Goal: Task Accomplishment & Management: Complete application form

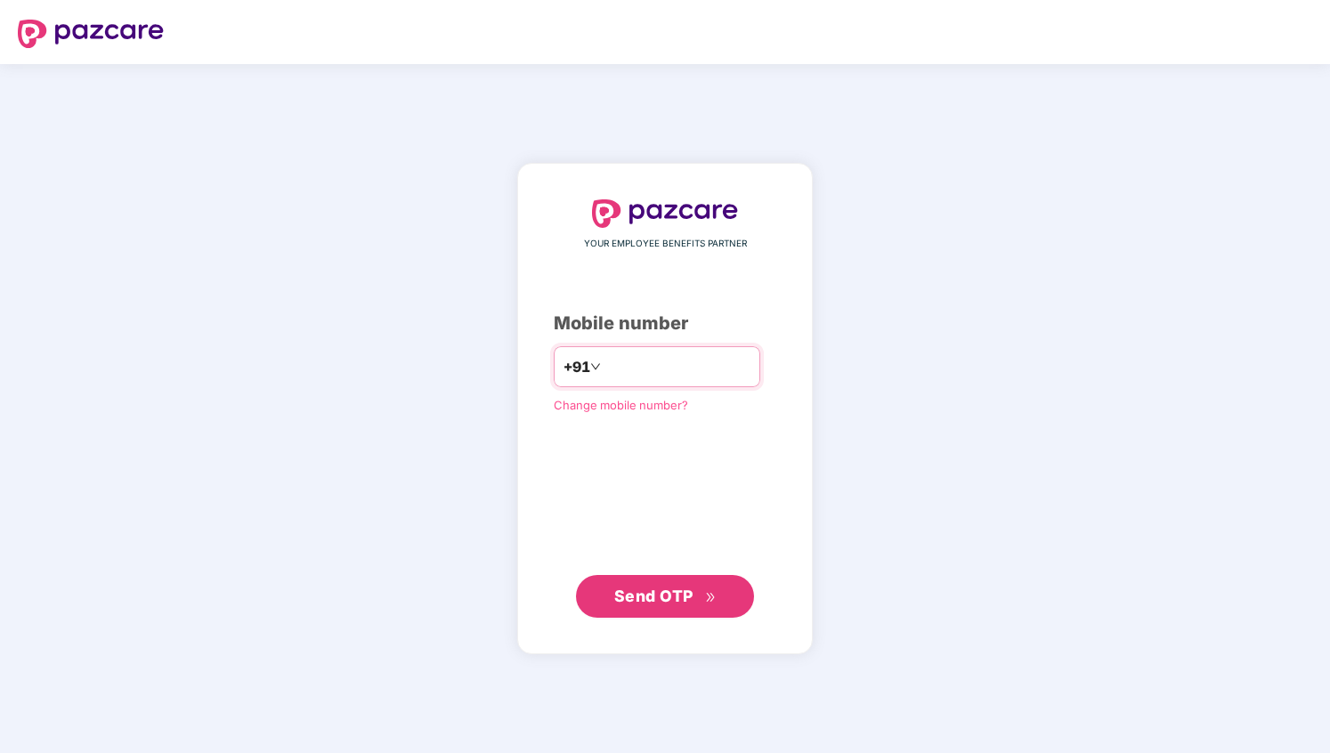
type input "*"
type input "**********"
click at [679, 597] on span "Send OTP" at bounding box center [653, 596] width 79 height 19
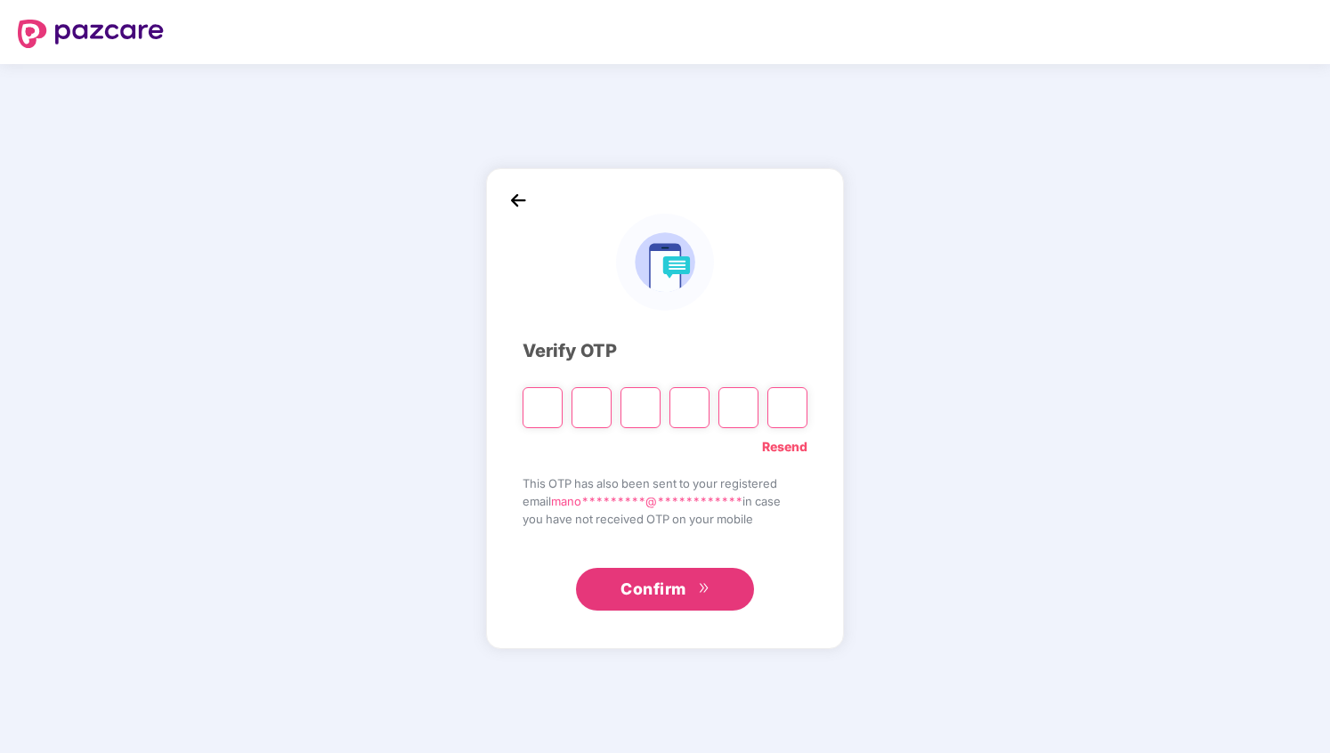
type input "*"
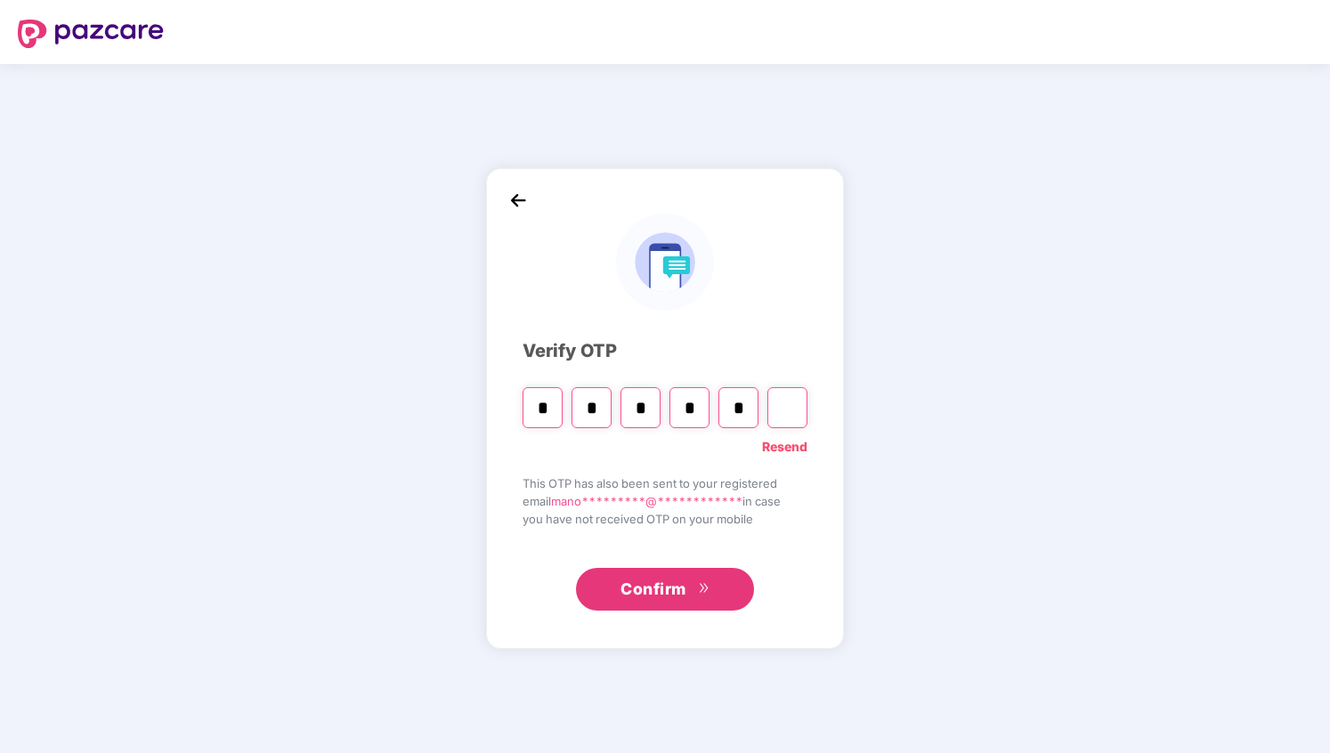
type input "*"
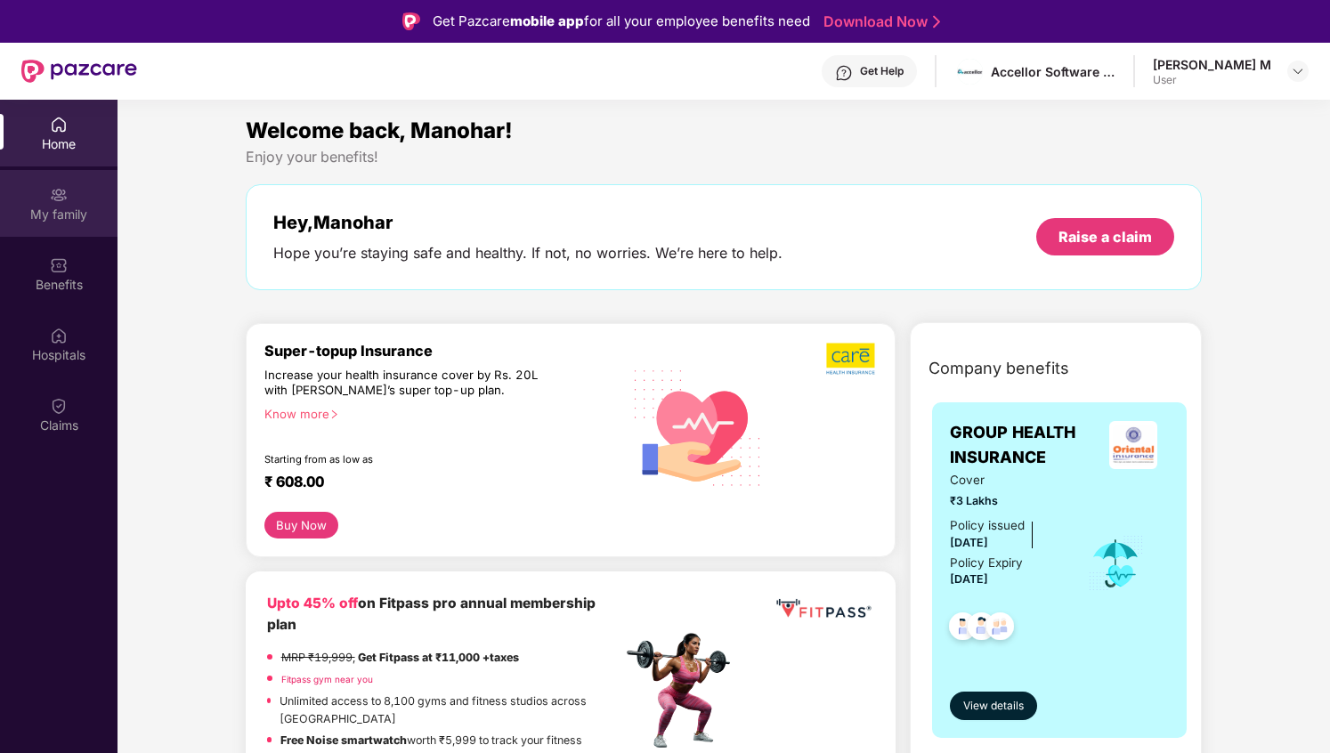
click at [77, 208] on div "My family" at bounding box center [59, 215] width 118 height 18
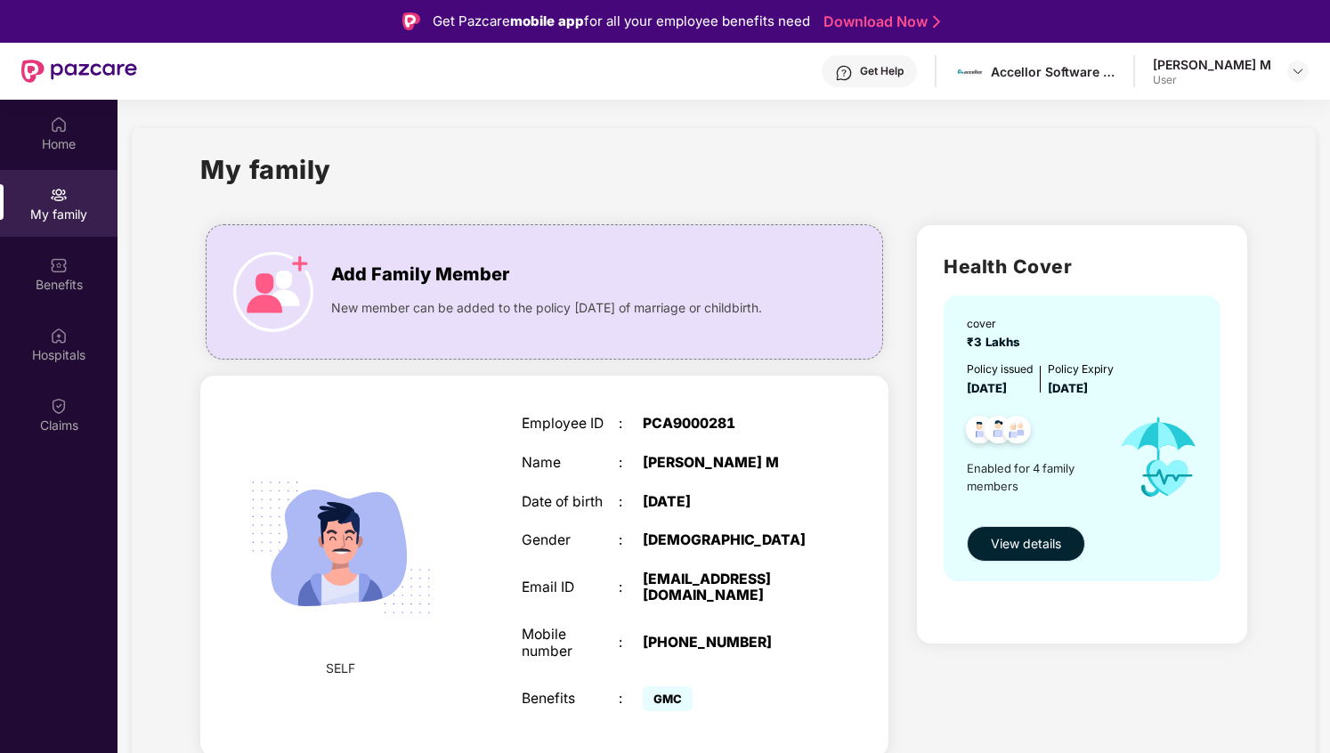
click at [1028, 538] on span "View details" at bounding box center [1026, 544] width 70 height 20
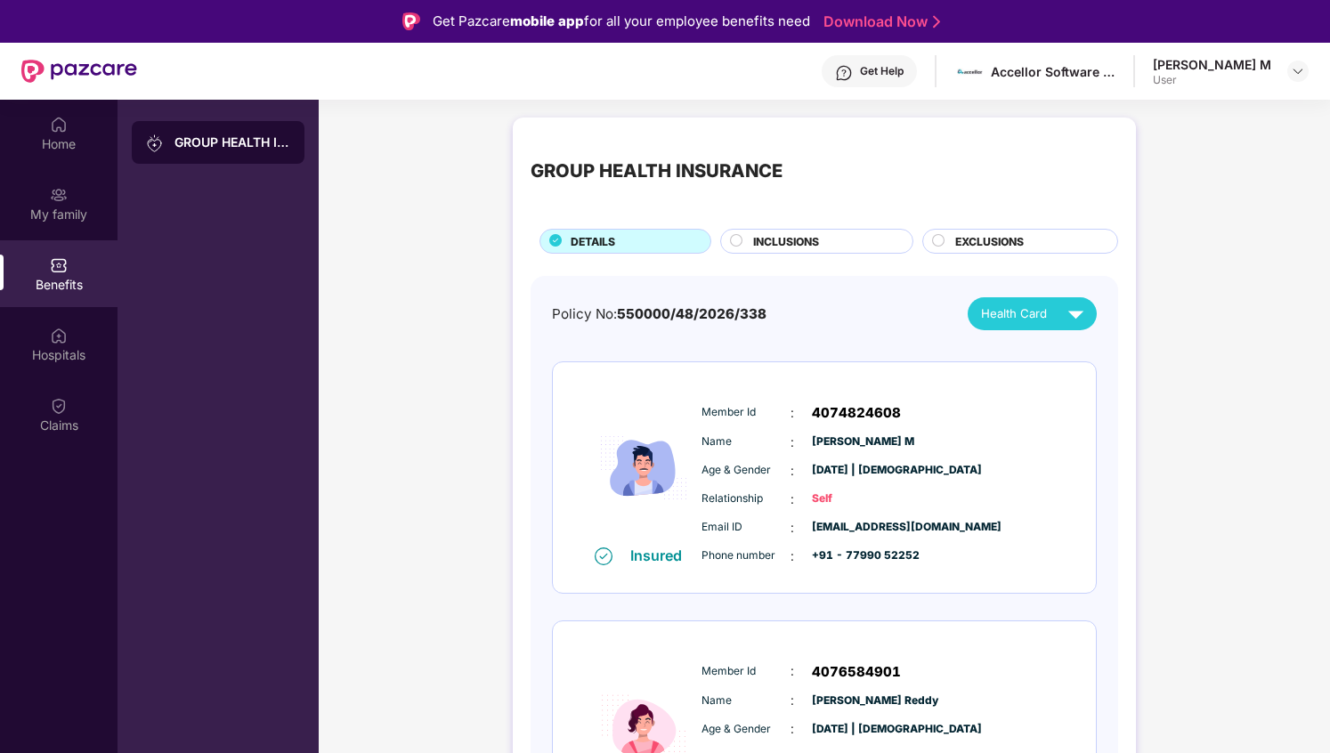
click at [827, 241] on div "INCLUSIONS" at bounding box center [823, 243] width 159 height 20
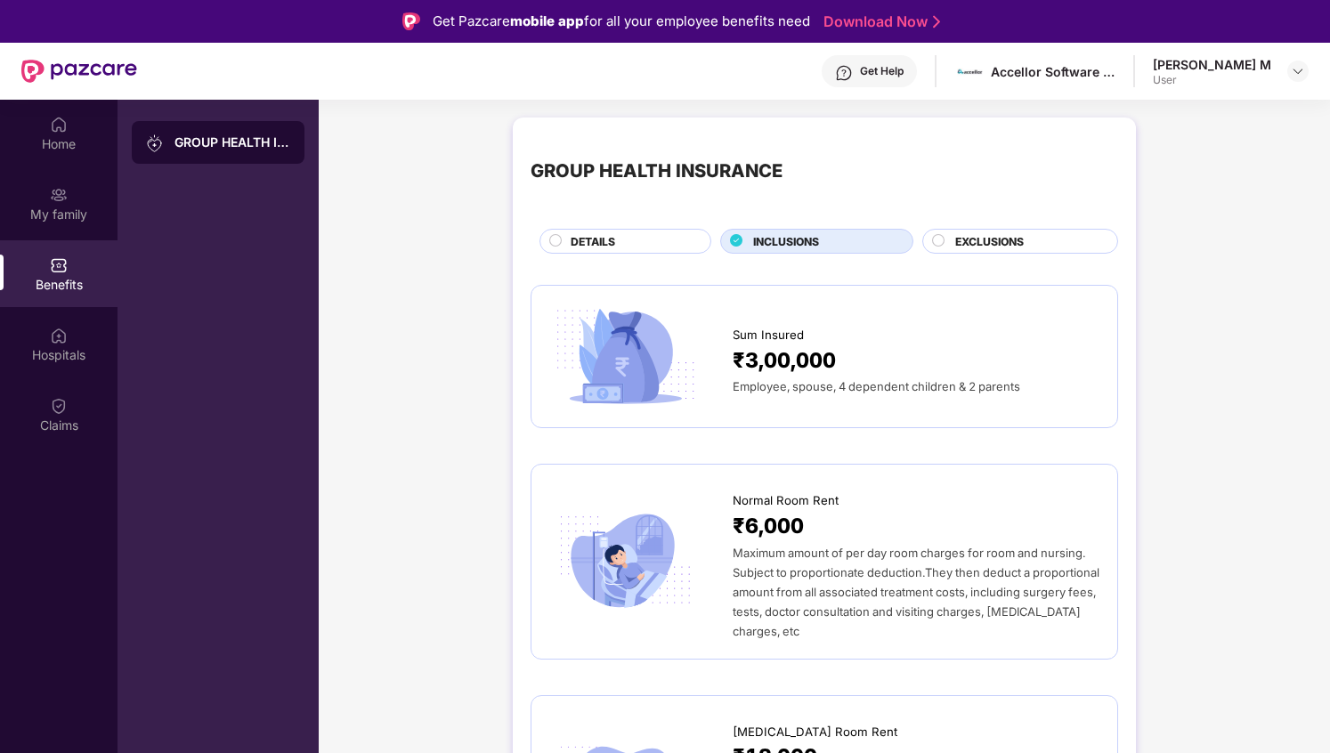
click at [950, 386] on span "Employee, spouse, 4 dependent children & 2 parents" at bounding box center [877, 386] width 288 height 14
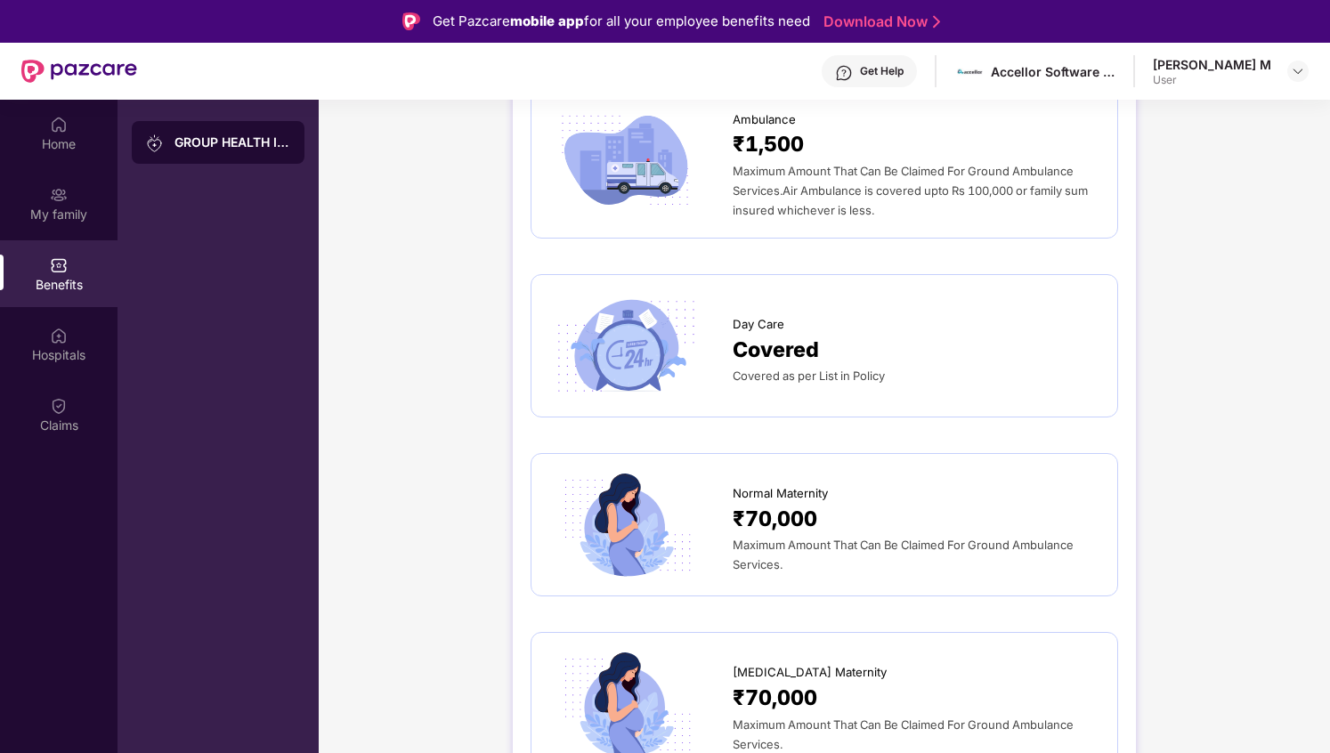
scroll to position [1379, 0]
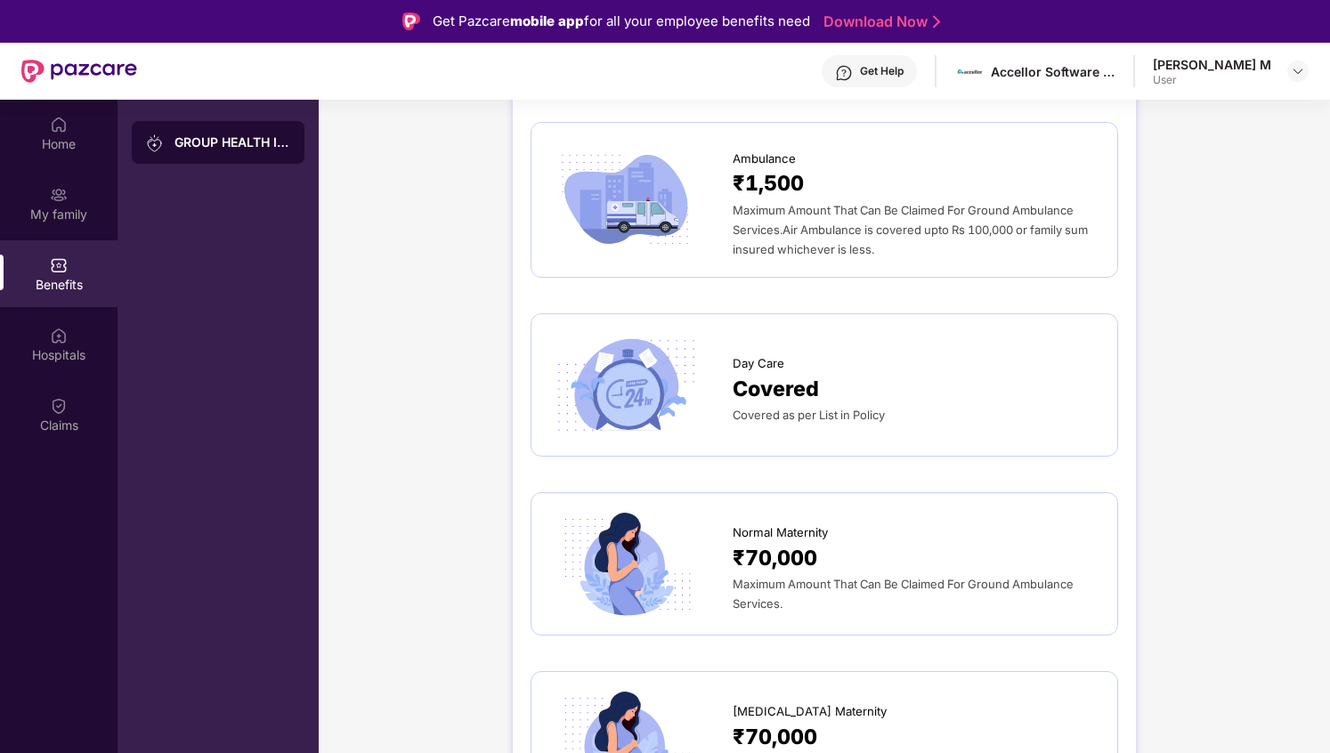
click at [778, 397] on span "Covered" at bounding box center [776, 389] width 86 height 33
click at [765, 381] on span "Covered" at bounding box center [776, 389] width 86 height 33
click at [640, 374] on img at bounding box center [625, 385] width 152 height 106
click at [763, 380] on span "Covered" at bounding box center [776, 389] width 86 height 33
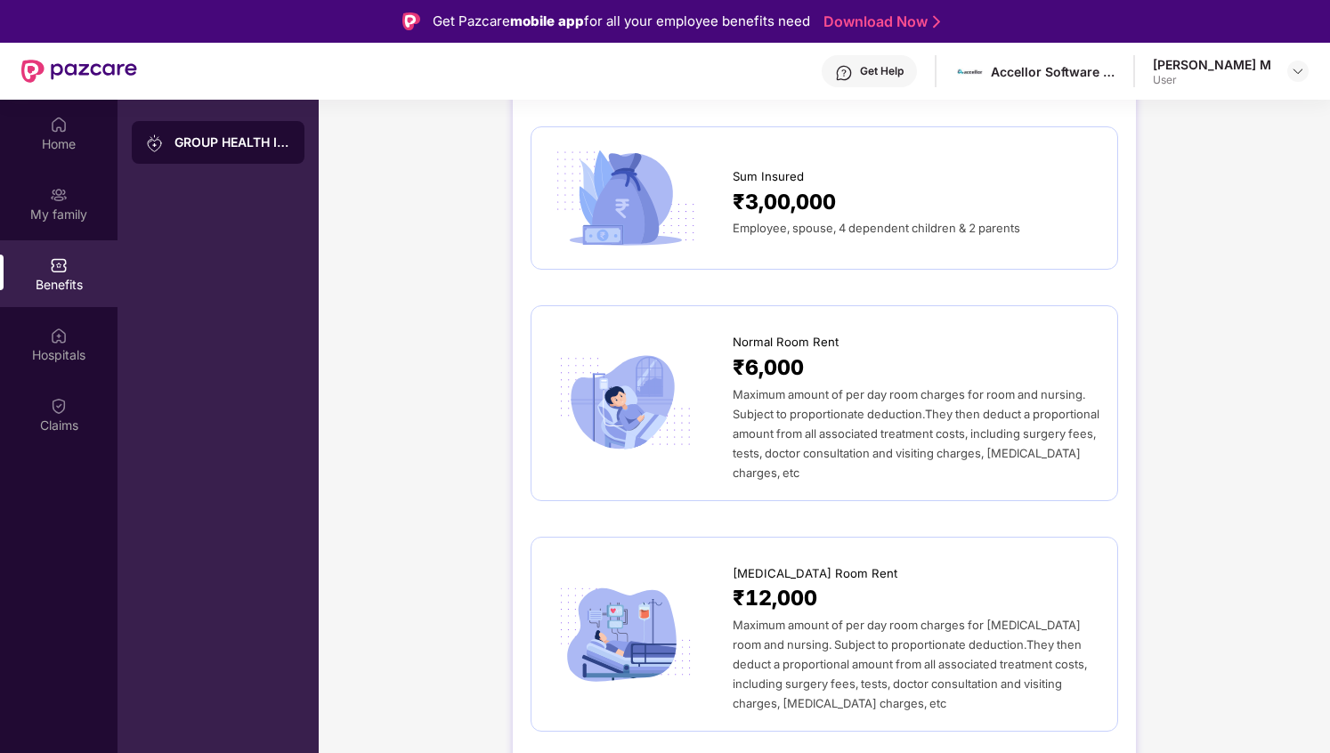
scroll to position [0, 0]
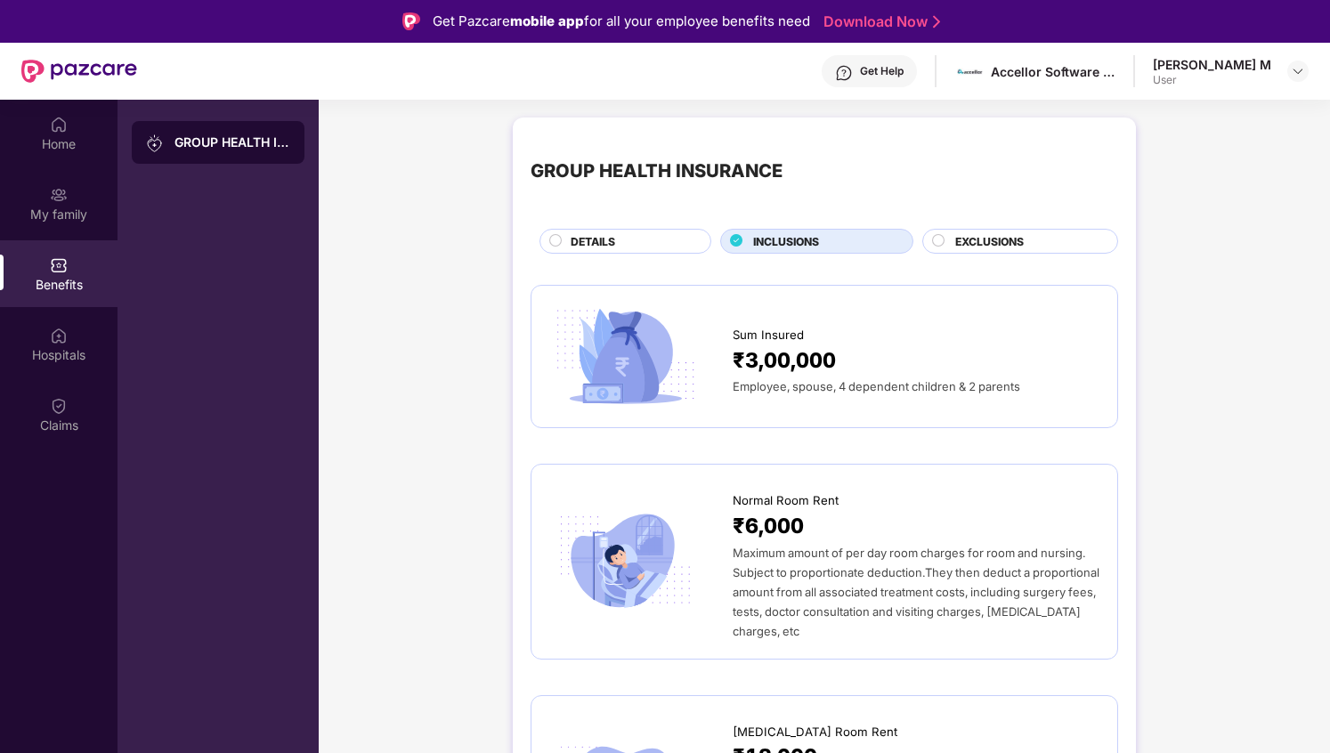
click at [975, 245] on span "EXCLUSIONS" at bounding box center [989, 241] width 69 height 17
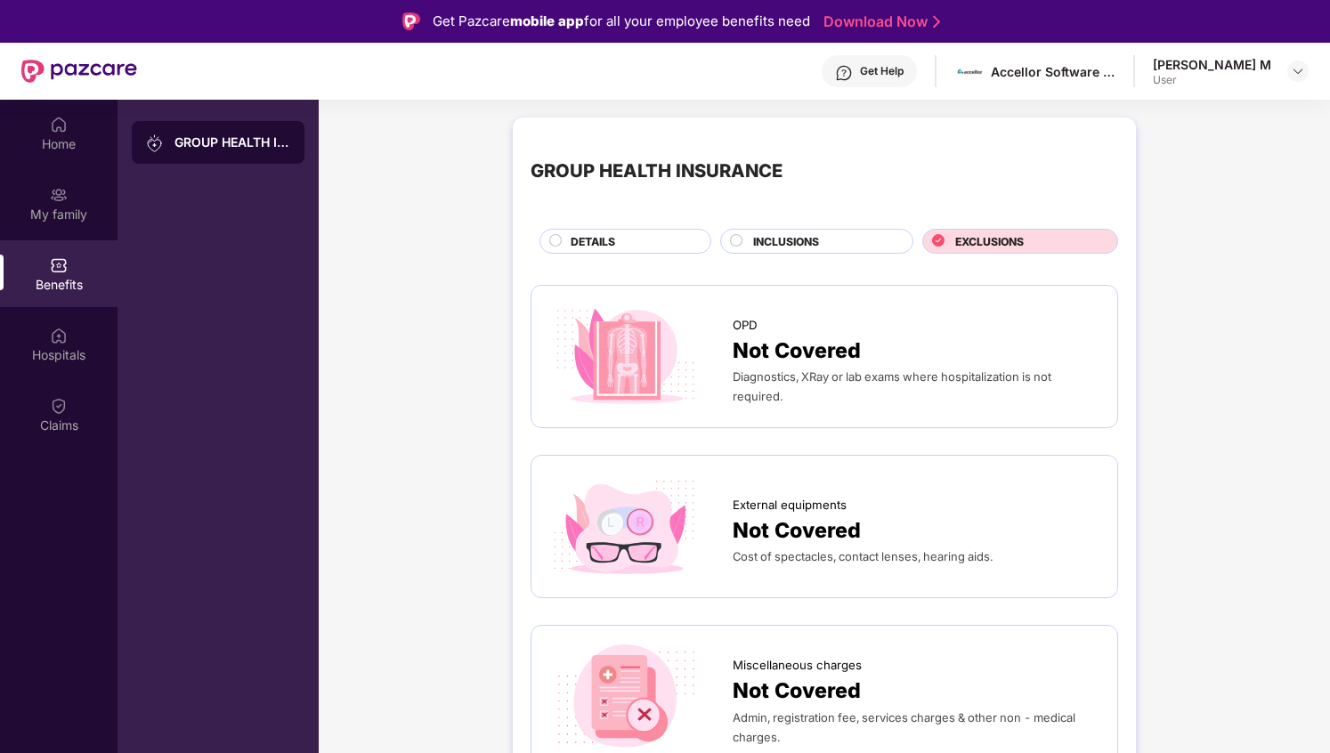
click at [862, 390] on div "Diagnostics, XRay or lab exams where hospitalization is not required." at bounding box center [916, 386] width 367 height 39
click at [1028, 76] on div "Accellor Software Pvt Ltd." at bounding box center [1053, 71] width 125 height 17
click at [1188, 61] on div "[PERSON_NAME] M" at bounding box center [1212, 64] width 118 height 17
click at [1257, 67] on div "[PERSON_NAME] M" at bounding box center [1212, 64] width 118 height 17
click at [1303, 68] on img at bounding box center [1298, 71] width 14 height 14
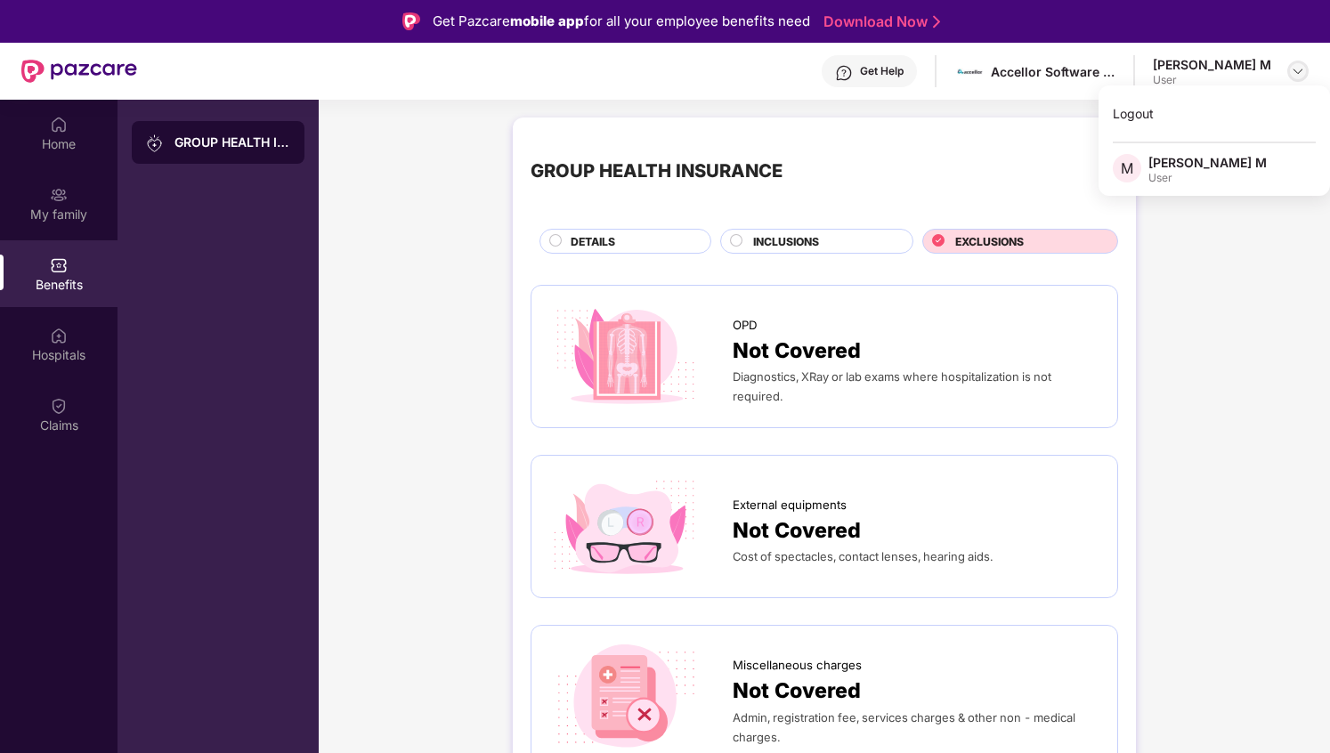
click at [1303, 68] on img at bounding box center [1298, 71] width 14 height 14
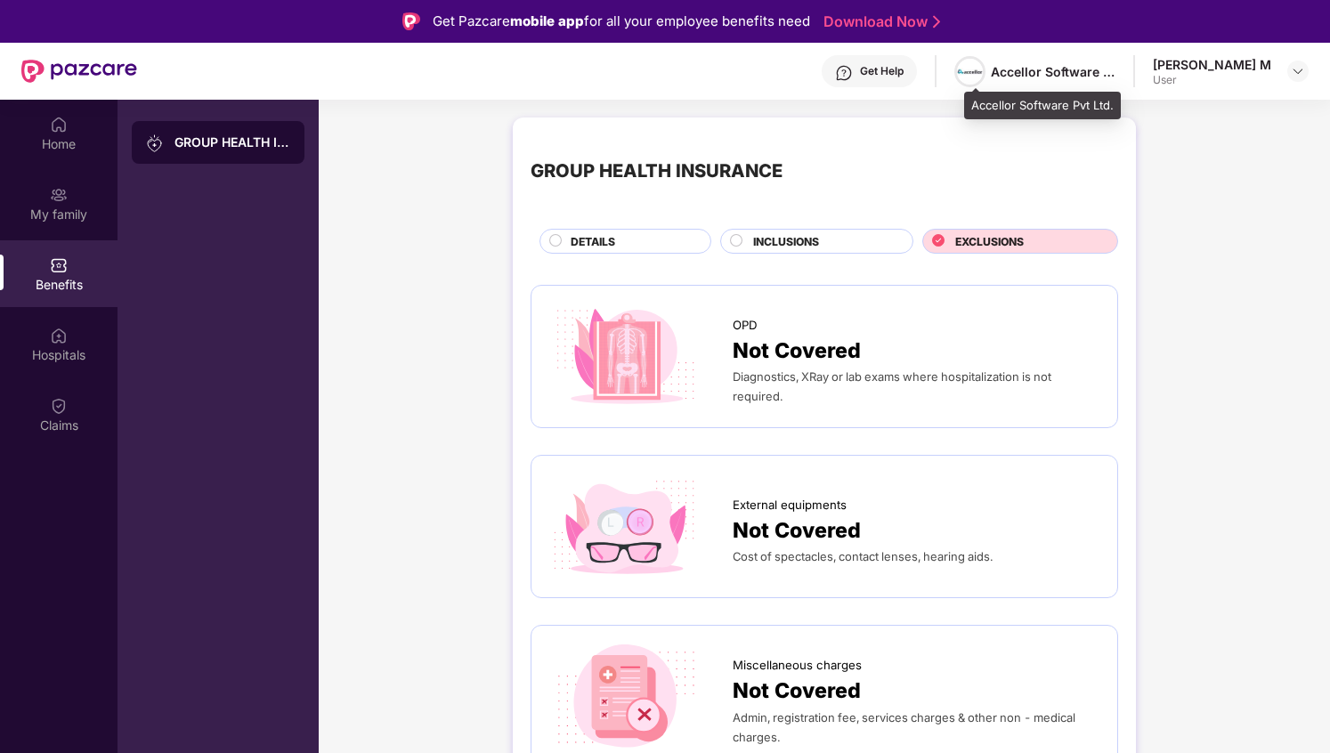
click at [983, 69] on img at bounding box center [970, 72] width 26 height 26
click at [202, 132] on div "GROUP HEALTH INSURANCE" at bounding box center [218, 142] width 173 height 43
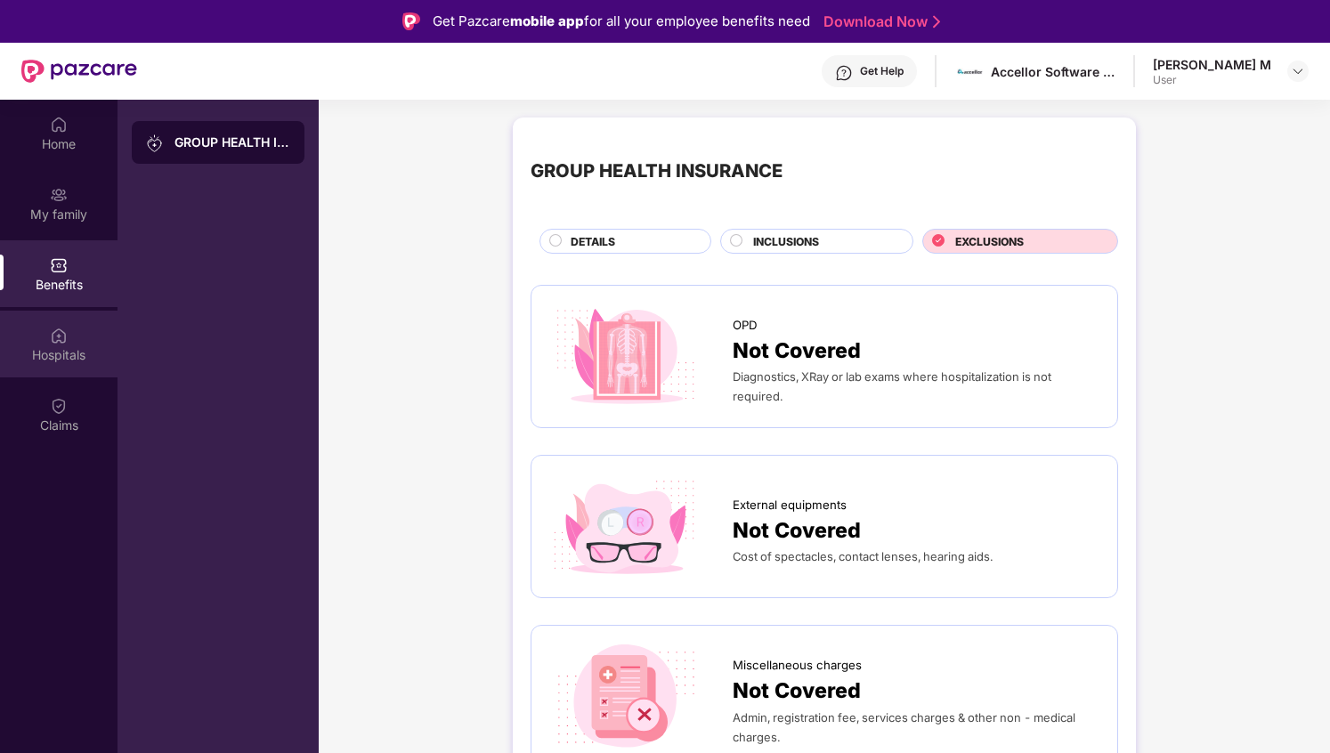
click at [65, 355] on div "Hospitals" at bounding box center [59, 355] width 118 height 18
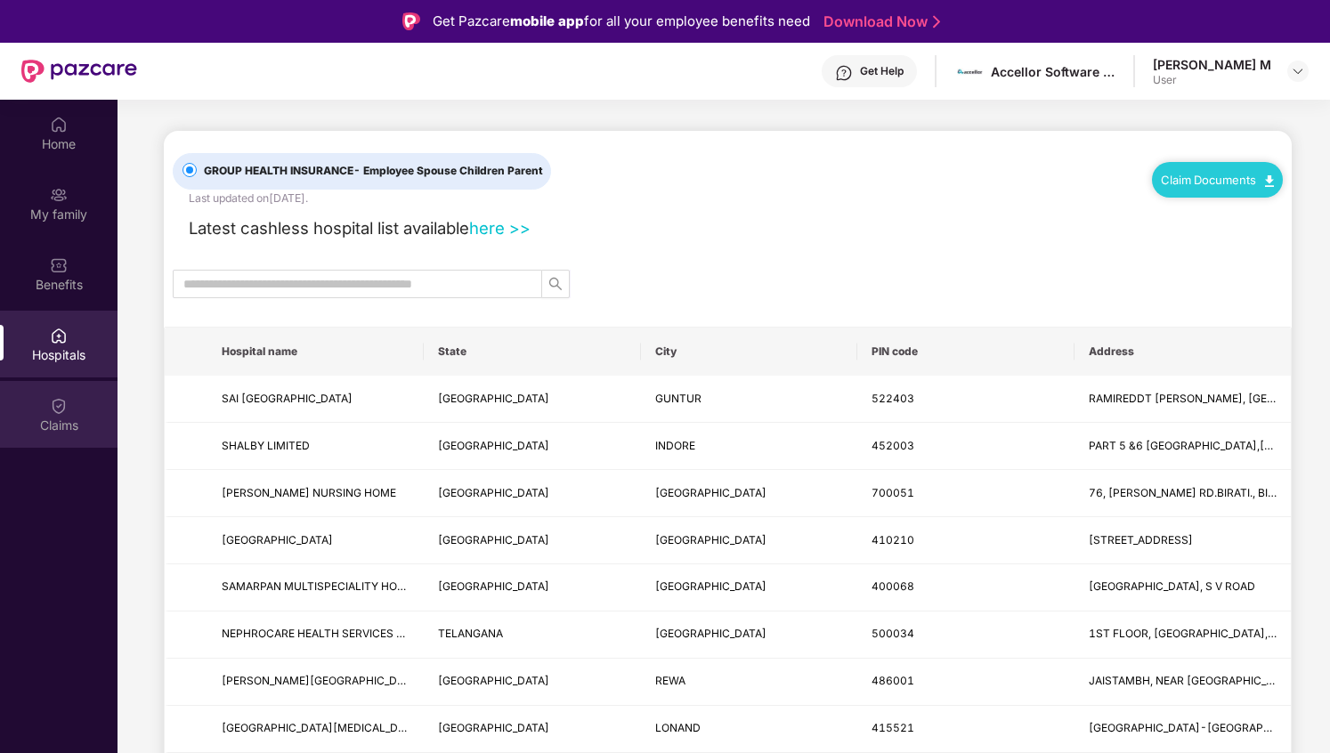
click at [54, 414] on img at bounding box center [59, 406] width 18 height 18
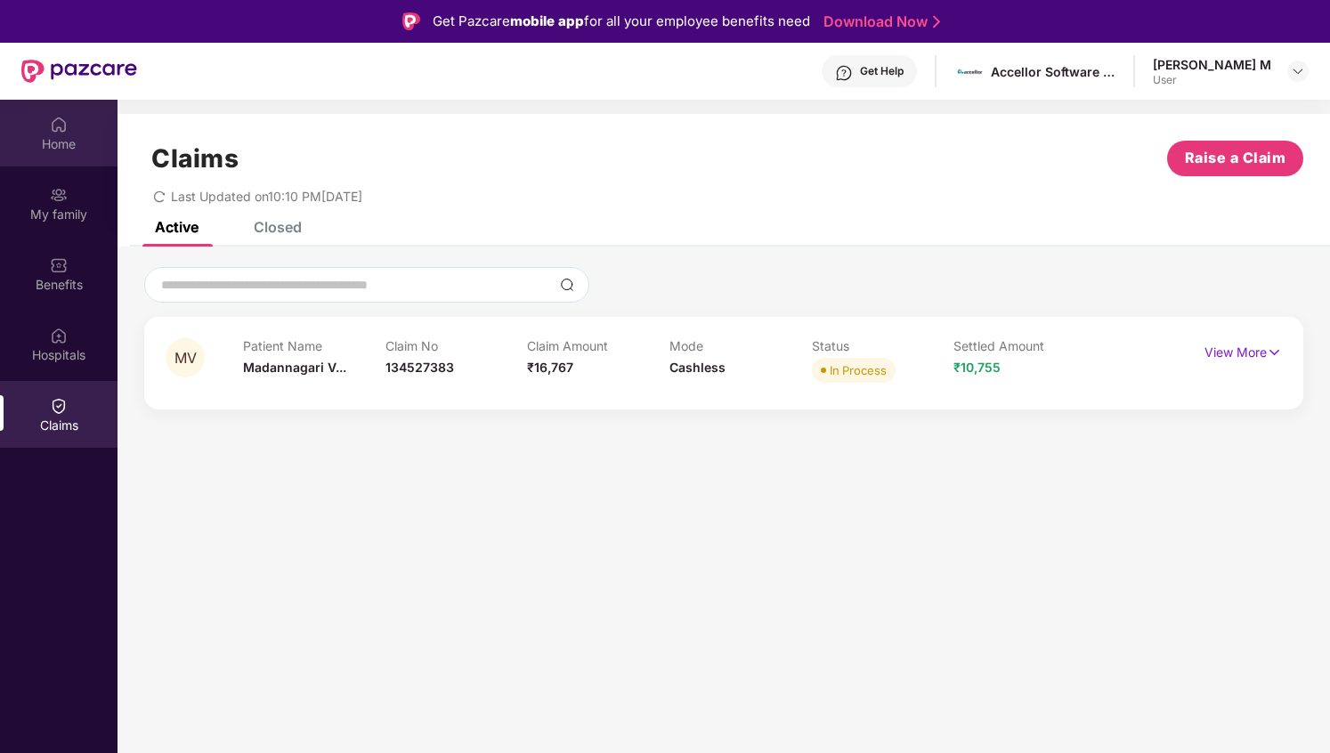
click at [55, 158] on div "Home" at bounding box center [59, 133] width 118 height 67
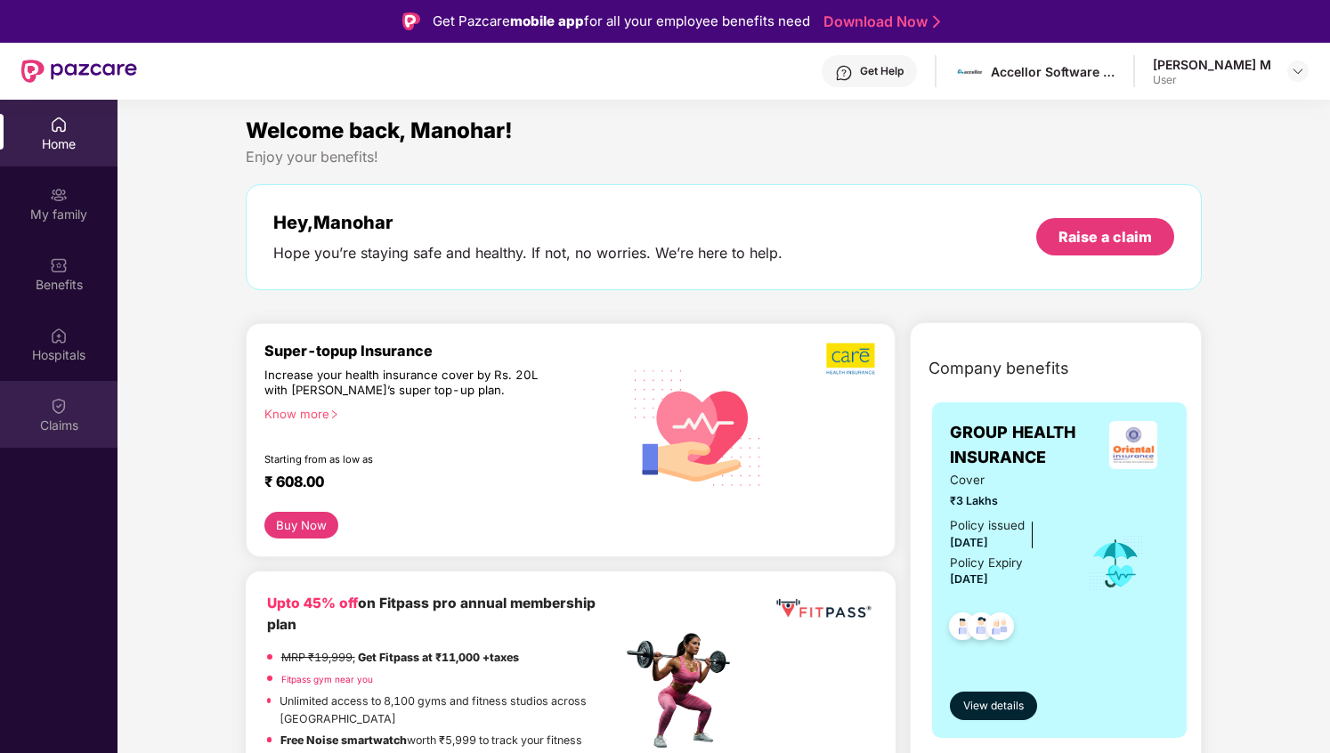
click at [67, 409] on img at bounding box center [59, 406] width 18 height 18
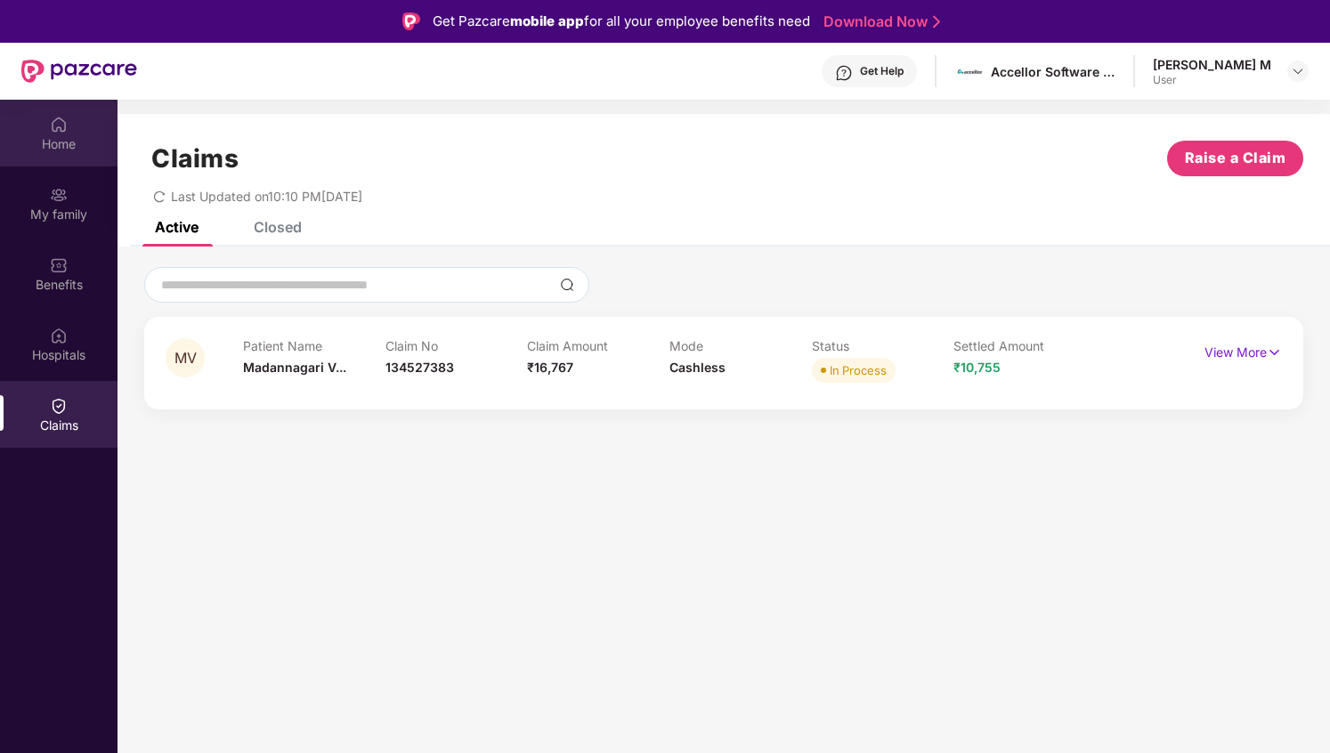
click at [64, 127] on img at bounding box center [59, 125] width 18 height 18
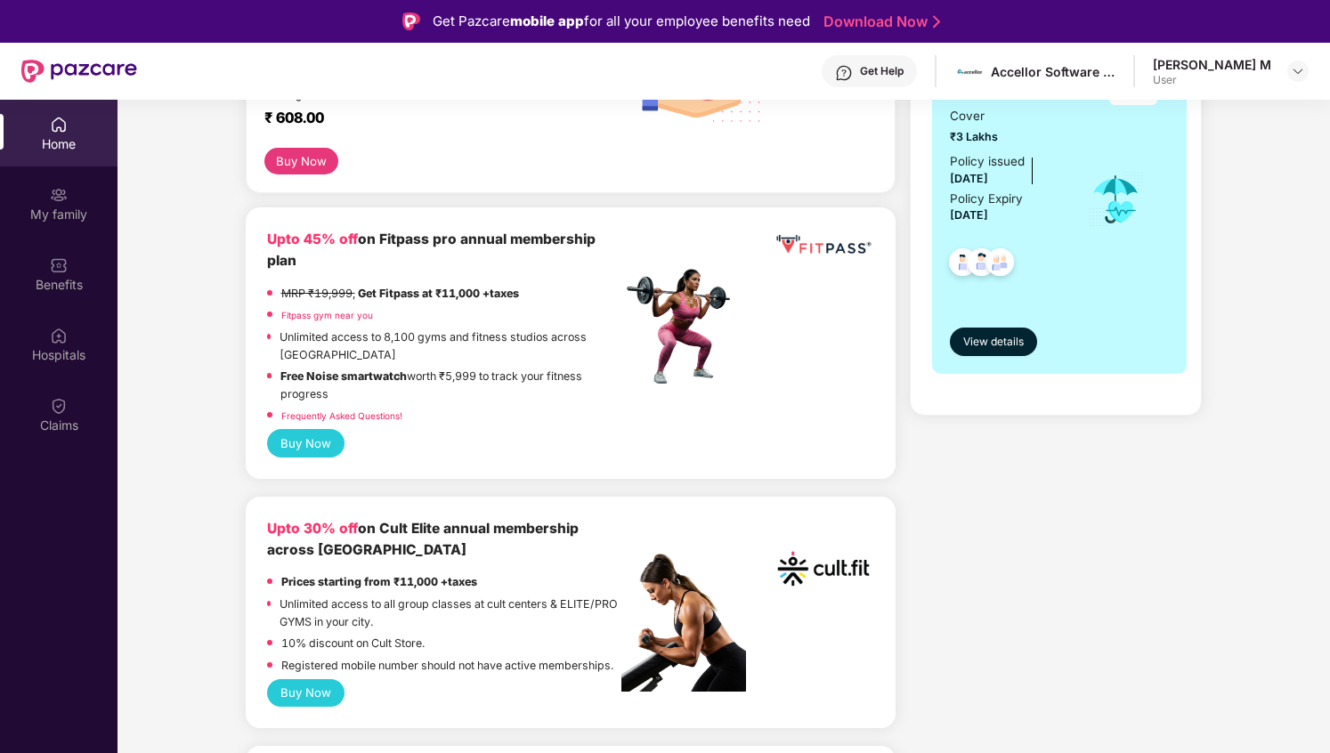
scroll to position [472, 0]
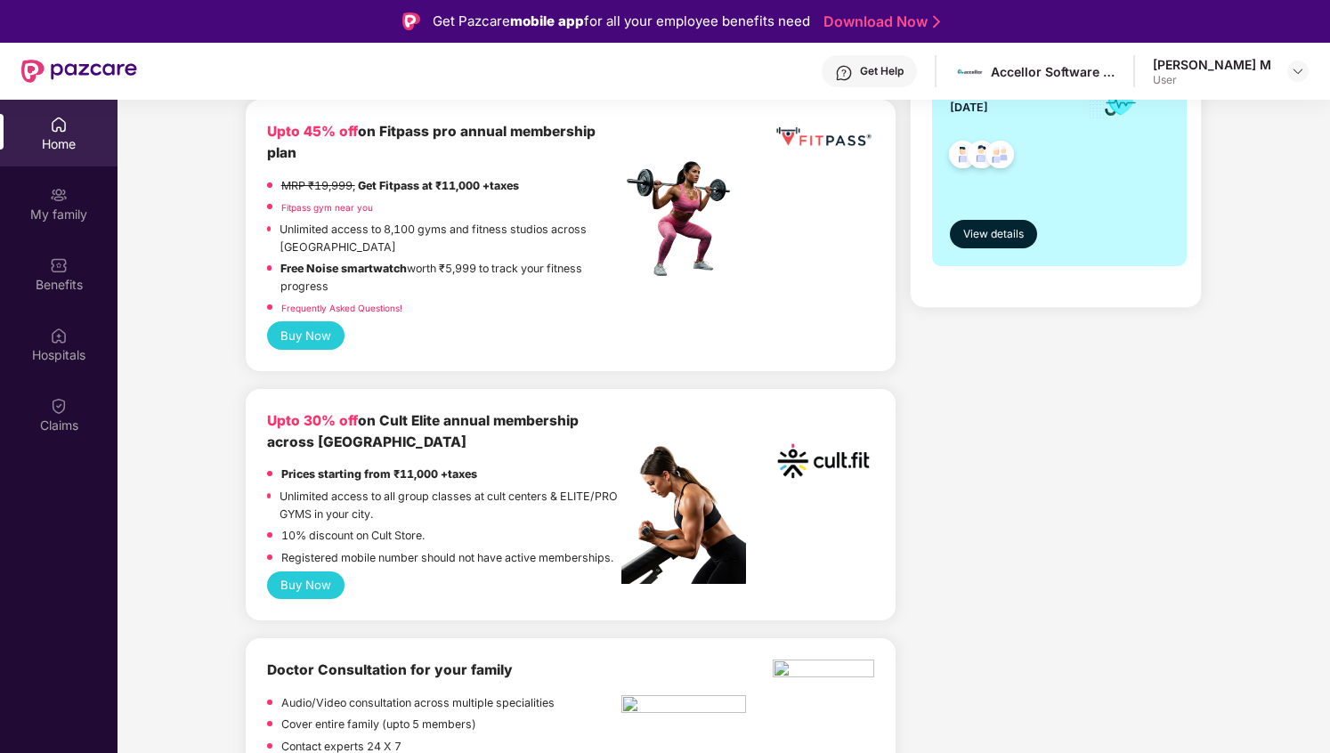
click at [809, 461] on img at bounding box center [824, 461] width 102 height 102
click at [758, 548] on div "Upto 30% off on Cult Elite annual membership across India Prices starting from …" at bounding box center [570, 490] width 607 height 161
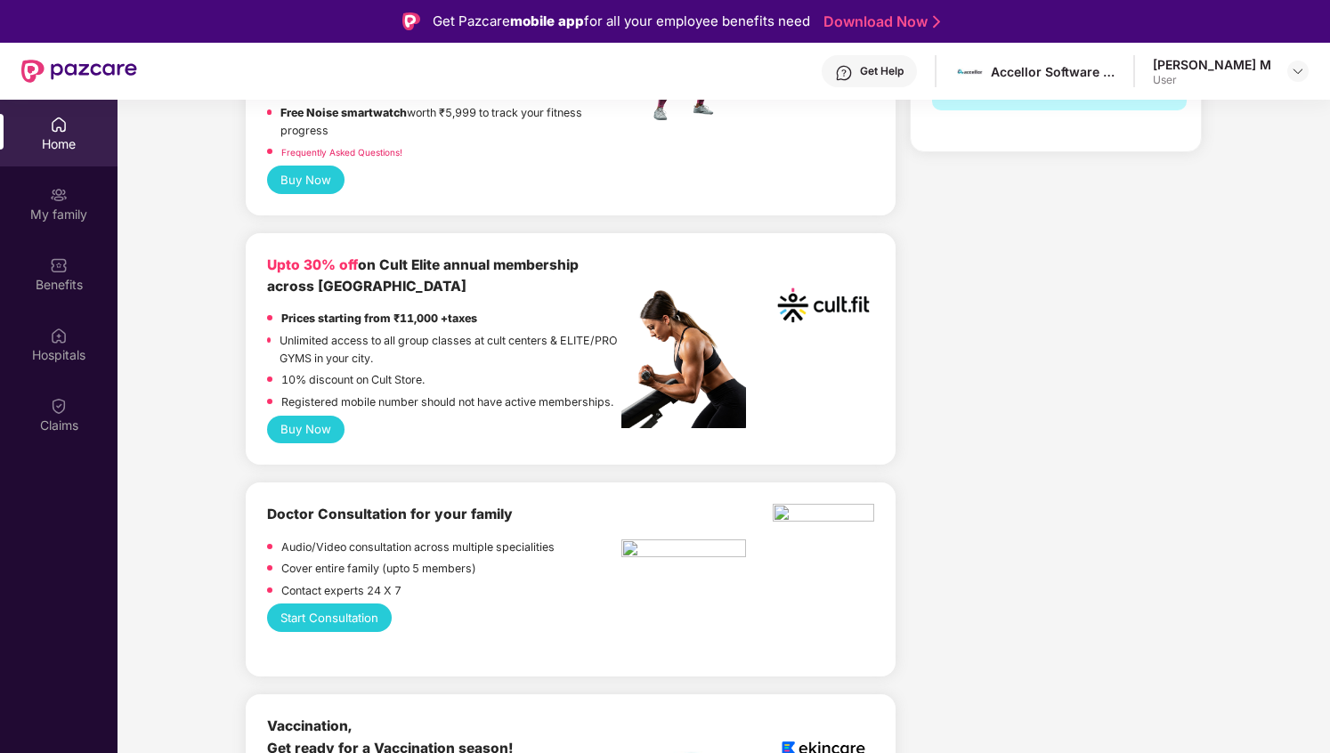
scroll to position [0, 0]
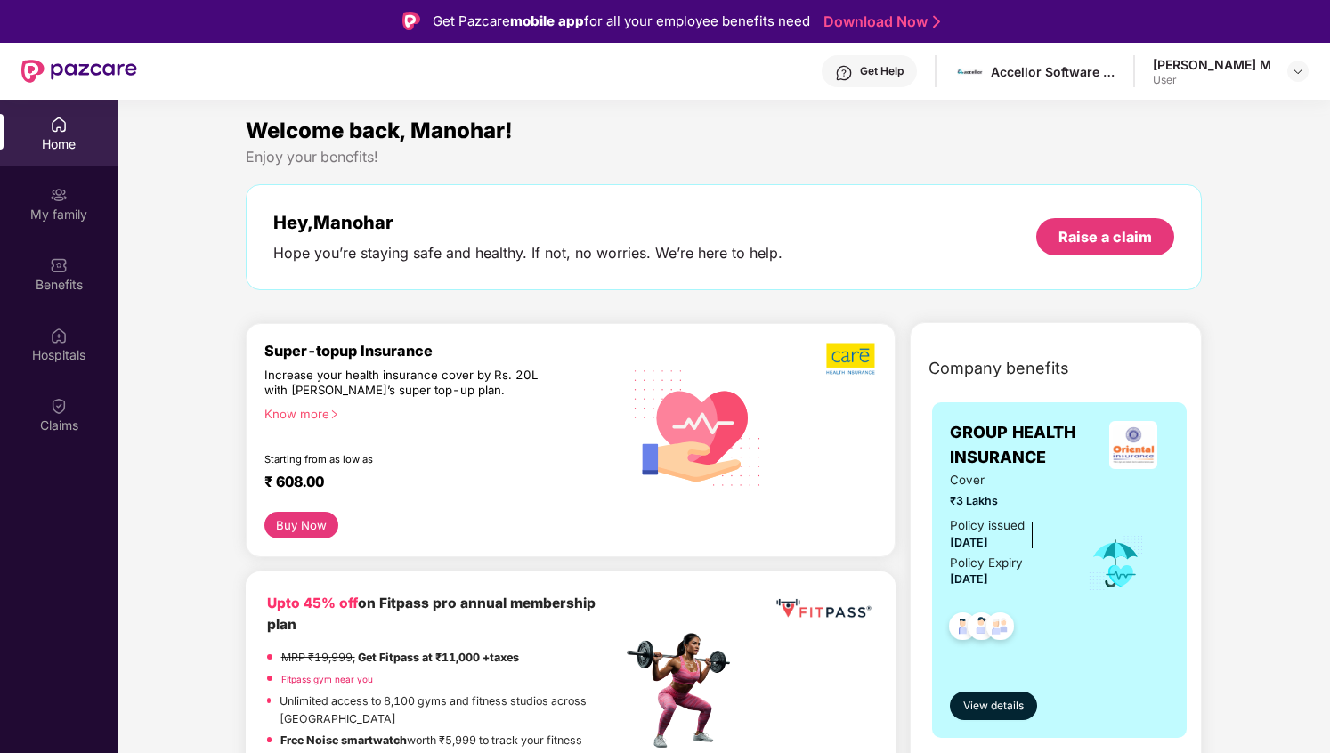
click at [1203, 62] on div "[PERSON_NAME] M" at bounding box center [1212, 64] width 118 height 17
click at [1263, 74] on div "User" at bounding box center [1212, 80] width 118 height 14
click at [1285, 72] on div "Manohar Reddy M User" at bounding box center [1231, 71] width 156 height 31
click at [1292, 72] on img at bounding box center [1298, 71] width 14 height 14
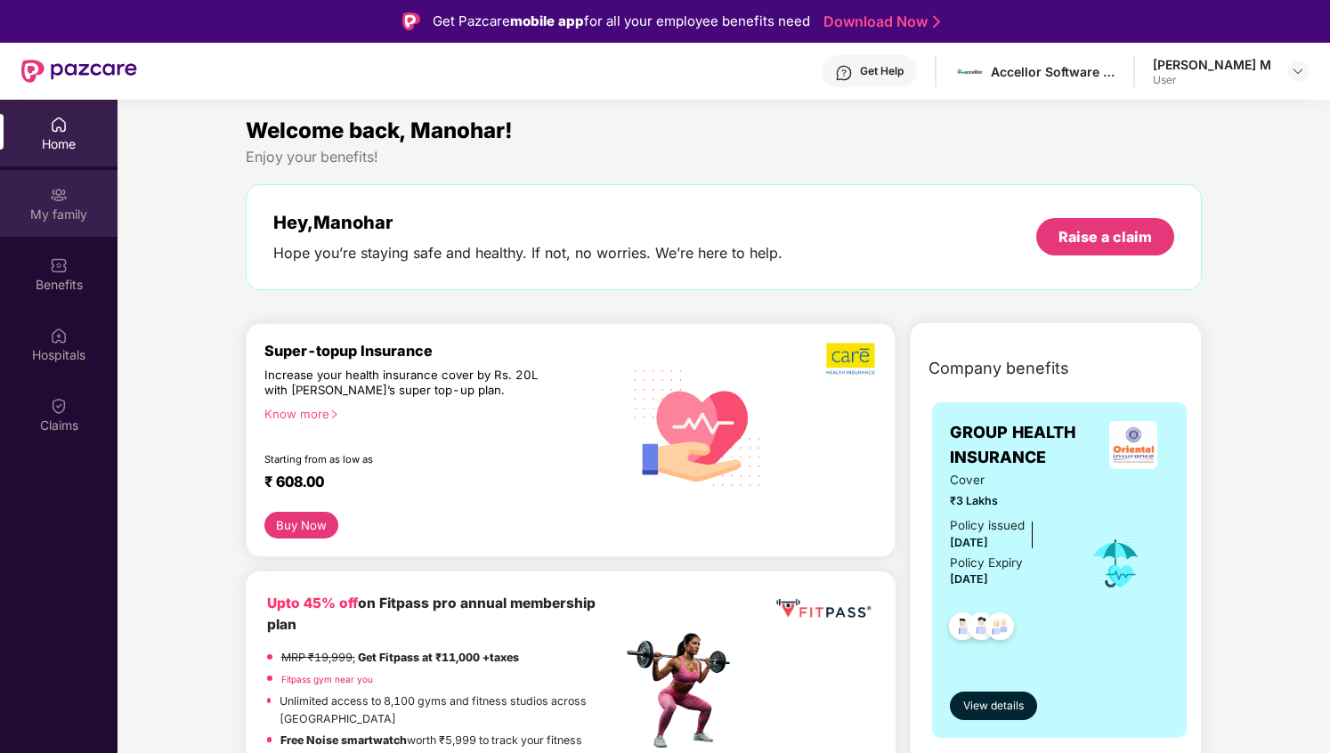
click at [69, 215] on div "My family" at bounding box center [59, 215] width 118 height 18
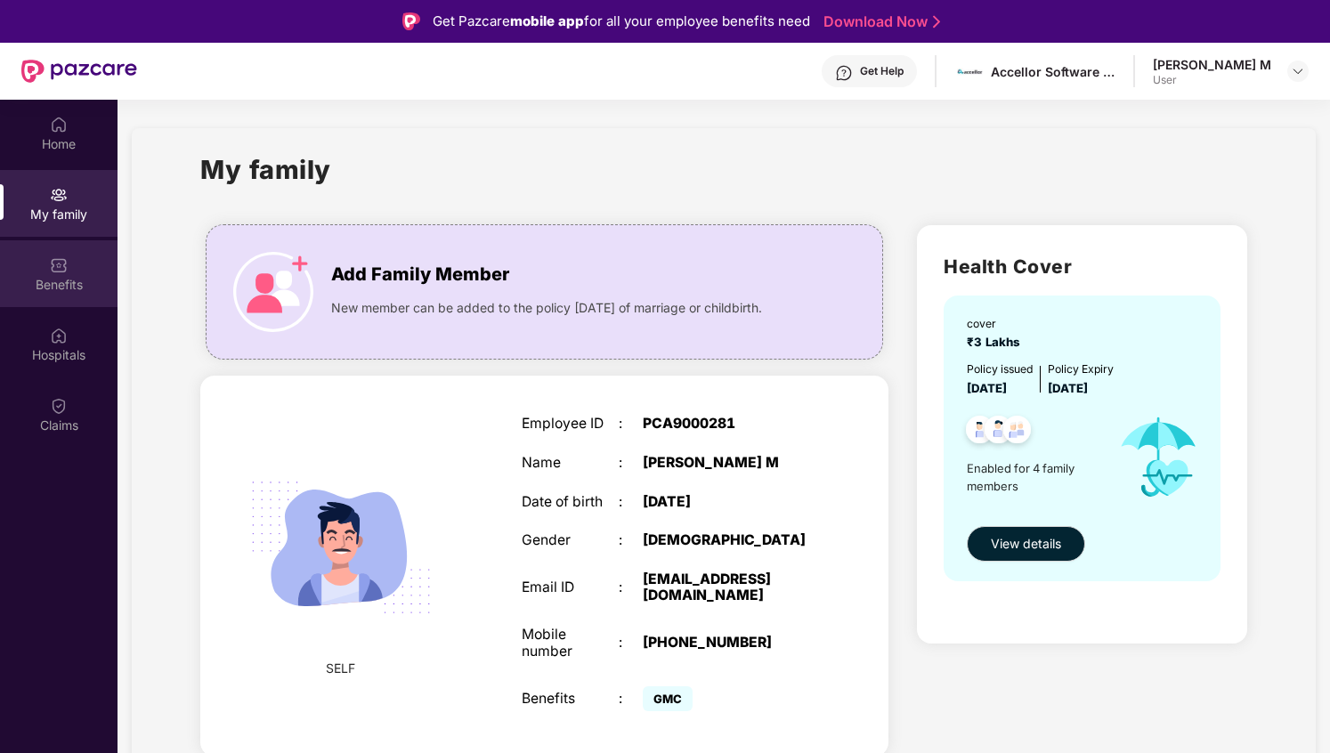
click at [70, 261] on div "Benefits" at bounding box center [59, 273] width 118 height 67
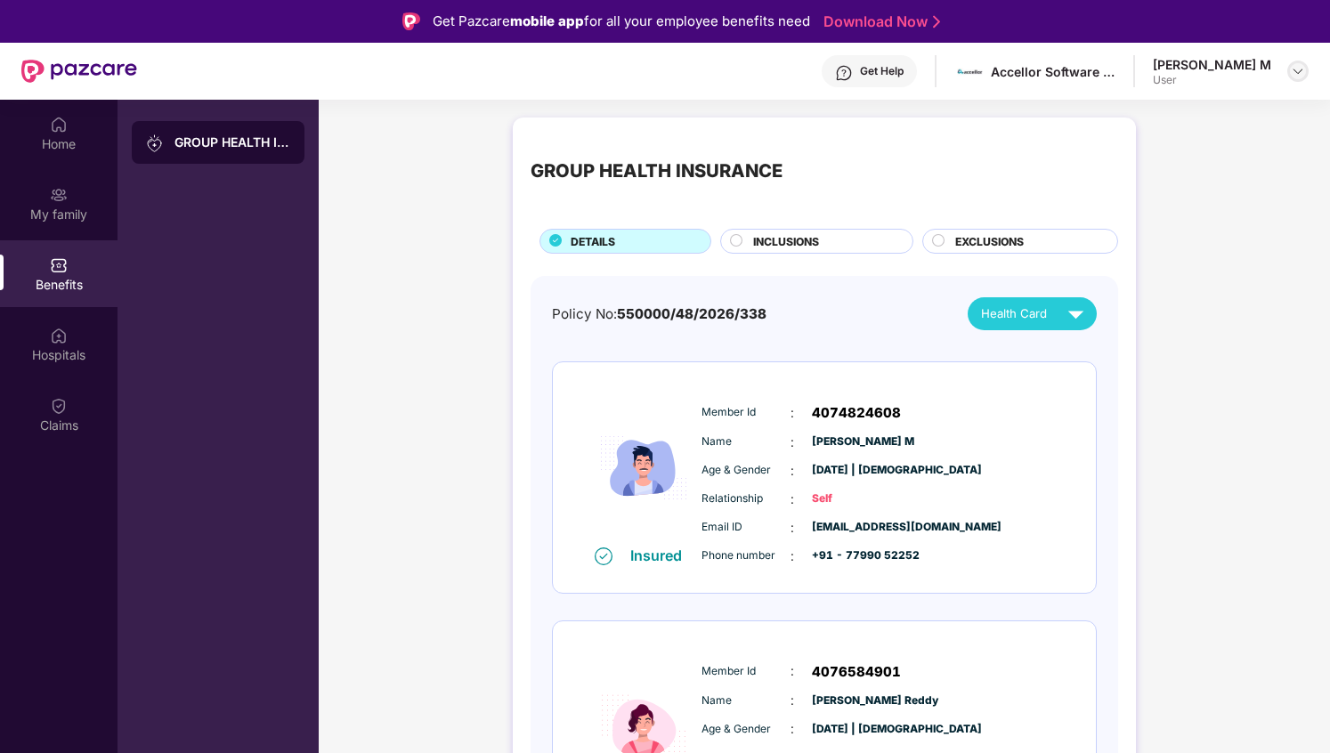
click at [1298, 69] on img at bounding box center [1298, 71] width 14 height 14
click at [1190, 167] on div "[PERSON_NAME] M" at bounding box center [1208, 162] width 118 height 17
click at [1305, 71] on div at bounding box center [1298, 71] width 21 height 21
click at [1198, 152] on div "Logout M Manohar Reddy M User" at bounding box center [1215, 140] width 232 height 110
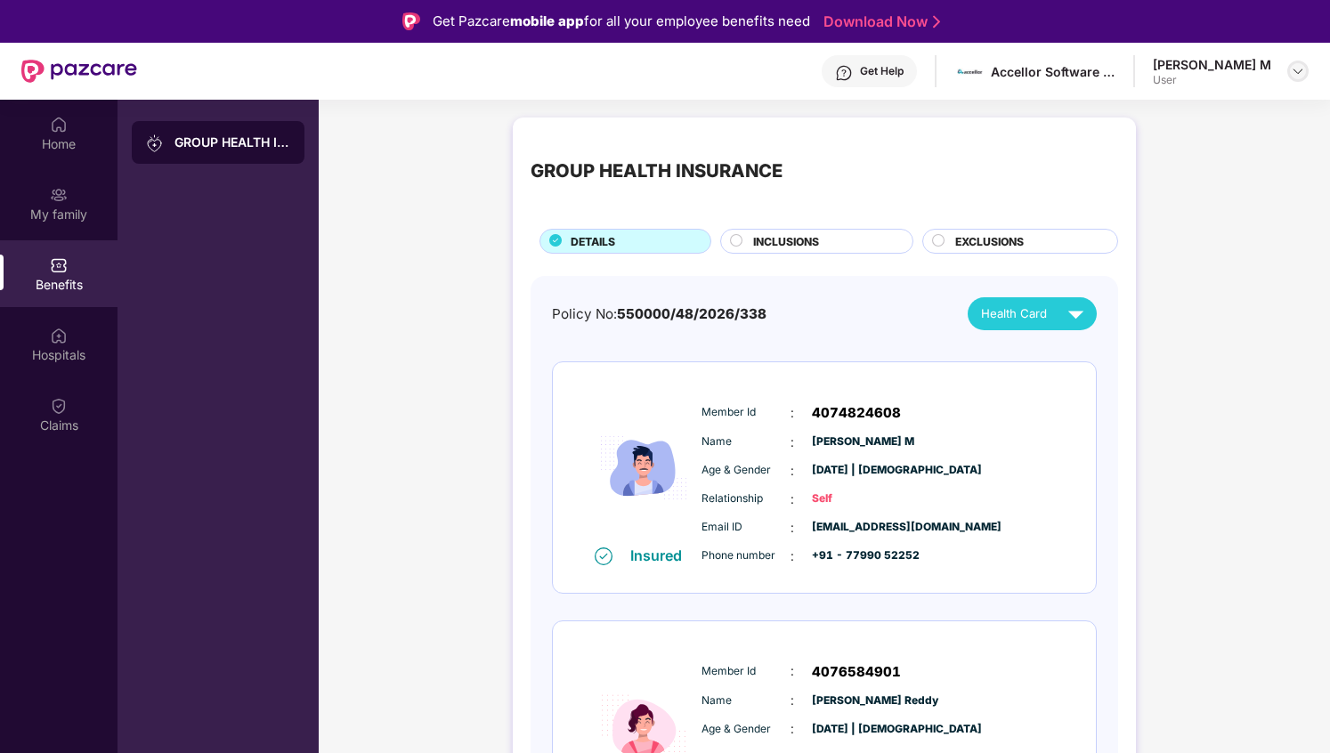
click at [1303, 75] on img at bounding box center [1298, 71] width 14 height 14
click at [62, 142] on div "Home" at bounding box center [59, 144] width 118 height 18
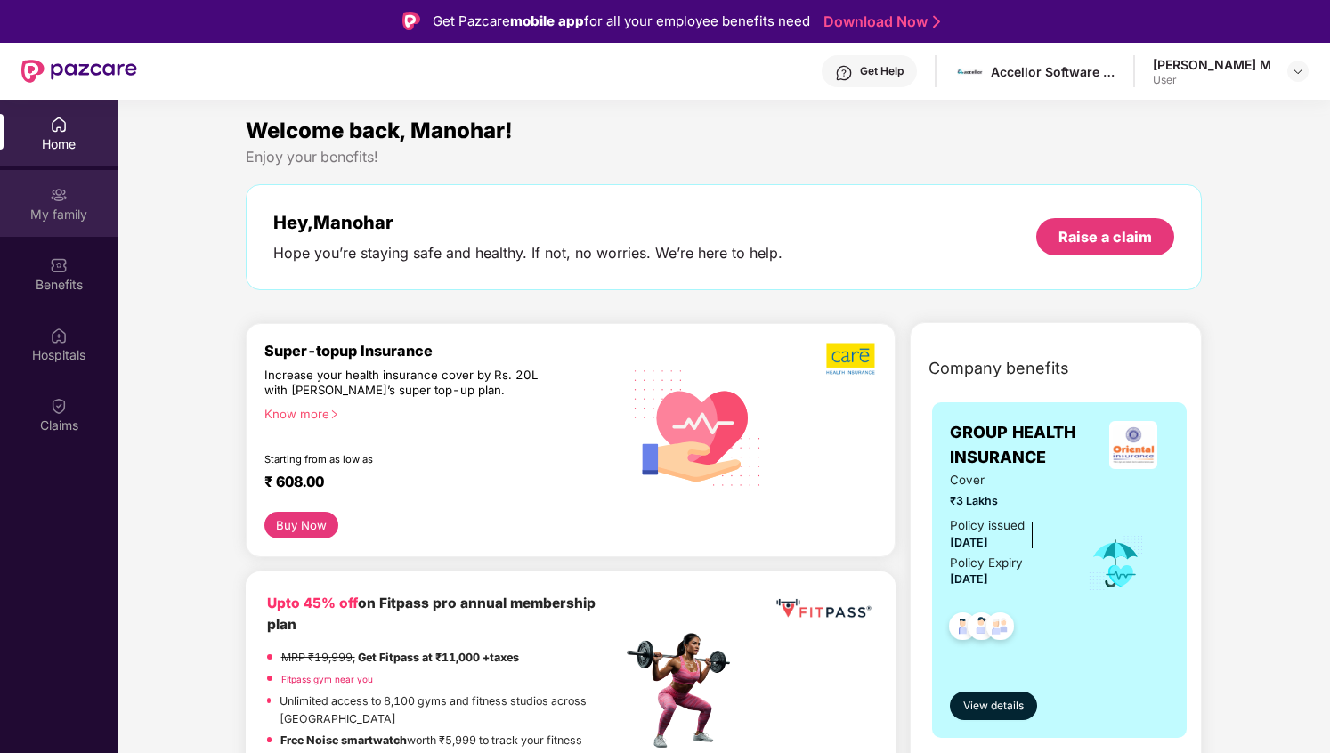
click at [56, 215] on div "My family" at bounding box center [59, 215] width 118 height 18
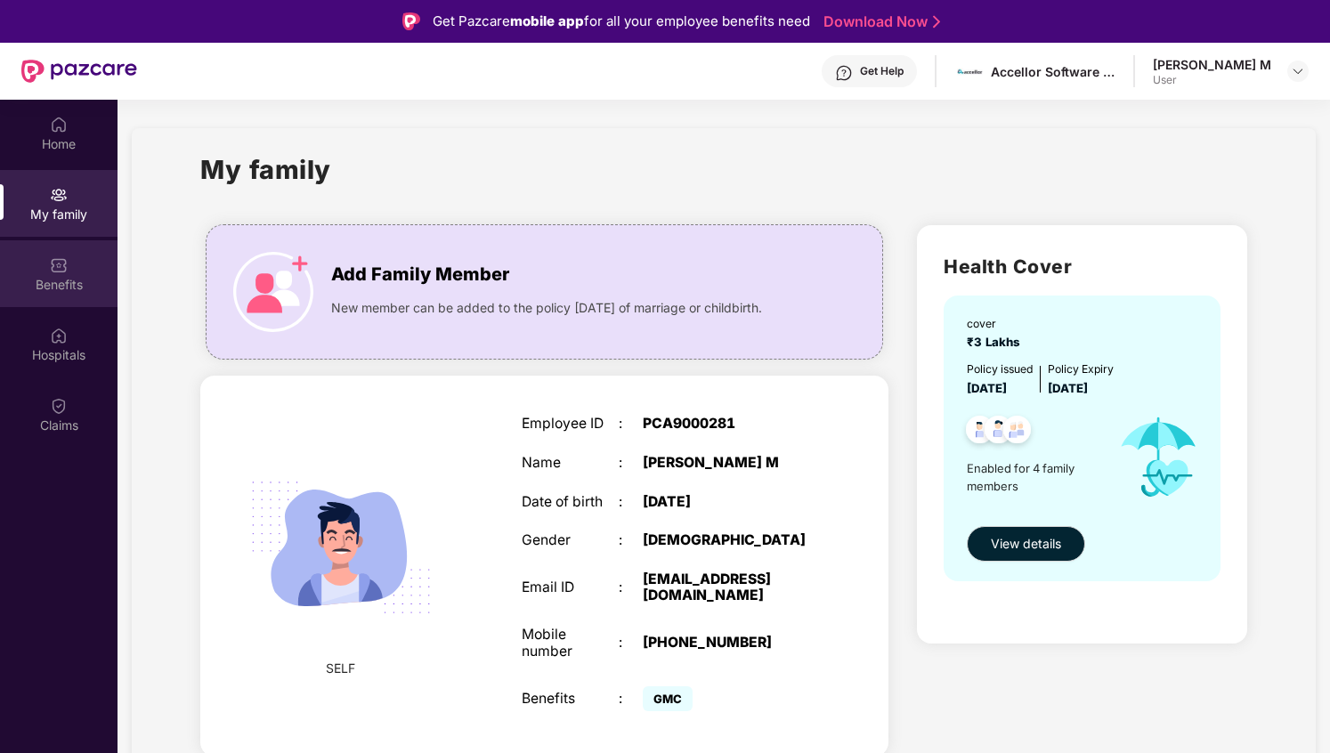
click at [62, 276] on div "Benefits" at bounding box center [59, 285] width 118 height 18
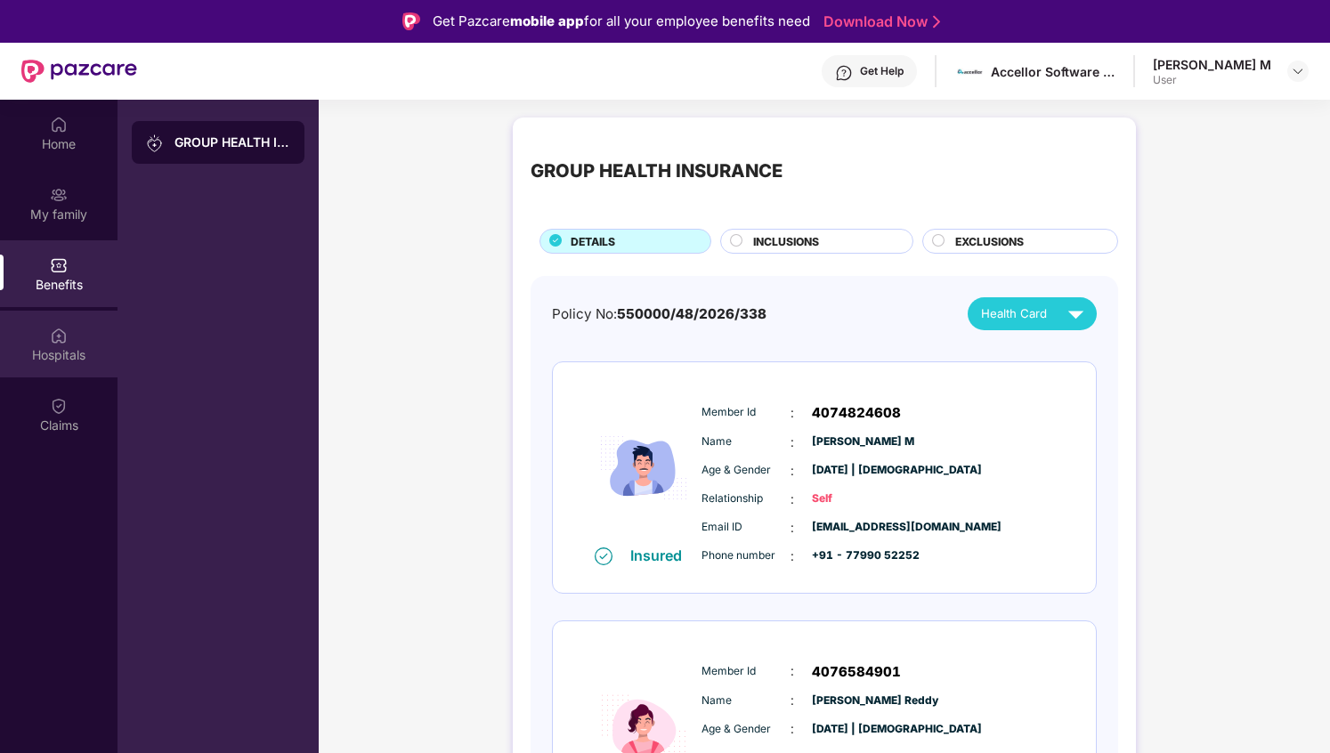
click at [62, 352] on div "Hospitals" at bounding box center [59, 355] width 118 height 18
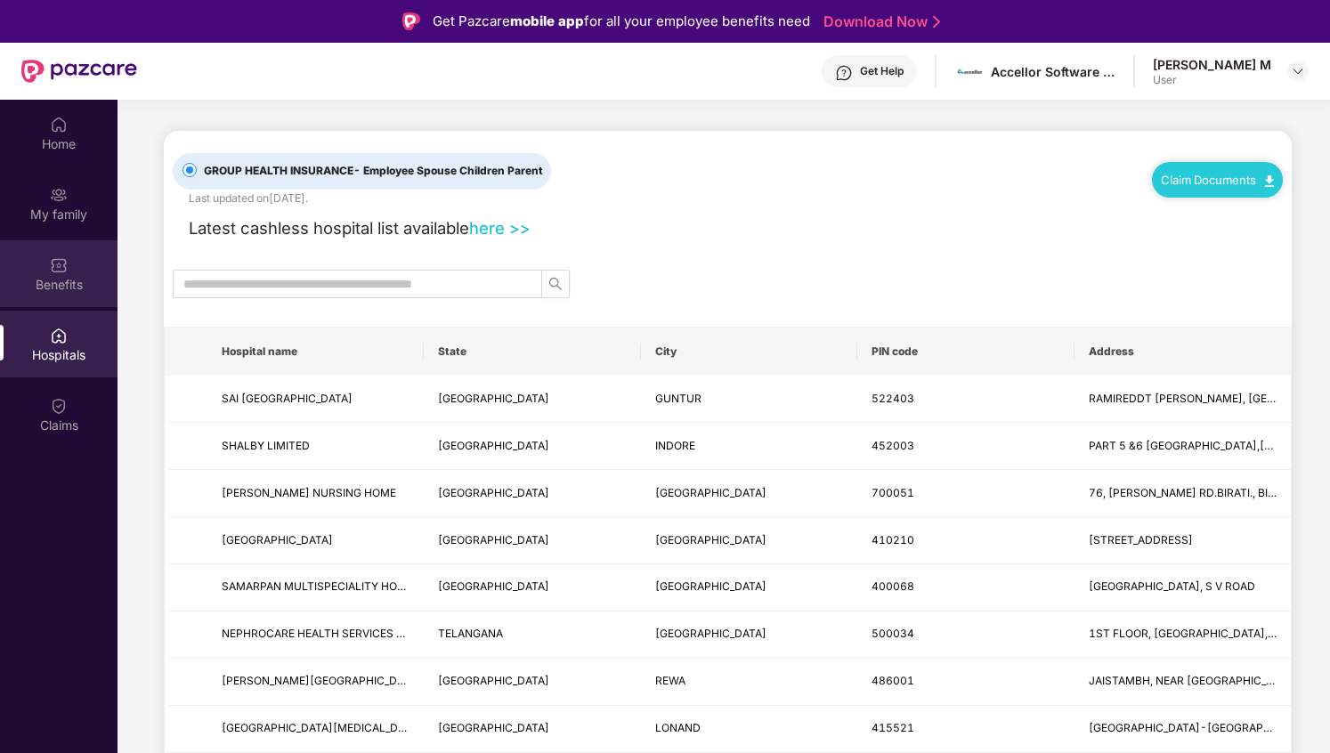
click at [71, 296] on div "Benefits" at bounding box center [59, 273] width 118 height 67
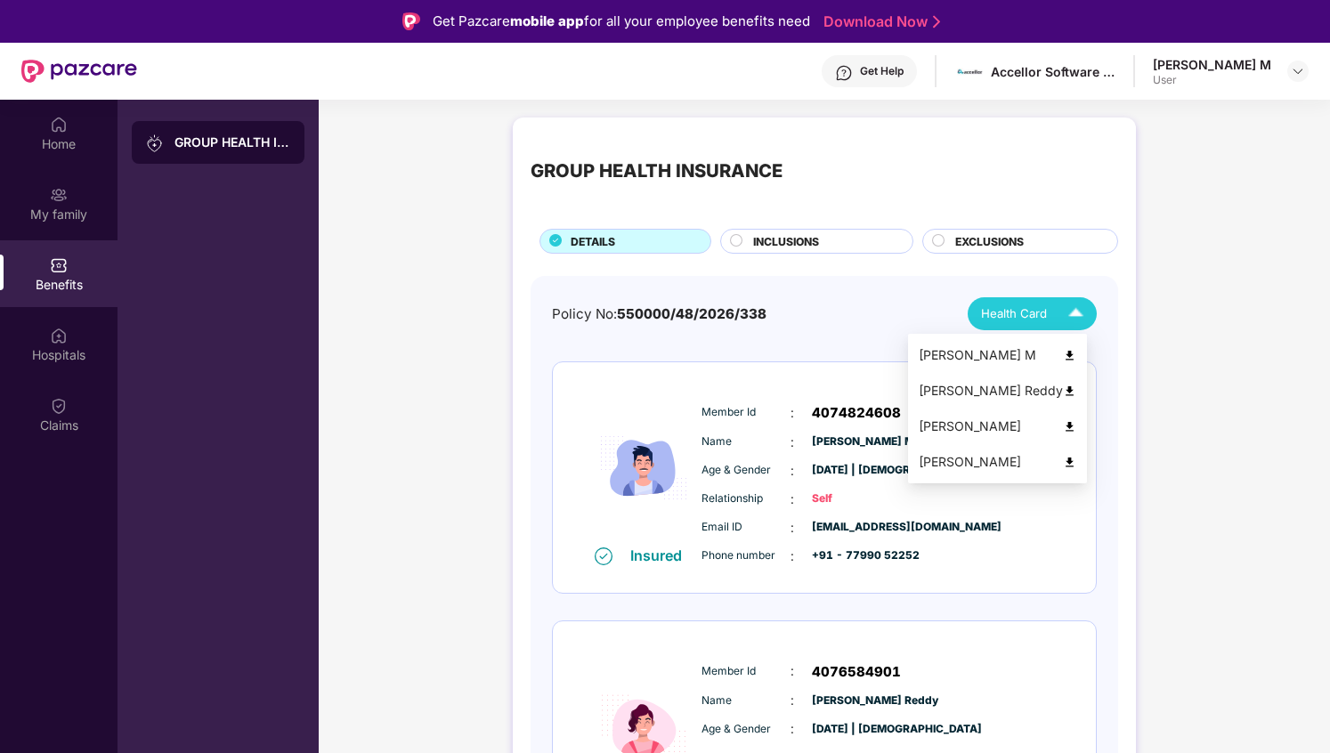
click at [1033, 314] on span "Health Card" at bounding box center [1014, 314] width 66 height 19
click at [1077, 427] on img at bounding box center [1069, 426] width 13 height 13
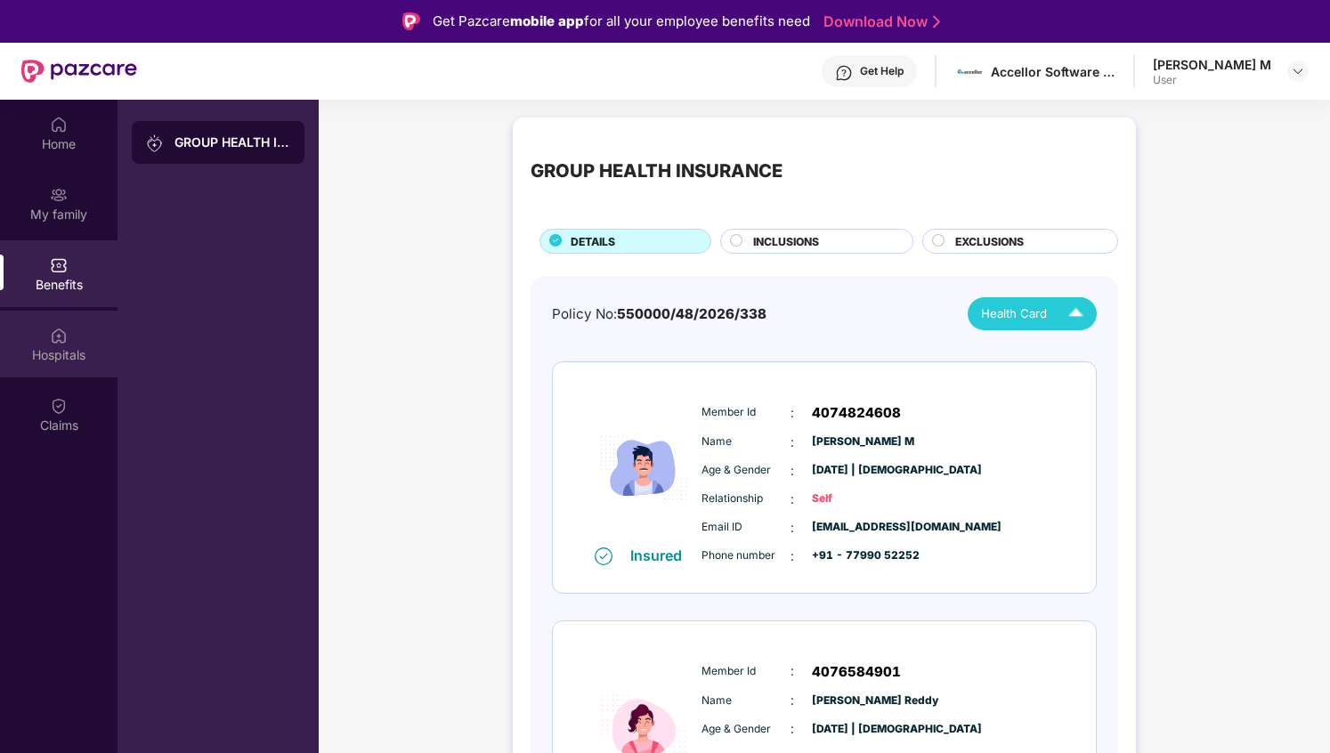
click at [56, 337] on img at bounding box center [59, 336] width 18 height 18
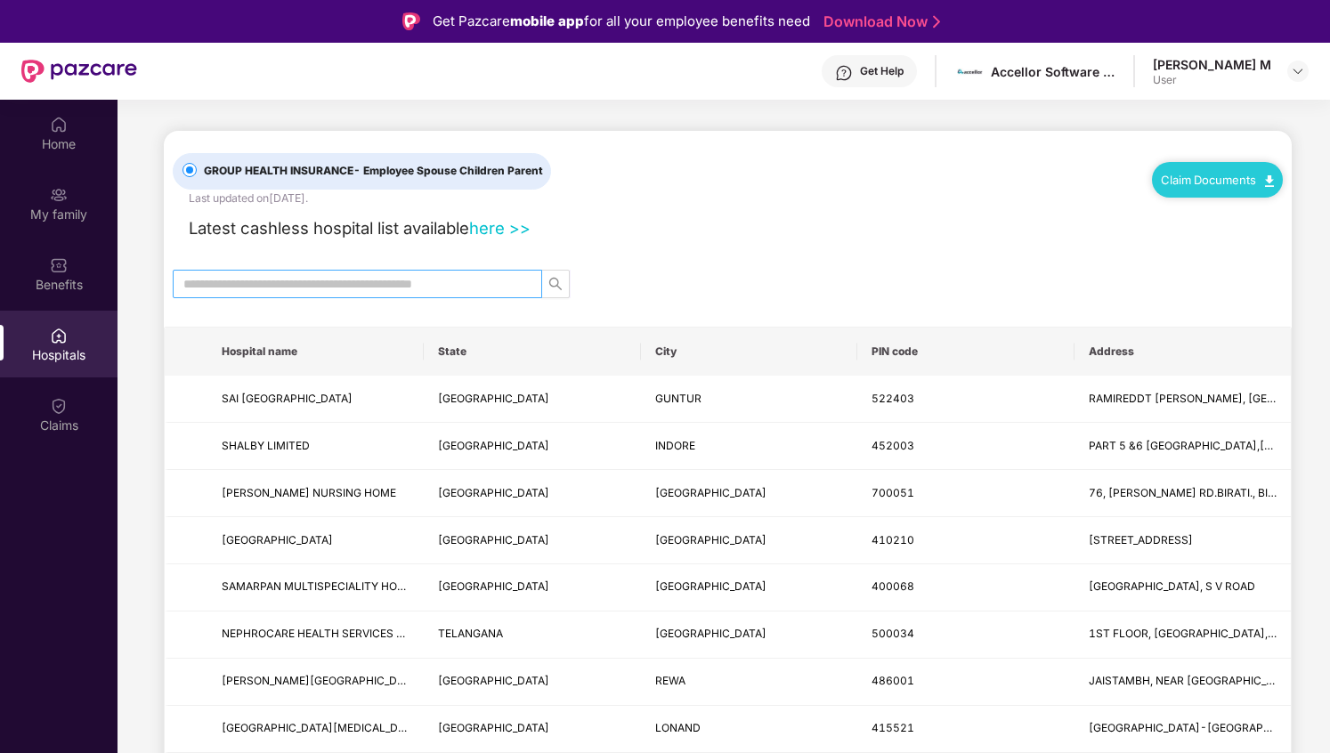
click at [321, 280] on input "text" at bounding box center [350, 284] width 334 height 20
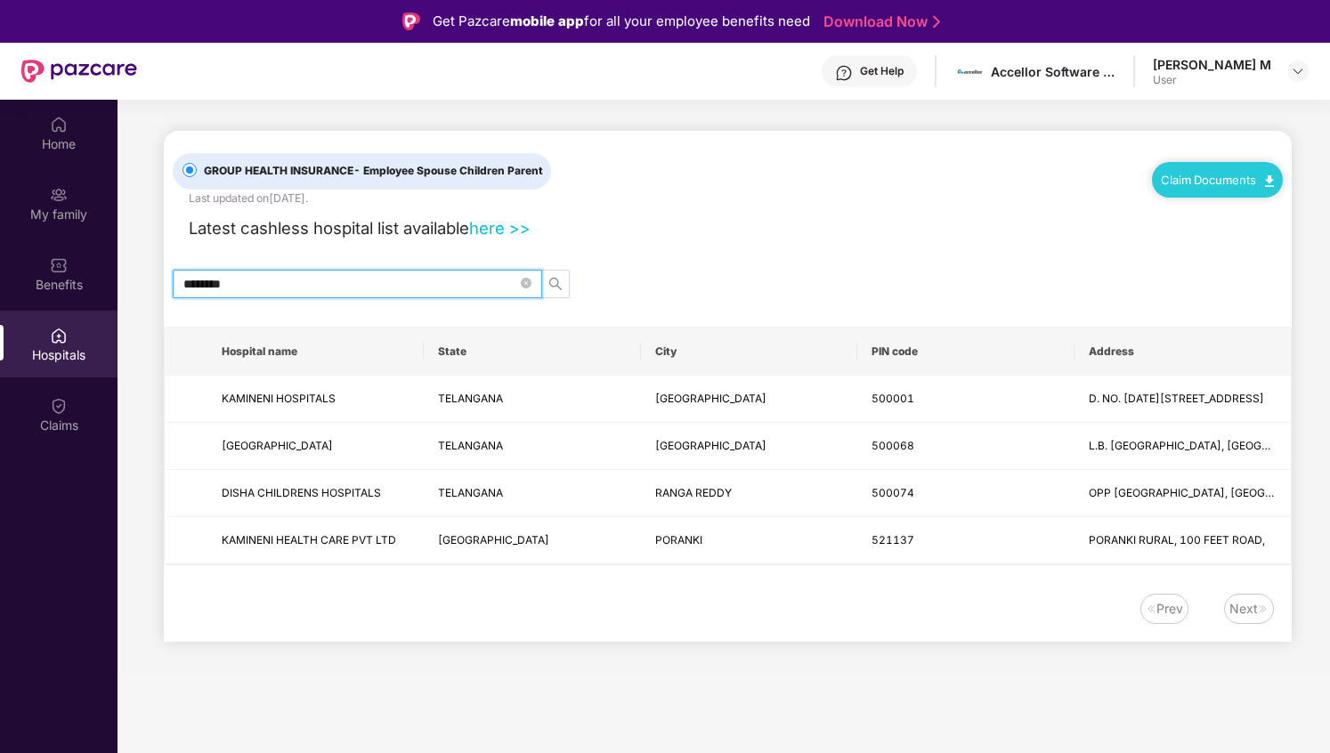
click at [218, 274] on input "********" at bounding box center [350, 284] width 334 height 20
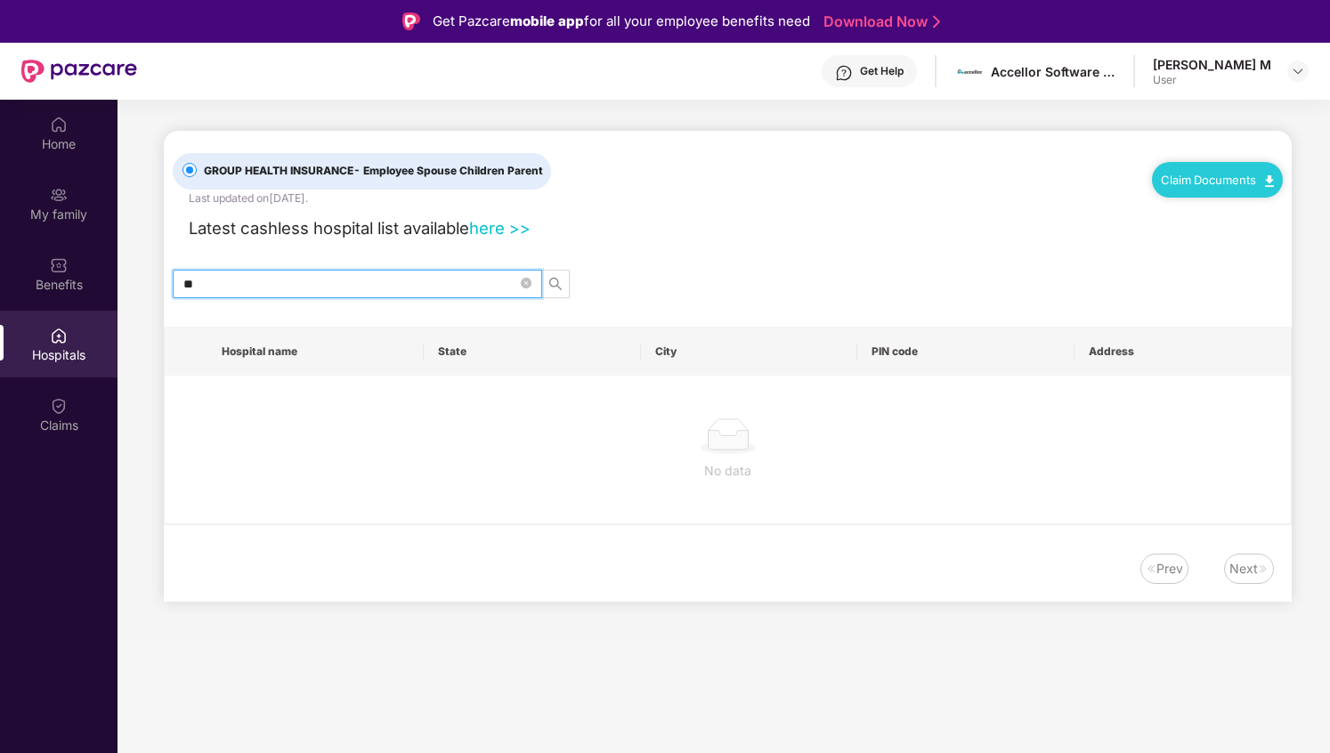
type input "*"
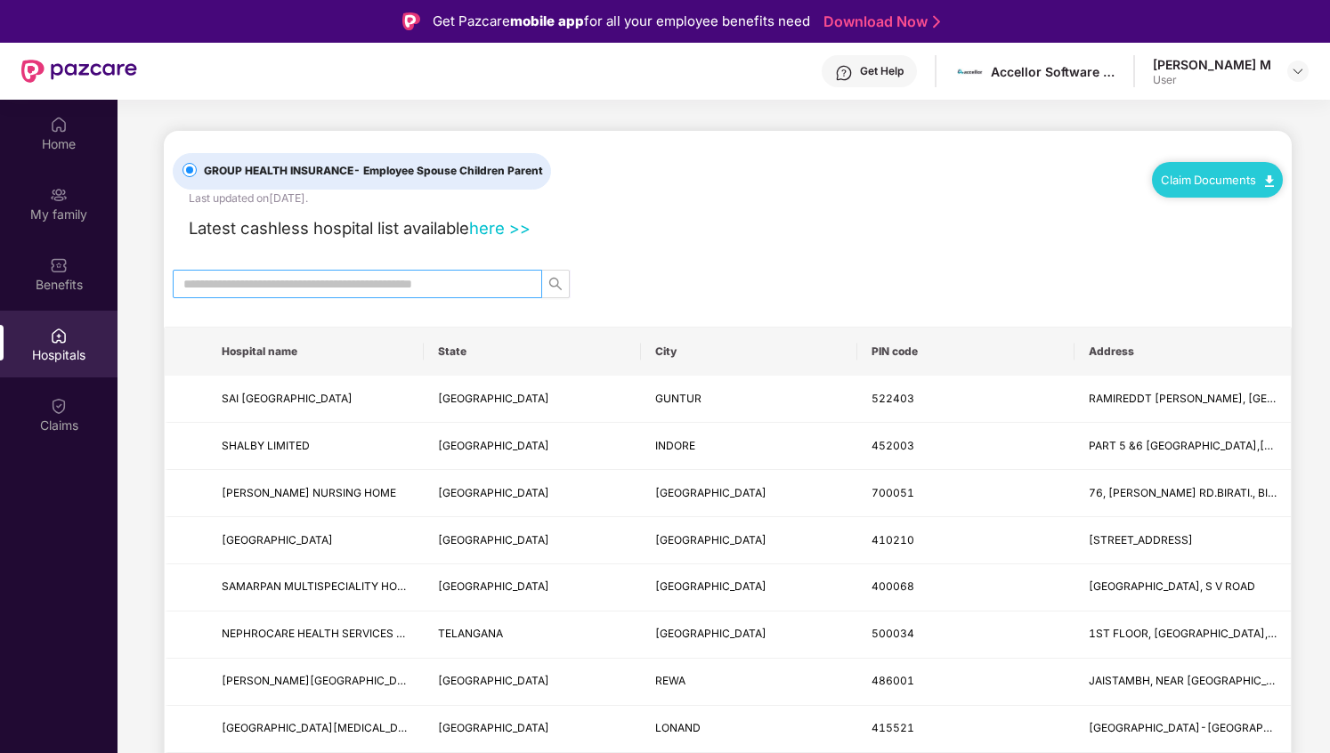
click at [460, 293] on span at bounding box center [358, 284] width 370 height 28
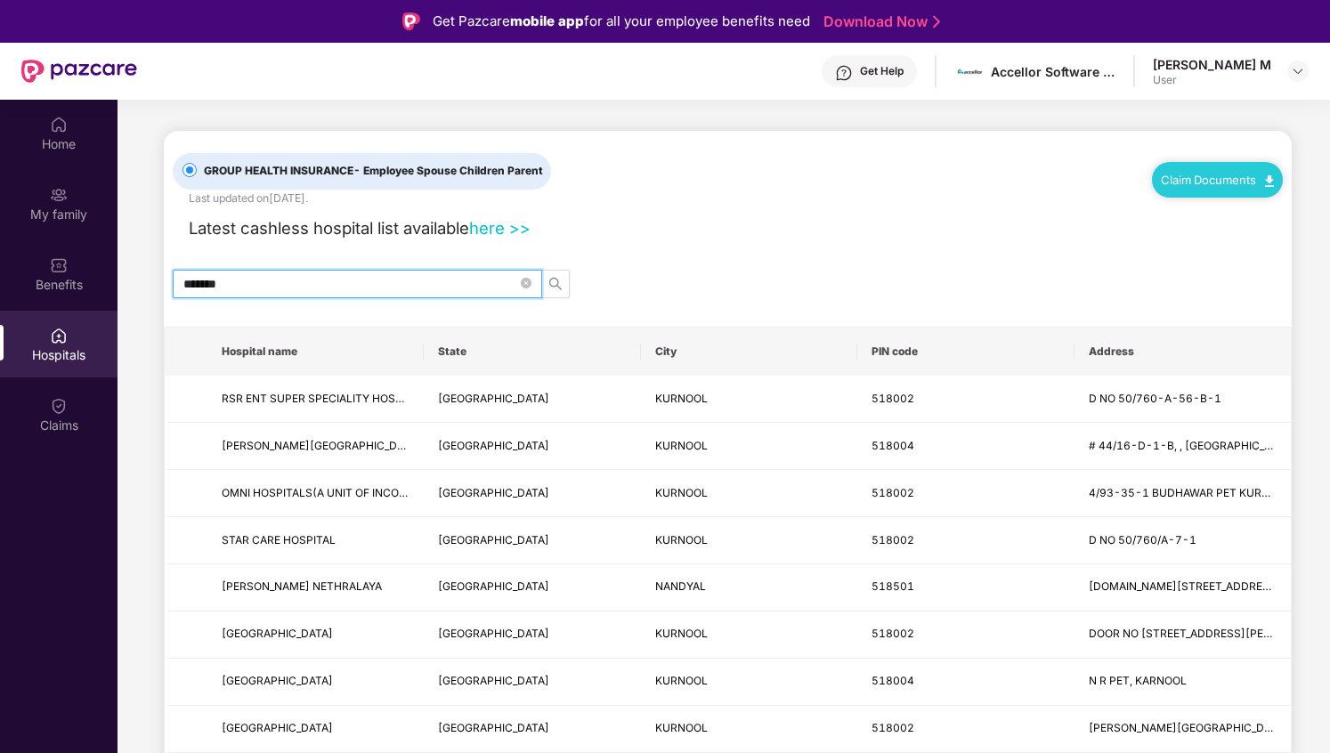
type input "*******"
click at [646, 294] on div "*******" at bounding box center [728, 284] width 1128 height 28
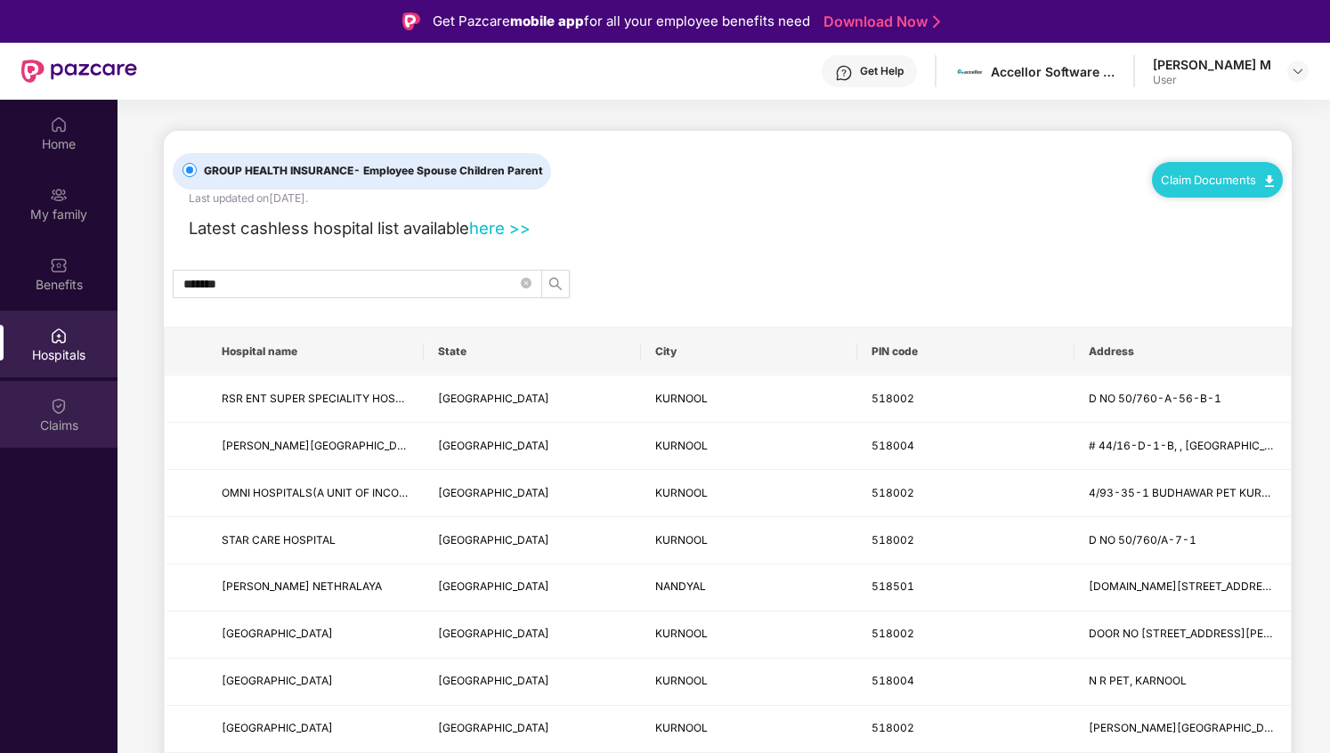
click at [59, 415] on div "Claims" at bounding box center [59, 414] width 118 height 67
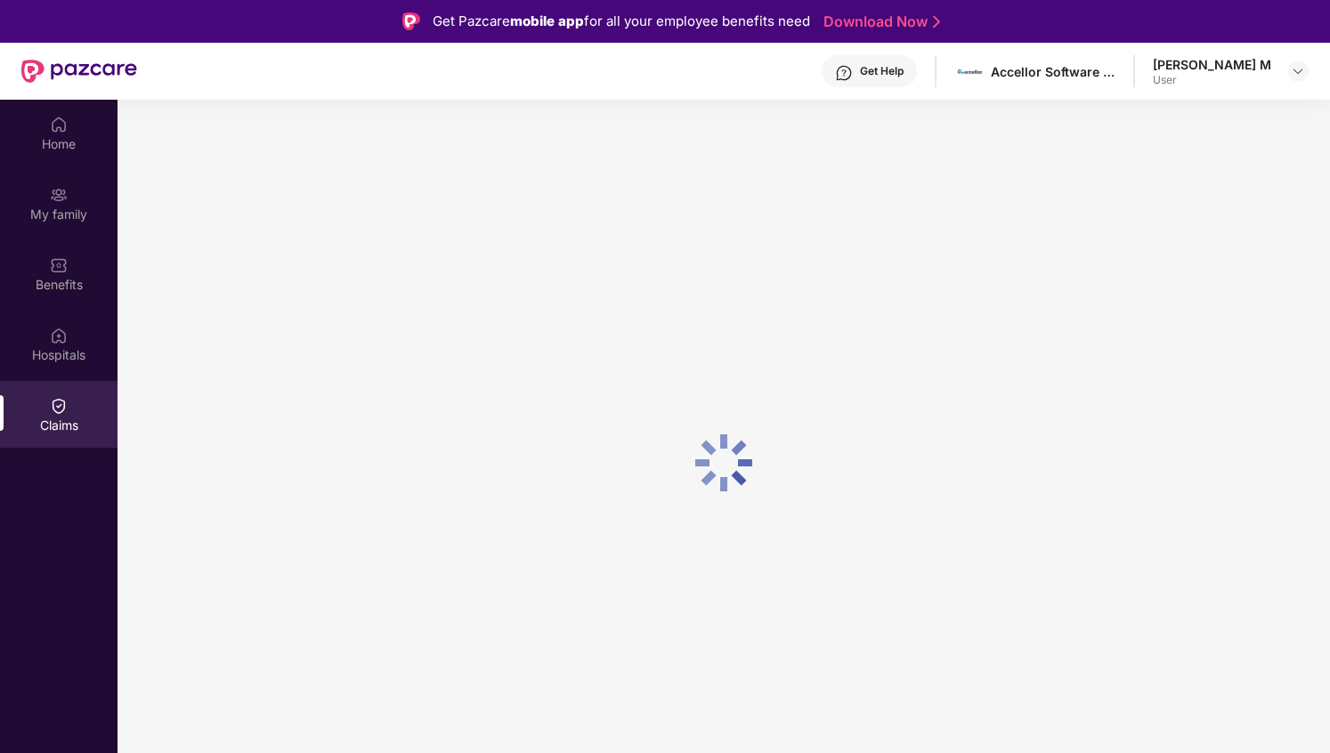
click at [59, 415] on div "Claims" at bounding box center [59, 414] width 118 height 67
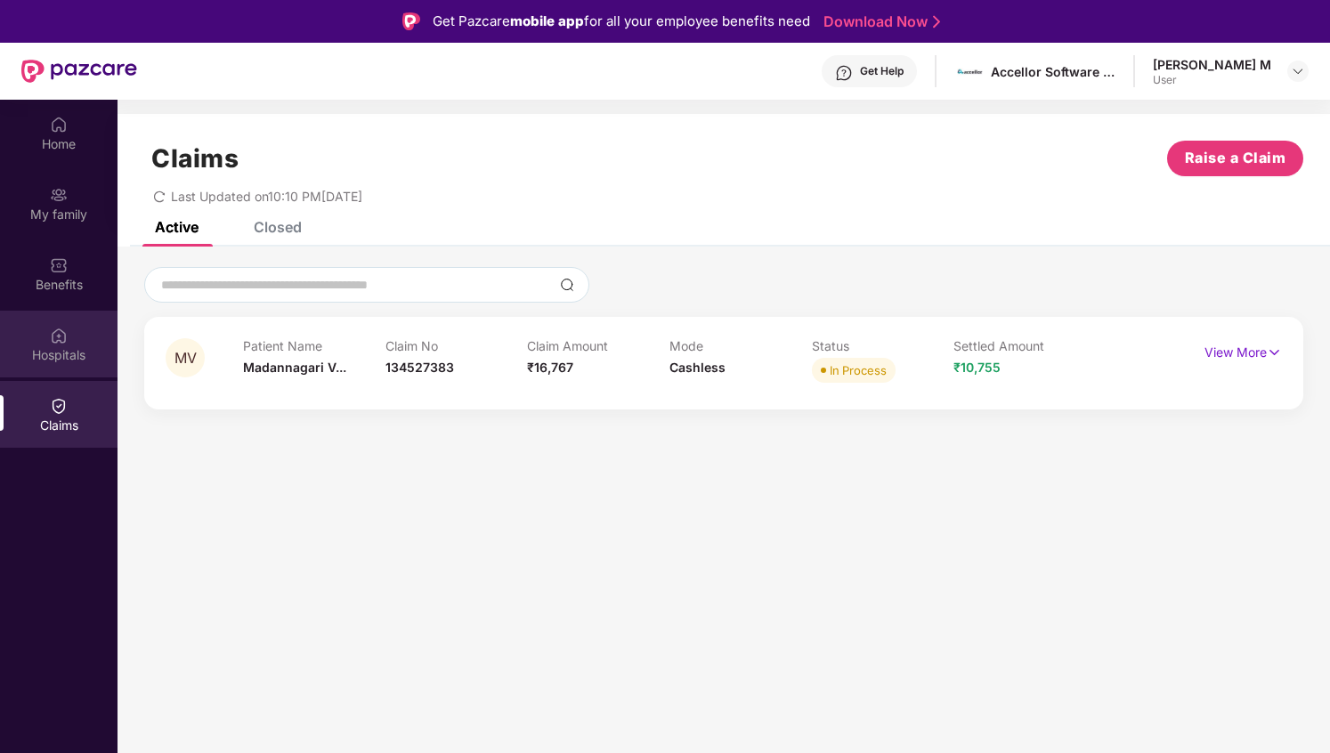
click at [53, 361] on div "Hospitals" at bounding box center [59, 355] width 118 height 18
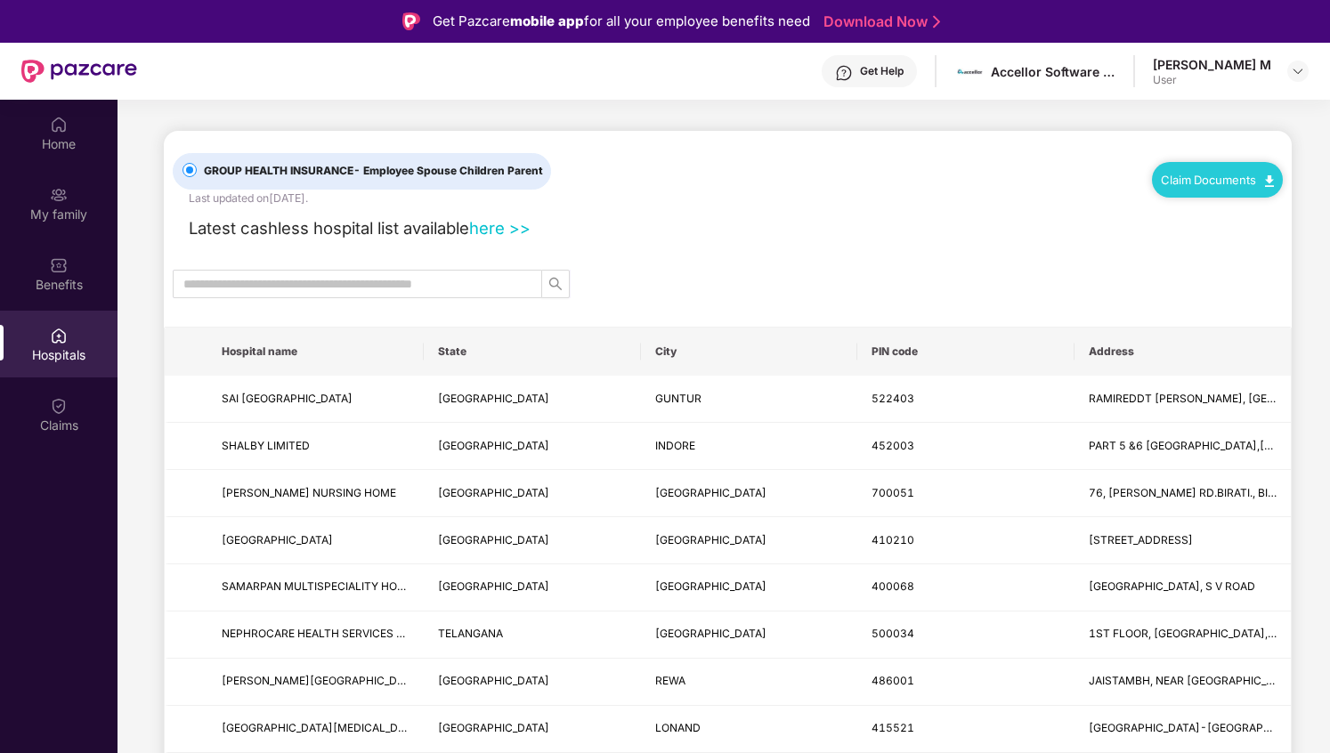
click at [1255, 180] on link "Claim Documents" at bounding box center [1217, 180] width 113 height 14
click at [68, 410] on div "Claims" at bounding box center [59, 414] width 118 height 67
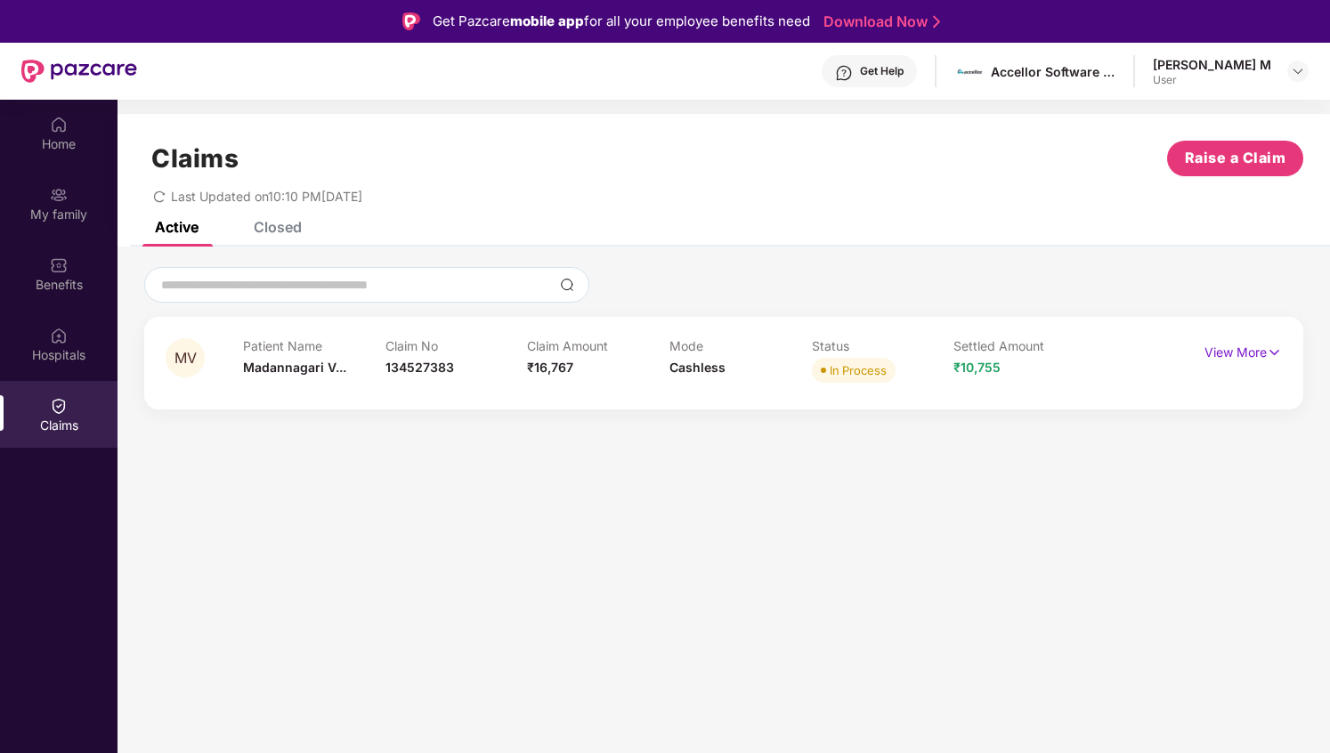
click at [280, 224] on div "Closed" at bounding box center [278, 227] width 48 height 18
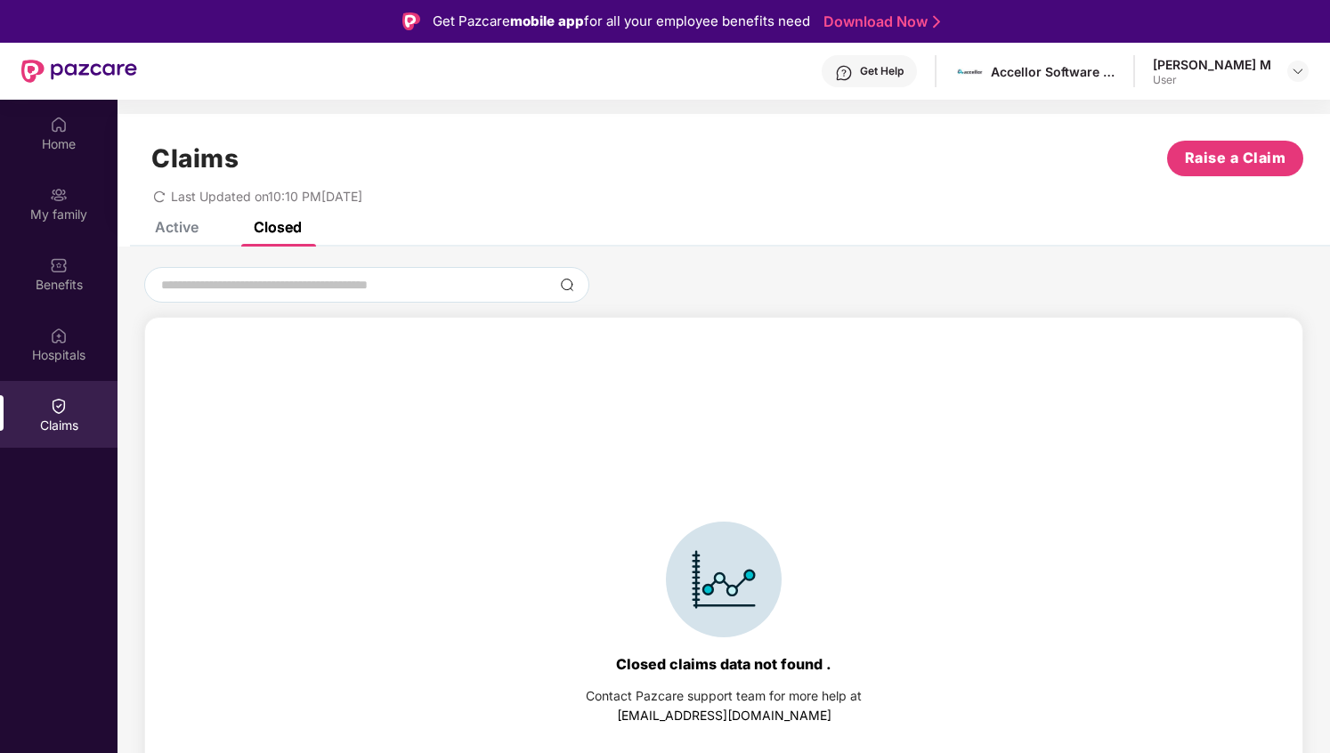
click at [195, 228] on div "Active" at bounding box center [177, 227] width 44 height 18
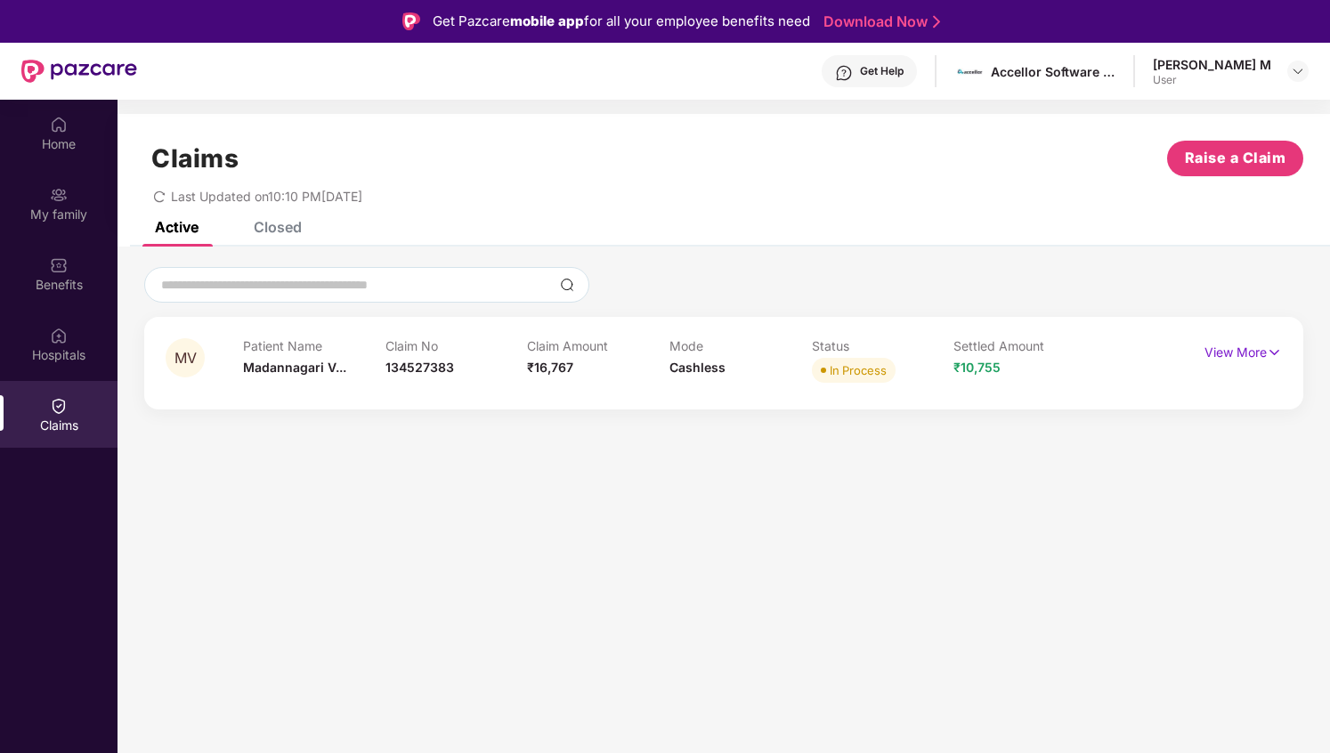
click at [297, 195] on span "Last Updated on 10:10 PM, 20 Sep 2025" at bounding box center [266, 196] width 191 height 15
click at [1263, 344] on p "View More" at bounding box center [1243, 350] width 77 height 24
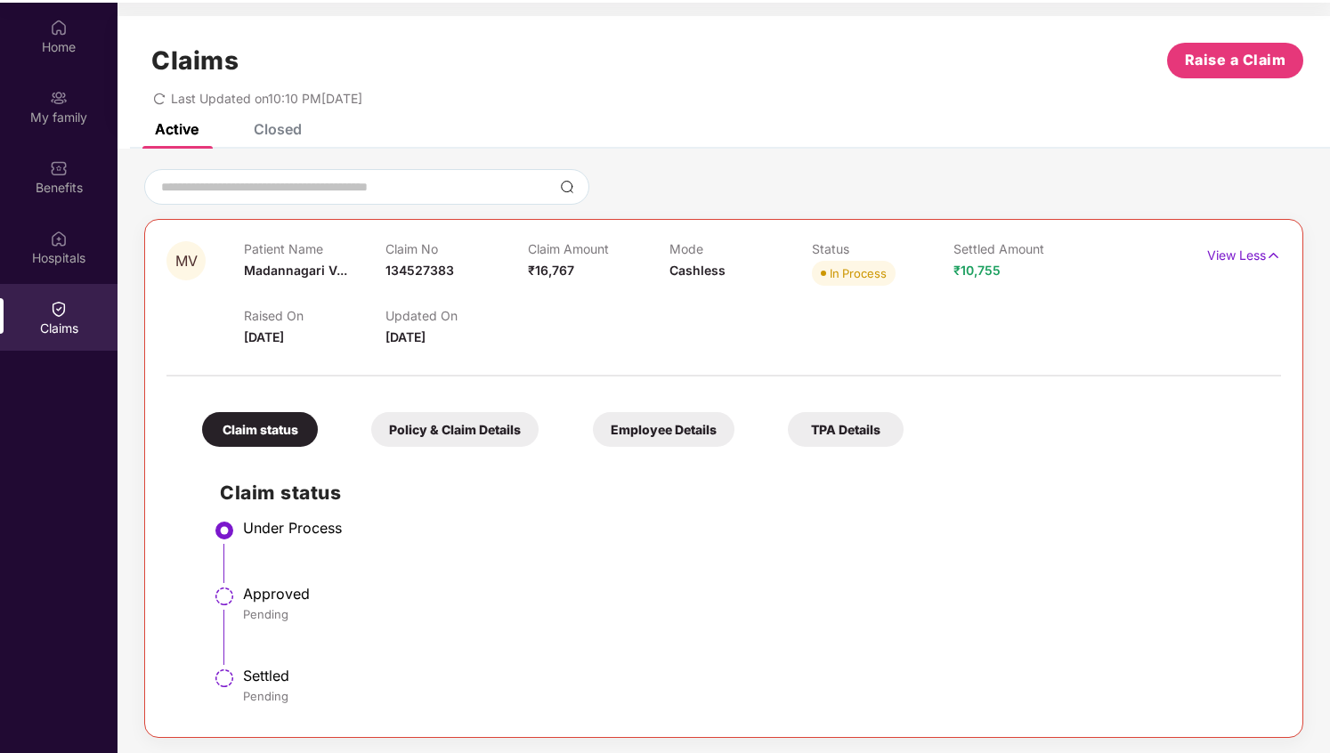
scroll to position [100, 0]
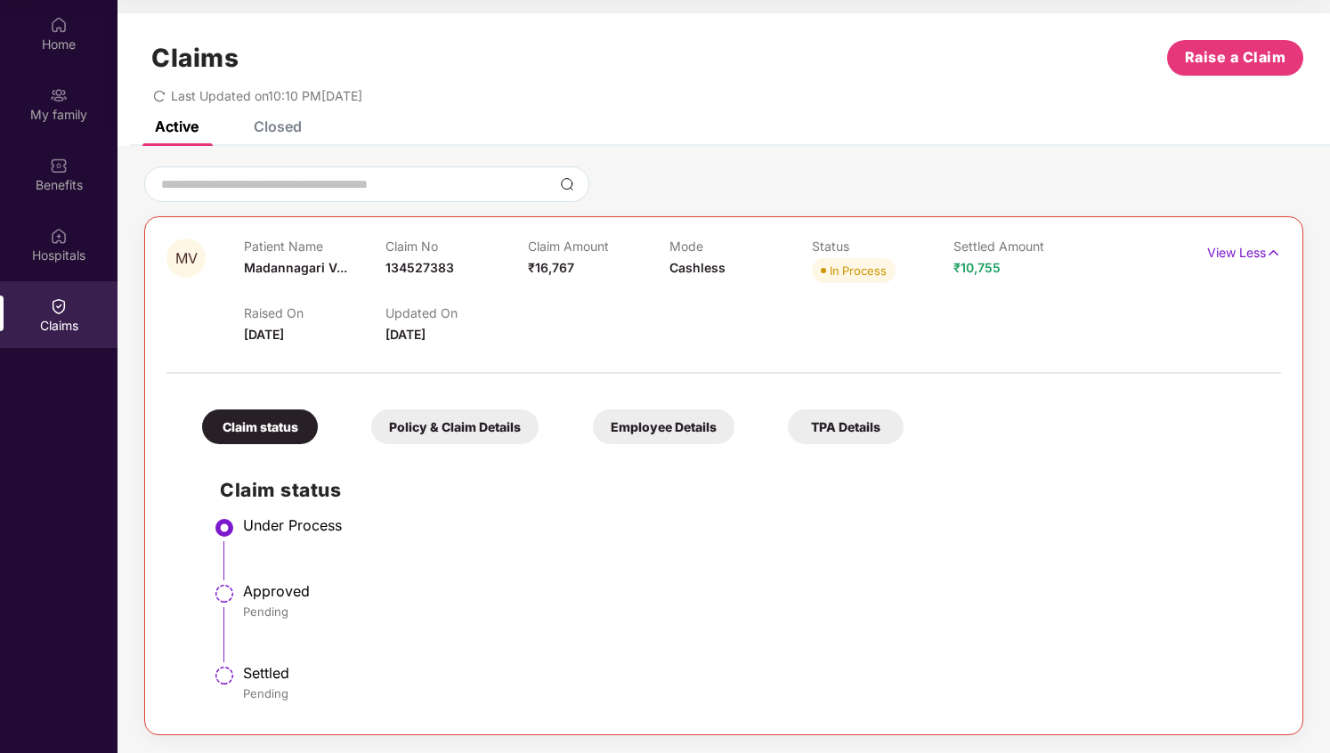
click at [463, 429] on div "Policy & Claim Details" at bounding box center [454, 427] width 167 height 35
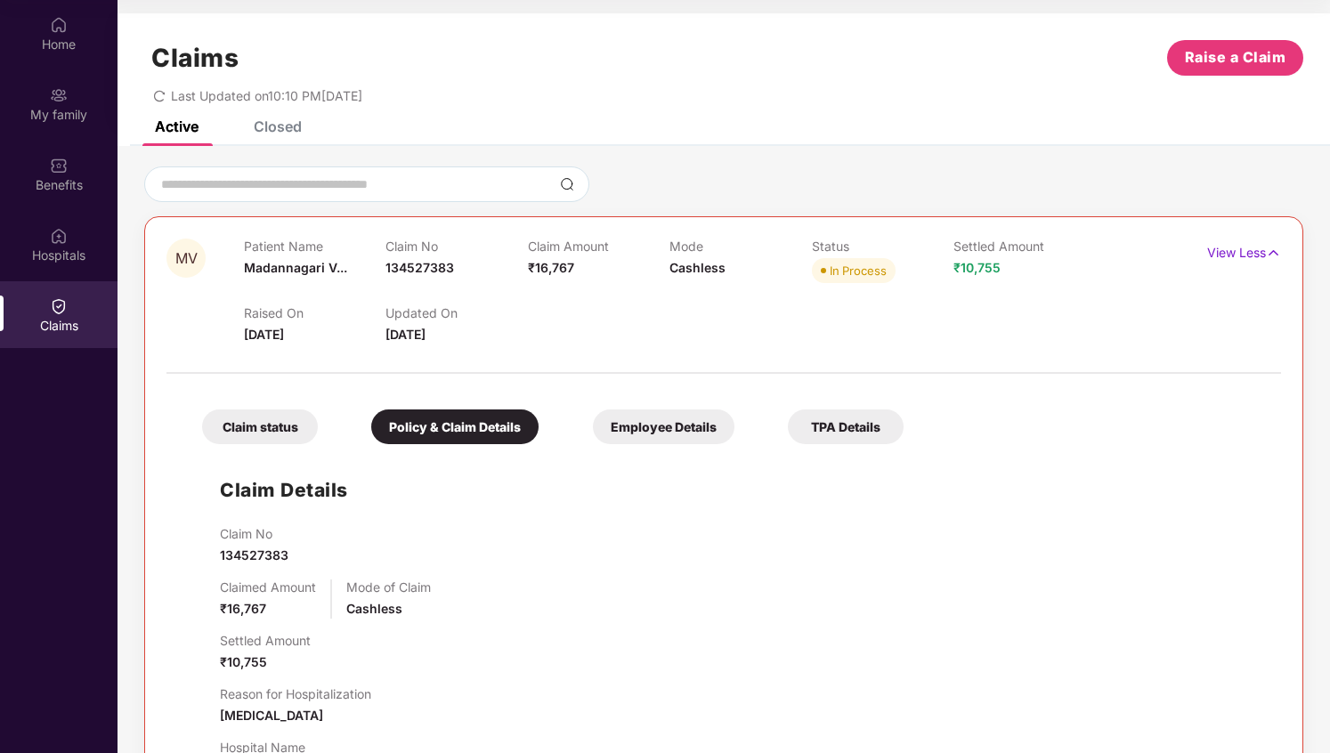
click at [369, 606] on span "Cashless" at bounding box center [374, 608] width 56 height 15
click at [363, 662] on div "Settled Amount ₹10,755" at bounding box center [742, 652] width 1044 height 39
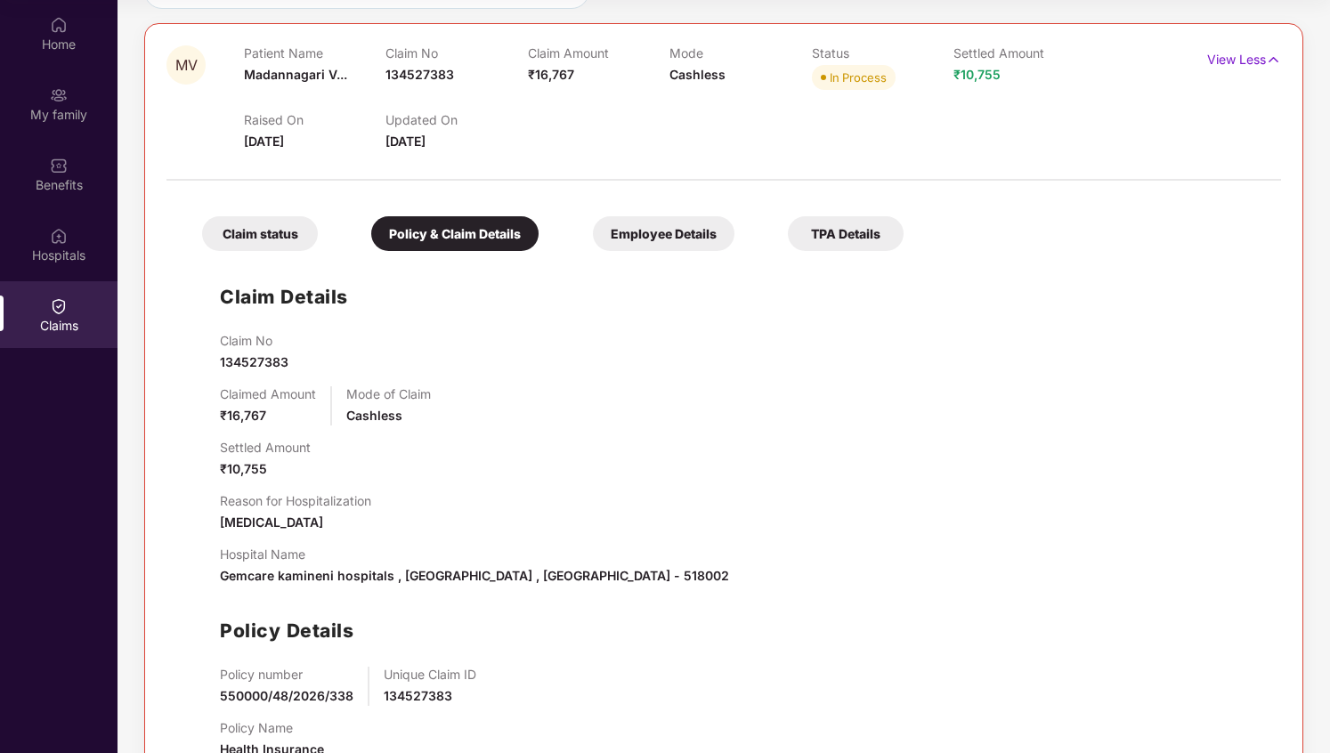
scroll to position [255, 0]
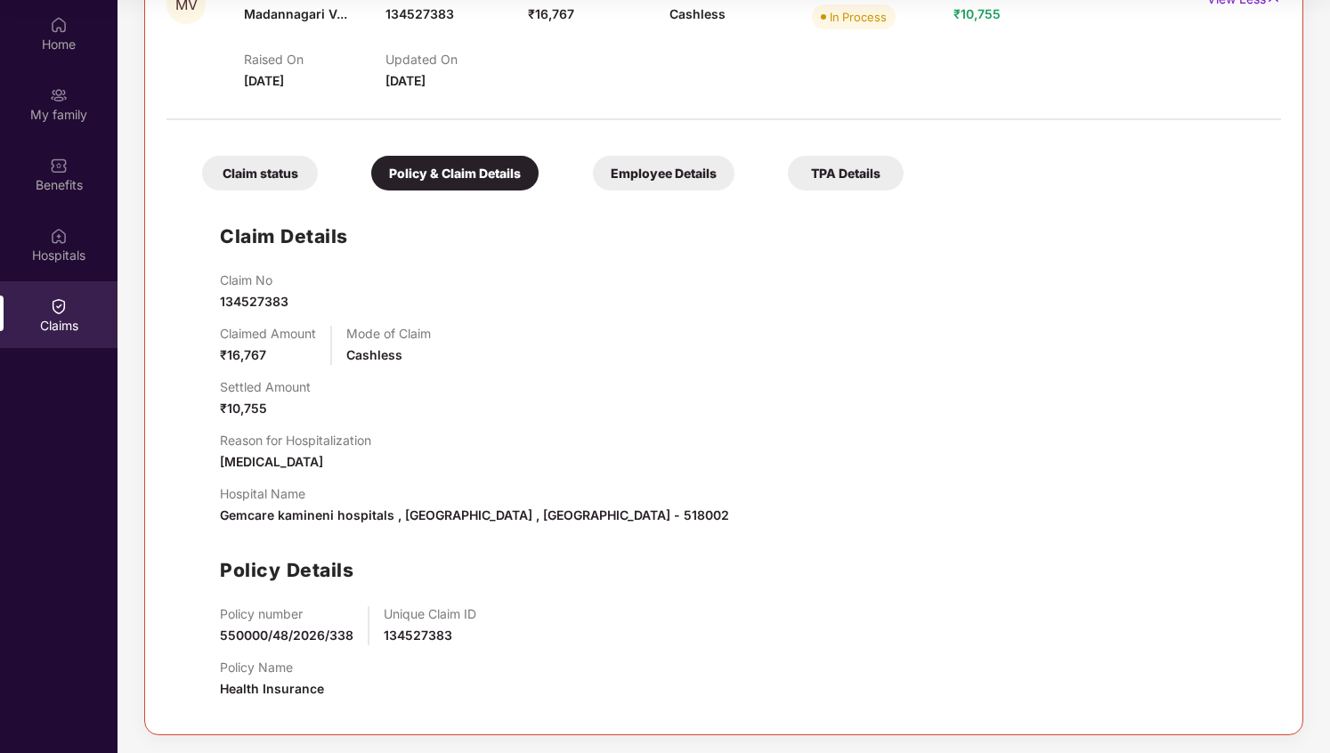
click at [403, 516] on span "Gemcare kamineni hospitals , [GEOGRAPHIC_DATA] , [GEOGRAPHIC_DATA] - 518002" at bounding box center [474, 515] width 509 height 15
click at [640, 161] on div "Employee Details" at bounding box center [664, 173] width 142 height 35
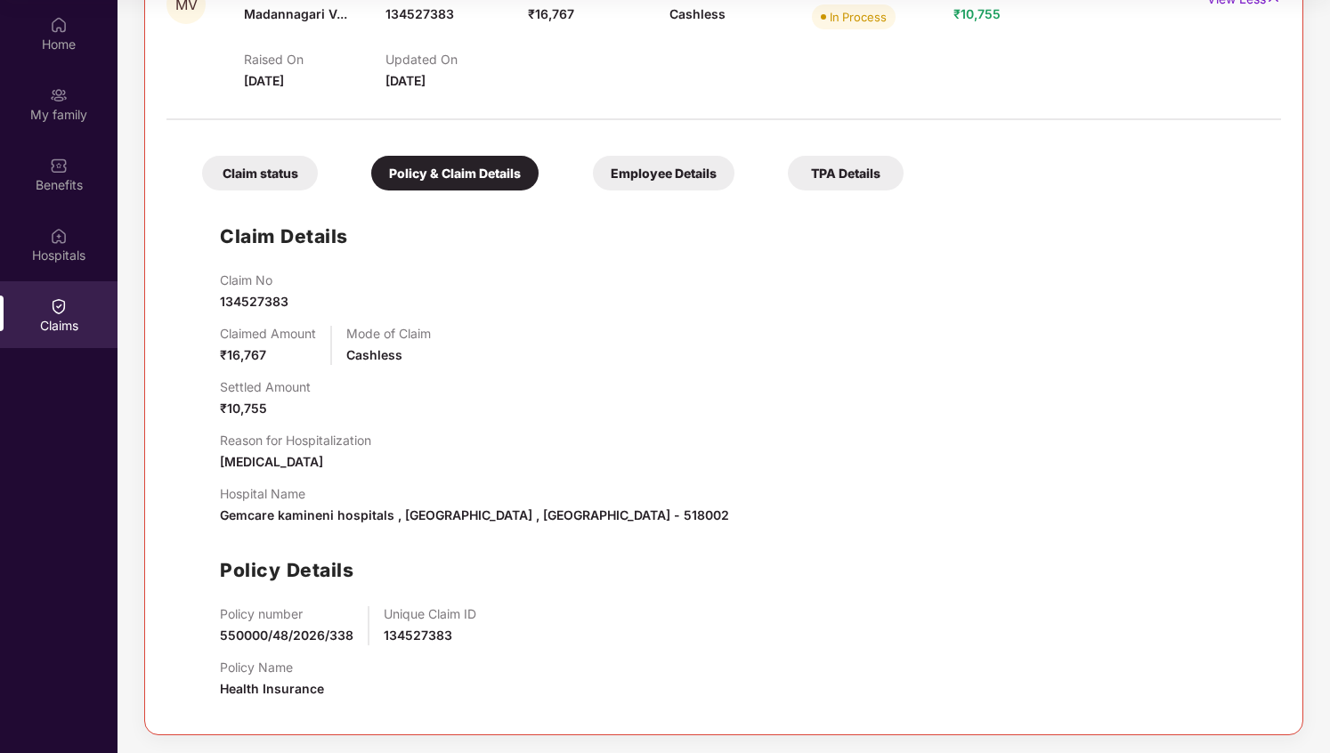
scroll to position [0, 0]
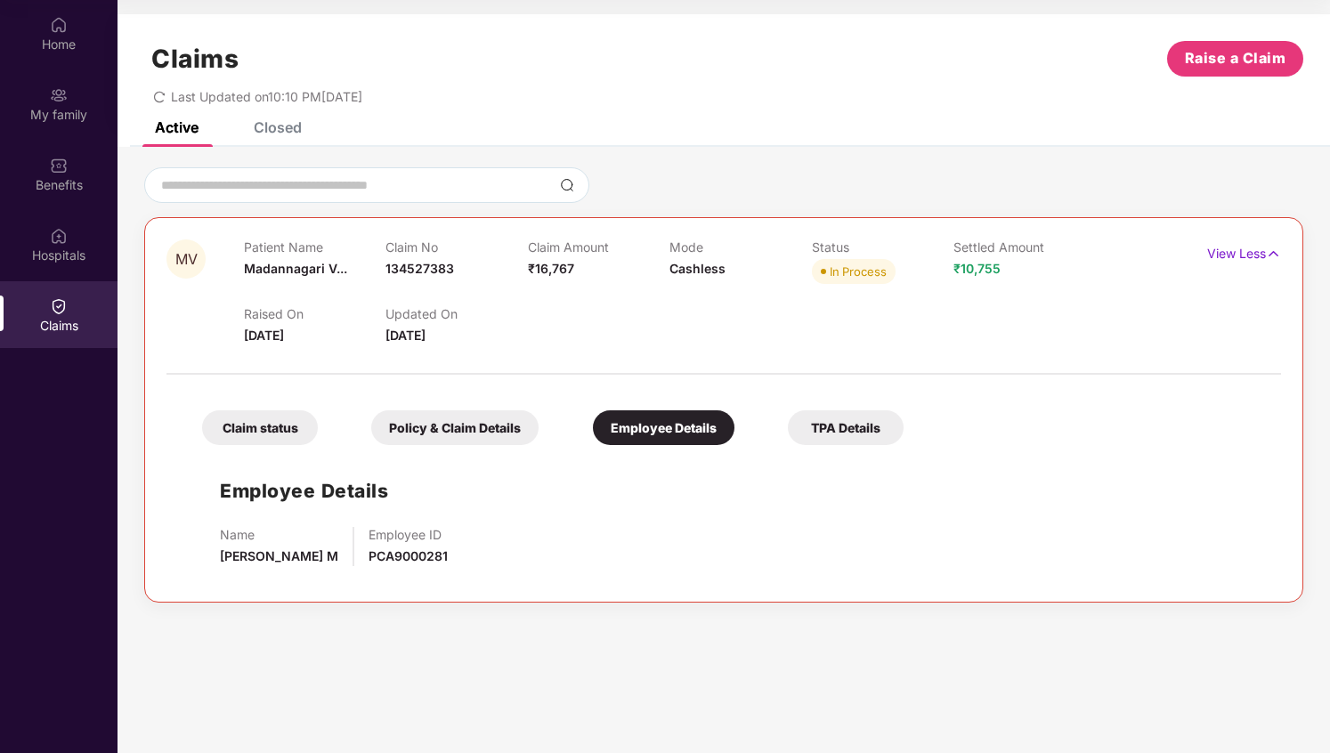
click at [825, 424] on div "TPA Details" at bounding box center [846, 427] width 116 height 35
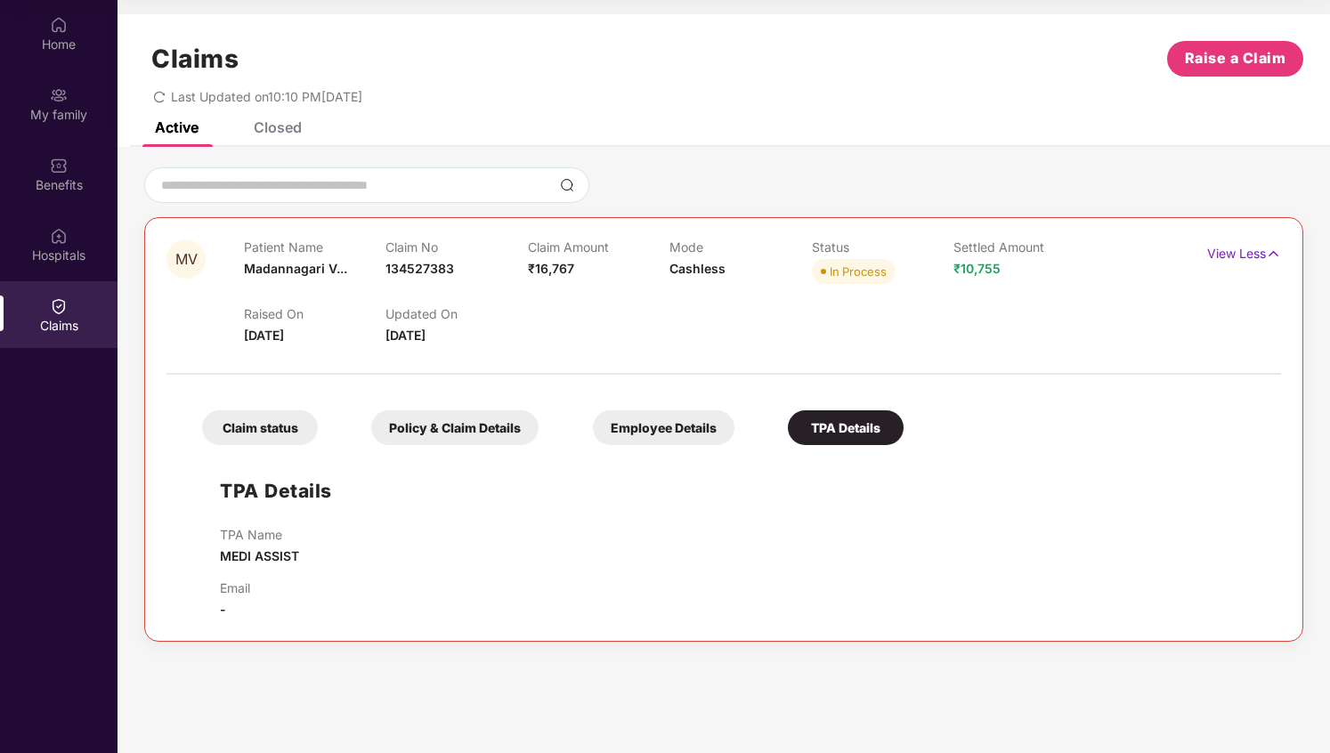
click at [752, 428] on div "Claim status Policy & Claim Details Employee Details TPA Details" at bounding box center [543, 419] width 719 height 53
click at [284, 431] on div "Claim status" at bounding box center [260, 427] width 116 height 35
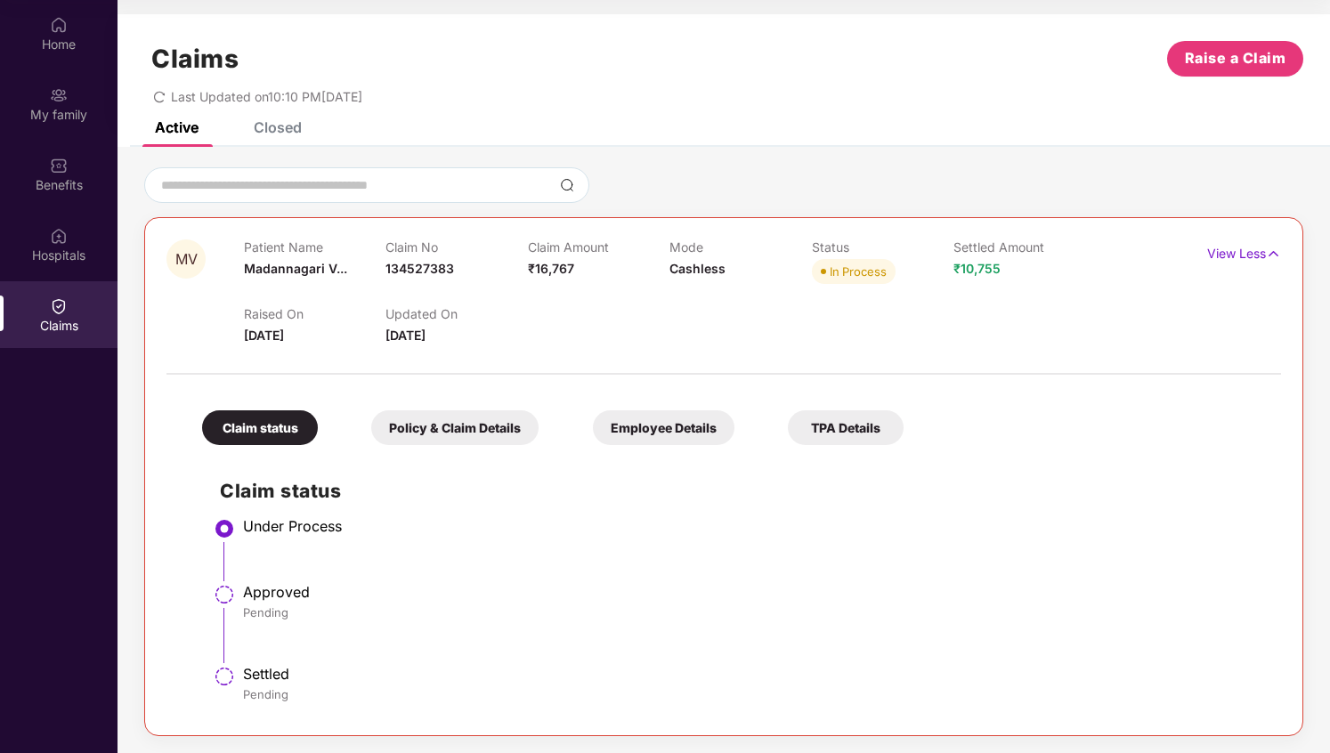
click at [419, 322] on div "Updated On 20 Sept 2025" at bounding box center [457, 325] width 142 height 39
click at [426, 338] on span "[DATE]" at bounding box center [406, 335] width 40 height 15
click at [452, 319] on p "Updated On" at bounding box center [457, 313] width 142 height 15
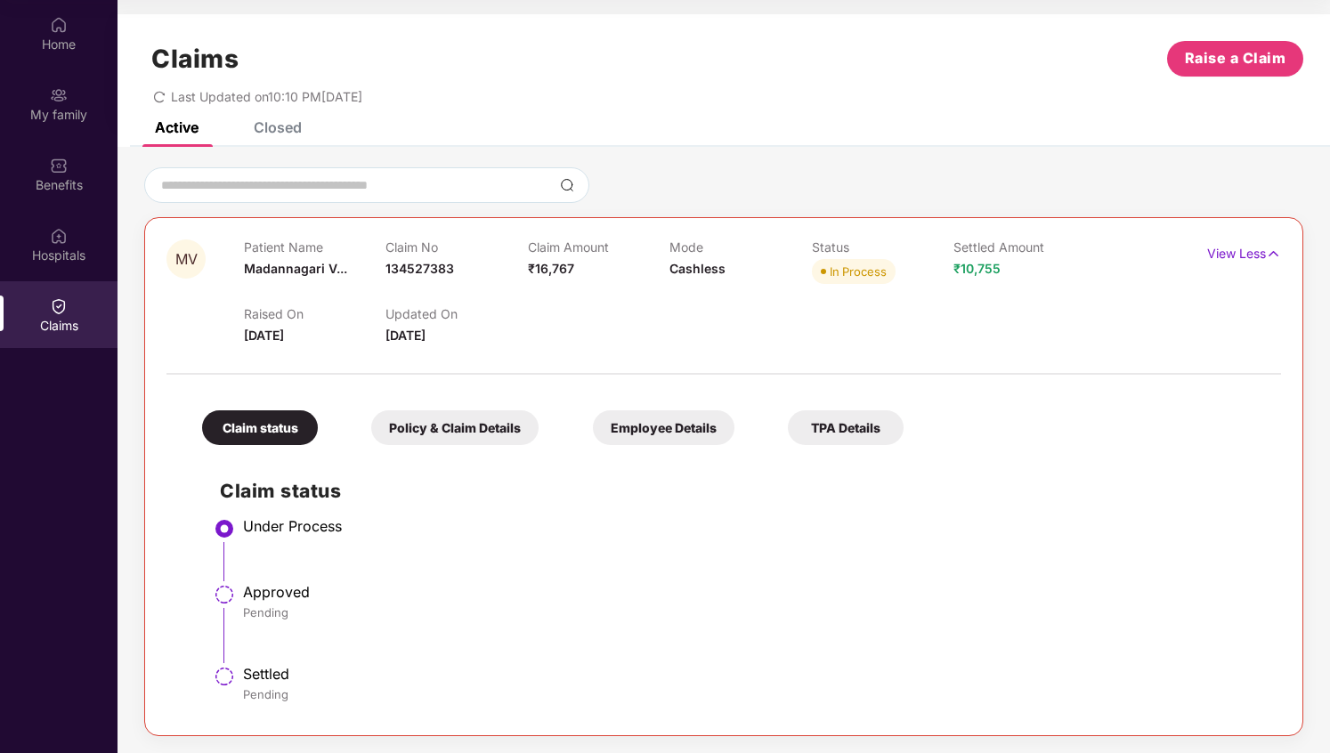
click at [452, 319] on p "Updated On" at bounding box center [457, 313] width 142 height 15
click at [573, 296] on div "Raised On 19 Sept 2025 Updated On 20 Sept 2025" at bounding box center [669, 317] width 851 height 57
click at [443, 434] on div "Policy & Claim Details" at bounding box center [454, 427] width 167 height 35
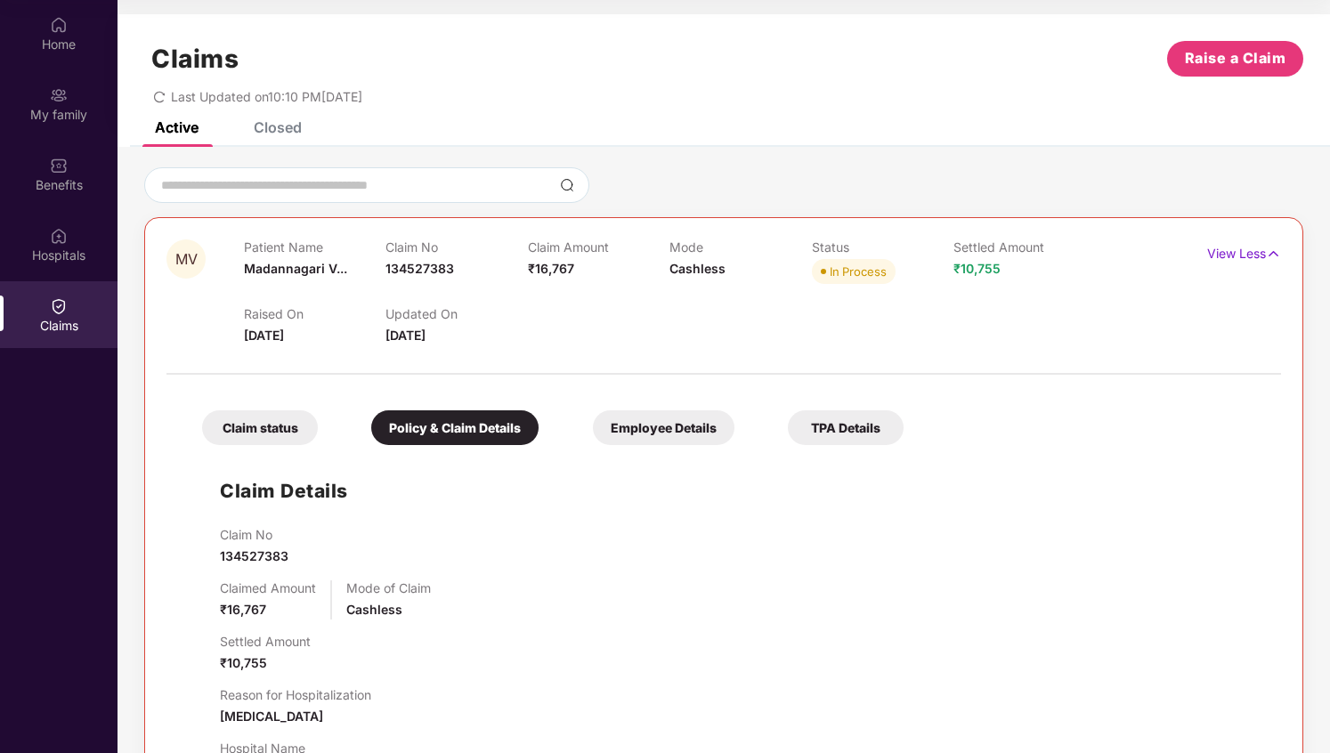
click at [272, 424] on div "Claim status" at bounding box center [260, 427] width 116 height 35
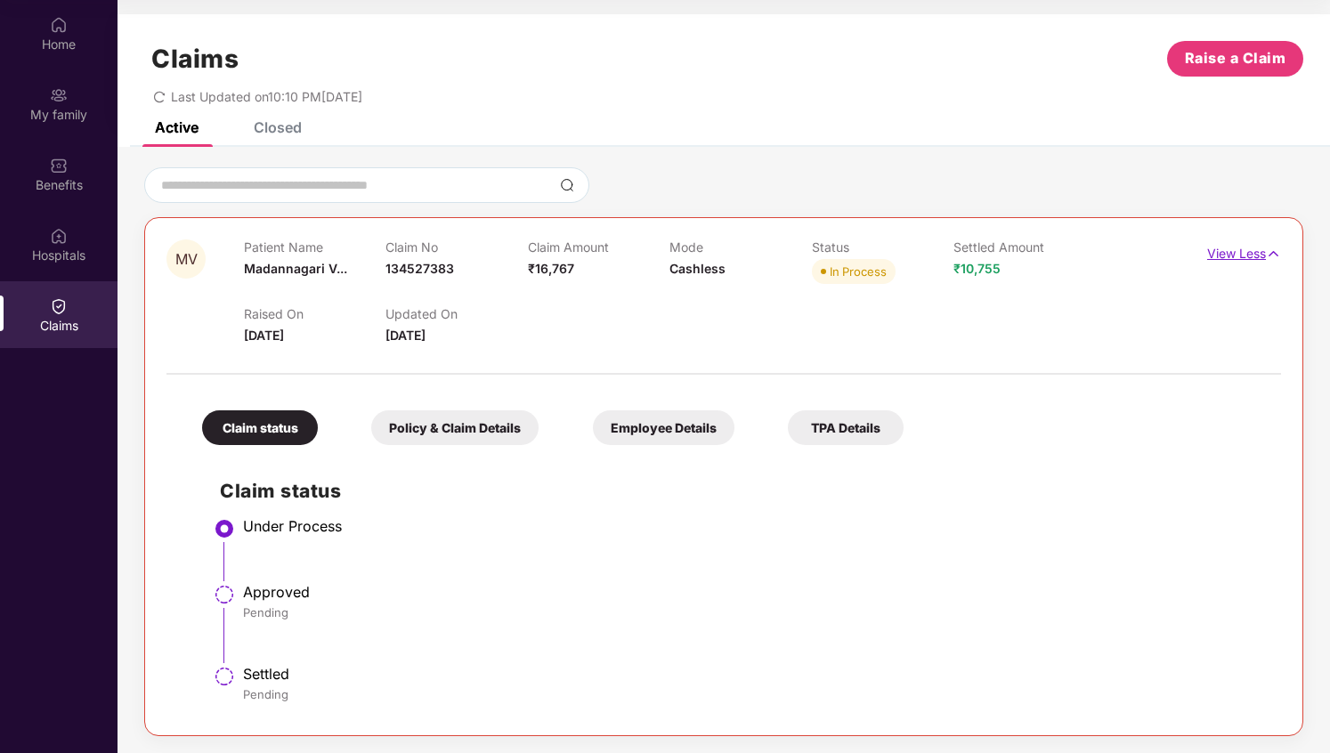
click at [1216, 250] on p "View Less" at bounding box center [1244, 252] width 74 height 24
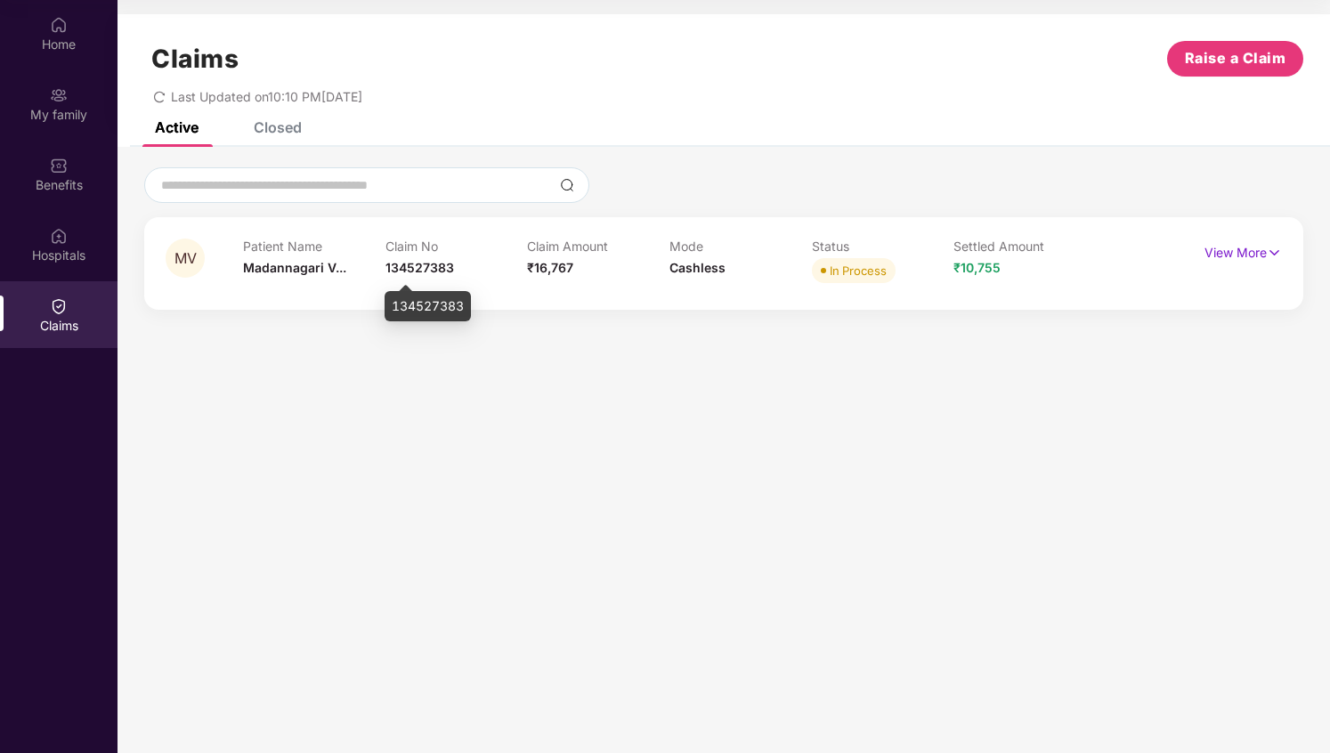
click at [435, 263] on span "134527383" at bounding box center [420, 267] width 69 height 15
click at [305, 272] on span "Madannagari V..." at bounding box center [294, 267] width 103 height 15
click at [332, 248] on p "Patient Name" at bounding box center [314, 246] width 142 height 15
click at [468, 281] on div "Claim No 134527383" at bounding box center [457, 263] width 142 height 49
click at [427, 266] on span "134527383" at bounding box center [420, 267] width 69 height 15
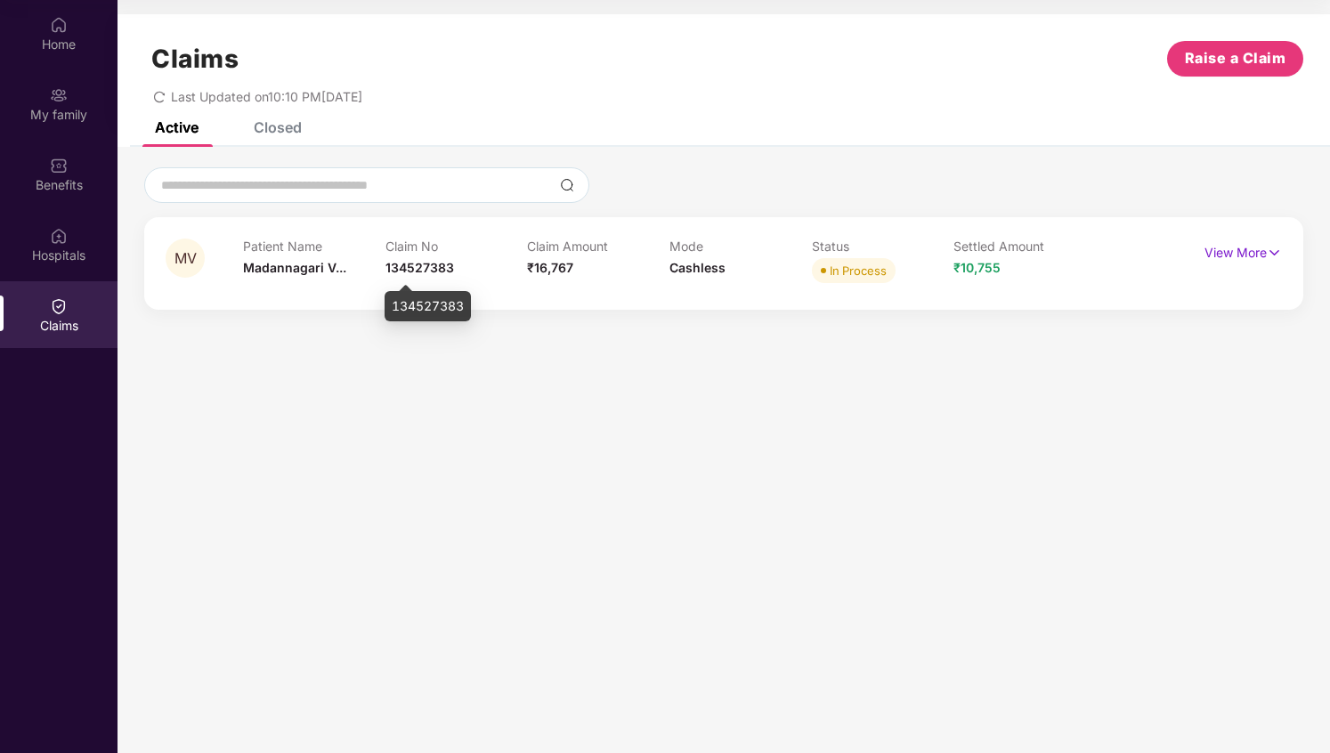
click at [427, 266] on span "134527383" at bounding box center [420, 267] width 69 height 15
click at [544, 255] on div "Claim Amount ₹16,767" at bounding box center [598, 263] width 142 height 49
click at [703, 258] on div "Mode Cashless" at bounding box center [741, 263] width 142 height 49
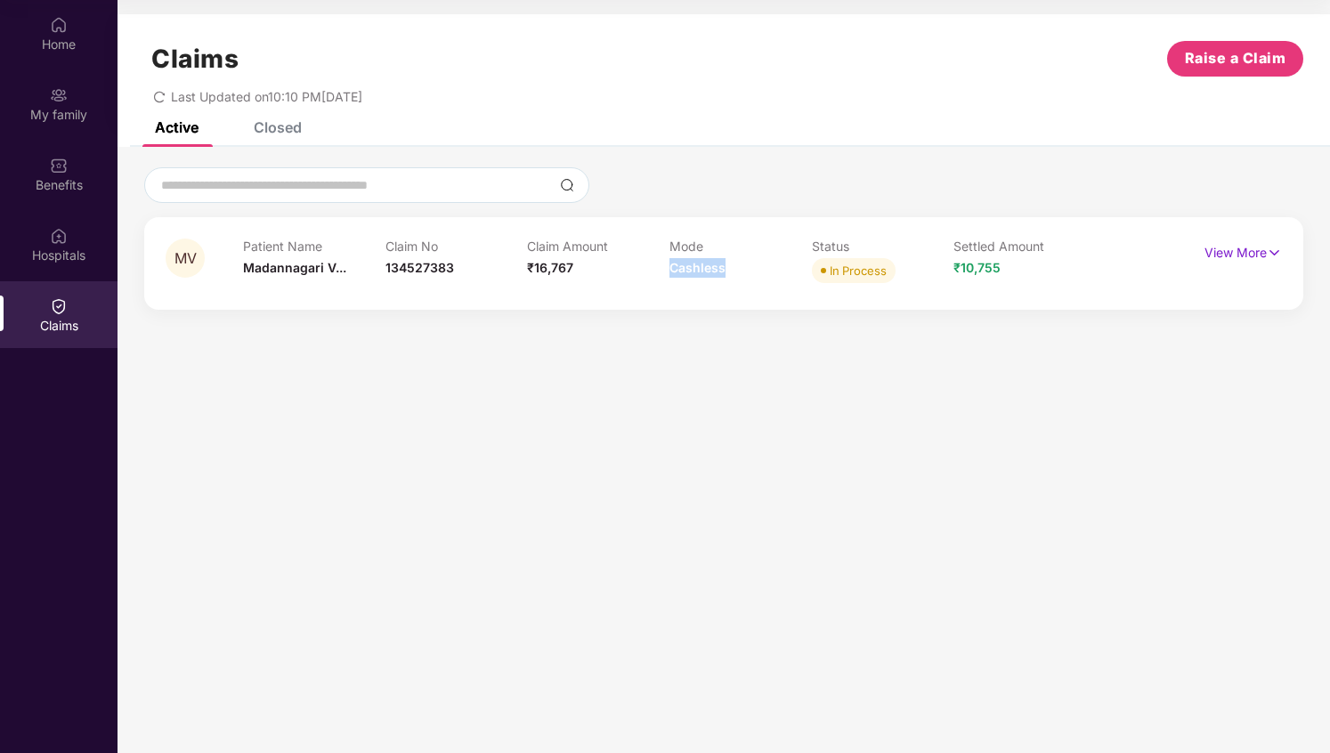
click at [841, 264] on div "In Process" at bounding box center [858, 271] width 57 height 18
click at [983, 258] on div "Settled Amount ₹10,755" at bounding box center [1025, 263] width 142 height 49
click at [1233, 258] on p "View More" at bounding box center [1243, 251] width 77 height 24
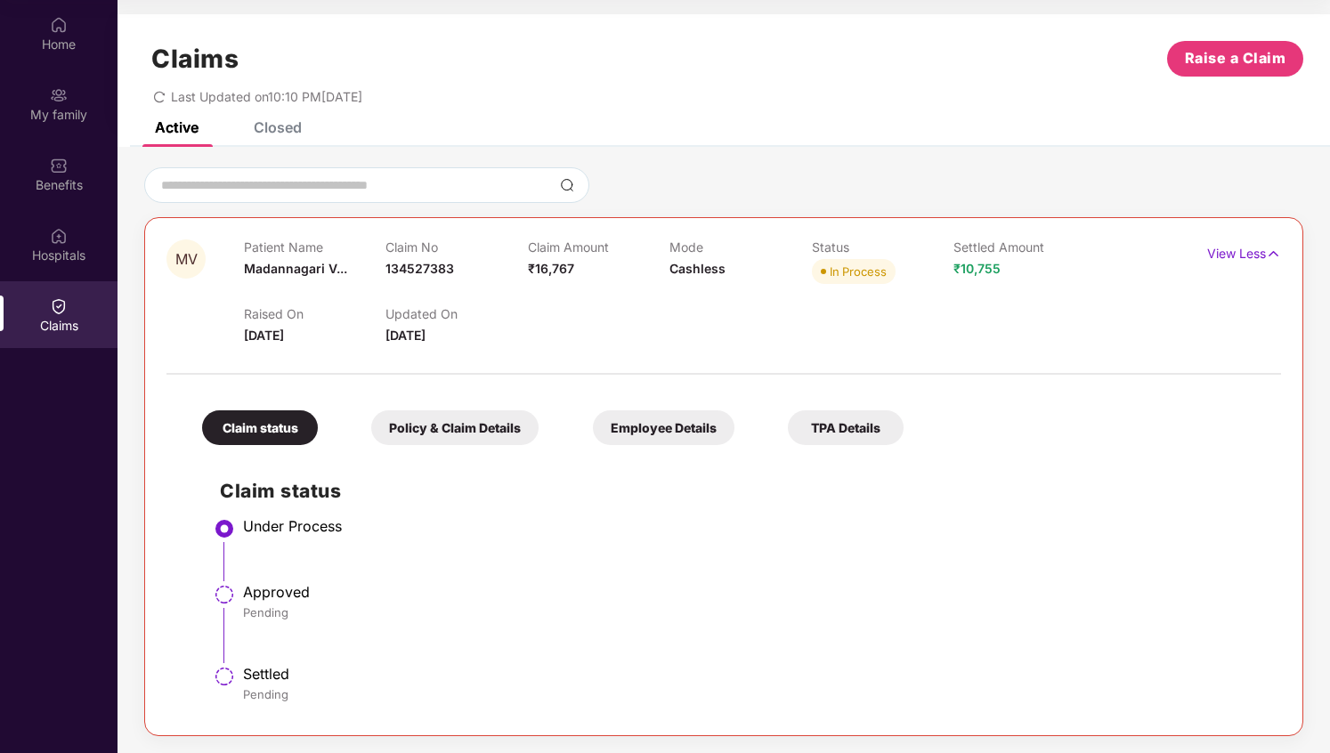
scroll to position [1, 0]
click at [419, 428] on div "Policy & Claim Details" at bounding box center [454, 427] width 167 height 35
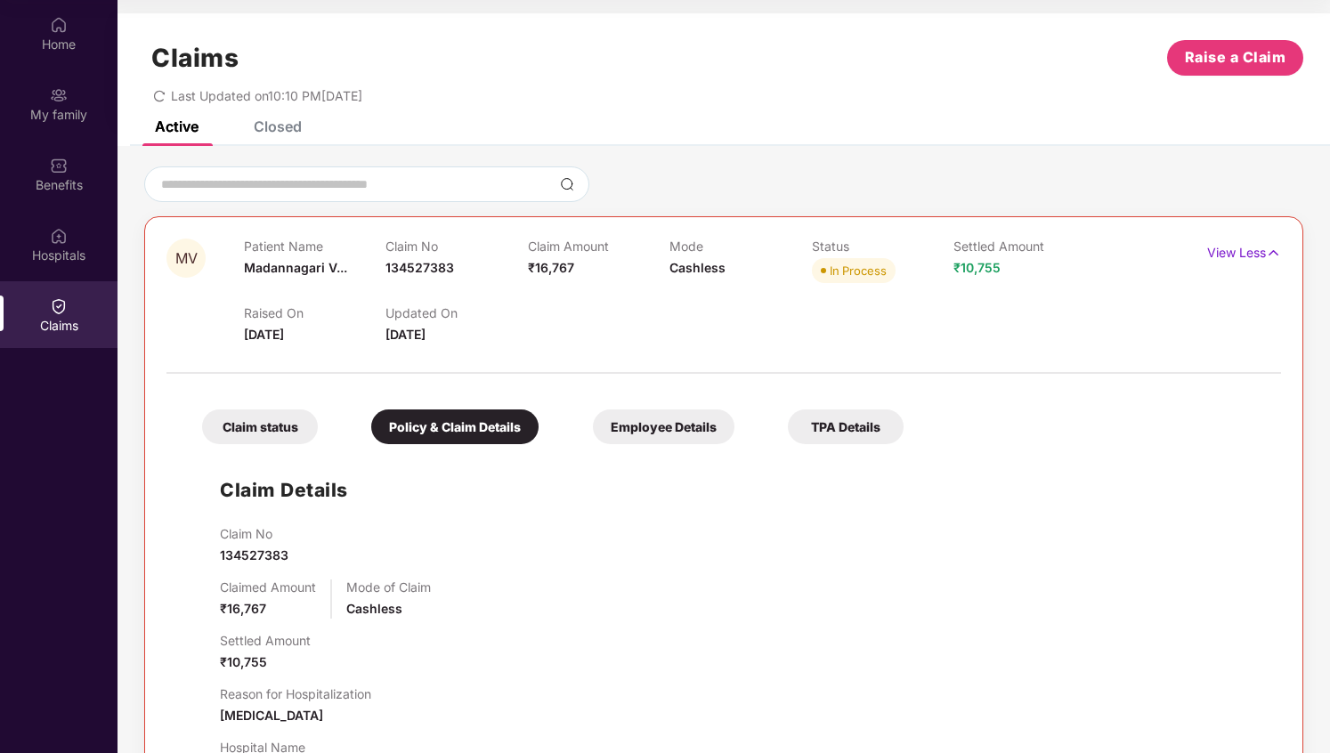
scroll to position [255, 0]
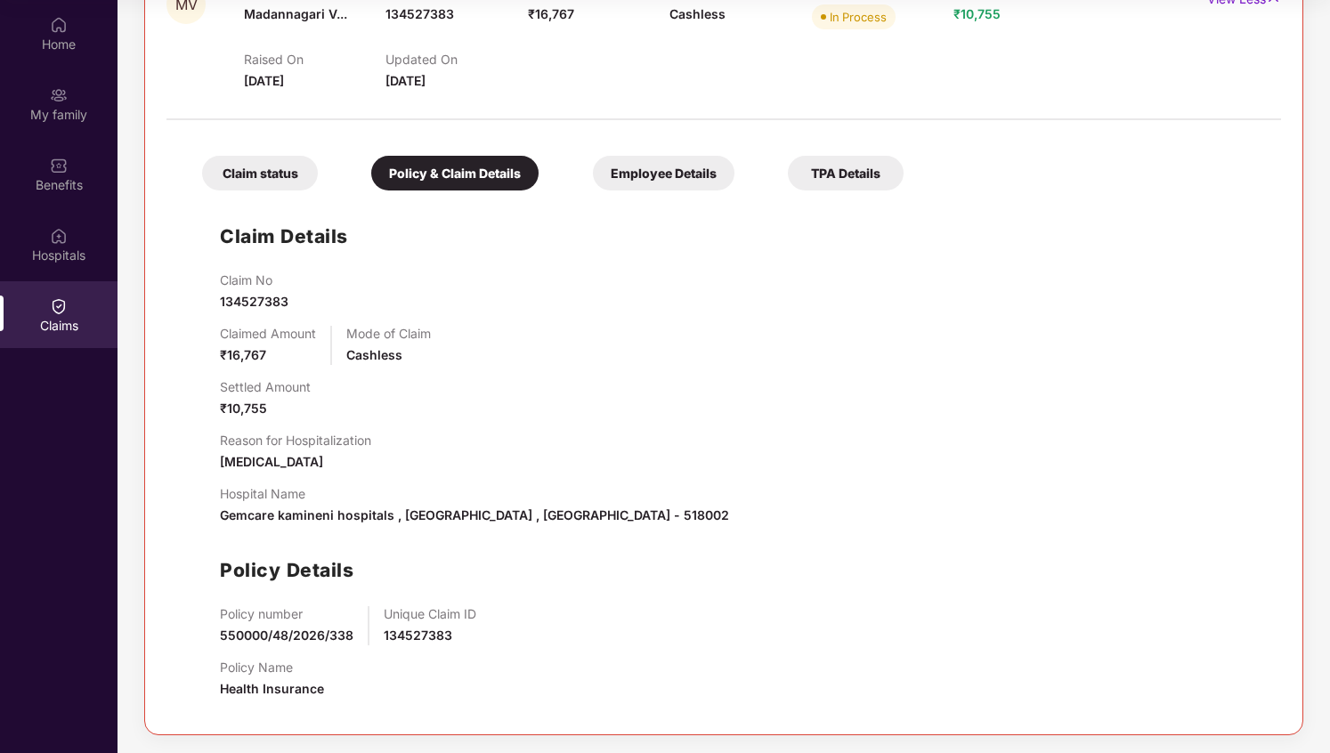
click at [323, 464] on span "[MEDICAL_DATA]" at bounding box center [271, 461] width 103 height 15
click at [646, 176] on div "Employee Details" at bounding box center [664, 173] width 142 height 35
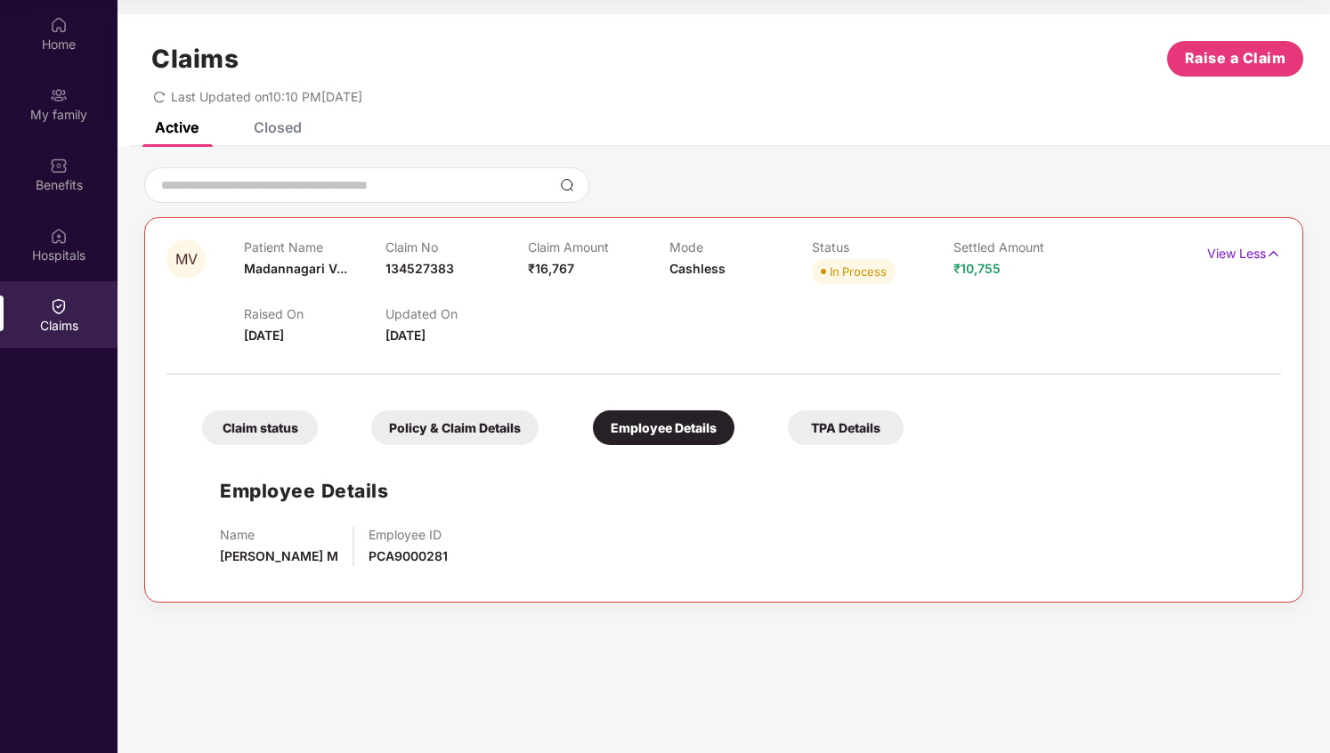
click at [835, 425] on div "TPA Details" at bounding box center [846, 427] width 116 height 35
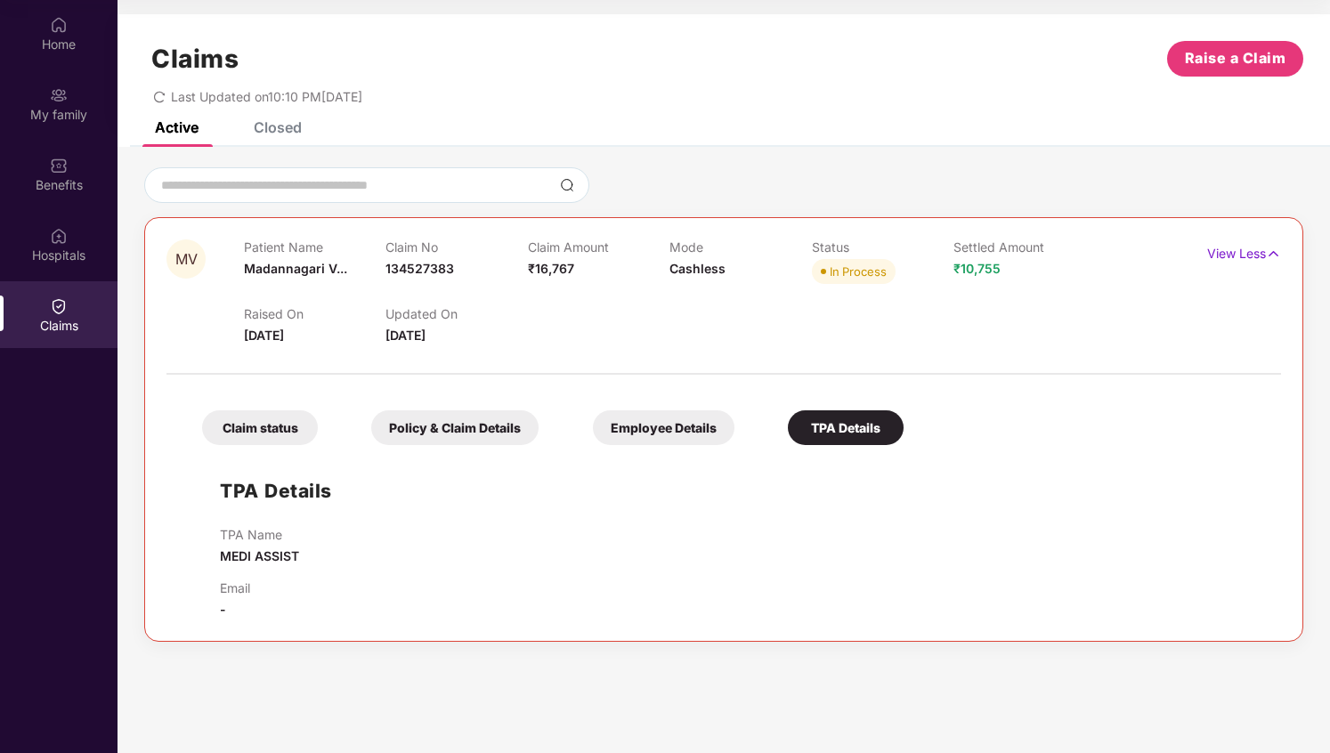
click at [255, 427] on div "Claim status" at bounding box center [260, 427] width 116 height 35
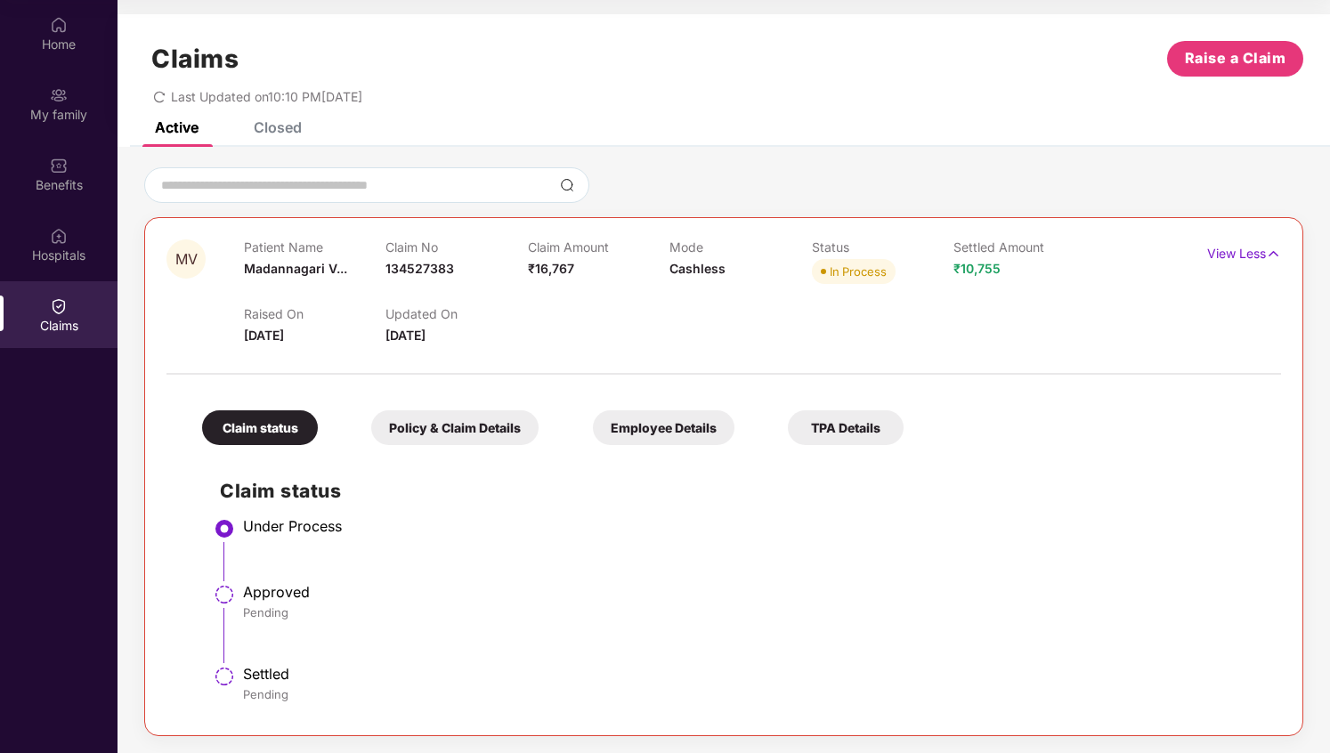
click at [190, 256] on span "MV" at bounding box center [186, 259] width 22 height 15
click at [307, 262] on span "Madannagari V..." at bounding box center [295, 268] width 103 height 15
click at [455, 246] on p "Claim No" at bounding box center [457, 247] width 142 height 15
click at [272, 138] on div "Closed" at bounding box center [264, 127] width 75 height 39
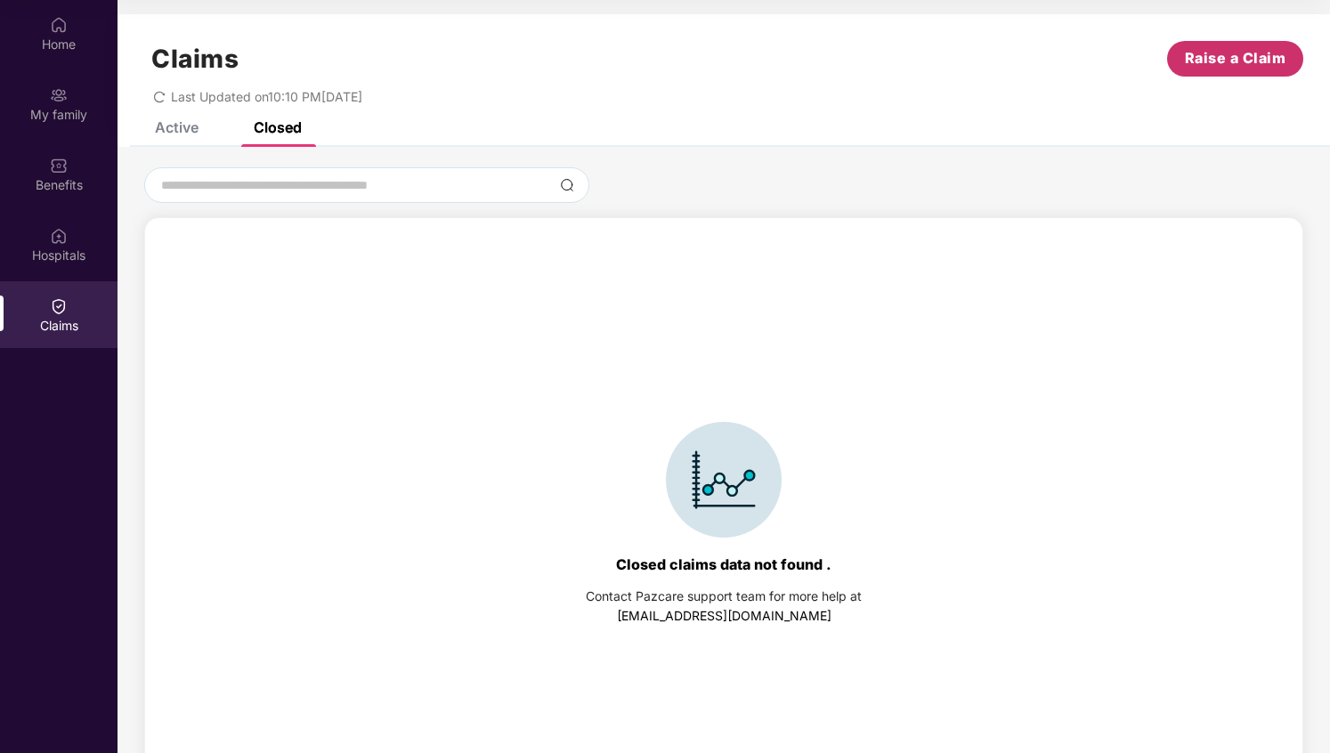
click at [1231, 59] on span "Raise a Claim" at bounding box center [1236, 58] width 102 height 22
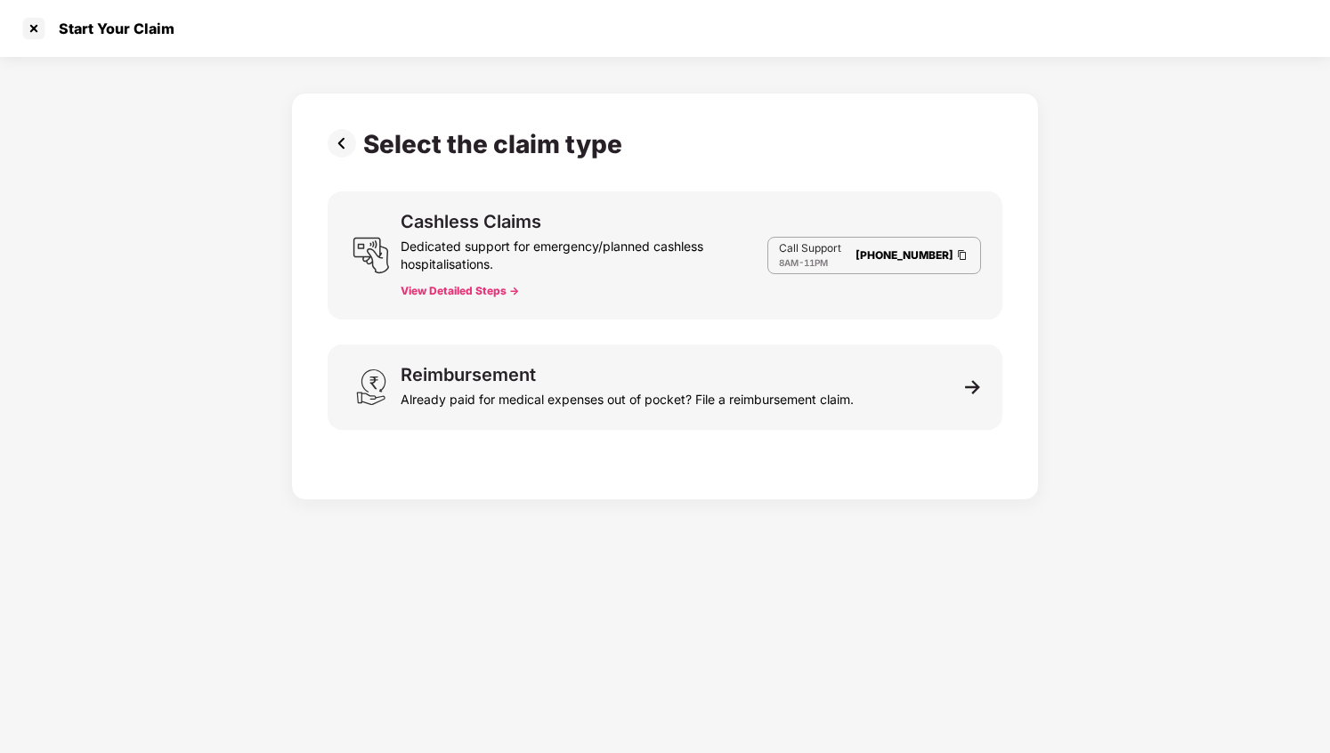
click at [522, 291] on div "Cashless Claims Dedicated support for emergency/planned cashless hospitalisatio…" at bounding box center [584, 255] width 367 height 85
click at [508, 285] on button "View Detailed Steps ->" at bounding box center [460, 291] width 118 height 14
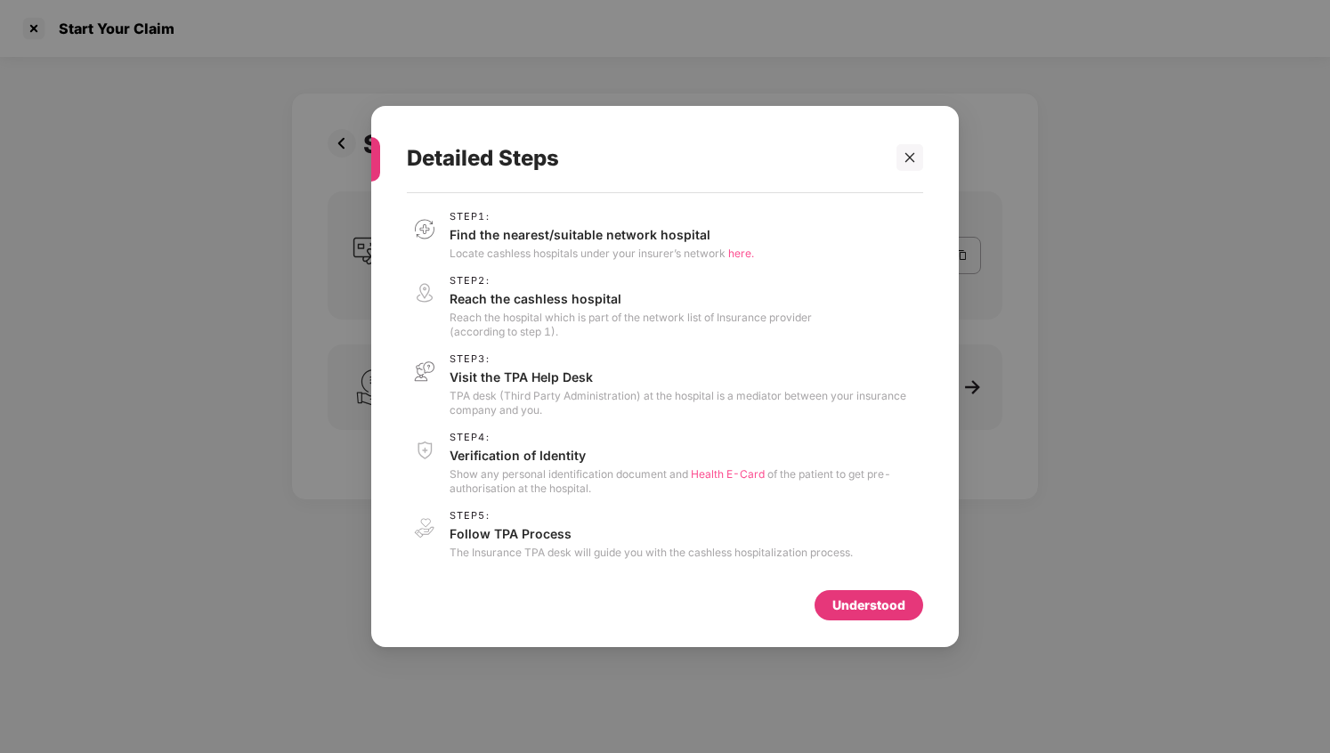
click at [587, 255] on p "Locate cashless hospitals under your insurer’s network here." at bounding box center [602, 254] width 305 height 14
click at [618, 250] on p "Locate cashless hospitals under your insurer’s network here." at bounding box center [602, 254] width 305 height 14
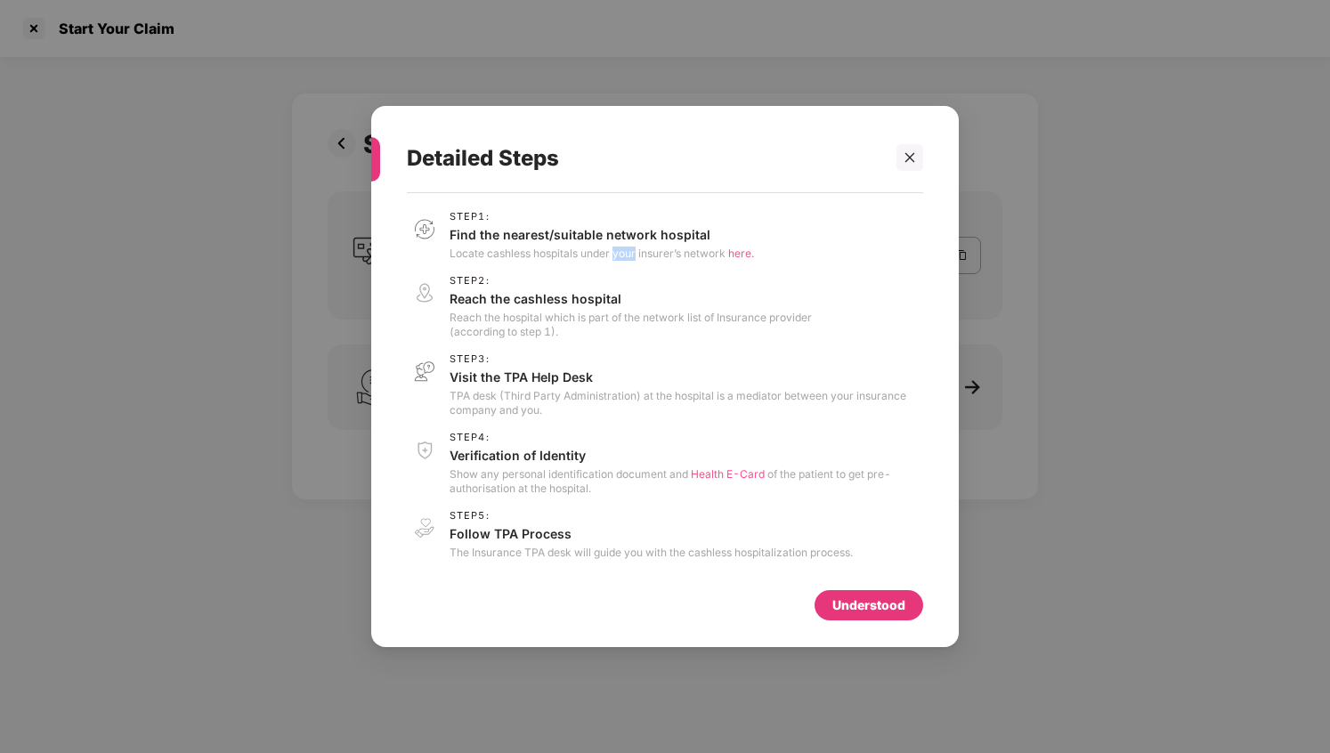
click at [623, 272] on div "Step 1 : Find the nearest/suitable network hospital Locate cashless hospitals u…" at bounding box center [665, 385] width 516 height 349
click at [625, 312] on p "Reach the hospital which is part of the network list of Insurance provider (acc…" at bounding box center [631, 325] width 362 height 28
click at [605, 321] on p "Reach the hospital which is part of the network list of Insurance provider (acc…" at bounding box center [631, 325] width 362 height 28
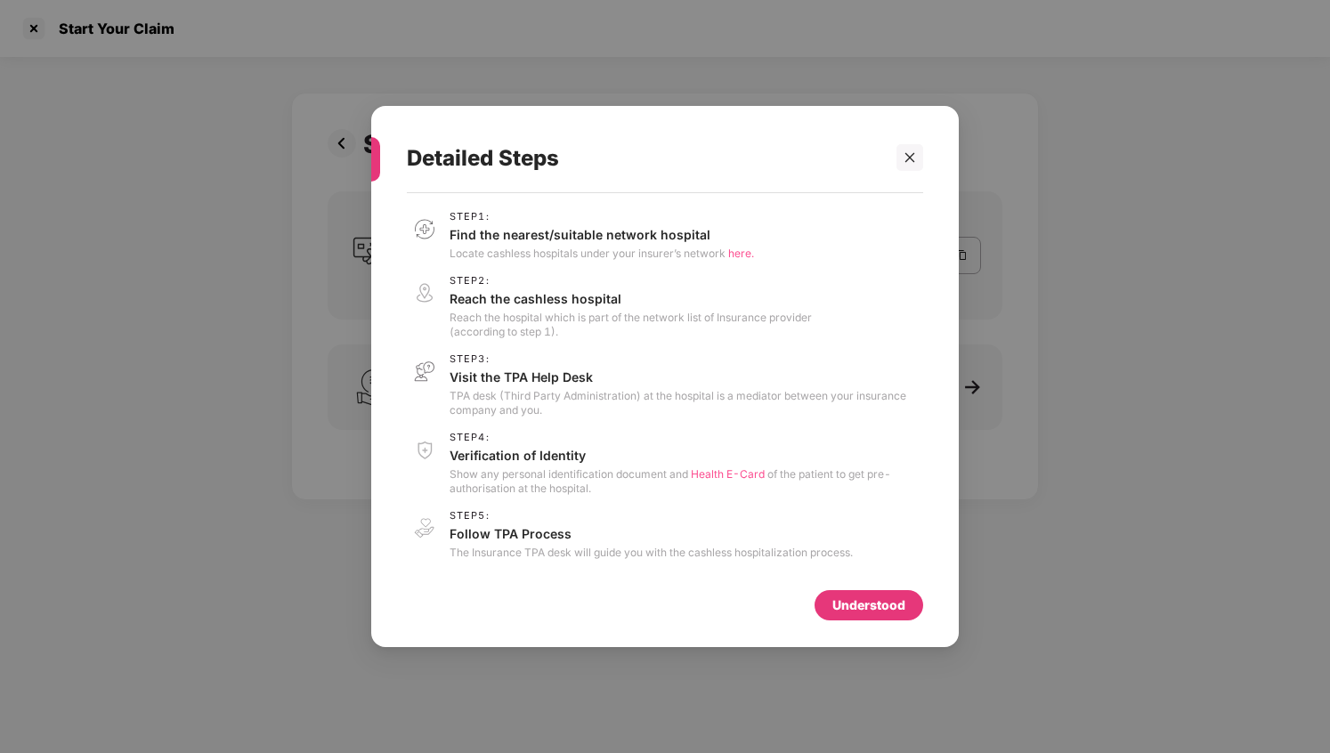
click at [605, 321] on p "Reach the hospital which is part of the network list of Insurance provider (acc…" at bounding box center [631, 325] width 362 height 28
click at [639, 317] on p "Reach the hospital which is part of the network list of Insurance provider (acc…" at bounding box center [631, 325] width 362 height 28
click at [608, 330] on p "Reach the hospital which is part of the network list of Insurance provider (acc…" at bounding box center [631, 325] width 362 height 28
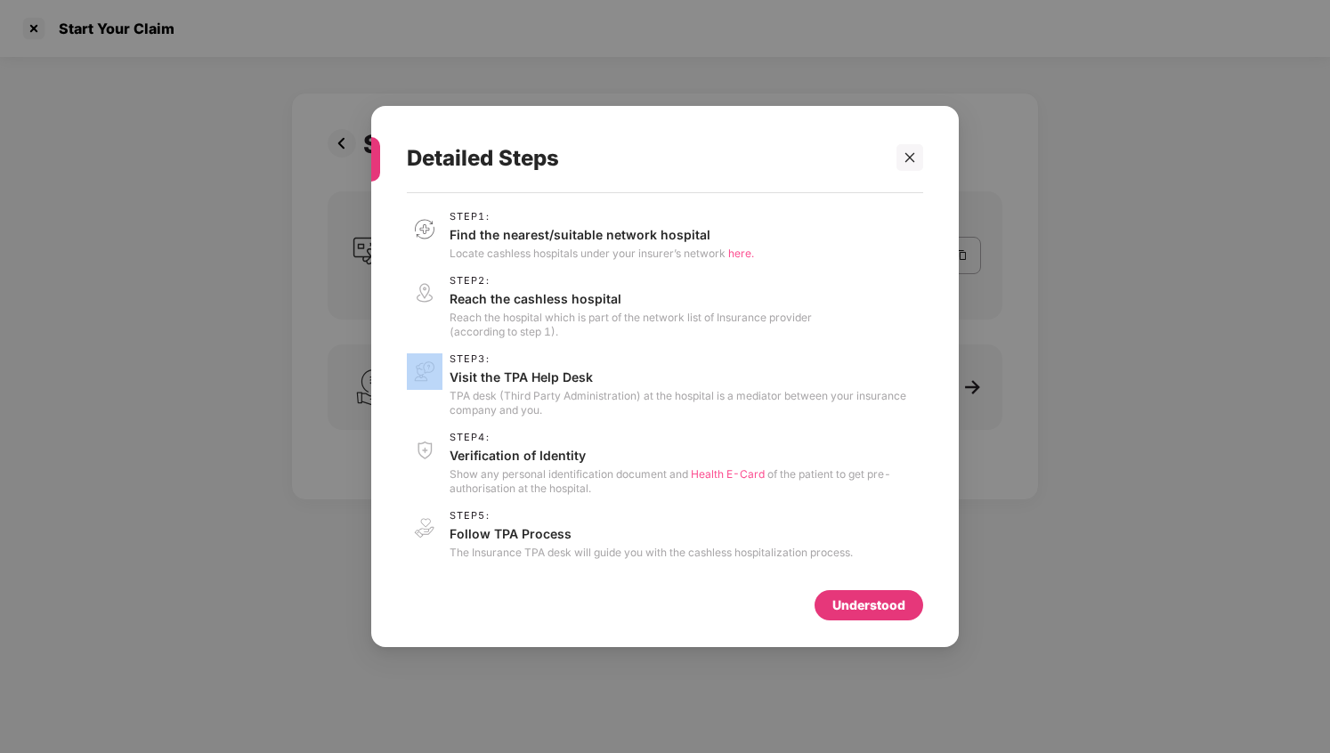
click at [601, 326] on p "Reach the hospital which is part of the network list of Insurance provider (acc…" at bounding box center [631, 325] width 362 height 28
click at [594, 391] on p "TPA desk (Third Party Administration) at the hospital is a mediator between you…" at bounding box center [687, 403] width 474 height 28
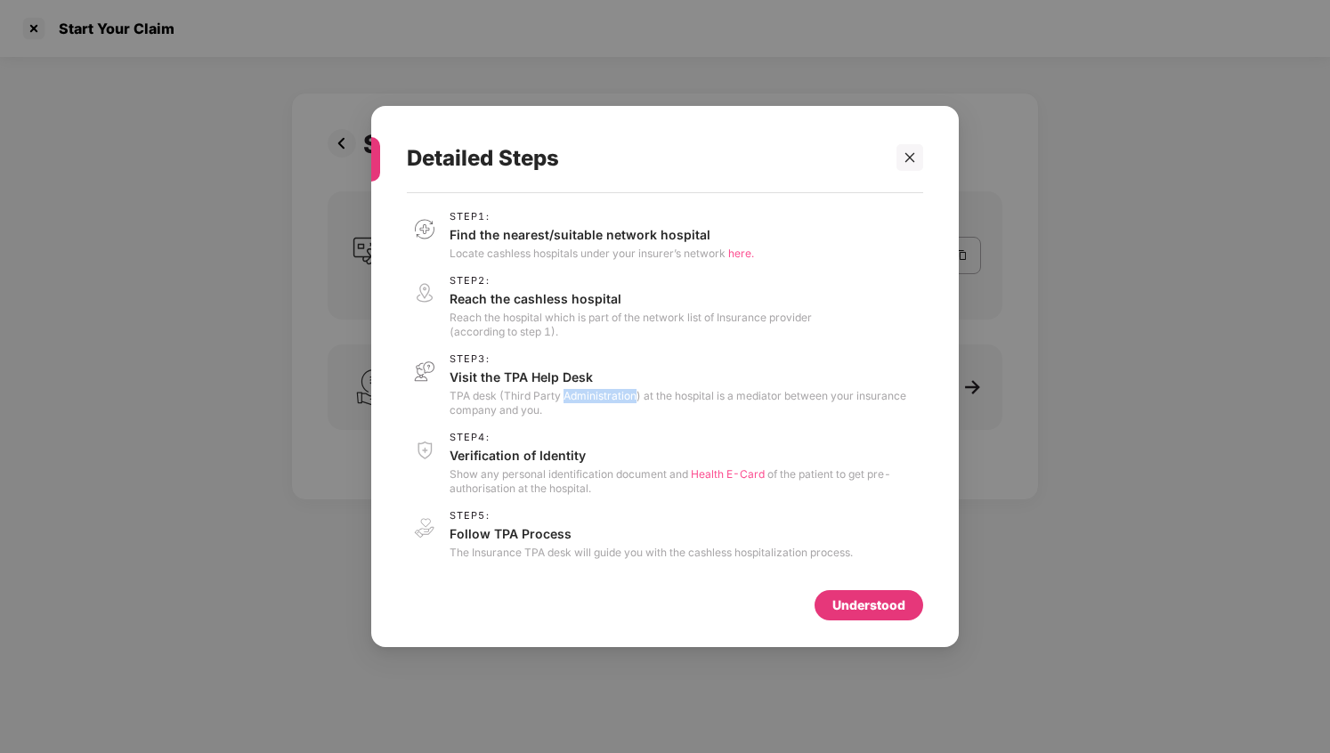
click at [594, 391] on p "TPA desk (Third Party Administration) at the hospital is a mediator between you…" at bounding box center [687, 403] width 474 height 28
click at [616, 389] on p "TPA desk (Third Party Administration) at the hospital is a mediator between you…" at bounding box center [687, 403] width 474 height 28
click at [633, 394] on p "TPA desk (Third Party Administration) at the hospital is a mediator between you…" at bounding box center [687, 403] width 474 height 28
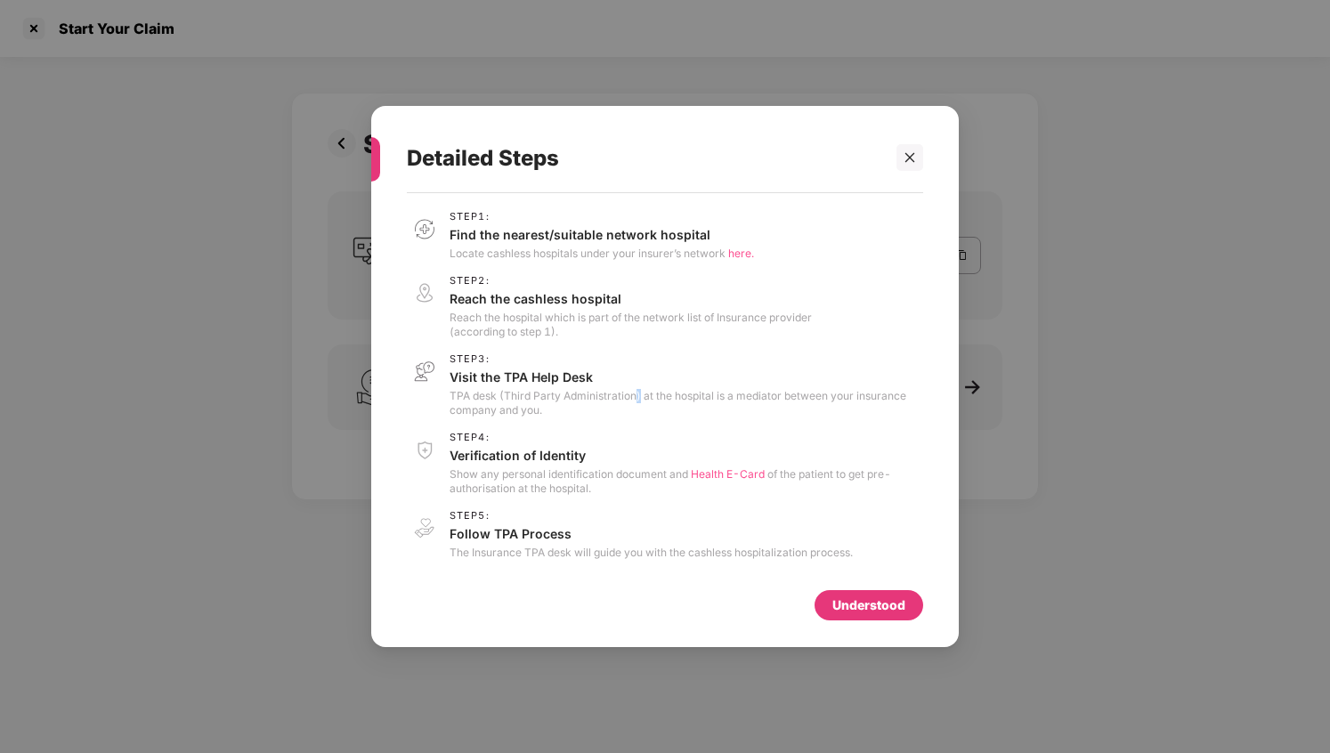
click at [656, 399] on p "TPA desk (Third Party Administration) at the hospital is a mediator between you…" at bounding box center [687, 403] width 474 height 28
click at [590, 398] on p "TPA desk (Third Party Administration) at the hospital is a mediator between you…" at bounding box center [687, 403] width 474 height 28
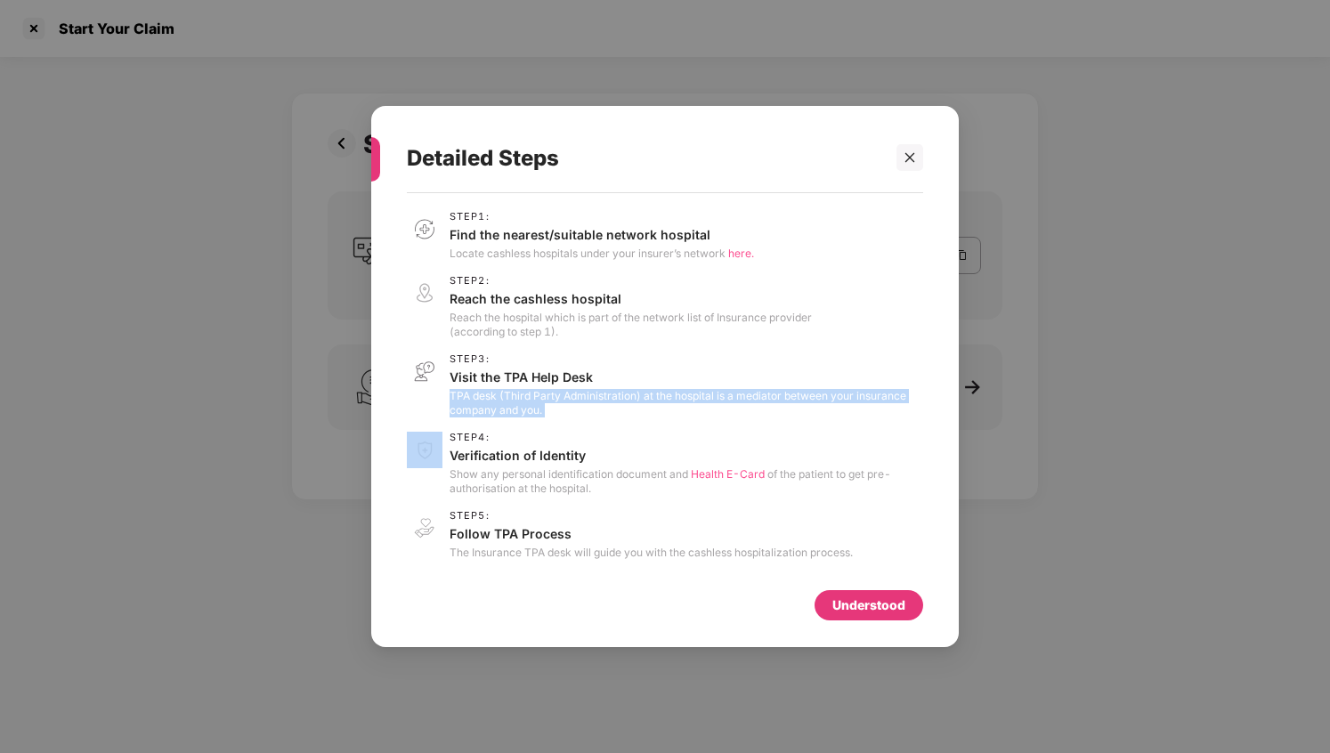
click at [553, 403] on p "TPA desk (Third Party Administration) at the hospital is a mediator between you…" at bounding box center [687, 403] width 474 height 28
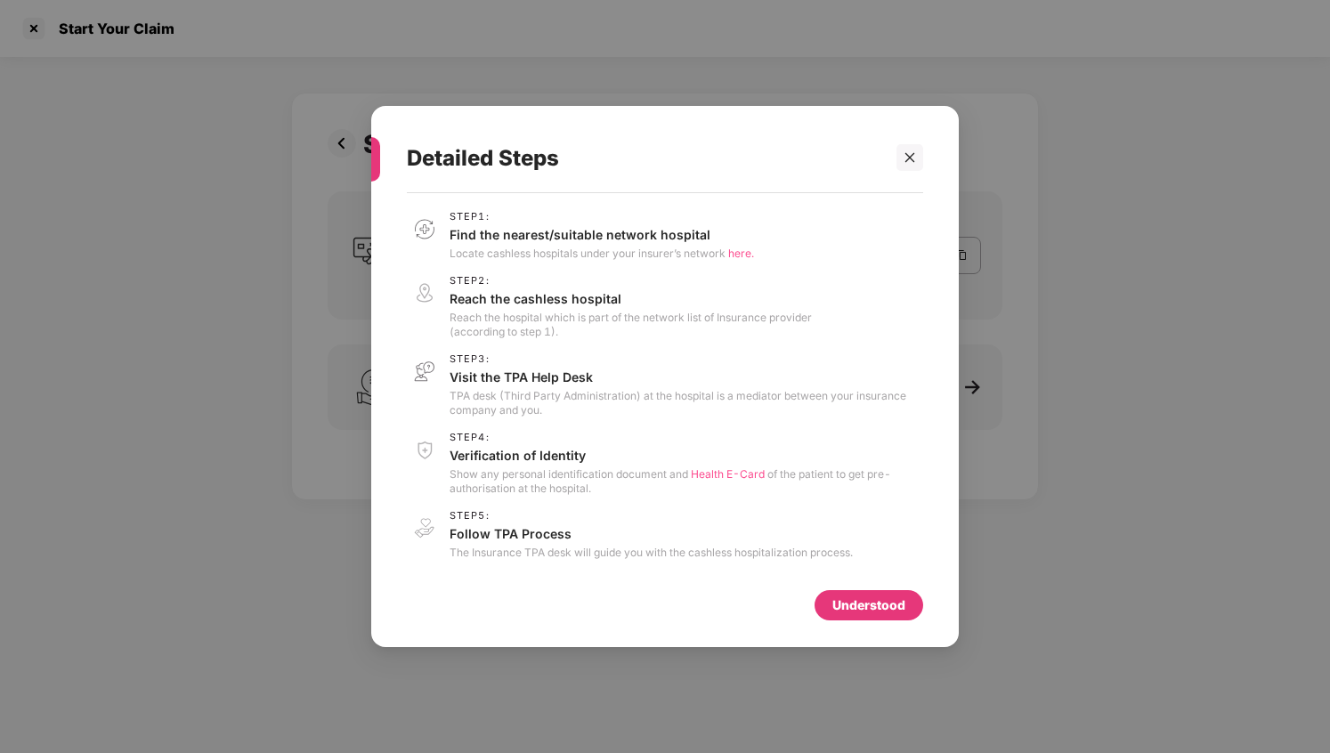
click at [553, 403] on p "TPA desk (Third Party Administration) at the hospital is a mediator between you…" at bounding box center [687, 403] width 474 height 28
click at [549, 475] on p "Show any personal identification document and Health E-Card of the patient to g…" at bounding box center [687, 481] width 474 height 28
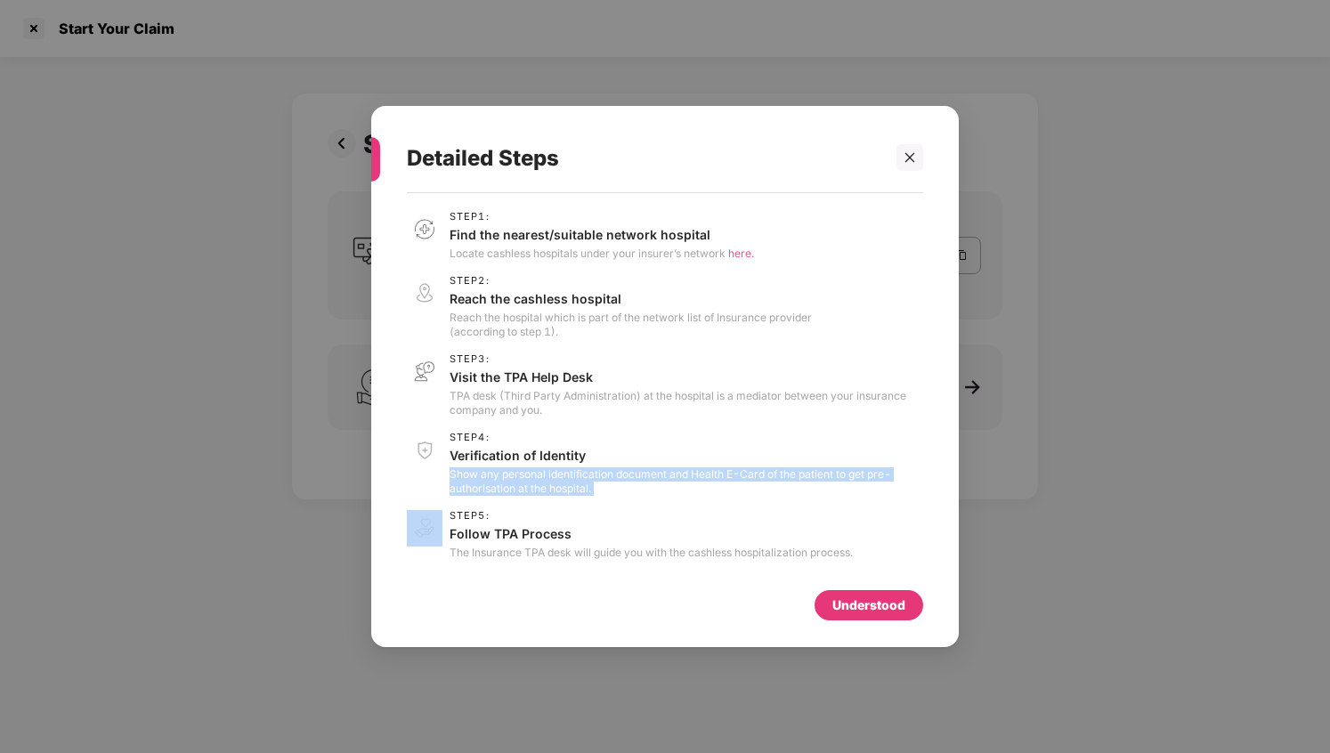
click at [567, 483] on p "Show any personal identification document and Health E-Card of the patient to g…" at bounding box center [687, 481] width 474 height 28
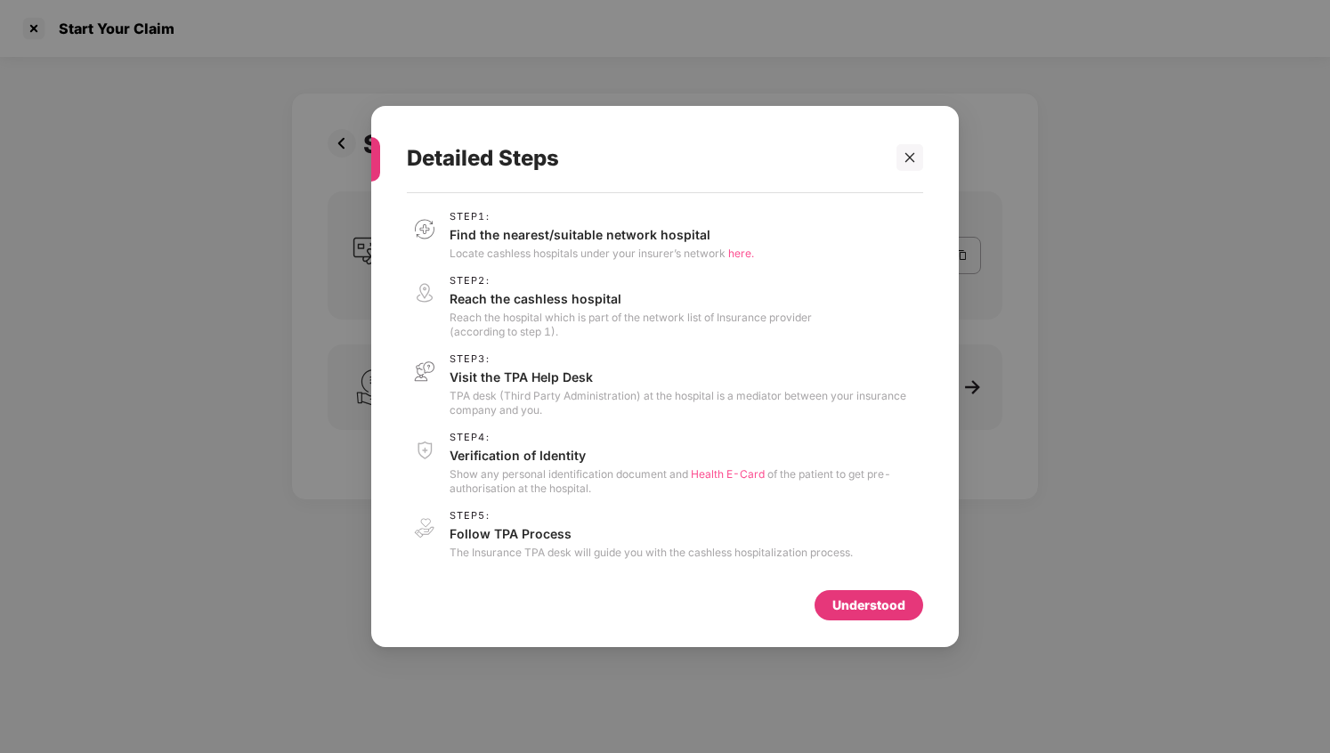
click at [567, 483] on p "Show any personal identification document and Health E-Card of the patient to g…" at bounding box center [687, 481] width 474 height 28
click at [573, 486] on p "Show any personal identification document and Health E-Card of the patient to g…" at bounding box center [687, 481] width 474 height 28
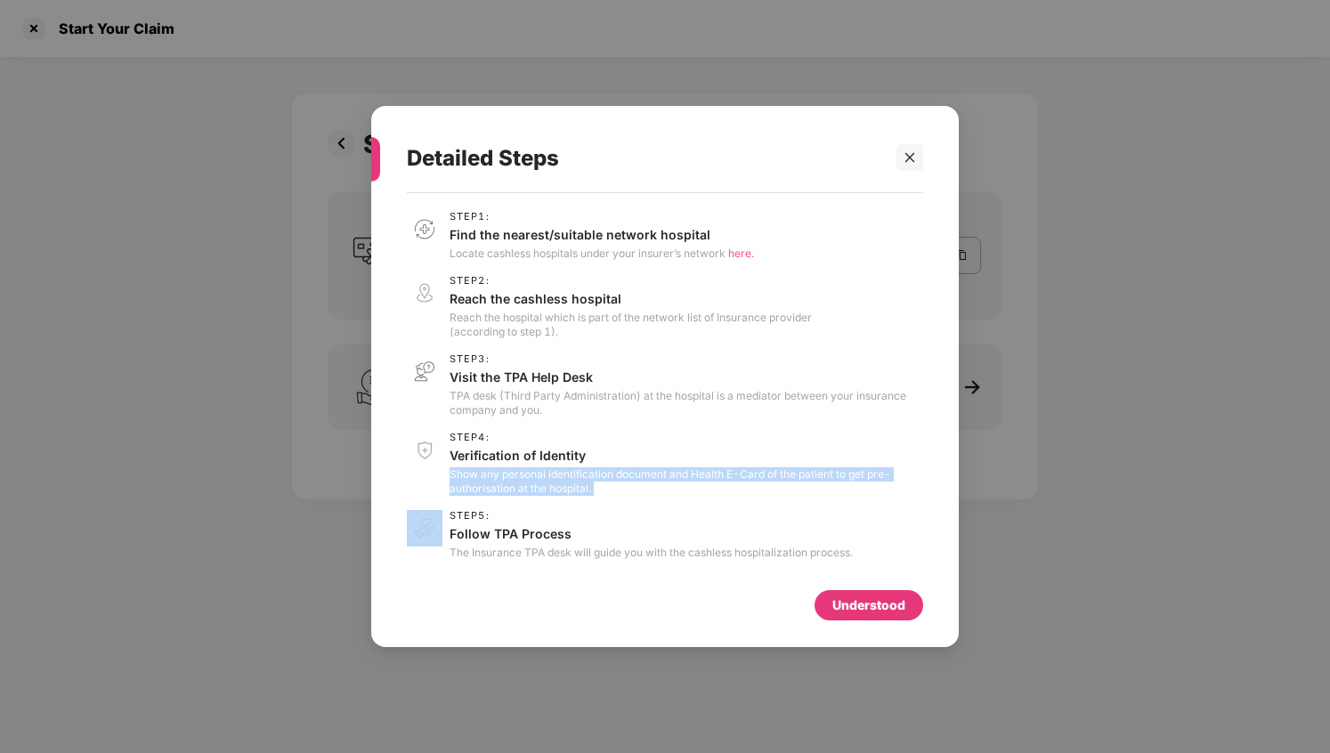
click at [555, 484] on p "Show any personal identification document and Health E-Card of the patient to g…" at bounding box center [687, 481] width 474 height 28
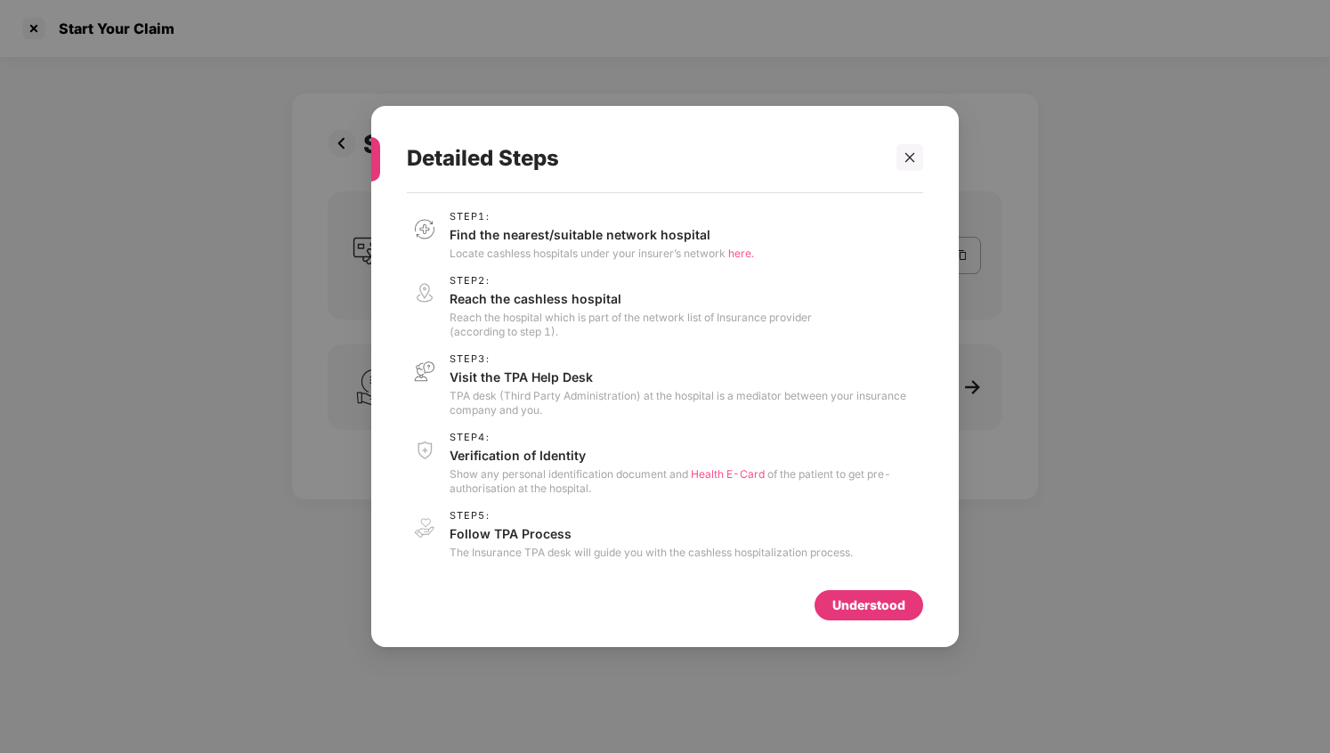
click at [555, 484] on p "Show any personal identification document and Health E-Card of the patient to g…" at bounding box center [687, 481] width 474 height 28
click at [566, 484] on p "Show any personal identification document and Health E-Card of the patient to g…" at bounding box center [687, 481] width 474 height 28
click at [575, 487] on p "Show any personal identification document and Health E-Card of the patient to g…" at bounding box center [687, 481] width 474 height 28
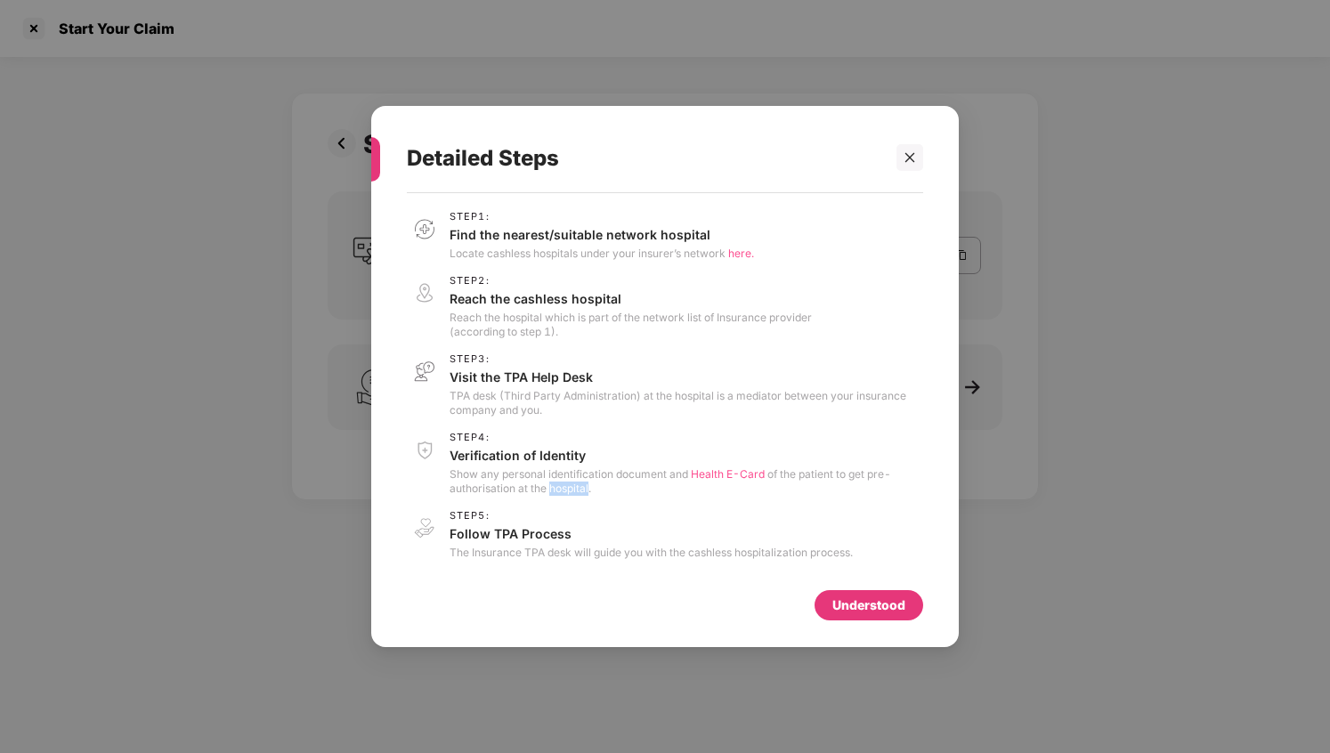
click at [575, 487] on p "Show any personal identification document and Health E-Card of the patient to g…" at bounding box center [687, 481] width 474 height 28
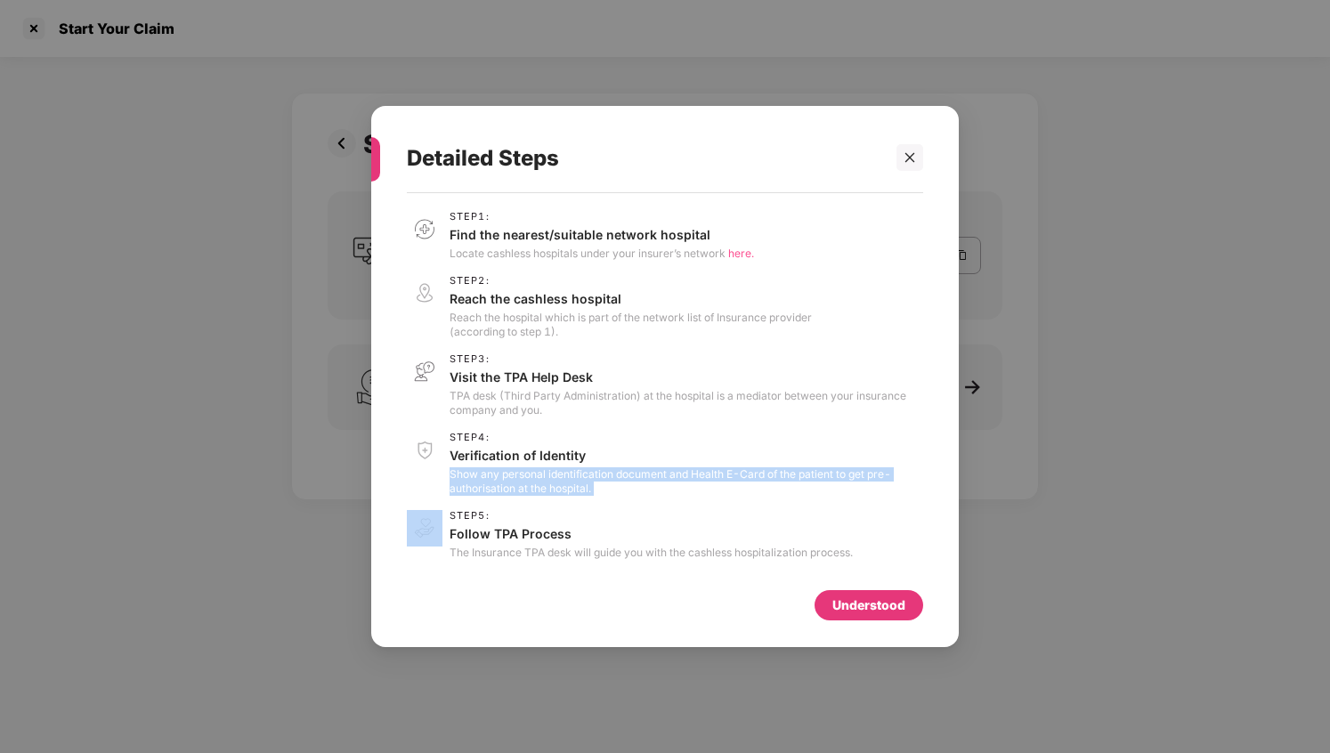
click at [575, 487] on p "Show any personal identification document and Health E-Card of the patient to g…" at bounding box center [687, 481] width 474 height 28
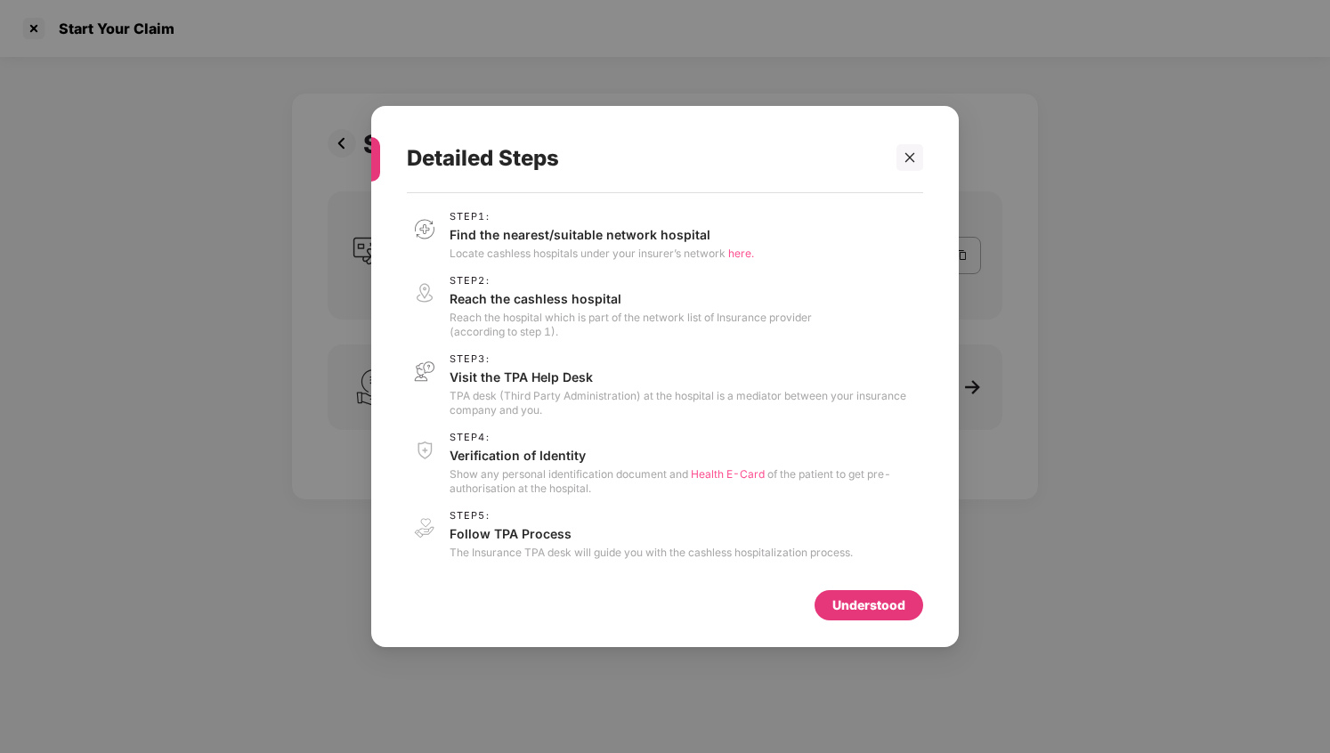
click at [889, 589] on div "Understood" at bounding box center [665, 600] width 516 height 39
click at [889, 598] on div "Understood" at bounding box center [869, 606] width 73 height 20
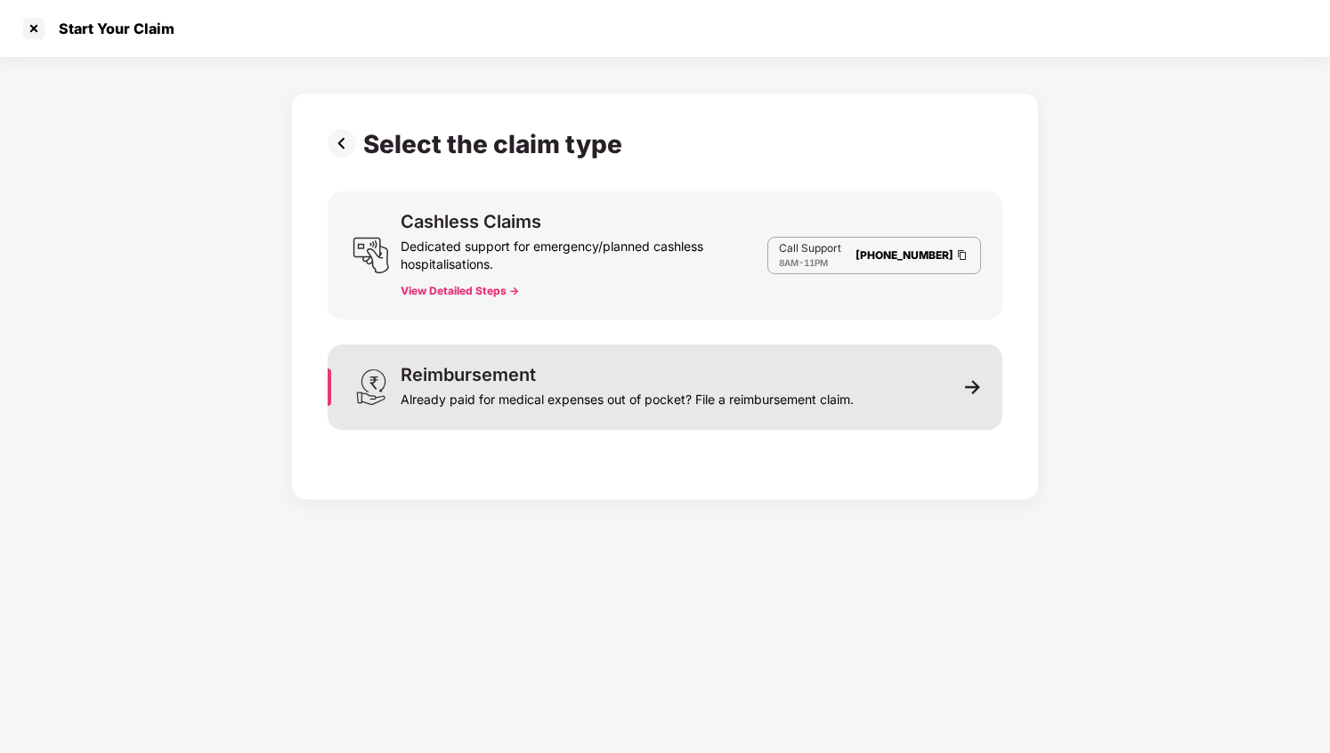
click at [680, 401] on div "Already paid for medical expenses out of pocket? File a reimbursement claim." at bounding box center [627, 396] width 453 height 25
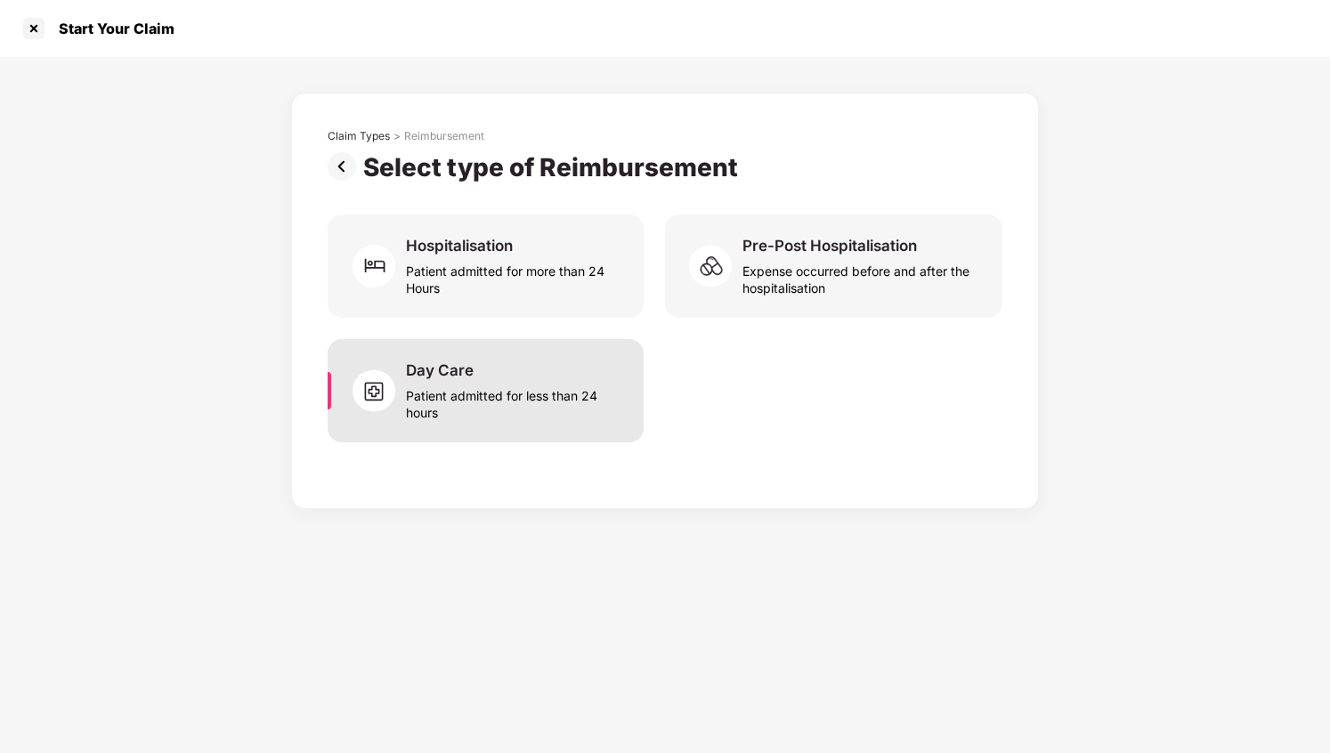
click at [573, 394] on div "Patient admitted for less than 24 hours" at bounding box center [514, 400] width 216 height 41
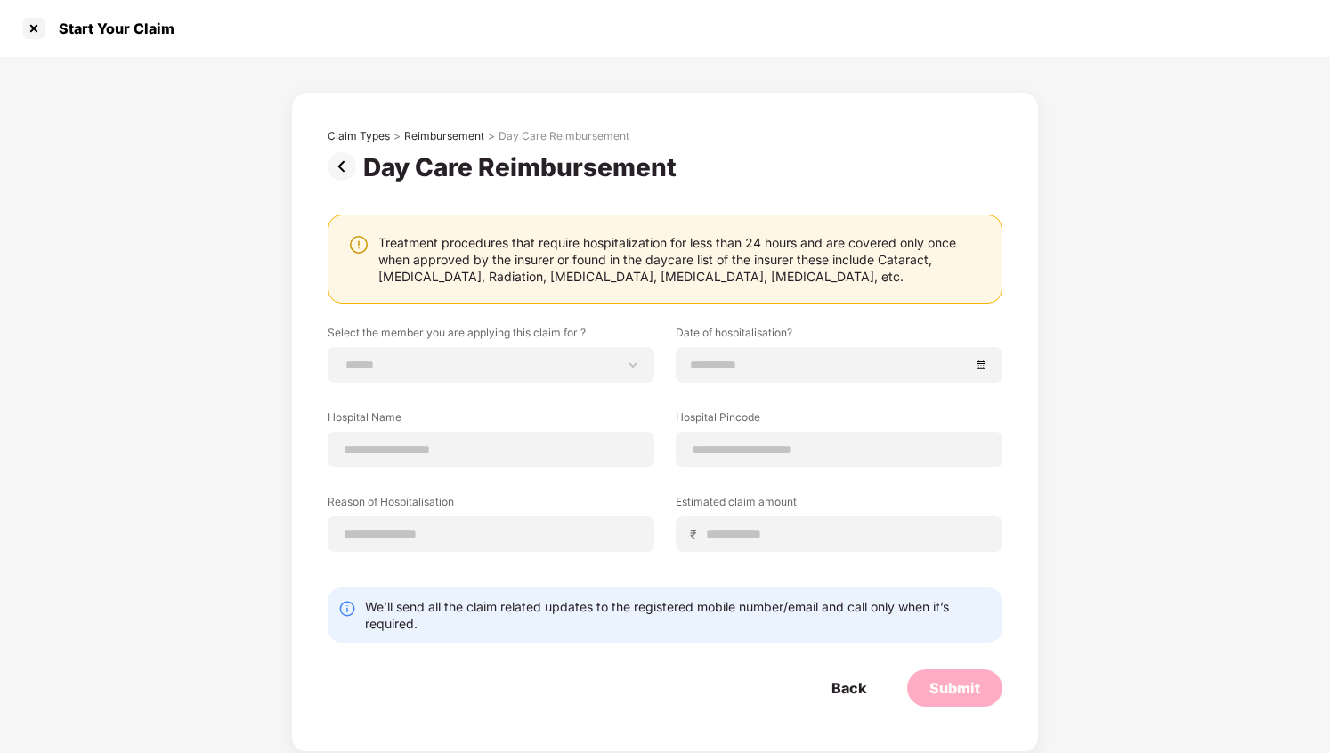
click at [526, 234] on div "Treatment procedures that require hospitalization for less than 24 hours and ar…" at bounding box center [681, 259] width 606 height 51
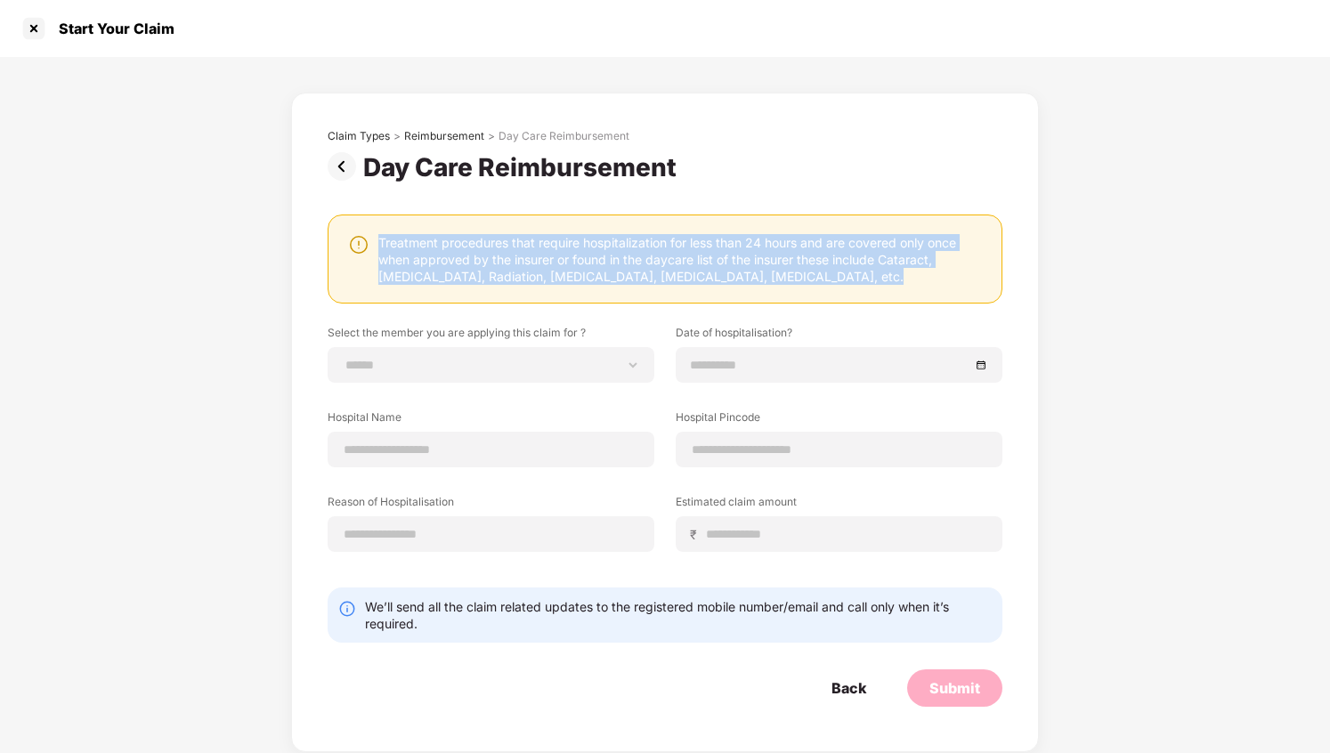
click at [551, 248] on div "Treatment procedures that require hospitalization for less than 24 hours and ar…" at bounding box center [681, 259] width 606 height 51
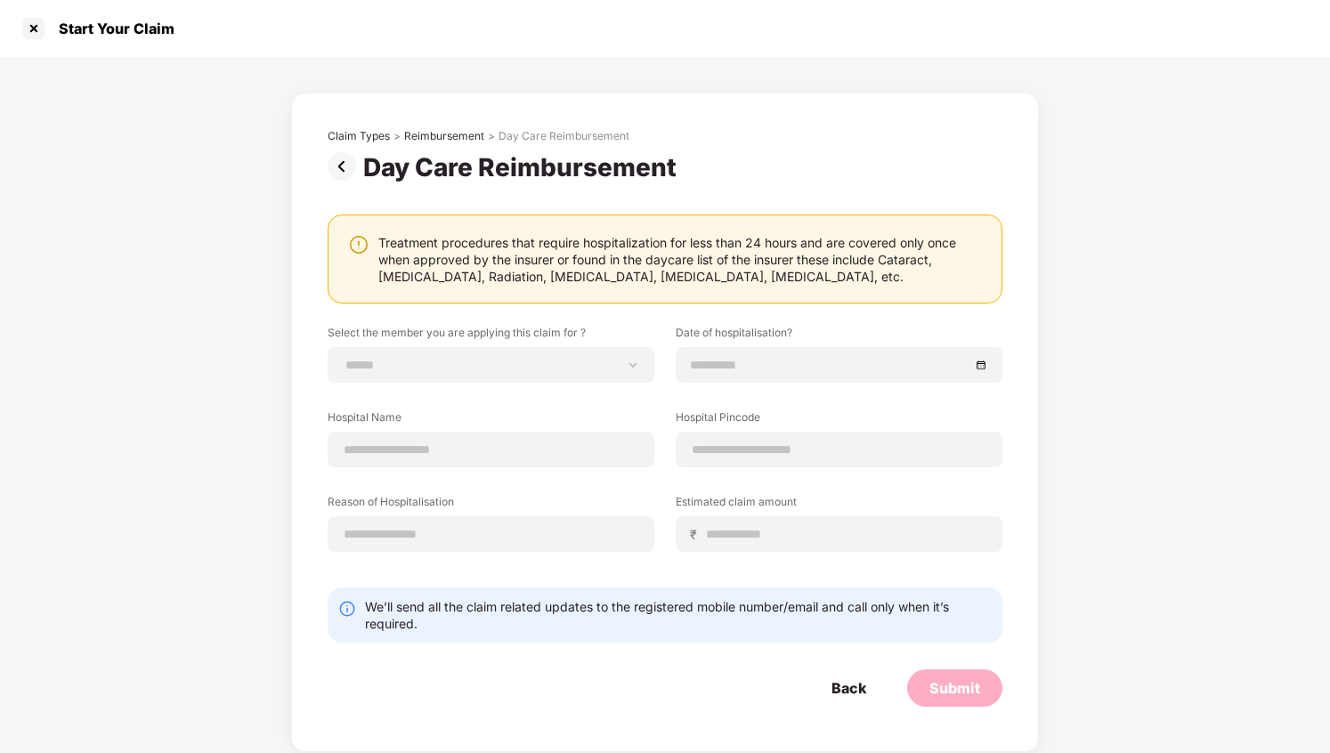
click at [551, 248] on div "Treatment procedures that require hospitalization for less than 24 hours and ar…" at bounding box center [681, 259] width 606 height 51
click at [564, 266] on div "Treatment procedures that require hospitalization for less than 24 hours and ar…" at bounding box center [681, 259] width 606 height 51
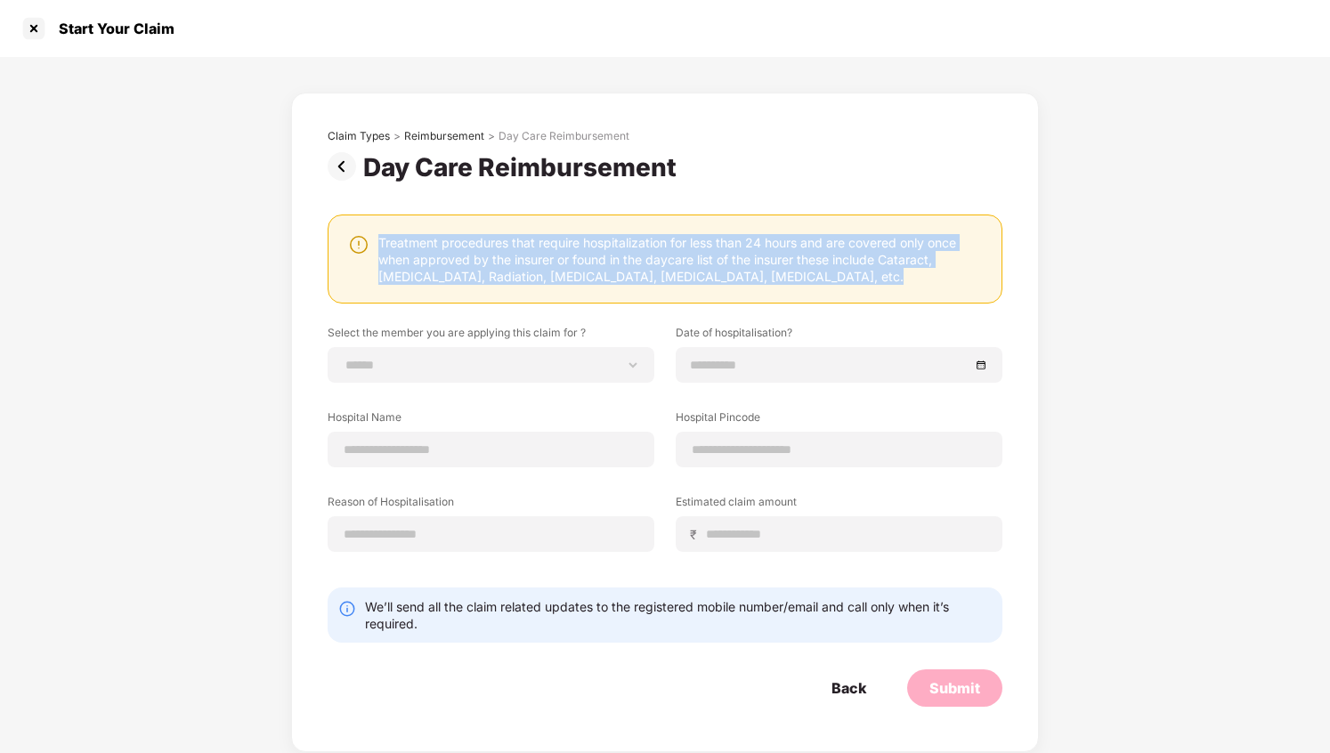
click at [575, 270] on div "Treatment procedures that require hospitalization for less than 24 hours and ar…" at bounding box center [681, 259] width 606 height 51
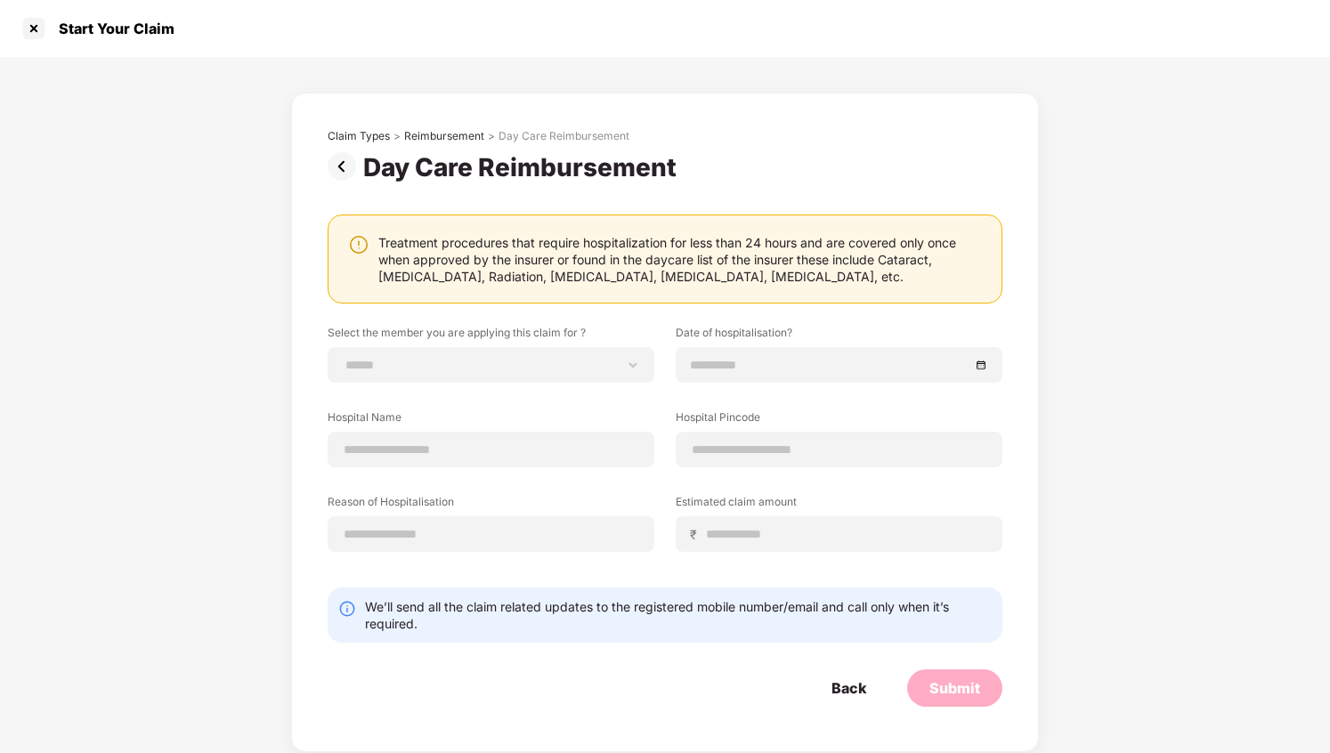
click at [575, 270] on div "Treatment procedures that require hospitalization for less than 24 hours and ar…" at bounding box center [681, 259] width 606 height 51
click at [602, 256] on div "Treatment procedures that require hospitalization for less than 24 hours and ar…" at bounding box center [681, 259] width 606 height 51
click at [629, 257] on div "Treatment procedures that require hospitalization for less than 24 hours and ar…" at bounding box center [681, 259] width 606 height 51
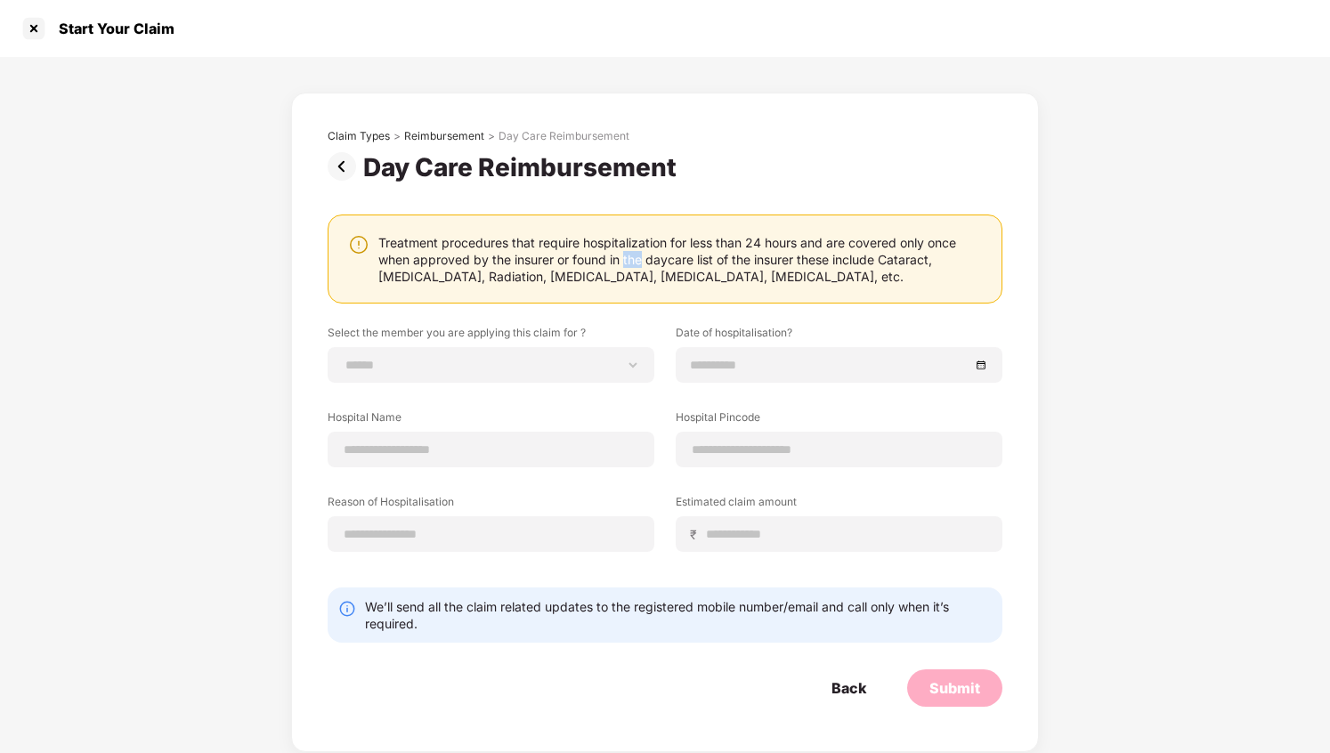
click at [564, 259] on div "Treatment procedures that require hospitalization for less than 24 hours and ar…" at bounding box center [681, 259] width 606 height 51
click at [519, 255] on div "Treatment procedures that require hospitalization for less than 24 hours and ar…" at bounding box center [681, 259] width 606 height 51
click at [473, 261] on div "Treatment procedures that require hospitalization for less than 24 hours and ar…" at bounding box center [681, 259] width 606 height 51
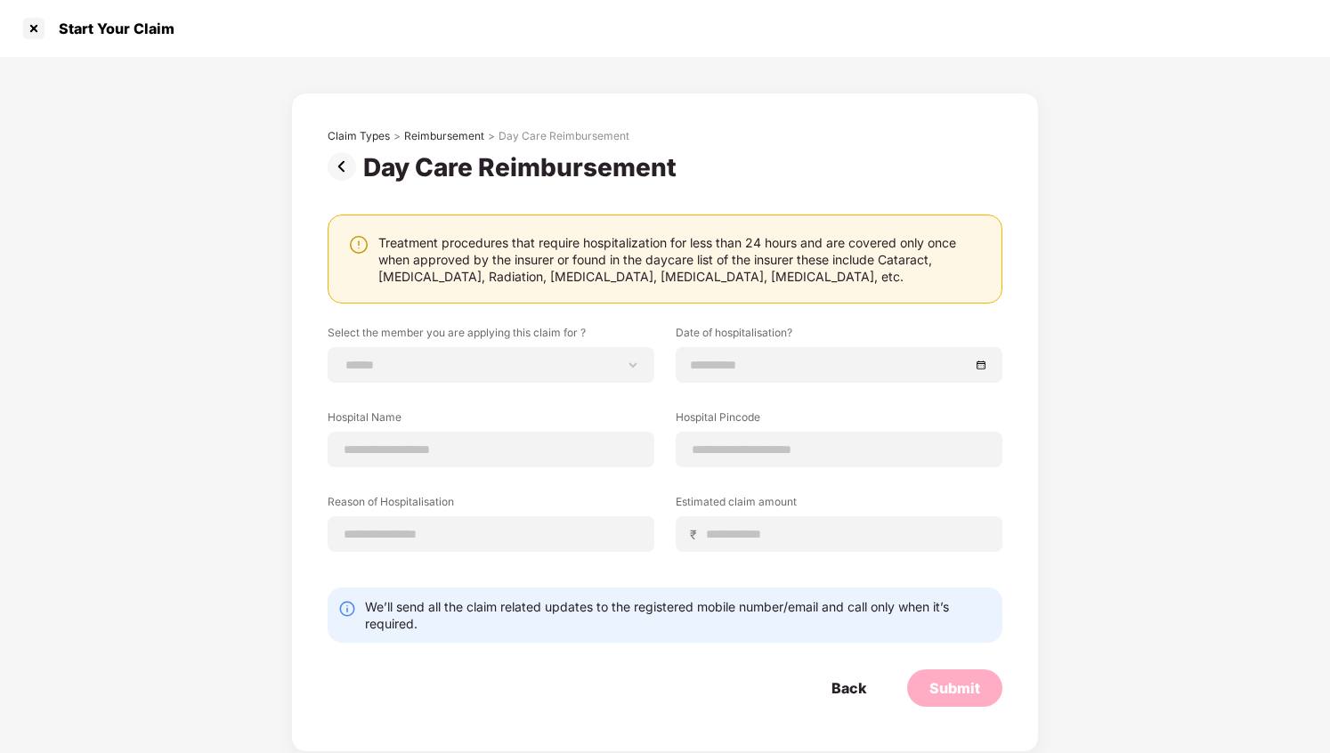
click at [473, 261] on div "Treatment procedures that require hospitalization for less than 24 hours and ar…" at bounding box center [681, 259] width 606 height 51
click at [517, 262] on div "Treatment procedures that require hospitalization for less than 24 hours and ar…" at bounding box center [681, 259] width 606 height 51
click at [548, 261] on div "Treatment procedures that require hospitalization for less than 24 hours and ar…" at bounding box center [681, 259] width 606 height 51
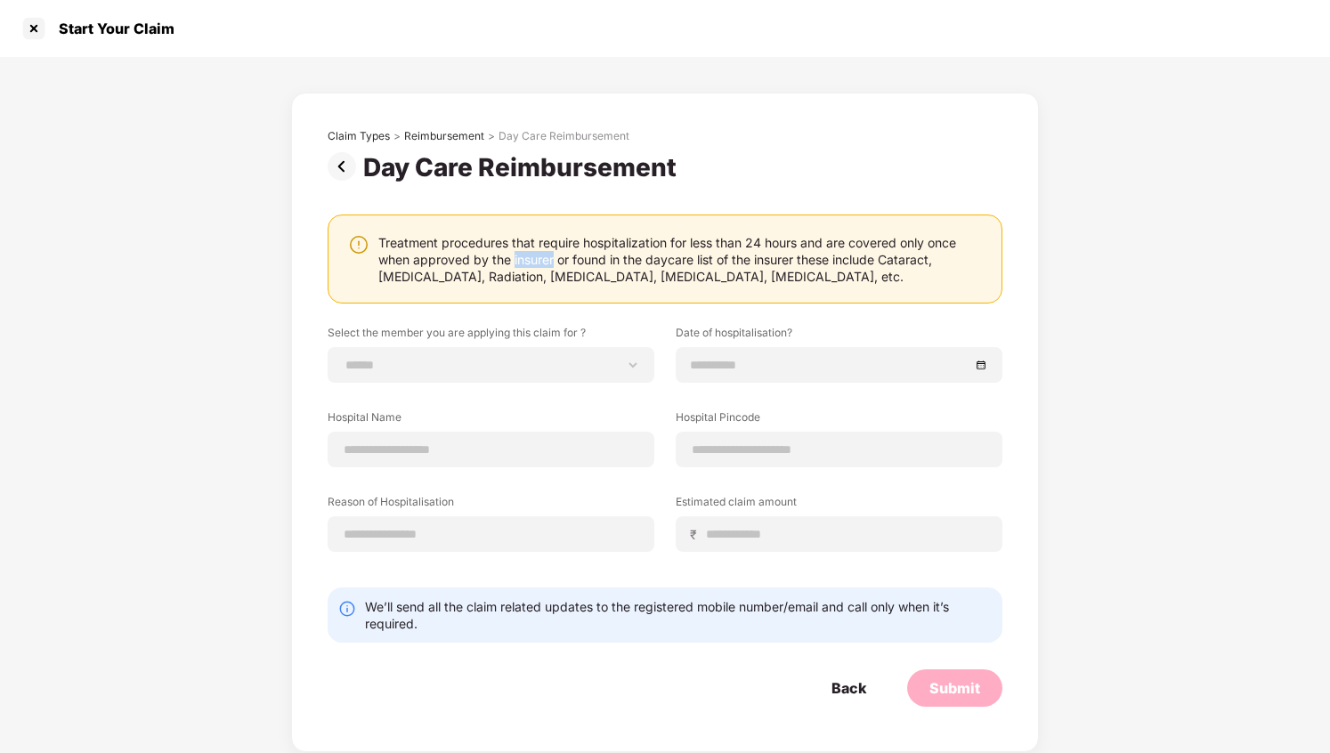
click at [576, 267] on div "Treatment procedures that require hospitalization for less than 24 hours and ar…" at bounding box center [681, 259] width 606 height 51
click at [592, 267] on div "Treatment procedures that require hospitalization for less than 24 hours and ar…" at bounding box center [681, 259] width 606 height 51
click at [609, 270] on div "Treatment procedures that require hospitalization for less than 24 hours and ar…" at bounding box center [681, 259] width 606 height 51
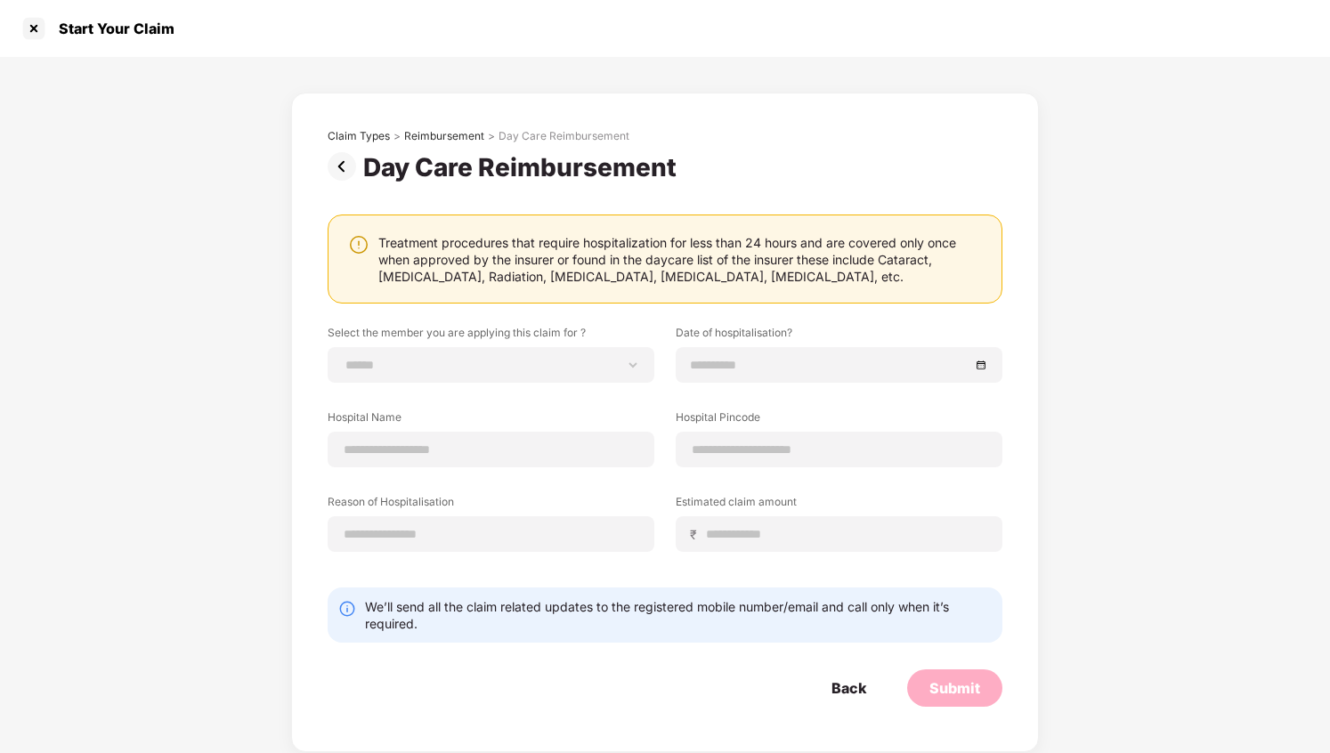
click at [609, 270] on div "Treatment procedures that require hospitalization for less than 24 hours and ar…" at bounding box center [681, 259] width 606 height 51
click at [566, 272] on div "Treatment procedures that require hospitalization for less than 24 hours and ar…" at bounding box center [681, 259] width 606 height 51
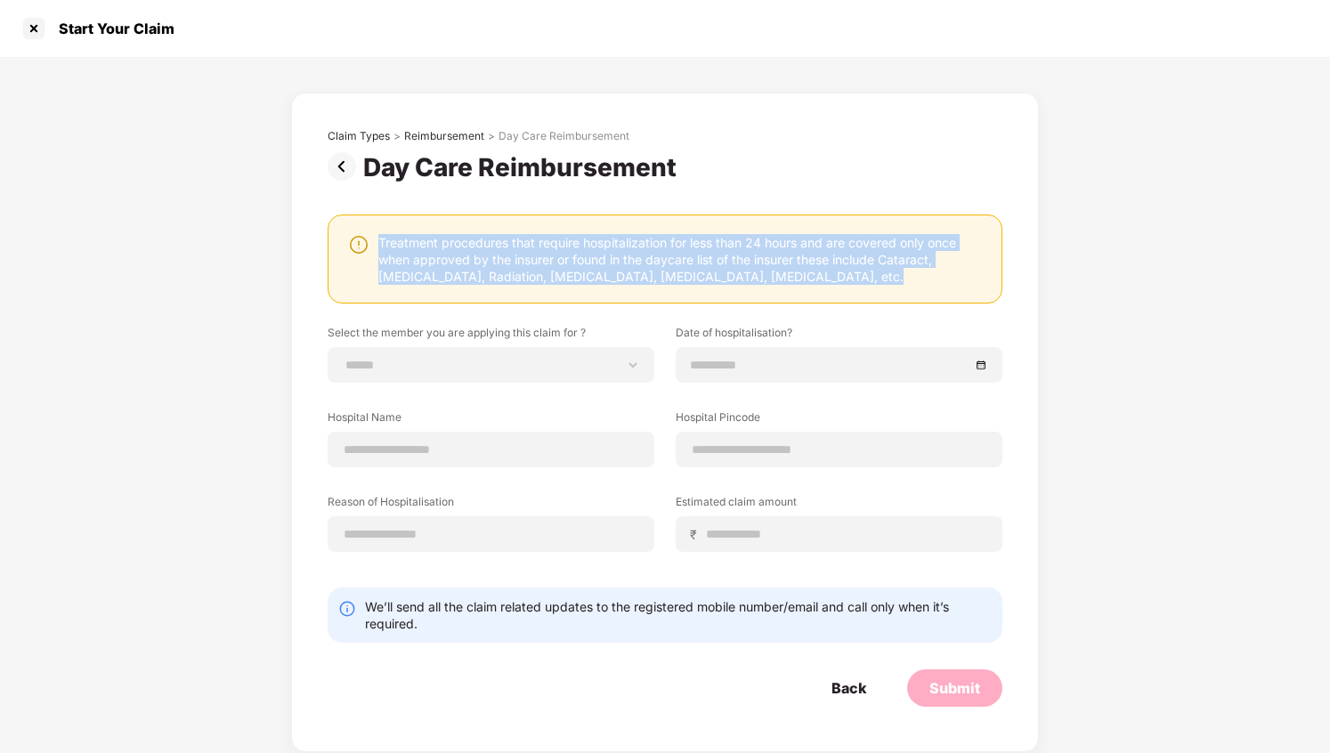
click at [584, 269] on div "Treatment procedures that require hospitalization for less than 24 hours and ar…" at bounding box center [681, 259] width 606 height 51
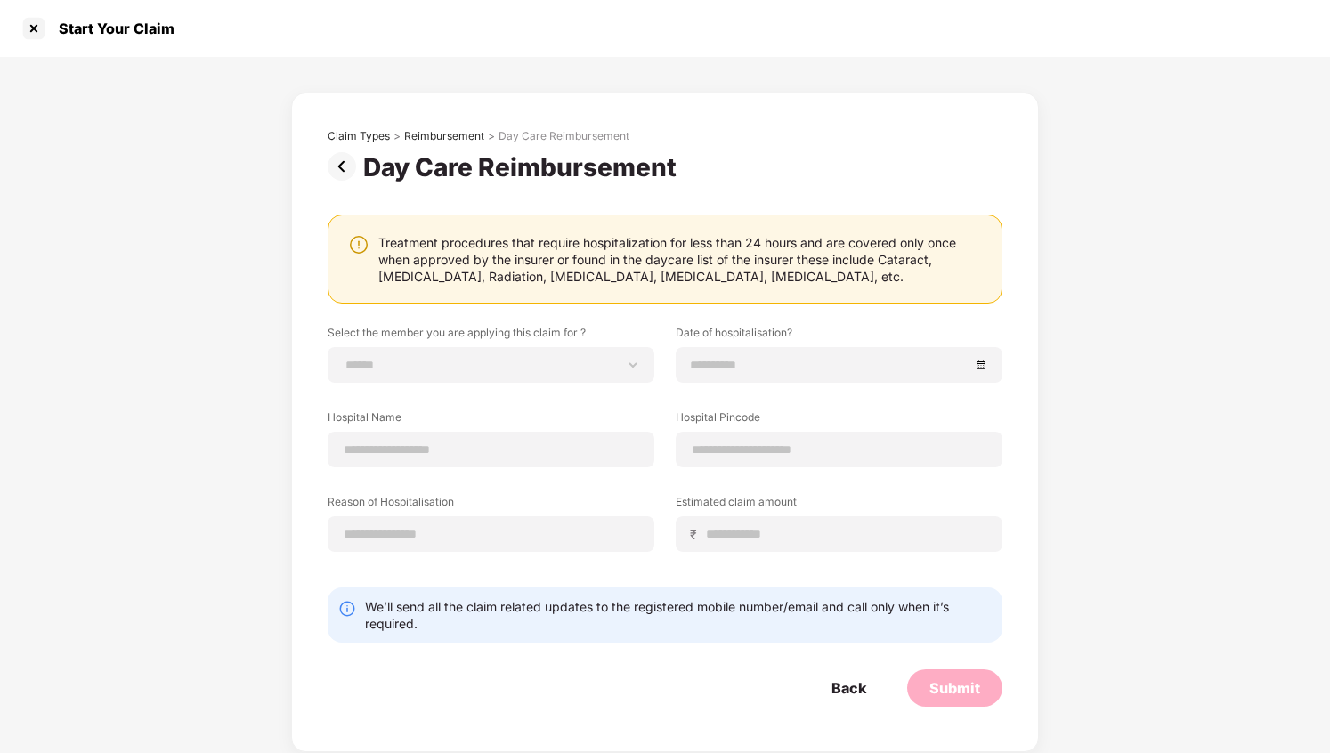
click at [584, 269] on div "Treatment procedures that require hospitalization for less than 24 hours and ar…" at bounding box center [681, 259] width 606 height 51
click at [586, 358] on select "**********" at bounding box center [491, 365] width 297 height 14
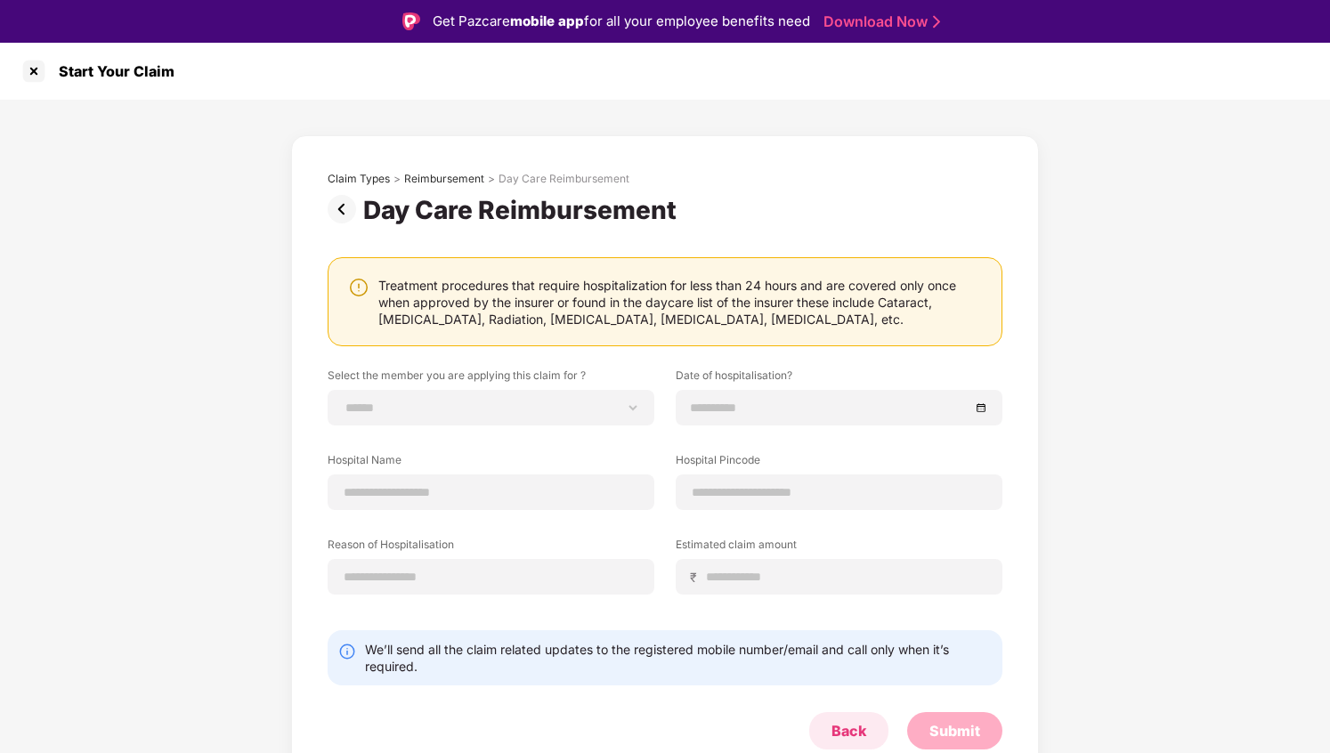
click at [841, 732] on div "Back" at bounding box center [848, 730] width 79 height 37
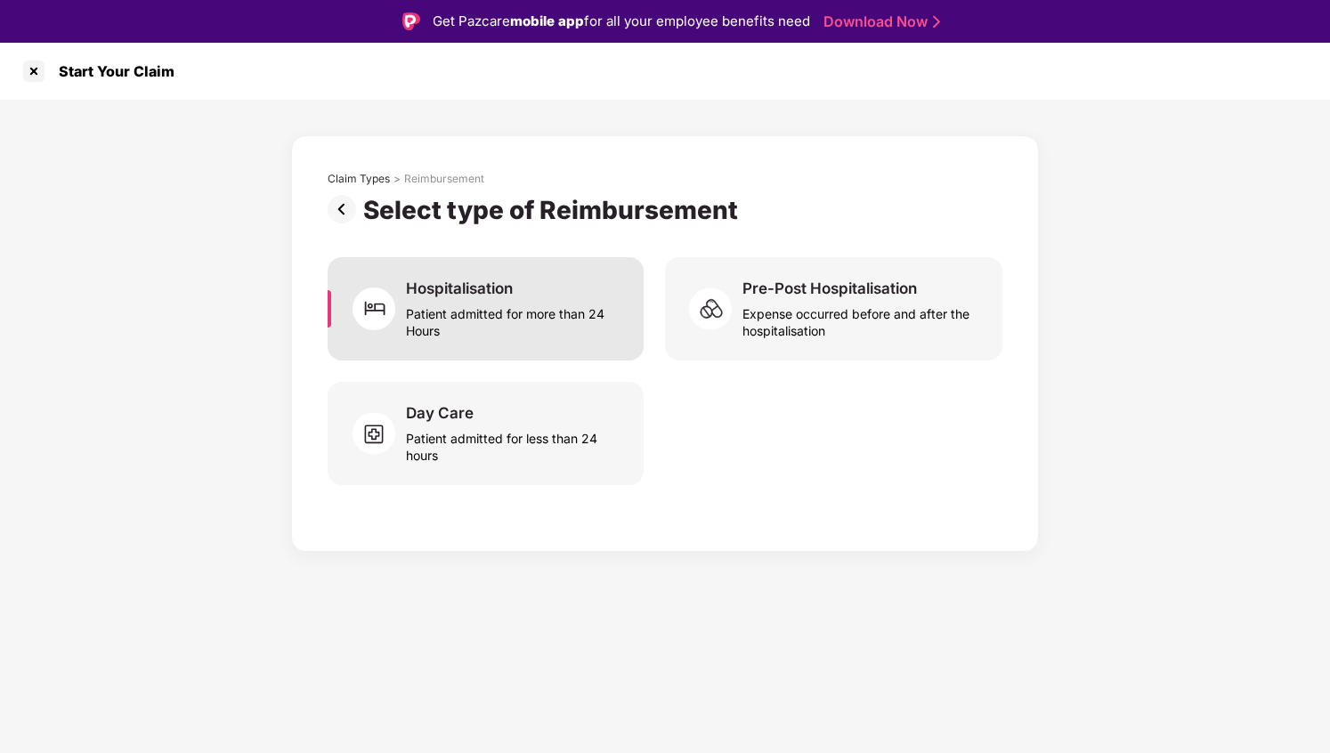
click at [609, 321] on div "Patient admitted for more than 24 Hours" at bounding box center [514, 318] width 216 height 41
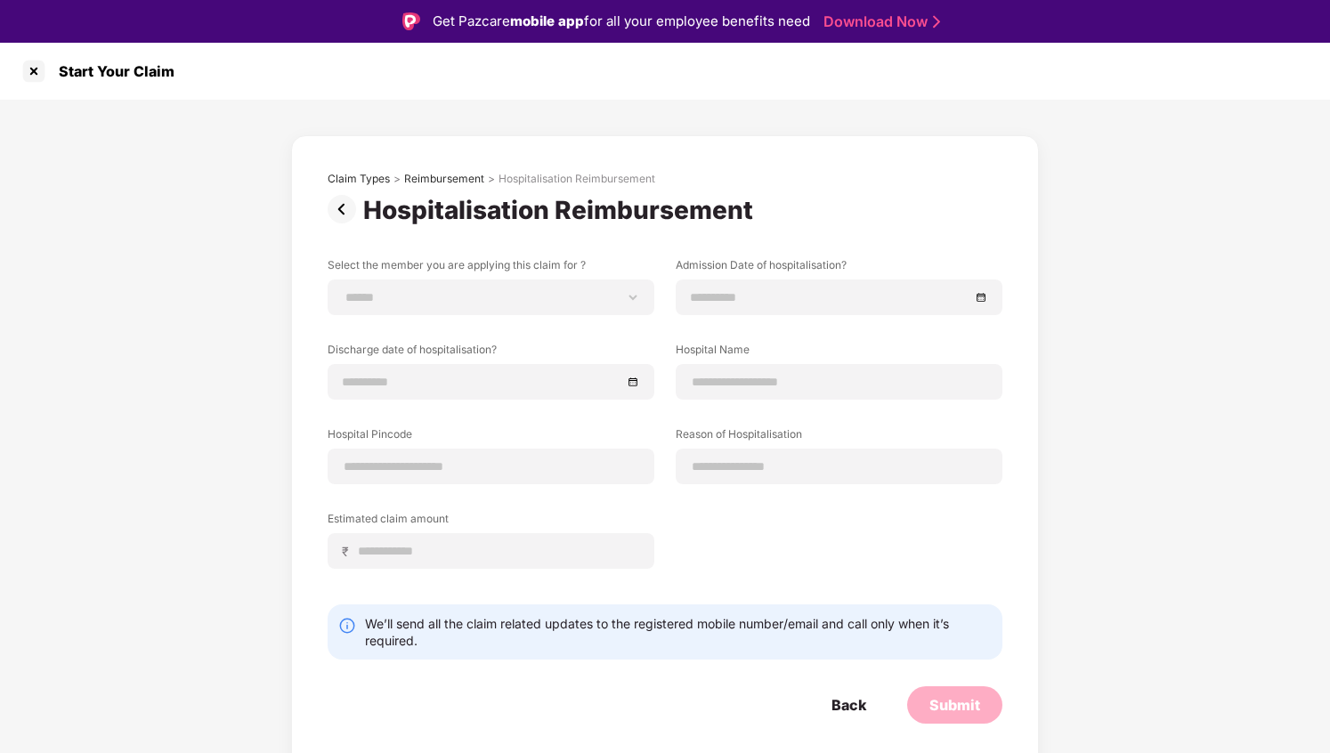
scroll to position [43, 0]
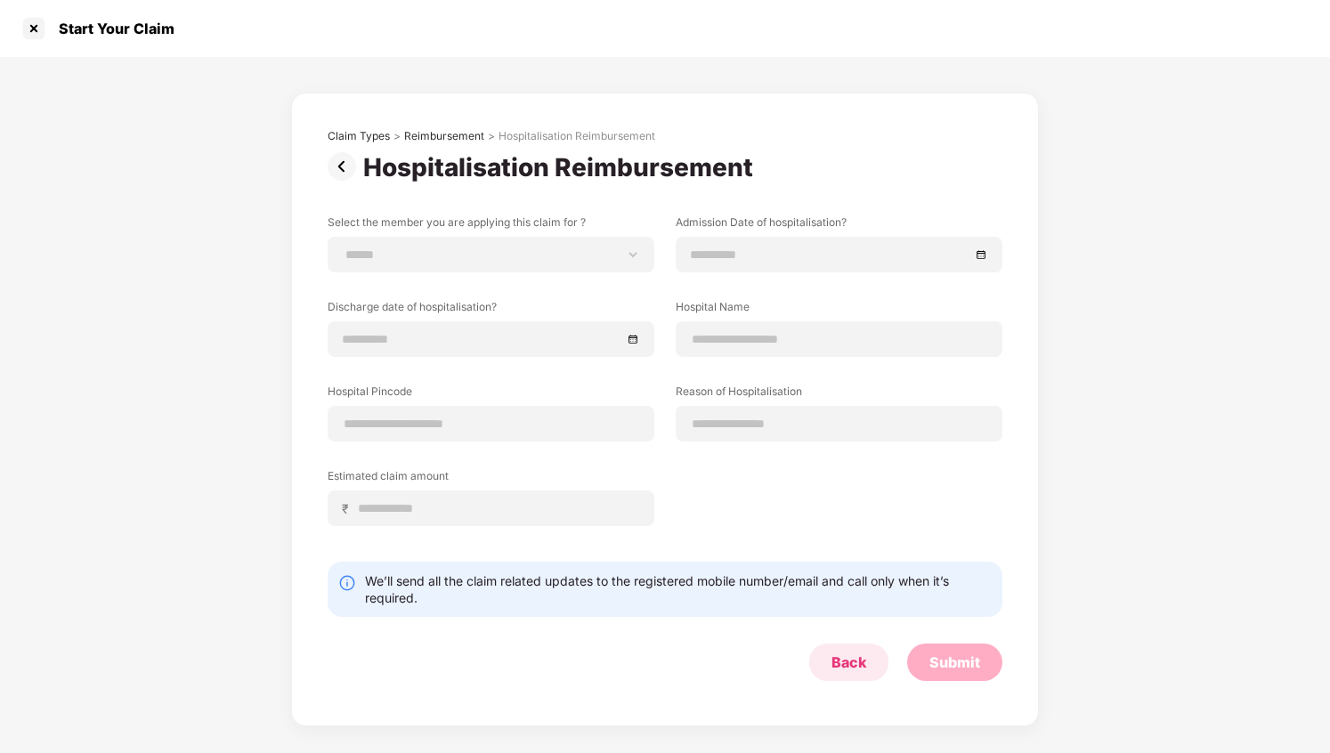
click at [858, 671] on div "Back" at bounding box center [849, 663] width 35 height 20
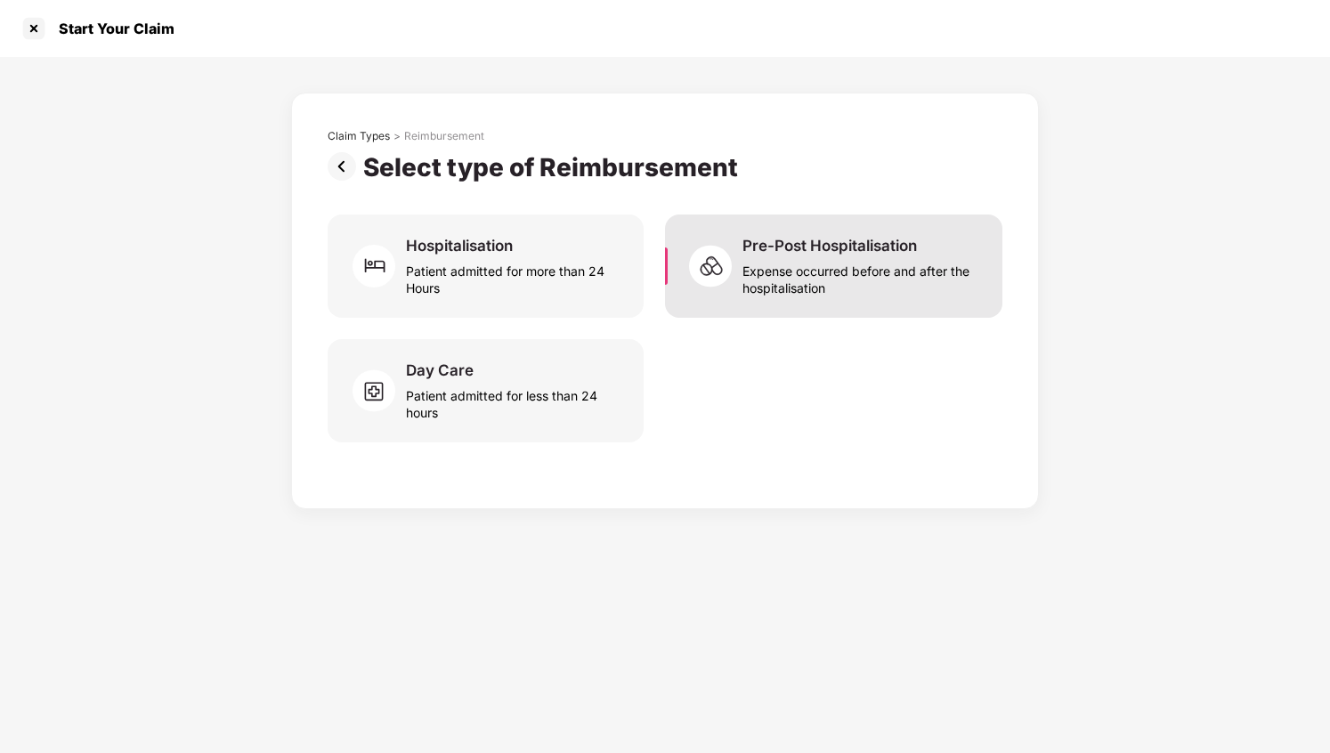
click at [831, 271] on div "Expense occurred before and after the hospitalisation" at bounding box center [862, 276] width 239 height 41
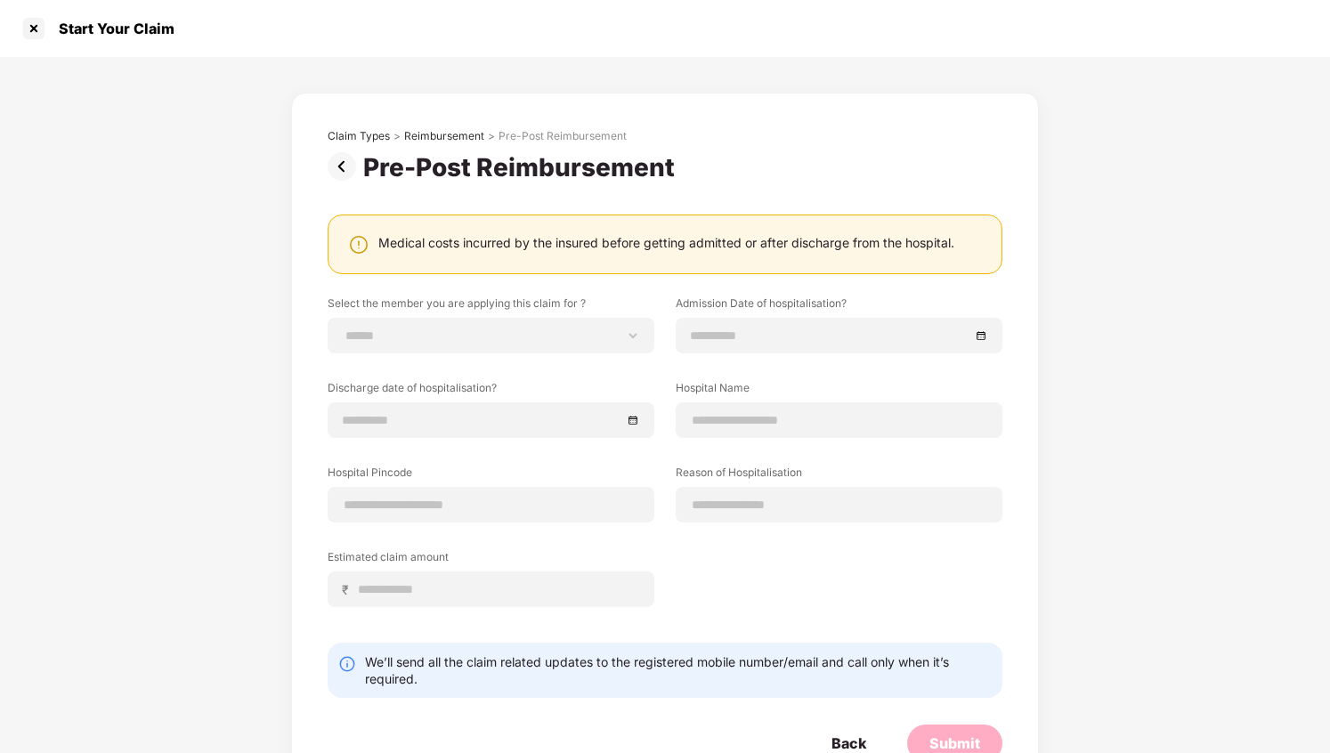
click at [584, 249] on div "Medical costs incurred by the insured before getting admitted or after discharg…" at bounding box center [666, 242] width 576 height 17
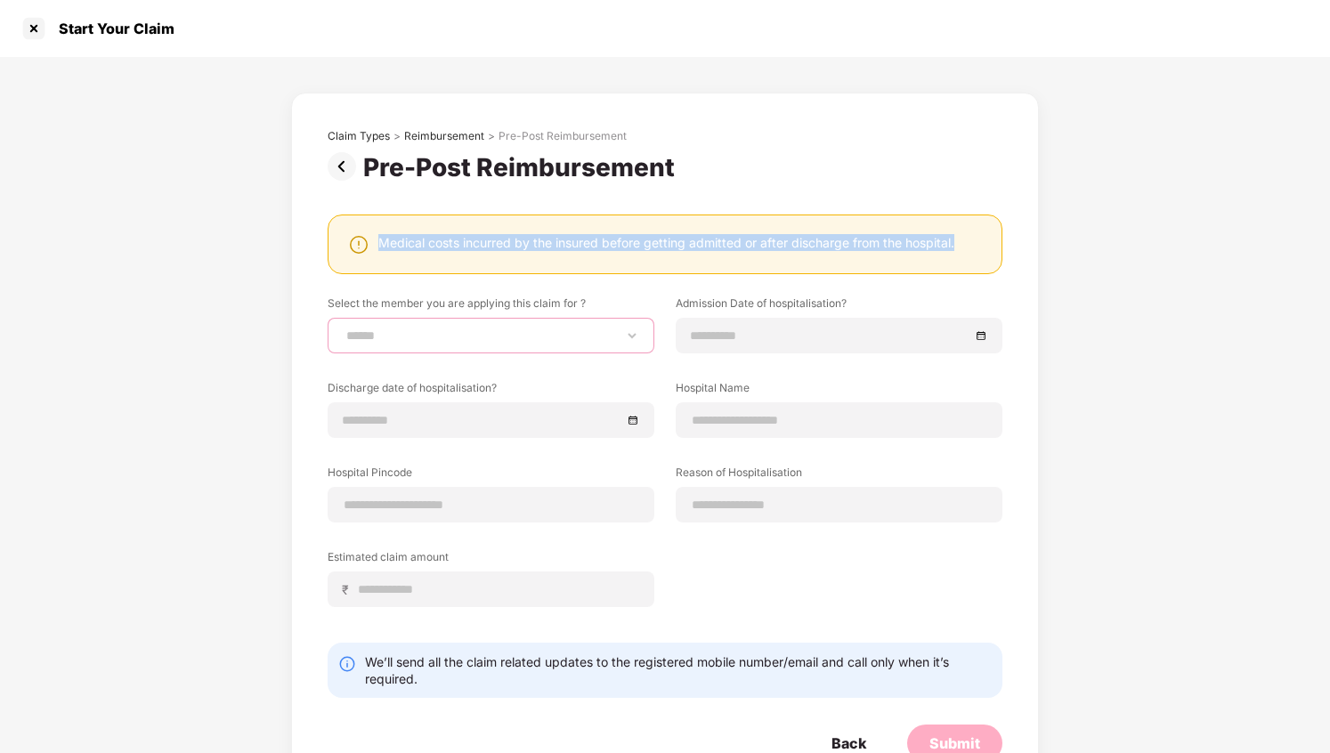
click at [557, 332] on select "**********" at bounding box center [491, 336] width 297 height 14
select select "**********"
click at [343, 329] on select "**********" at bounding box center [491, 336] width 297 height 14
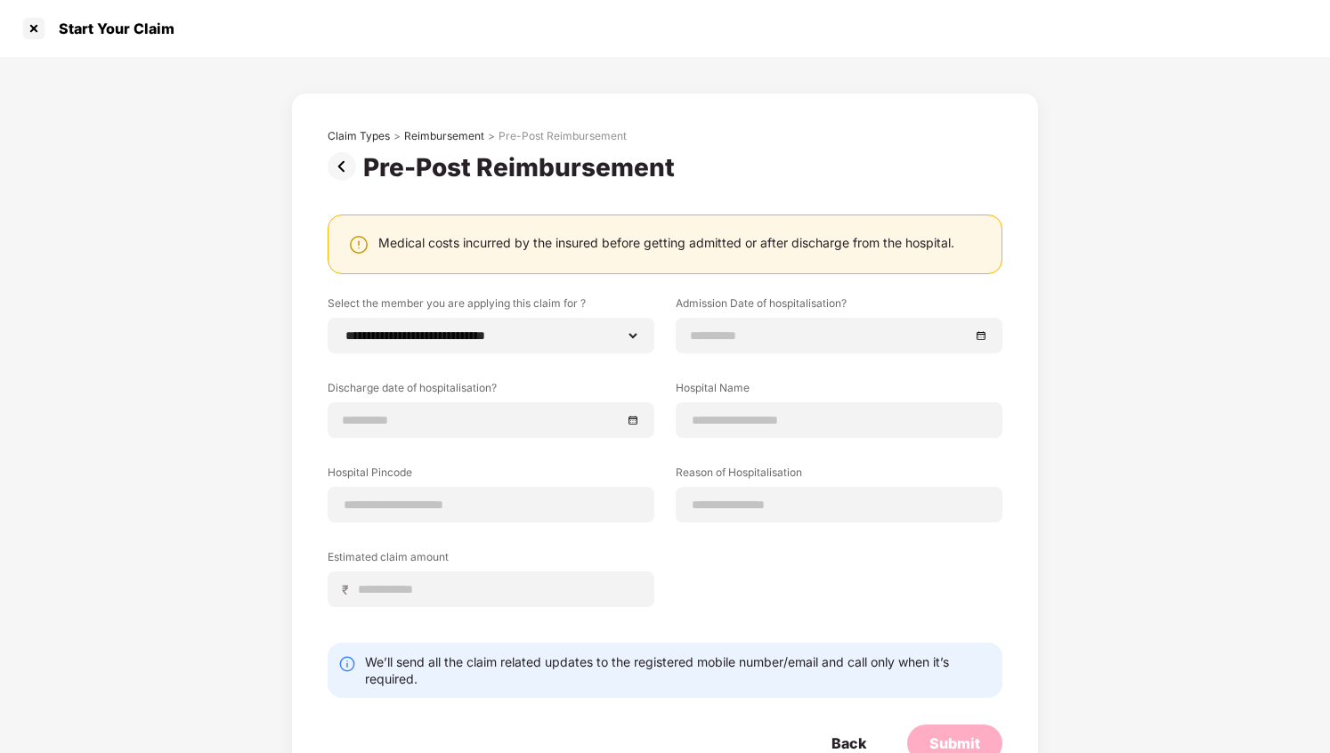
click at [629, 355] on div "**********" at bounding box center [665, 465] width 675 height 338
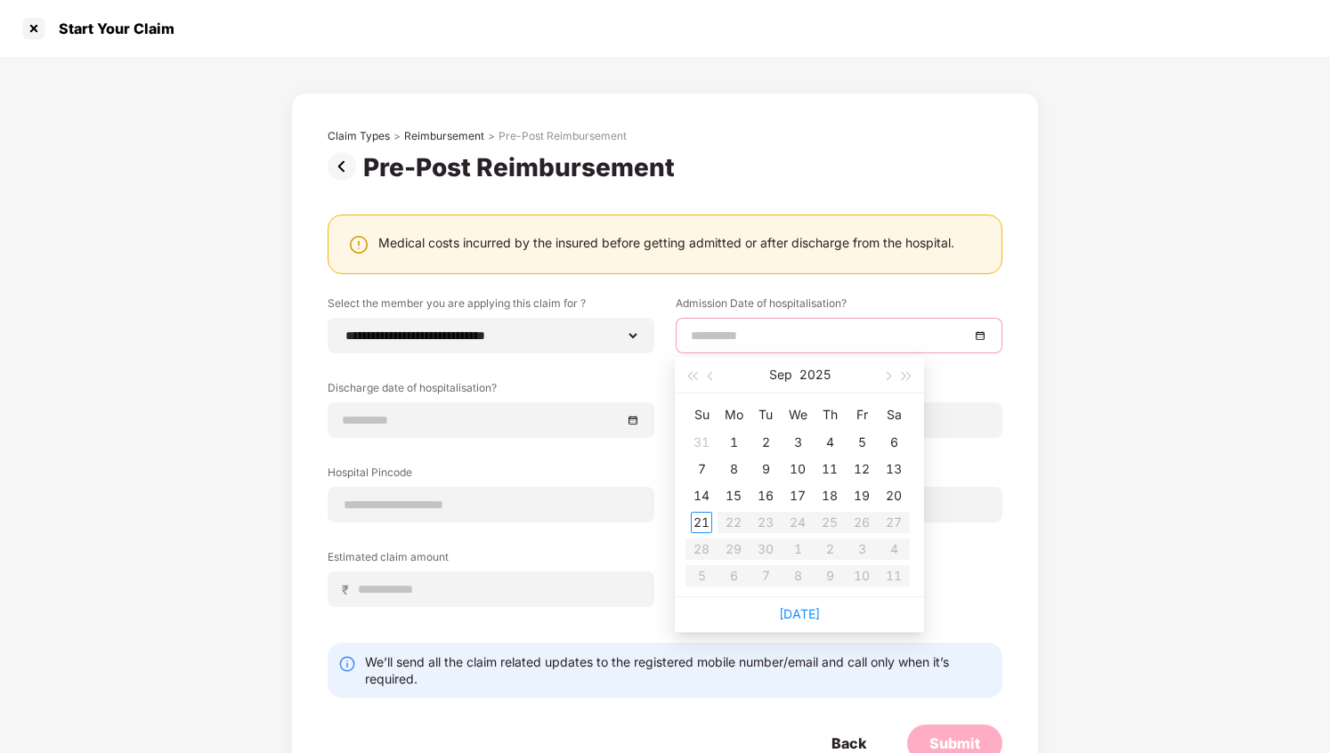
click at [729, 333] on input at bounding box center [830, 336] width 279 height 20
click at [888, 299] on label "Admission Date of hospitalisation?" at bounding box center [839, 307] width 327 height 22
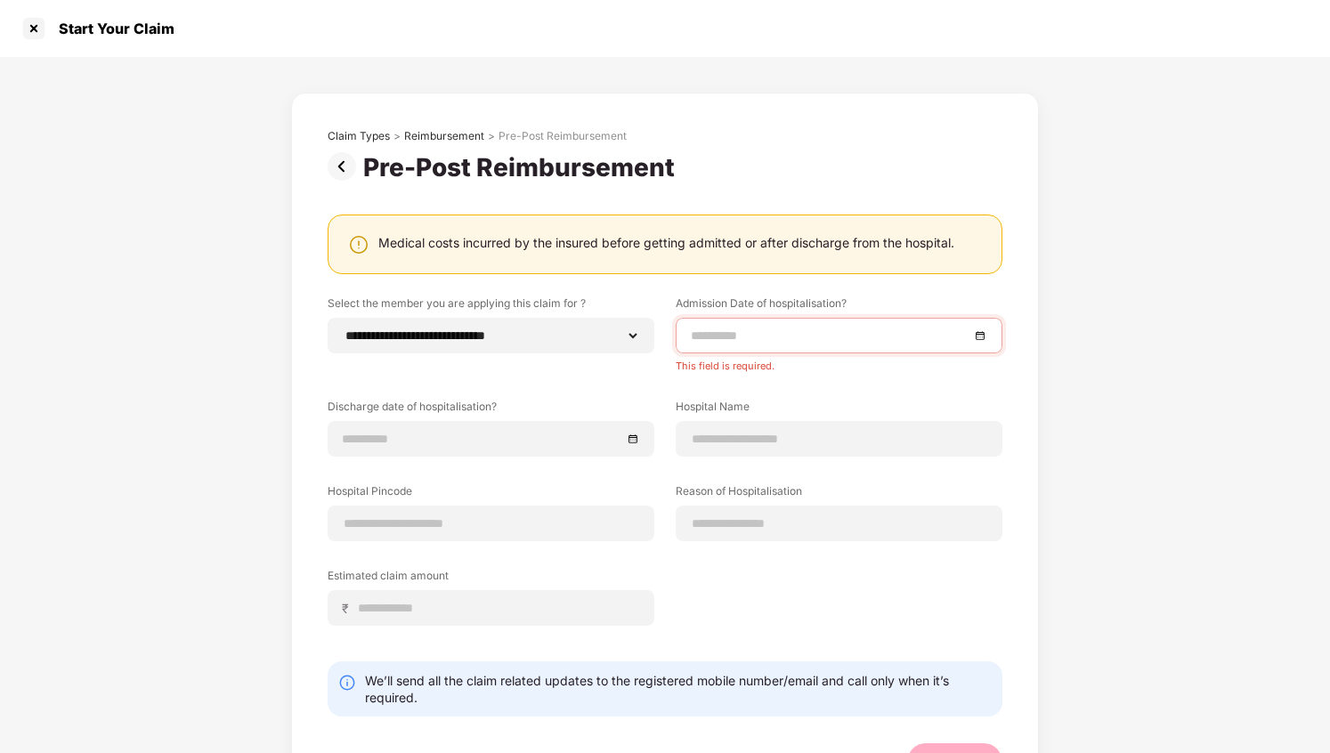
click at [976, 334] on div at bounding box center [839, 336] width 297 height 20
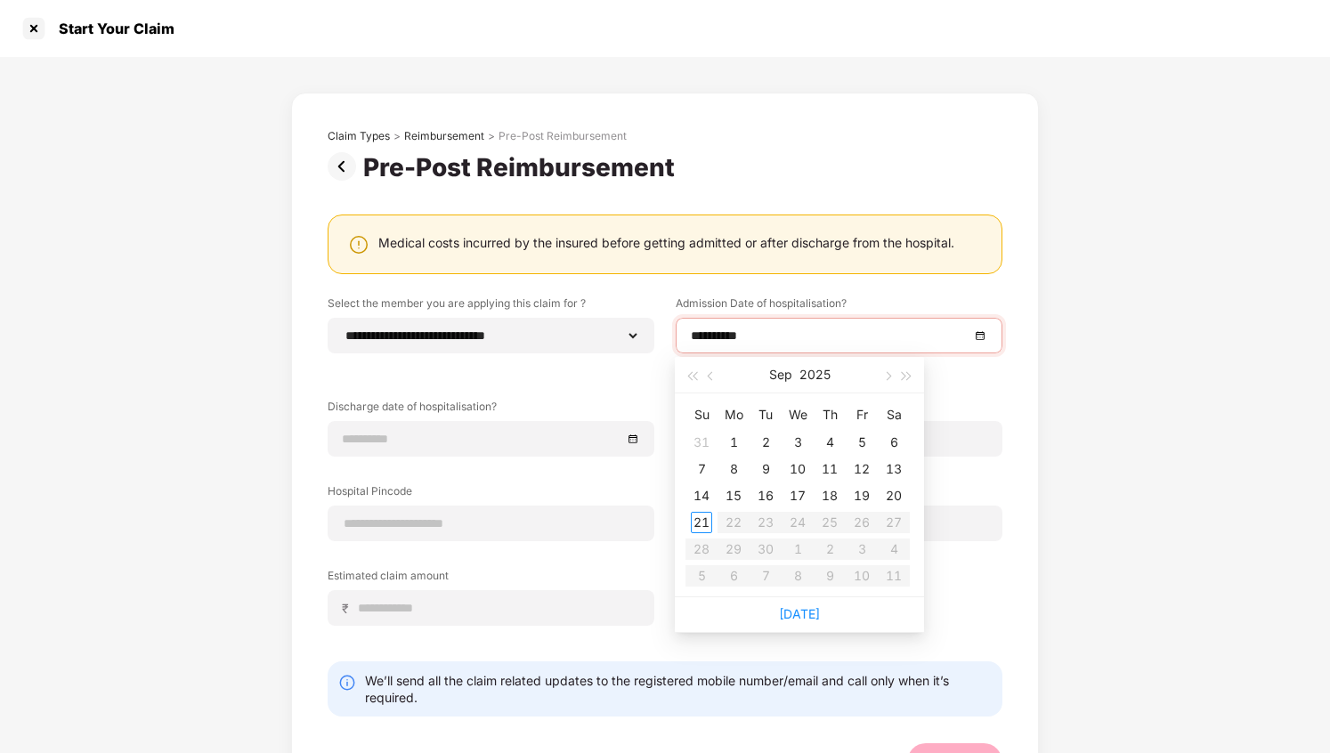
type input "**********"
click at [833, 495] on div "18" at bounding box center [829, 495] width 21 height 21
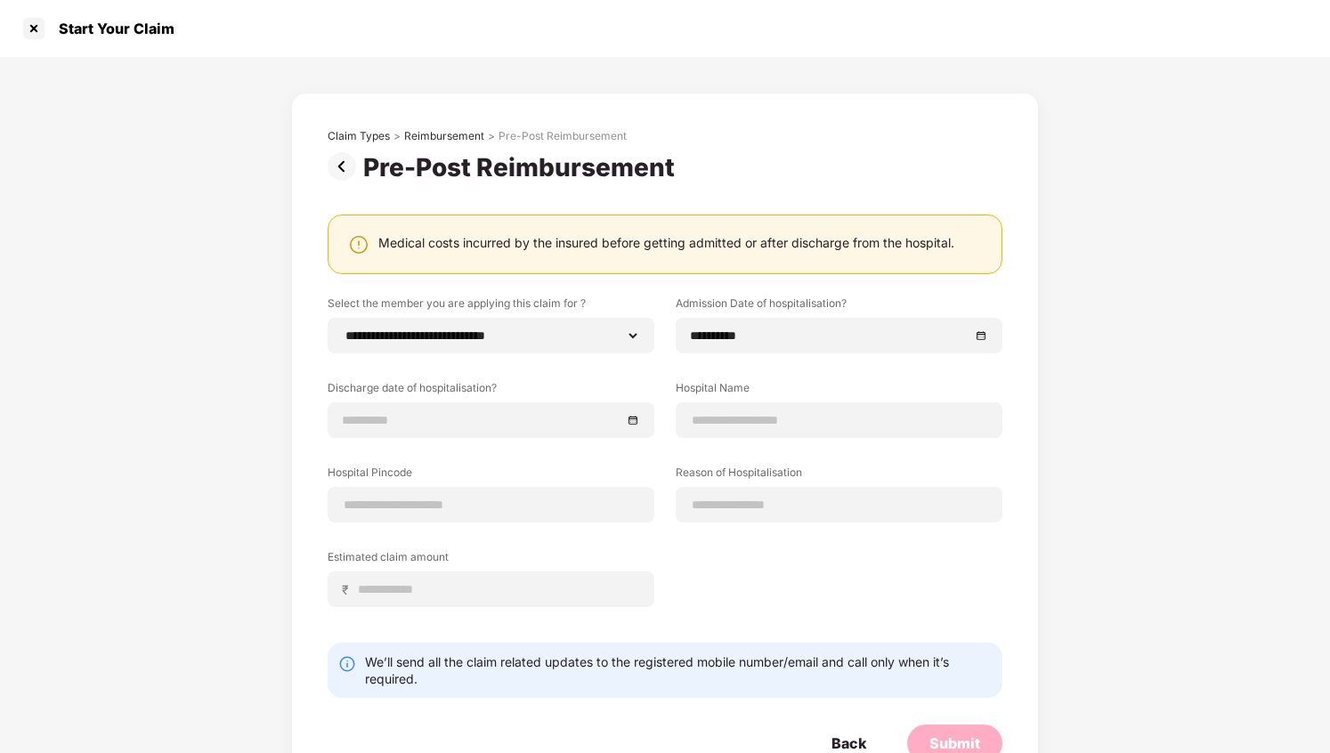
click at [857, 373] on div "**********" at bounding box center [665, 465] width 675 height 338
click at [629, 418] on div at bounding box center [491, 420] width 297 height 20
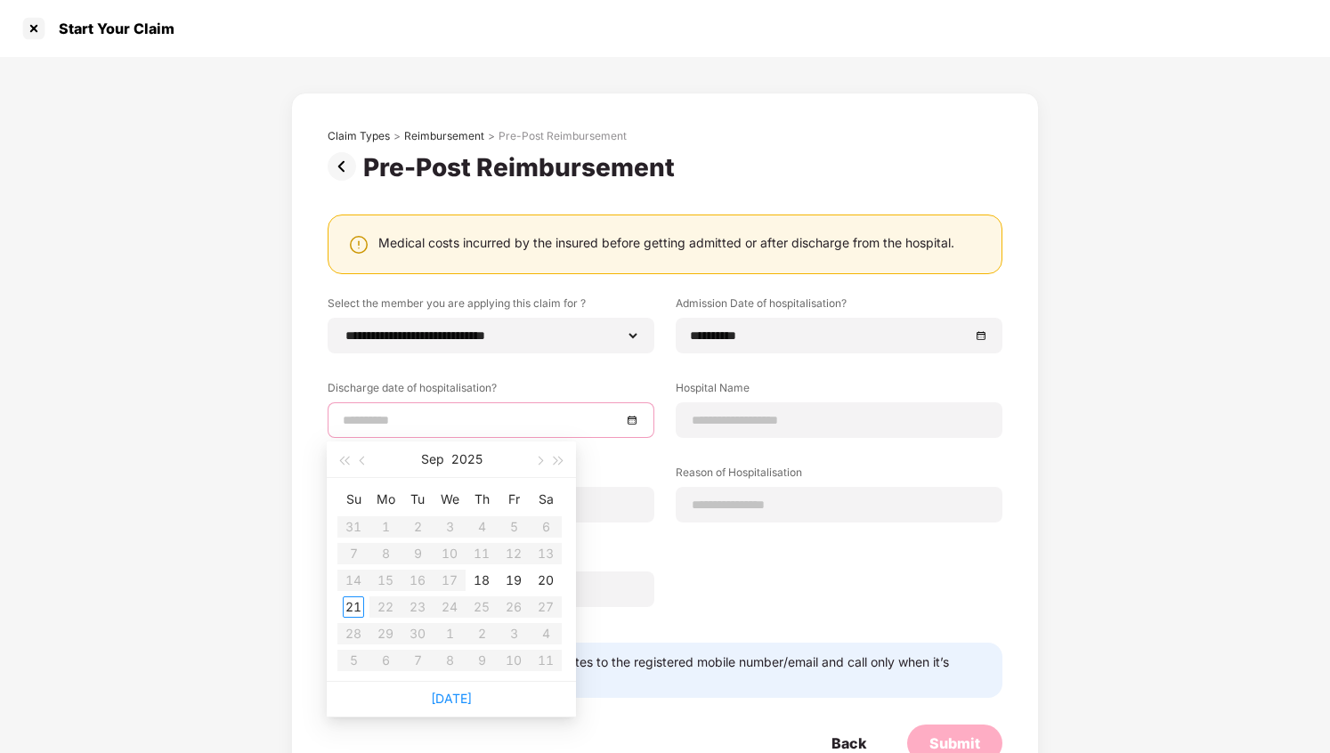
click at [557, 486] on th "Sa" at bounding box center [546, 499] width 32 height 28
click at [579, 371] on div "**********" at bounding box center [665, 465] width 675 height 338
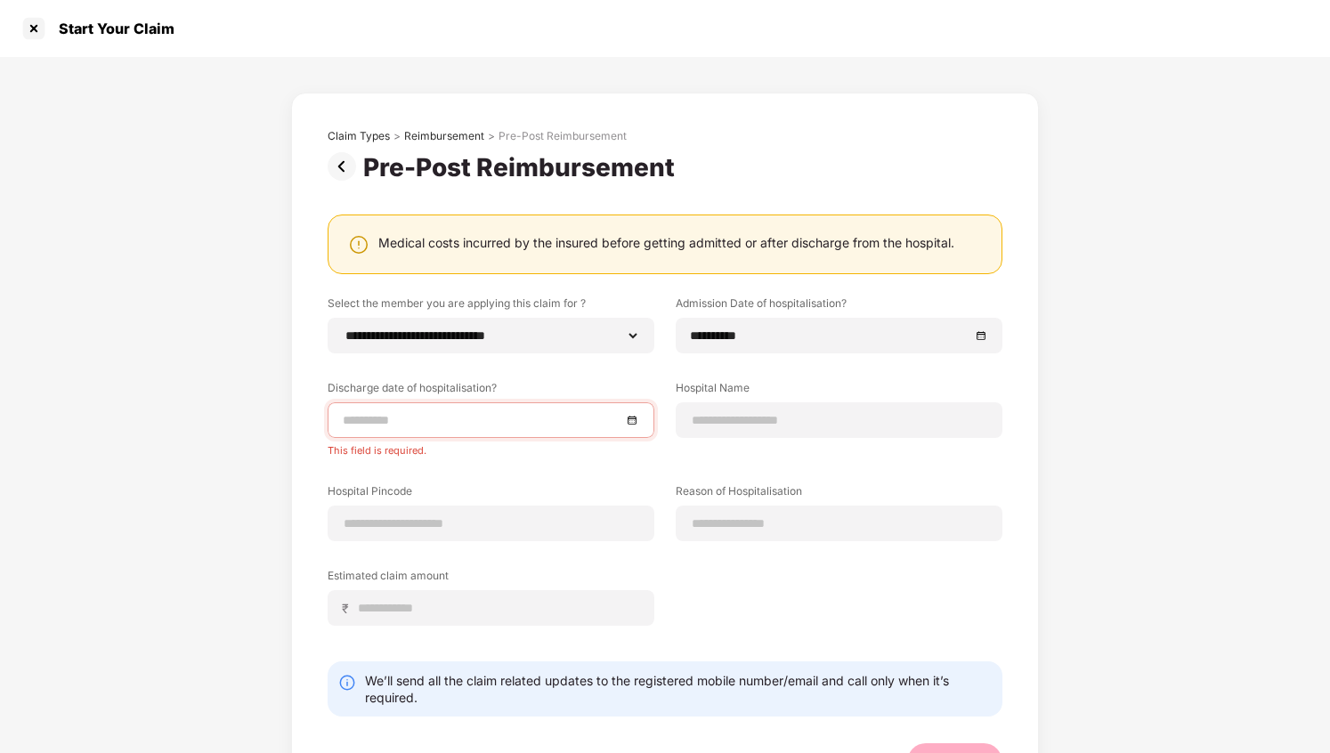
click at [606, 416] on input at bounding box center [482, 420] width 279 height 20
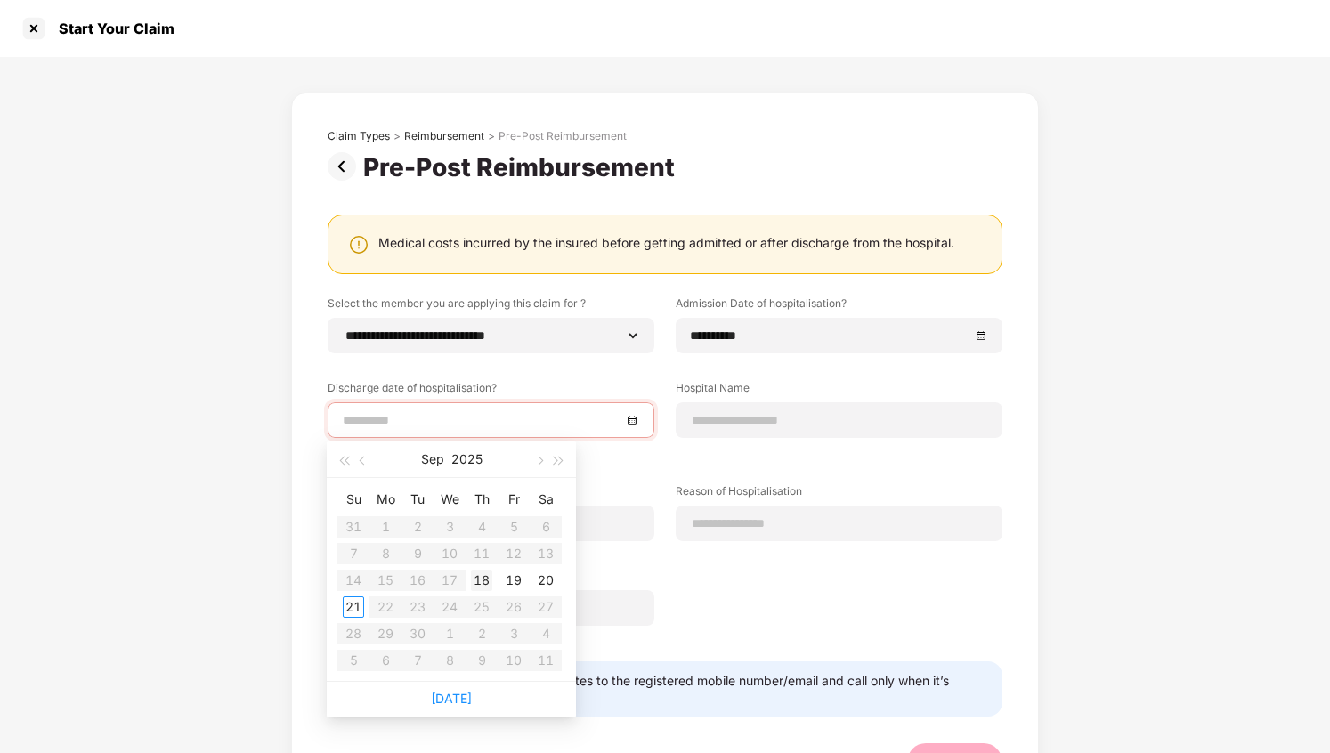
type input "**********"
click at [543, 582] on div "20" at bounding box center [545, 580] width 21 height 21
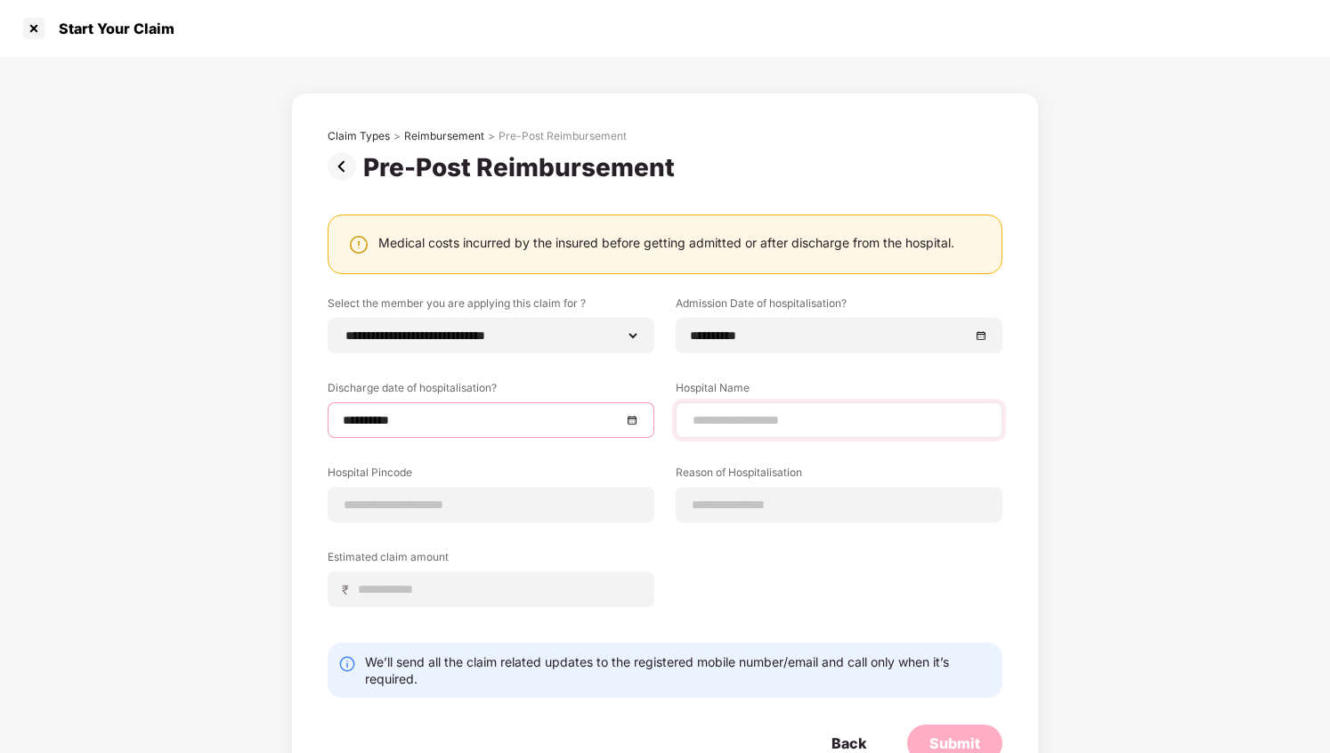
click at [722, 433] on div at bounding box center [839, 420] width 327 height 36
click at [722, 418] on input at bounding box center [839, 420] width 297 height 19
drag, startPoint x: 882, startPoint y: 418, endPoint x: 668, endPoint y: 409, distance: 214.8
click at [668, 409] on div "**********" at bounding box center [833, 409] width 337 height 58
paste input
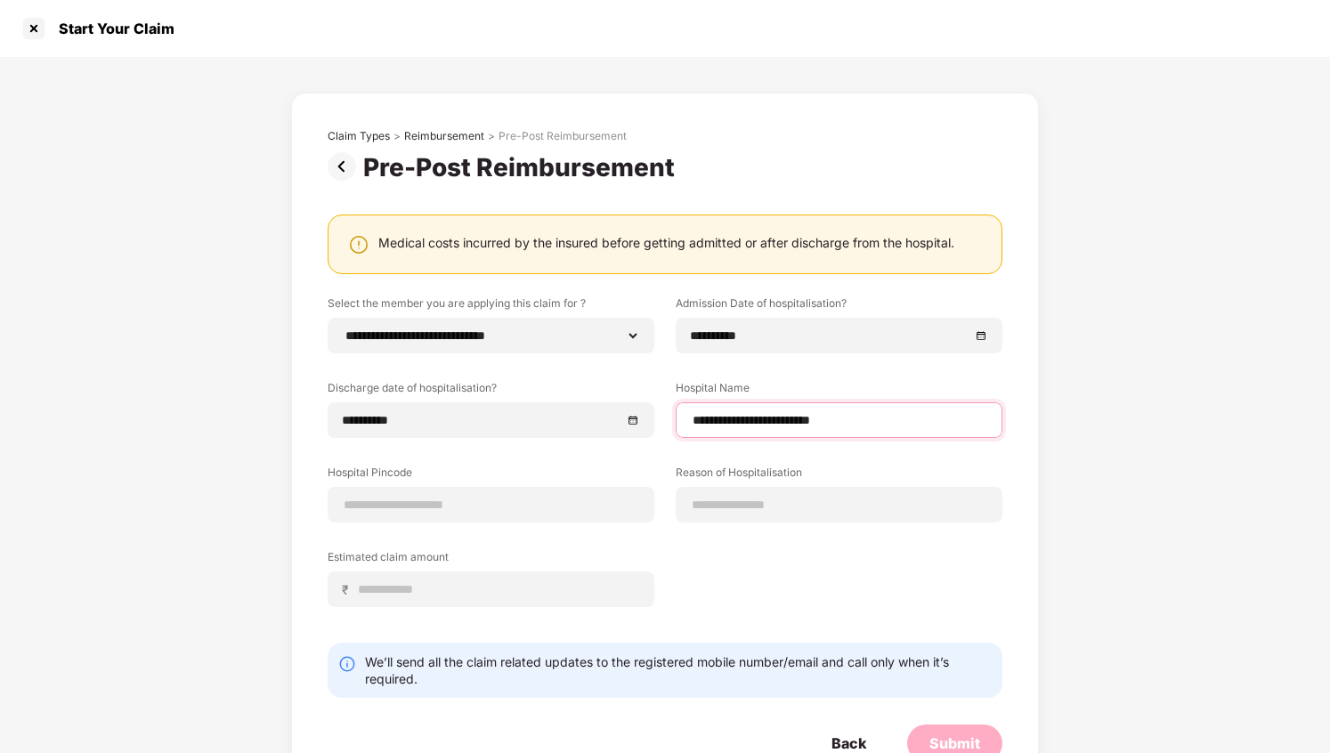
click at [754, 422] on input "**********" at bounding box center [839, 420] width 297 height 19
click at [813, 422] on input "**********" at bounding box center [839, 420] width 297 height 19
type input "**********"
click at [482, 507] on input at bounding box center [491, 505] width 297 height 19
paste input "******"
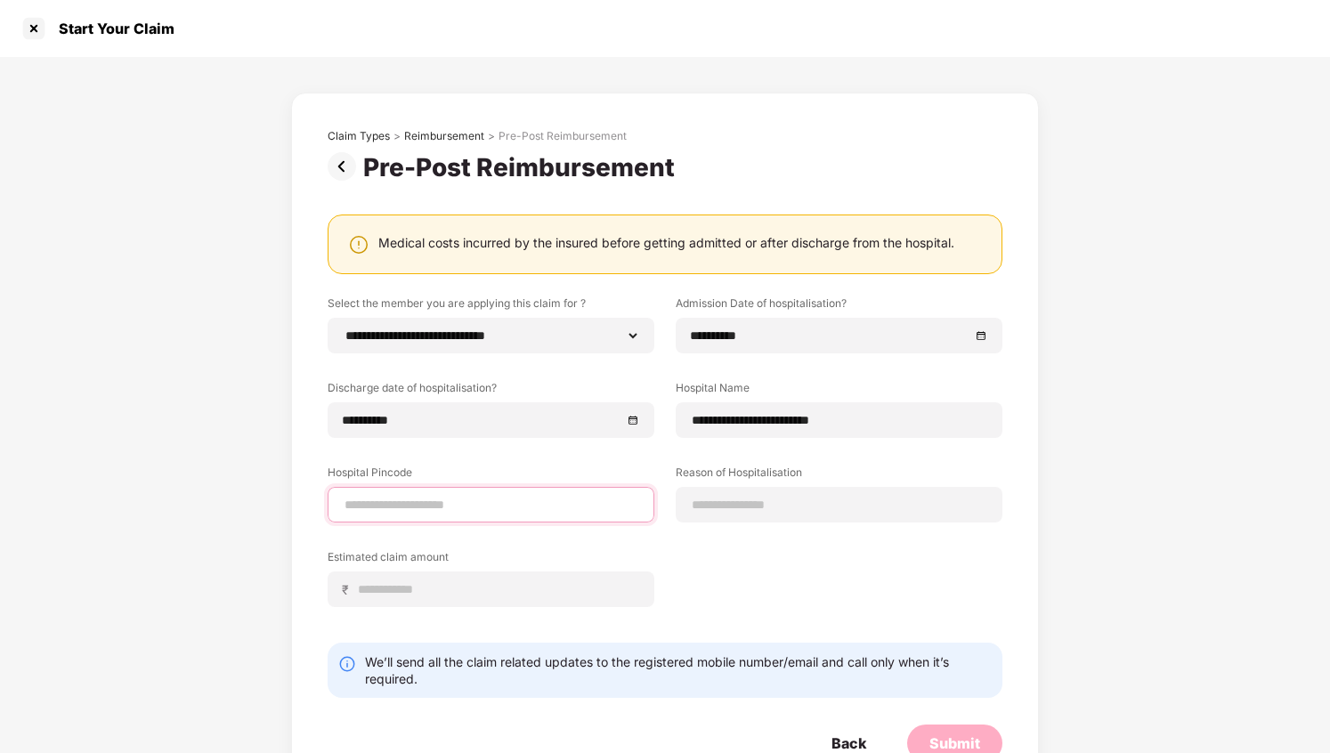
type input "******"
select select "*******"
select select "**********"
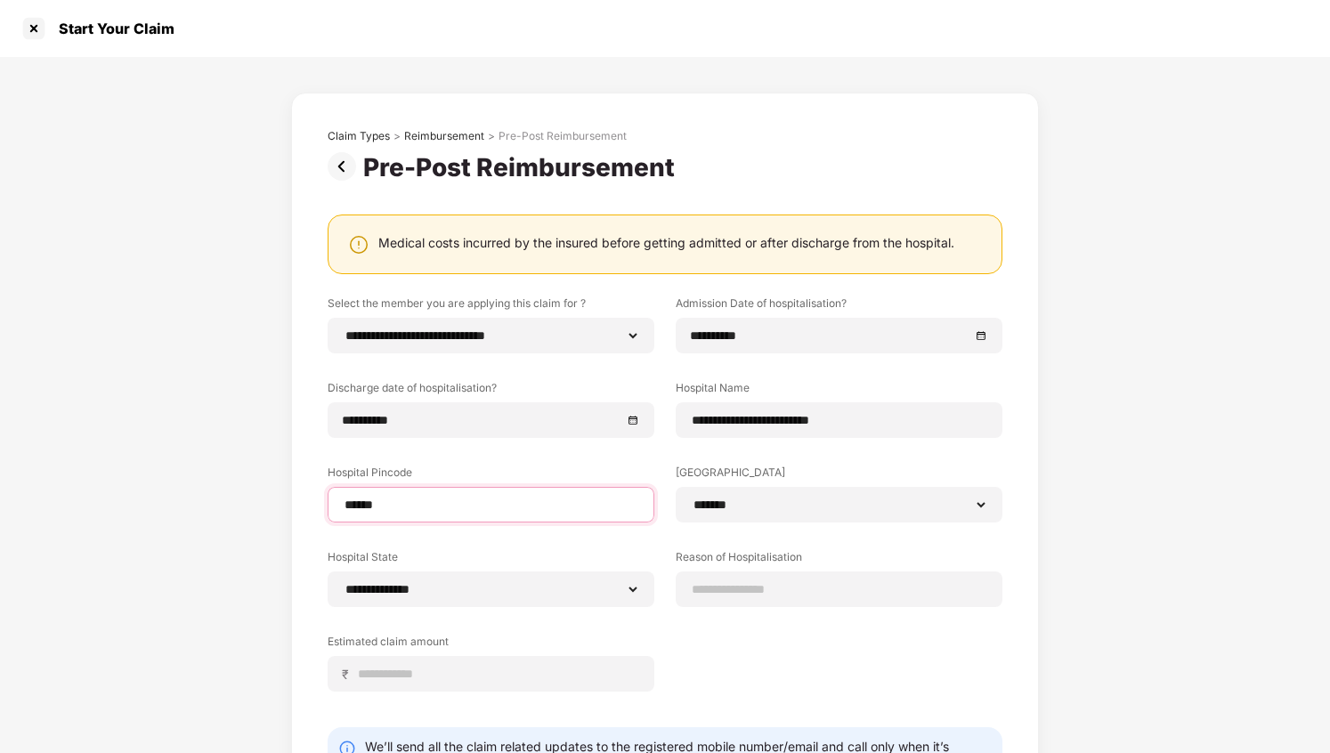
type input "******"
click at [676, 566] on label "Reason of Hospitalisation" at bounding box center [839, 560] width 327 height 22
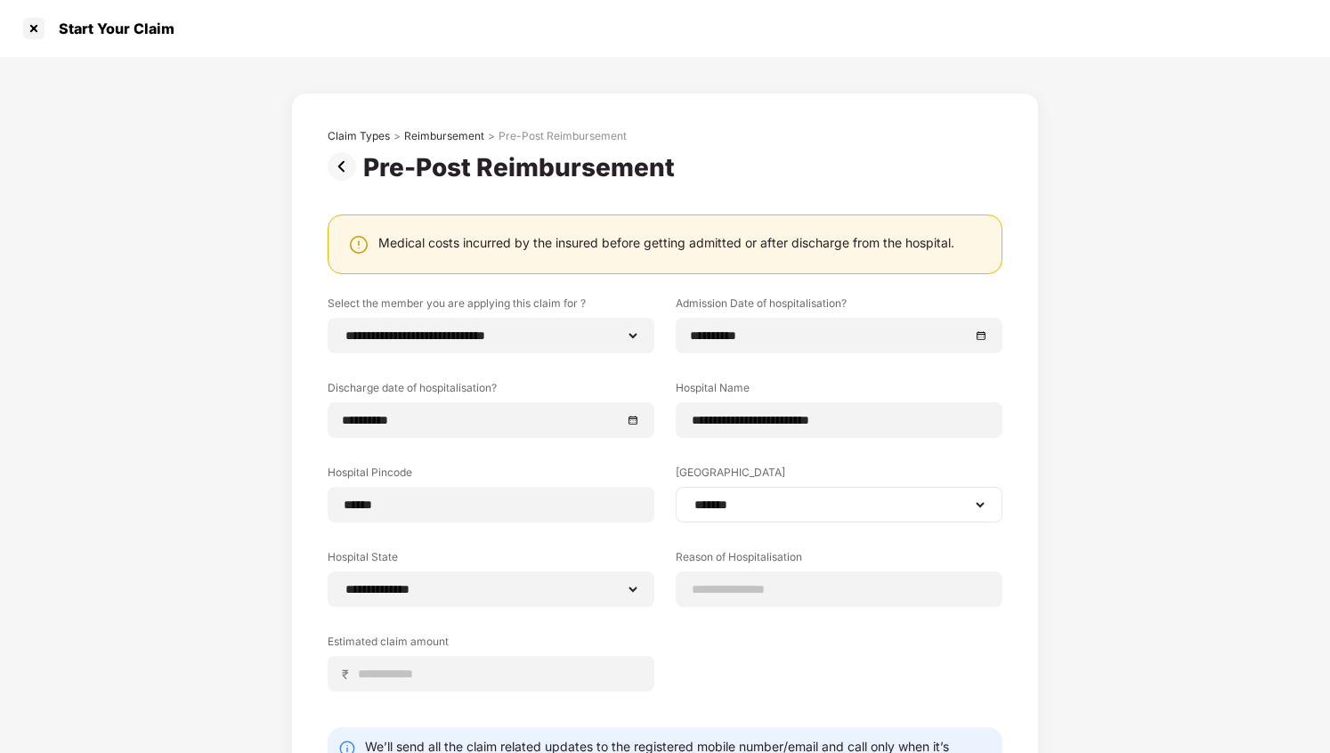
click at [744, 517] on div "**********" at bounding box center [839, 505] width 327 height 36
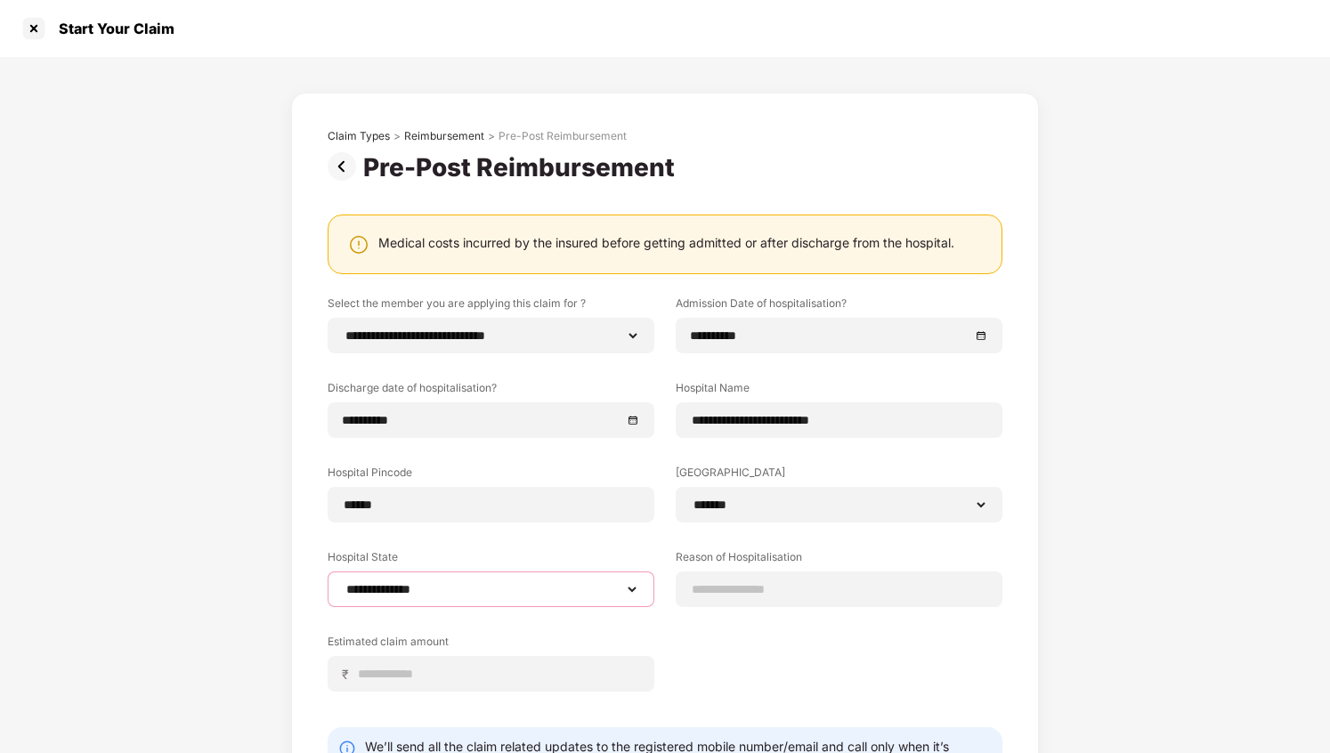
click at [601, 592] on select "**********" at bounding box center [491, 589] width 297 height 14
click at [803, 604] on div at bounding box center [839, 590] width 327 height 36
click at [760, 587] on input at bounding box center [839, 590] width 297 height 19
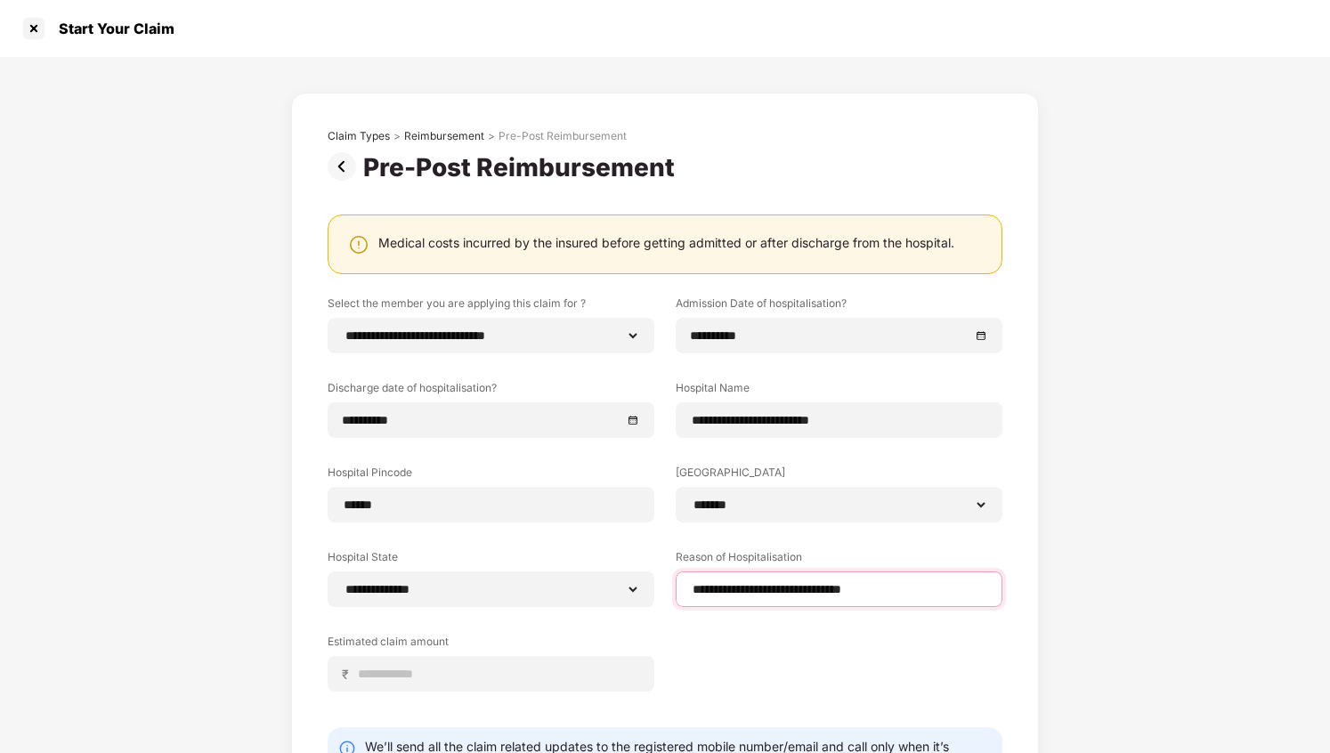
type input "**********"
click at [855, 638] on div "**********" at bounding box center [665, 507] width 675 height 423
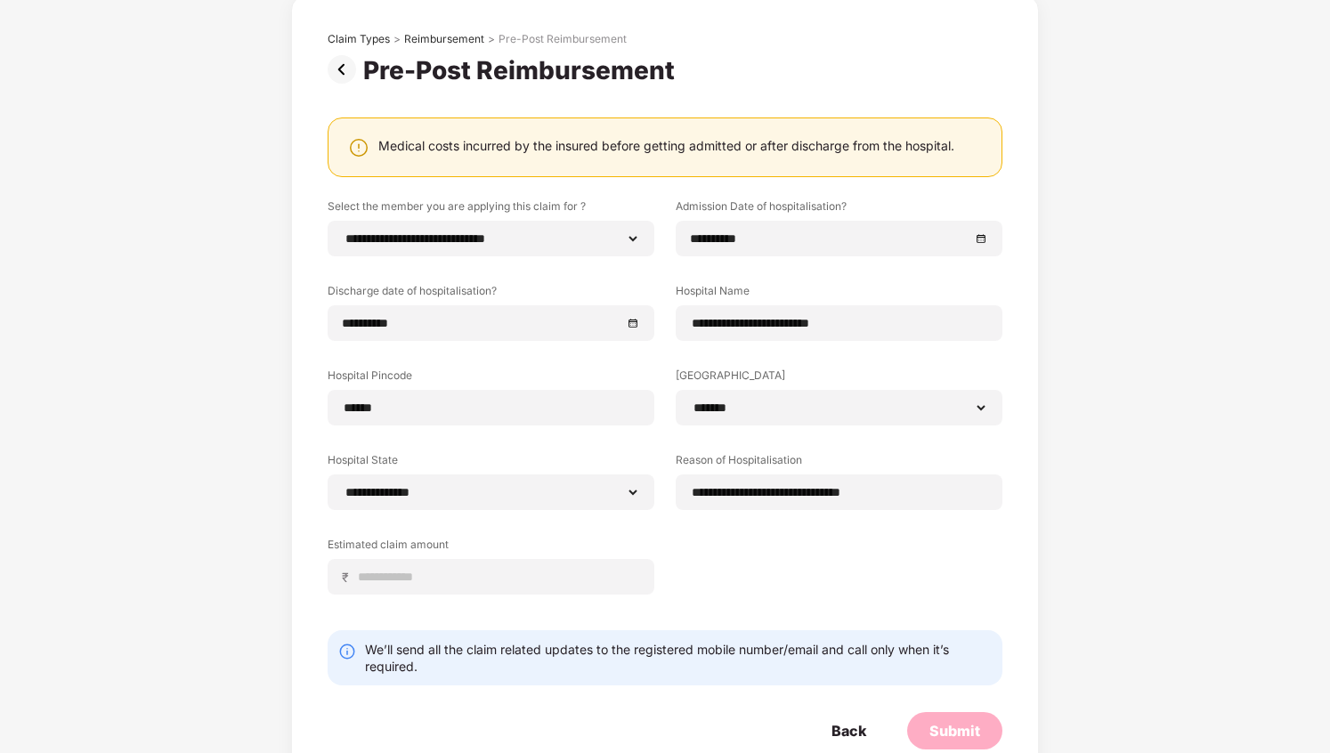
scroll to position [139, 0]
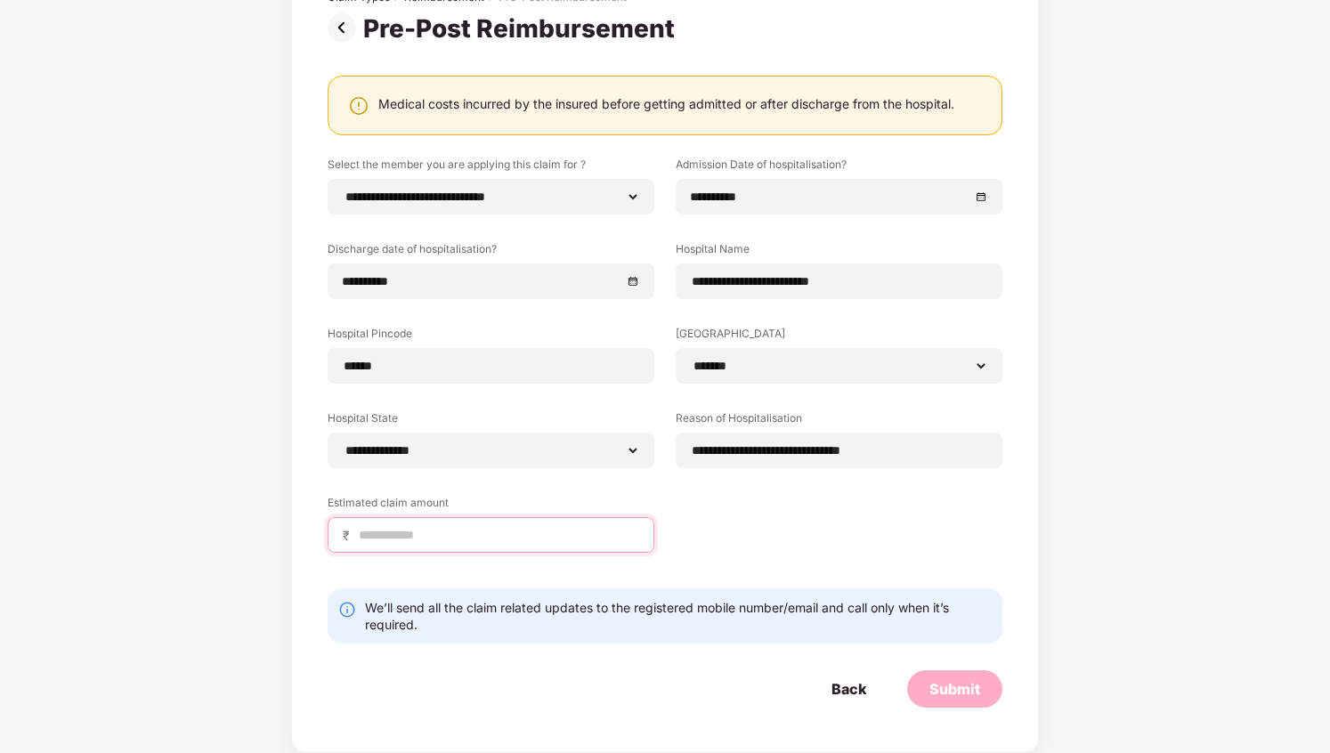
click at [527, 526] on input at bounding box center [498, 535] width 282 height 19
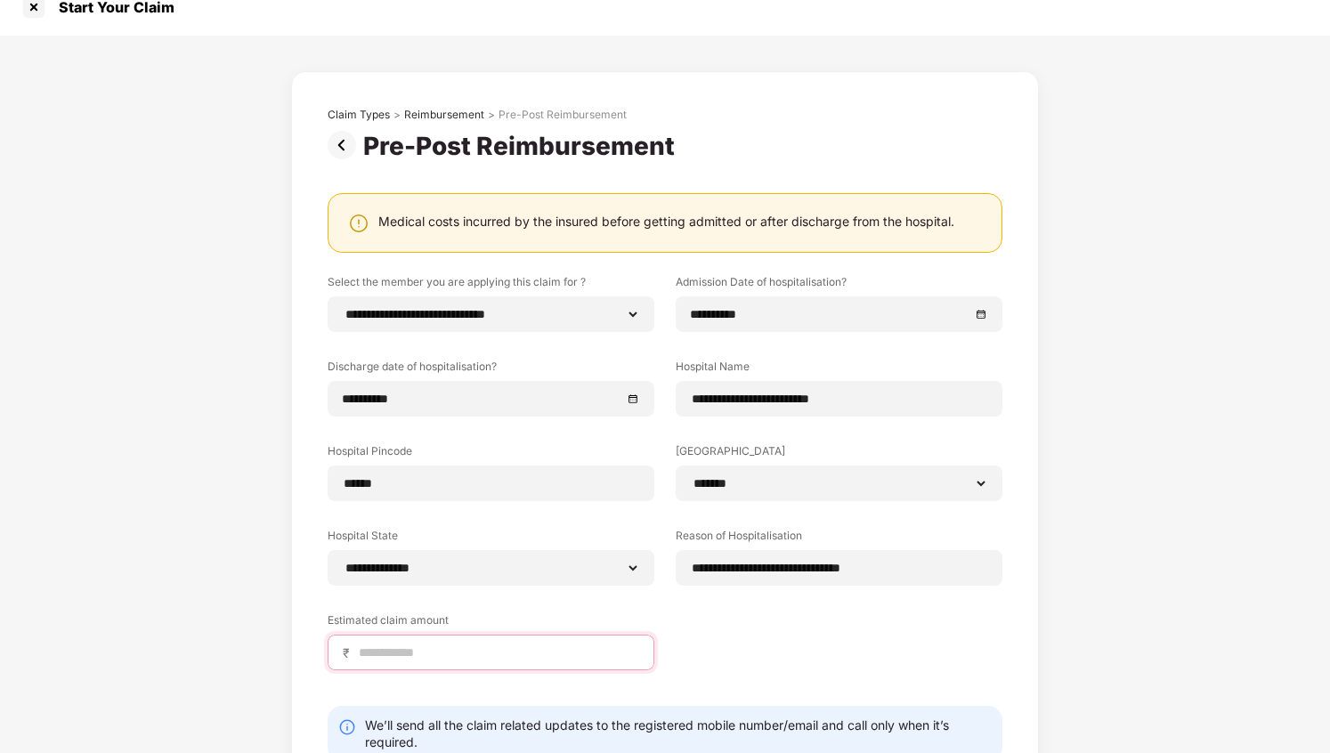
scroll to position [0, 0]
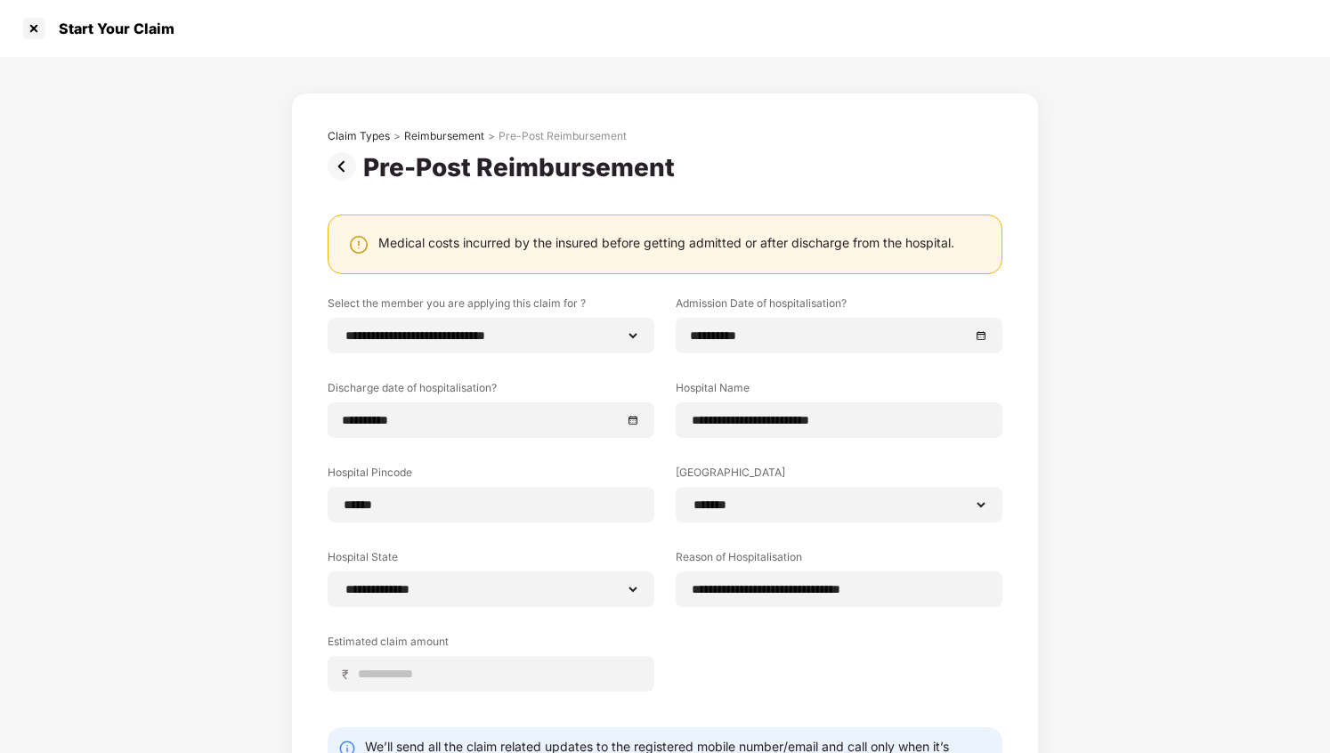
click at [581, 244] on div "Medical costs incurred by the insured before getting admitted or after discharg…" at bounding box center [666, 242] width 576 height 17
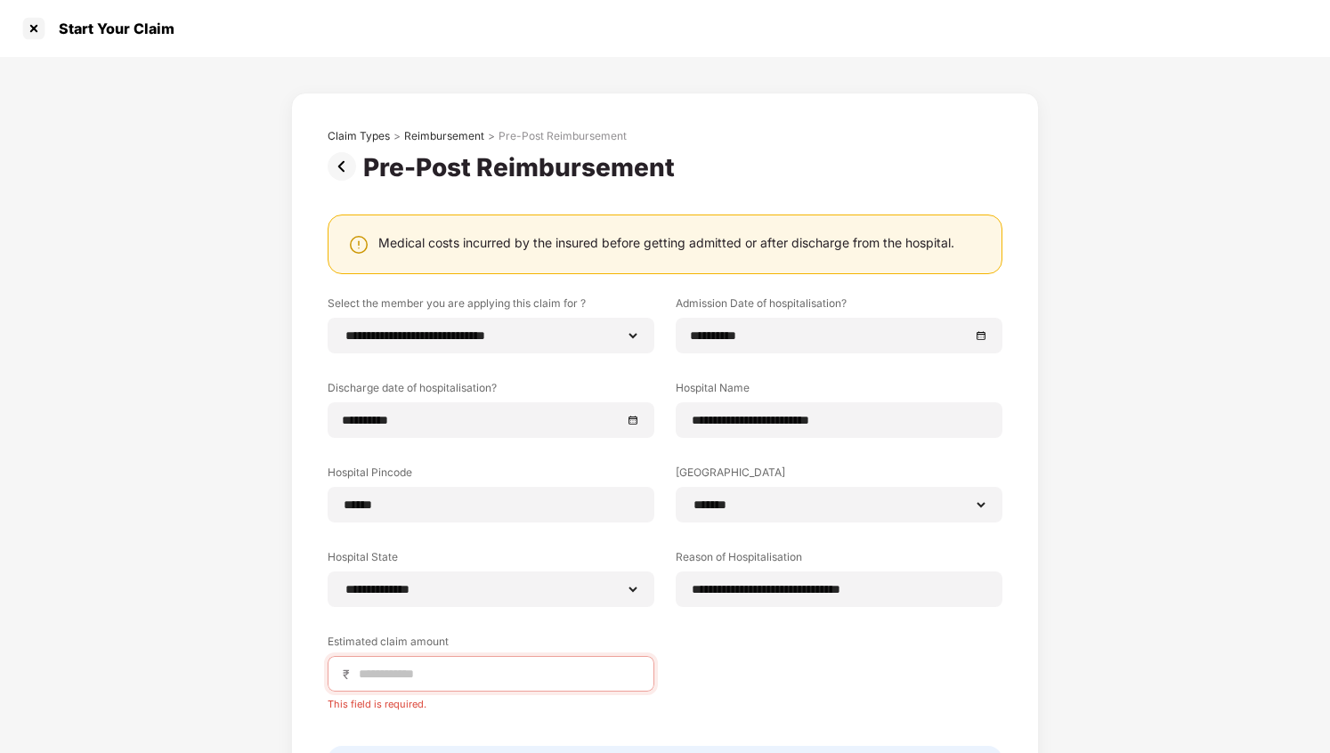
click at [581, 244] on div "Medical costs incurred by the insured before getting admitted or after discharg…" at bounding box center [666, 242] width 576 height 17
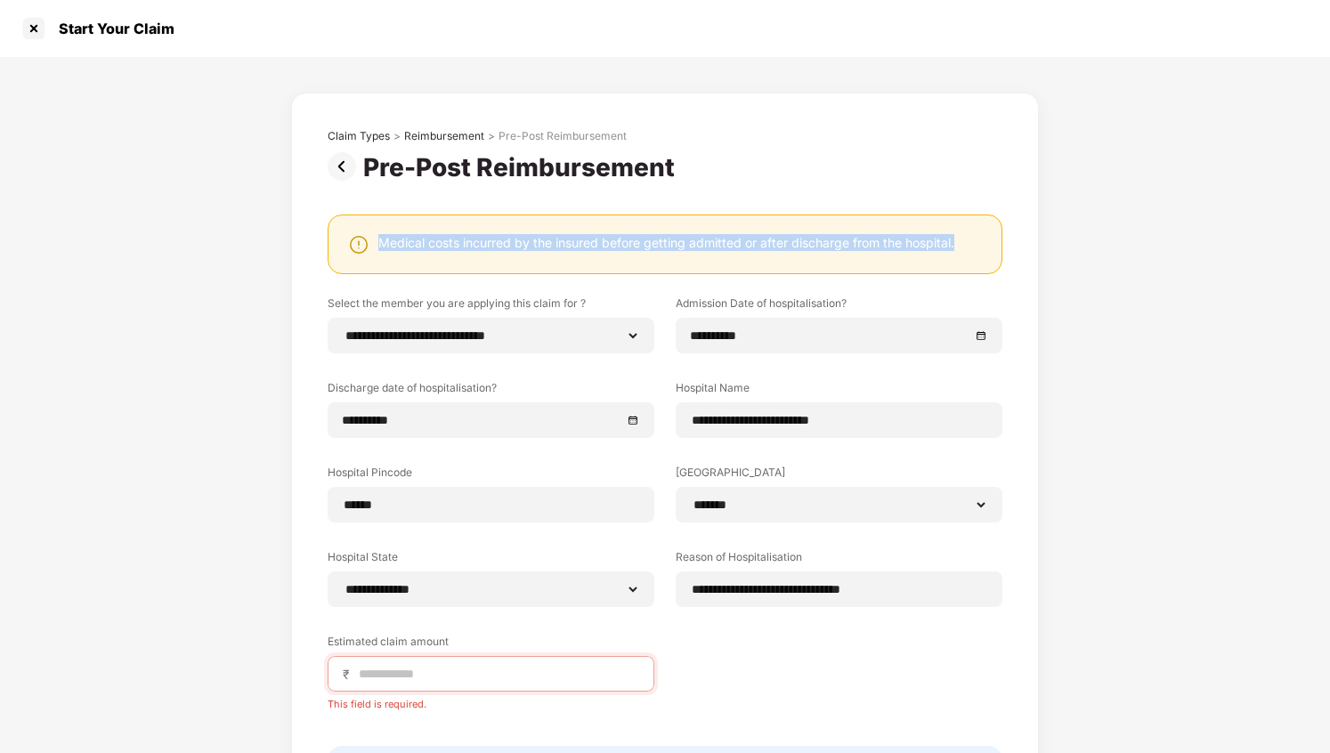
click at [609, 247] on div "Medical costs incurred by the insured before getting admitted or after discharg…" at bounding box center [666, 242] width 576 height 17
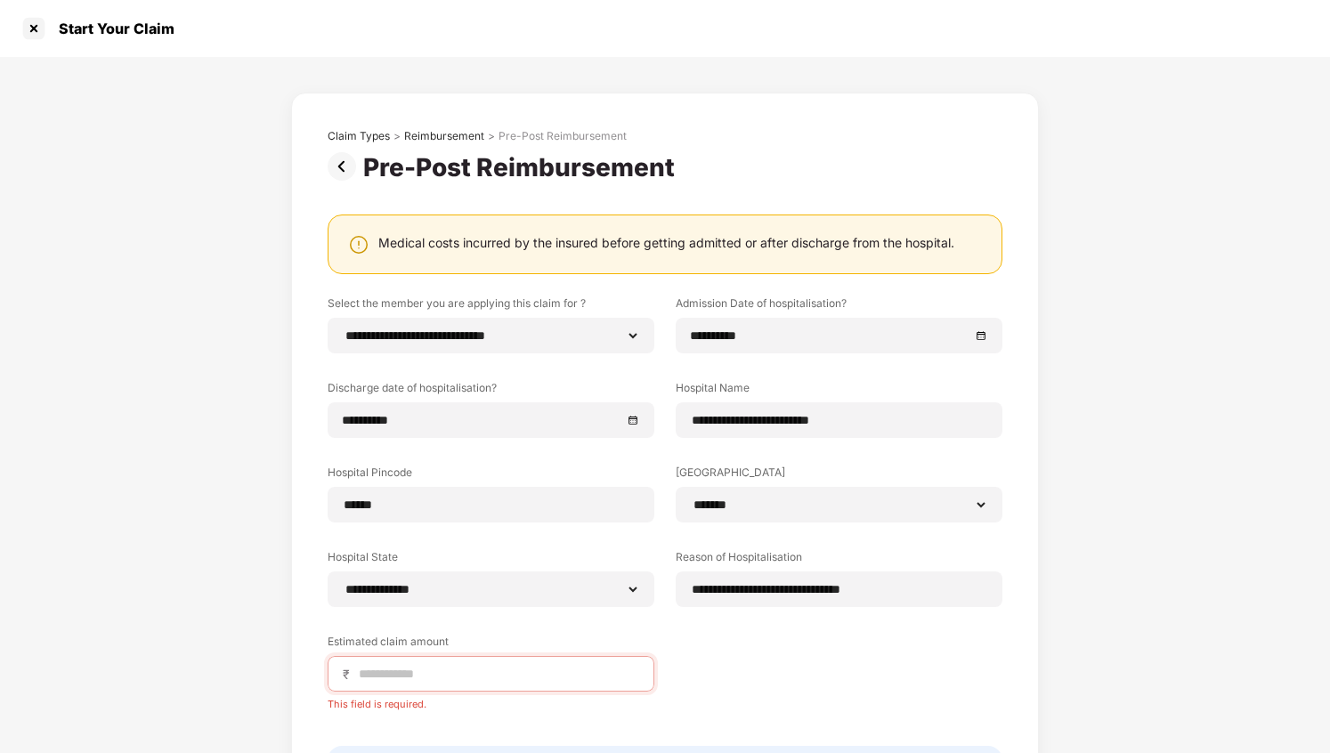
click at [609, 247] on div "Medical costs incurred by the insured before getting admitted or after discharg…" at bounding box center [666, 242] width 576 height 17
click at [609, 254] on div "Medical costs incurred by the insured before getting admitted or after discharg…" at bounding box center [666, 244] width 636 height 21
click at [647, 250] on div "Medical costs incurred by the insured before getting admitted or after discharg…" at bounding box center [666, 242] width 576 height 17
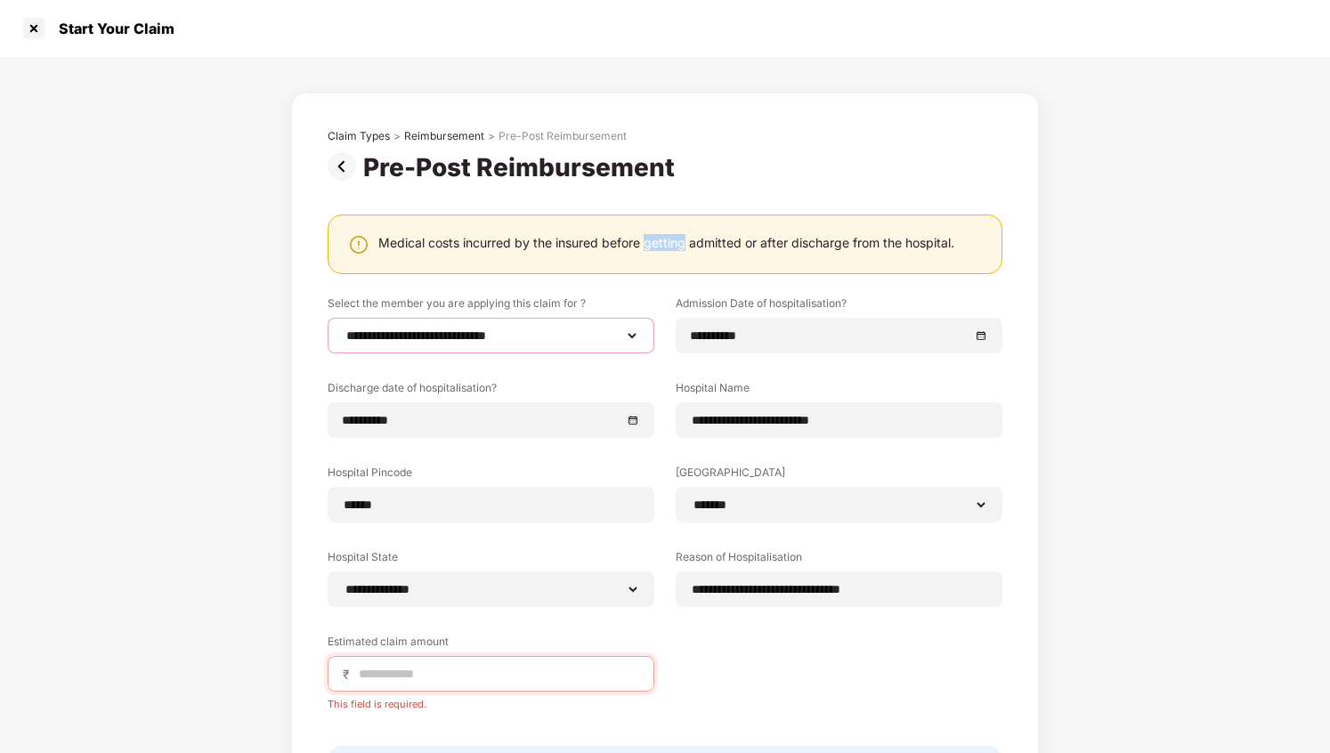
click at [601, 333] on select "**********" at bounding box center [491, 336] width 297 height 14
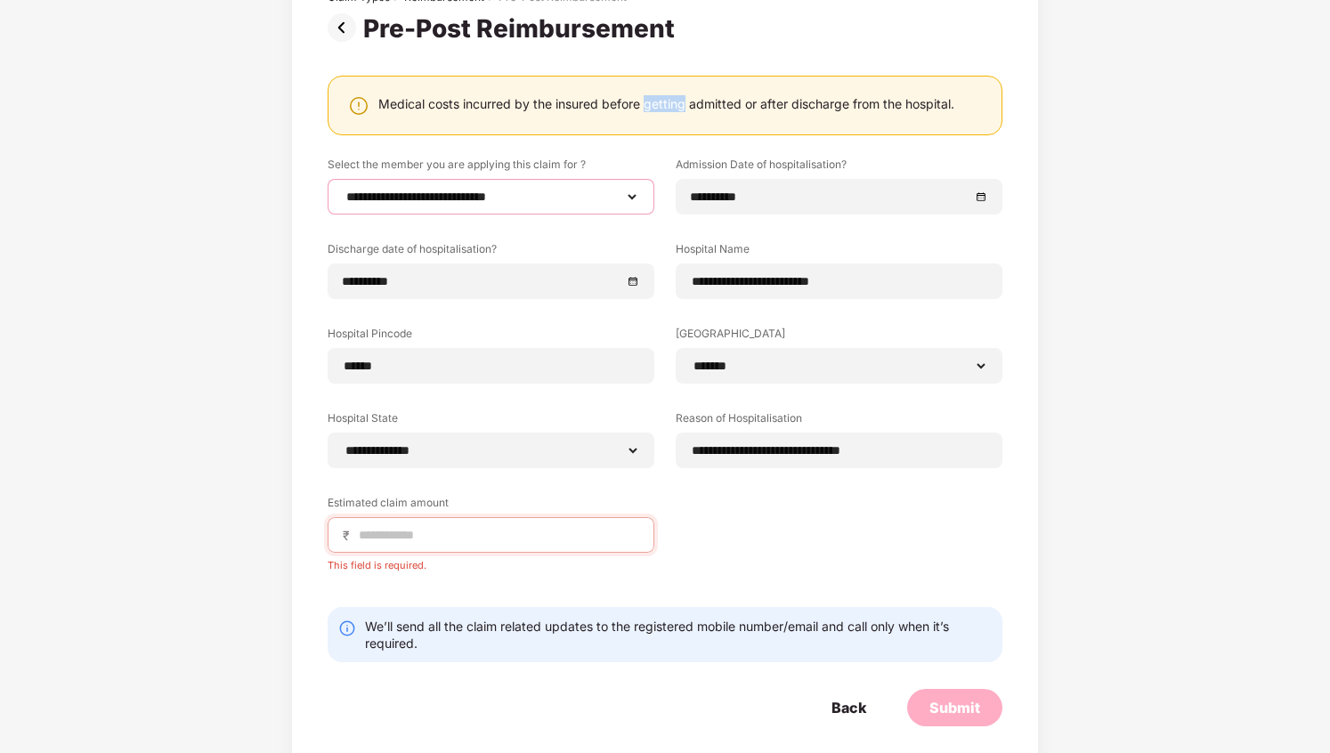
scroll to position [158, 0]
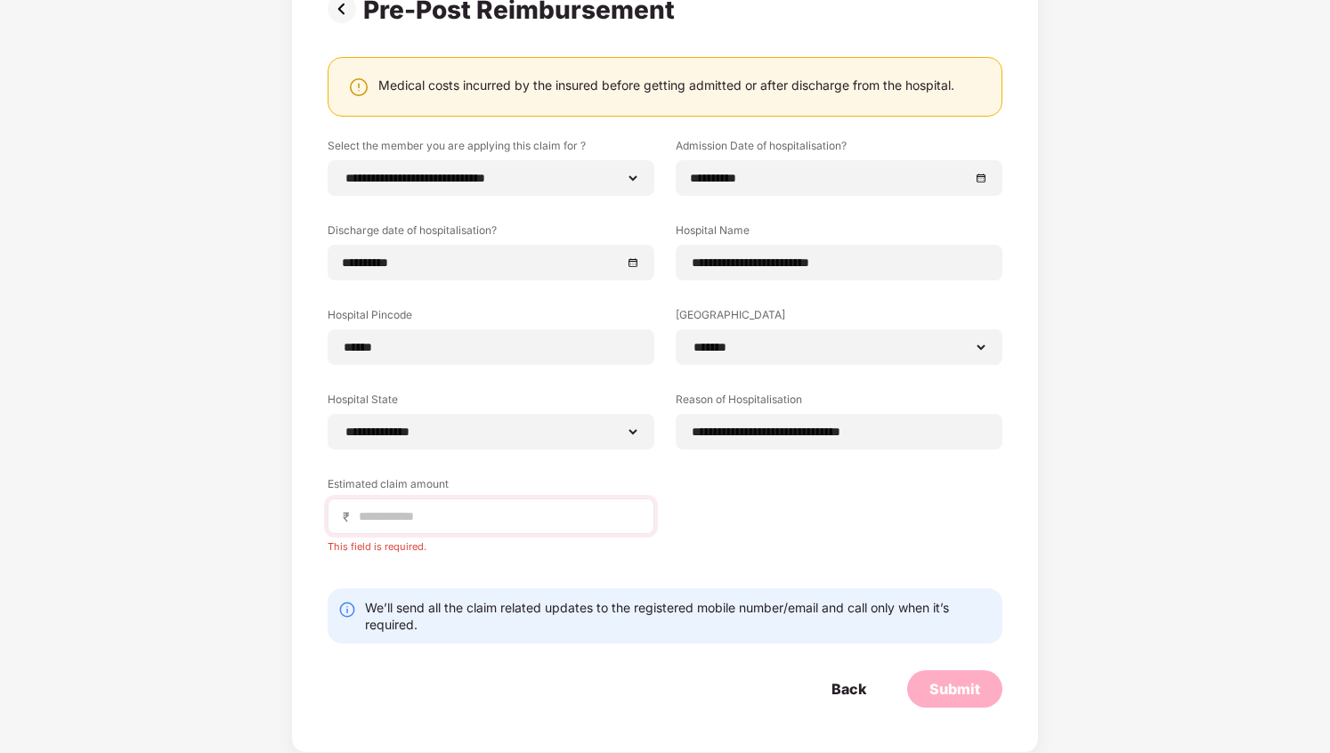
click at [563, 505] on div "₹" at bounding box center [491, 517] width 327 height 36
click at [518, 531] on div "₹" at bounding box center [491, 517] width 327 height 36
click at [492, 522] on input at bounding box center [498, 517] width 282 height 19
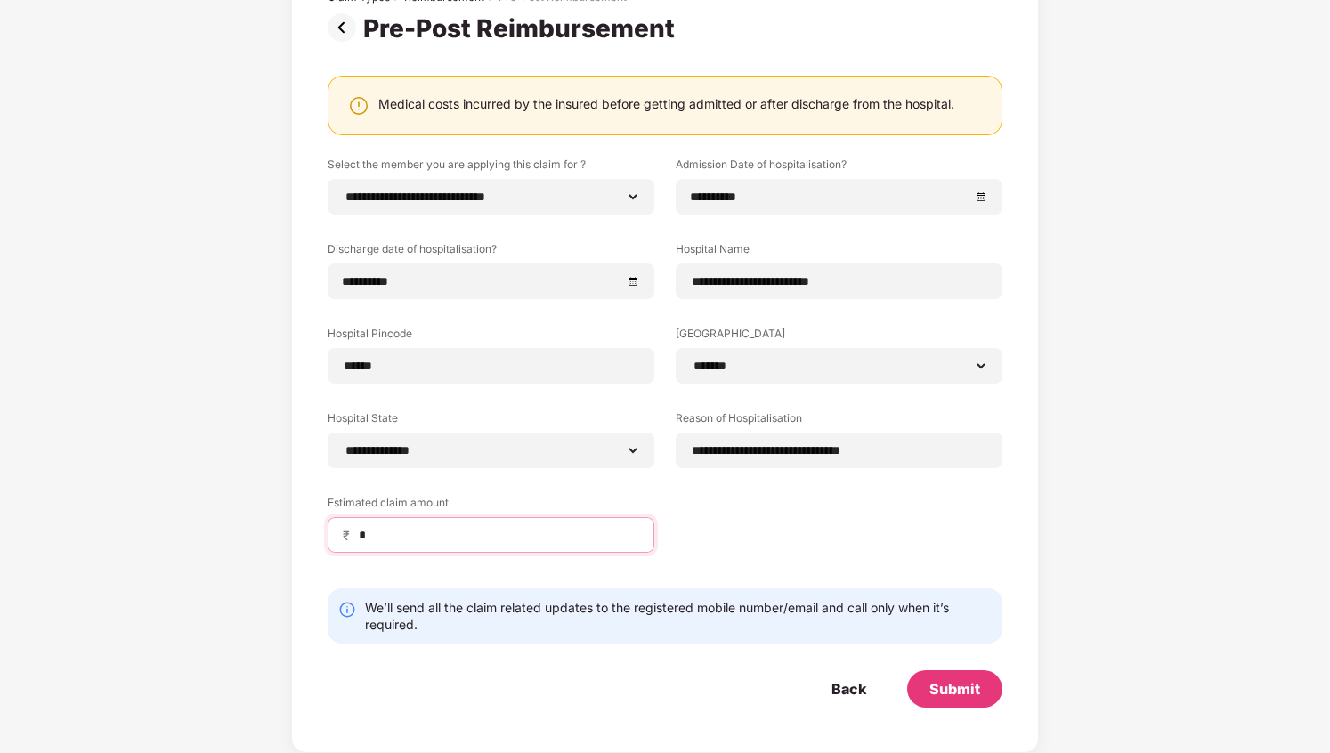
scroll to position [139, 0]
type input "*****"
click at [695, 493] on div "**********" at bounding box center [665, 368] width 675 height 423
click at [695, 515] on div "**********" at bounding box center [665, 368] width 675 height 423
click at [637, 181] on div "**********" at bounding box center [491, 197] width 327 height 36
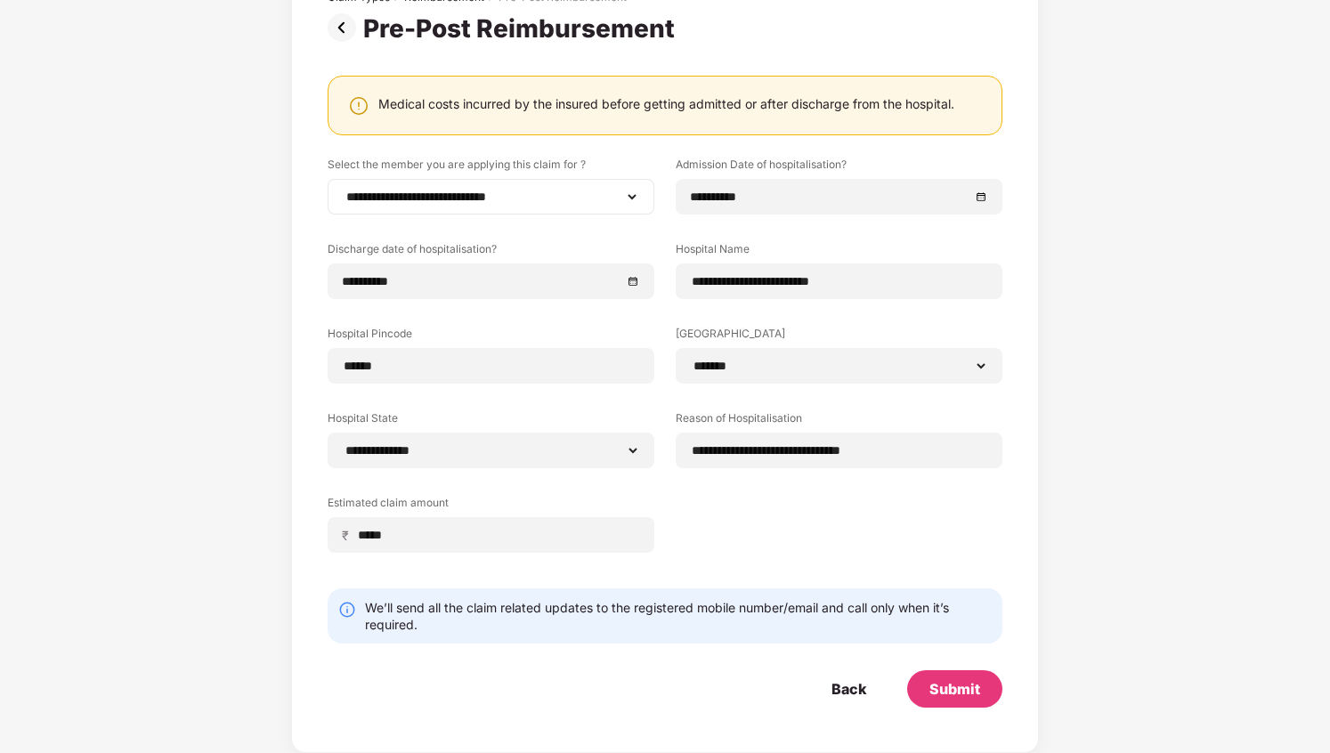
click at [637, 185] on div "**********" at bounding box center [491, 197] width 327 height 36
click at [636, 194] on select "**********" at bounding box center [491, 197] width 297 height 14
click at [705, 508] on div "**********" at bounding box center [665, 368] width 675 height 423
click at [942, 696] on div "Submit" at bounding box center [955, 689] width 51 height 20
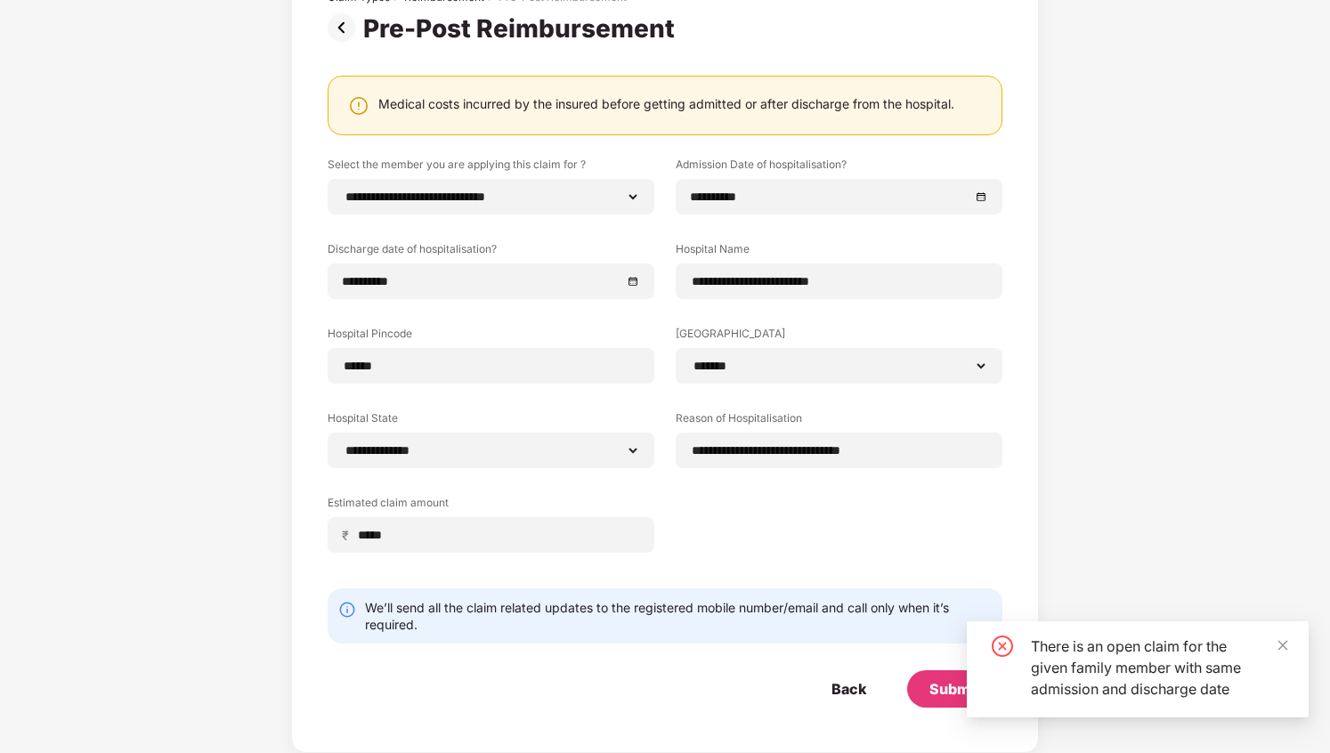
click at [1089, 661] on div "There is an open claim for the given family member with same admission and disc…" at bounding box center [1159, 668] width 256 height 64
click at [1001, 641] on icon "close-circle" at bounding box center [1002, 646] width 21 height 21
click at [1150, 663] on div "There is an open claim for the given family member with same admission and disc…" at bounding box center [1159, 668] width 256 height 64
click at [1284, 650] on icon "close" at bounding box center [1283, 645] width 12 height 12
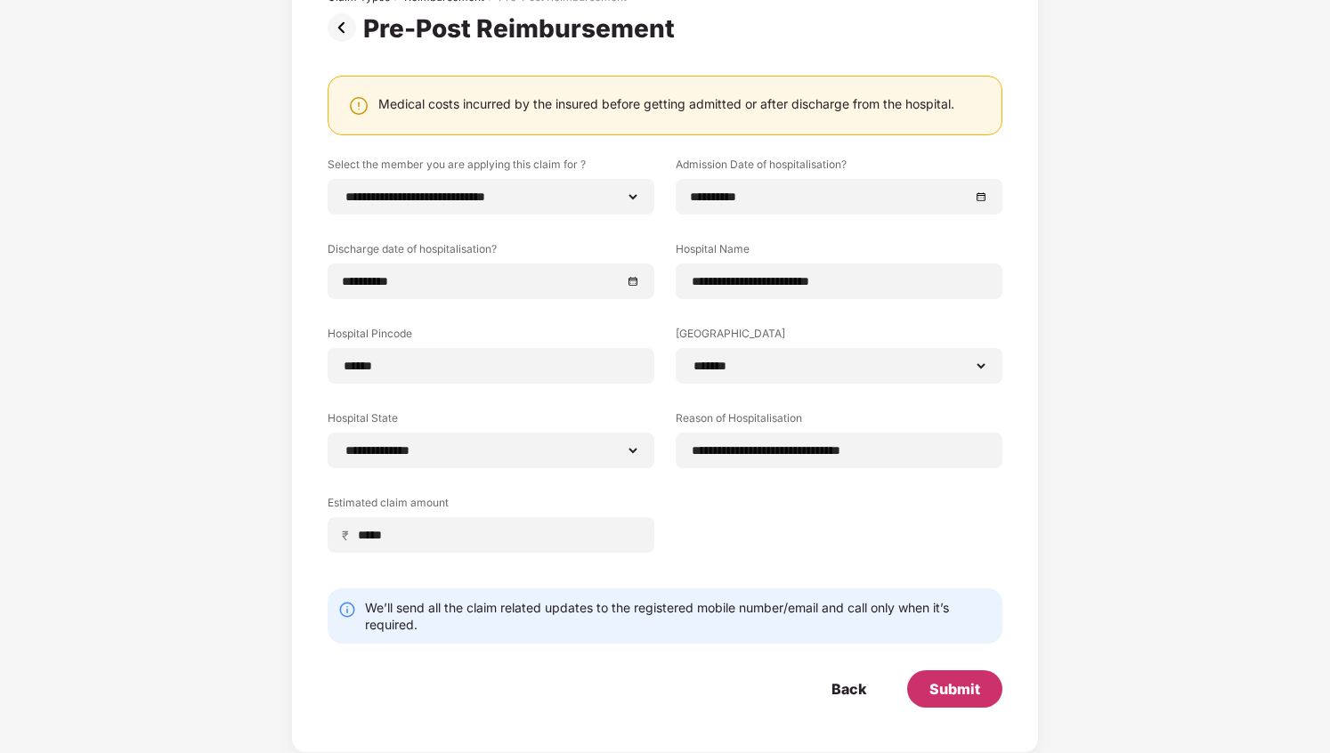
click at [972, 688] on div "Submit" at bounding box center [955, 689] width 51 height 20
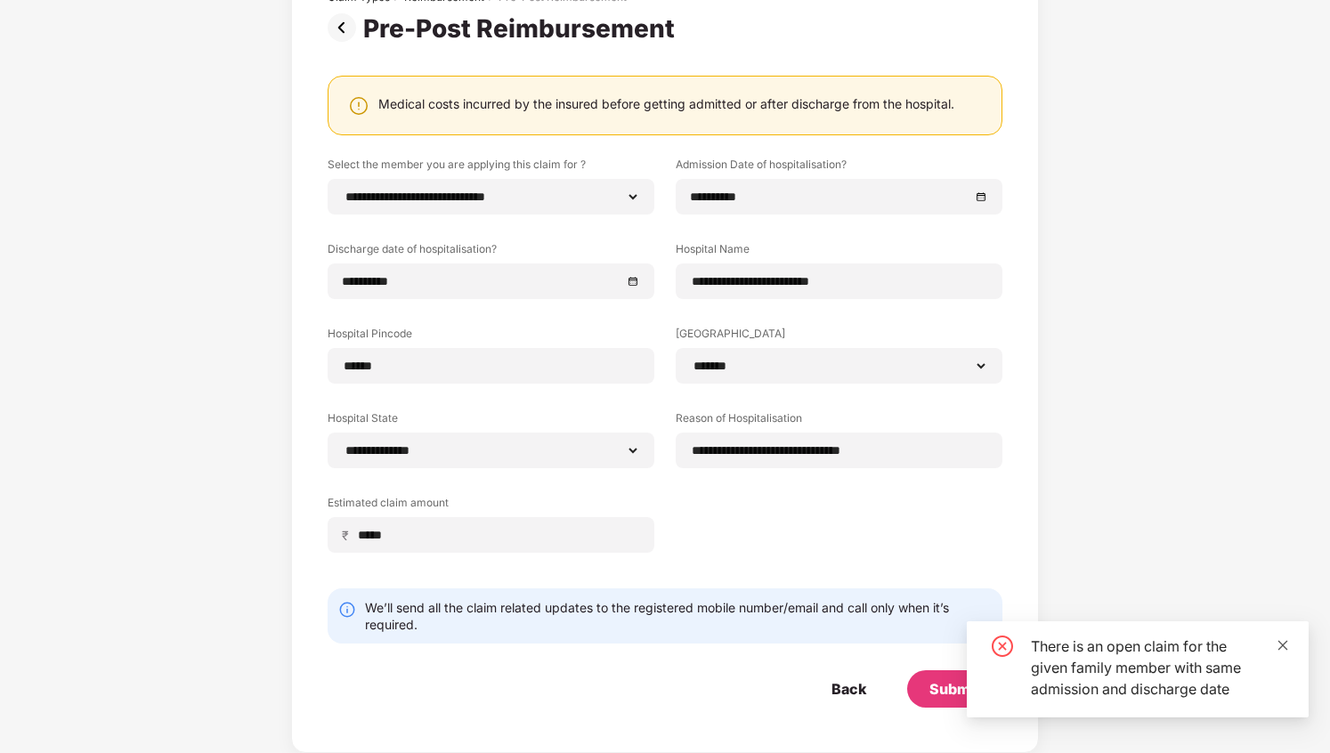
click at [1278, 647] on icon "close" at bounding box center [1283, 645] width 12 height 12
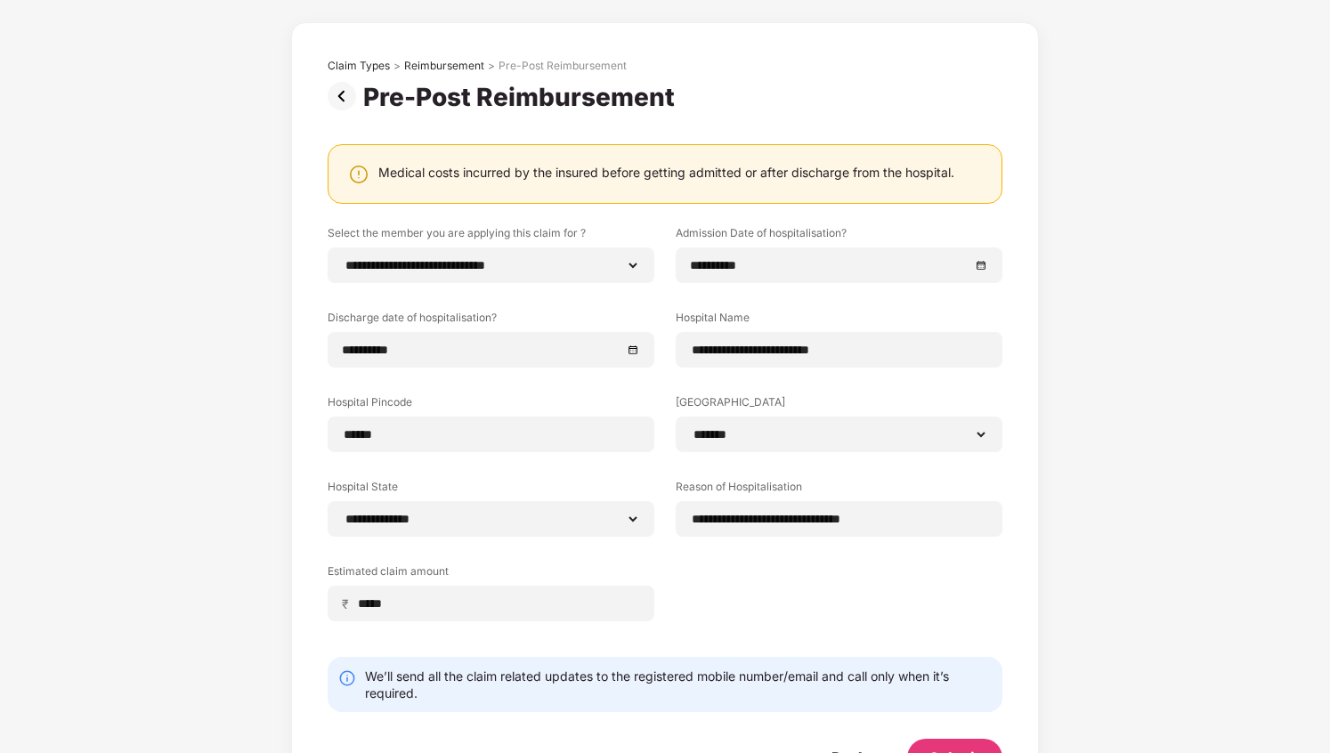
scroll to position [0, 0]
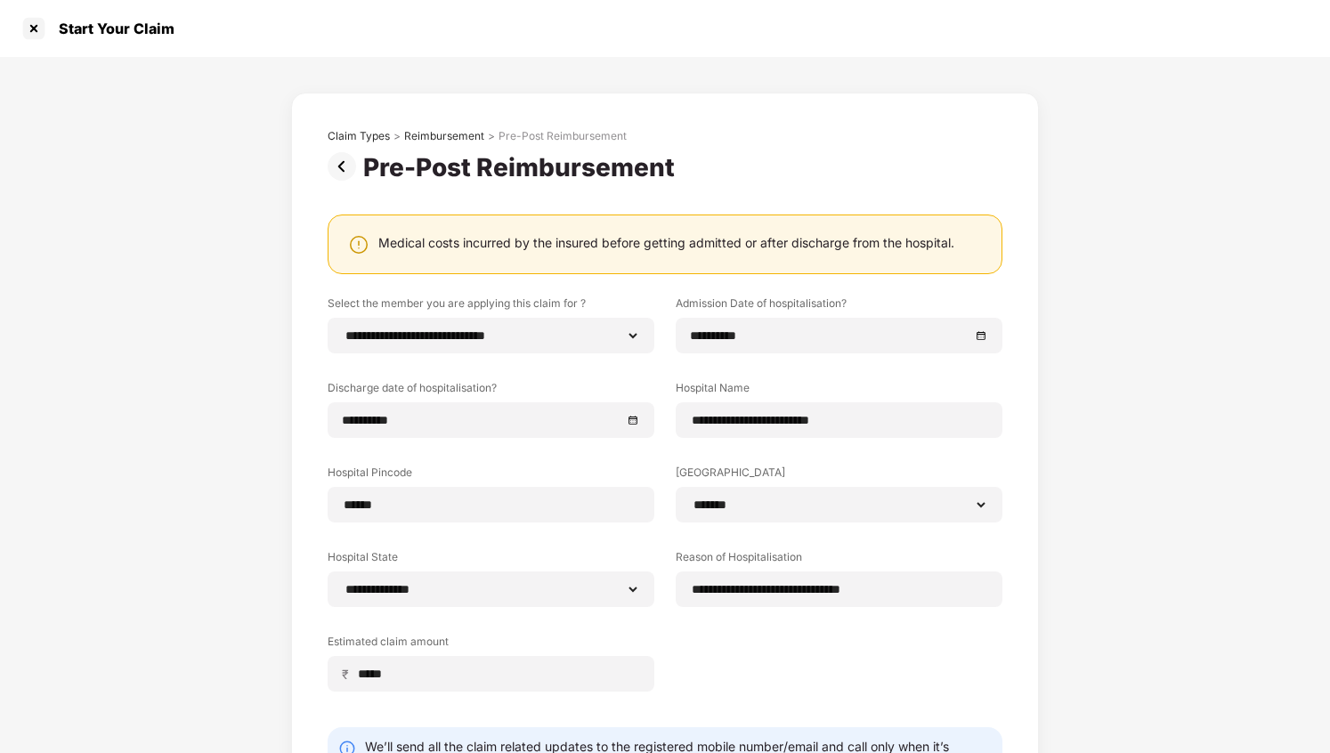
click at [337, 174] on img at bounding box center [346, 166] width 36 height 28
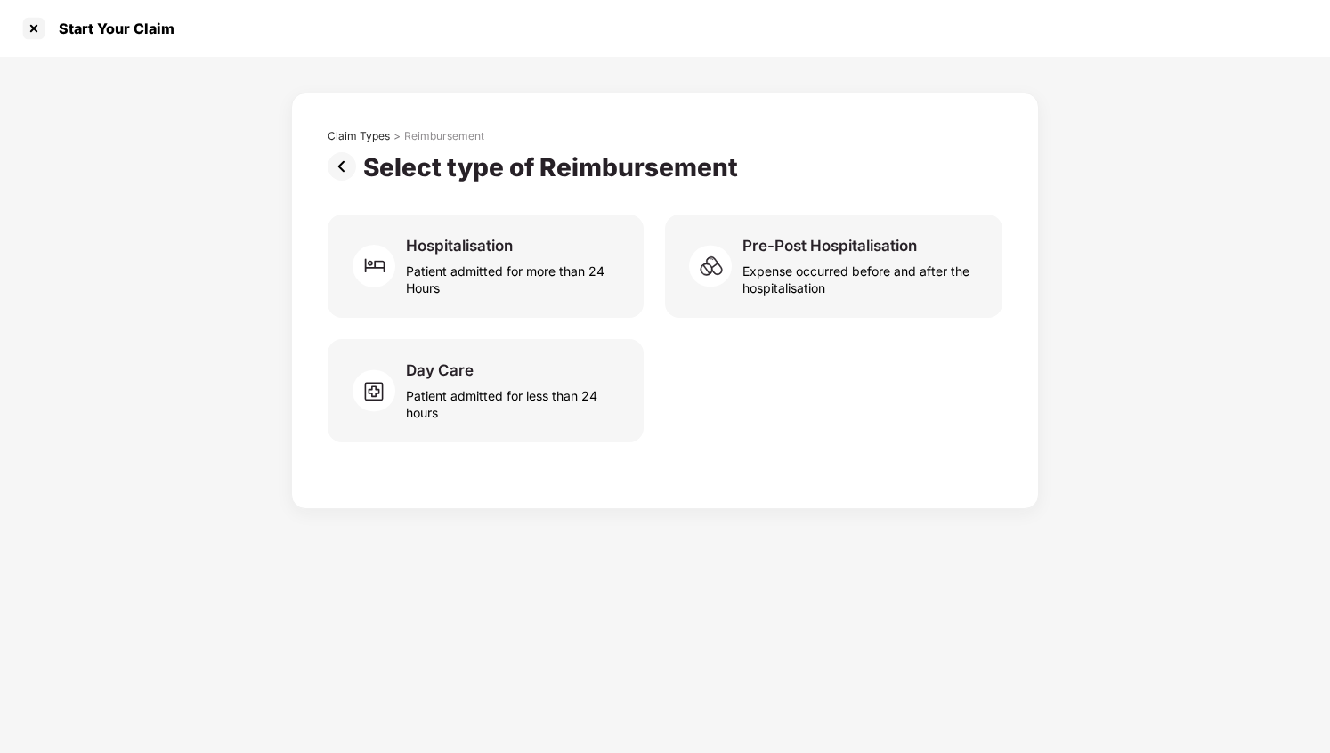
click at [335, 167] on img at bounding box center [346, 166] width 36 height 28
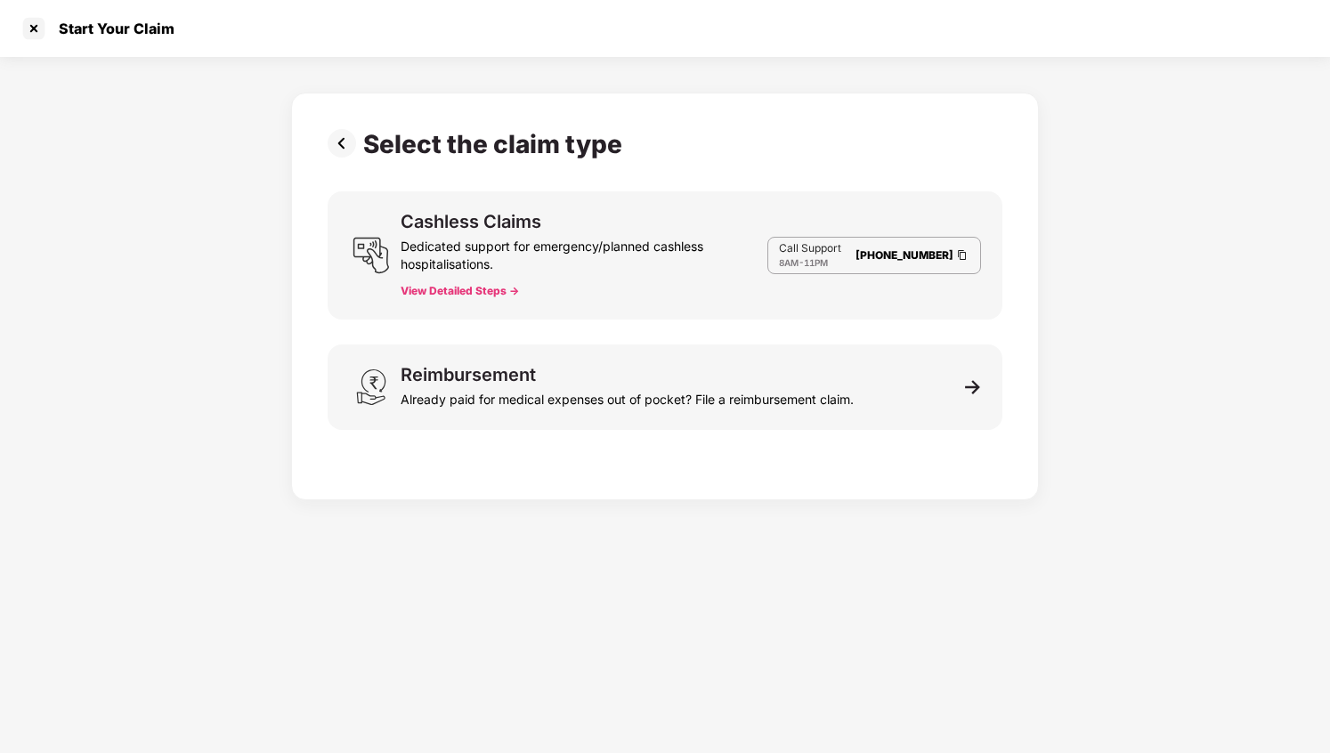
click at [346, 143] on img at bounding box center [346, 143] width 36 height 28
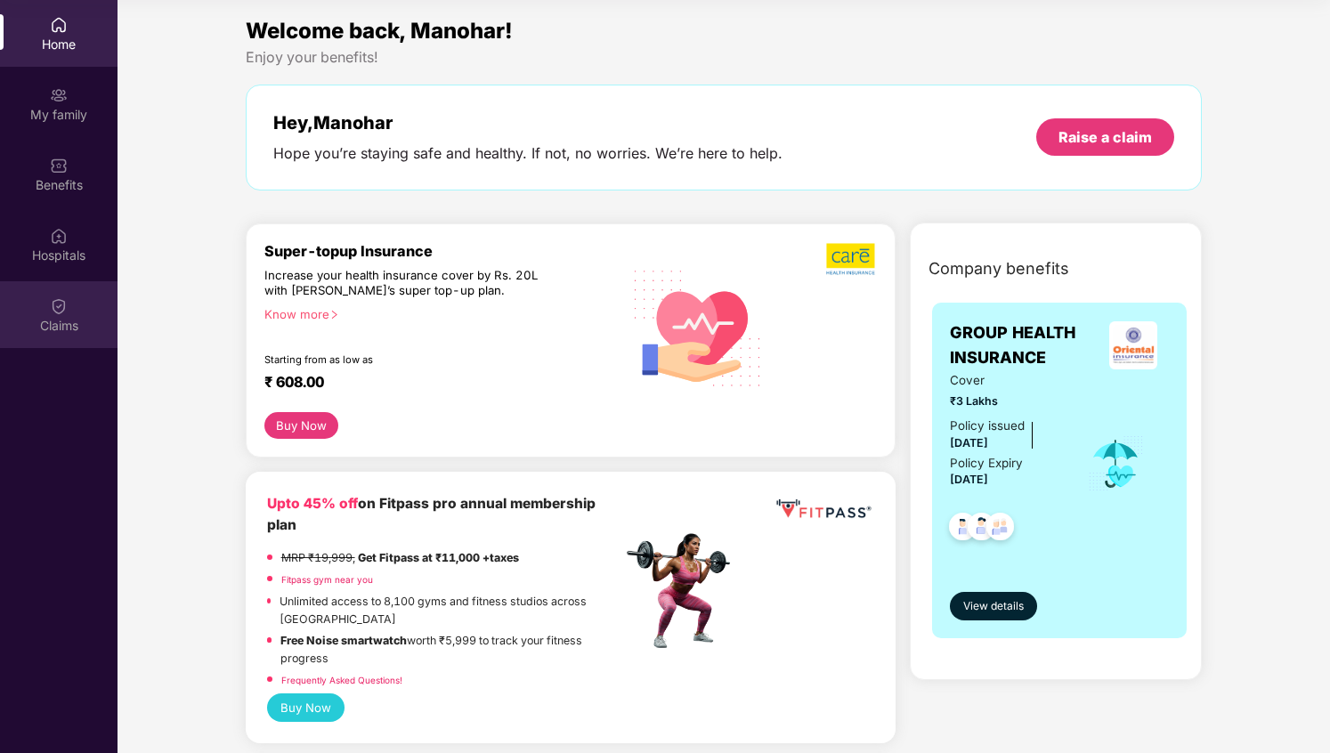
click at [44, 312] on div "Claims" at bounding box center [59, 314] width 118 height 67
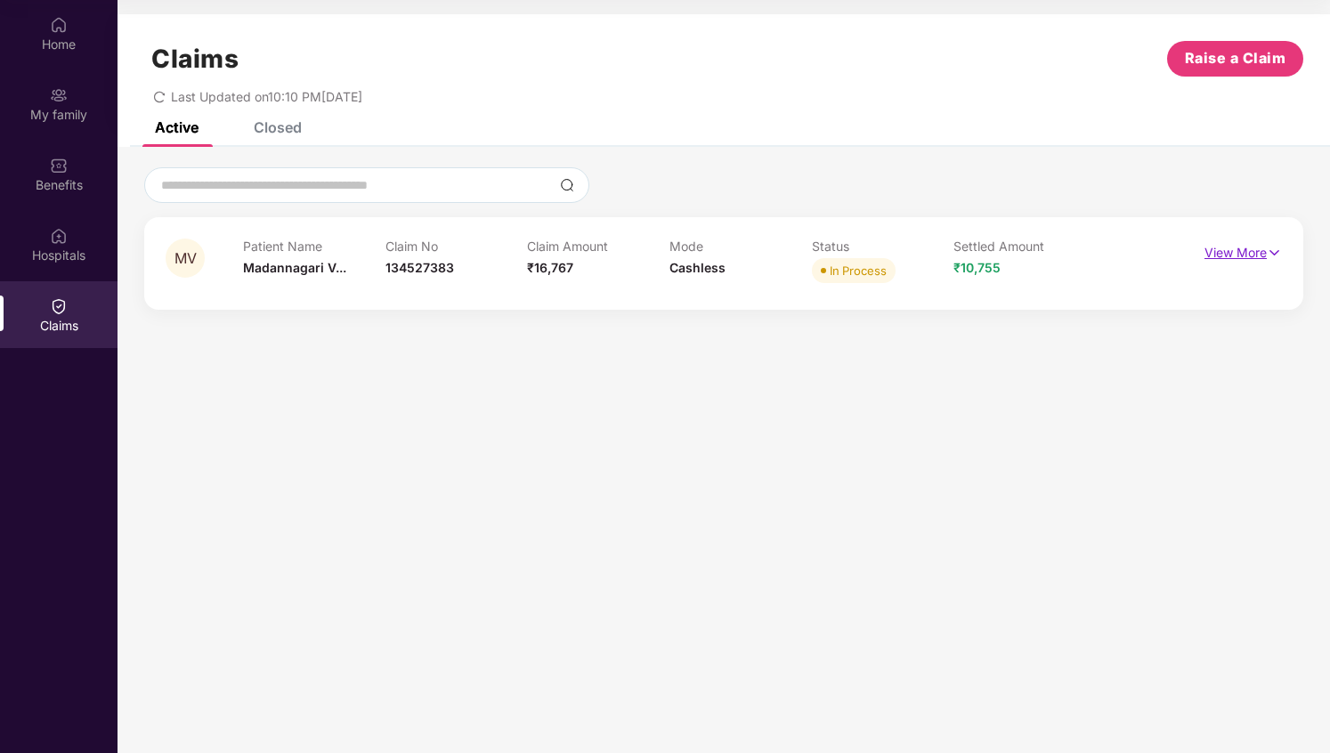
click at [1265, 254] on p "View More" at bounding box center [1243, 251] width 77 height 24
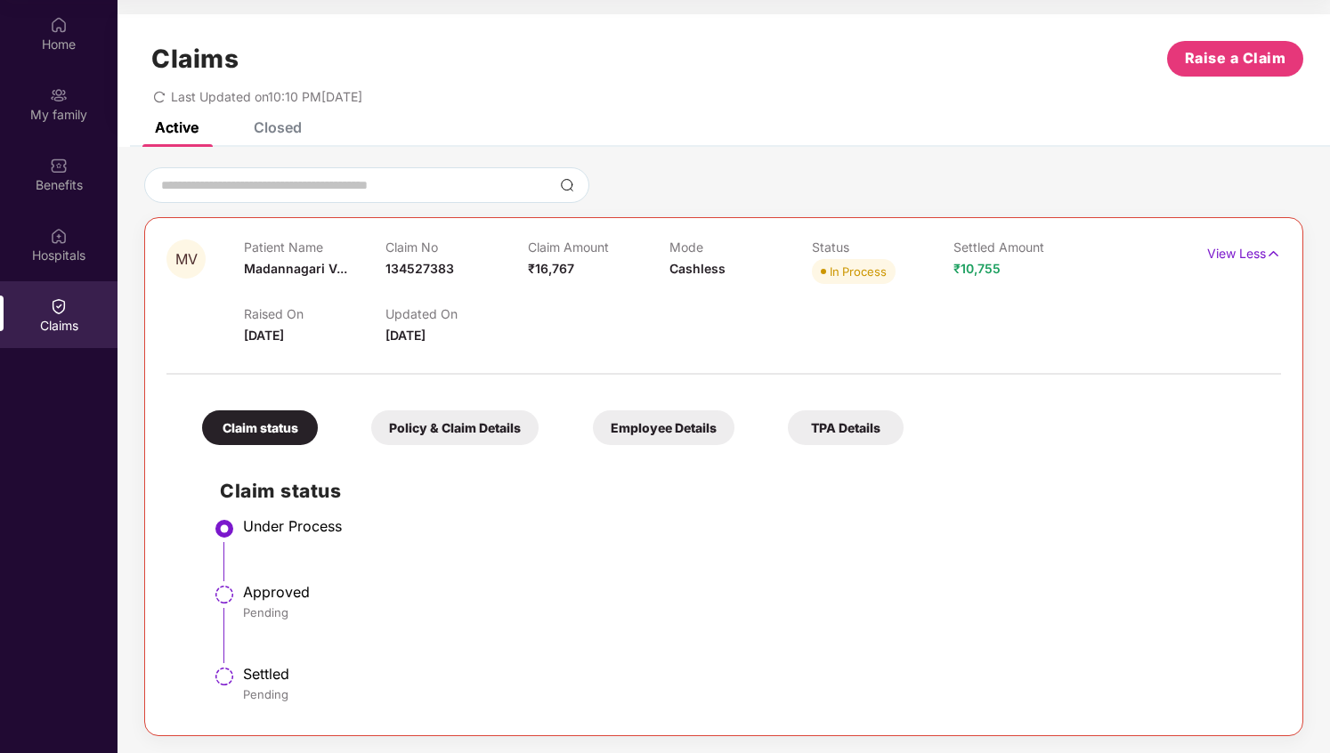
click at [312, 543] on li "Under Process" at bounding box center [742, 557] width 1044 height 66
click at [285, 594] on div "Approved" at bounding box center [753, 592] width 1020 height 18
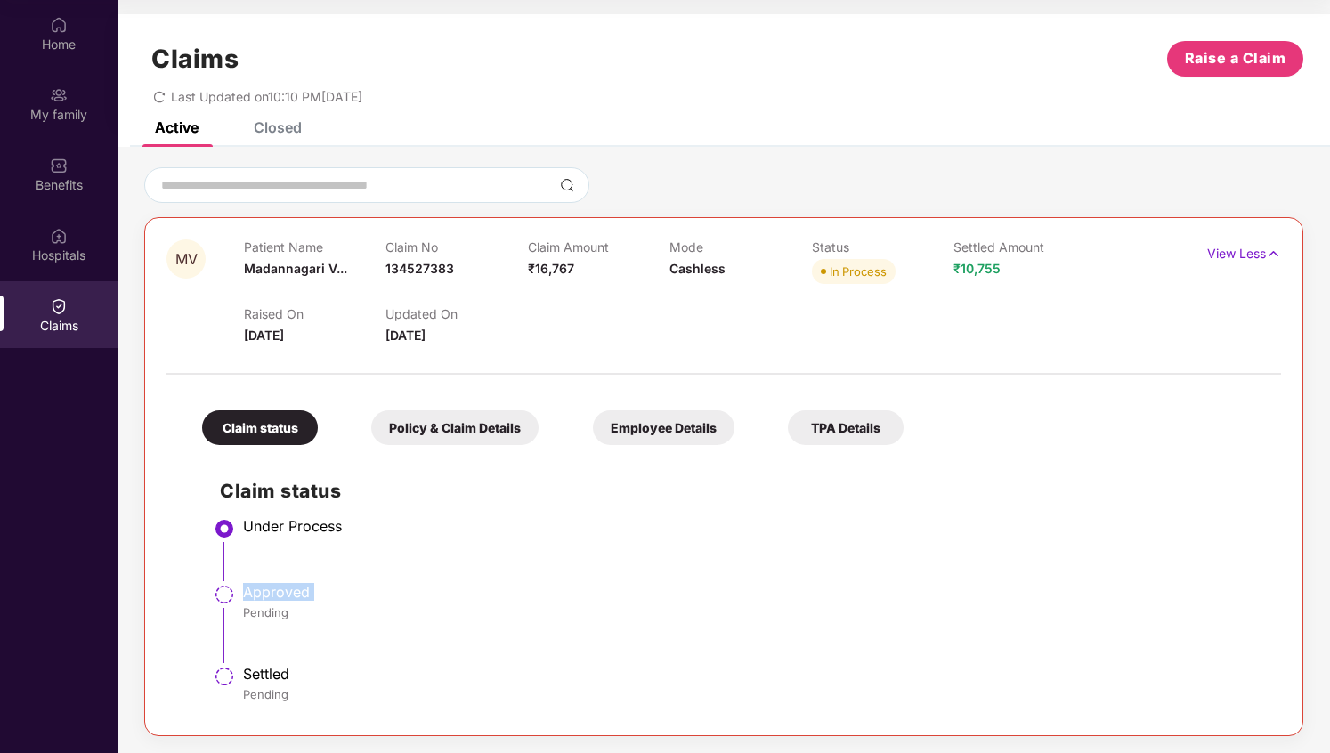
click at [285, 594] on div "Approved" at bounding box center [753, 592] width 1020 height 18
click at [463, 435] on div "Policy & Claim Details" at bounding box center [454, 427] width 167 height 35
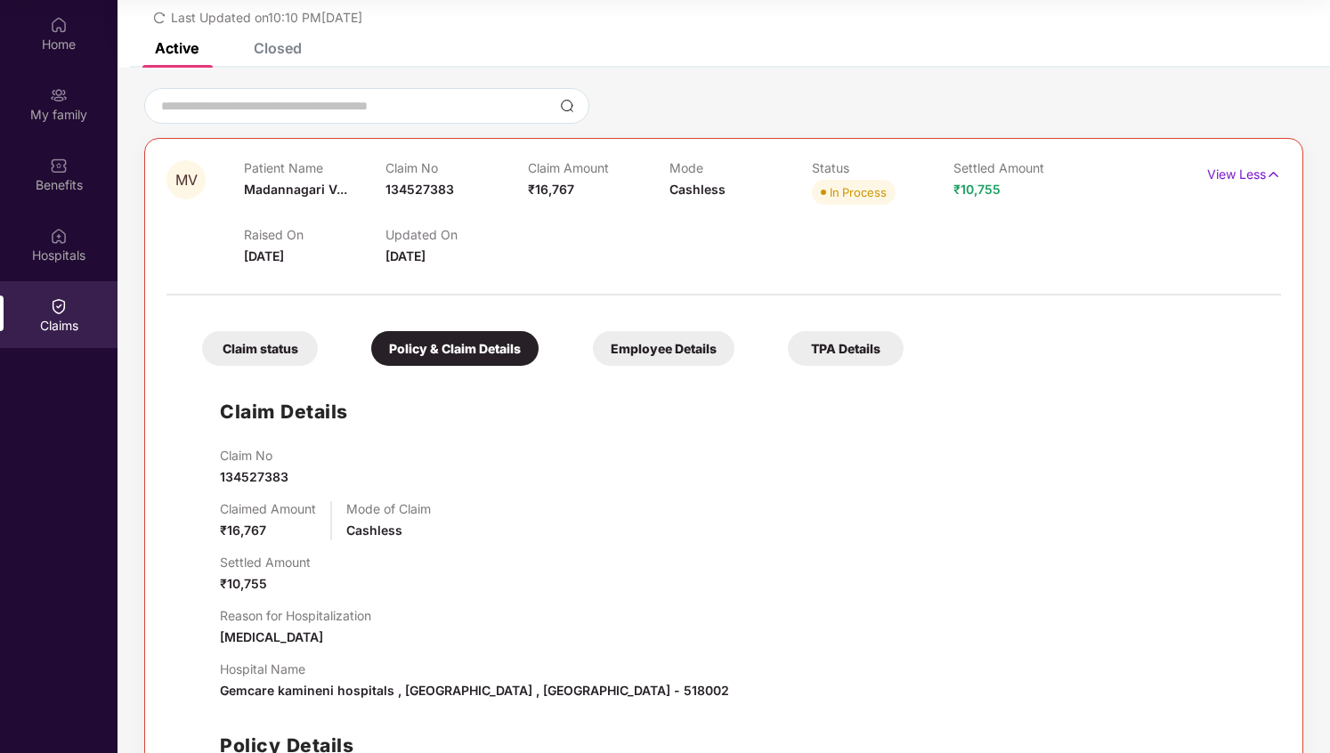
scroll to position [19, 0]
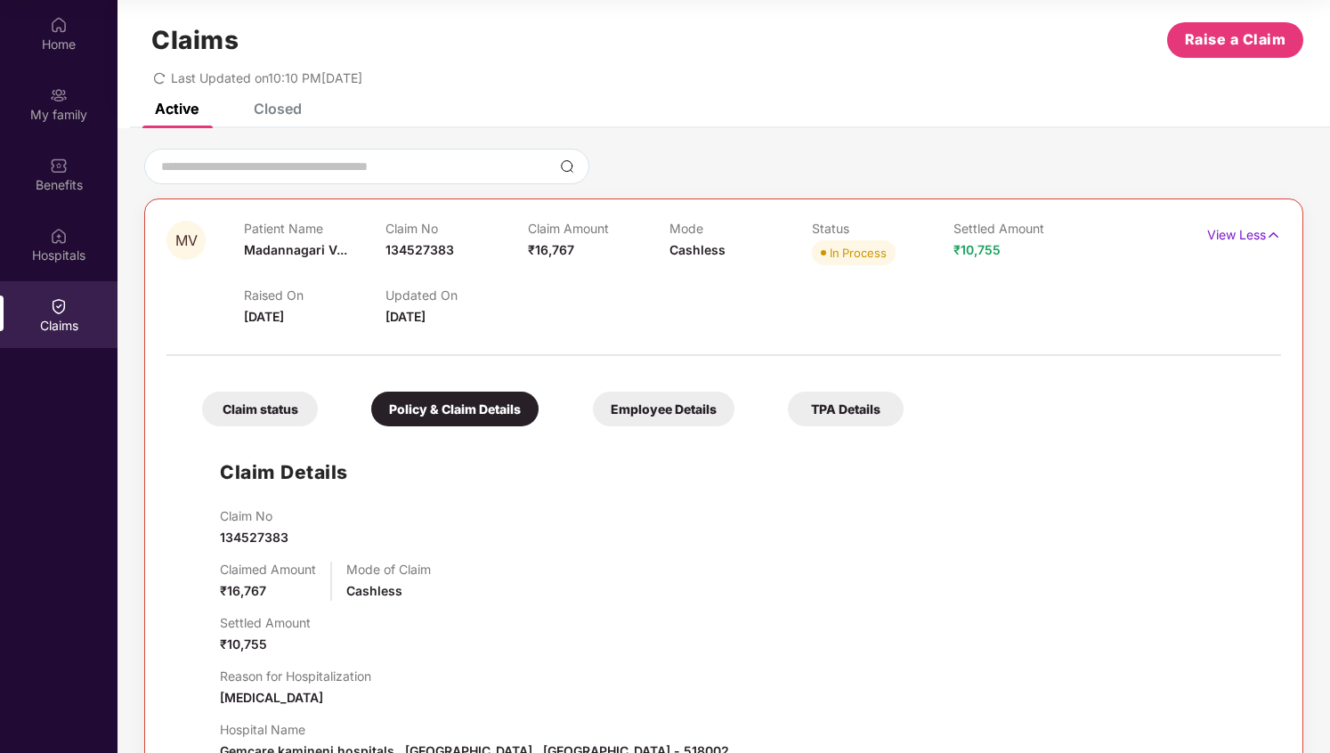
click at [643, 410] on div "Employee Details" at bounding box center [664, 409] width 142 height 35
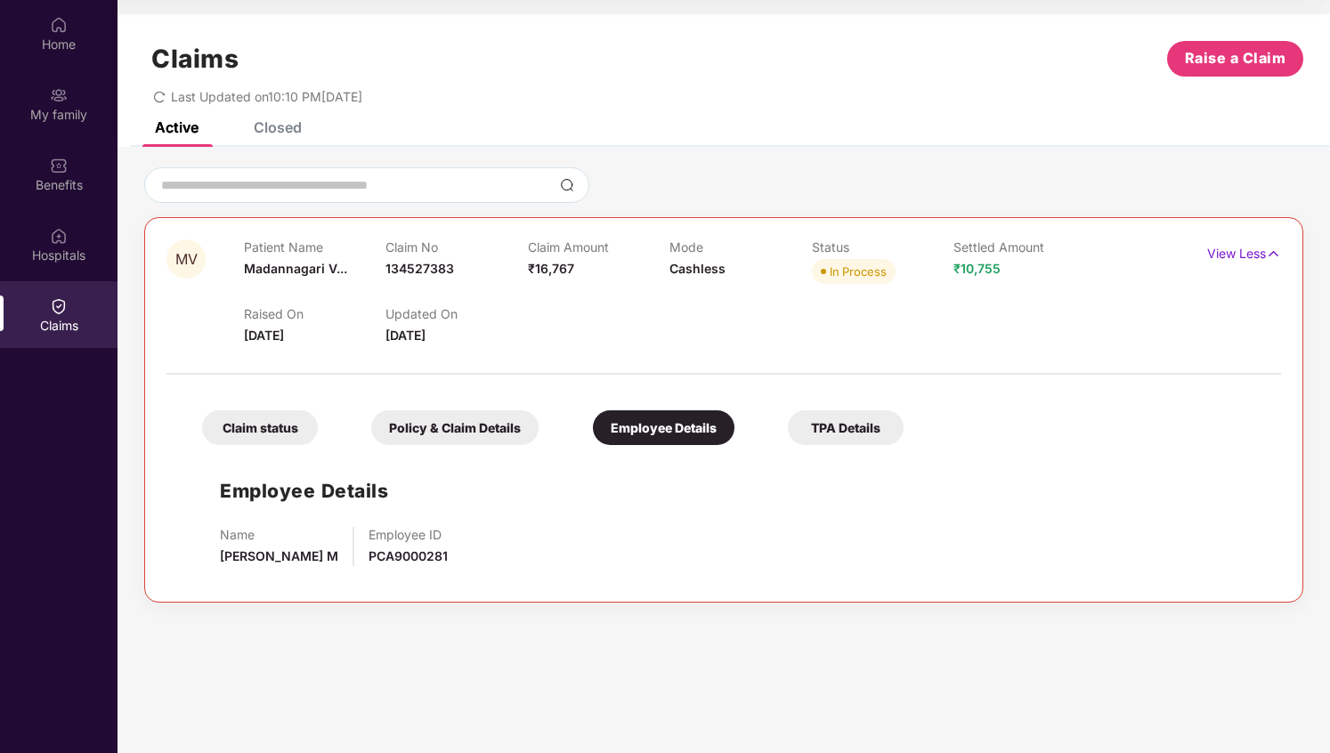
click at [845, 441] on div "TPA Details" at bounding box center [846, 427] width 116 height 35
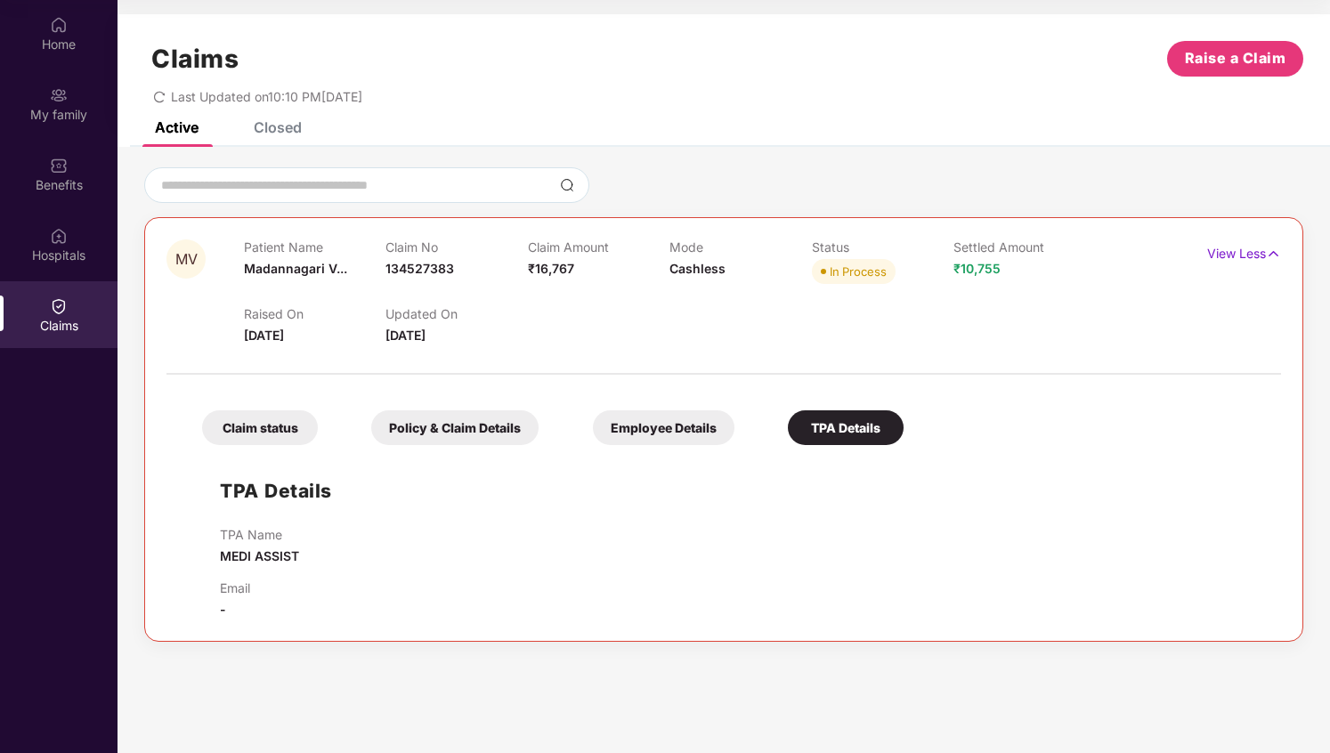
click at [298, 127] on div "Closed" at bounding box center [278, 127] width 48 height 18
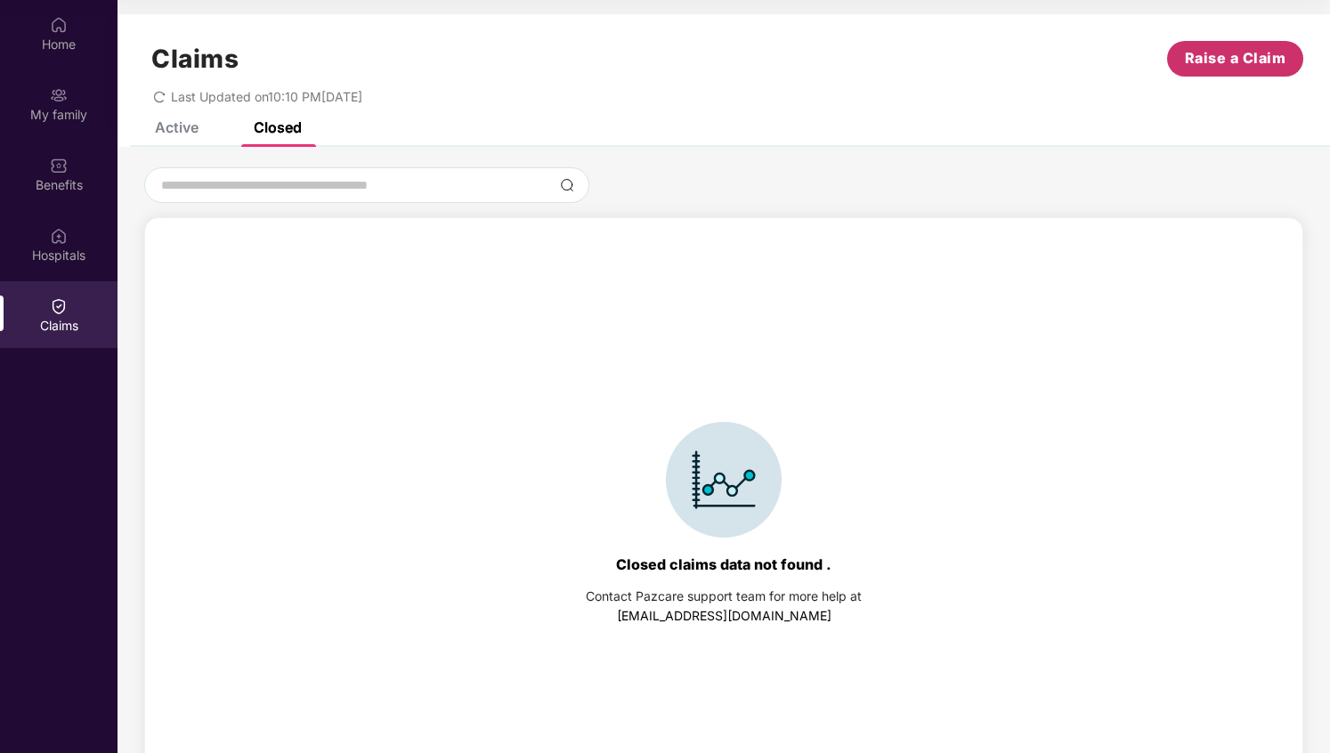
click at [1240, 66] on span "Raise a Claim" at bounding box center [1236, 58] width 102 height 22
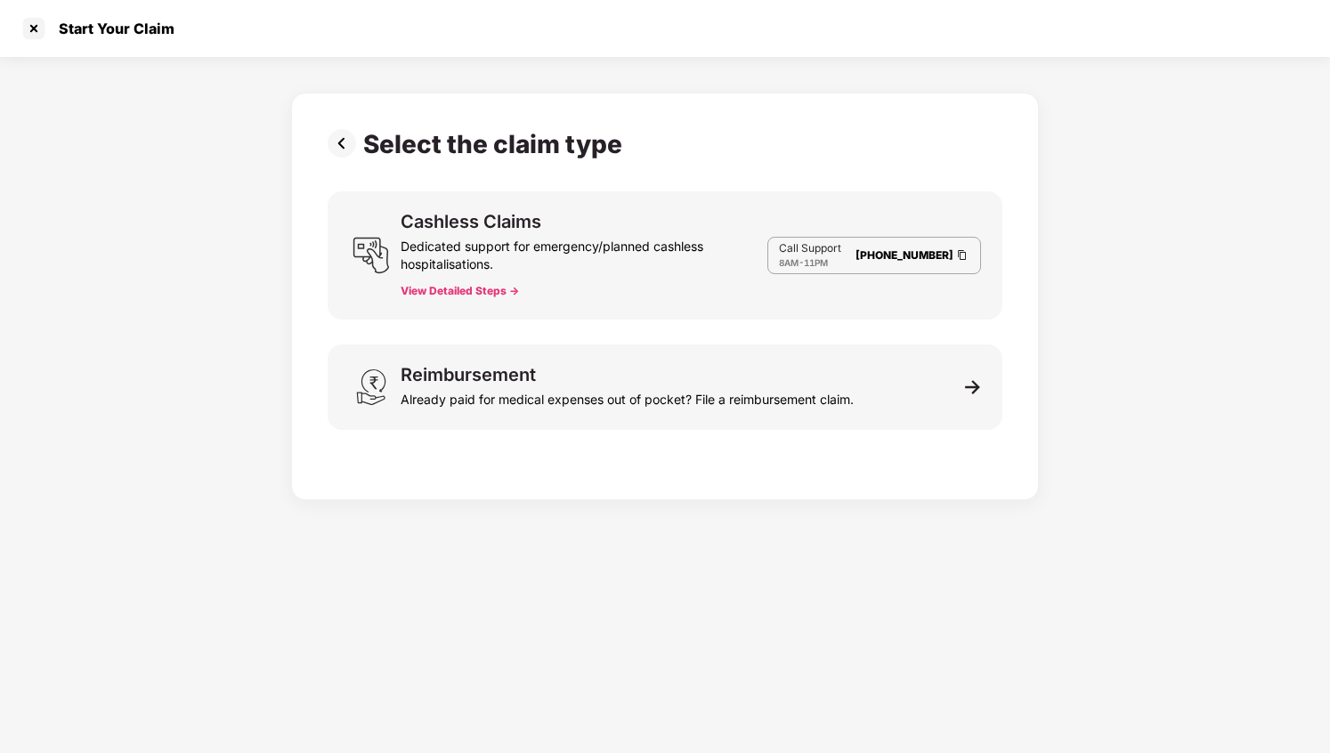
scroll to position [43, 0]
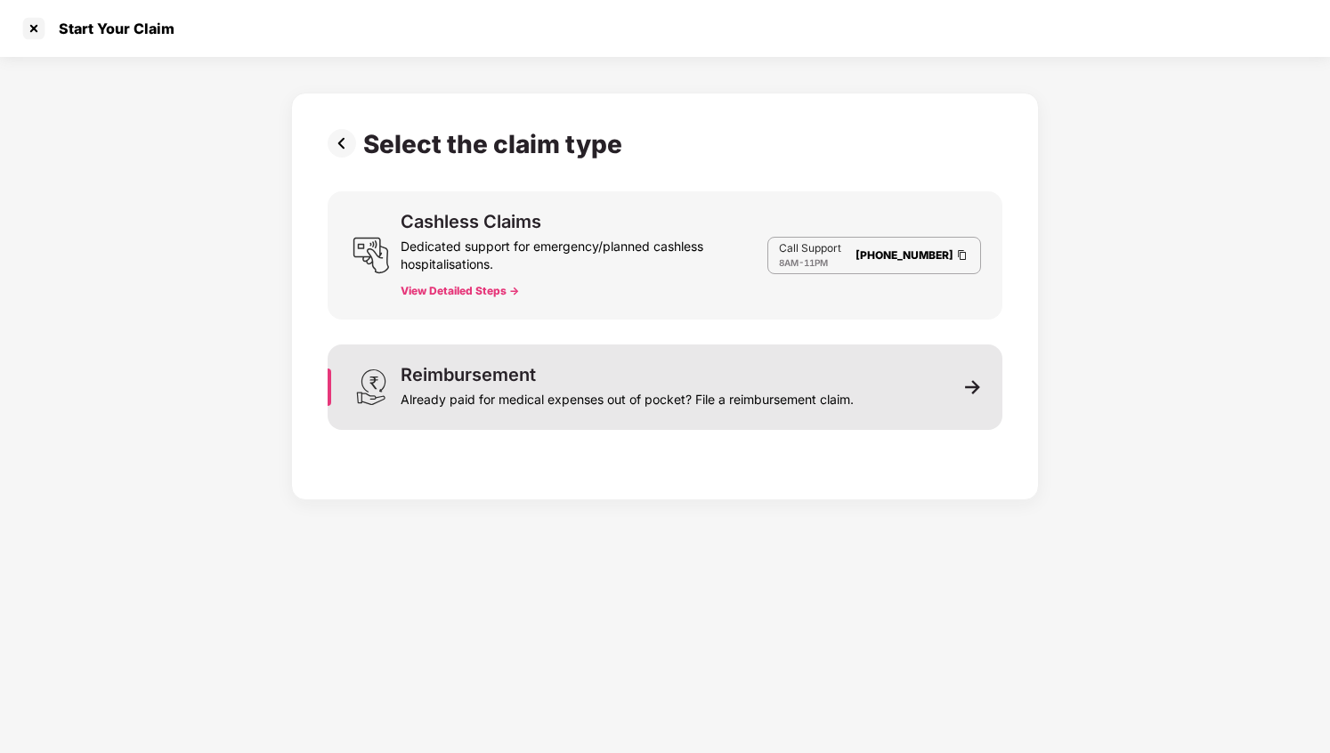
click at [575, 374] on div "Reimbursement Already paid for medical expenses out of pocket? File a reimburse…" at bounding box center [627, 387] width 453 height 43
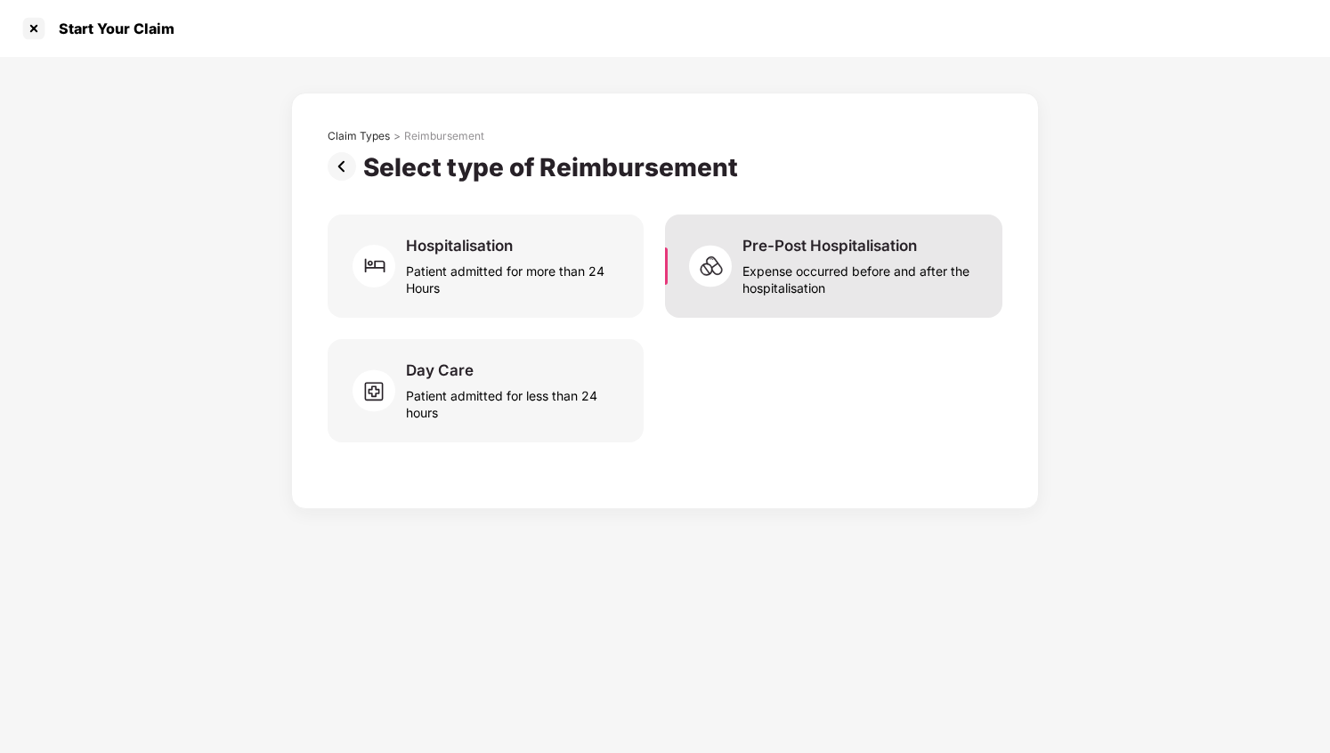
click at [785, 266] on div "Expense occurred before and after the hospitalisation" at bounding box center [862, 276] width 239 height 41
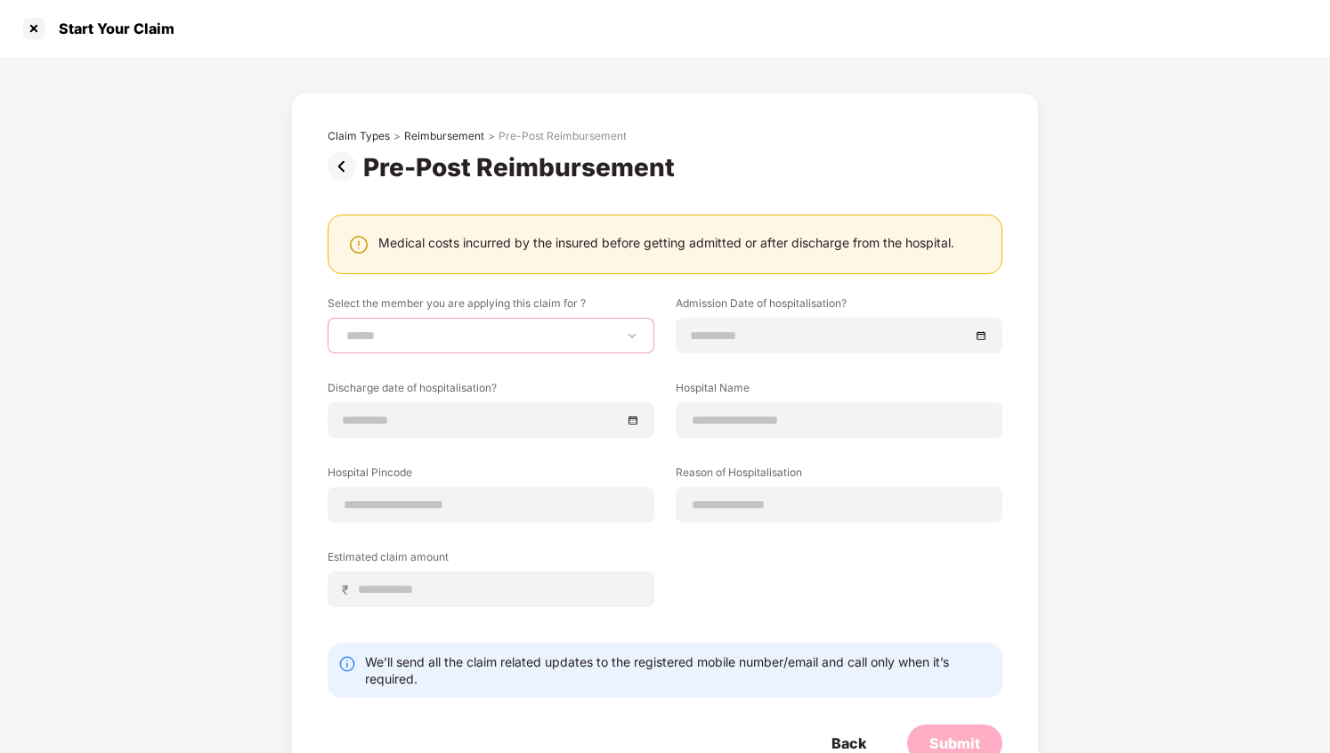
click at [552, 329] on select "**********" at bounding box center [491, 336] width 297 height 14
select select "**********"
click at [343, 329] on select "**********" at bounding box center [491, 336] width 297 height 14
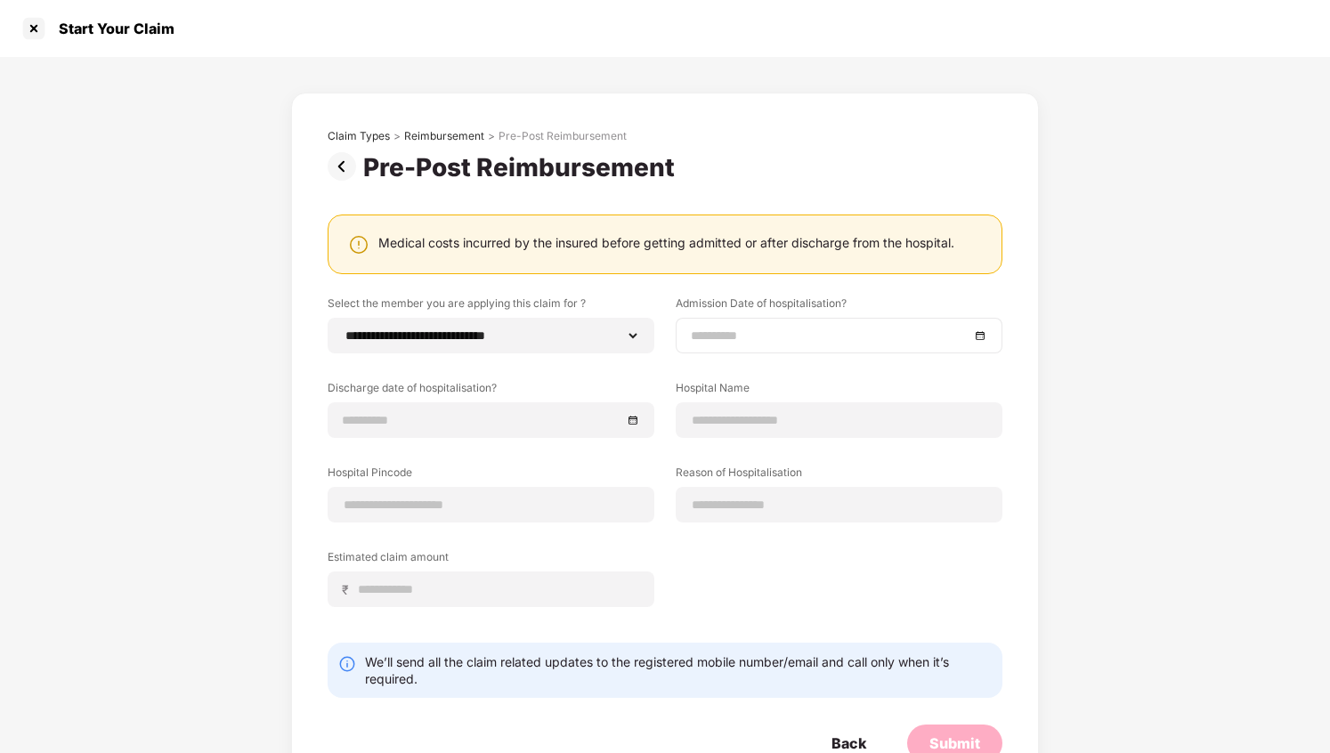
click at [727, 331] on input at bounding box center [830, 336] width 279 height 20
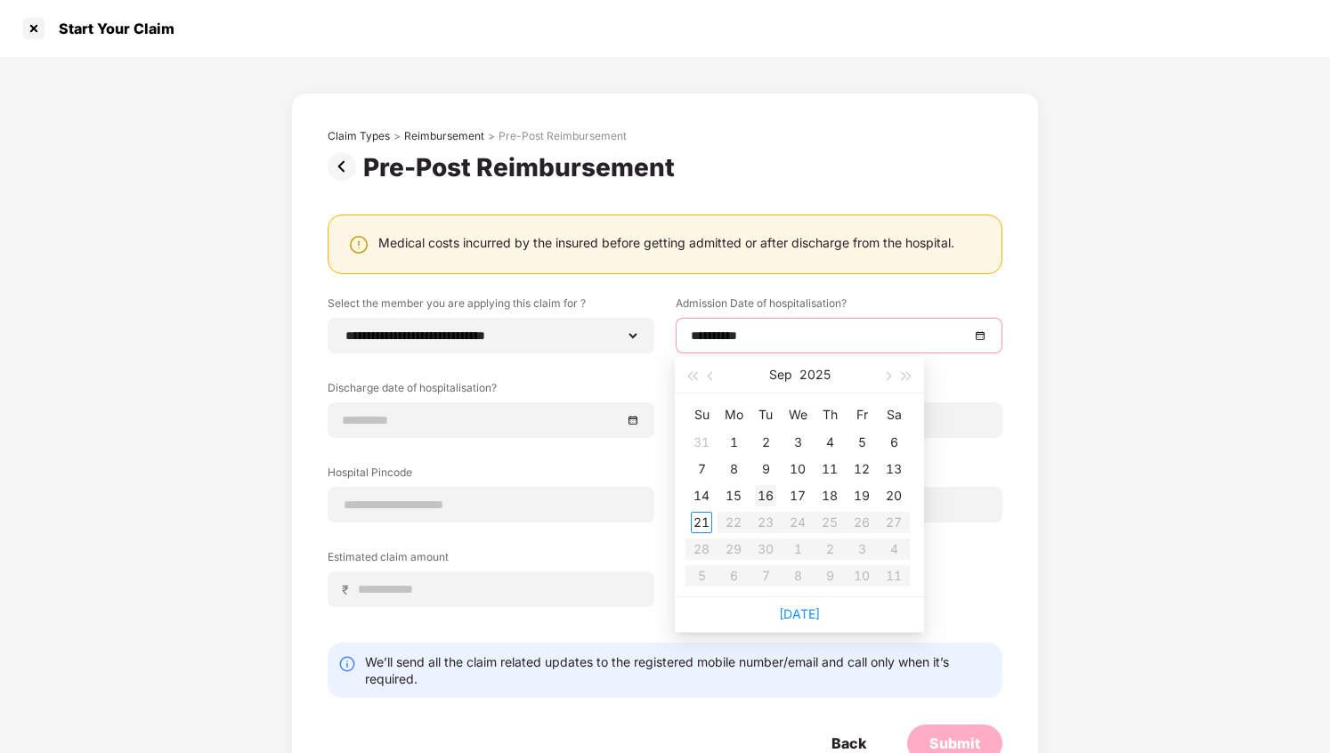
type input "**********"
click at [836, 493] on div "18" at bounding box center [829, 495] width 21 height 21
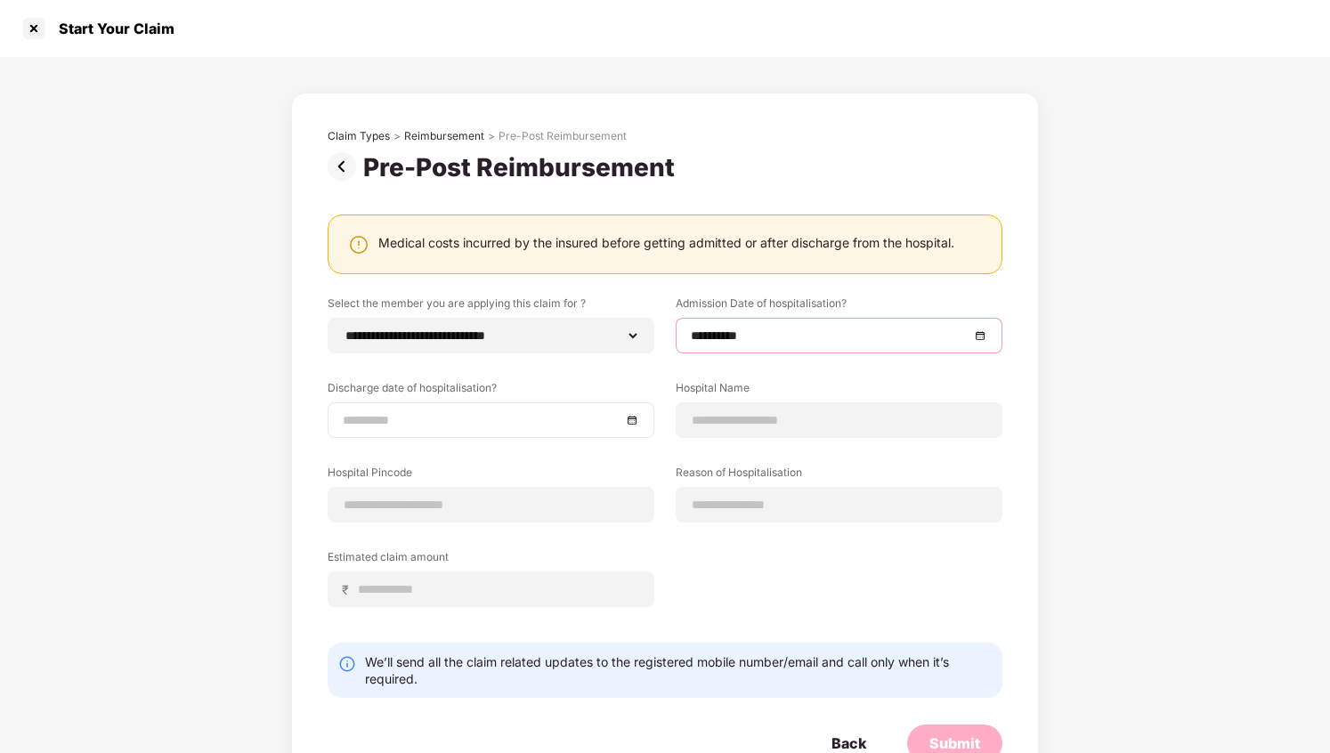
click at [532, 405] on div at bounding box center [491, 420] width 327 height 36
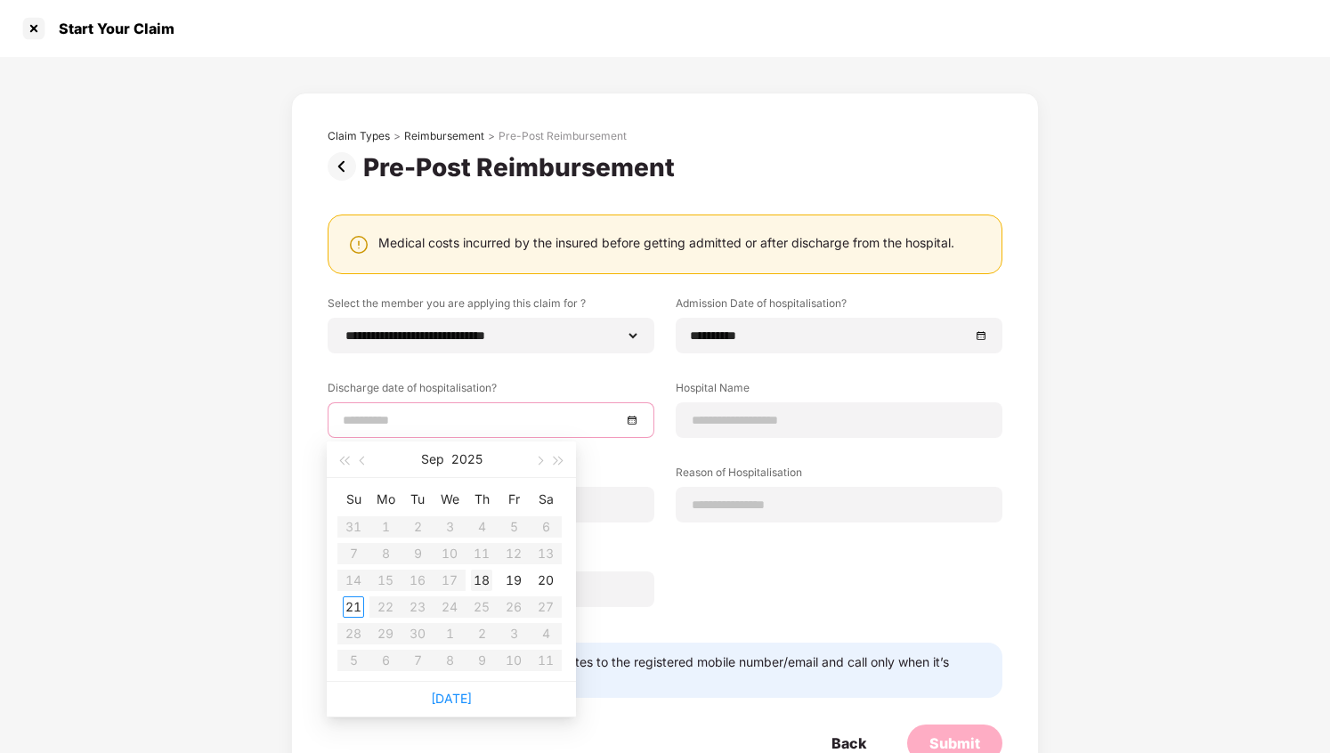
type input "**********"
click at [547, 585] on div "20" at bounding box center [545, 580] width 21 height 21
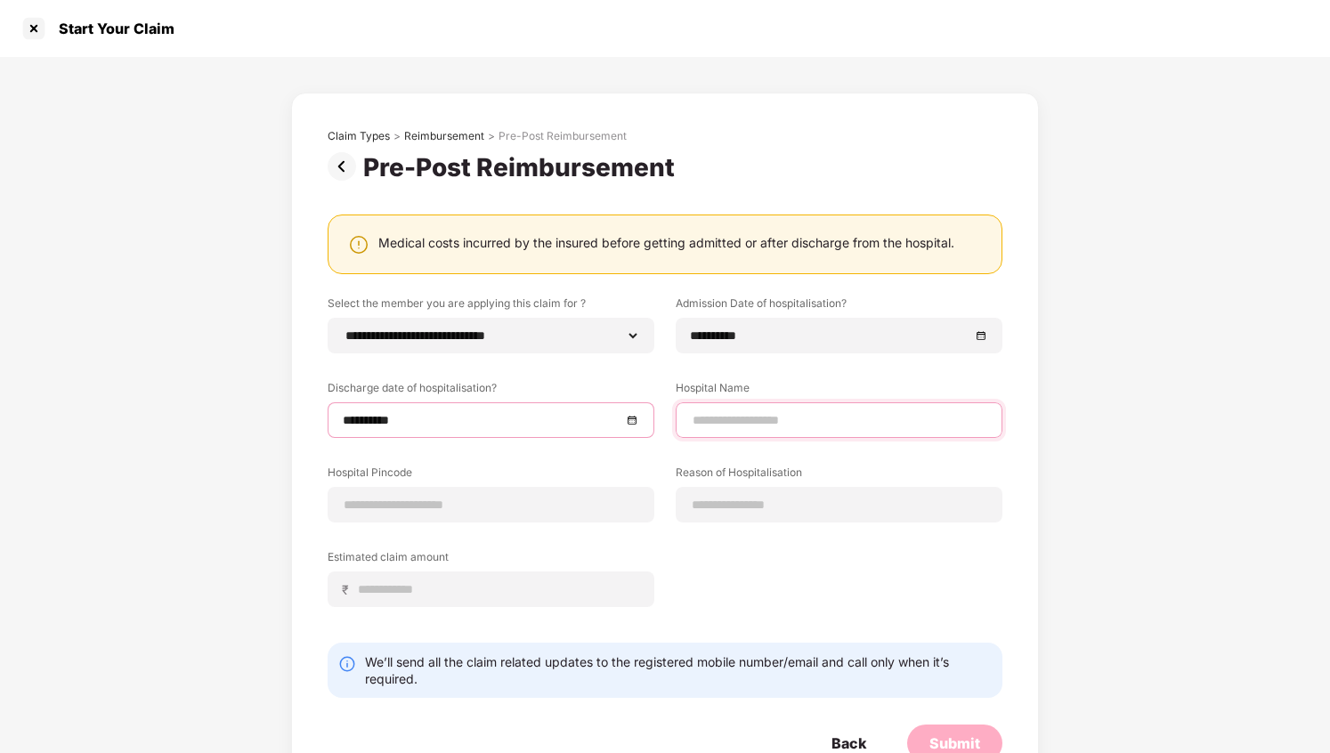
click at [750, 421] on input at bounding box center [839, 420] width 297 height 19
type input "**********"
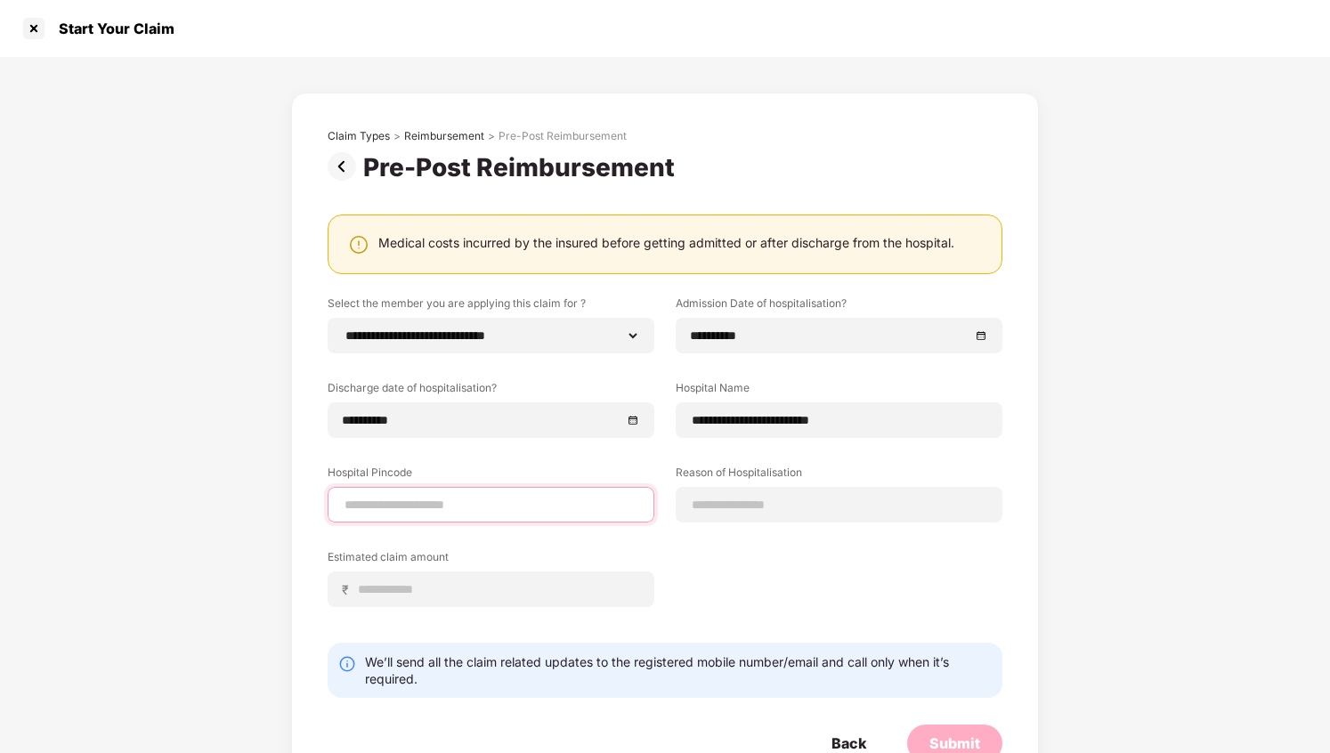
click at [490, 509] on input at bounding box center [491, 505] width 297 height 19
type input "******"
select select "*******"
select select "**********"
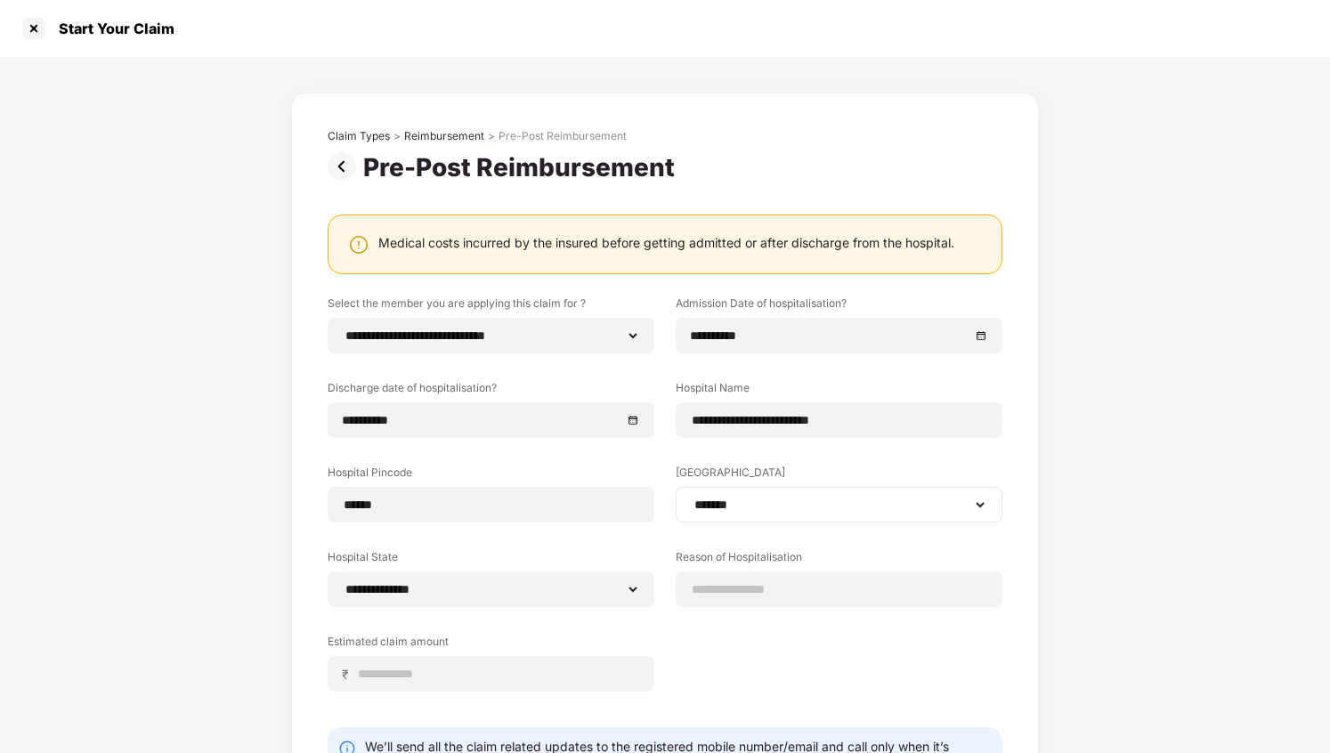
click at [733, 500] on select "**********" at bounding box center [839, 505] width 297 height 14
click at [699, 512] on select "**********" at bounding box center [839, 505] width 297 height 14
click at [691, 498] on select "**********" at bounding box center [839, 505] width 297 height 14
click at [730, 498] on select "**********" at bounding box center [839, 505] width 297 height 14
click at [691, 498] on select "**********" at bounding box center [839, 505] width 297 height 14
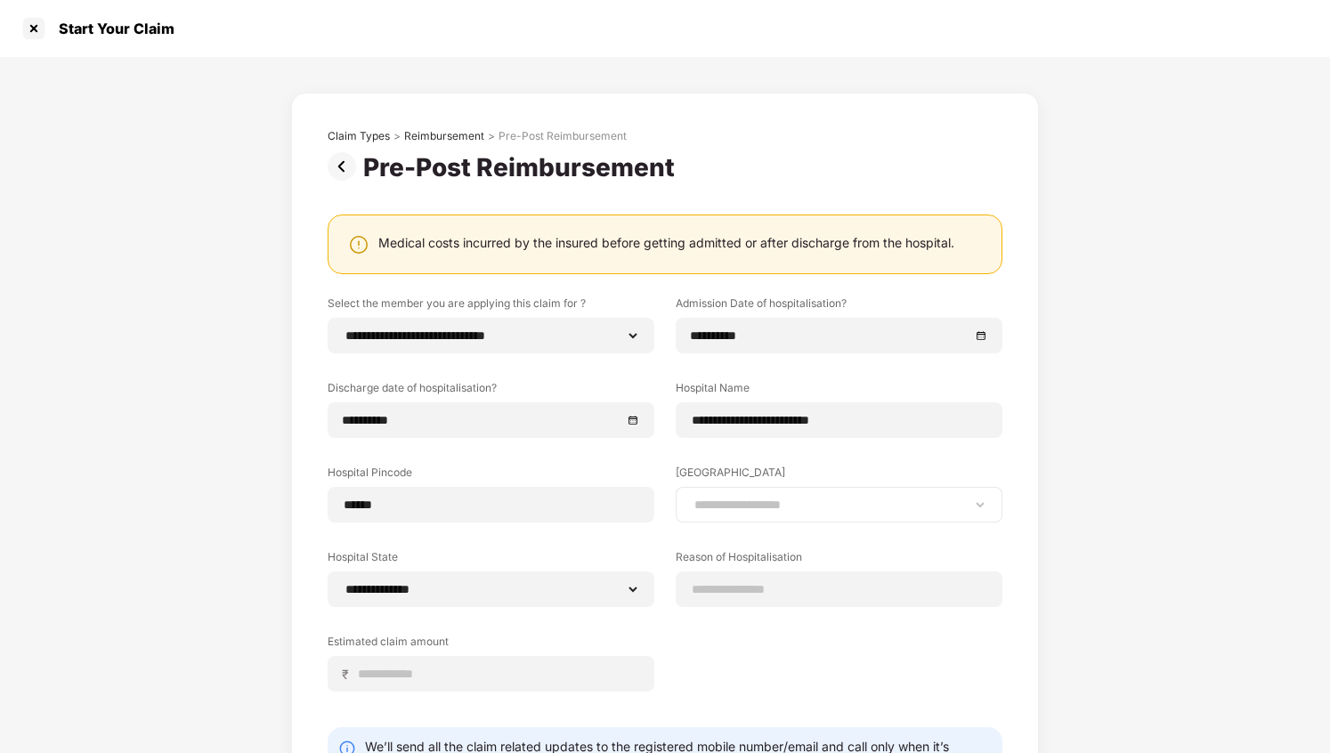
click at [715, 505] on select "**********" at bounding box center [839, 505] width 297 height 14
select select "*******"
click at [691, 498] on select "**********" at bounding box center [839, 505] width 297 height 14
click at [669, 523] on div "**********" at bounding box center [665, 507] width 675 height 423
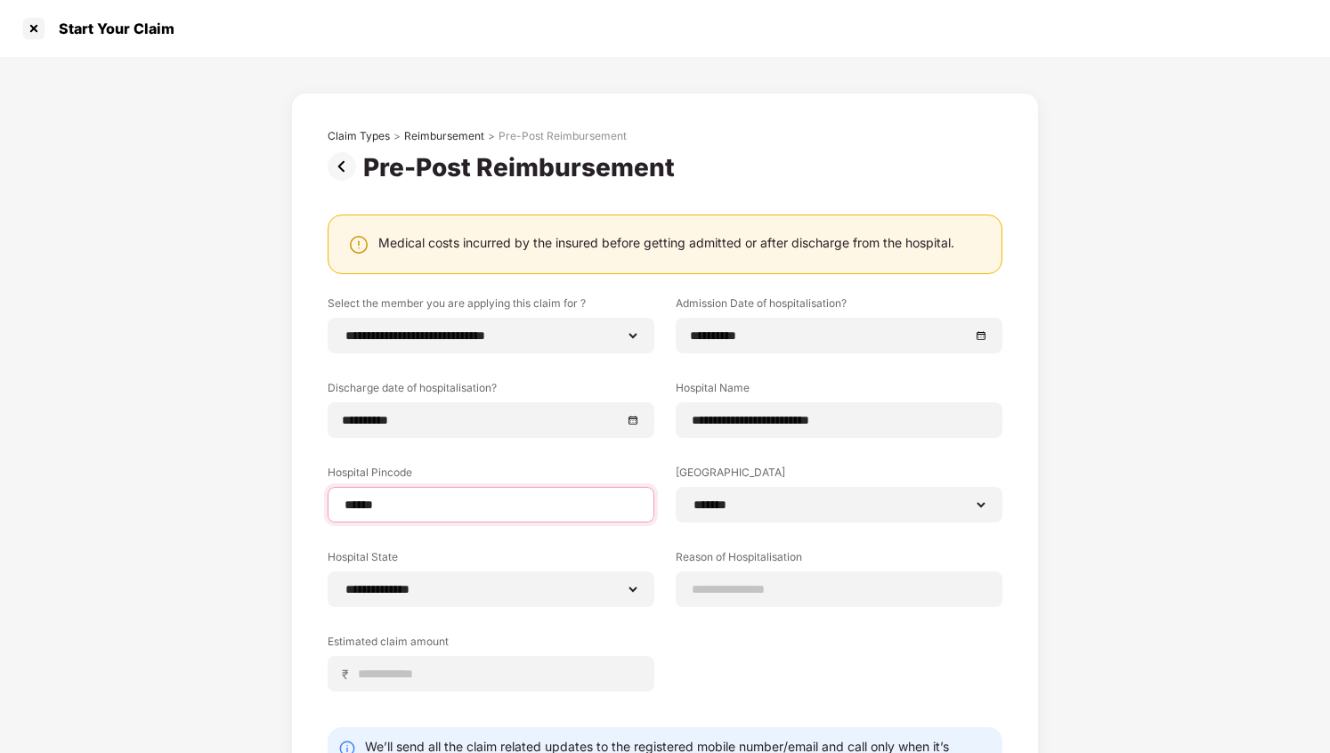
click at [610, 509] on input "******" at bounding box center [491, 505] width 297 height 19
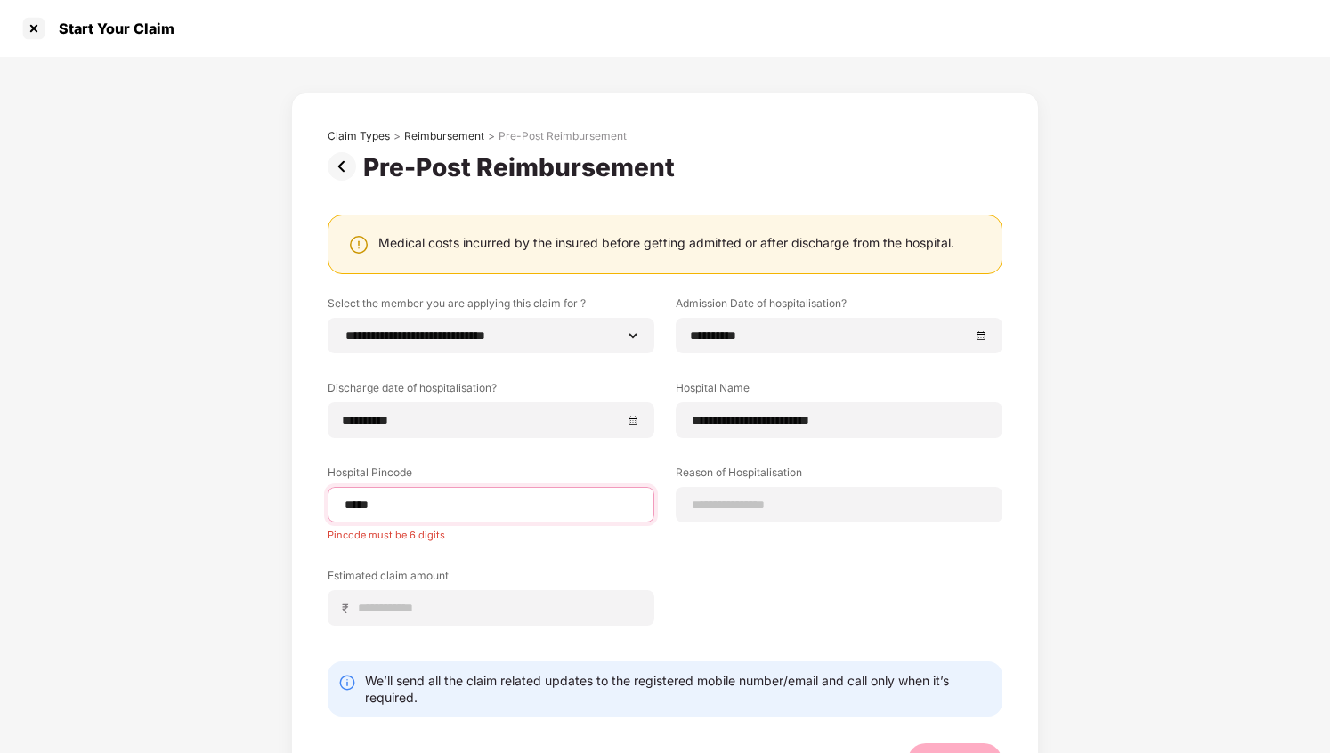
type input "******"
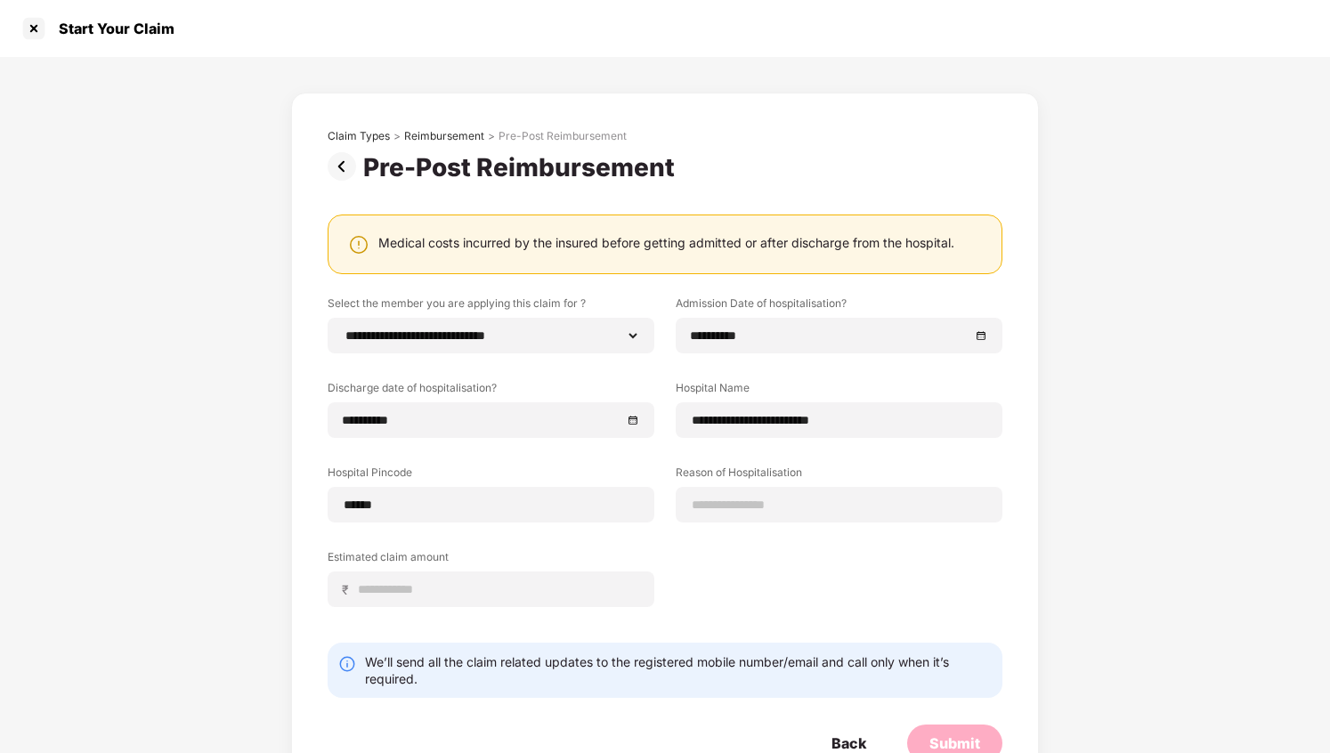
select select "*******"
select select "**********"
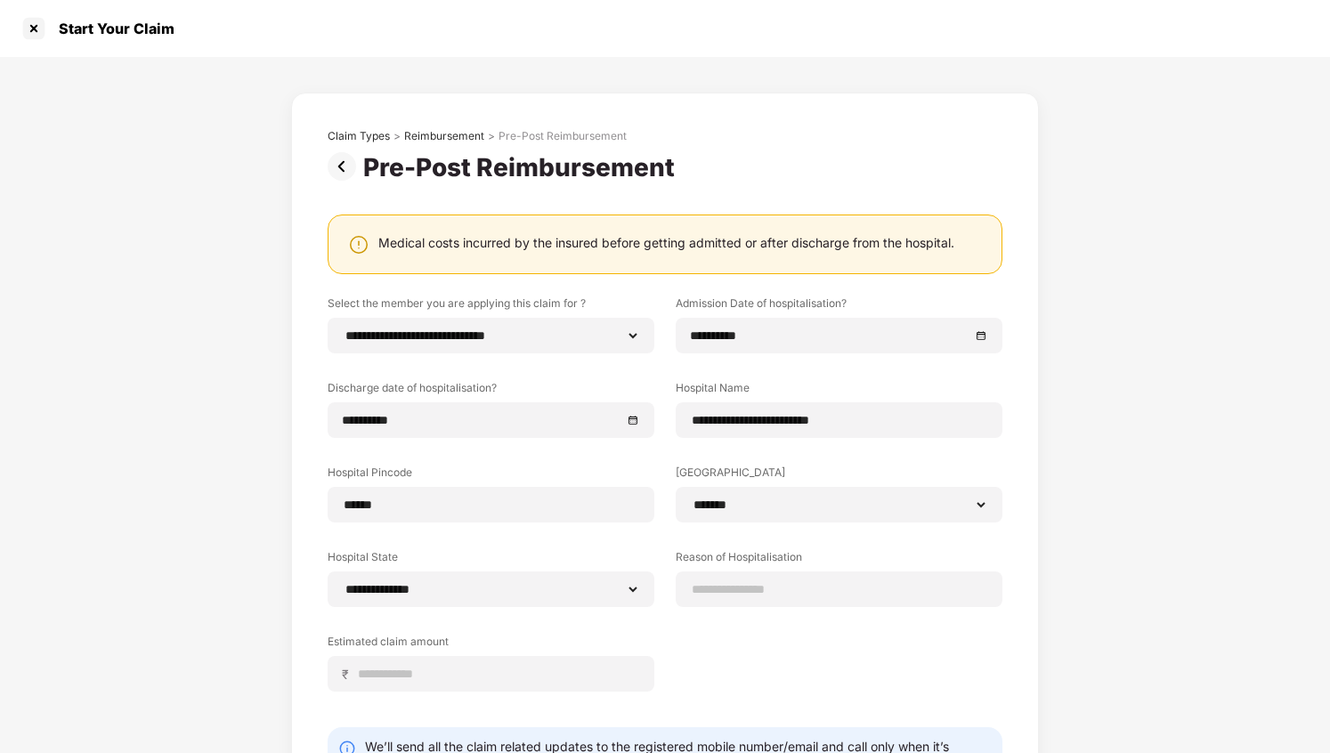
click at [734, 540] on div "**********" at bounding box center [665, 507] width 675 height 423
click at [708, 597] on input at bounding box center [839, 590] width 297 height 19
type input "**********"
click at [541, 657] on div "₹" at bounding box center [491, 674] width 327 height 36
click at [504, 682] on input at bounding box center [498, 674] width 282 height 19
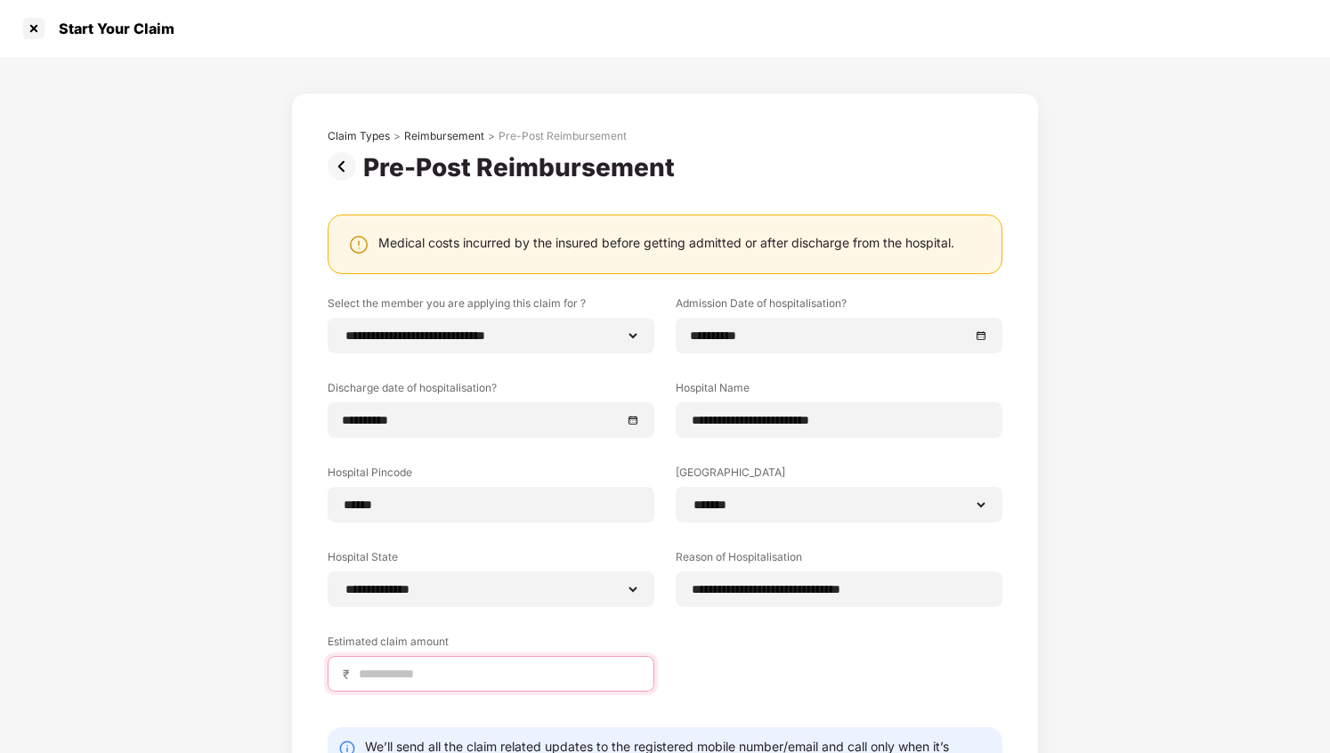
type input "*****"
click at [501, 701] on div "**********" at bounding box center [665, 507] width 675 height 423
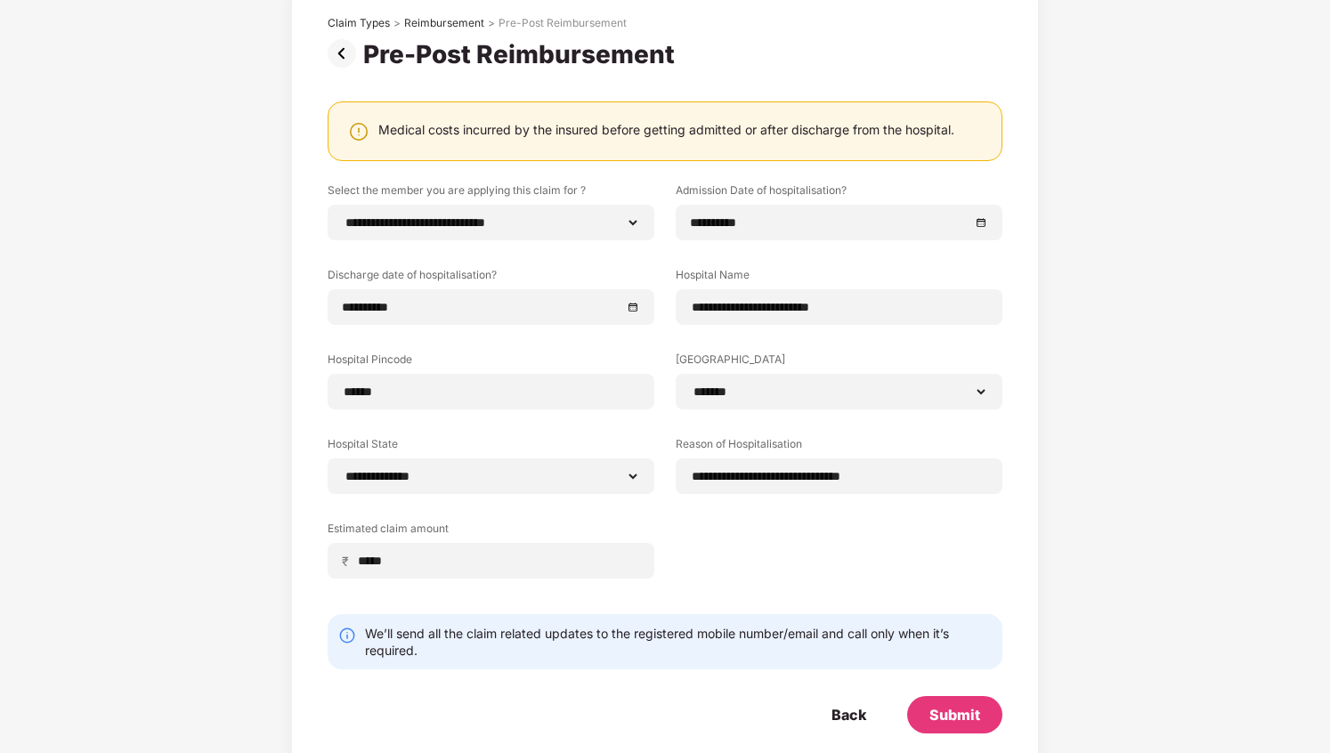
scroll to position [139, 0]
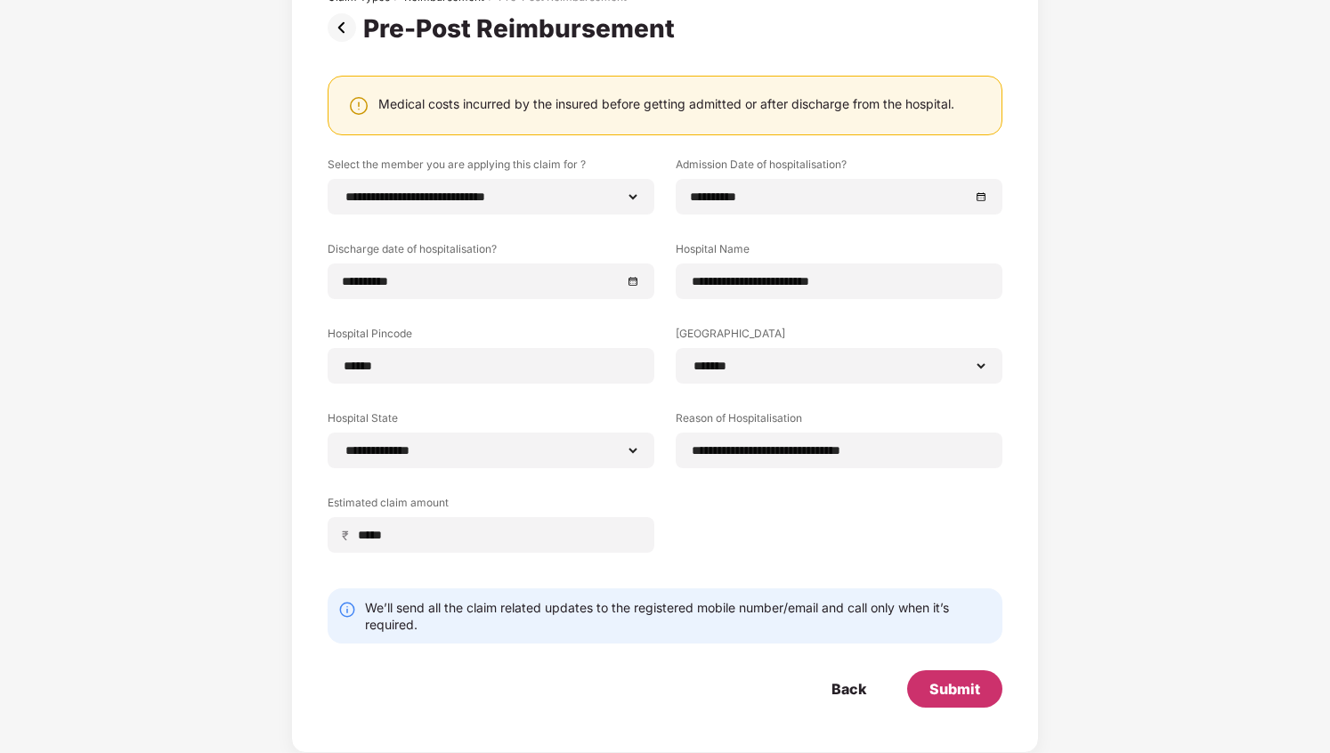
click at [965, 696] on div "Submit" at bounding box center [955, 689] width 51 height 20
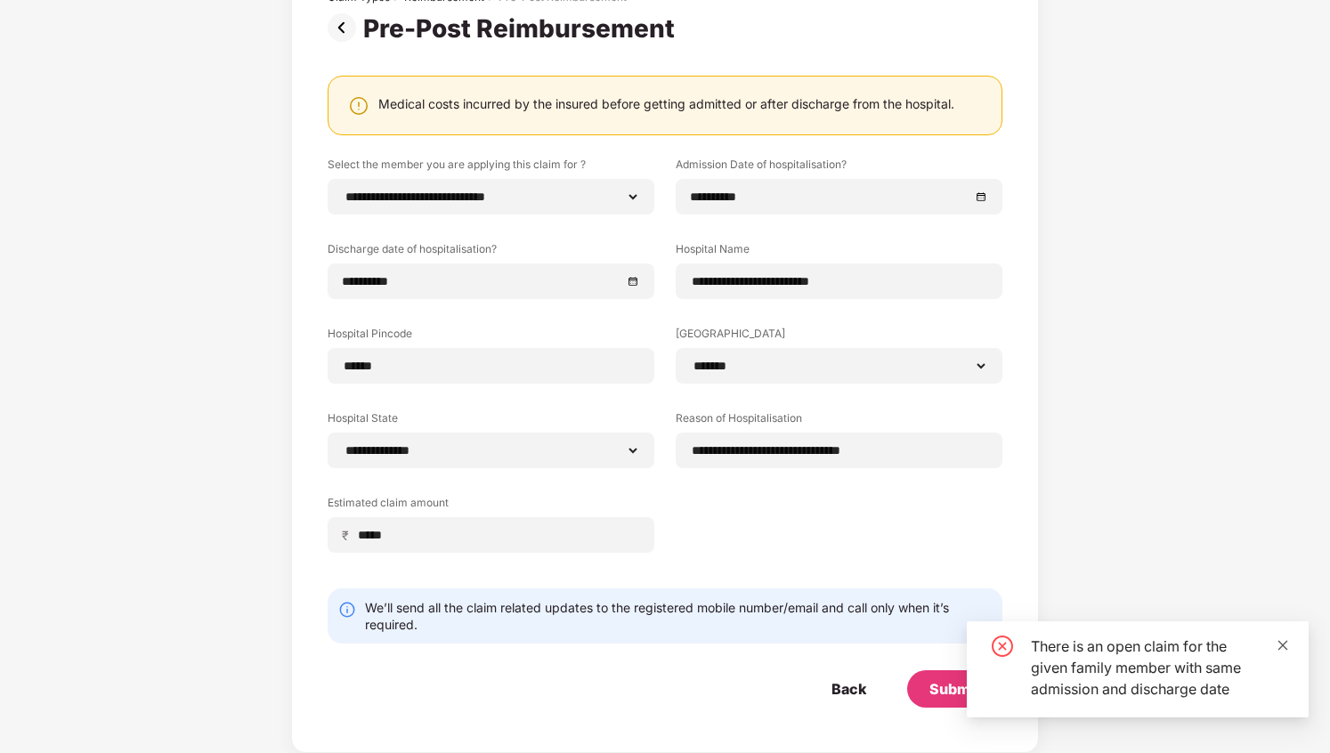
click at [1280, 650] on icon "close" at bounding box center [1283, 645] width 12 height 12
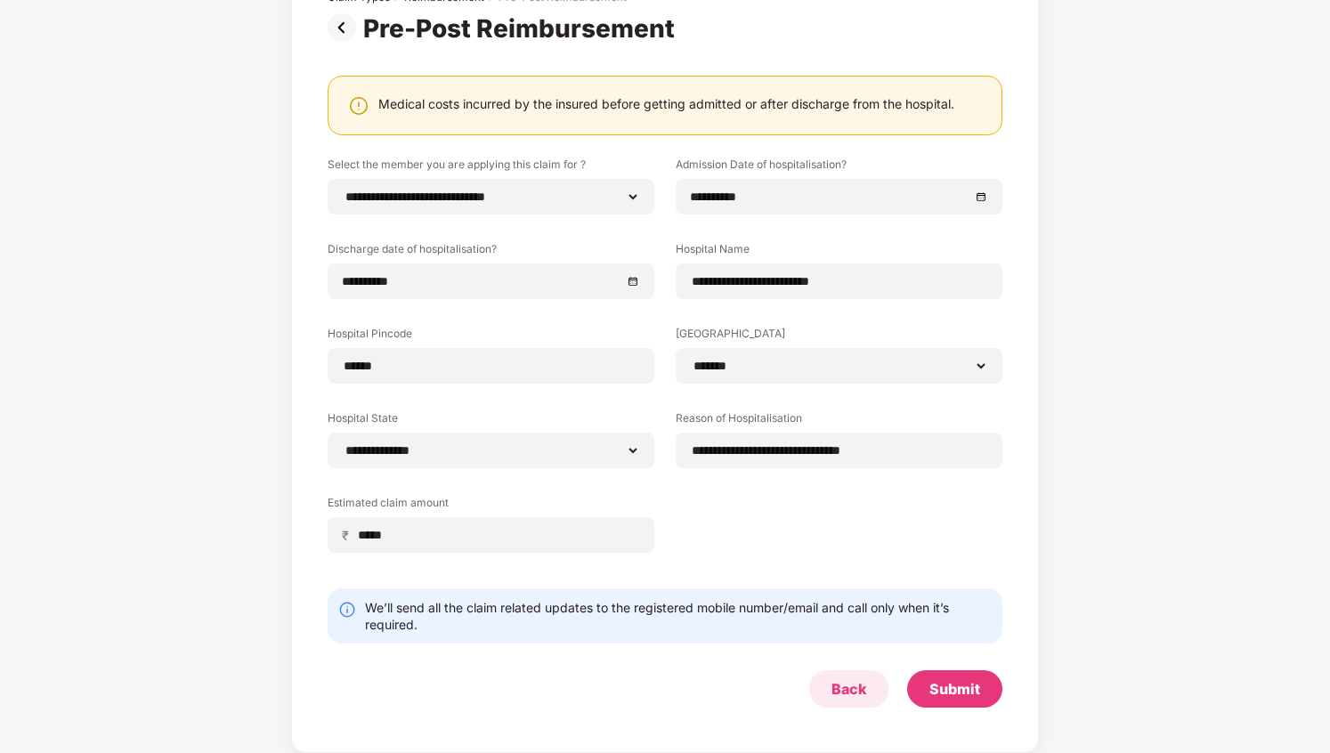
click at [855, 693] on div "Back" at bounding box center [849, 689] width 35 height 20
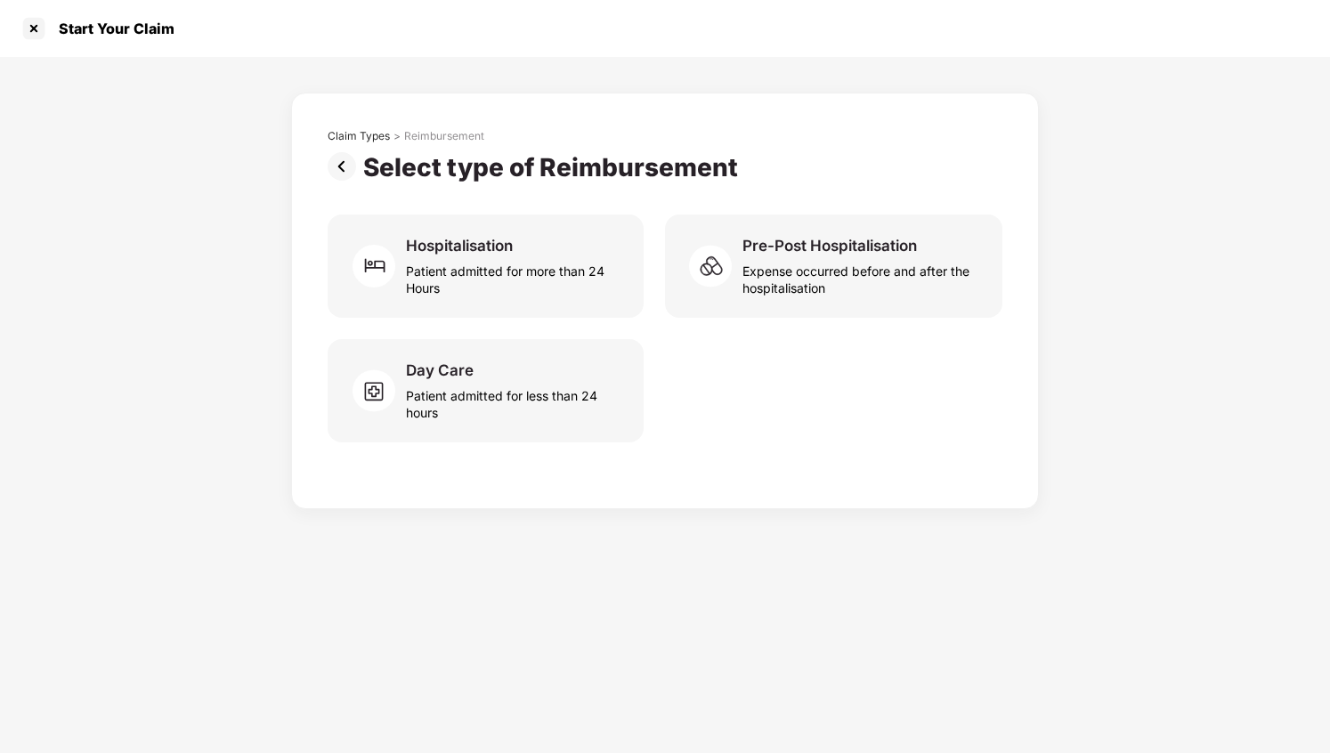
scroll to position [0, 0]
click at [339, 165] on img at bounding box center [346, 166] width 36 height 28
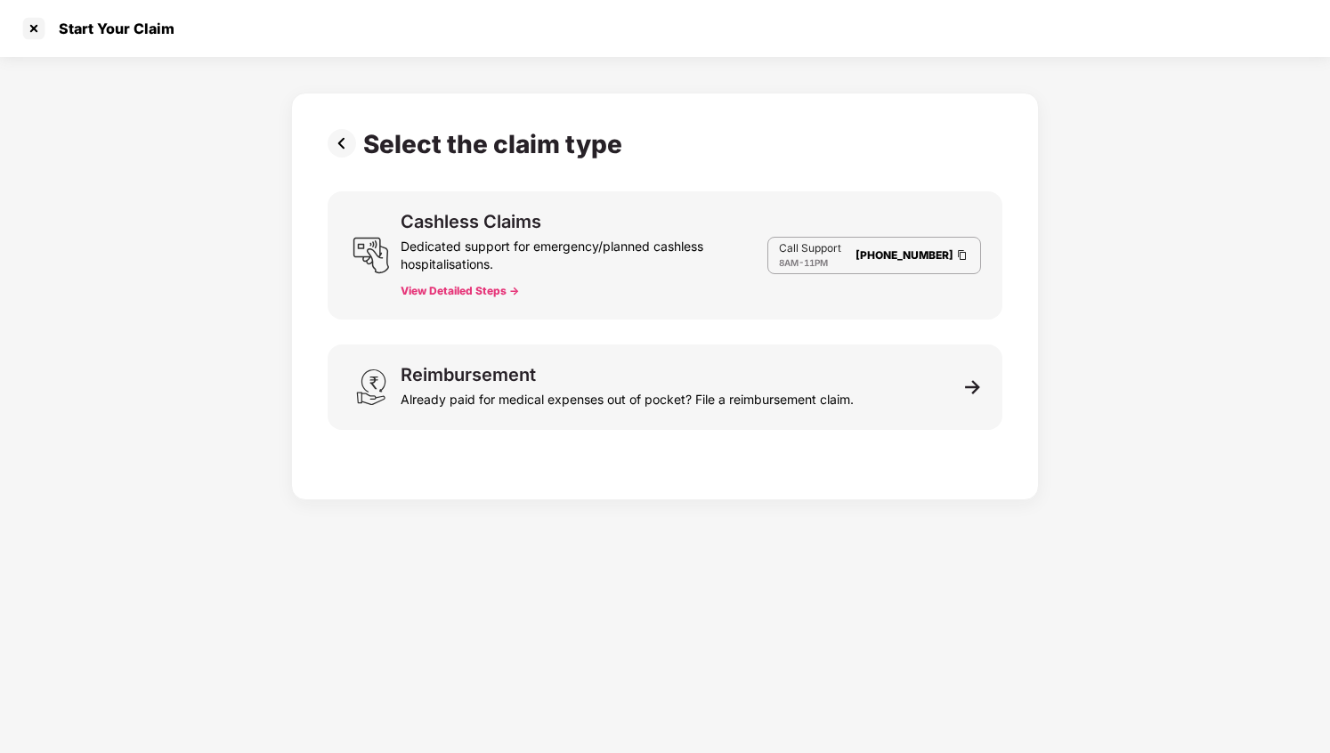
click at [339, 149] on img at bounding box center [346, 143] width 36 height 28
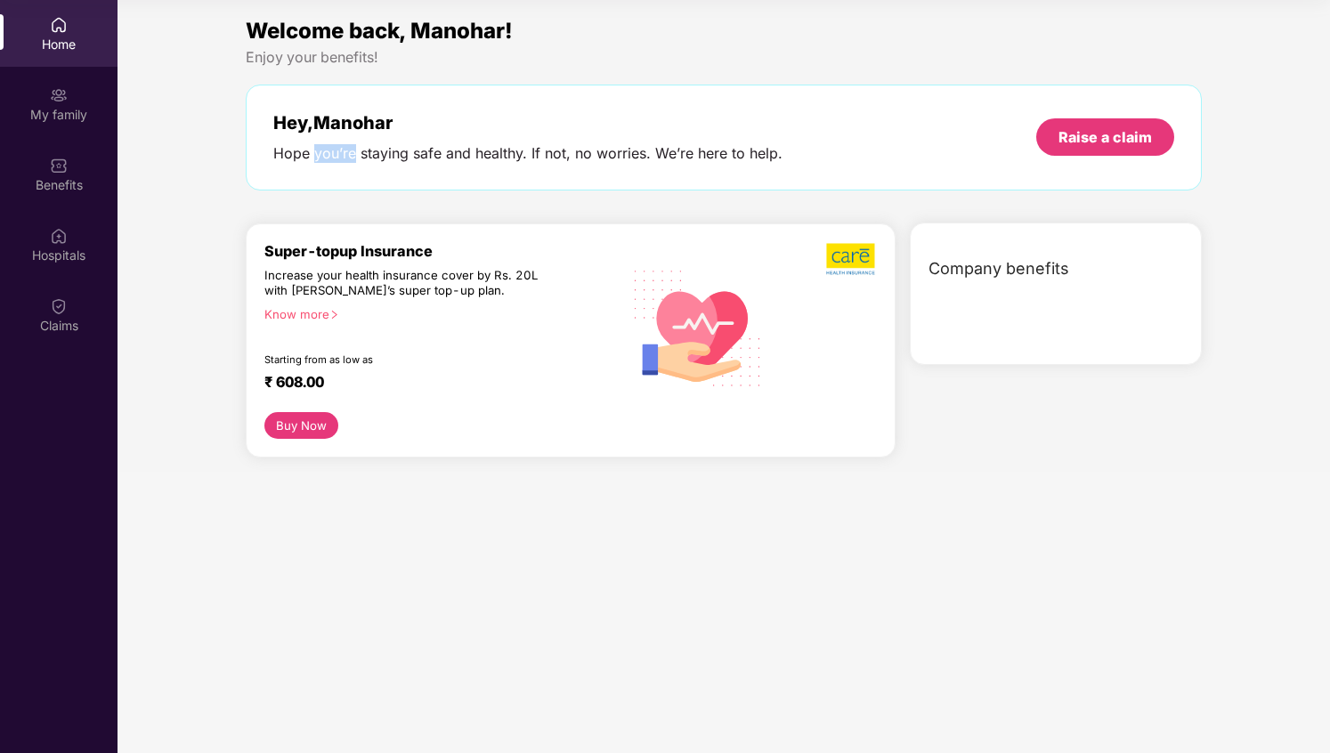
click at [339, 149] on div "Hope you’re staying safe and healthy. If not, no worries. We’re here to help." at bounding box center [527, 153] width 509 height 19
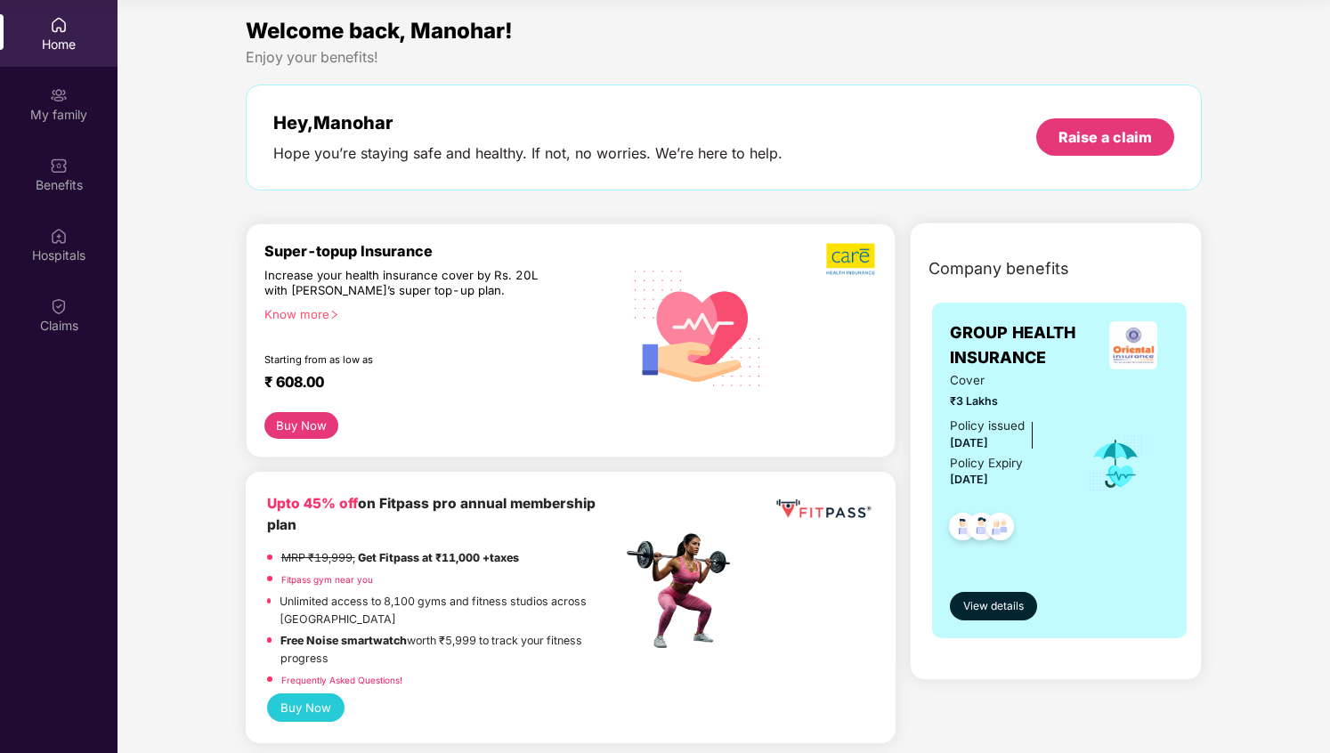
click at [386, 180] on div "Hey, Manohar Hope you’re staying safe and healthy. If not, no worries. We’re he…" at bounding box center [724, 138] width 957 height 106
click at [60, 307] on img at bounding box center [59, 306] width 18 height 18
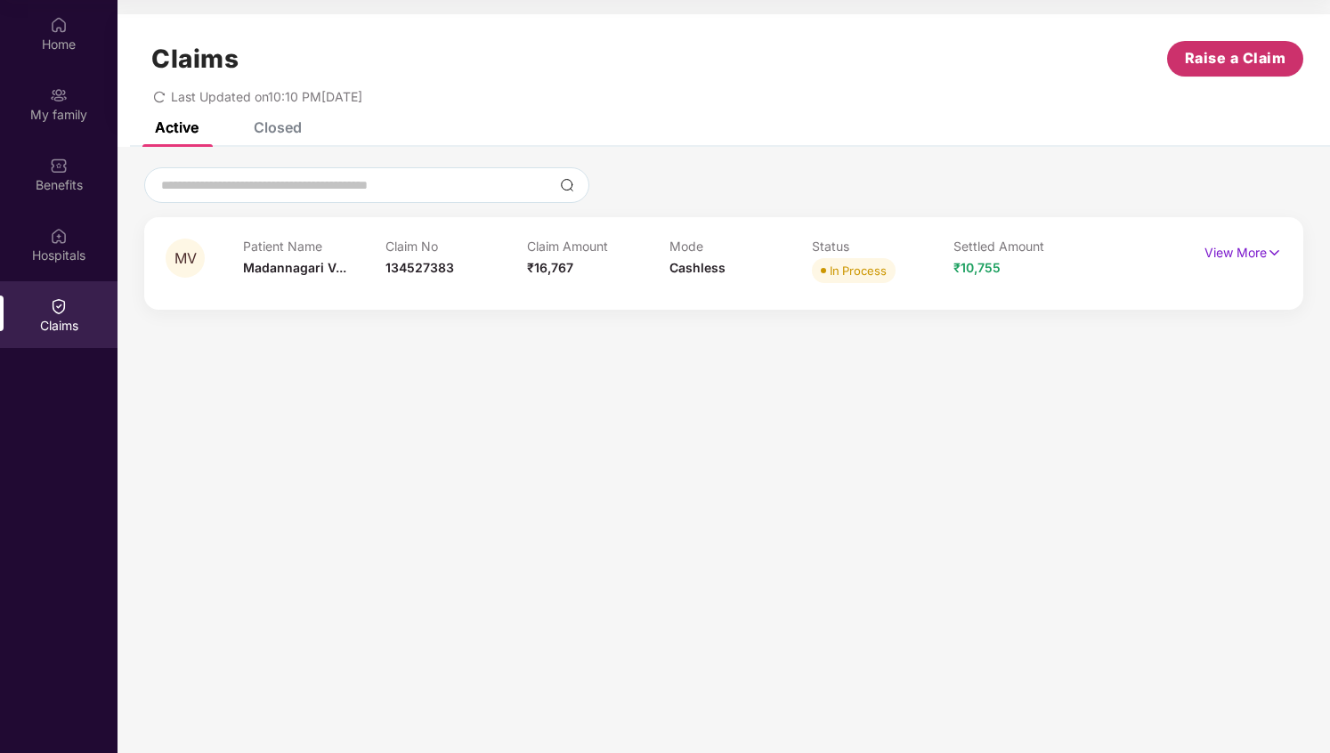
click at [1251, 64] on span "Raise a Claim" at bounding box center [1236, 58] width 102 height 22
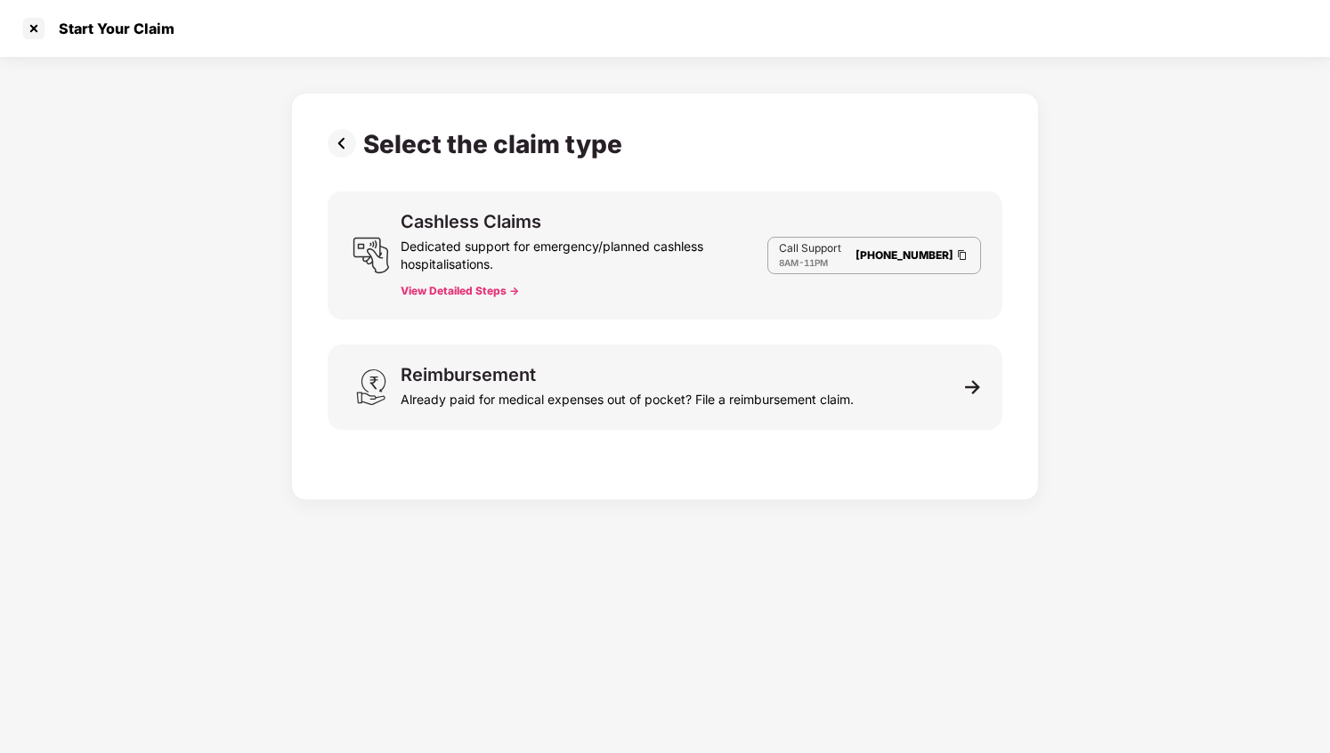
click at [340, 139] on img at bounding box center [346, 143] width 36 height 28
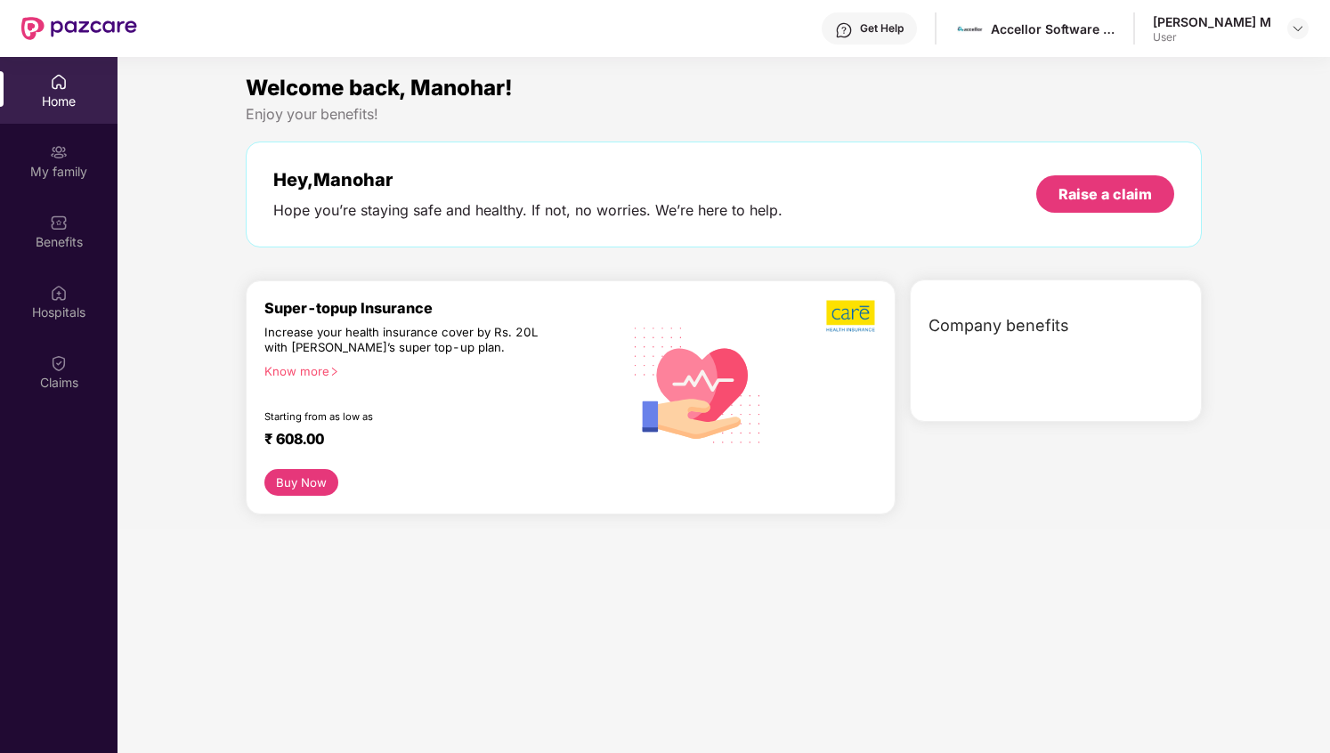
scroll to position [100, 0]
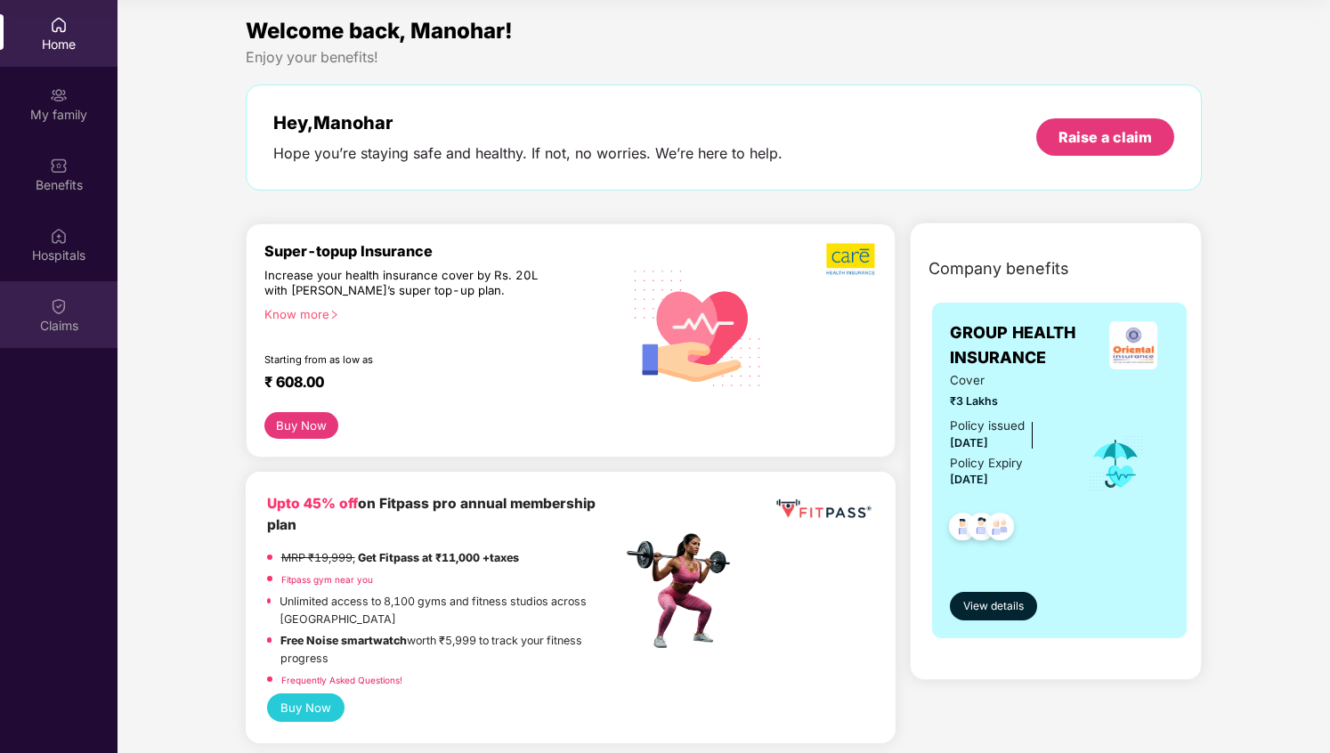
click at [48, 327] on div "Claims" at bounding box center [59, 326] width 118 height 18
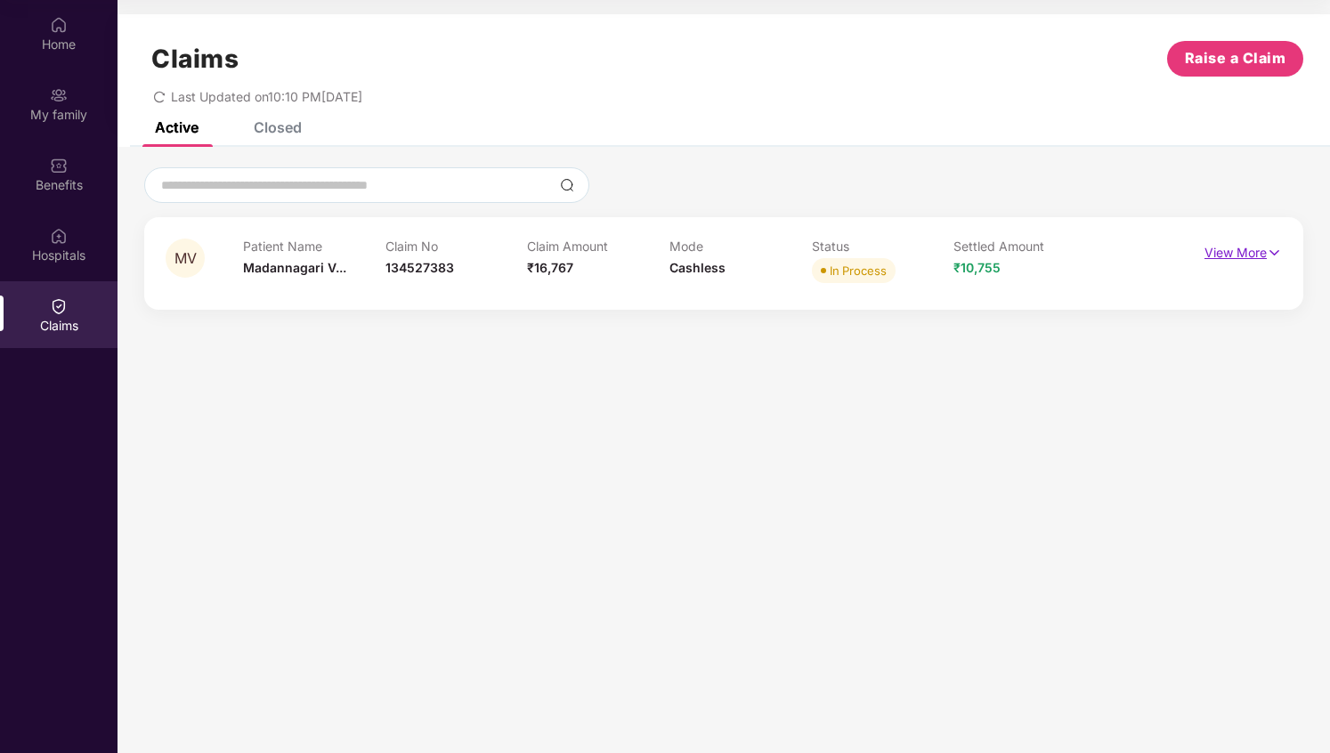
click at [1220, 256] on p "View More" at bounding box center [1243, 251] width 77 height 24
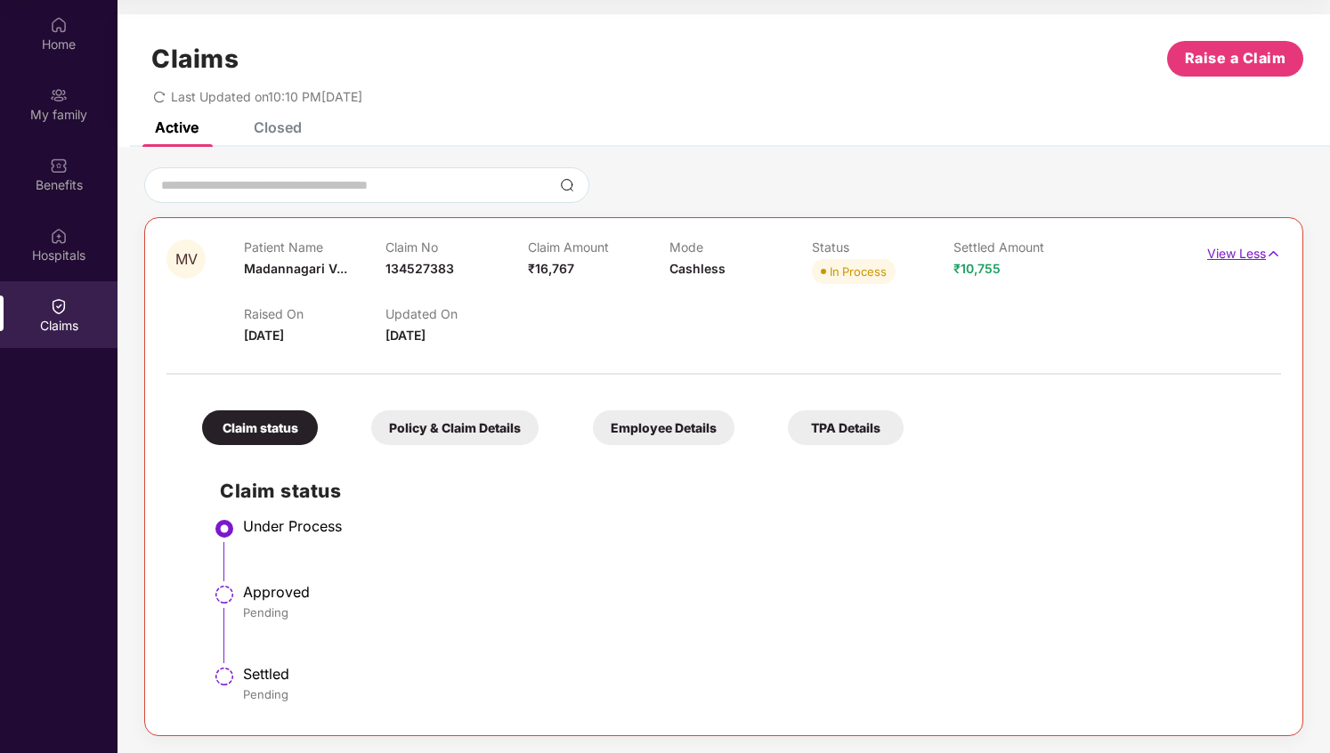
click at [1220, 256] on p "View Less" at bounding box center [1244, 252] width 74 height 24
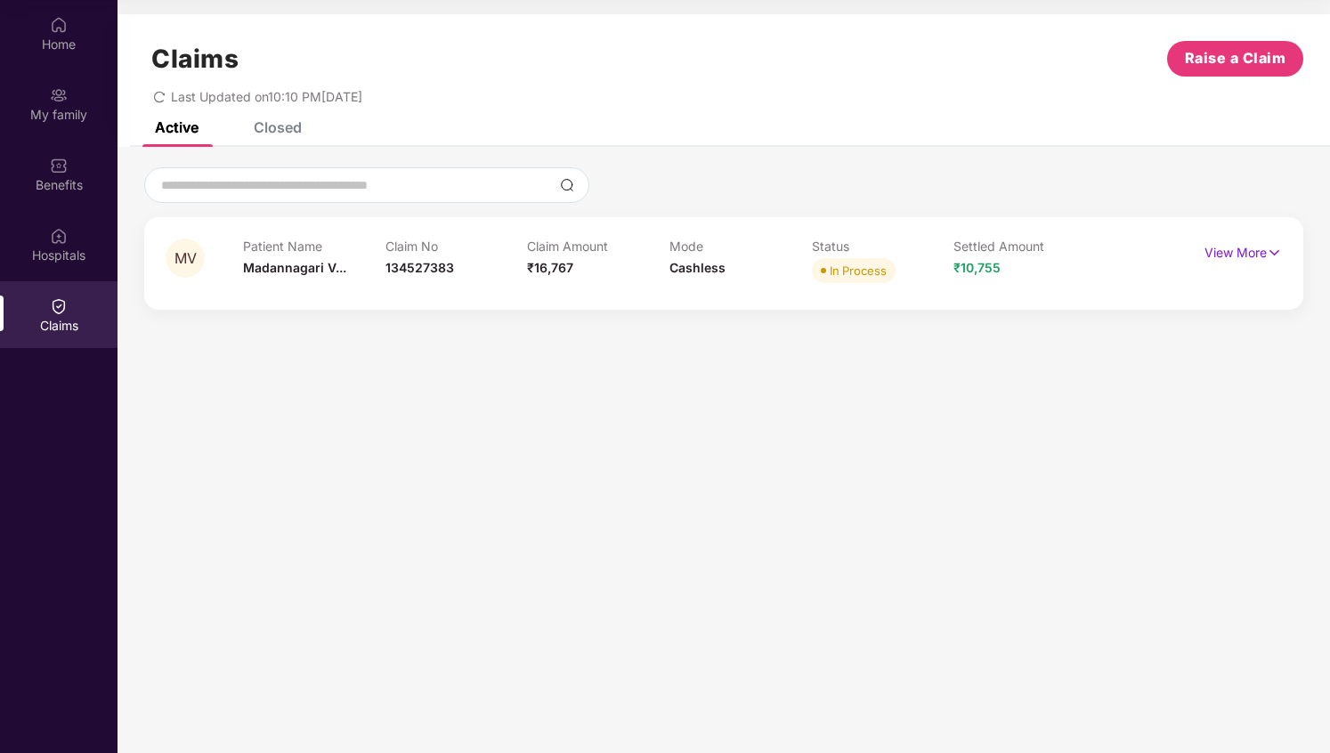
click at [280, 123] on div "Closed" at bounding box center [278, 127] width 48 height 18
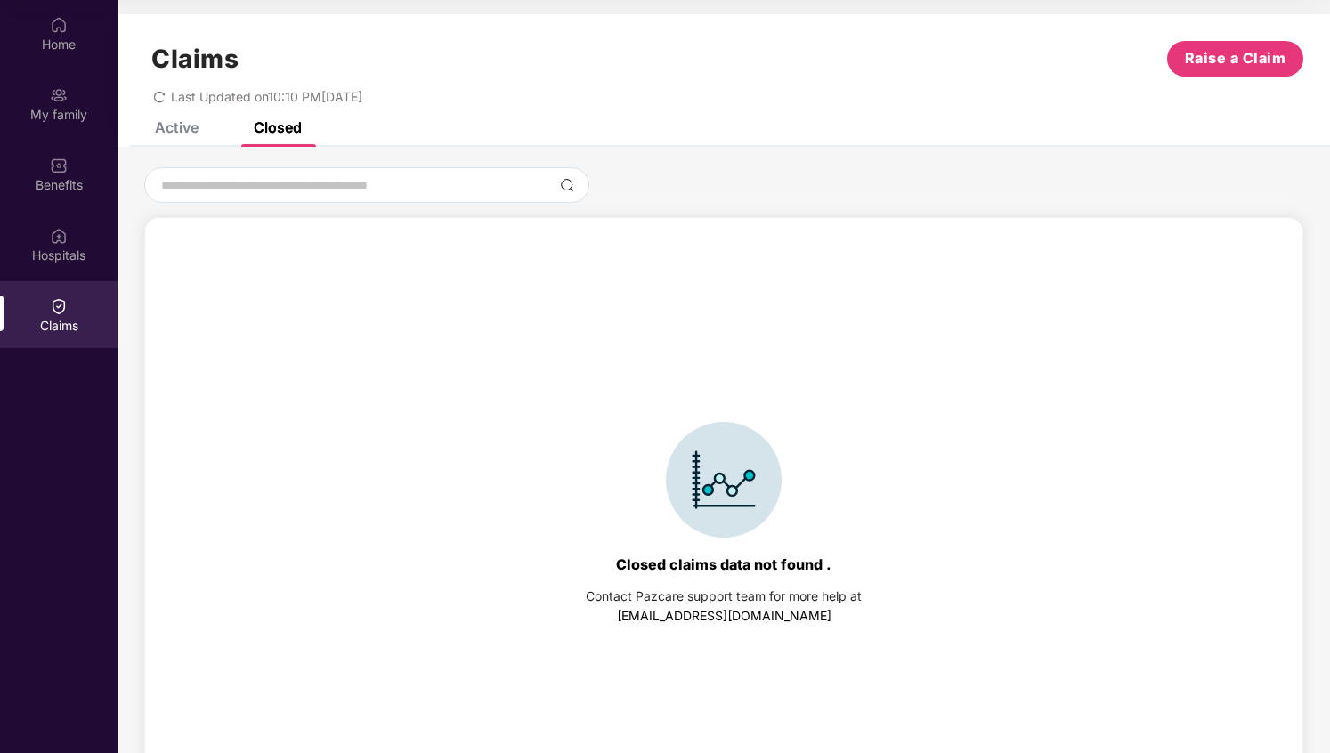
click at [170, 126] on div "Active" at bounding box center [177, 127] width 44 height 18
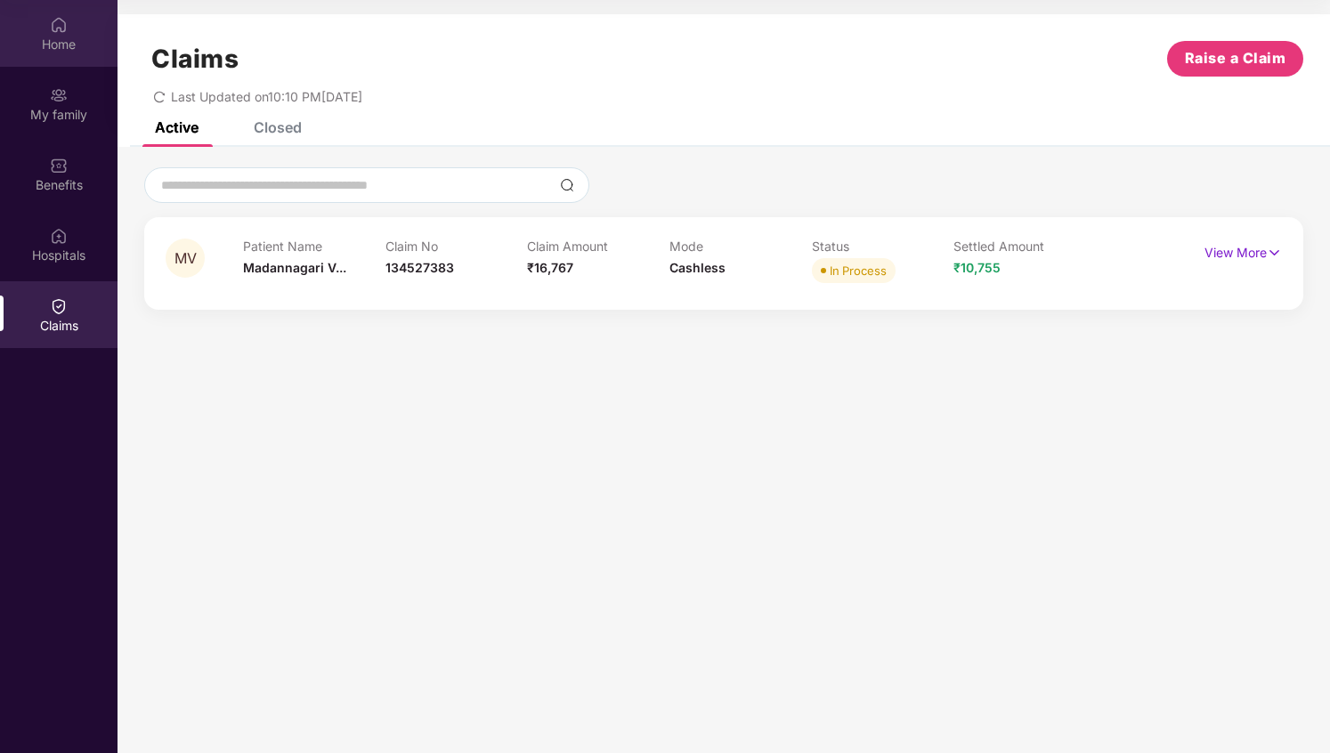
click at [57, 25] on img at bounding box center [59, 25] width 18 height 18
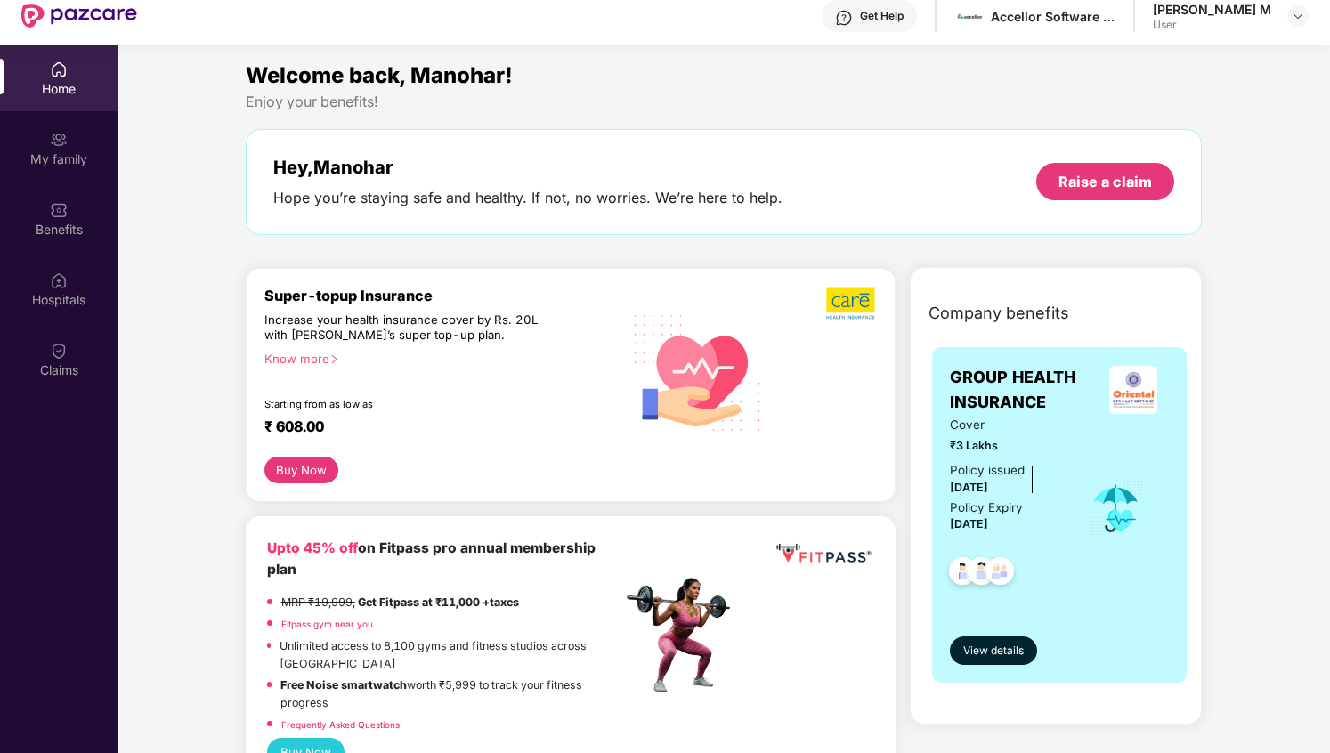
scroll to position [53, 0]
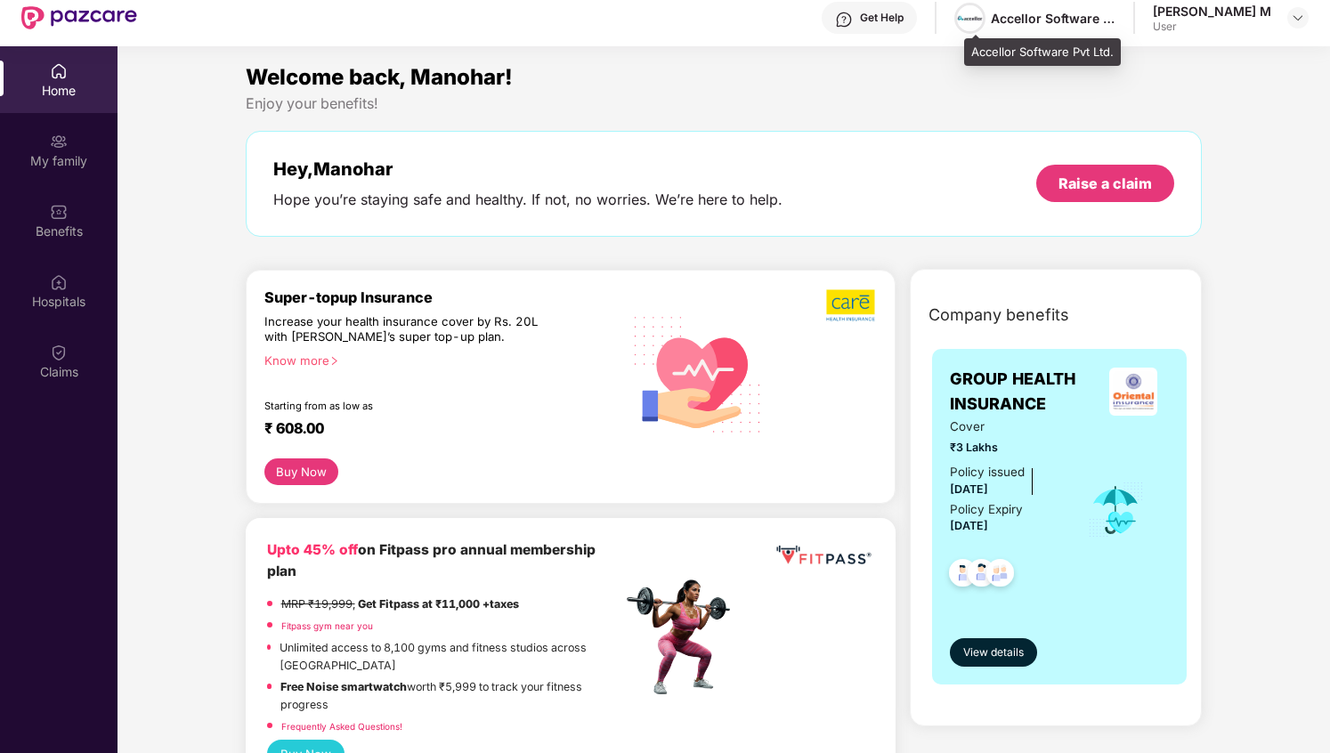
click at [980, 24] on img at bounding box center [970, 18] width 26 height 26
click at [895, 20] on div "Get Help" at bounding box center [882, 18] width 44 height 14
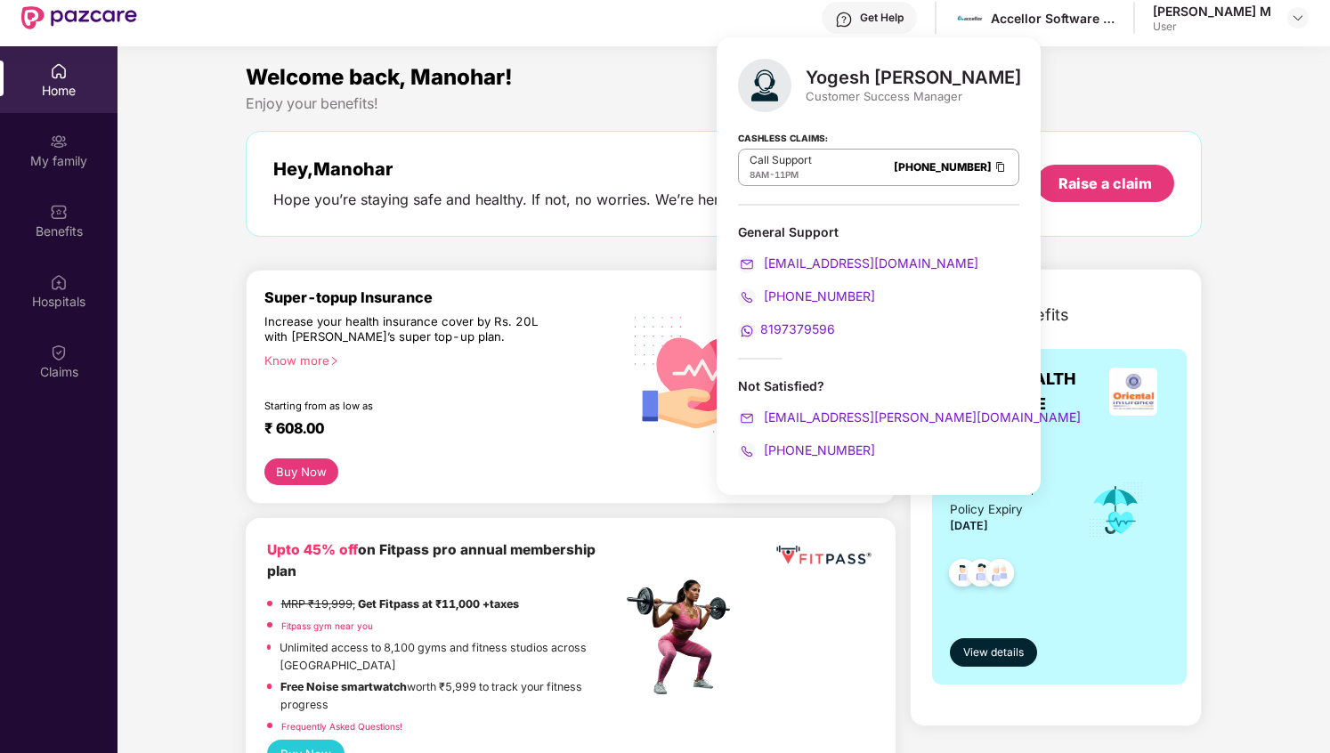
click at [996, 77] on div "Yogesh Subhash Suryawanshi" at bounding box center [913, 77] width 215 height 21
click at [937, 83] on div "Yogesh Subhash Suryawanshi" at bounding box center [913, 77] width 215 height 21
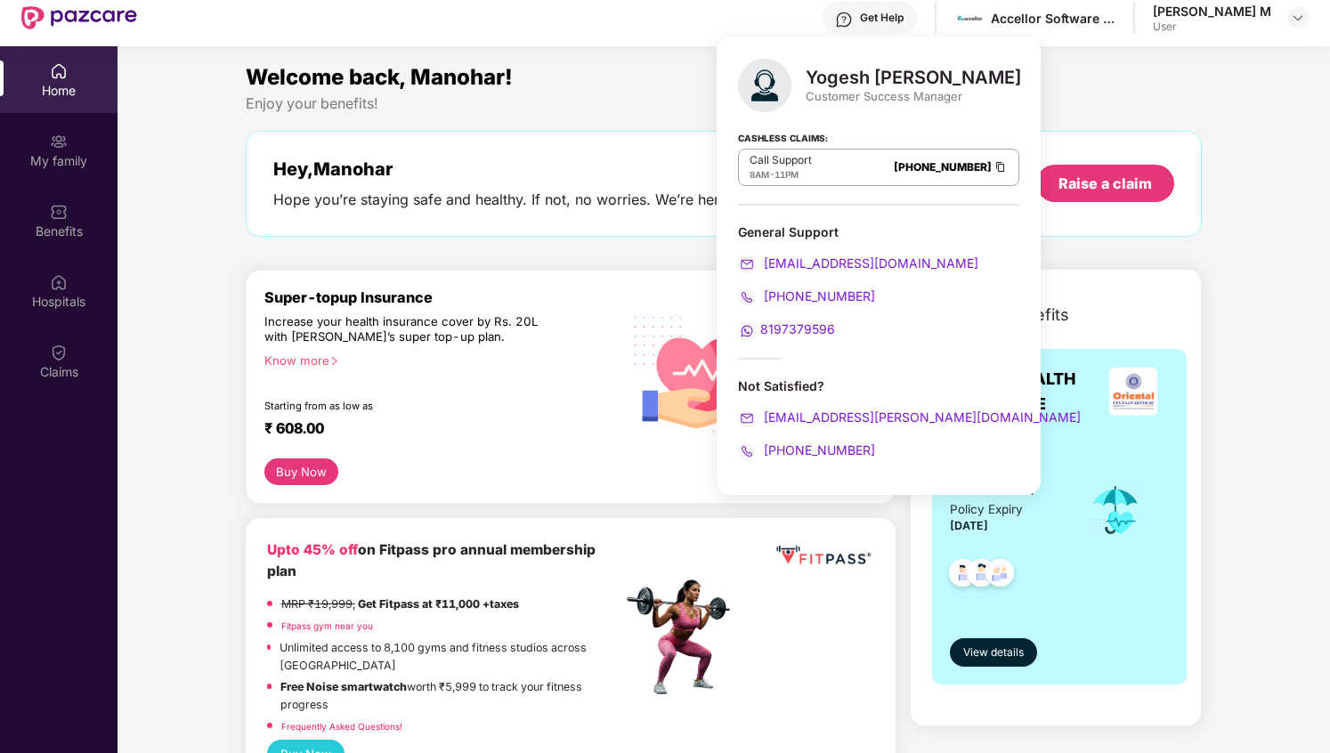
click at [937, 83] on div "Yogesh Subhash Suryawanshi" at bounding box center [913, 77] width 215 height 21
click at [903, 85] on div "Yogesh Subhash Suryawanshi" at bounding box center [913, 77] width 215 height 21
click at [848, 83] on div "Yogesh Subhash Suryawanshi" at bounding box center [913, 77] width 215 height 21
click at [773, 86] on img at bounding box center [764, 85] width 53 height 53
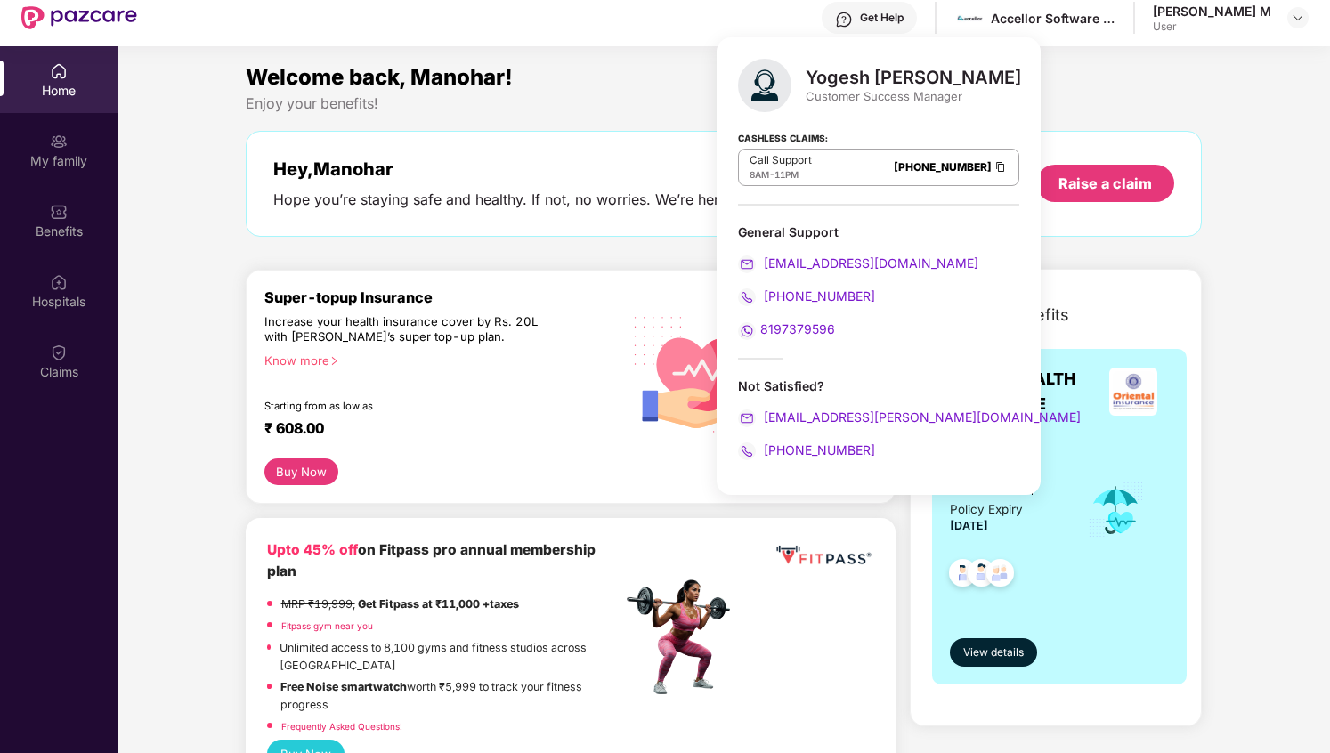
click at [843, 106] on div "Yogesh Subhash Suryawanshi Customer Success Manager" at bounding box center [878, 85] width 281 height 53
click at [874, 88] on div "Customer Success Manager" at bounding box center [913, 96] width 215 height 16
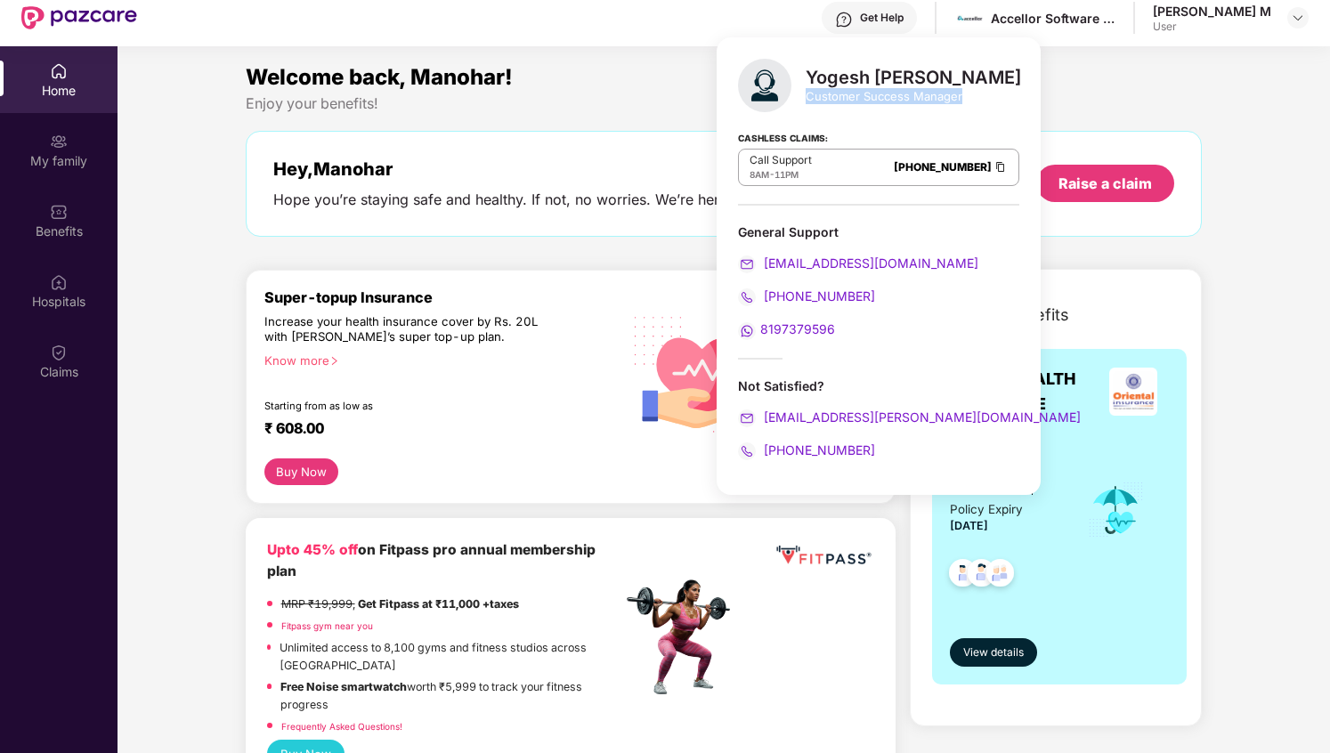
click at [882, 118] on div "Cashless Claims: Call Support 8AM - 11PM 080-3783-5420" at bounding box center [878, 161] width 281 height 89
click at [788, 163] on p "Call Support" at bounding box center [781, 160] width 62 height 14
click at [789, 185] on div "Cashless Claims: Call Support 8AM - 11PM 080-3783-5420" at bounding box center [878, 161] width 281 height 89
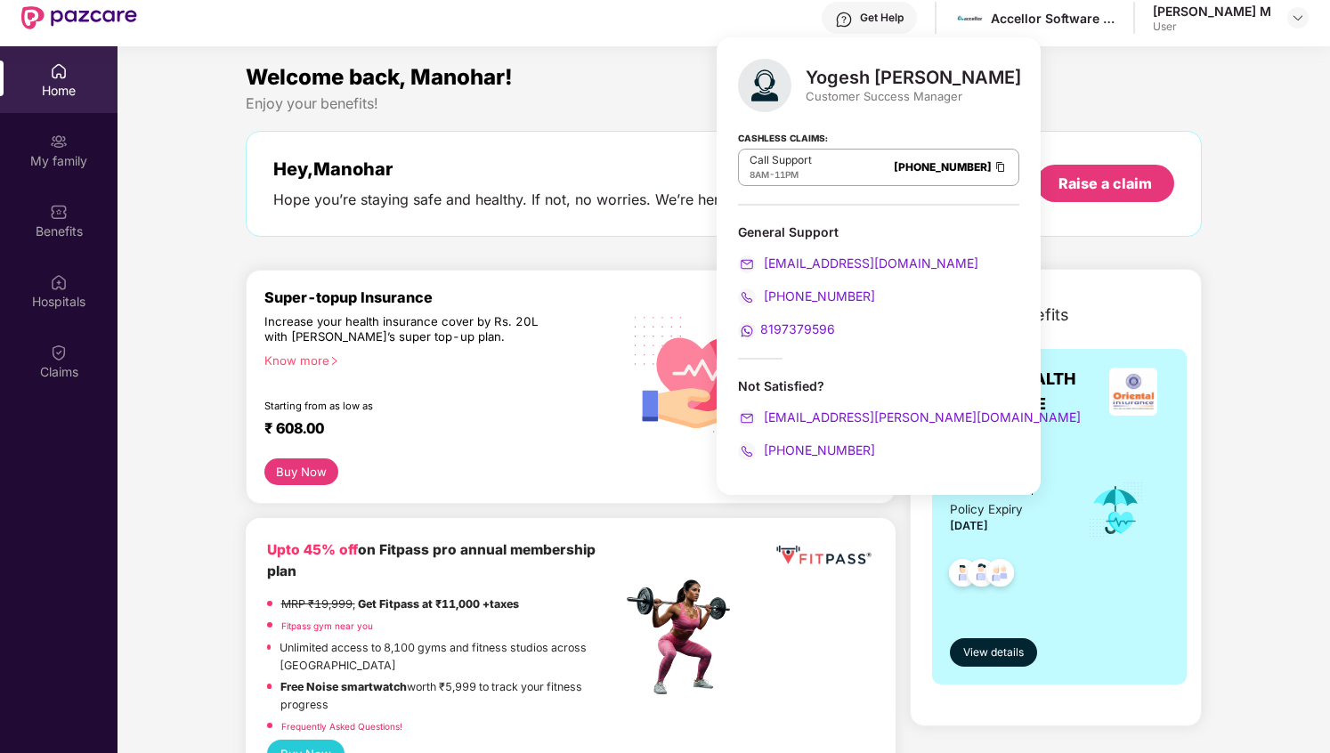
click at [789, 185] on div "Cashless Claims: Call Support 8AM - 11PM 080-3783-5420" at bounding box center [878, 161] width 281 height 89
click at [783, 146] on strong "Cashless Claims:" at bounding box center [783, 137] width 90 height 20
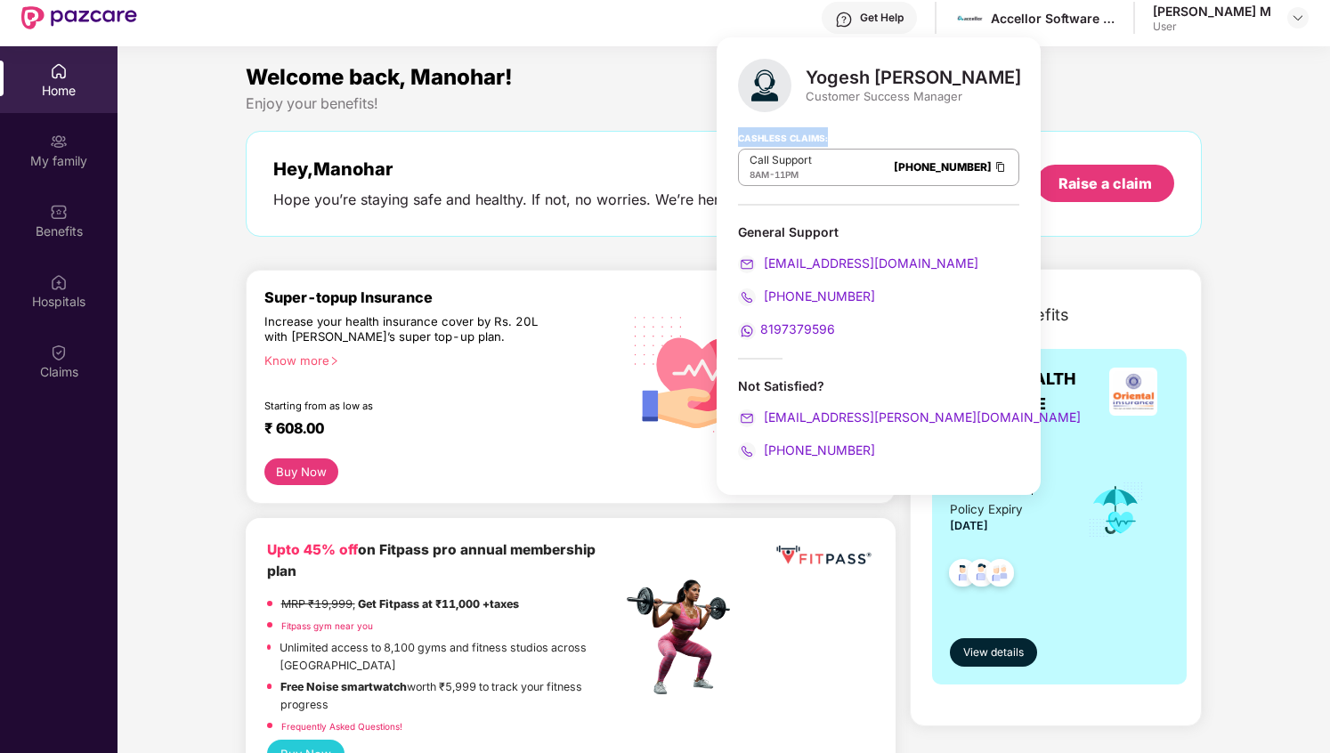
click at [815, 171] on div "Call Support 8AM - 11PM 080-3783-5420" at bounding box center [878, 167] width 281 height 37
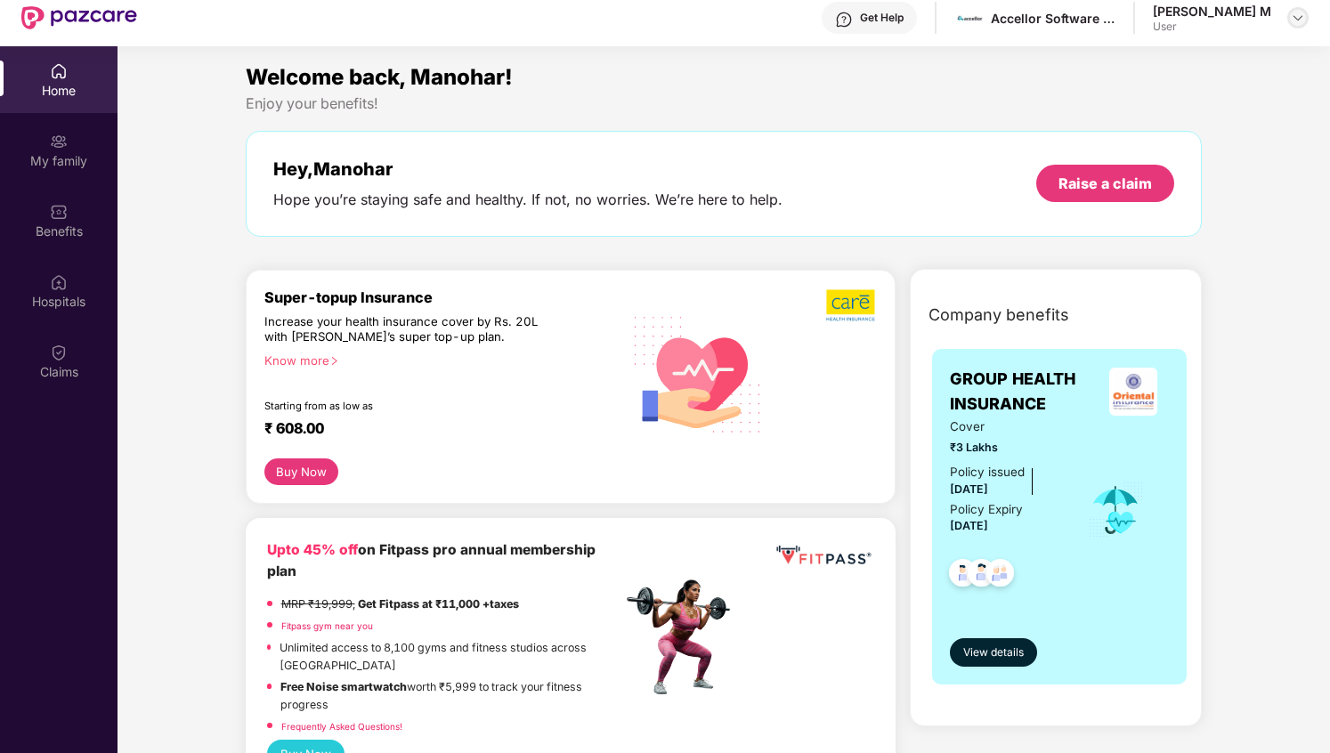
click at [1293, 22] on img at bounding box center [1298, 18] width 14 height 14
click at [896, 12] on div "Get Help" at bounding box center [882, 18] width 44 height 14
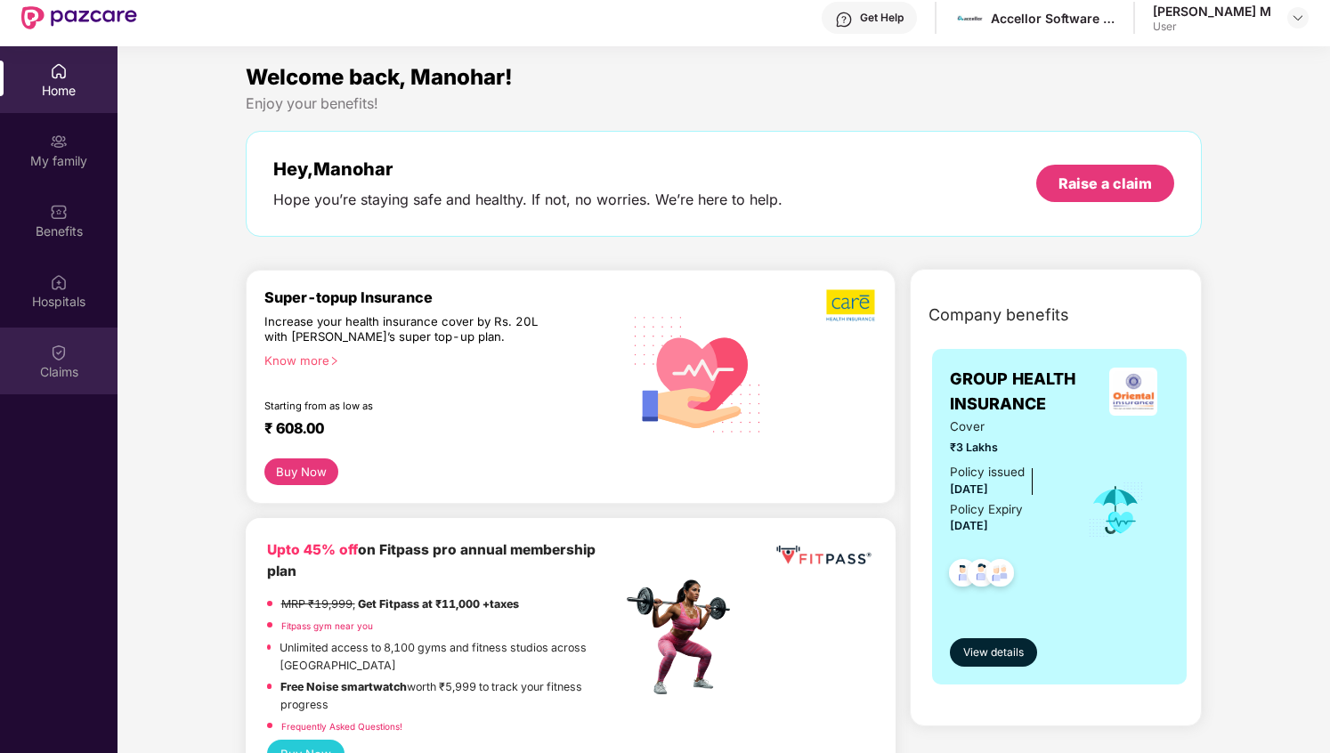
click at [63, 366] on div "Claims" at bounding box center [59, 372] width 118 height 18
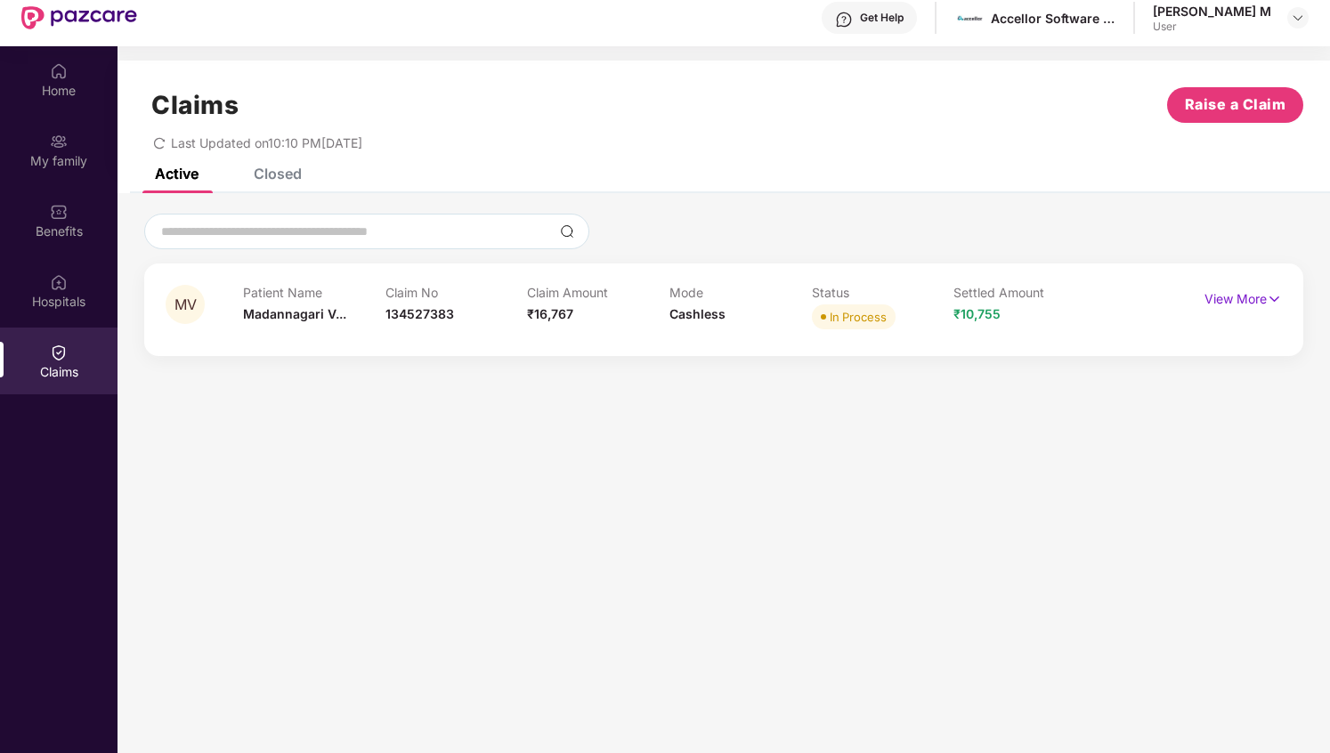
click at [361, 310] on div "Patient Name [PERSON_NAME] V..." at bounding box center [314, 309] width 142 height 49
click at [1253, 300] on p "View More" at bounding box center [1243, 297] width 77 height 24
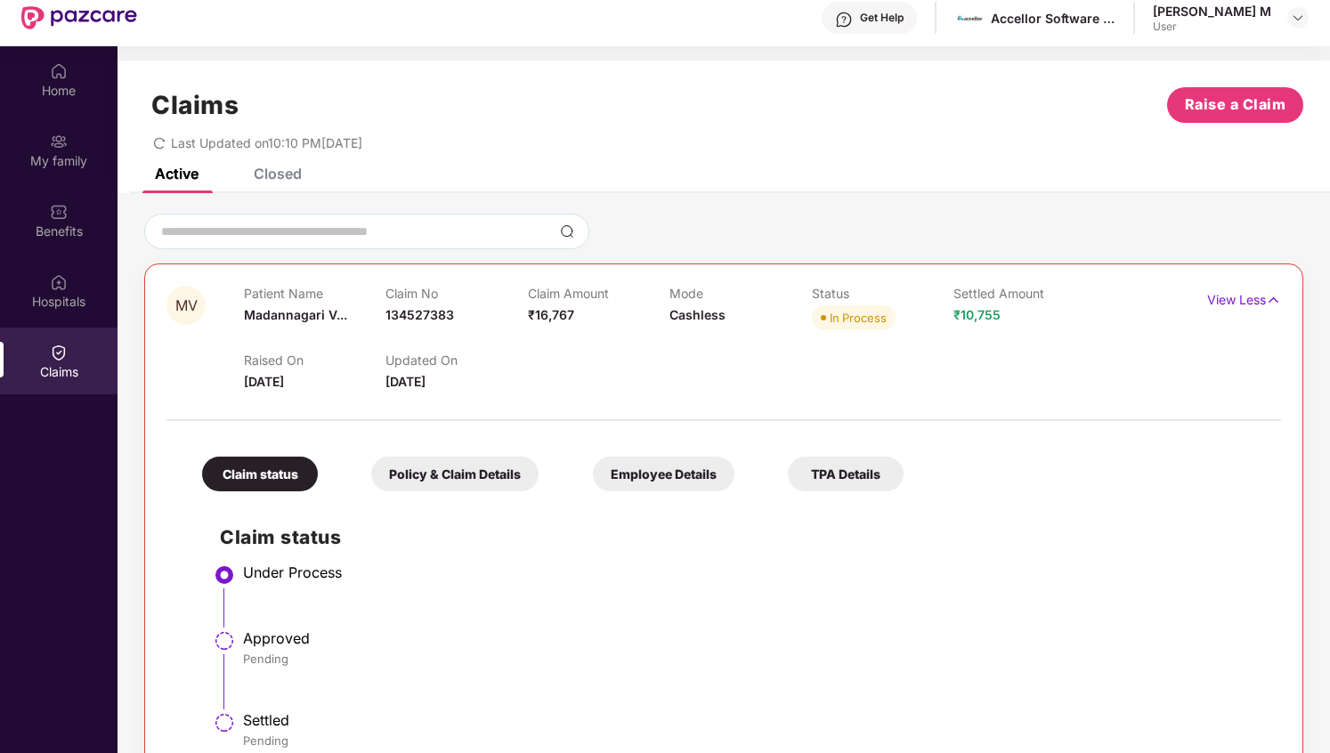
click at [435, 476] on div "Policy & Claim Details" at bounding box center [454, 474] width 167 height 35
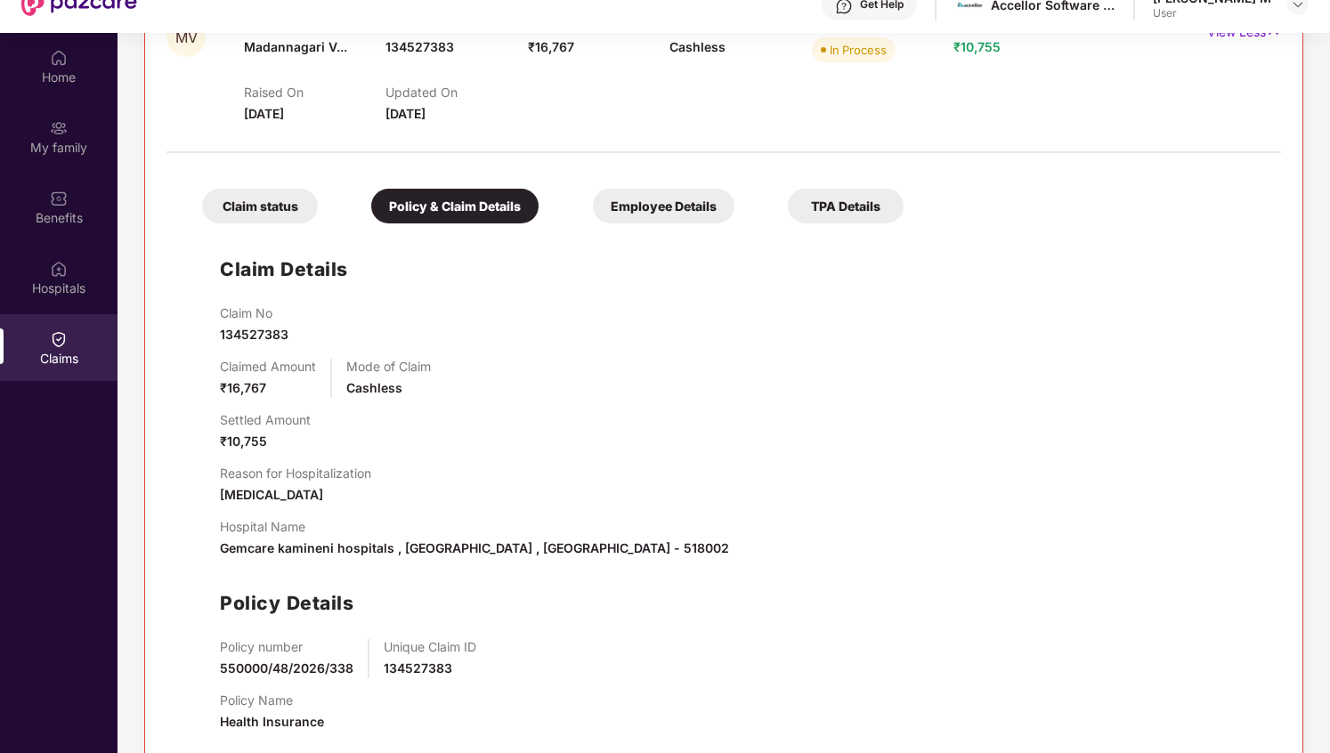
scroll to position [0, 0]
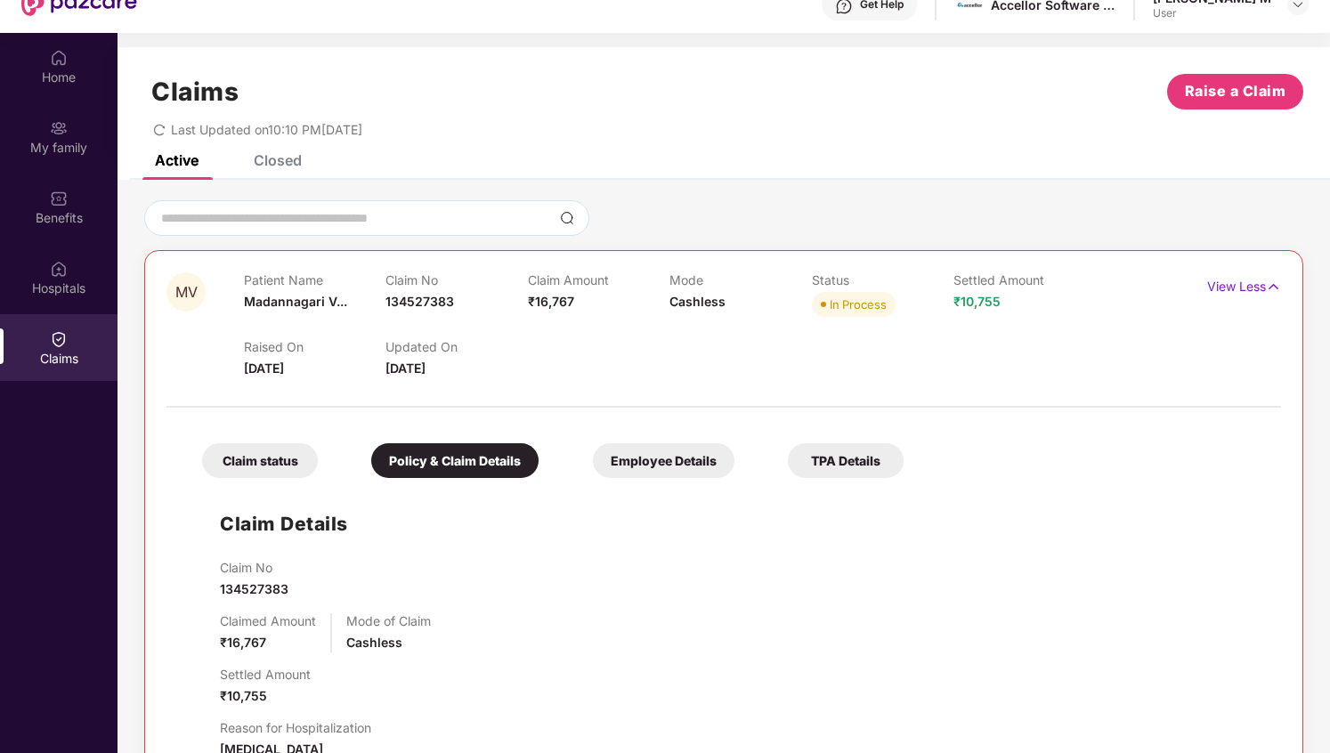
click at [663, 462] on div "Employee Details" at bounding box center [664, 460] width 142 height 35
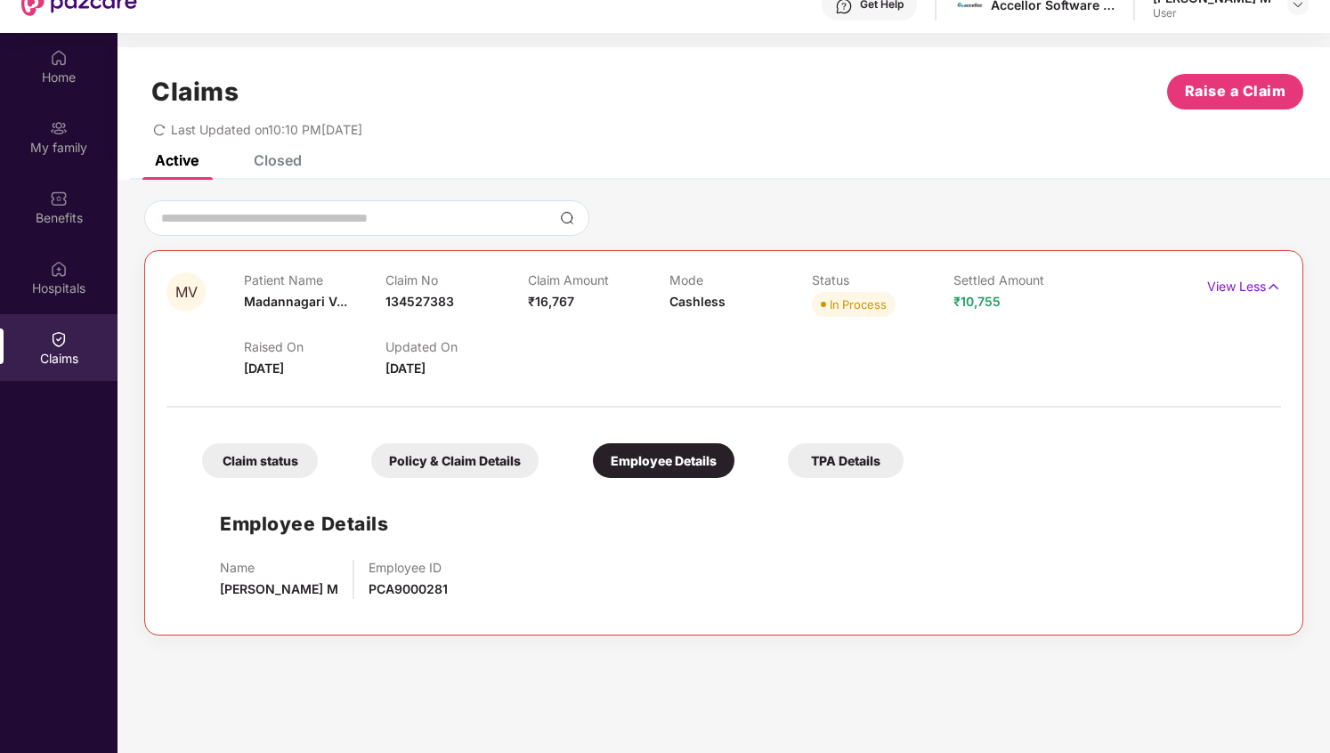
click at [859, 465] on div "TPA Details" at bounding box center [846, 460] width 116 height 35
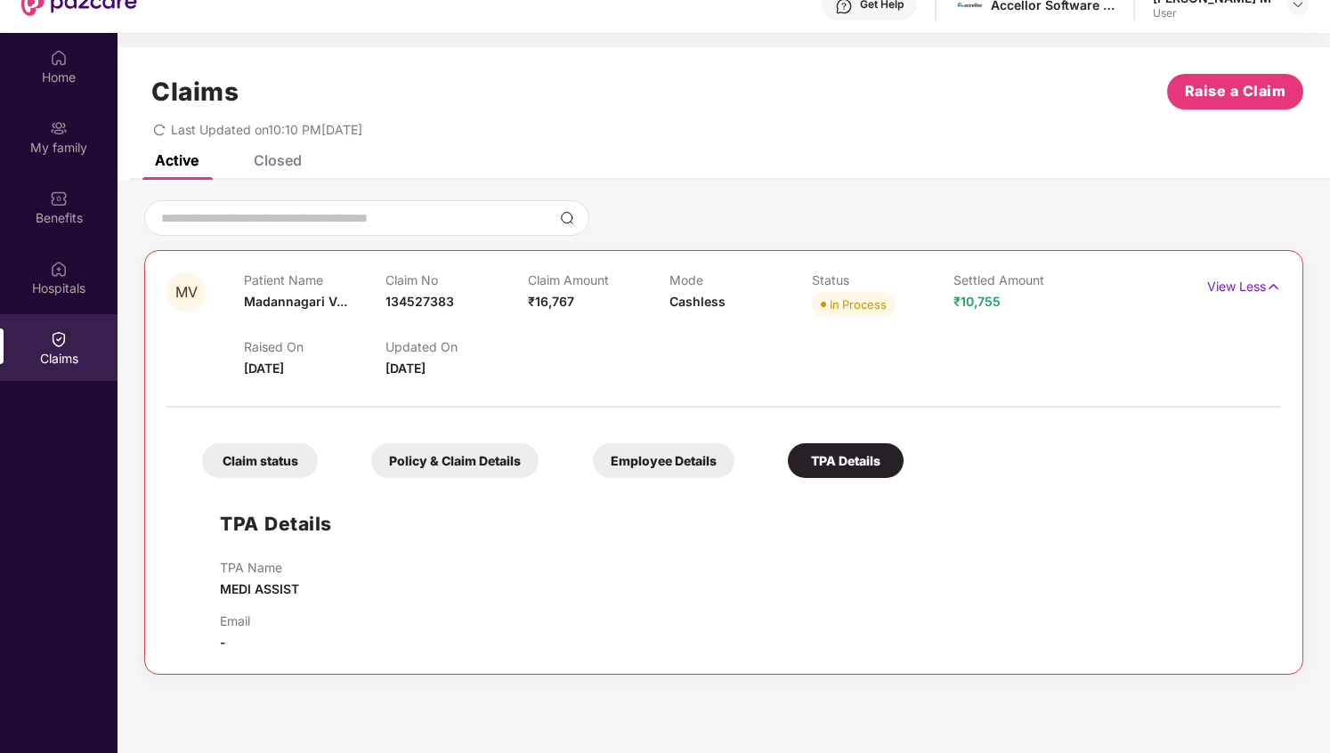
click at [268, 465] on div "Claim status" at bounding box center [260, 460] width 116 height 35
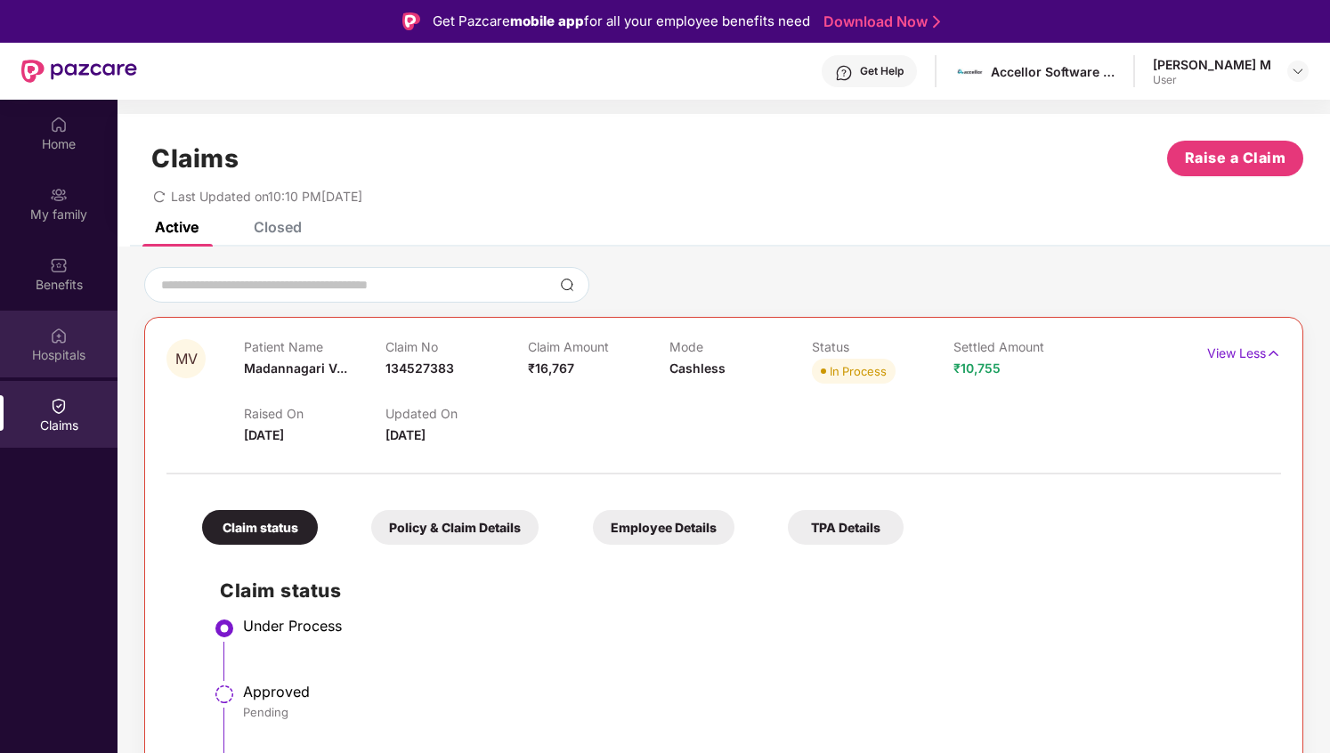
click at [76, 335] on div "Hospitals" at bounding box center [59, 344] width 118 height 67
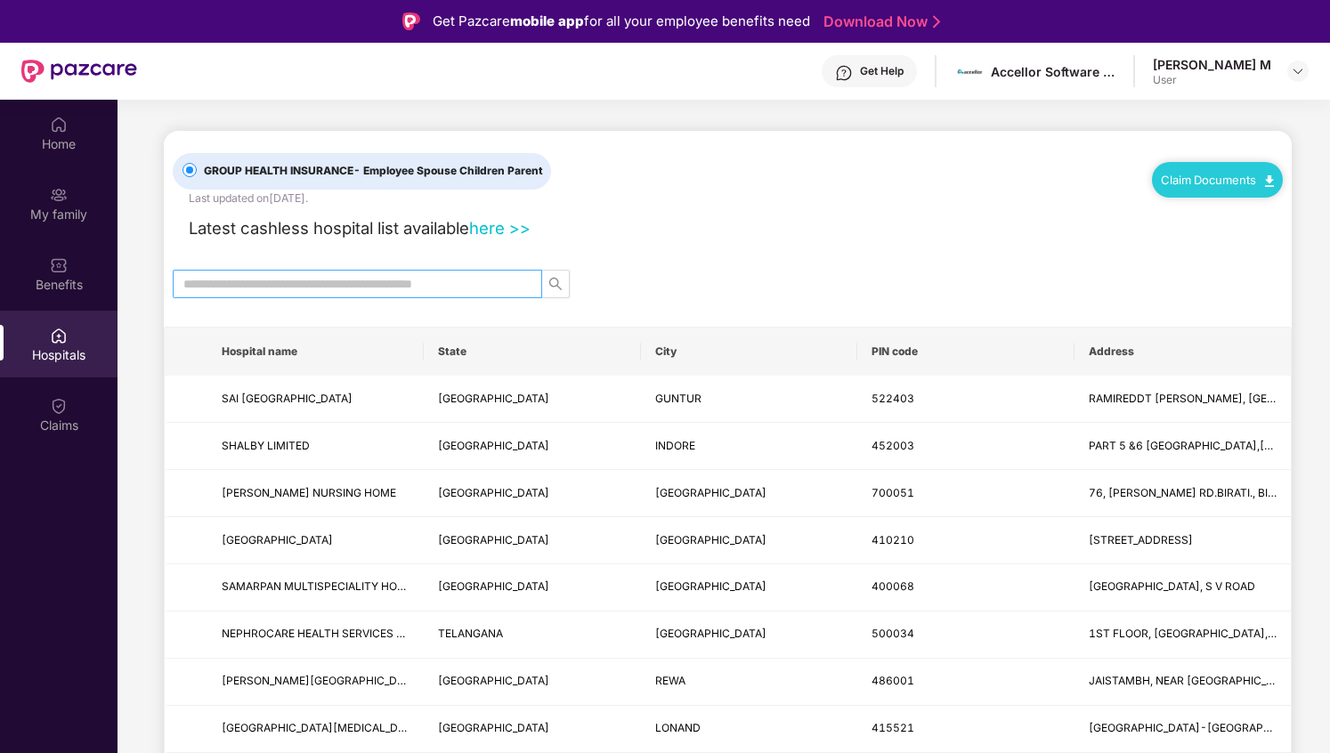
click at [436, 280] on input "text" at bounding box center [350, 284] width 334 height 20
type input "****"
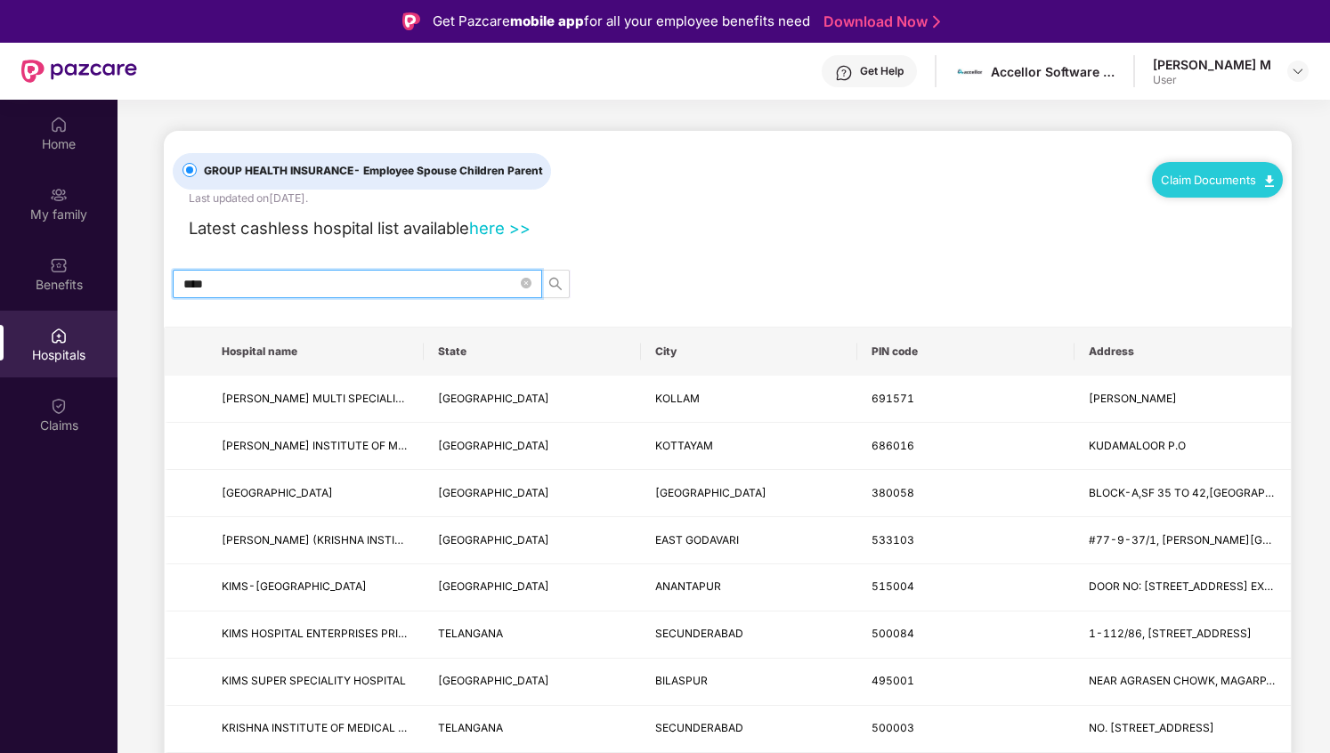
drag, startPoint x: 337, startPoint y: 287, endPoint x: 172, endPoint y: 268, distance: 165.8
click at [169, 272] on div "****" at bounding box center [728, 284] width 1128 height 28
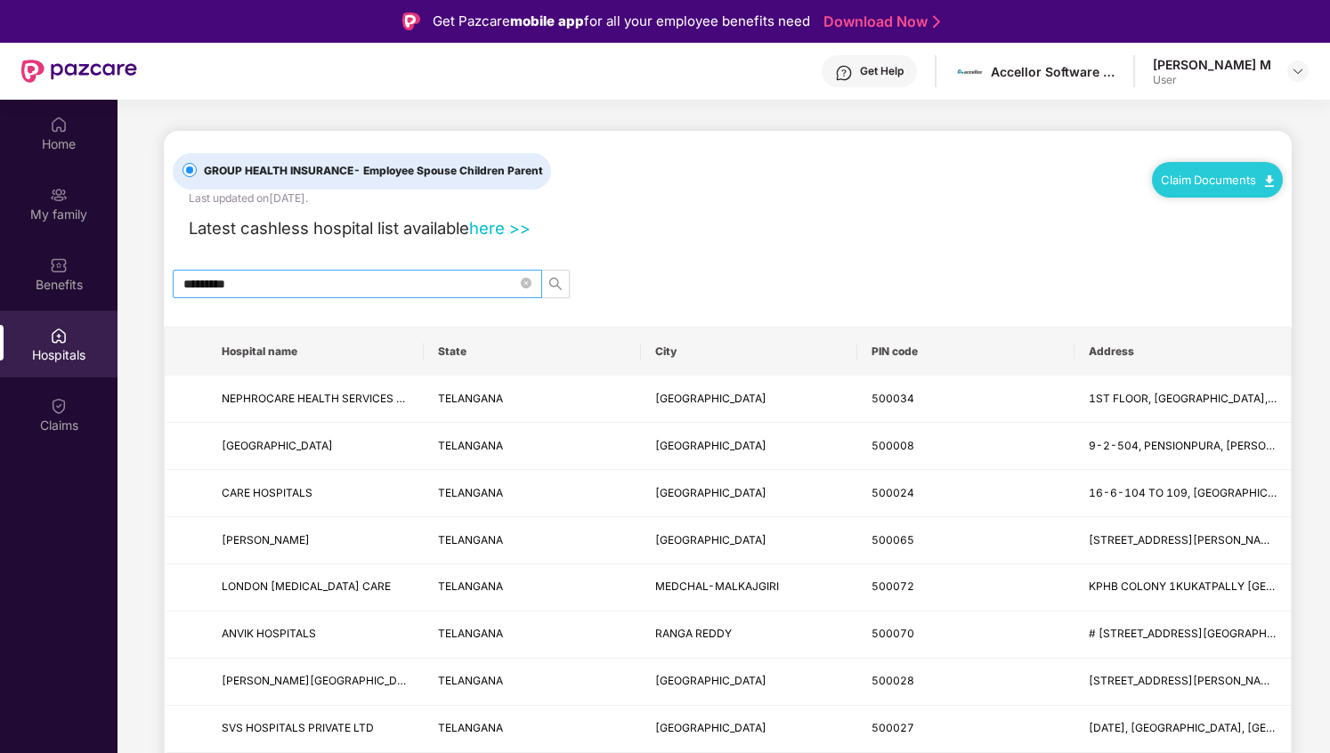
click at [180, 278] on span "*********" at bounding box center [358, 284] width 370 height 28
click at [179, 281] on span "*********" at bounding box center [358, 284] width 370 height 28
click at [185, 281] on input "*********" at bounding box center [350, 284] width 334 height 20
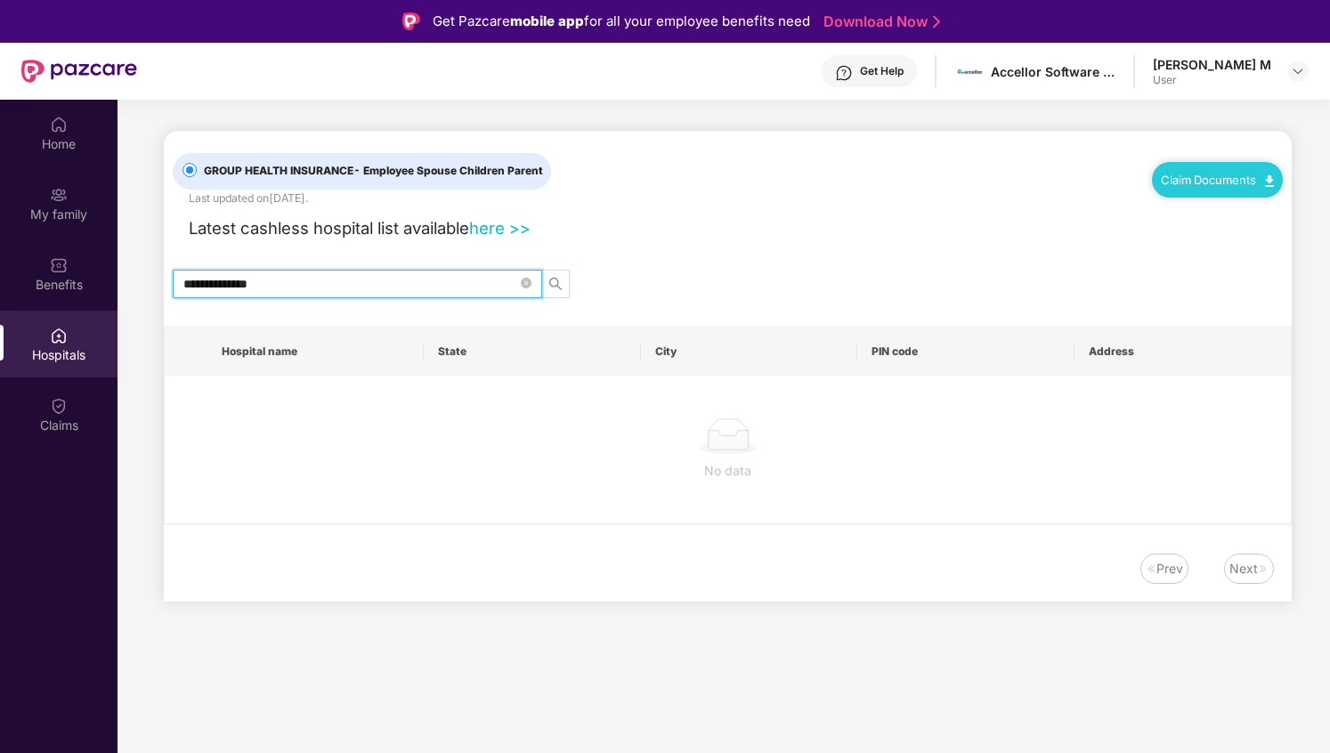
click at [299, 288] on input "**********" at bounding box center [350, 284] width 334 height 20
click at [210, 288] on input "**********" at bounding box center [350, 284] width 334 height 20
drag, startPoint x: 219, startPoint y: 282, endPoint x: 314, endPoint y: 284, distance: 95.3
click at [314, 284] on input "**********" at bounding box center [350, 284] width 334 height 20
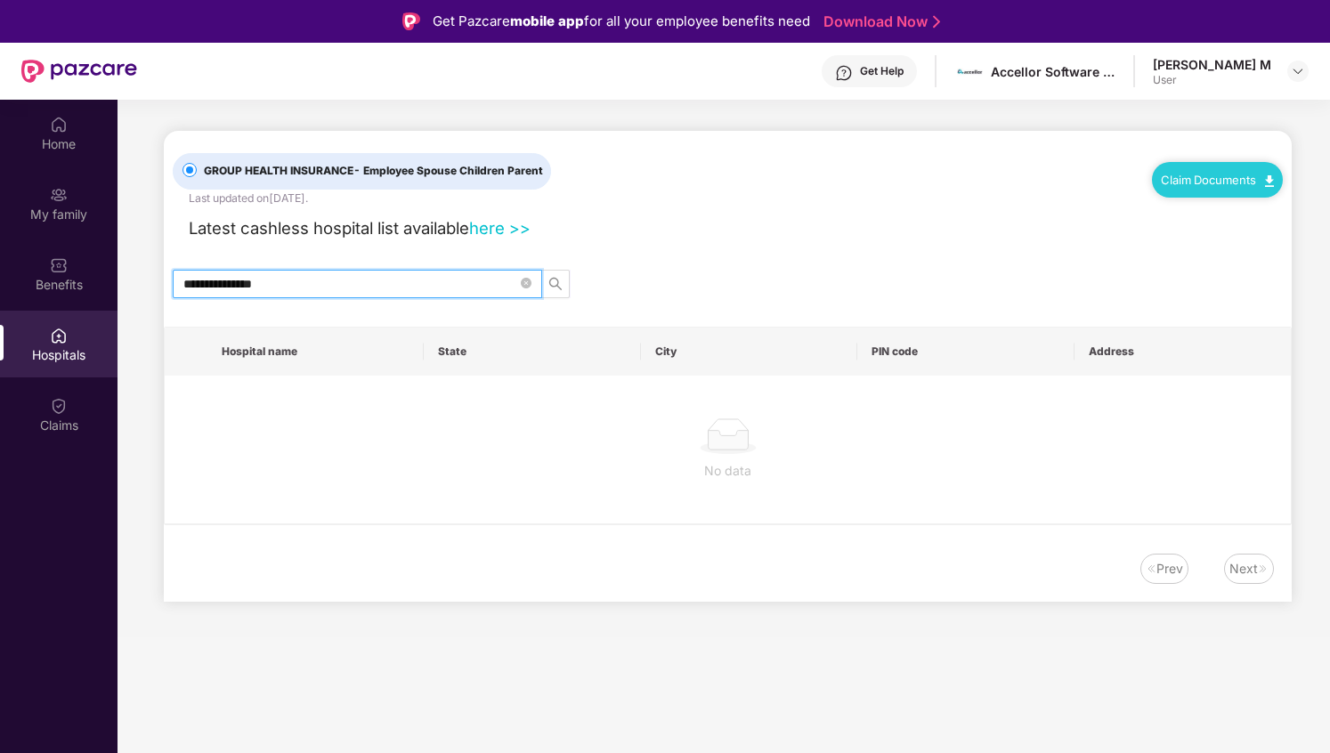
drag, startPoint x: 314, startPoint y: 284, endPoint x: 167, endPoint y: 280, distance: 147.9
click at [167, 280] on div "**********" at bounding box center [728, 284] width 1128 height 28
drag, startPoint x: 181, startPoint y: 281, endPoint x: 192, endPoint y: 281, distance: 11.6
click at [191, 281] on span "**********" at bounding box center [358, 284] width 370 height 28
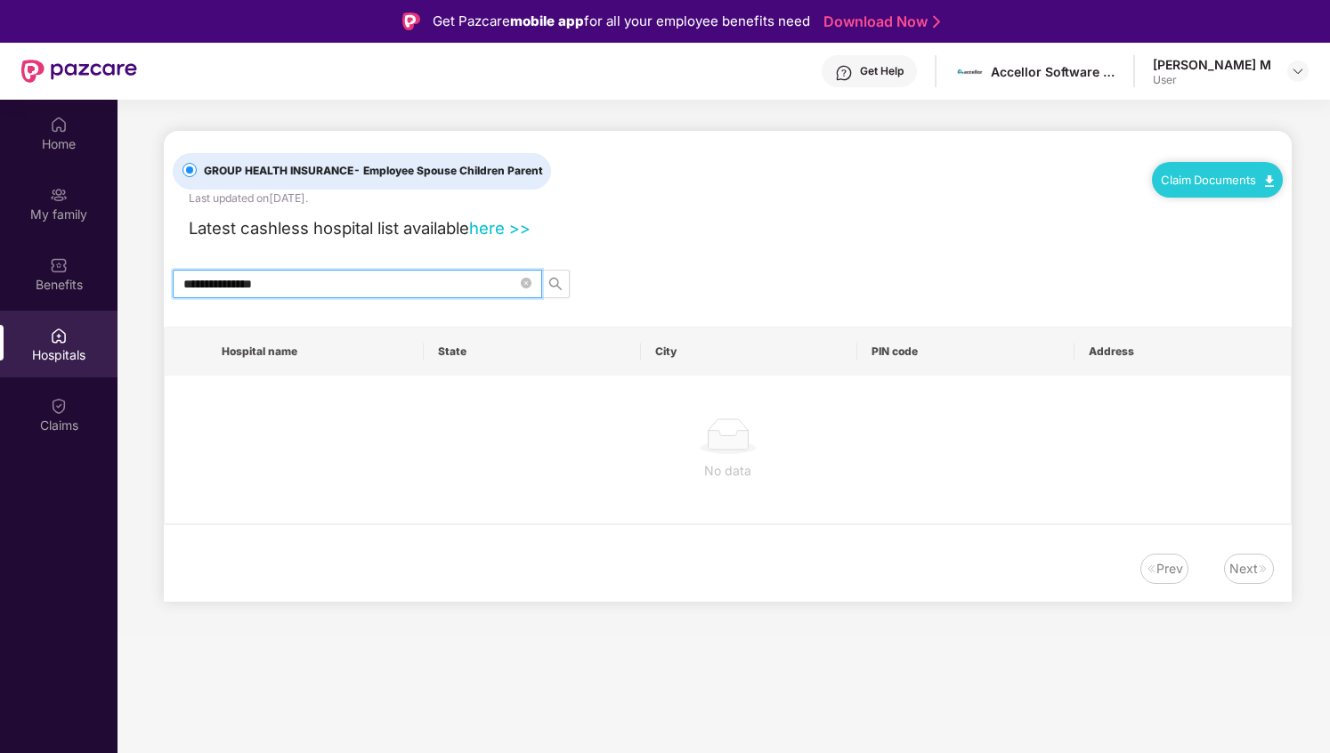
click at [219, 286] on input "**********" at bounding box center [350, 284] width 334 height 20
click at [215, 285] on input "**********" at bounding box center [350, 284] width 334 height 20
click at [194, 285] on input "**********" at bounding box center [350, 284] width 334 height 20
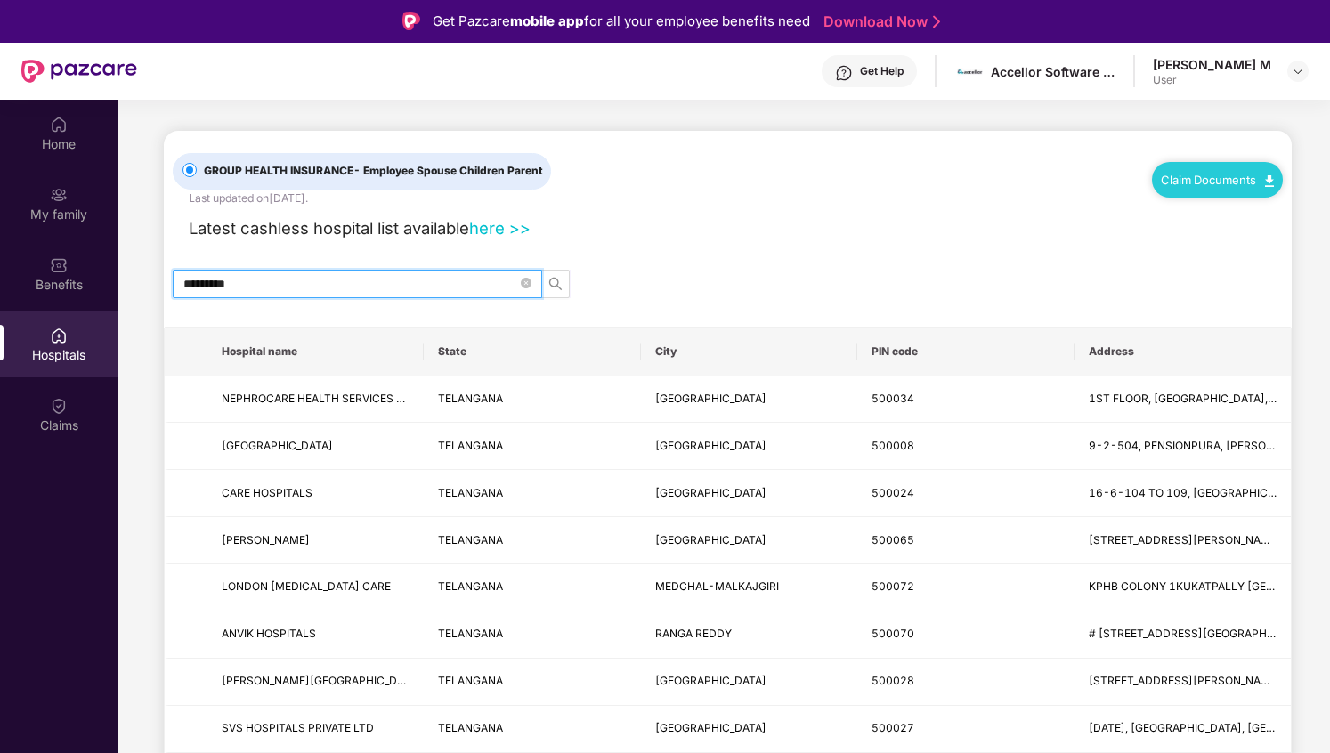
type input "*********"
click at [329, 293] on span "*********" at bounding box center [358, 284] width 370 height 28
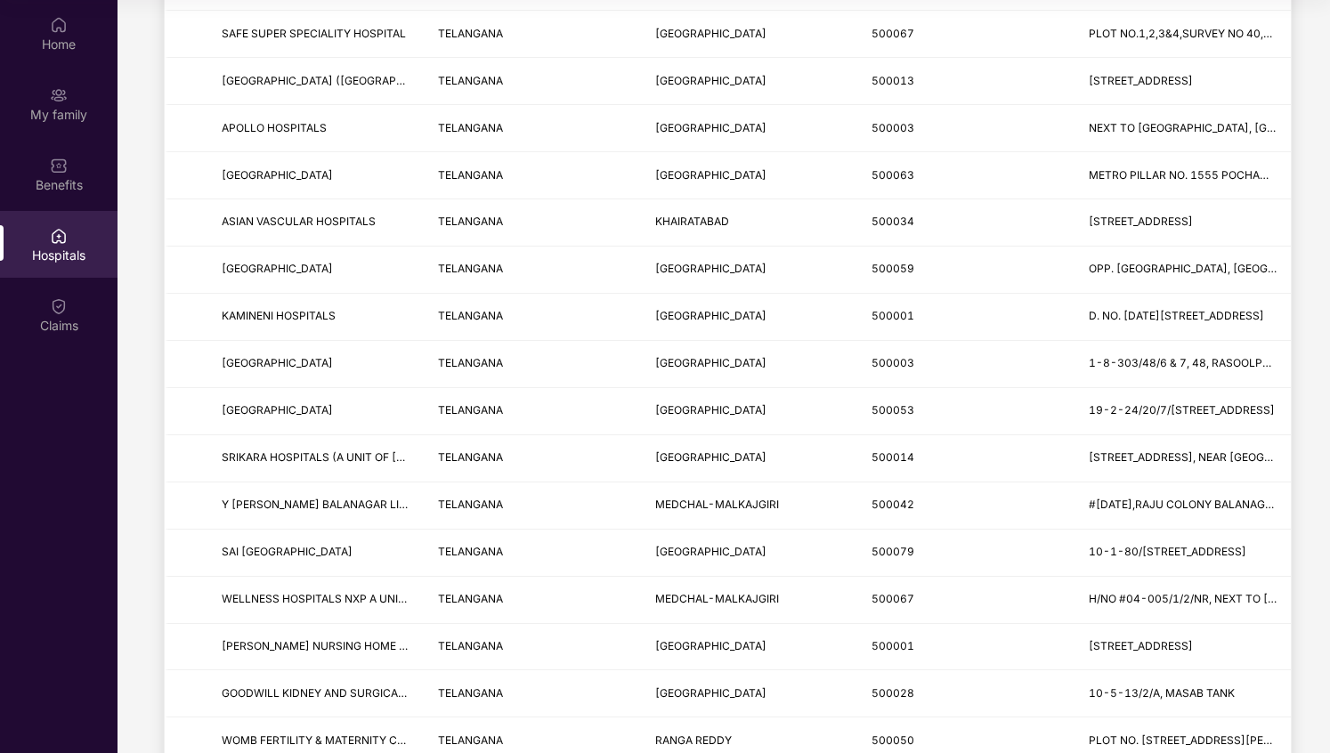
scroll to position [1993, 0]
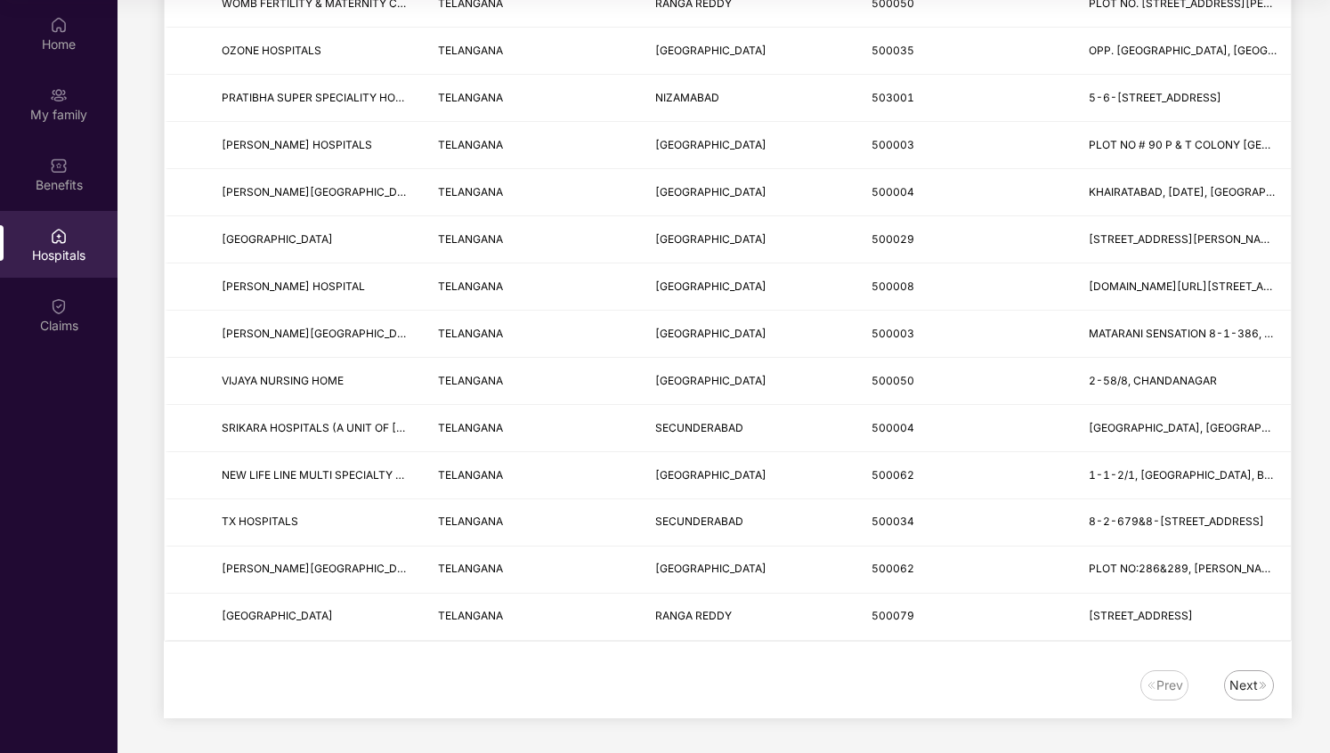
click at [1254, 688] on div "Next" at bounding box center [1244, 686] width 28 height 20
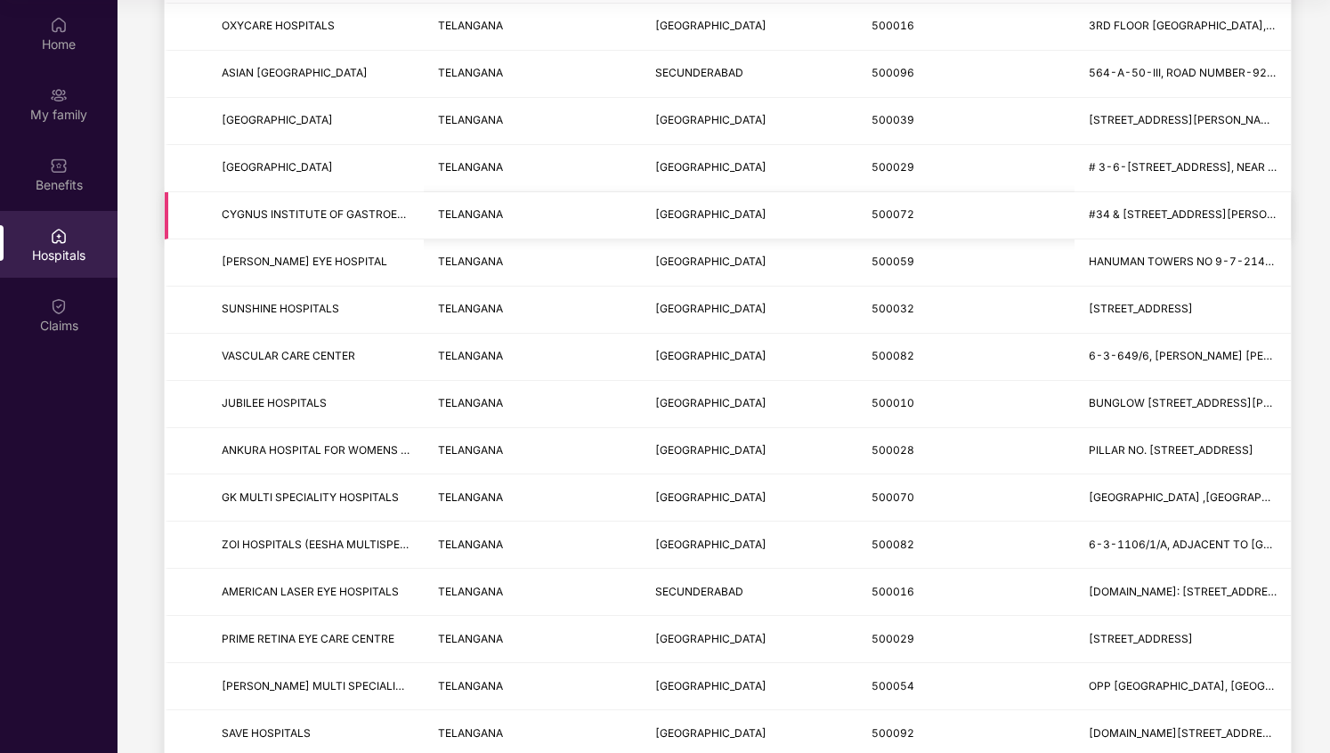
scroll to position [454, 0]
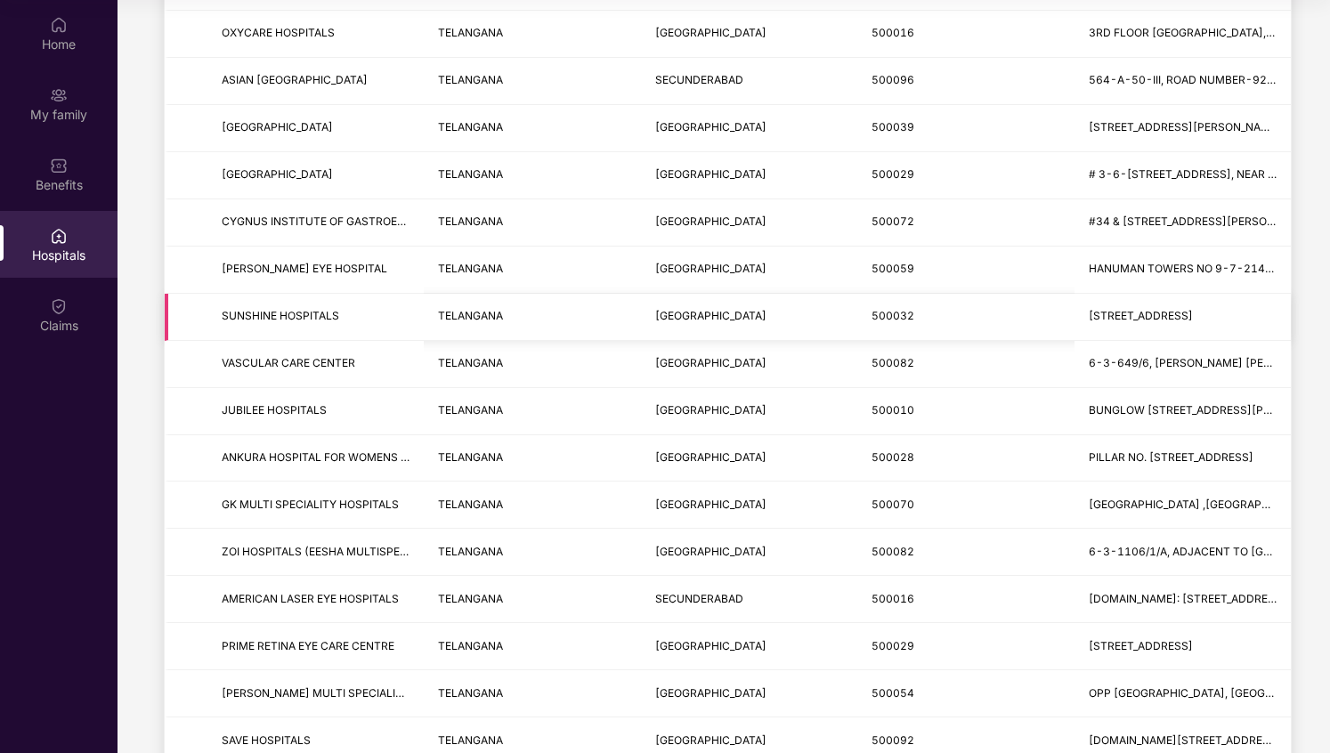
click at [363, 319] on span "SUNSHINE HOSPITALS" at bounding box center [316, 316] width 188 height 17
click at [692, 319] on span "HYDERABAD" at bounding box center [710, 315] width 111 height 13
click at [1174, 318] on span "SY NO: 40, 45 & 46, OLD MUMBAI ROAD,RAIDURG, GATCHIBOWLI" at bounding box center [1141, 315] width 104 height 13
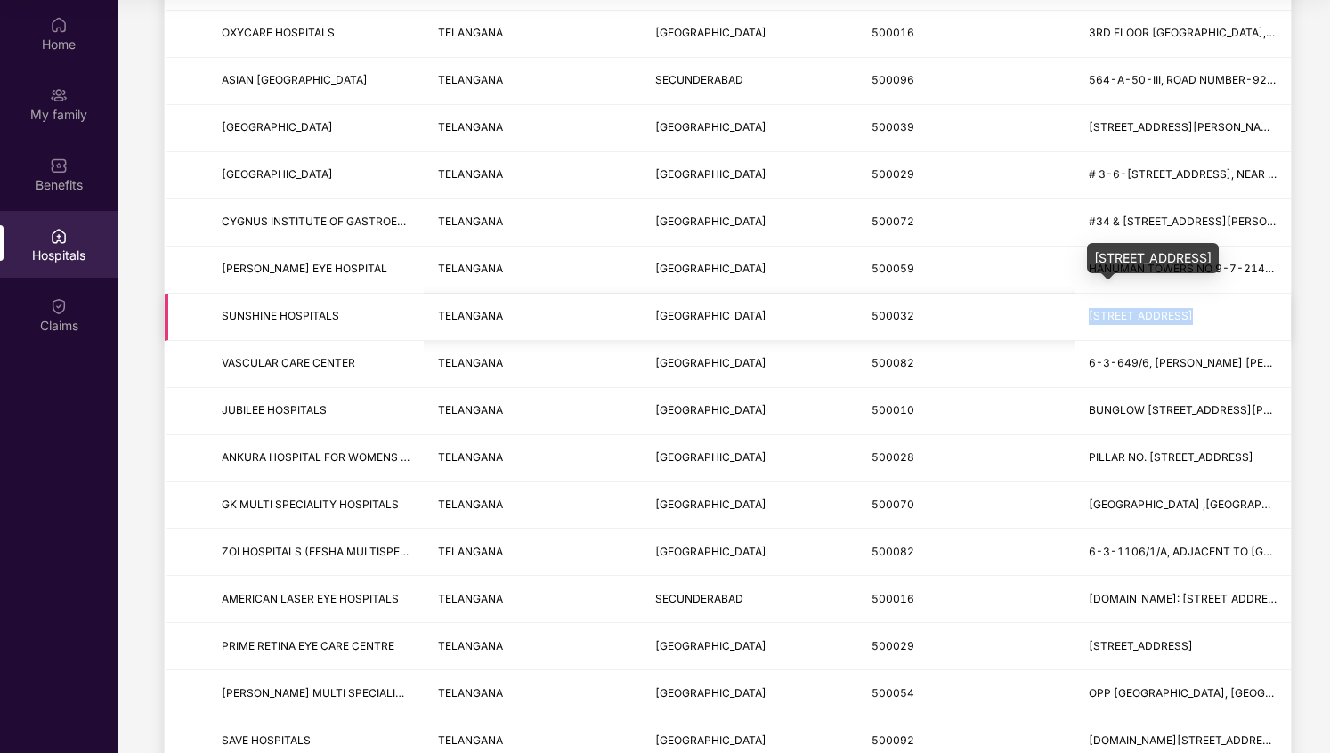
click at [1174, 318] on span "SY NO: 40, 45 & 46, OLD MUMBAI ROAD,RAIDURG, GATCHIBOWLI" at bounding box center [1141, 315] width 104 height 13
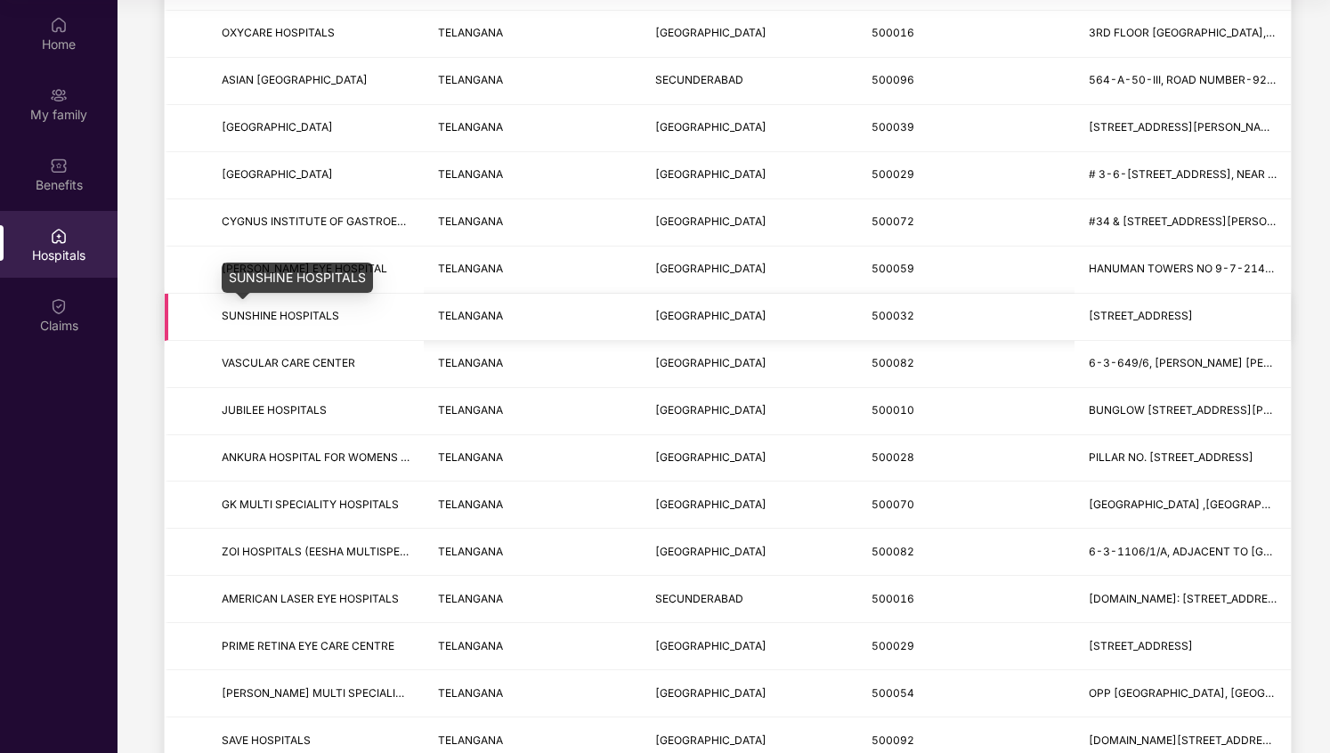
click at [239, 321] on span "SUNSHINE HOSPITALS" at bounding box center [281, 315] width 118 height 13
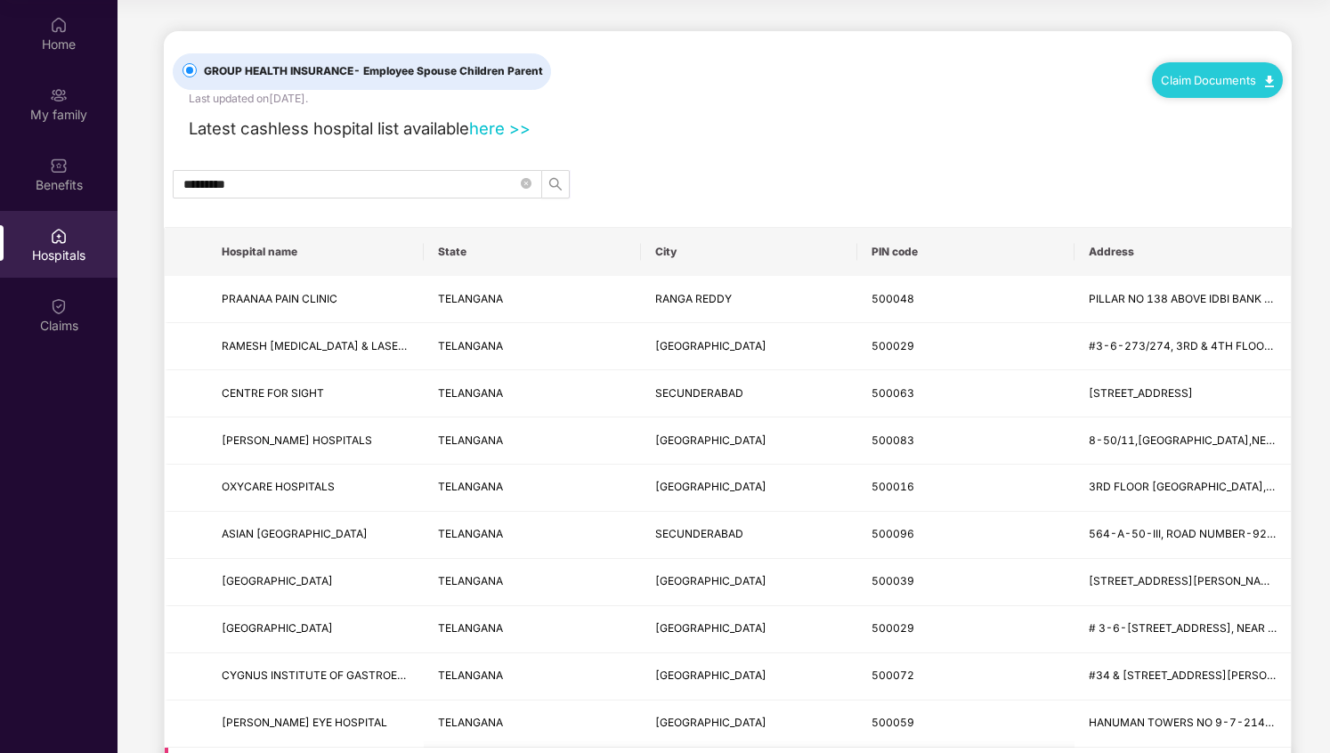
scroll to position [0, 0]
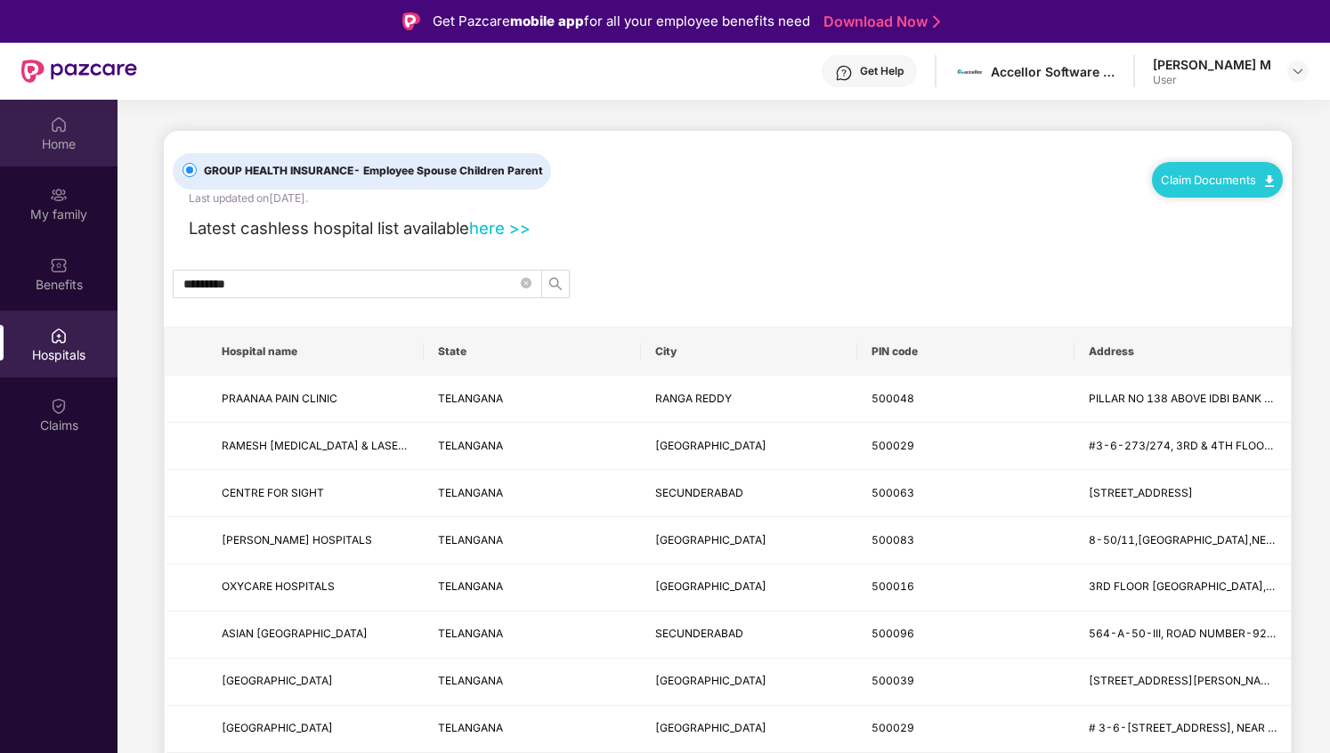
click at [77, 142] on div "Home" at bounding box center [59, 144] width 118 height 18
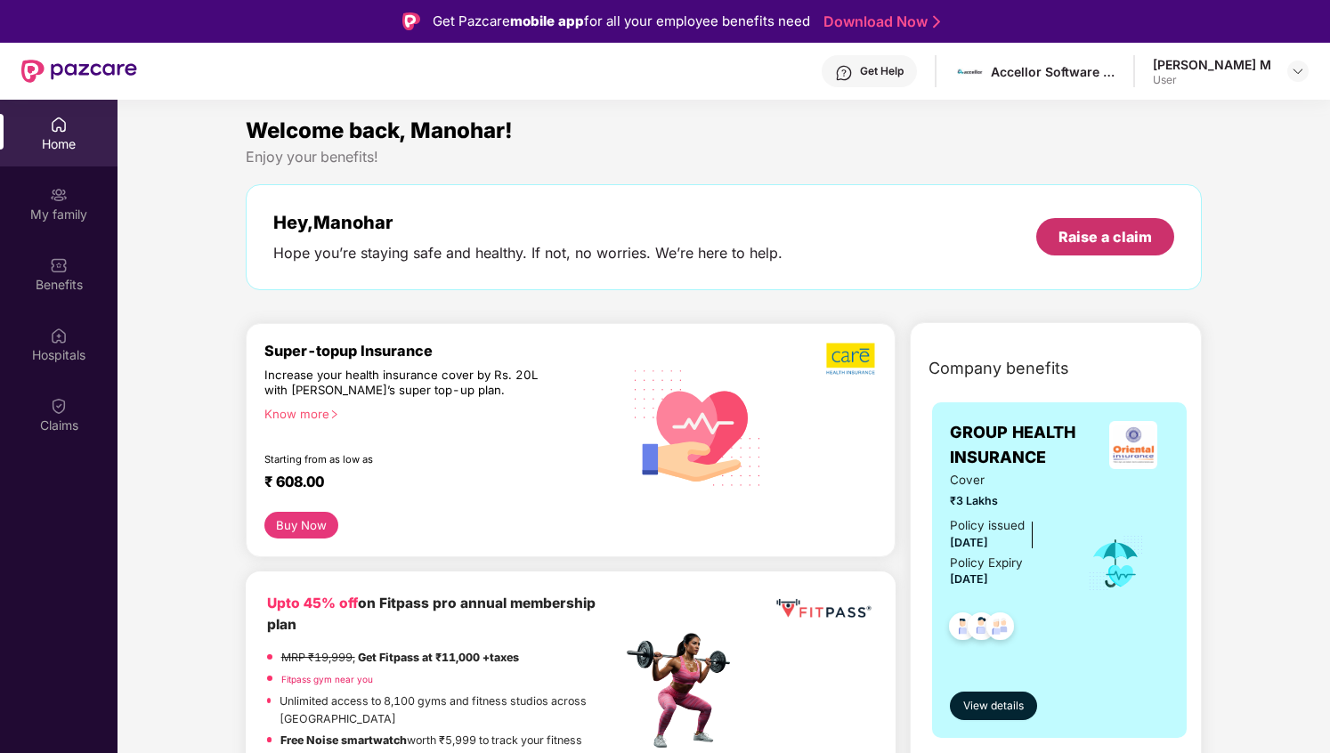
click at [1123, 229] on div "Raise a claim" at bounding box center [1105, 237] width 93 height 20
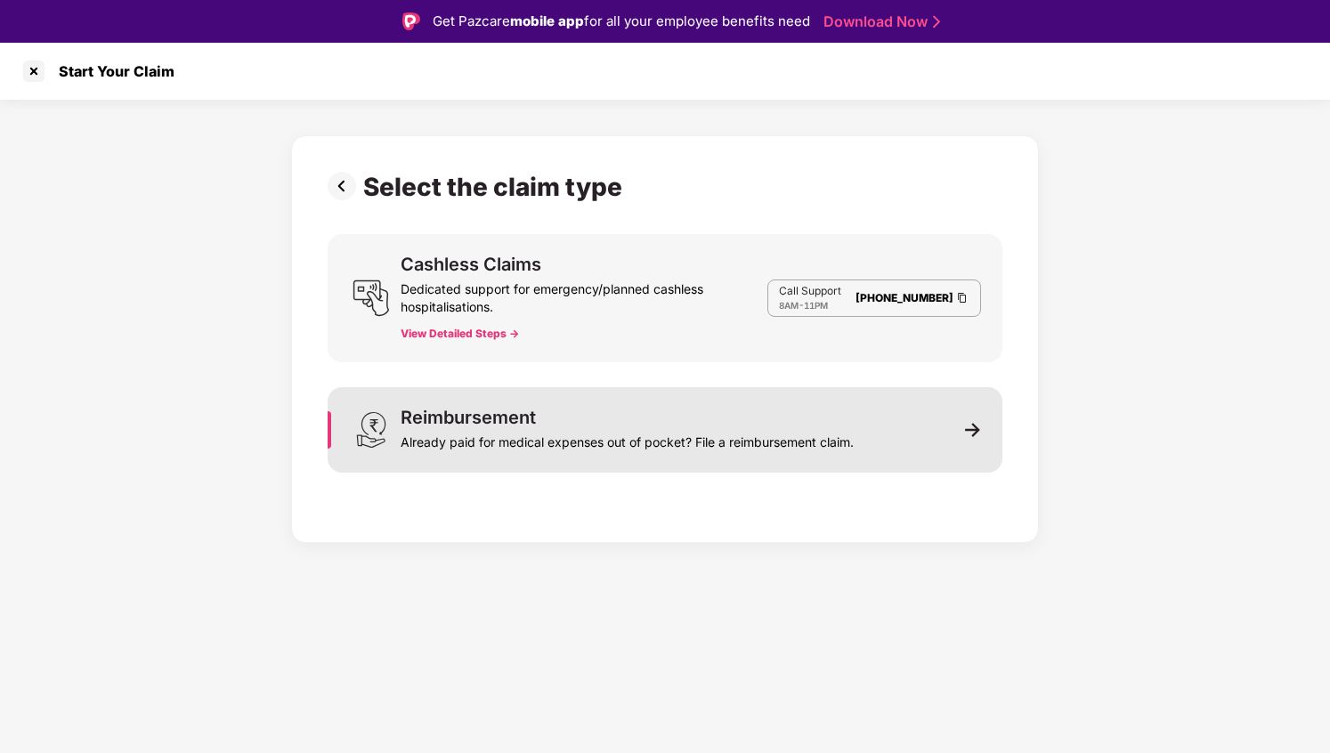
click at [830, 427] on div "Already paid for medical expenses out of pocket? File a reimbursement claim." at bounding box center [627, 439] width 453 height 25
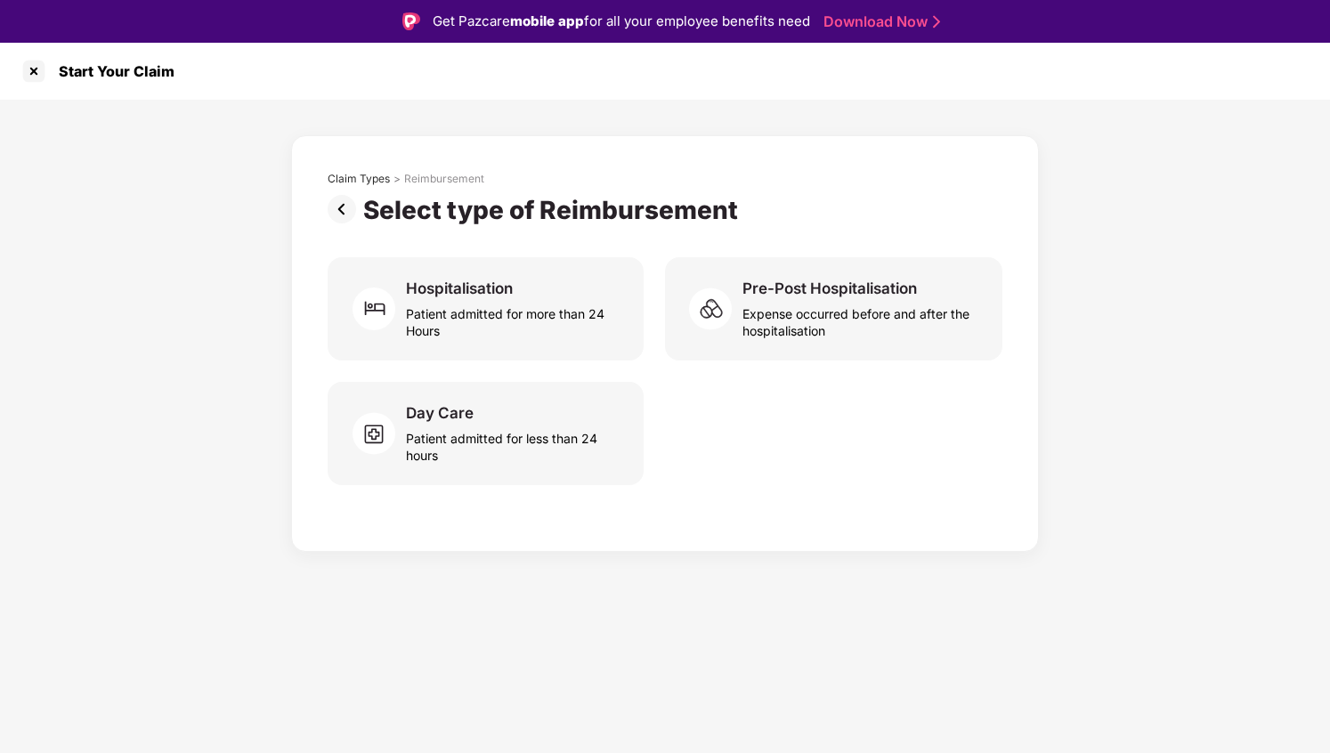
click at [339, 207] on img at bounding box center [346, 209] width 36 height 28
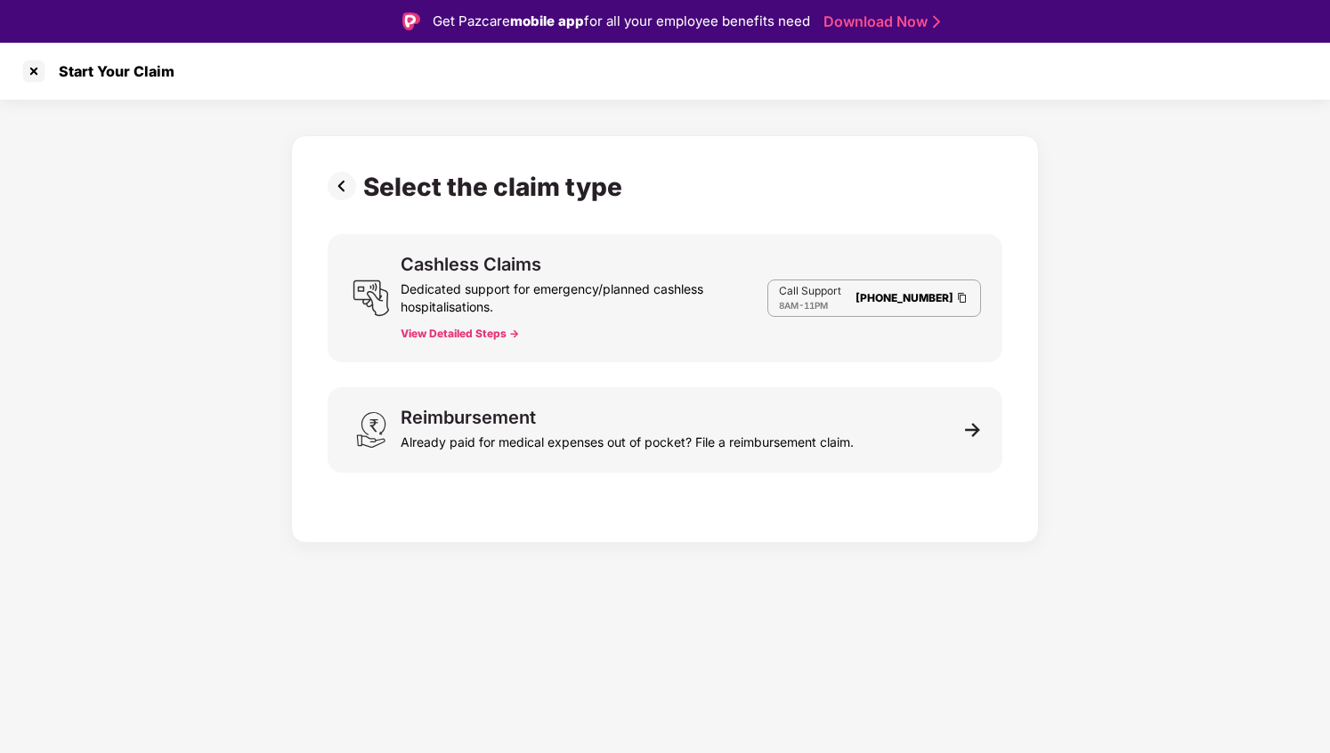
click at [341, 194] on img at bounding box center [346, 186] width 36 height 28
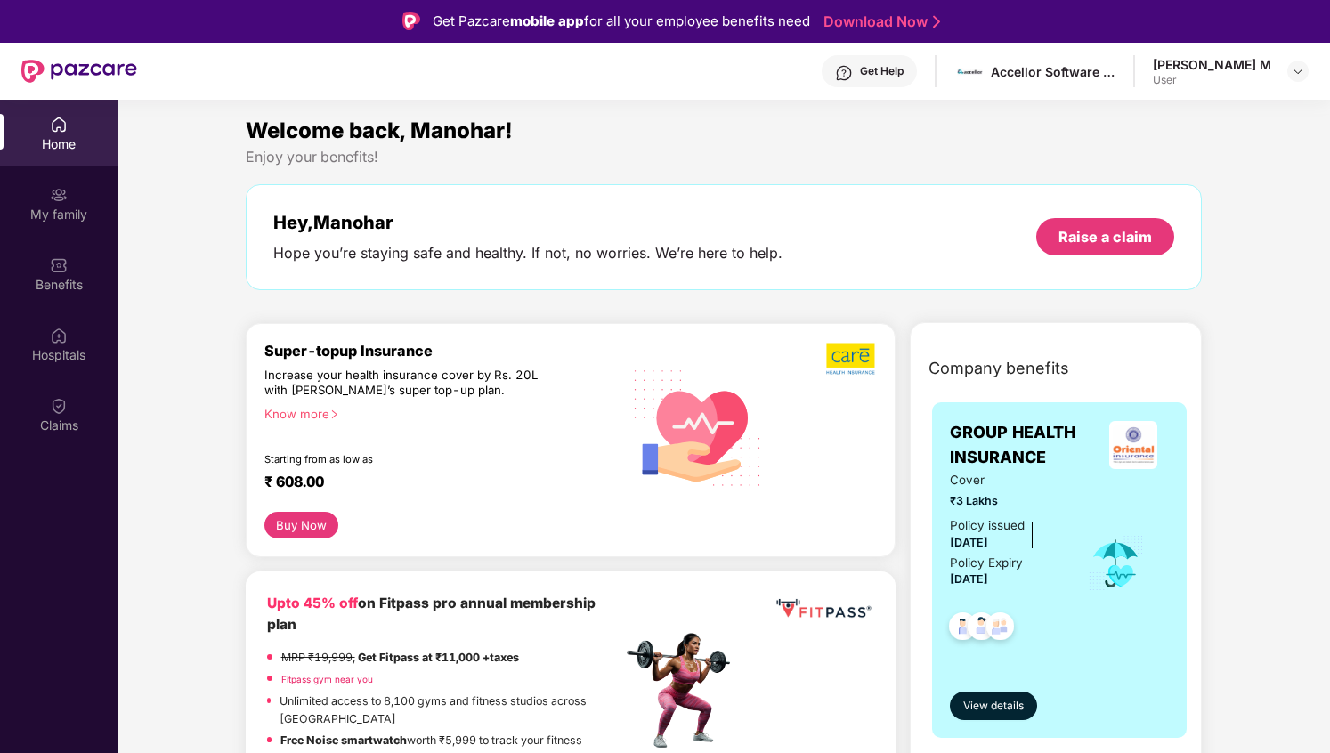
click at [462, 133] on span "Welcome back, Manohar!" at bounding box center [379, 131] width 267 height 26
click at [499, 131] on span "Welcome back, Manohar!" at bounding box center [379, 131] width 267 height 26
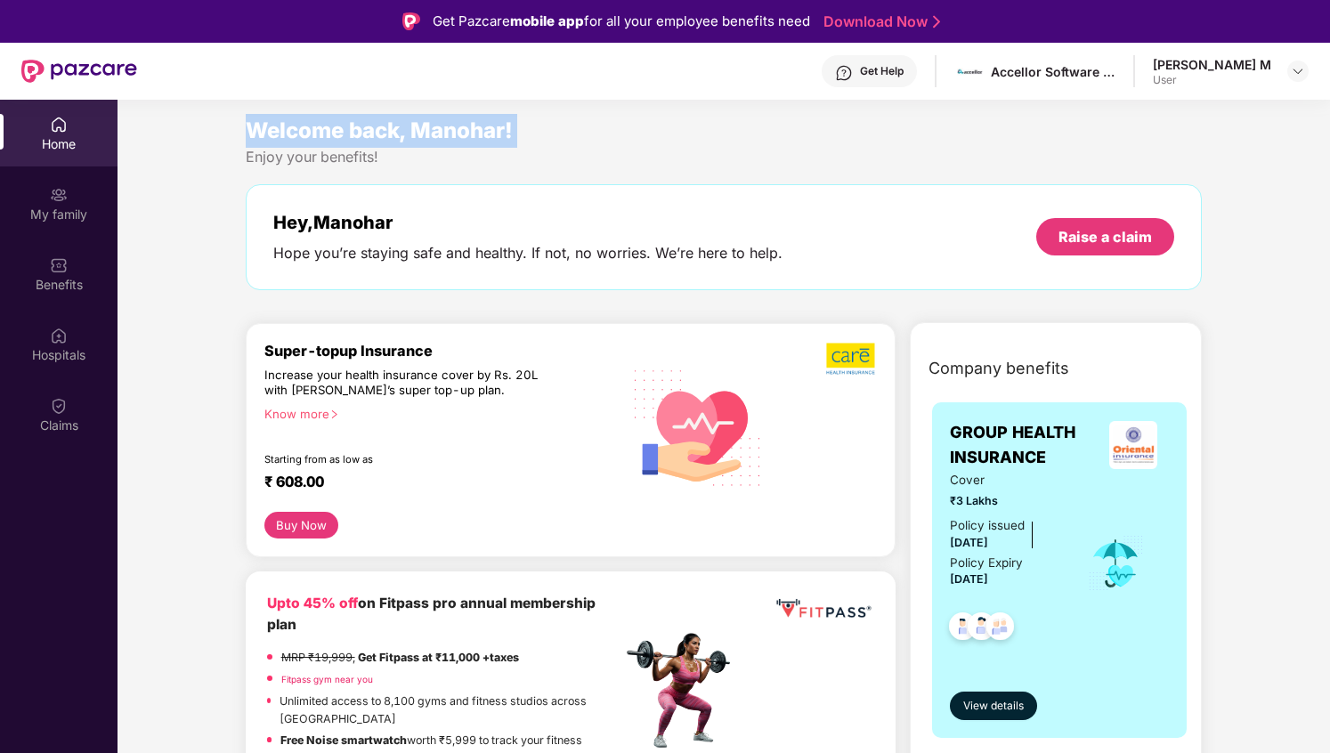
click at [519, 132] on div "Welcome back, Manohar!" at bounding box center [724, 131] width 957 height 34
click at [473, 129] on span "Welcome back, Manohar!" at bounding box center [379, 131] width 267 height 26
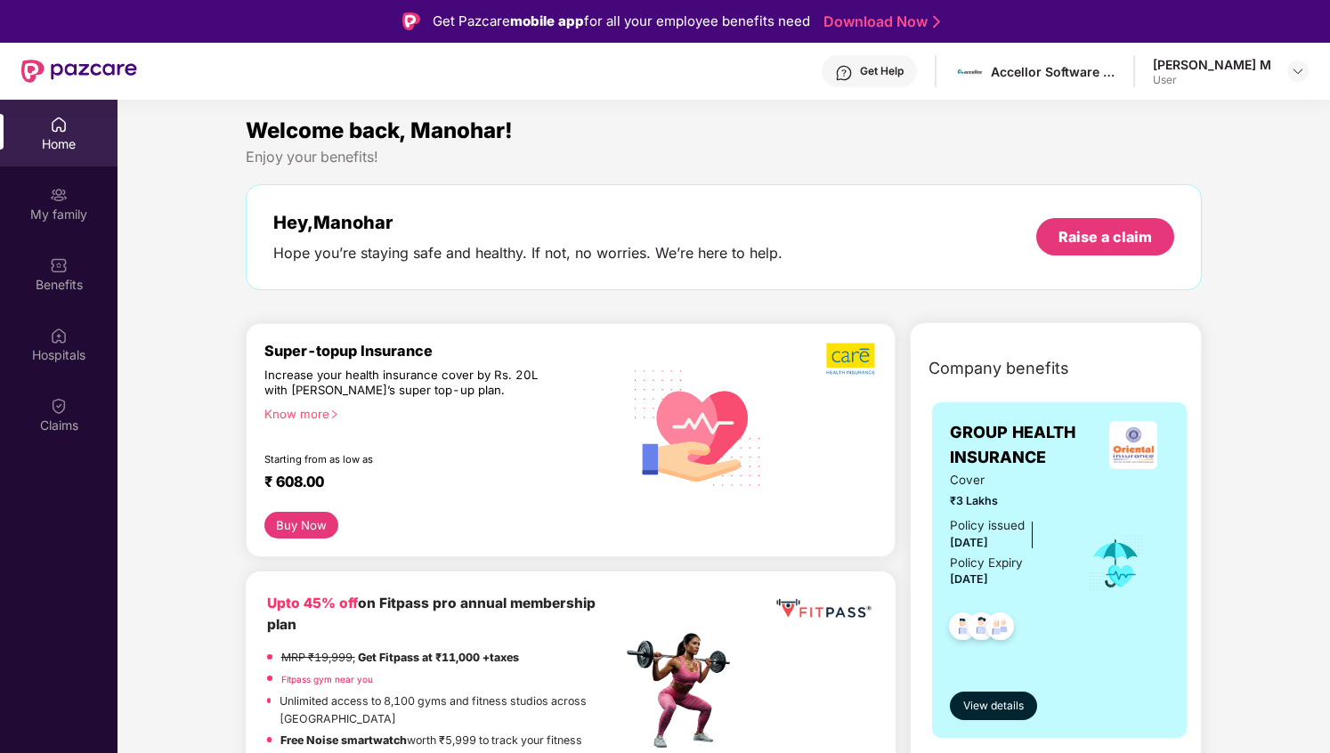
click at [473, 129] on span "Welcome back, Manohar!" at bounding box center [379, 131] width 267 height 26
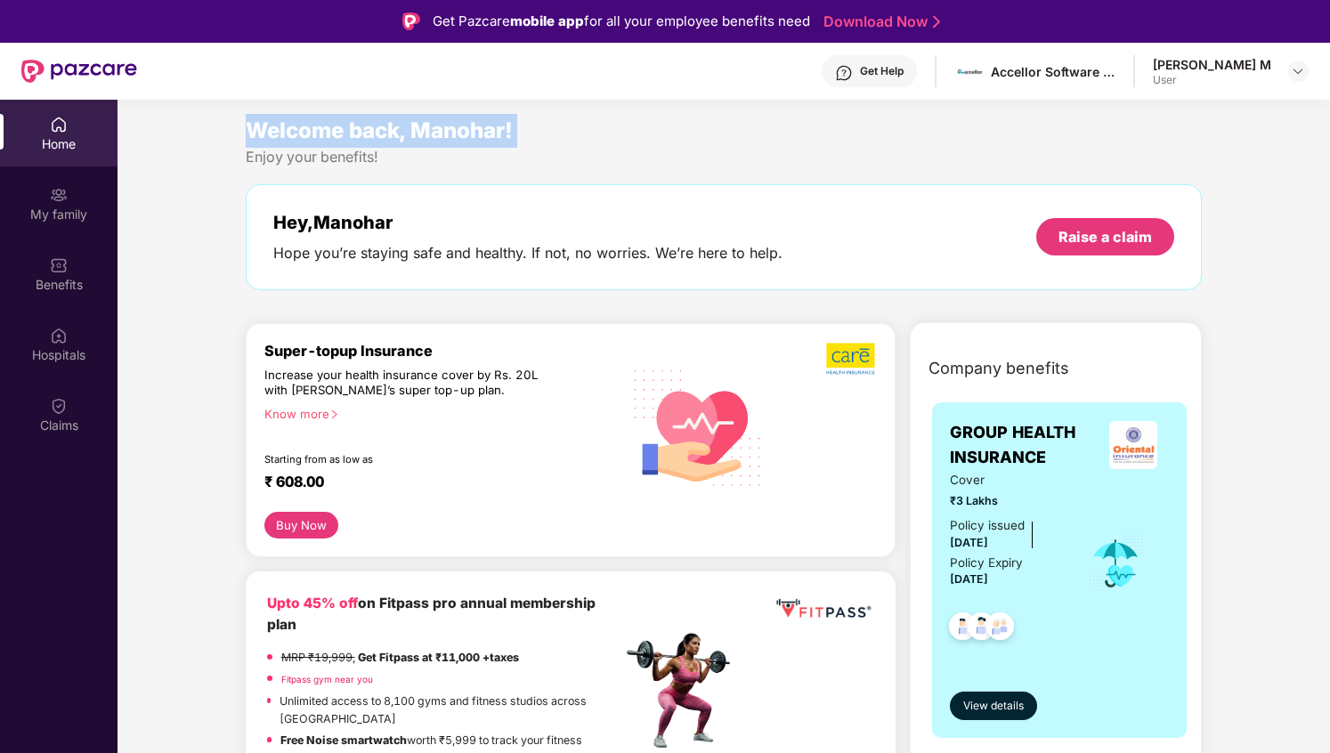
click at [473, 129] on span "Welcome back, Manohar!" at bounding box center [379, 131] width 267 height 26
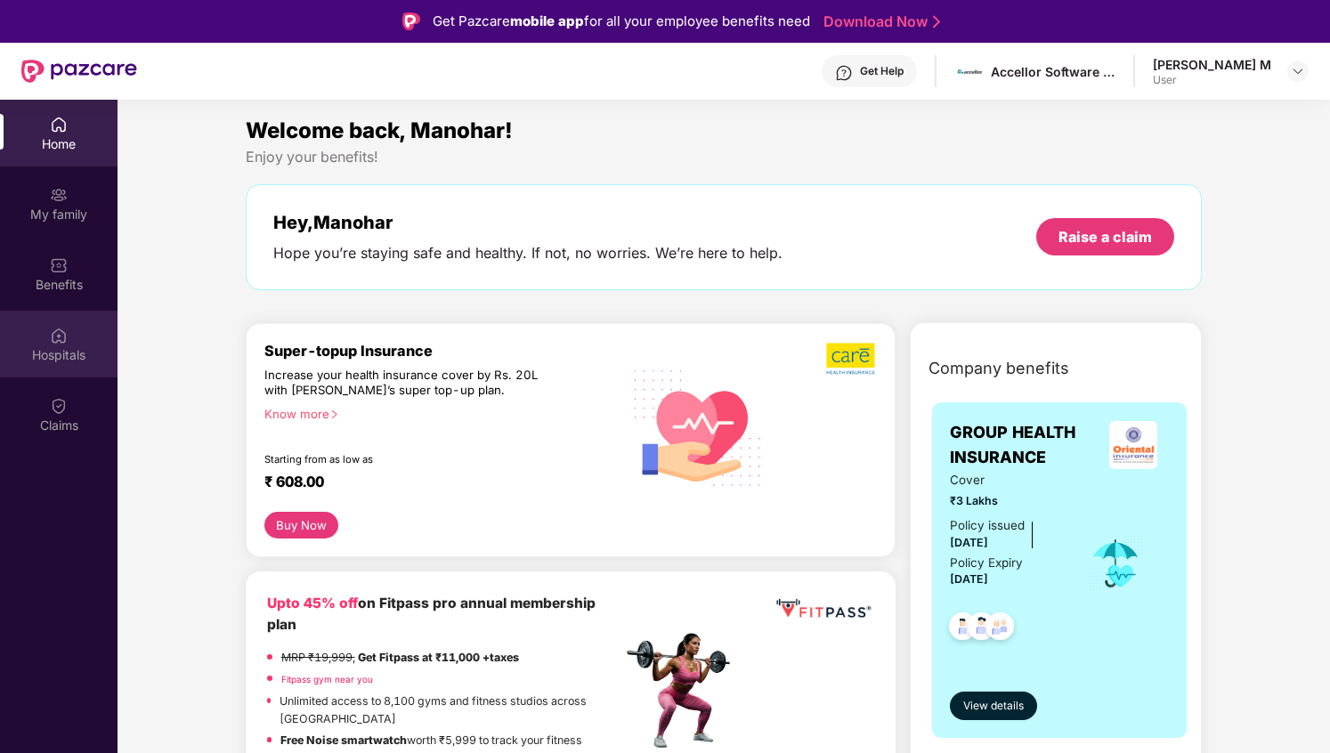
click at [78, 354] on div "Hospitals" at bounding box center [59, 355] width 118 height 18
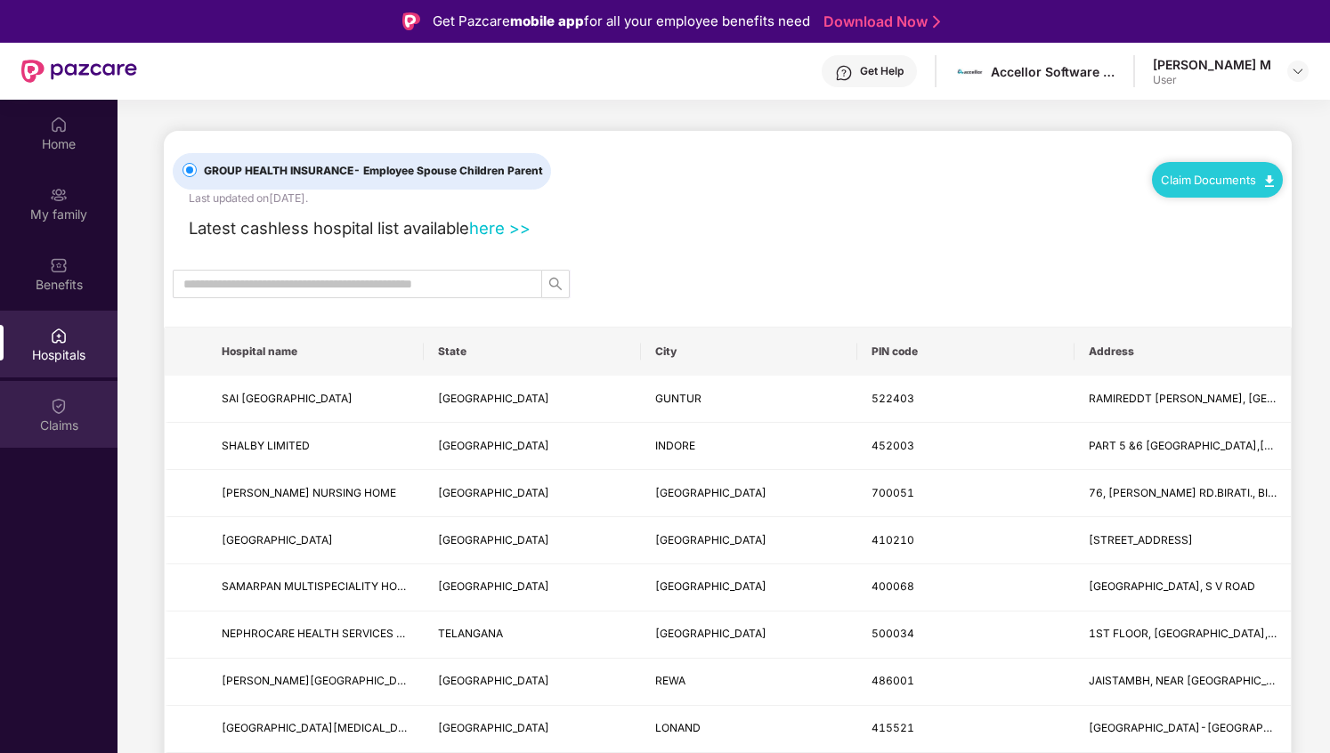
click at [66, 420] on div "Claims" at bounding box center [59, 426] width 118 height 18
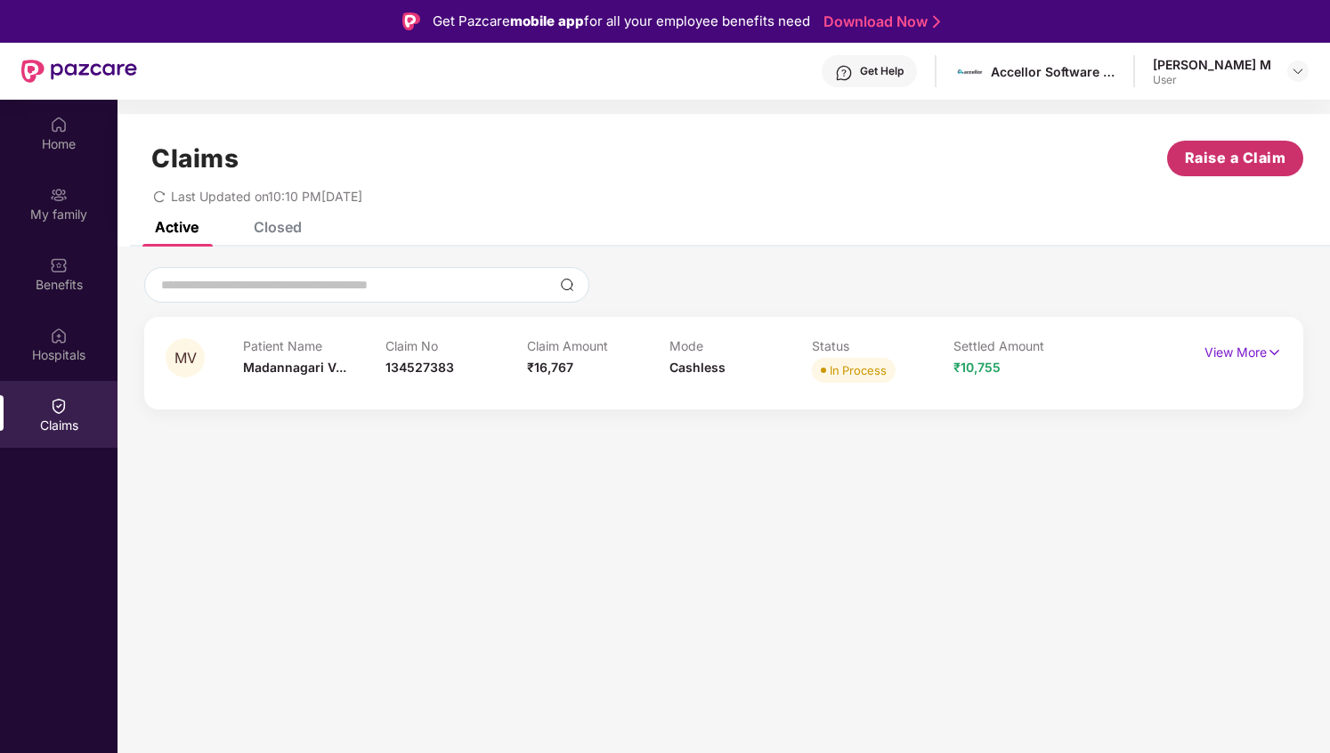
click at [1206, 169] on span "Raise a Claim" at bounding box center [1236, 158] width 102 height 22
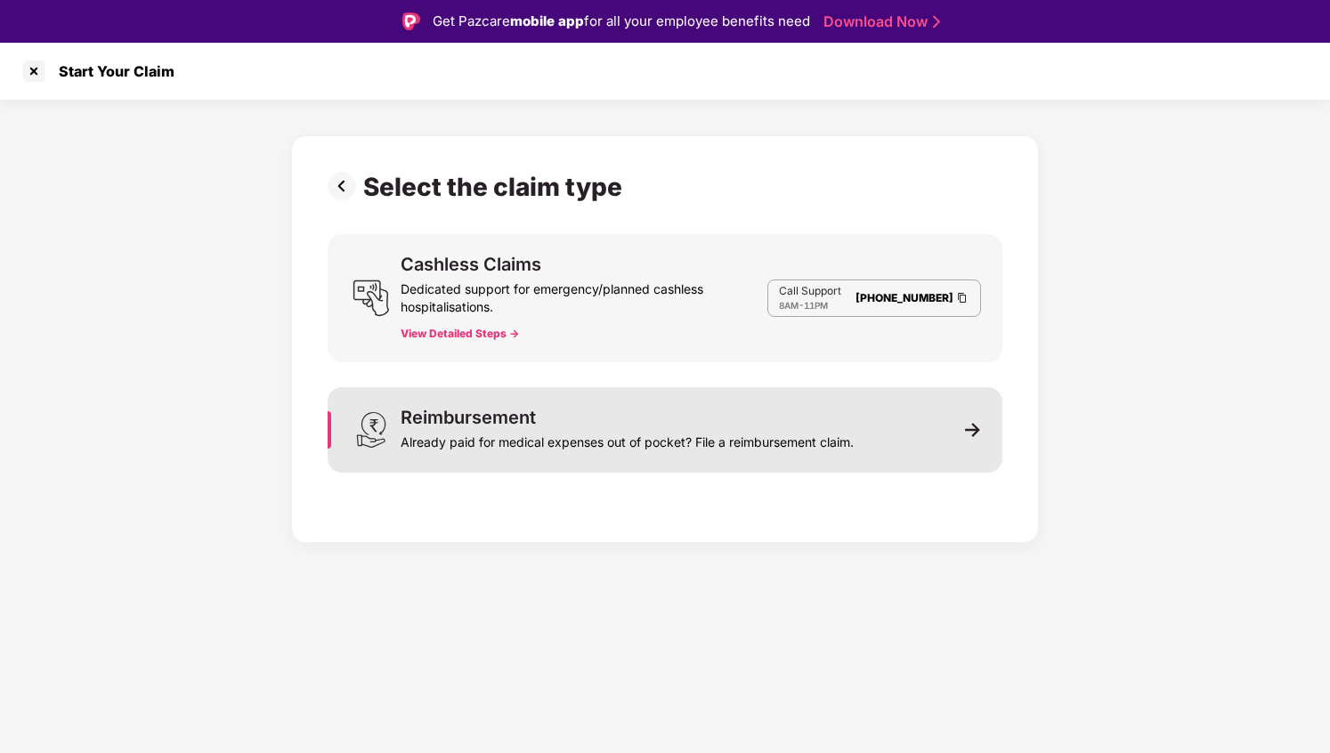
click at [914, 427] on div "Reimbursement Already paid for medical expenses out of pocket? File a reimburse…" at bounding box center [665, 429] width 675 height 85
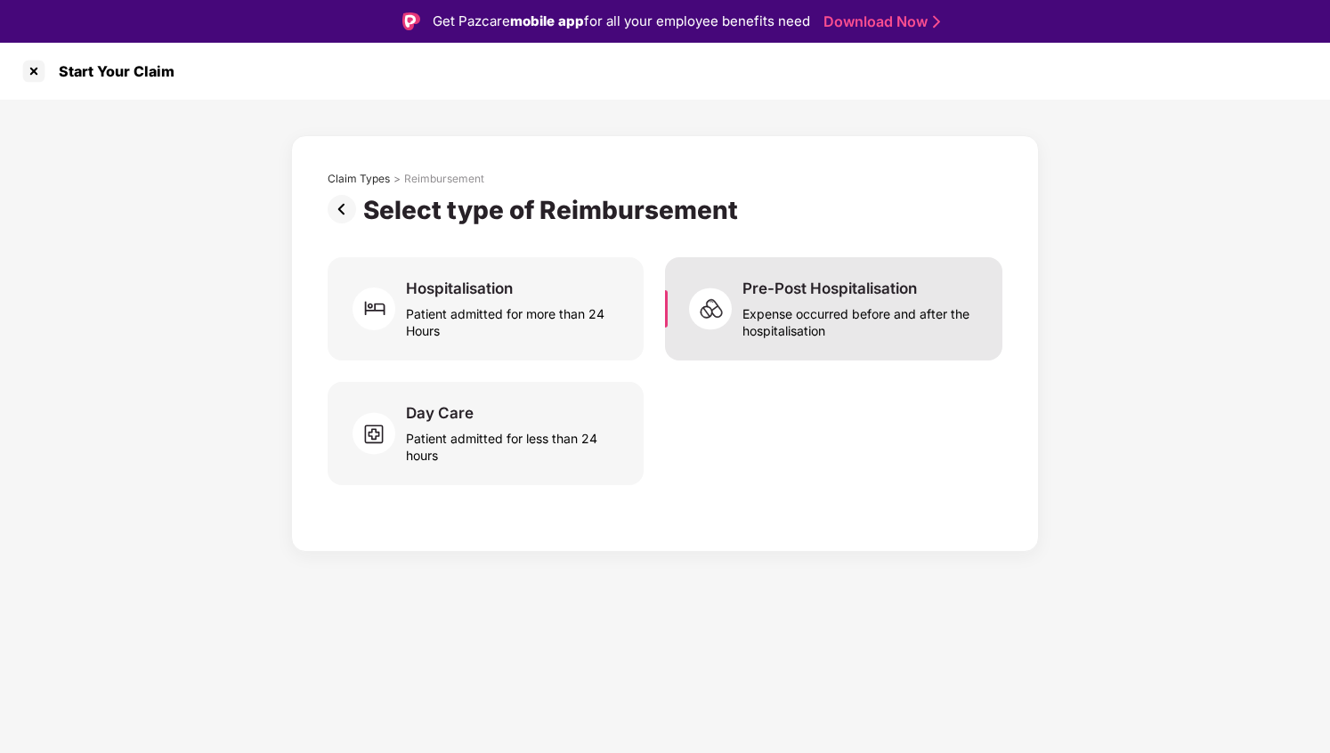
click at [788, 294] on div "Pre-Post Hospitalisation" at bounding box center [830, 289] width 175 height 20
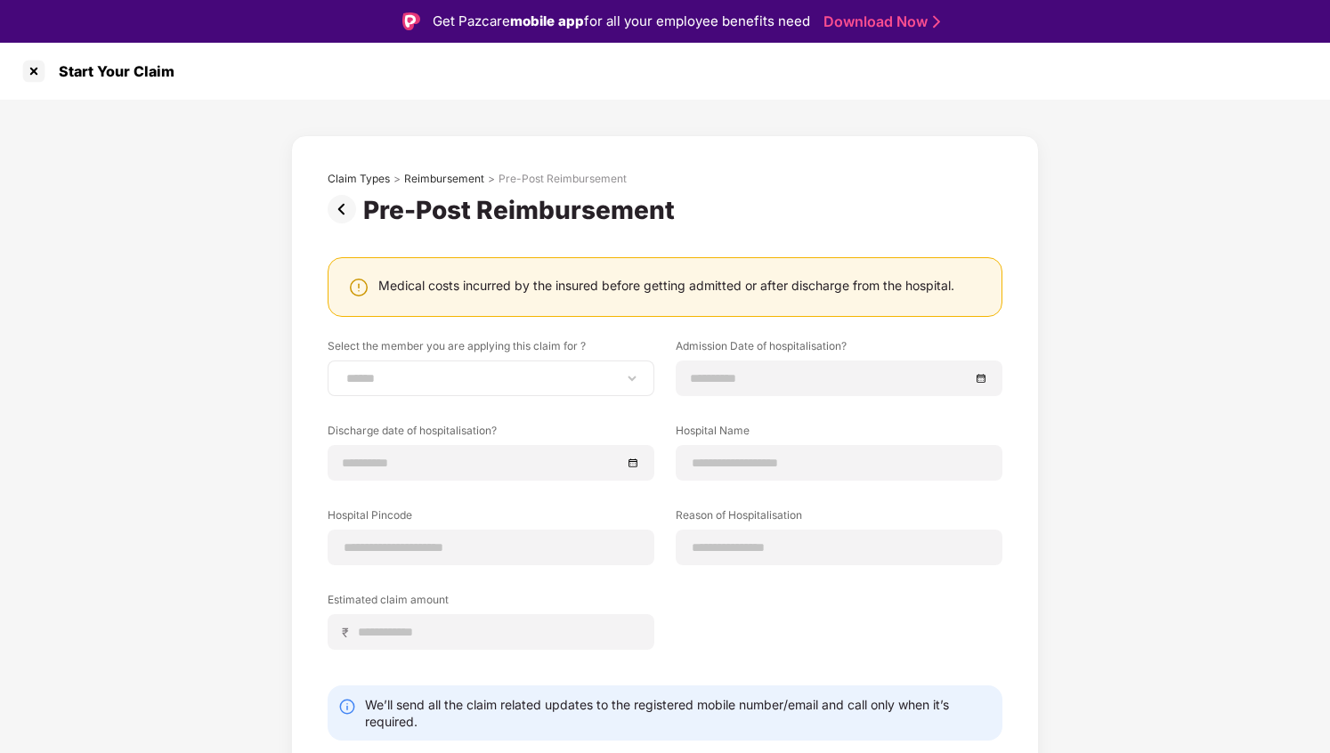
click at [493, 370] on div "**********" at bounding box center [491, 379] width 327 height 36
click at [497, 392] on div "**********" at bounding box center [491, 379] width 327 height 36
click at [549, 367] on div "**********" at bounding box center [491, 379] width 327 height 36
click at [616, 378] on select "**********" at bounding box center [491, 378] width 297 height 14
select select "**********"
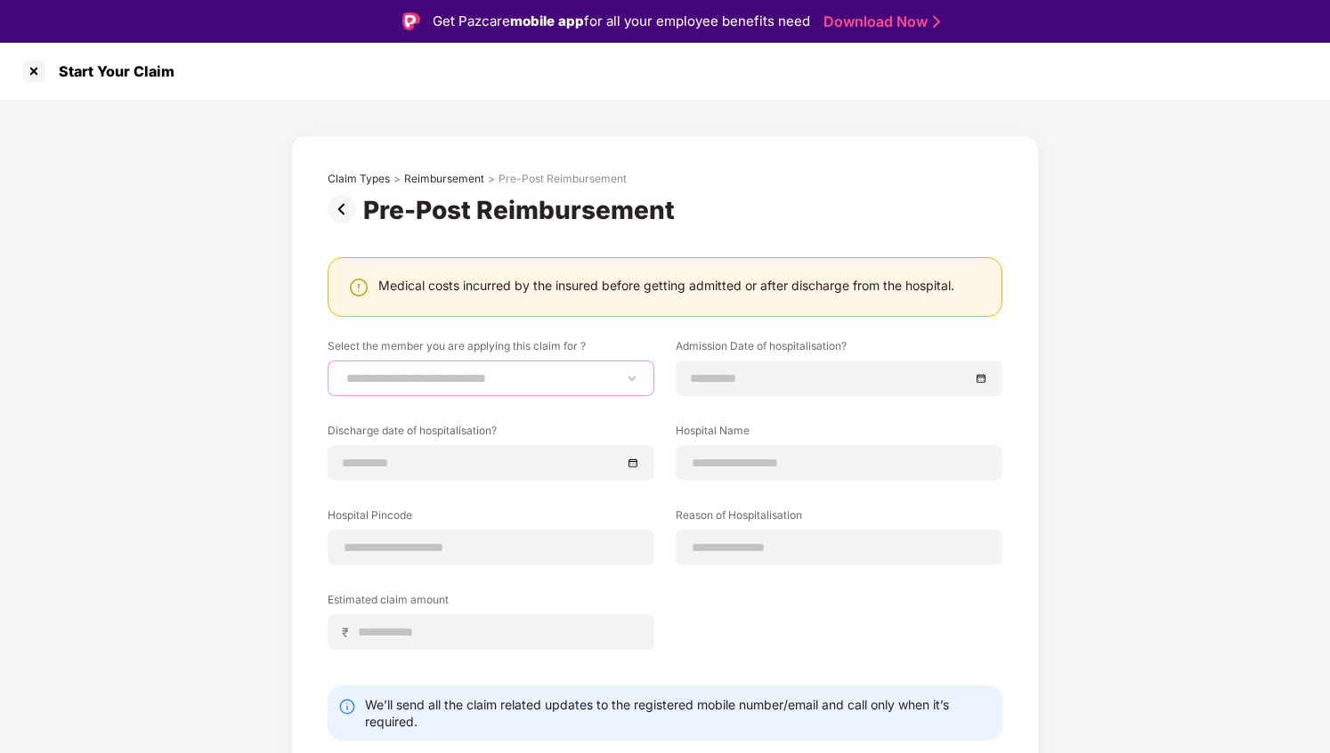
click at [343, 371] on select "**********" at bounding box center [491, 378] width 297 height 14
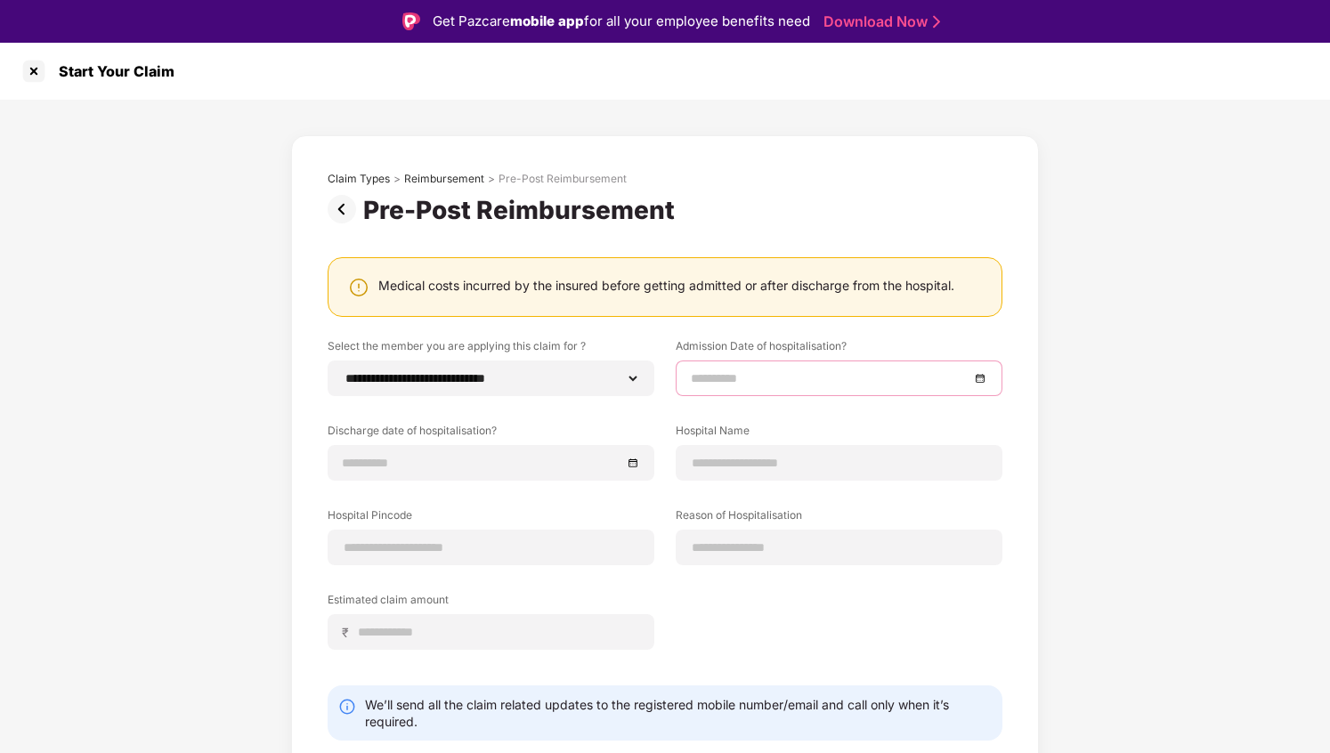
click at [826, 374] on input at bounding box center [830, 379] width 279 height 20
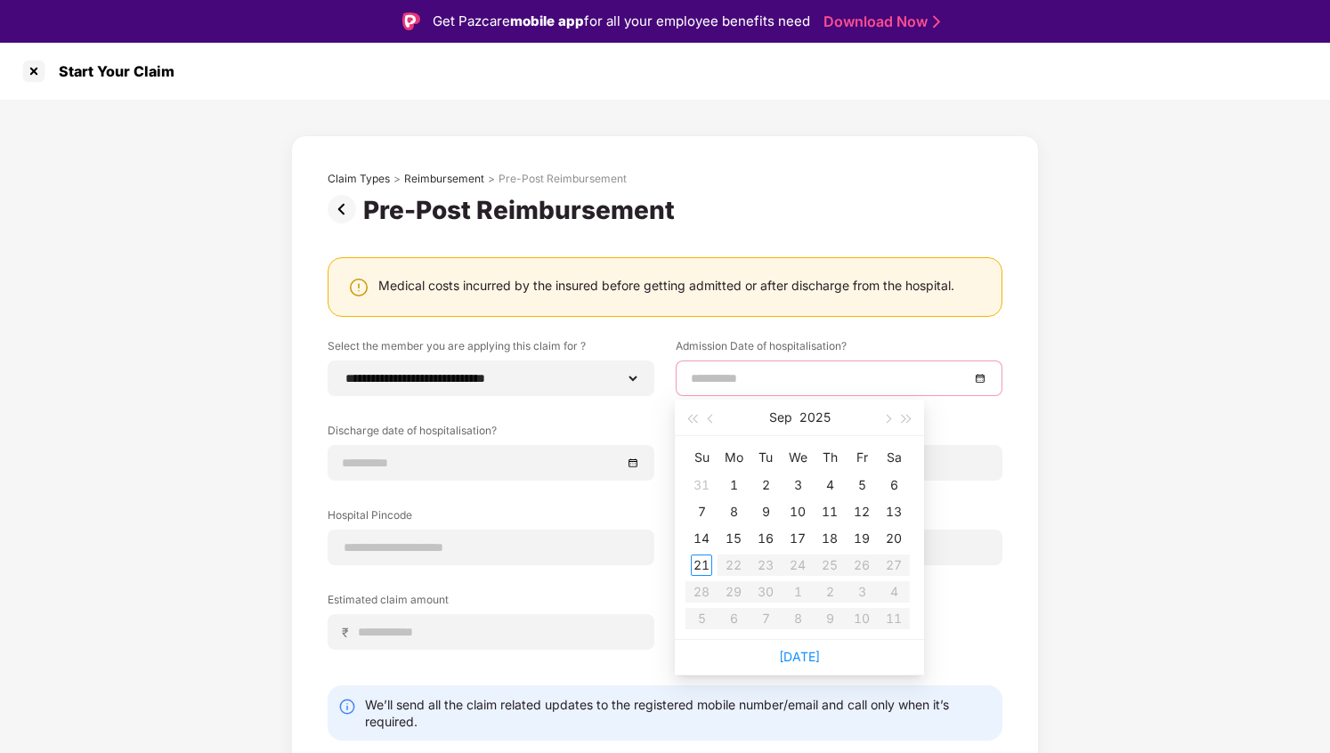
type input "**********"
click at [802, 534] on div "17" at bounding box center [797, 538] width 21 height 21
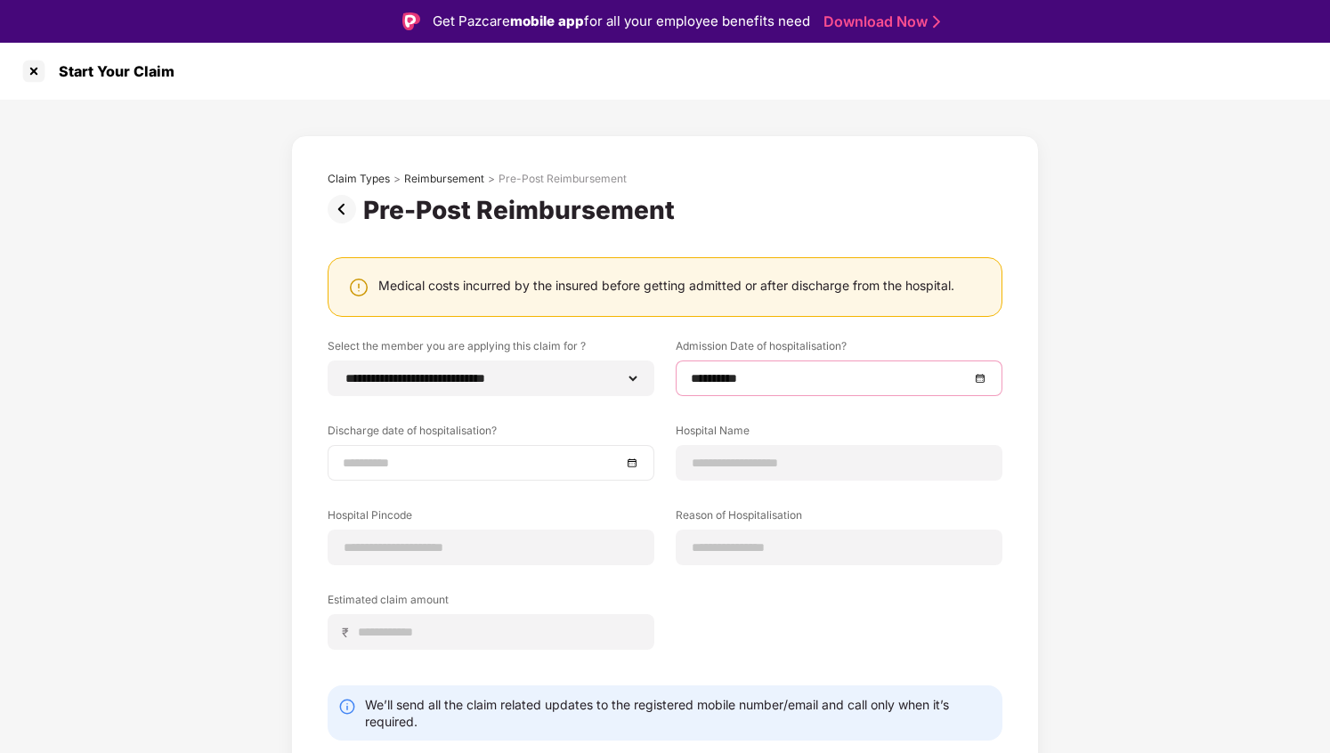
click at [551, 459] on input at bounding box center [482, 463] width 279 height 20
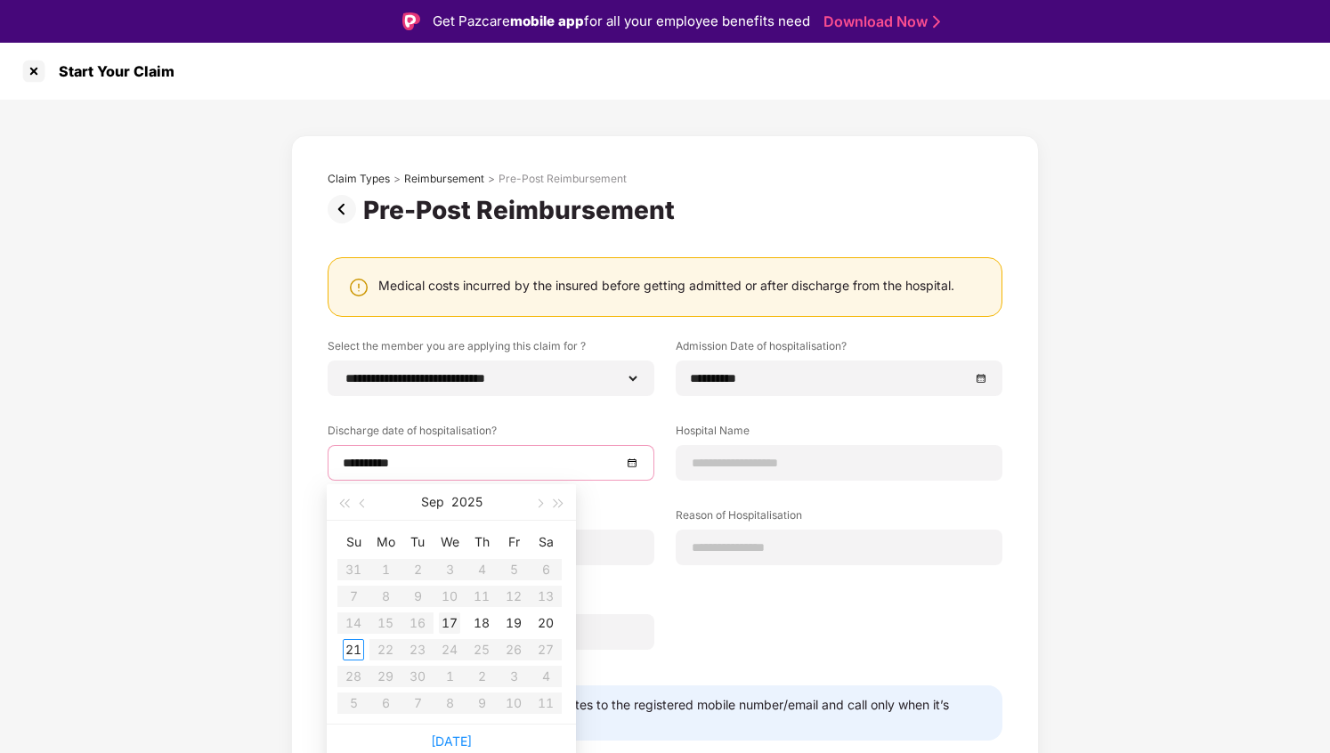
type input "**********"
click at [783, 380] on input "**********" at bounding box center [830, 379] width 279 height 20
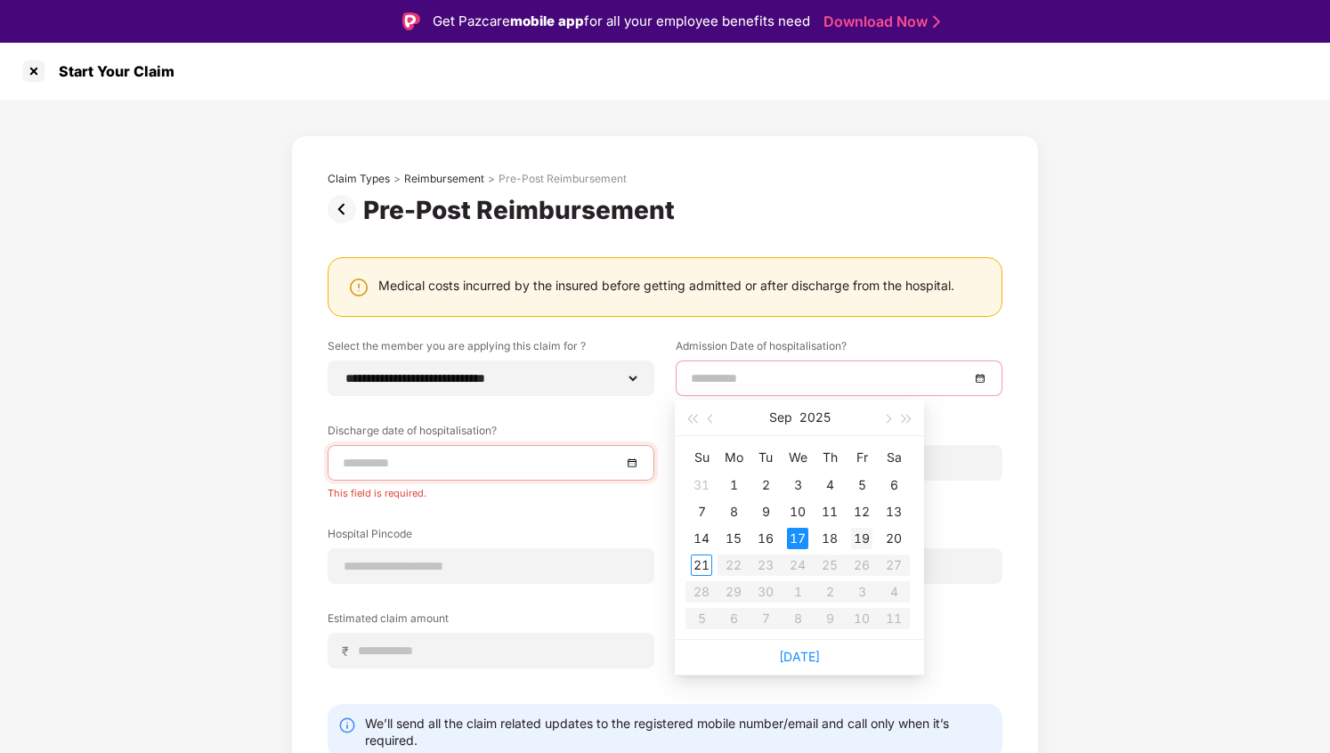
type input "**********"
click at [857, 540] on div "19" at bounding box center [861, 538] width 21 height 21
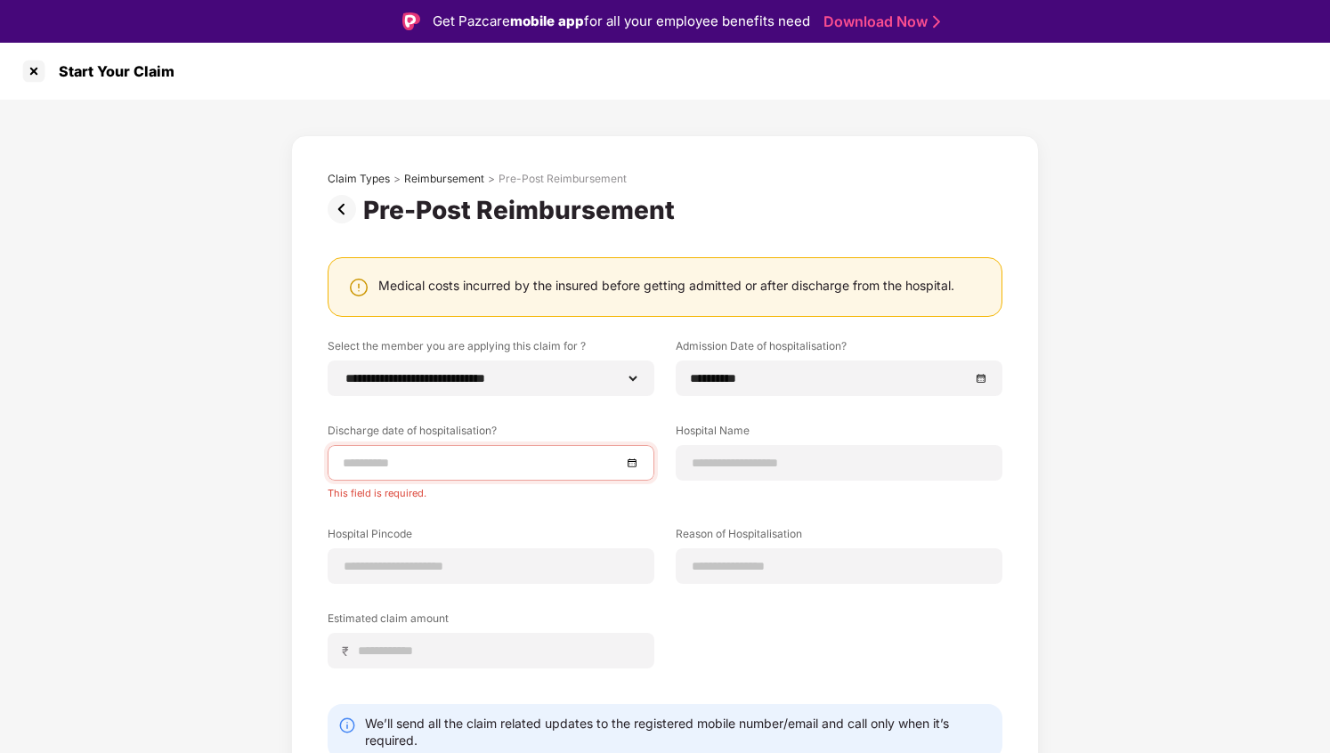
click at [601, 461] on input at bounding box center [482, 463] width 279 height 20
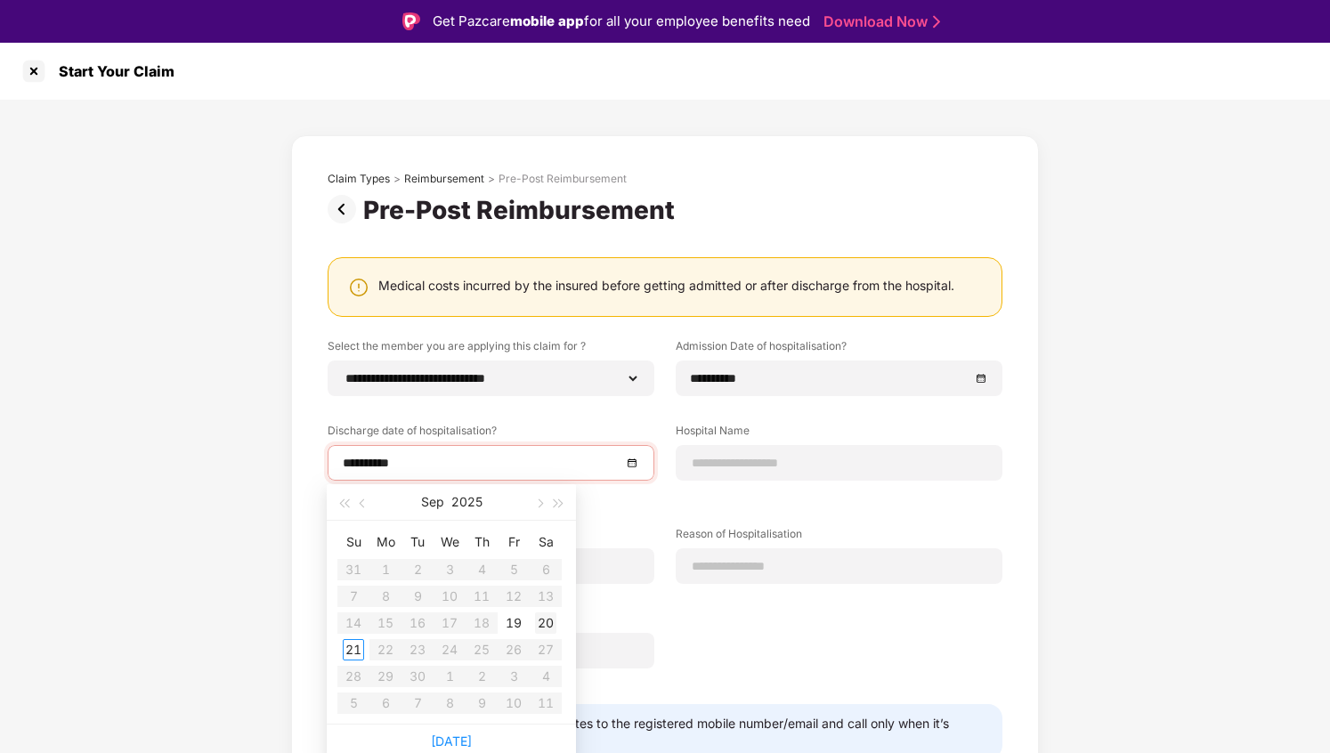
type input "**********"
click at [548, 625] on div "20" at bounding box center [545, 623] width 21 height 21
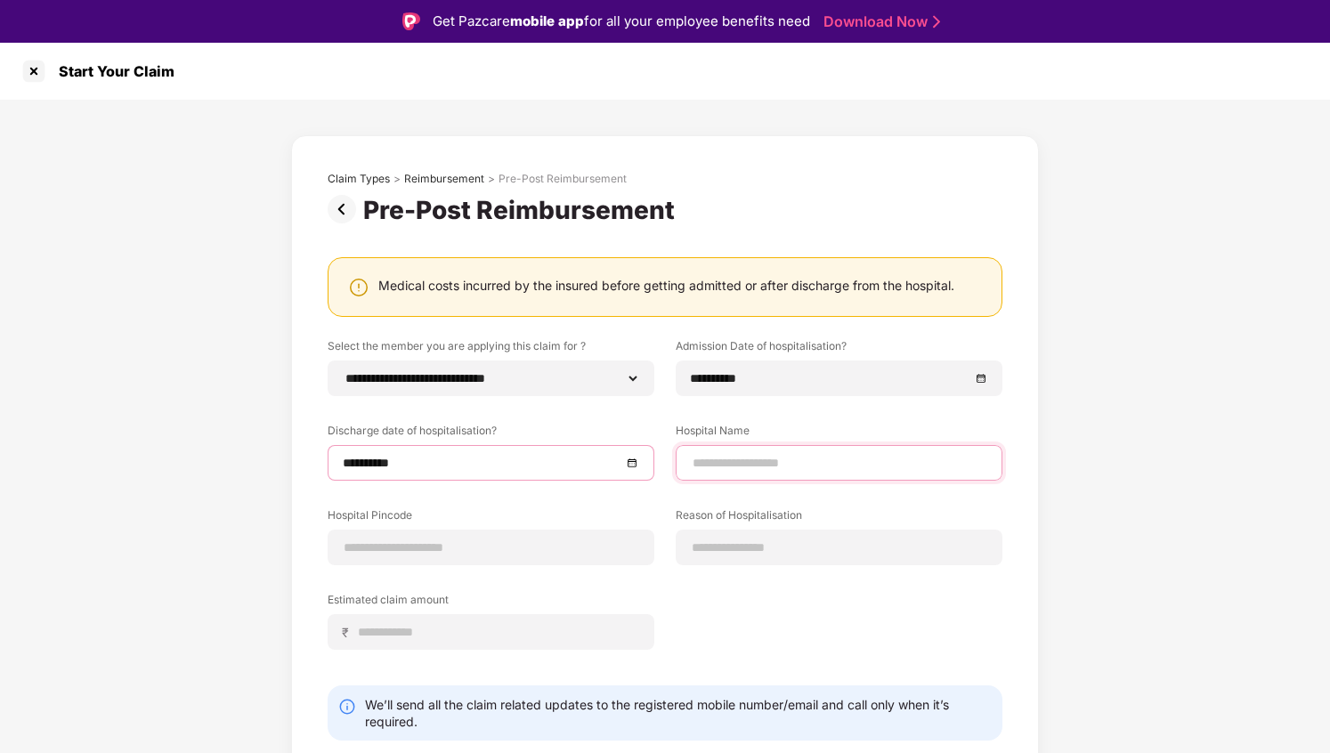
click at [722, 461] on input at bounding box center [839, 463] width 297 height 19
type input "**********"
click at [600, 454] on input "**********" at bounding box center [482, 463] width 279 height 20
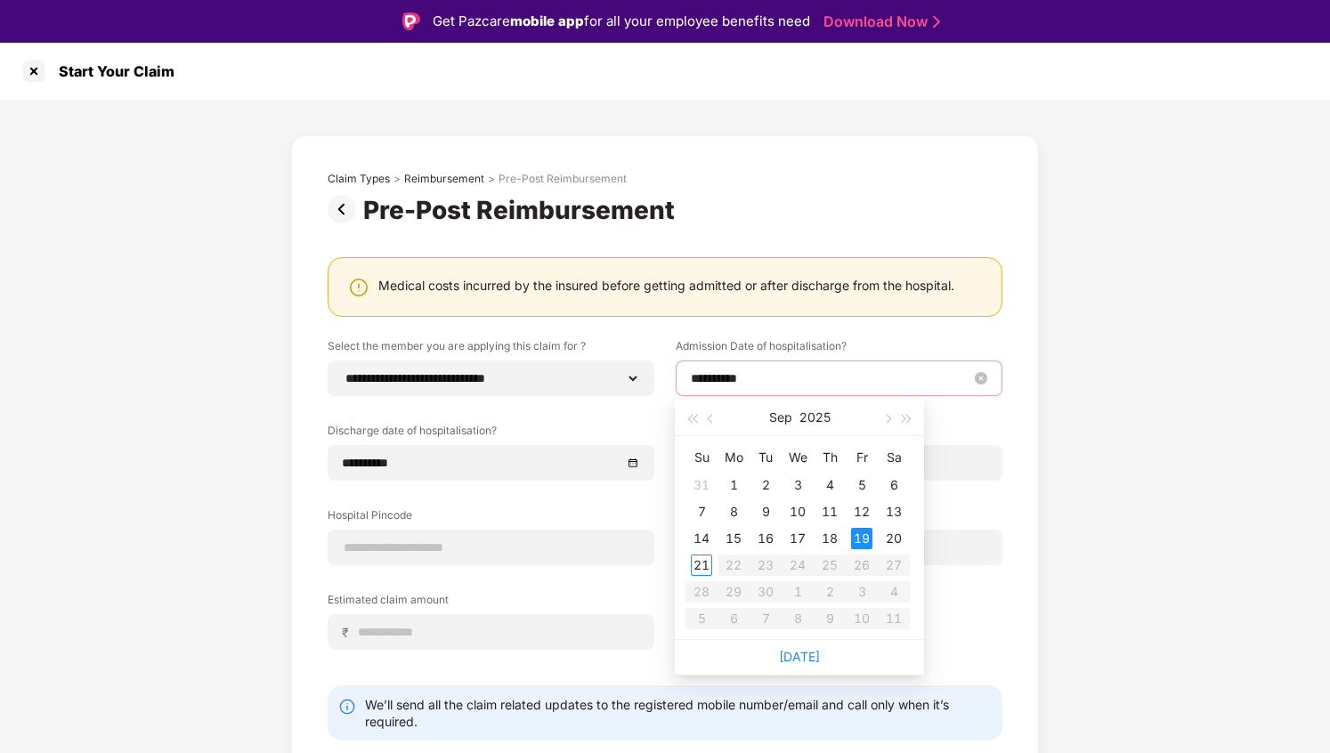
click at [772, 383] on input "**********" at bounding box center [830, 379] width 279 height 20
type input "**********"
click at [802, 534] on div "17" at bounding box center [797, 538] width 21 height 21
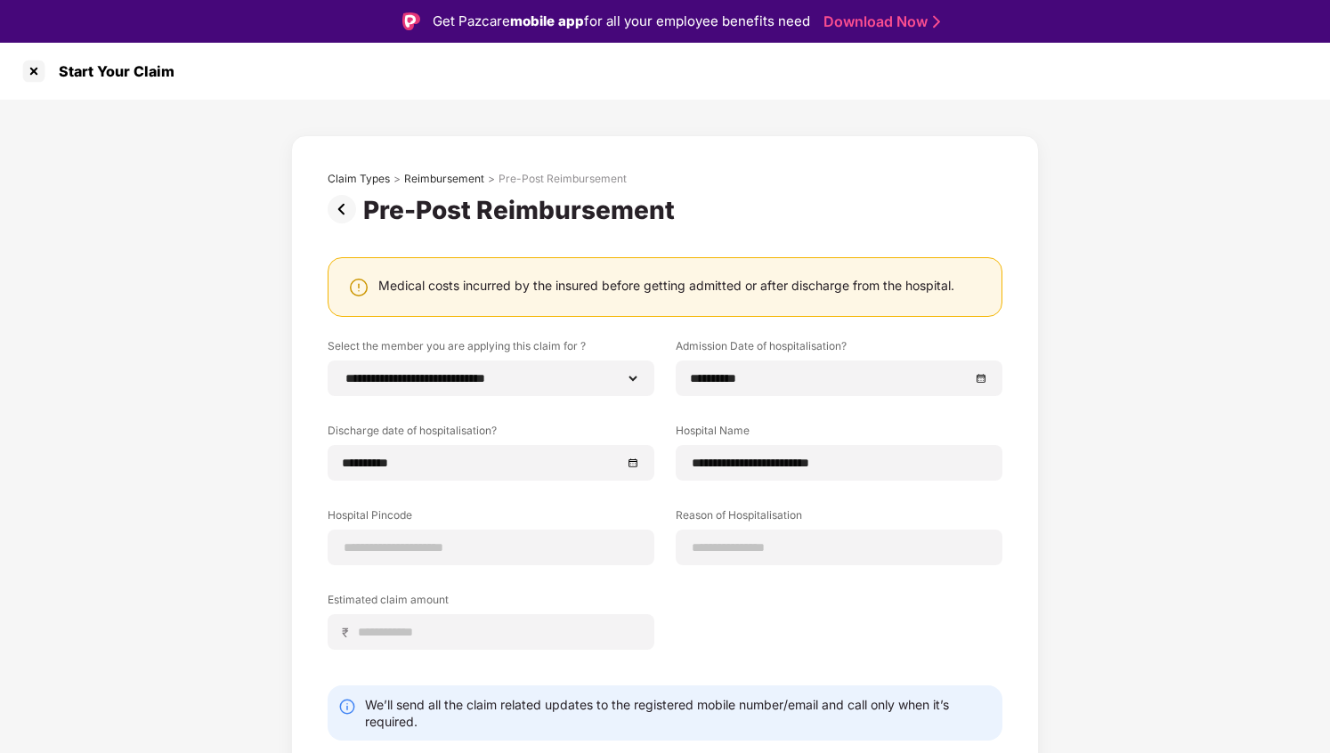
click at [799, 410] on div "**********" at bounding box center [665, 507] width 675 height 338
click at [633, 491] on div "**********" at bounding box center [665, 507] width 675 height 338
click at [774, 463] on input "**********" at bounding box center [839, 463] width 297 height 19
click at [899, 464] on input "**********" at bounding box center [839, 463] width 297 height 19
click at [562, 551] on input at bounding box center [491, 548] width 297 height 19
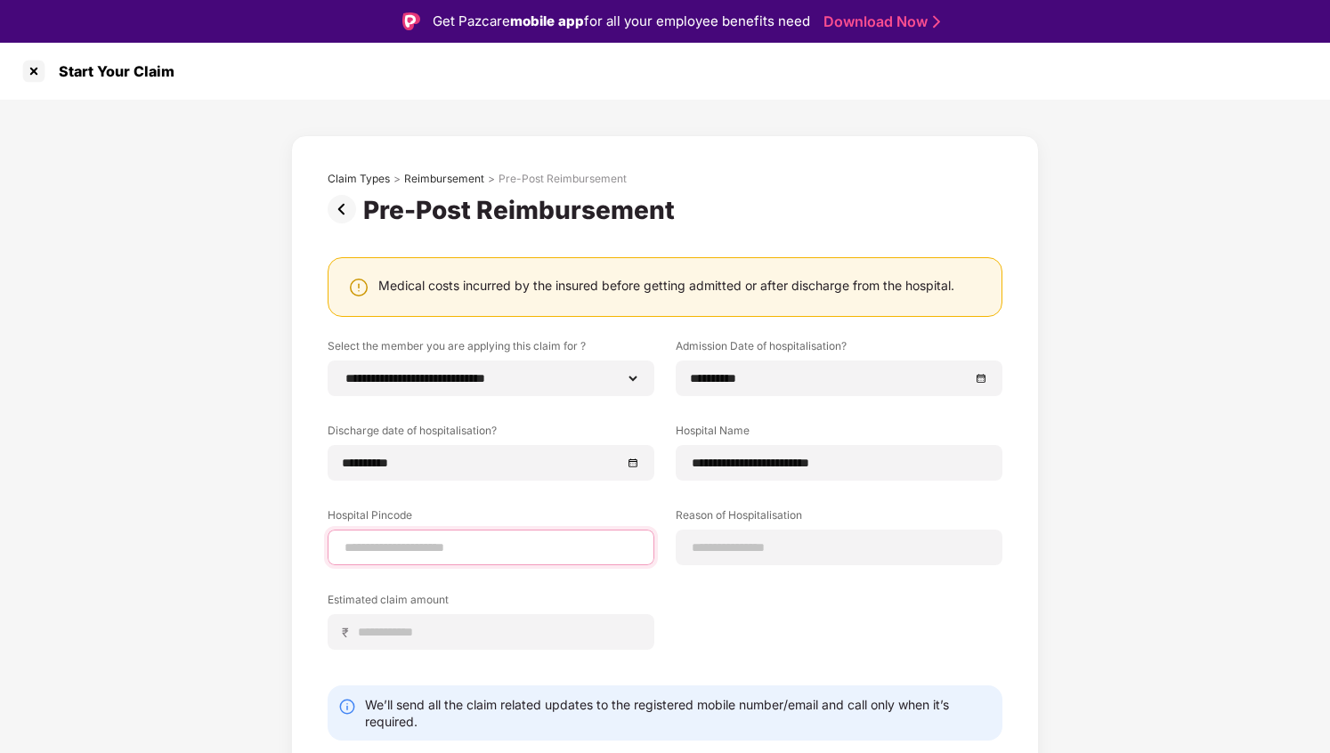
type input "******"
select select "*******"
select select "**********"
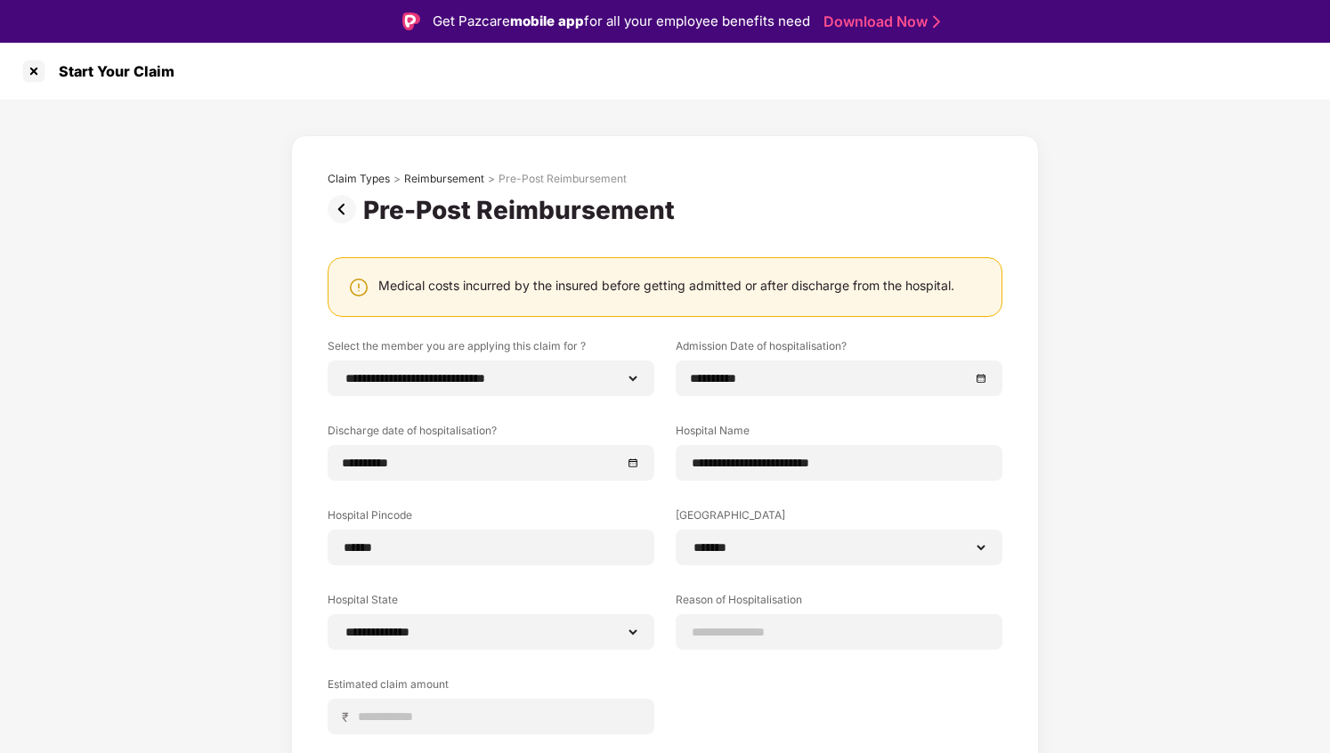
click at [672, 584] on div "**********" at bounding box center [665, 549] width 675 height 423
click at [726, 627] on input at bounding box center [839, 632] width 297 height 19
type input "**********"
click at [577, 706] on div "₹" at bounding box center [491, 717] width 327 height 36
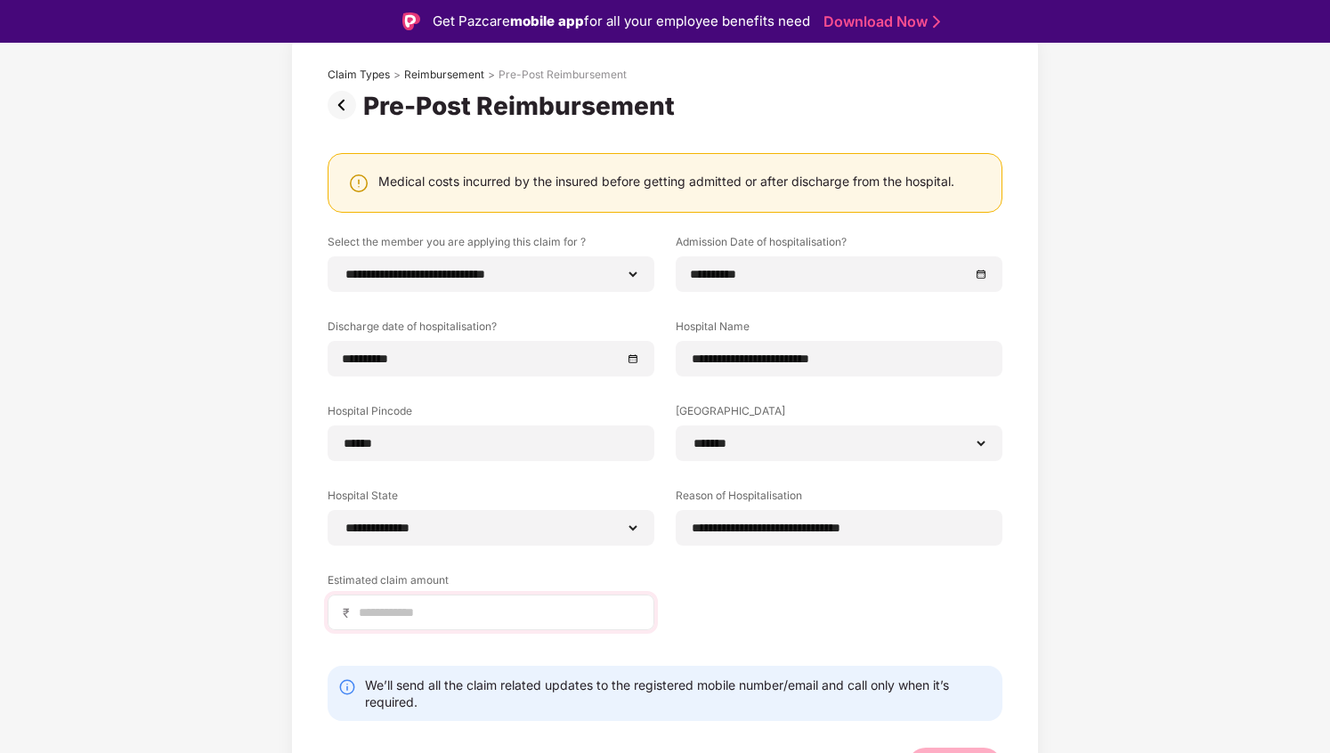
scroll to position [139, 0]
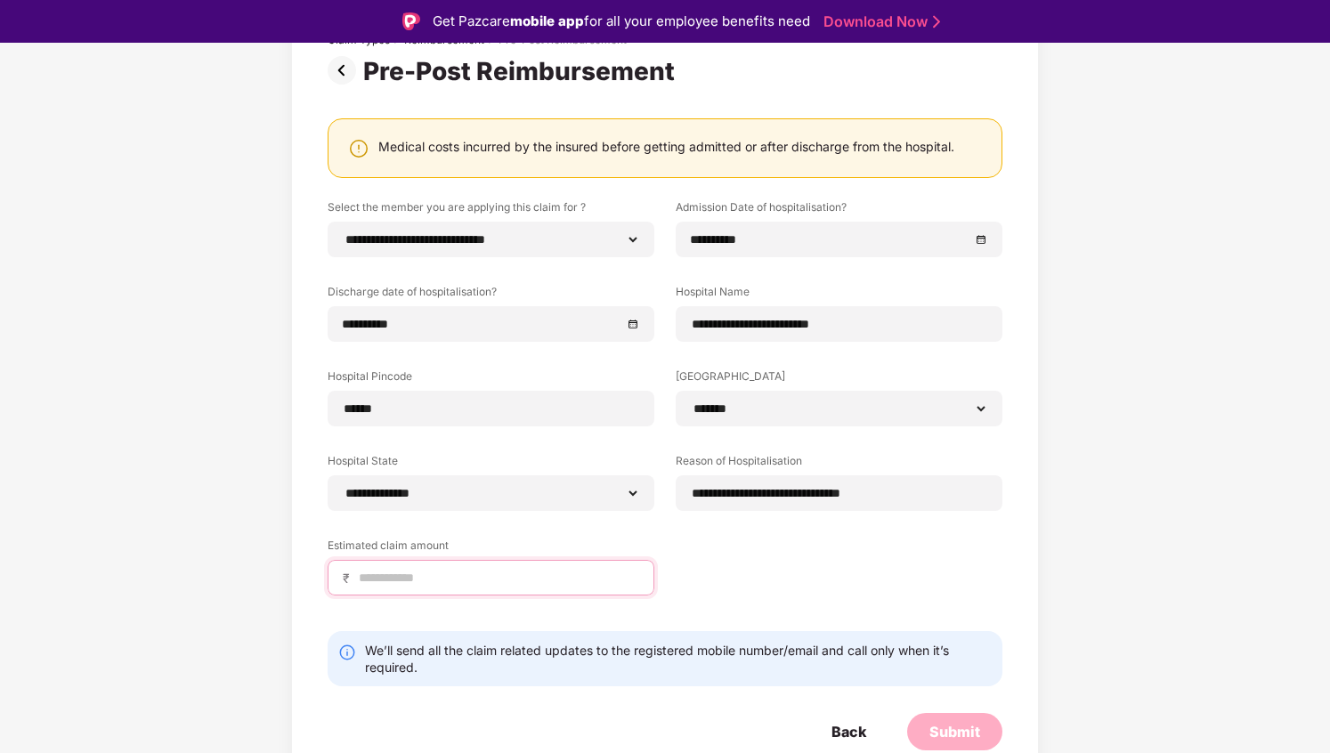
click at [534, 582] on input at bounding box center [498, 578] width 282 height 19
type input "*****"
click at [730, 571] on div "**********" at bounding box center [665, 410] width 675 height 423
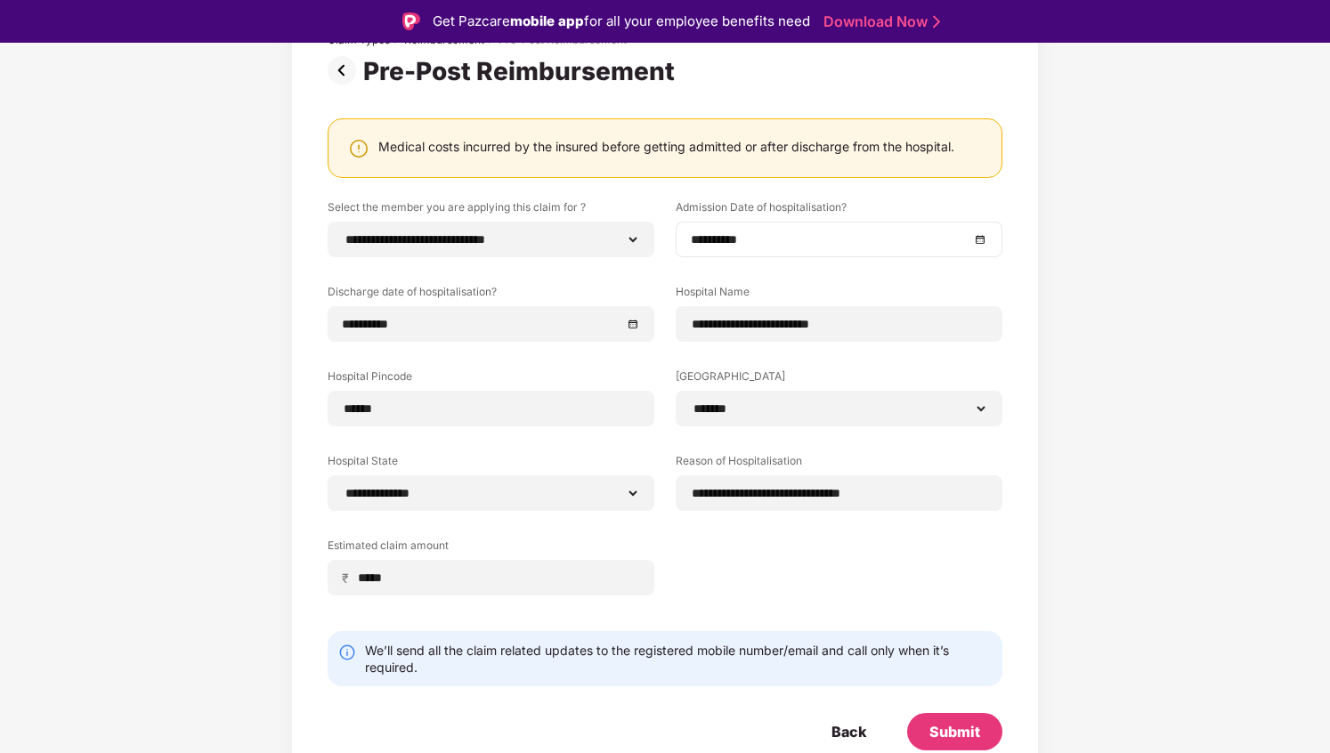
click at [910, 253] on div "**********" at bounding box center [839, 240] width 327 height 36
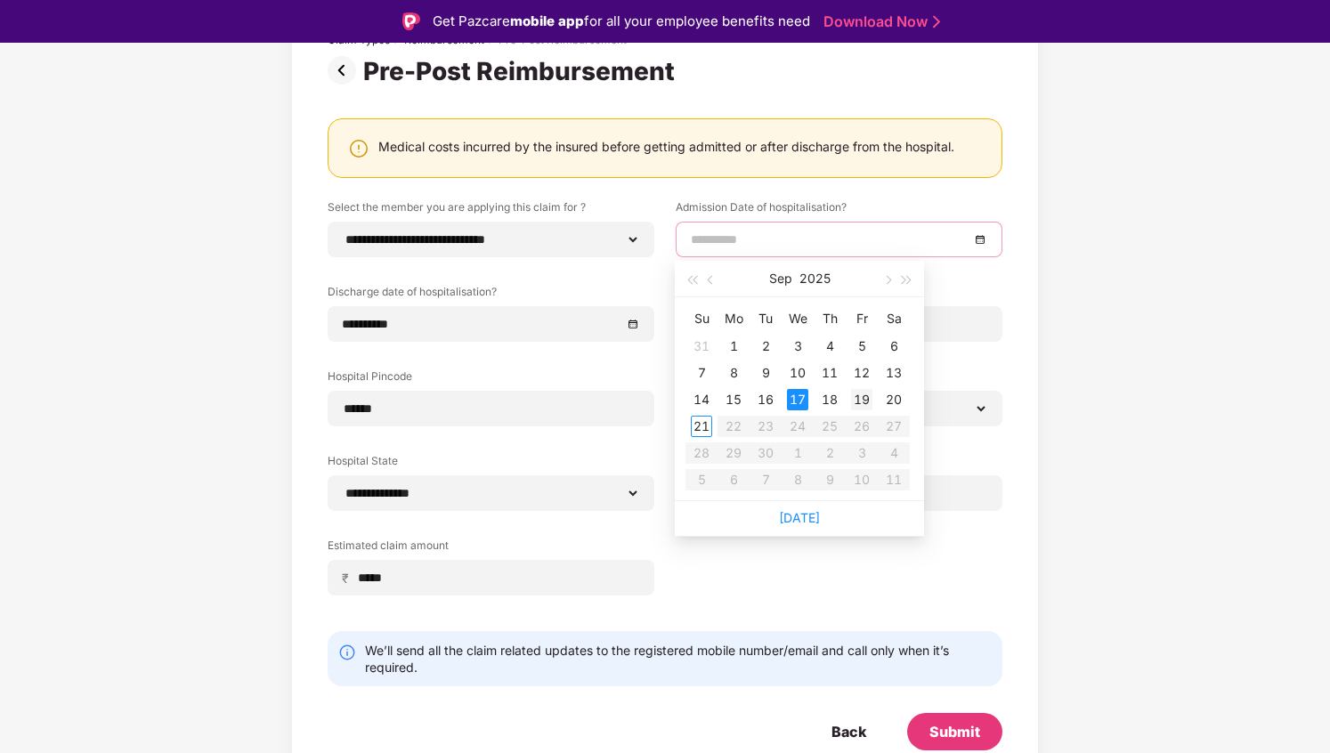
click at [856, 395] on div "19" at bounding box center [861, 399] width 21 height 21
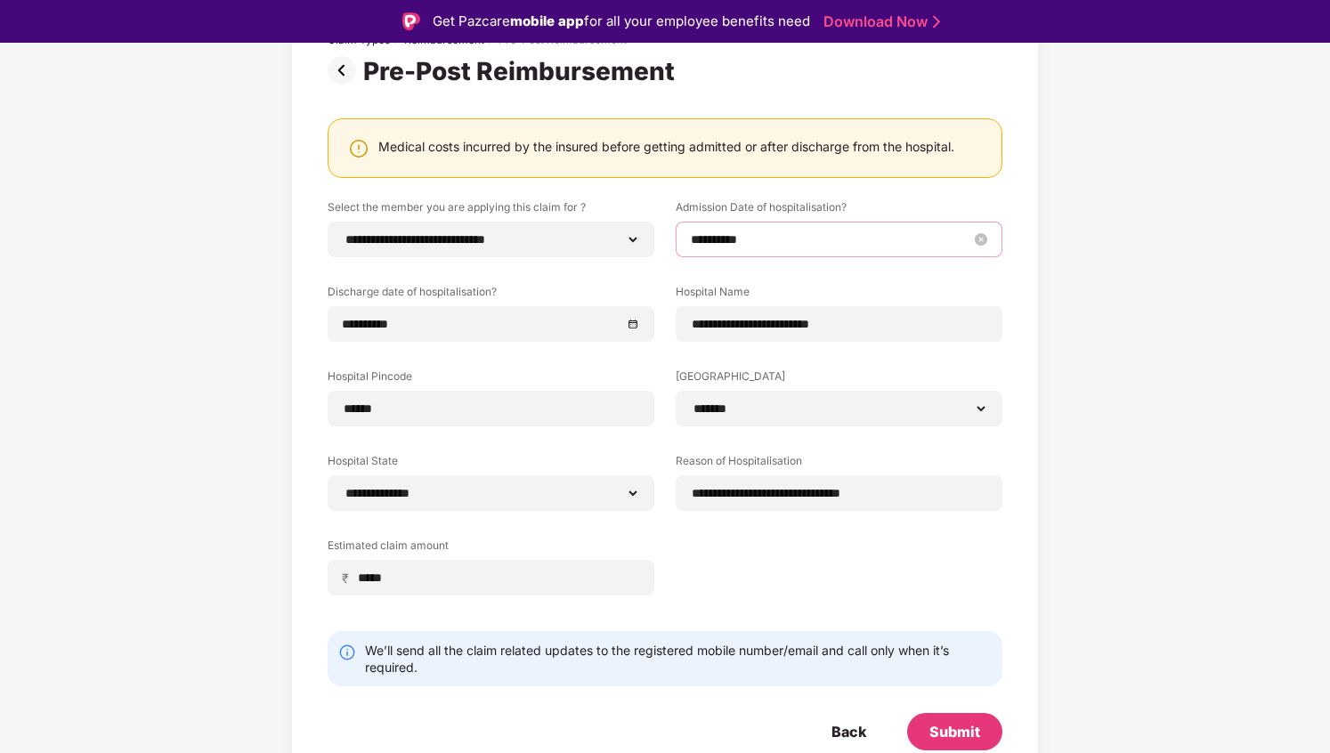
click at [922, 241] on input "**********" at bounding box center [830, 240] width 279 height 20
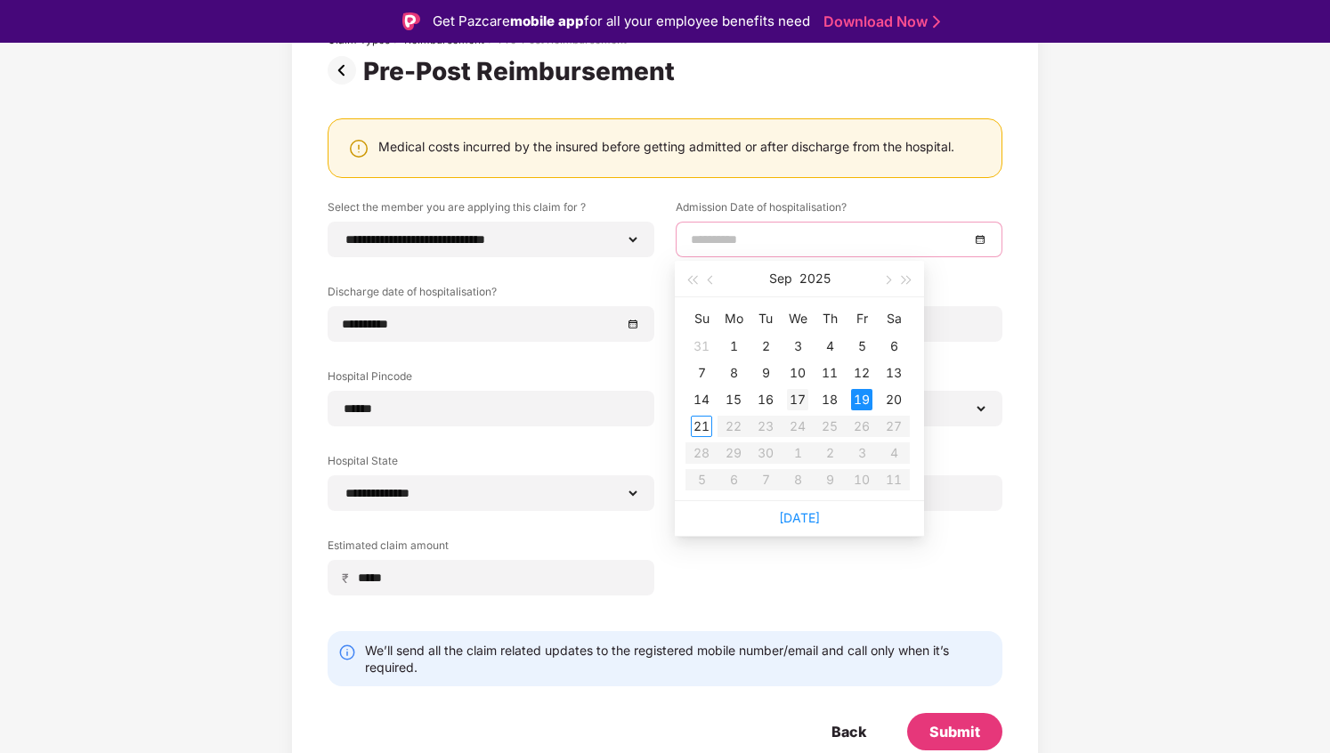
type input "**********"
click at [797, 399] on div "17" at bounding box center [797, 399] width 21 height 21
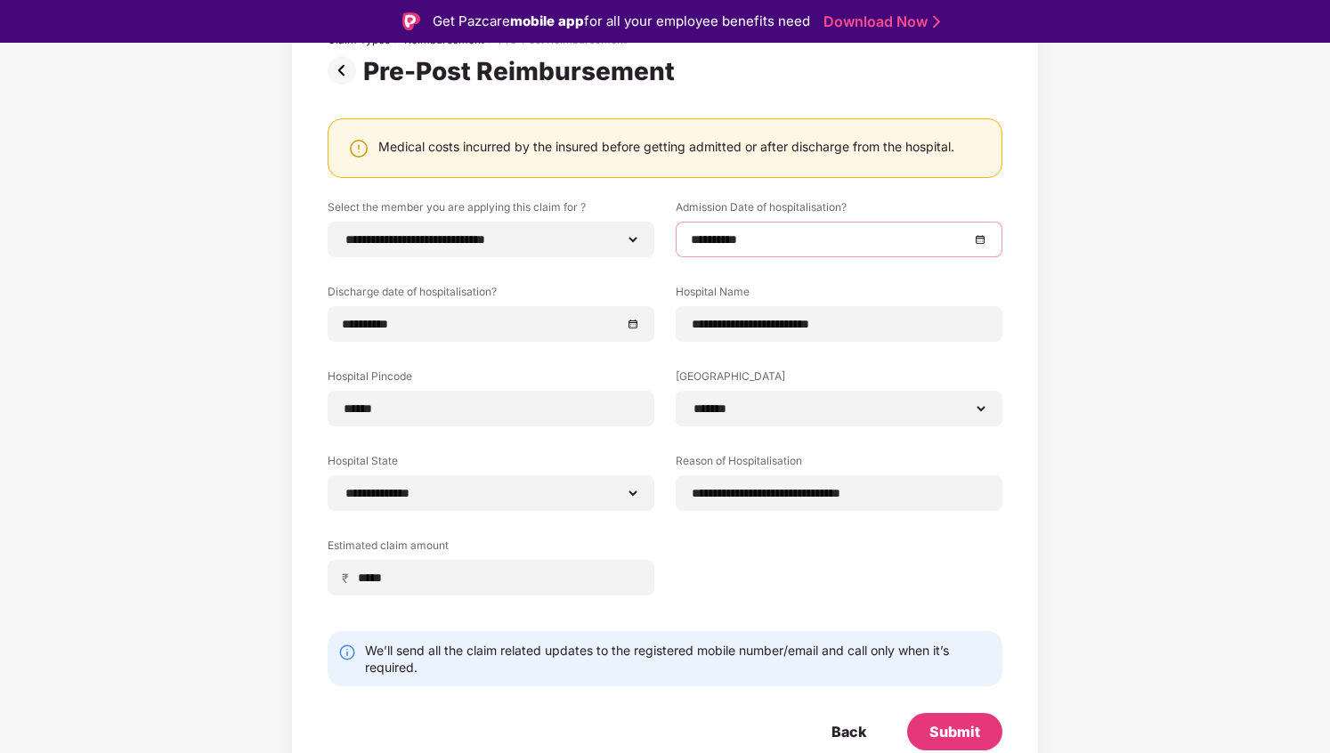
click at [881, 534] on div "**********" at bounding box center [665, 410] width 675 height 423
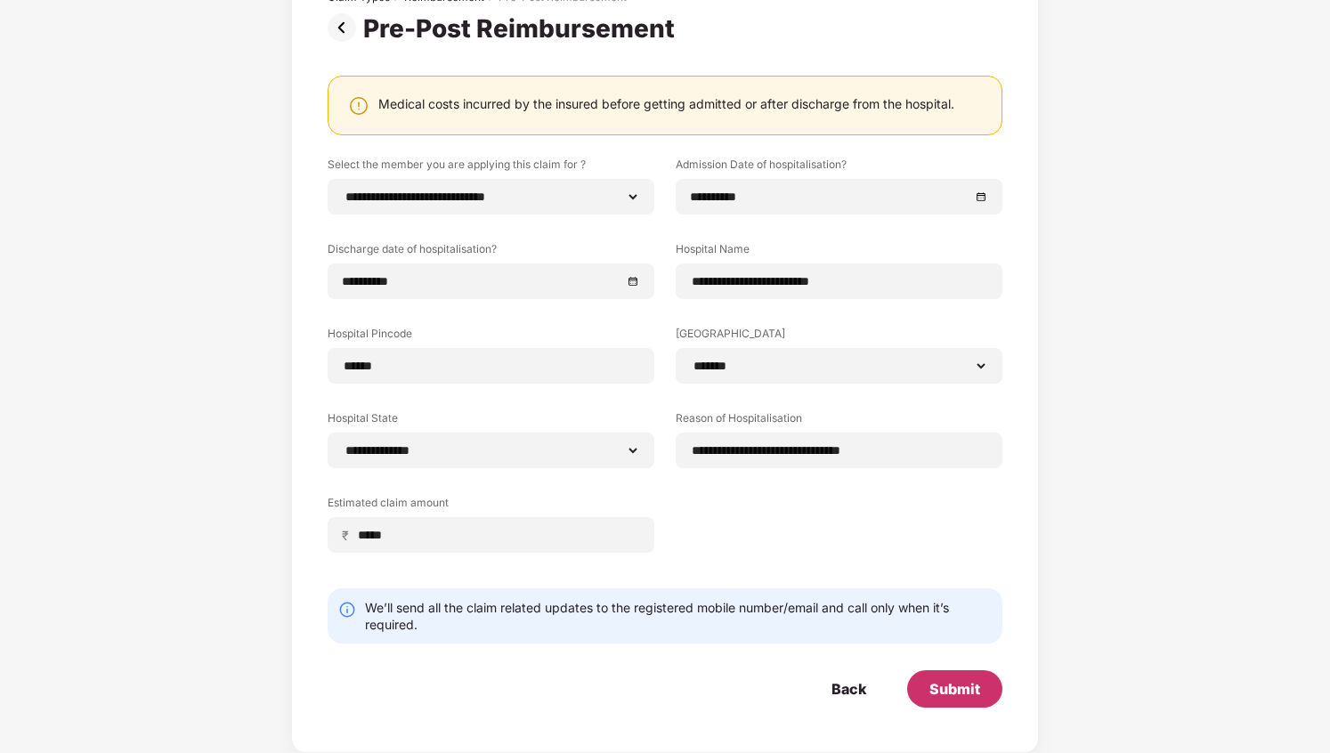
click at [945, 679] on div "Submit" at bounding box center [955, 689] width 51 height 20
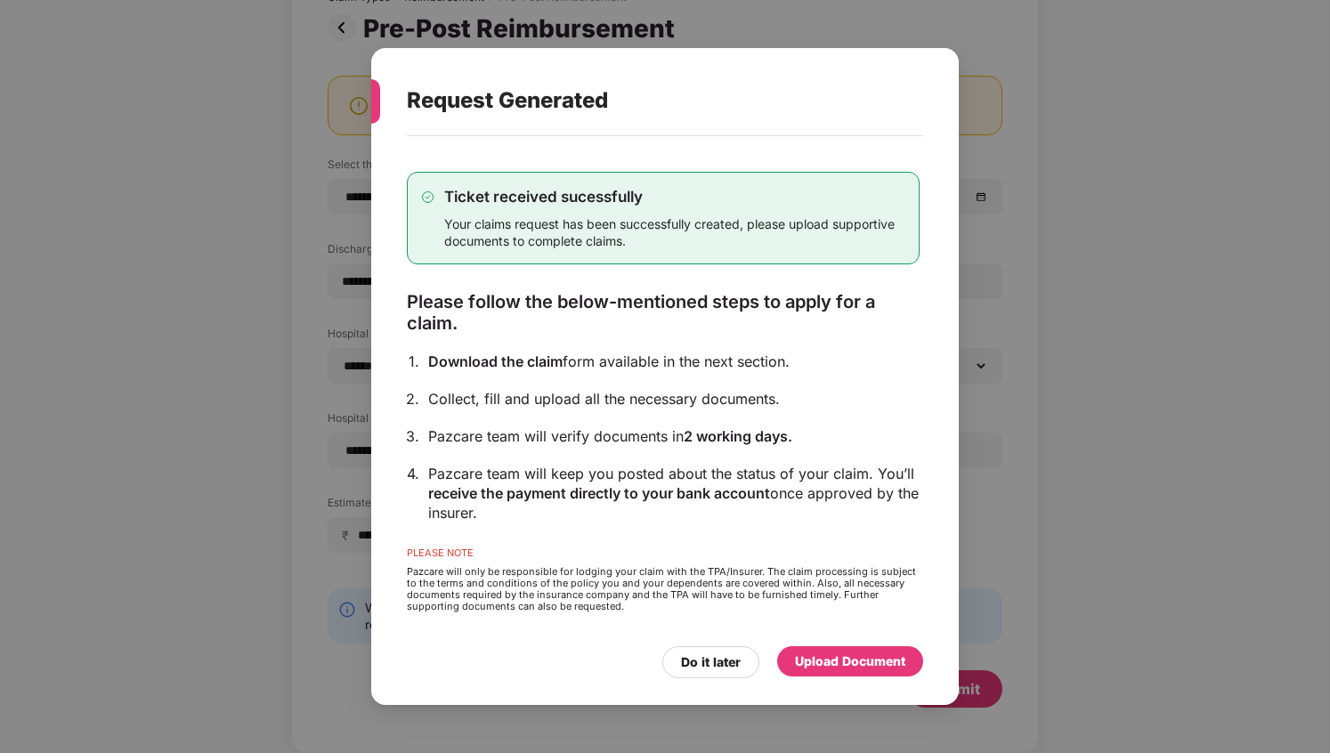
click at [568, 232] on div "Your claims request has been successfully created, please upload supportive doc…" at bounding box center [674, 232] width 460 height 34
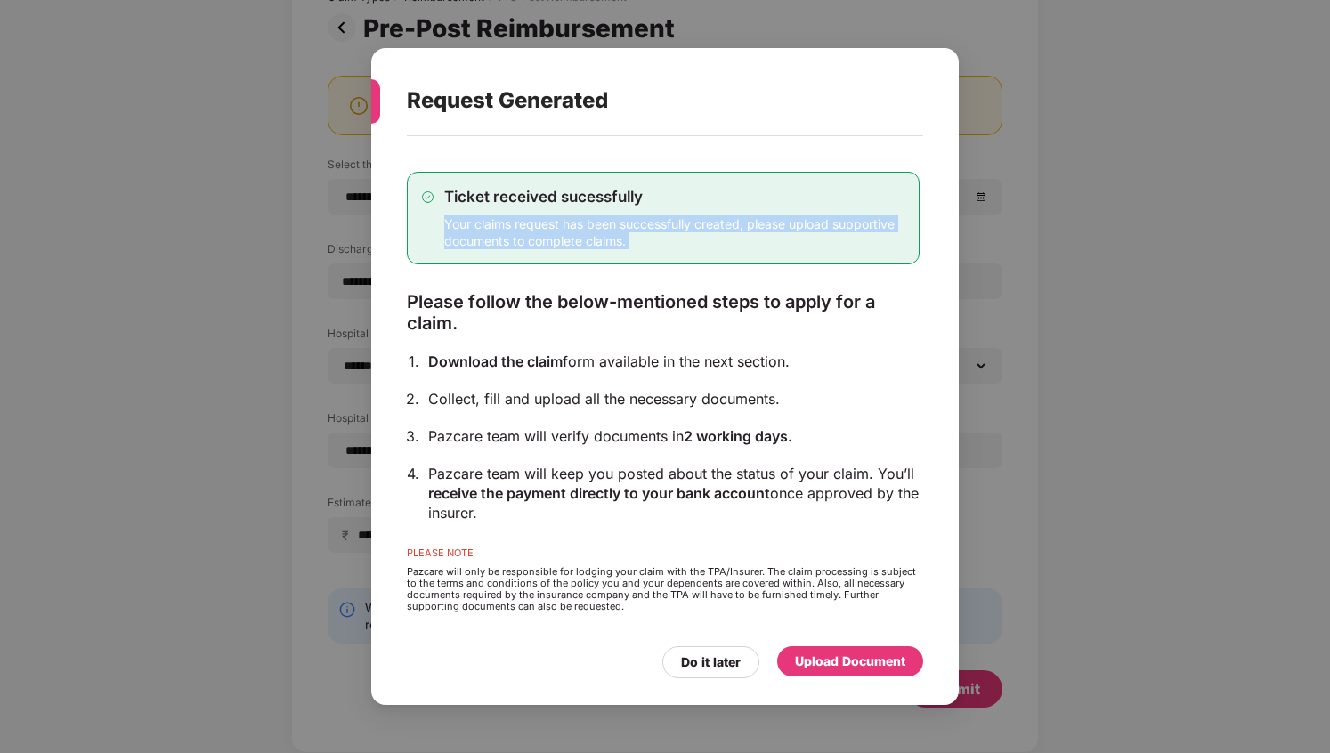
click at [598, 235] on div "Your claims request has been successfully created, please upload supportive doc…" at bounding box center [674, 232] width 460 height 34
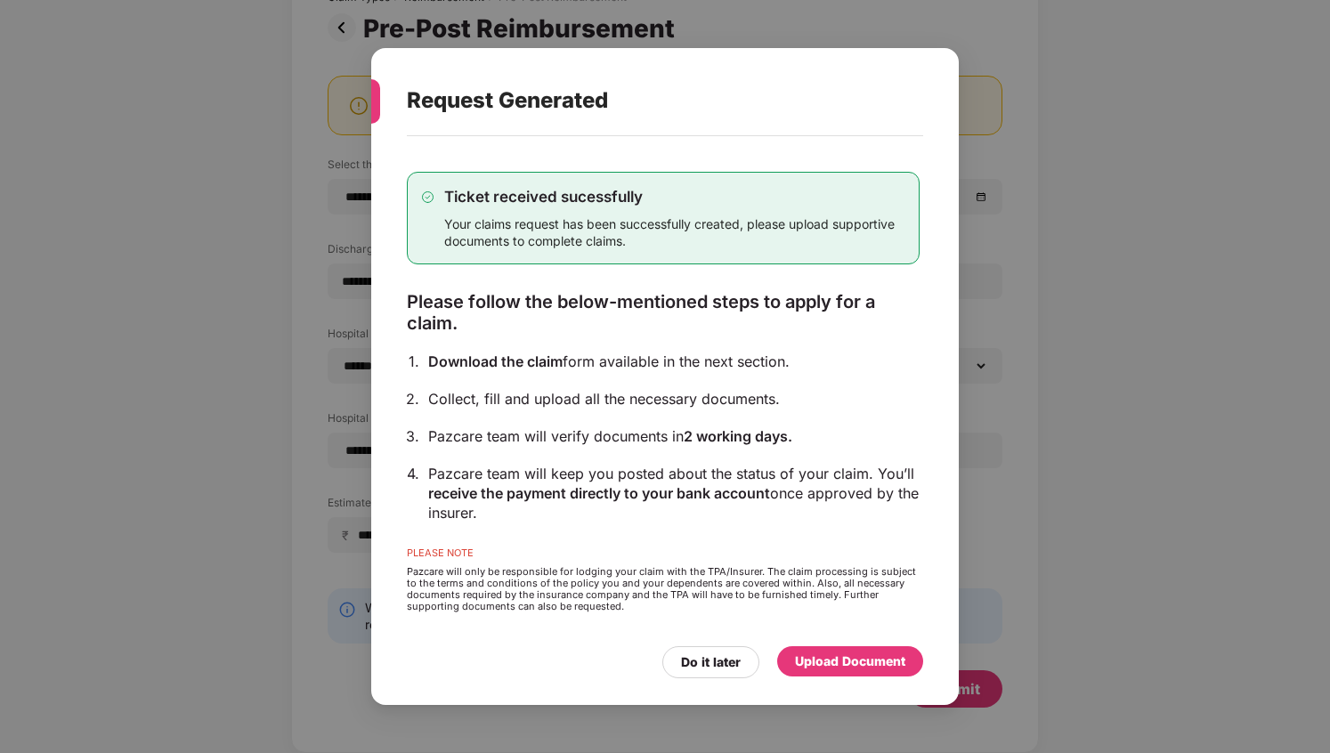
click at [598, 235] on div "Your claims request has been successfully created, please upload supportive doc…" at bounding box center [674, 232] width 460 height 34
click at [622, 237] on div "Your claims request has been successfully created, please upload supportive doc…" at bounding box center [674, 232] width 460 height 34
click at [579, 254] on div "Ticket received sucessfully Your claims request has been successfully created, …" at bounding box center [663, 218] width 513 height 93
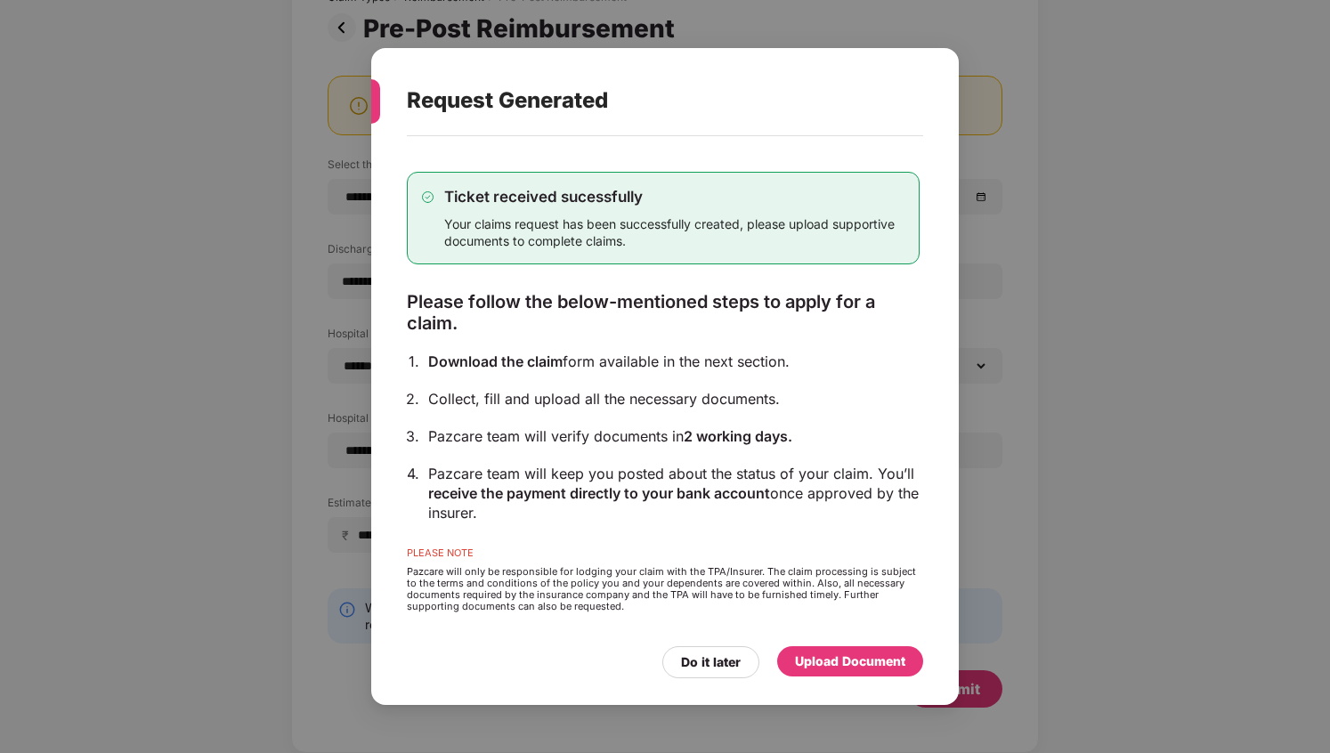
click at [579, 254] on div "Ticket received sucessfully Your claims request has been successfully created, …" at bounding box center [663, 218] width 513 height 93
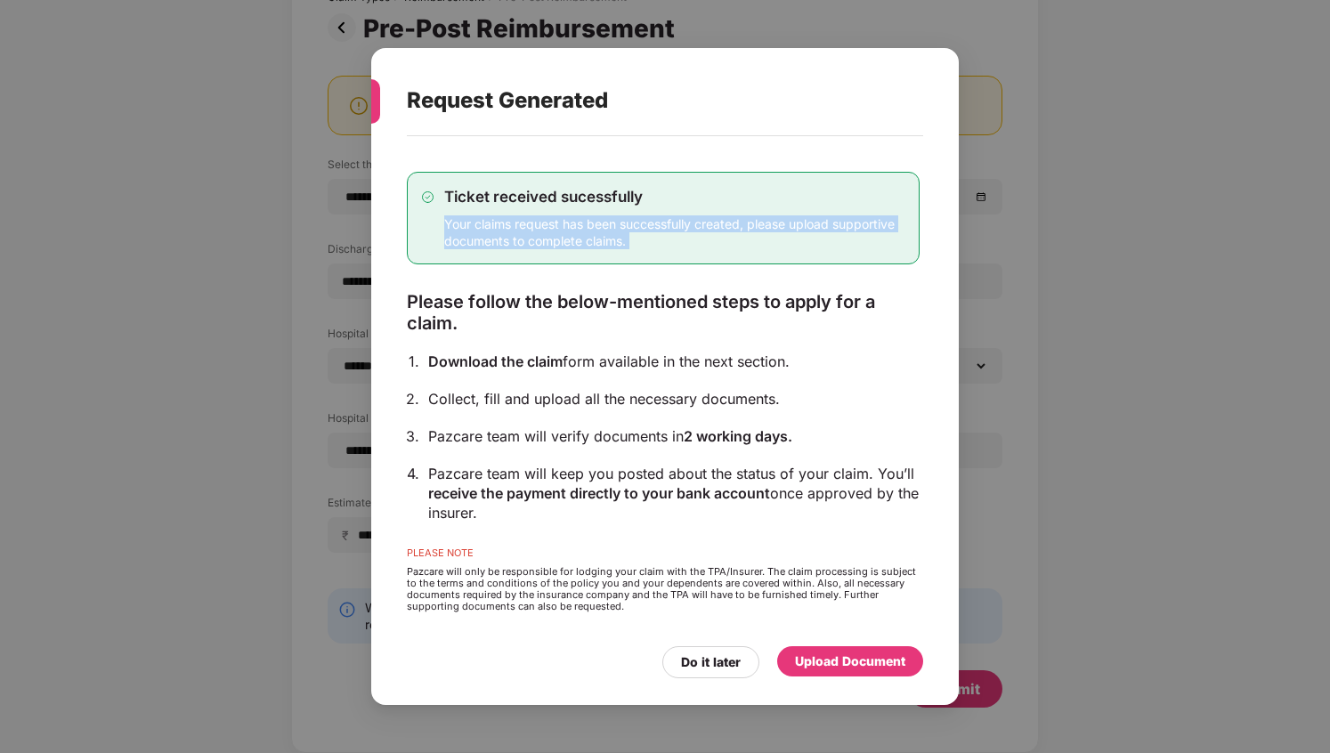
click at [583, 242] on div "Your claims request has been successfully created, please upload supportive doc…" at bounding box center [674, 232] width 460 height 34
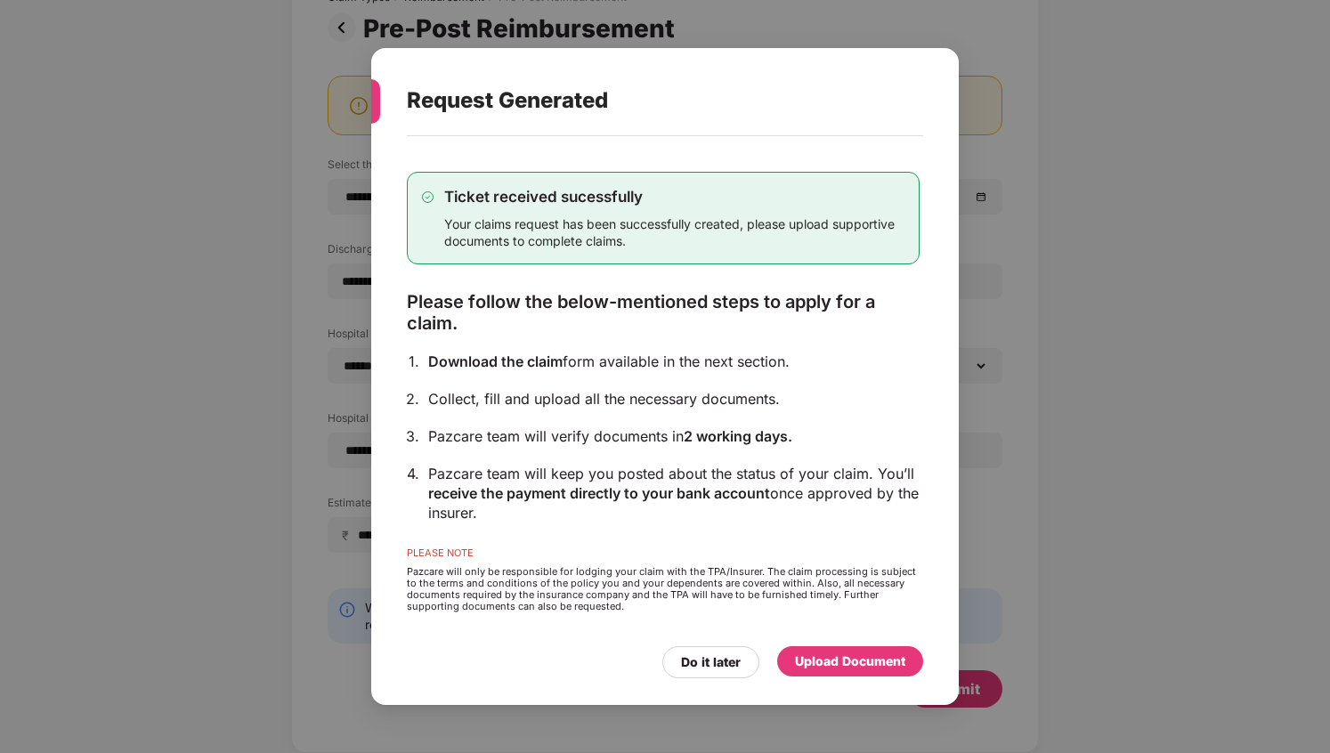
click at [564, 303] on div "Please follow the below-mentioned steps to apply for a claim." at bounding box center [663, 312] width 513 height 43
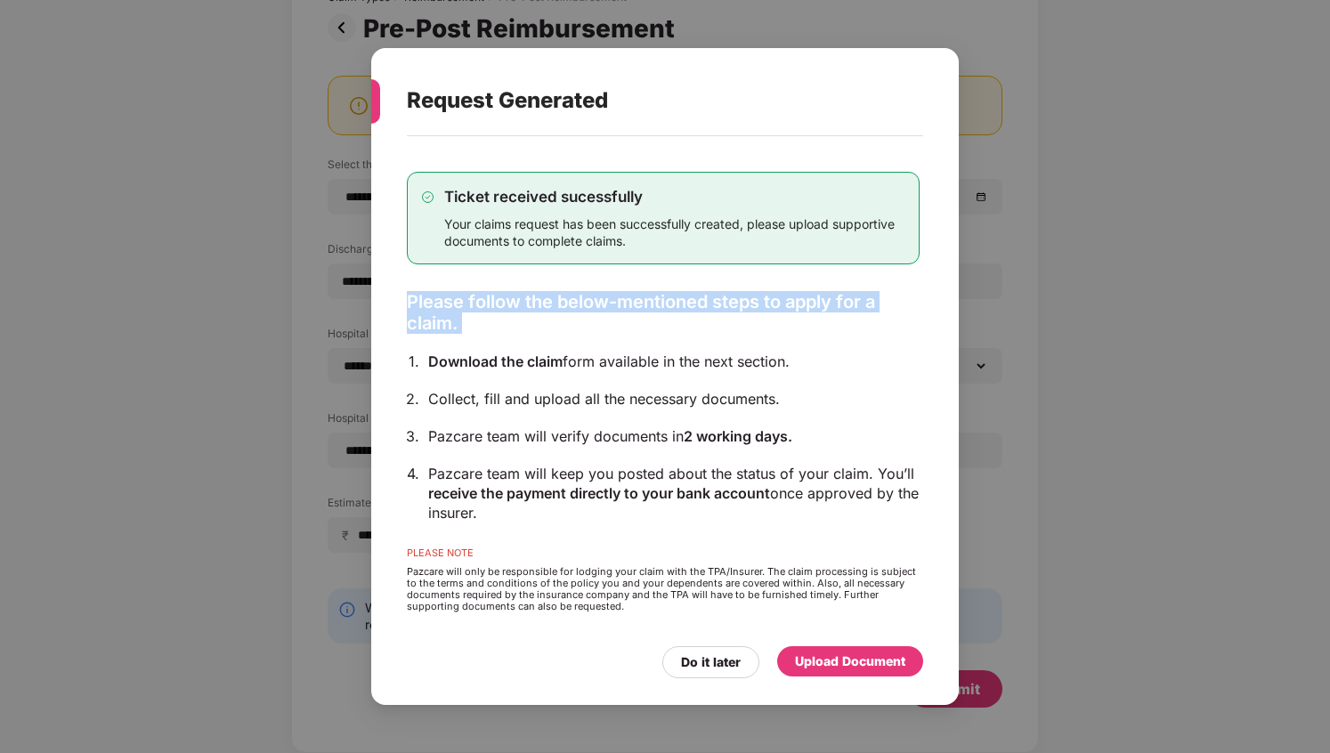
click at [557, 372] on div "Ticket received sucessfully Your claims request has been successfully created, …" at bounding box center [663, 391] width 513 height 492
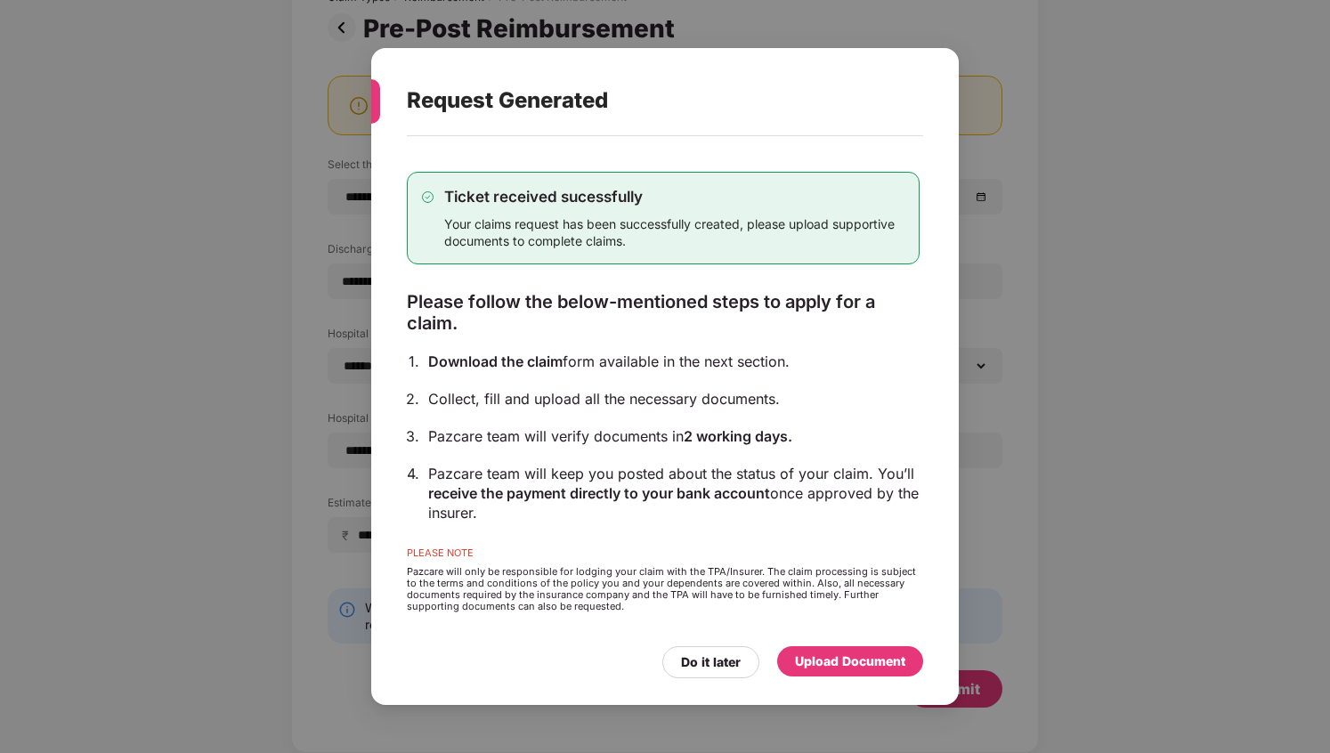
click at [557, 372] on div "Ticket received sucessfully Your claims request has been successfully created, …" at bounding box center [663, 391] width 513 height 492
click at [576, 365] on div "Download the claim form available in the next section." at bounding box center [674, 362] width 492 height 20
click at [587, 410] on div "Ticket received sucessfully Your claims request has been successfully created, …" at bounding box center [663, 391] width 513 height 492
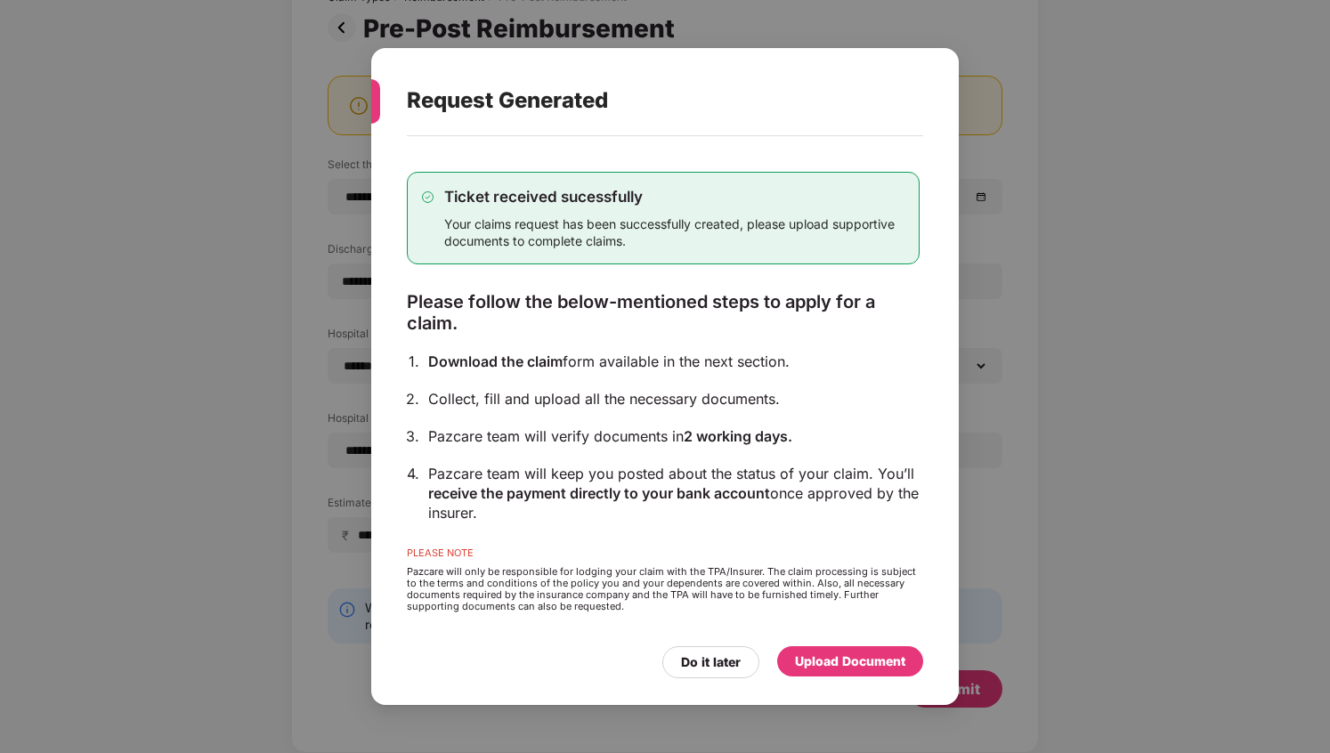
click at [587, 410] on div "Ticket received sucessfully Your claims request has been successfully created, …" at bounding box center [663, 391] width 513 height 492
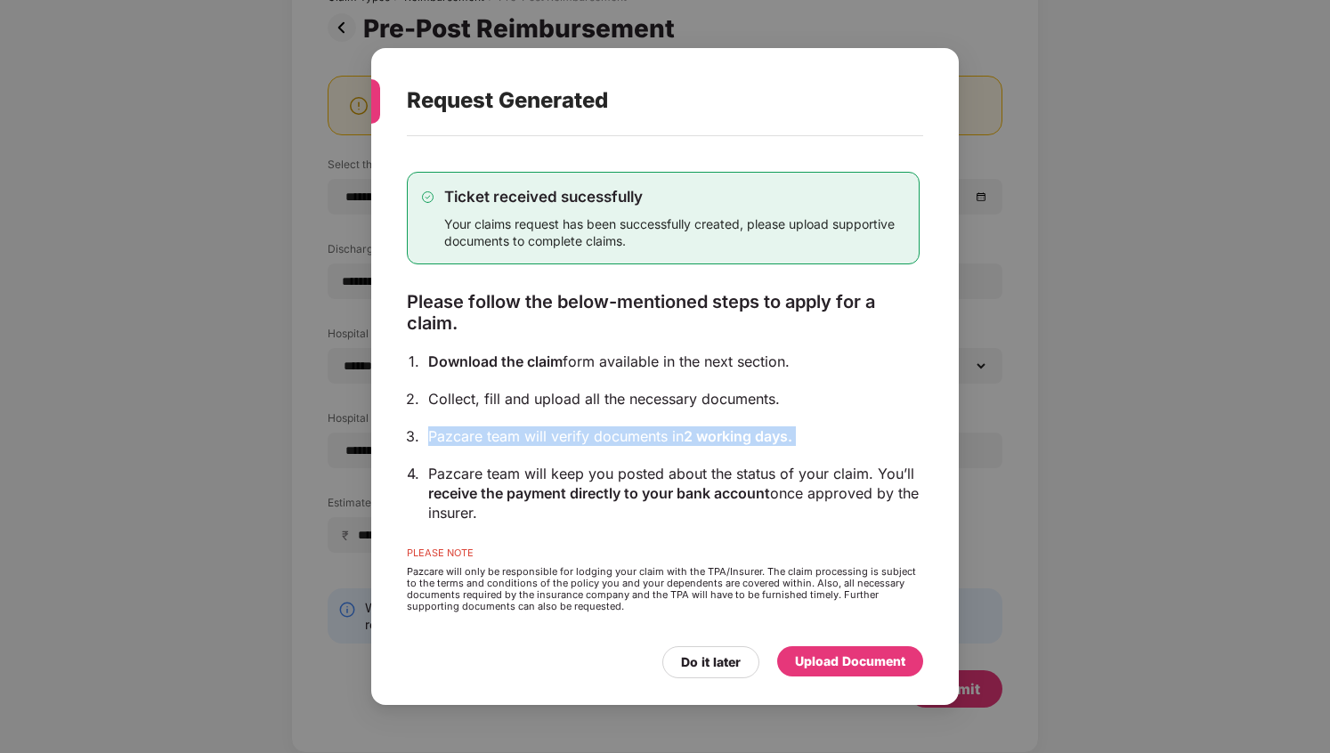
click at [591, 397] on div "Collect, fill and upload all the necessary documents." at bounding box center [674, 399] width 492 height 20
click at [626, 408] on div "Collect, fill and upload all the necessary documents." at bounding box center [674, 399] width 492 height 20
click at [614, 437] on div "Pazcare team will verify documents in 2 working days." at bounding box center [674, 437] width 492 height 20
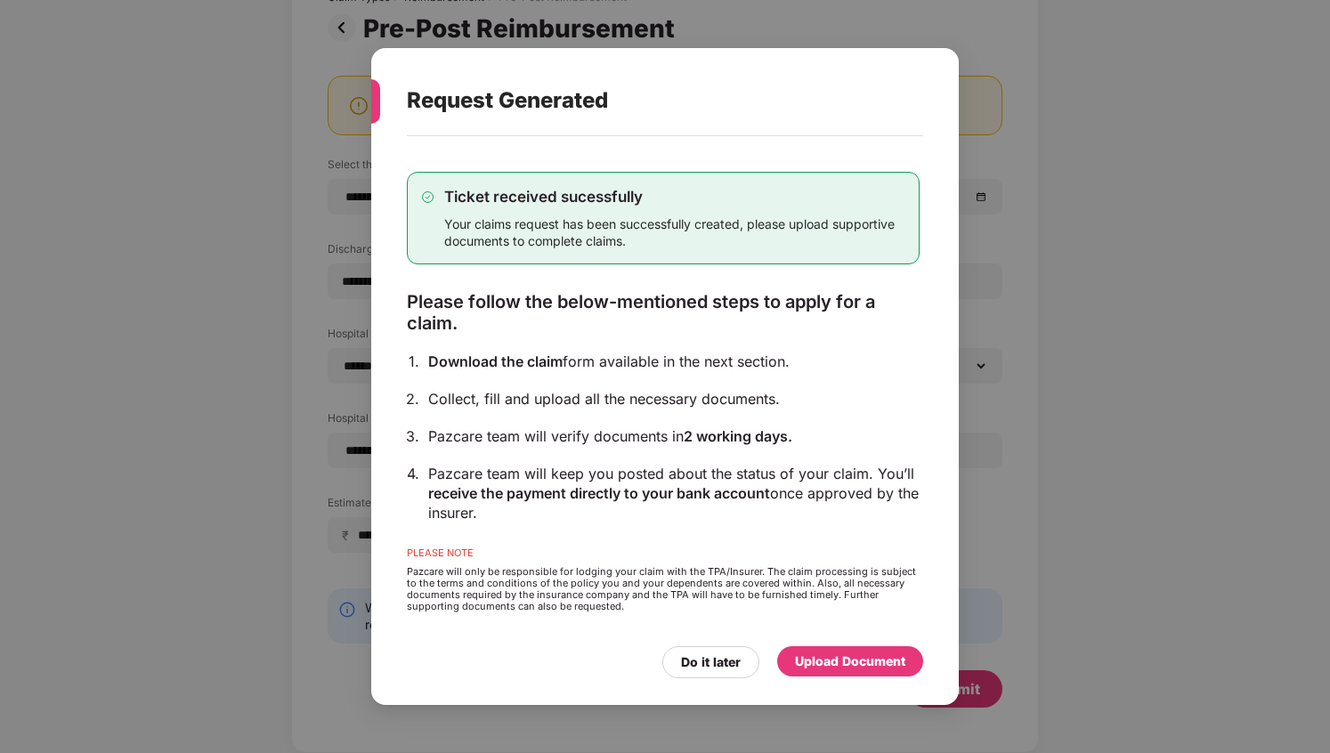
click at [614, 437] on div "Pazcare team will verify documents in 2 working days." at bounding box center [674, 437] width 492 height 20
click at [606, 443] on div "Pazcare team will verify documents in 2 working days." at bounding box center [674, 437] width 492 height 20
click at [623, 441] on div "Pazcare team will verify documents in 2 working days." at bounding box center [674, 437] width 492 height 20
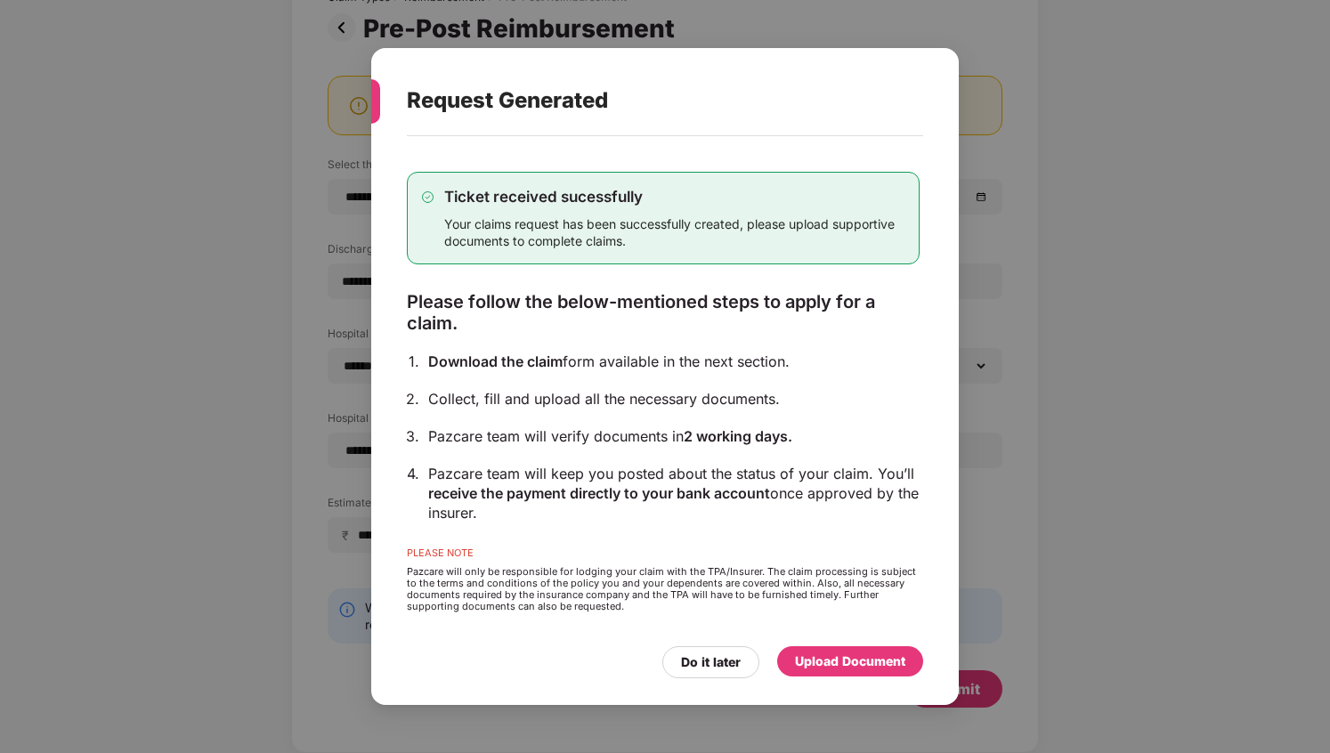
click at [623, 441] on div "Pazcare team will verify documents in 2 working days." at bounding box center [674, 437] width 492 height 20
click at [591, 482] on div "Pazcare team will keep you posted about the status of your claim. You’ll receiv…" at bounding box center [674, 493] width 492 height 59
click at [618, 496] on span "receive the payment directly to your bank account" at bounding box center [599, 493] width 342 height 18
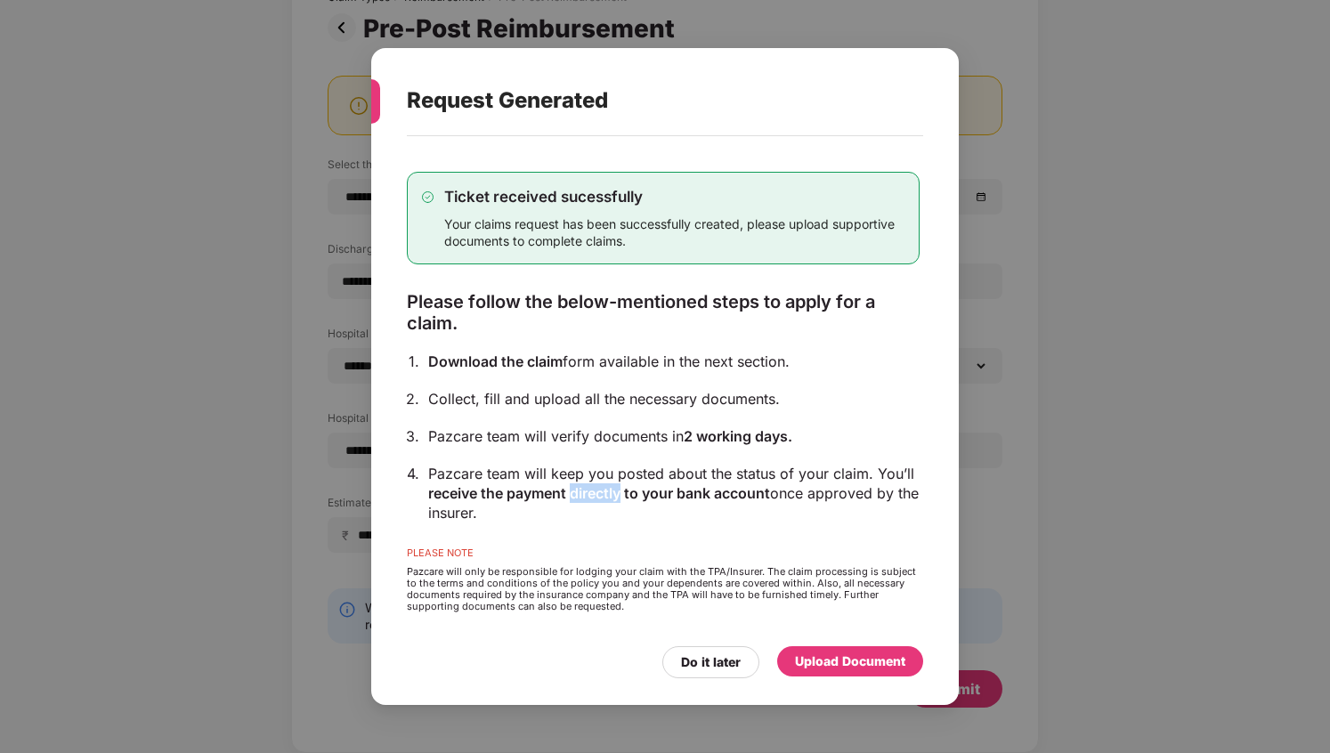
click at [618, 496] on span "receive the payment directly to your bank account" at bounding box center [599, 493] width 342 height 18
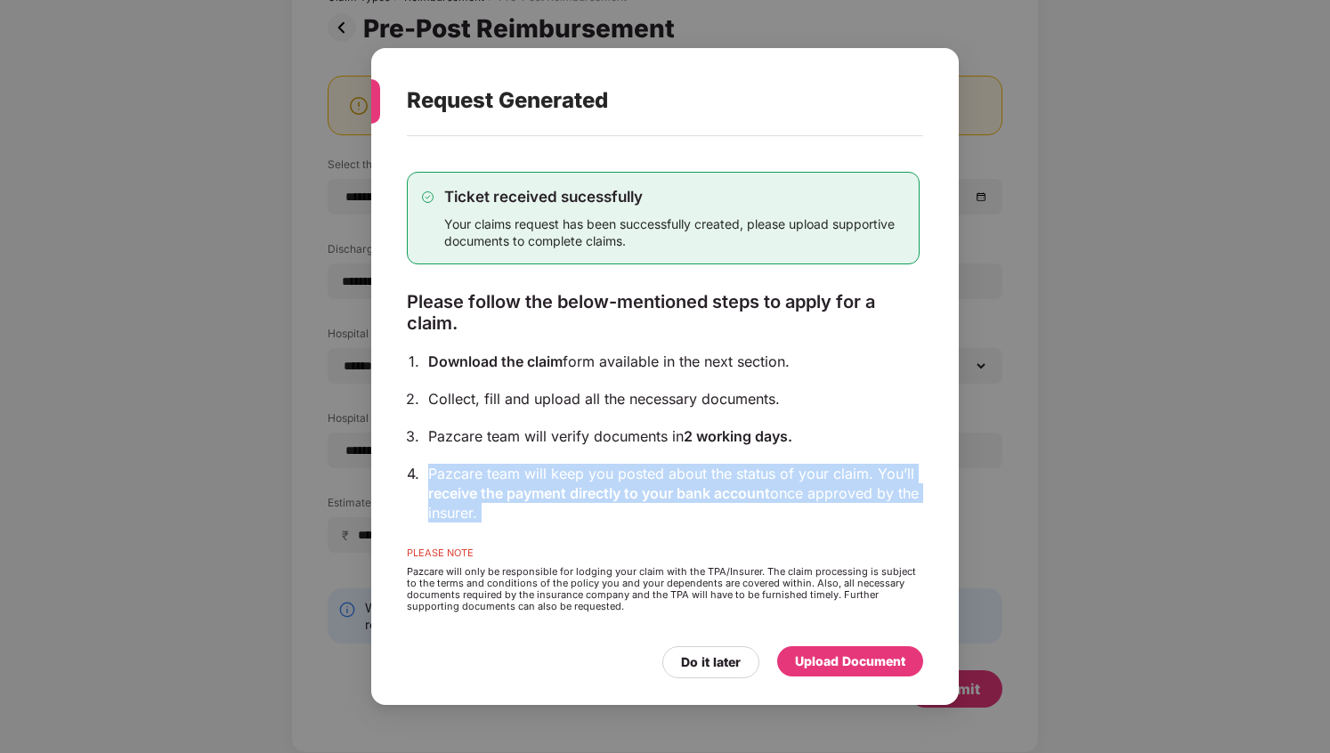
click at [590, 506] on div "Pazcare team will keep you posted about the status of your claim. You’ll receiv…" at bounding box center [674, 493] width 492 height 59
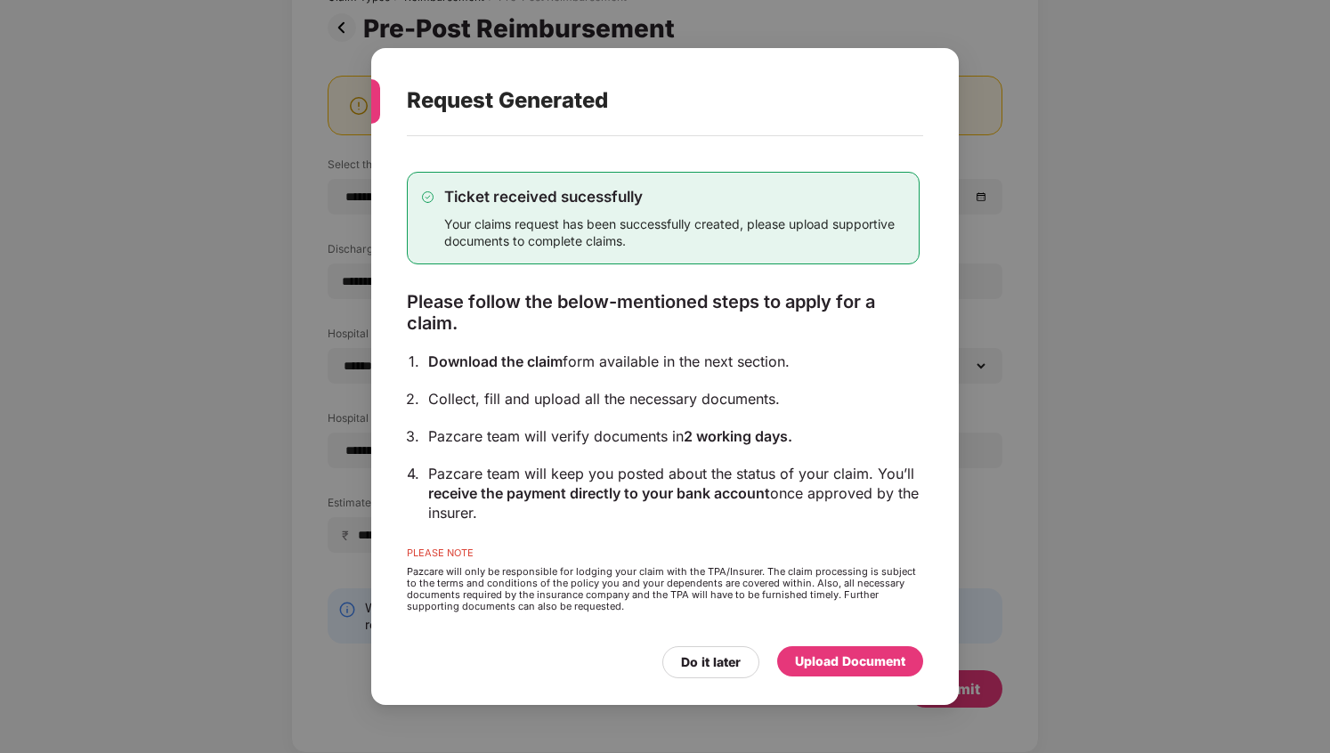
click at [590, 506] on div "Pazcare team will keep you posted about the status of your claim. You’ll receiv…" at bounding box center [674, 493] width 492 height 59
click at [608, 501] on span "receive the payment directly to your bank account" at bounding box center [599, 493] width 342 height 18
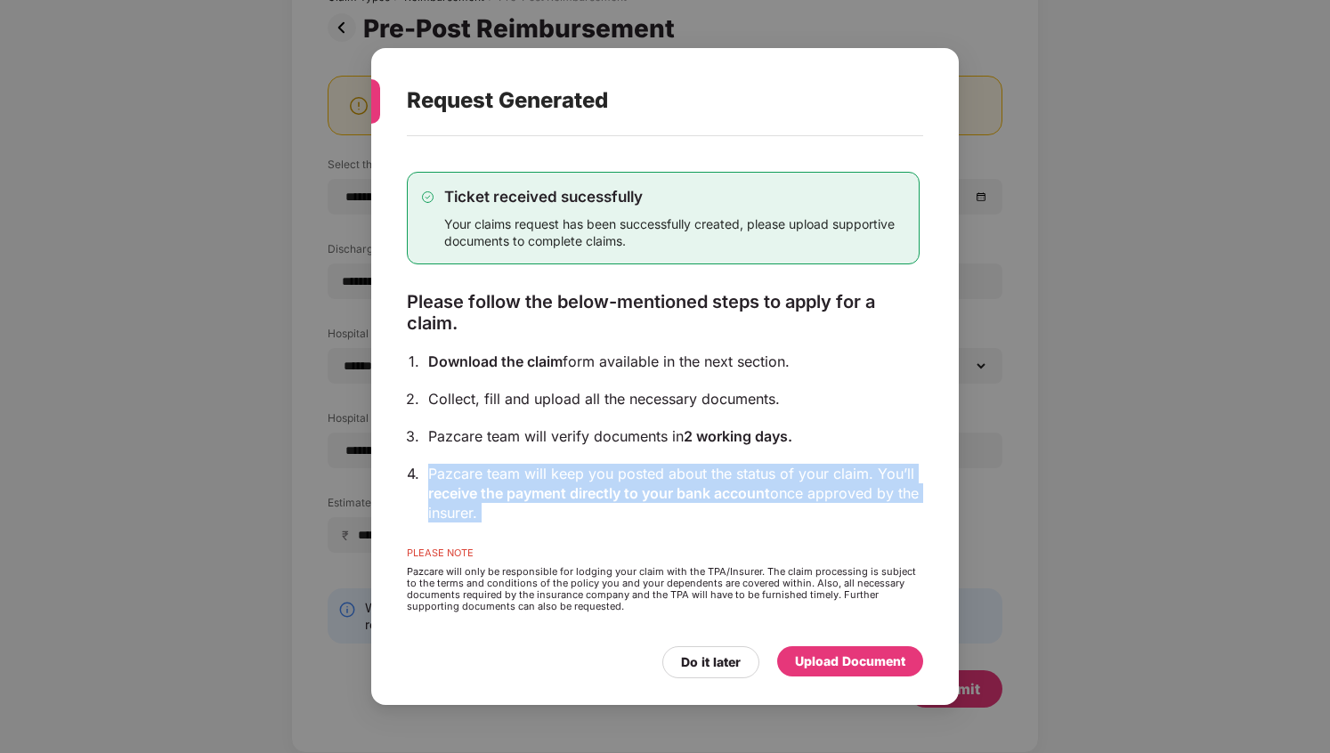
click at [579, 506] on div "Pazcare team will keep you posted about the status of your claim. You’ll receiv…" at bounding box center [674, 493] width 492 height 59
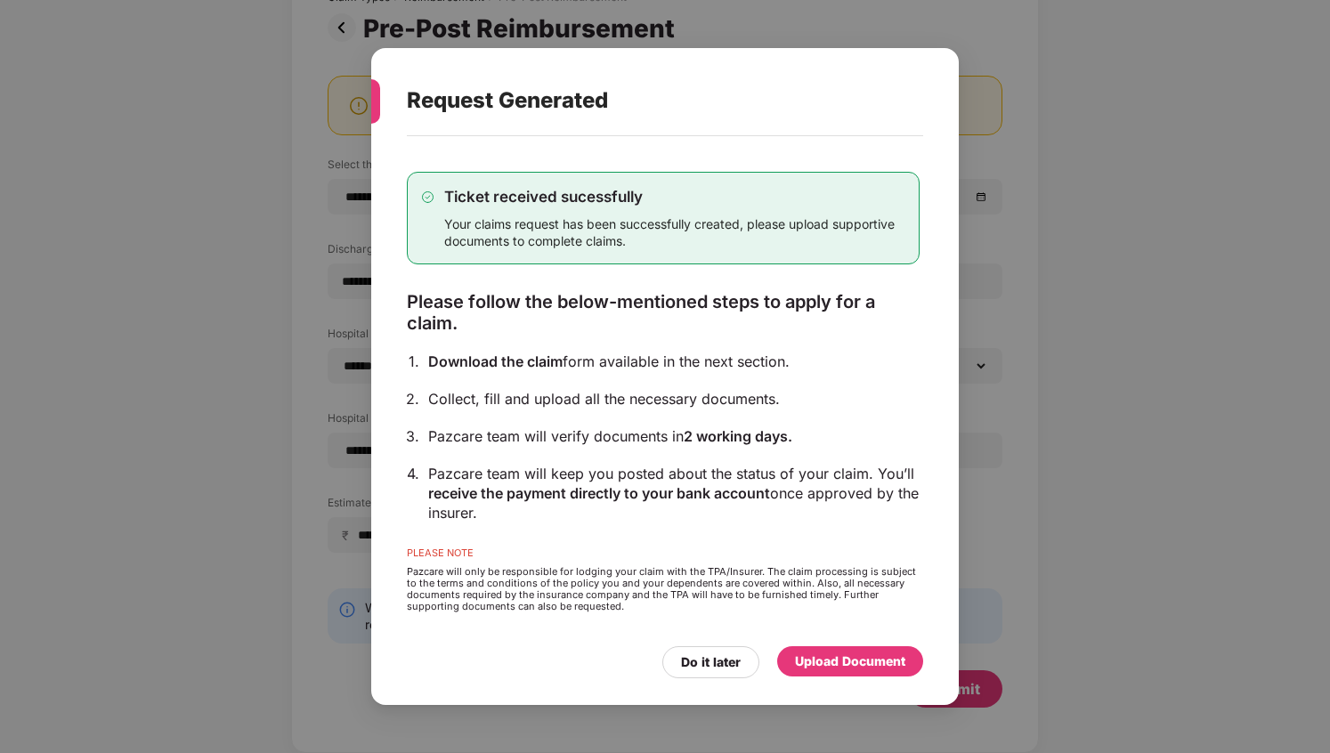
click at [579, 506] on div "Pazcare team will keep you posted about the status of your claim. You’ll receiv…" at bounding box center [674, 493] width 492 height 59
click at [597, 500] on span "receive the payment directly to your bank account" at bounding box center [599, 493] width 342 height 18
click at [566, 515] on div "Pazcare team will keep you posted about the status of your claim. You’ll receiv…" at bounding box center [674, 493] width 492 height 59
click at [549, 577] on div "Pazcare will only be responsible for lodging your claim with the TPA/Insurer. T…" at bounding box center [663, 589] width 513 height 46
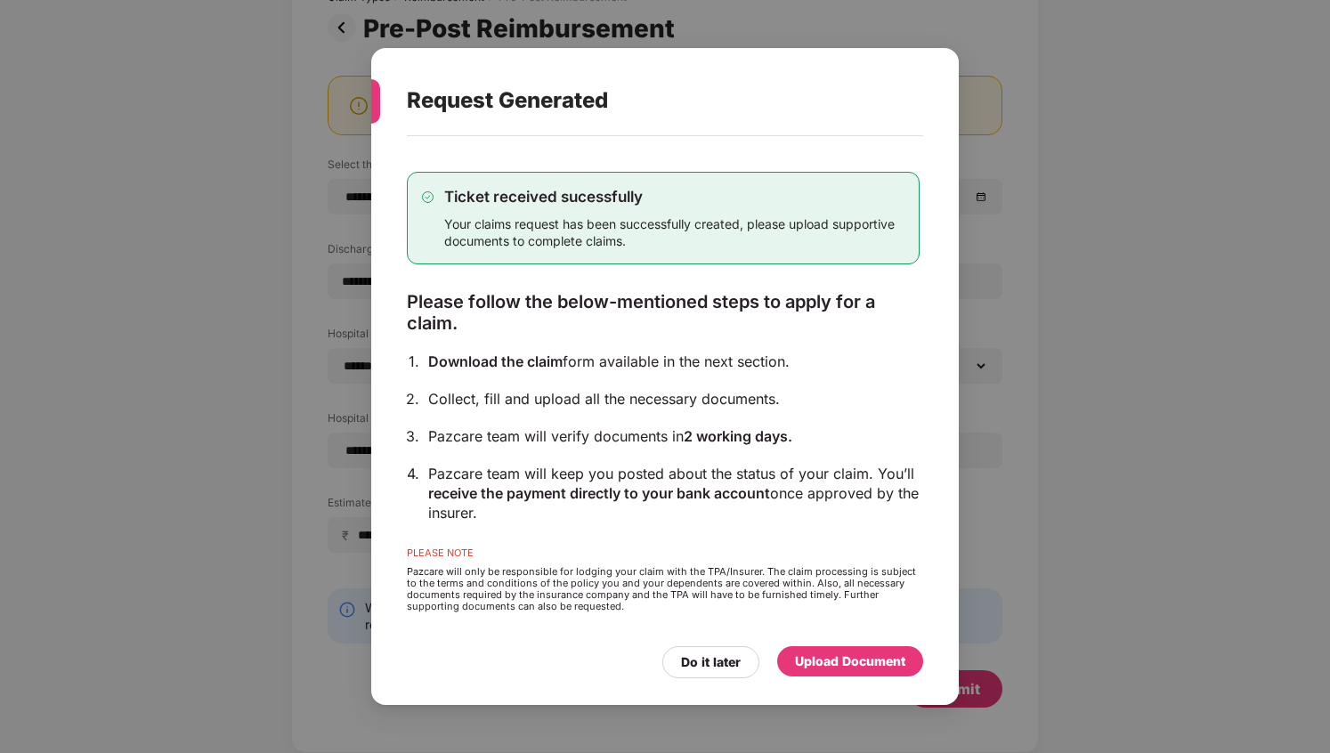
click at [549, 577] on div "Pazcare will only be responsible for lodging your claim with the TPA/Insurer. T…" at bounding box center [663, 589] width 513 height 46
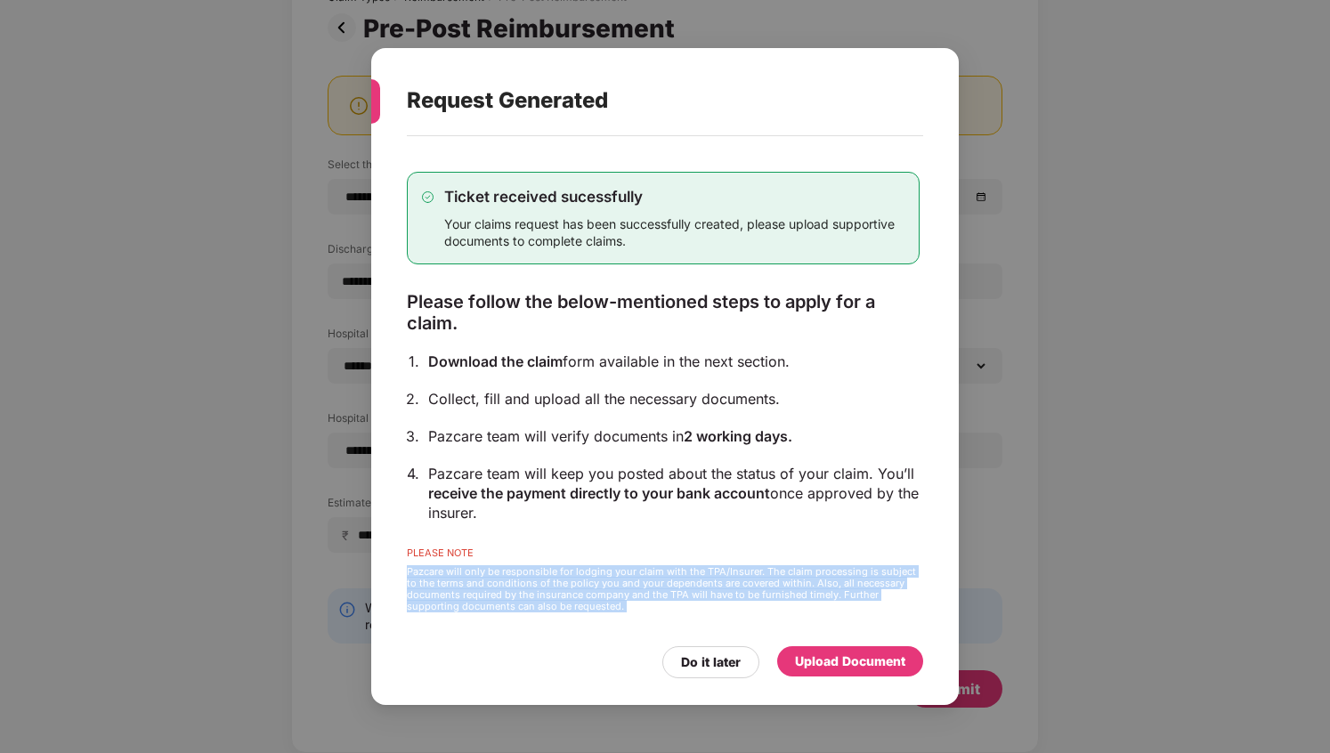
click at [558, 589] on div "Pazcare will only be responsible for lodging your claim with the TPA/Insurer. T…" at bounding box center [663, 589] width 513 height 46
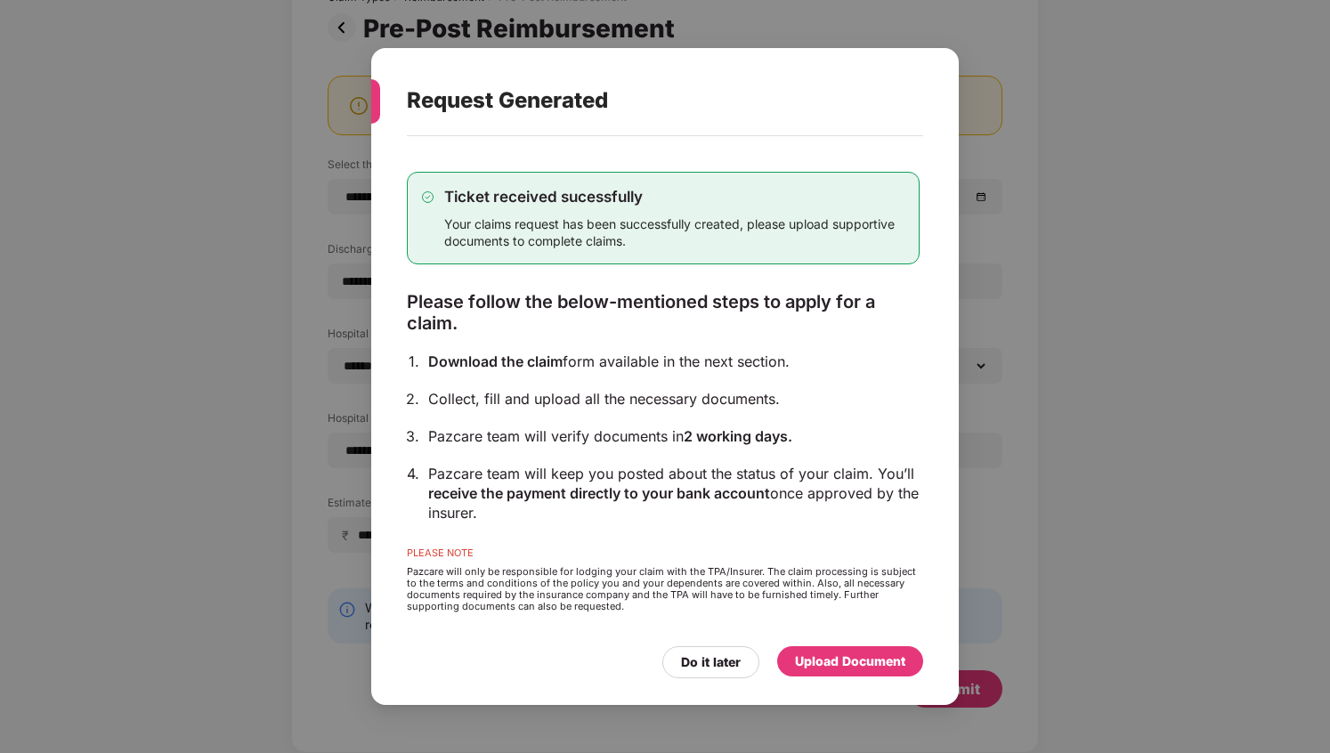
click at [558, 589] on div "Pazcare will only be responsible for lodging your claim with the TPA/Insurer. T…" at bounding box center [663, 589] width 513 height 46
click at [587, 587] on div "Pazcare will only be responsible for lodging your claim with the TPA/Insurer. T…" at bounding box center [663, 589] width 513 height 46
click at [614, 589] on div "Pazcare will only be responsible for lodging your claim with the TPA/Insurer. T…" at bounding box center [663, 589] width 513 height 46
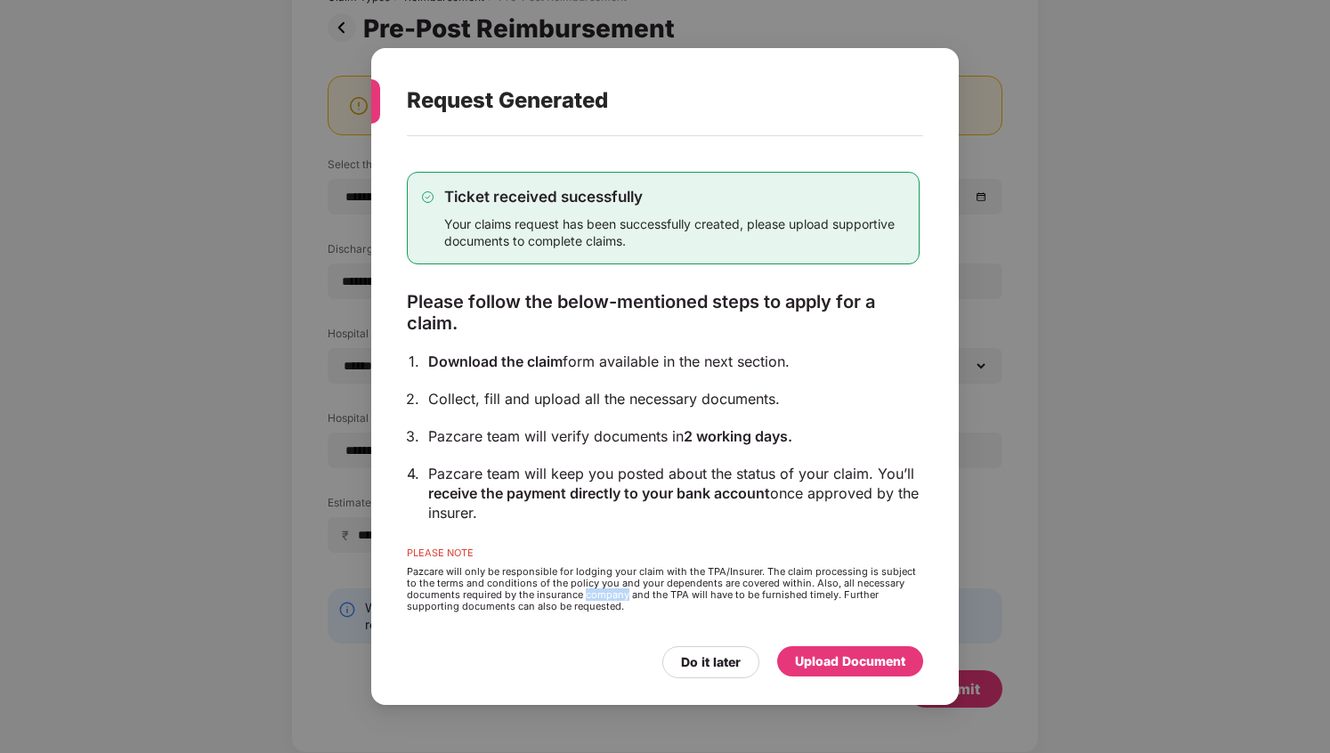
click at [669, 585] on div "Pazcare will only be responsible for lodging your claim with the TPA/Insurer. T…" at bounding box center [663, 589] width 513 height 46
click at [622, 603] on div "Pazcare will only be responsible for lodging your claim with the TPA/Insurer. T…" at bounding box center [663, 589] width 513 height 46
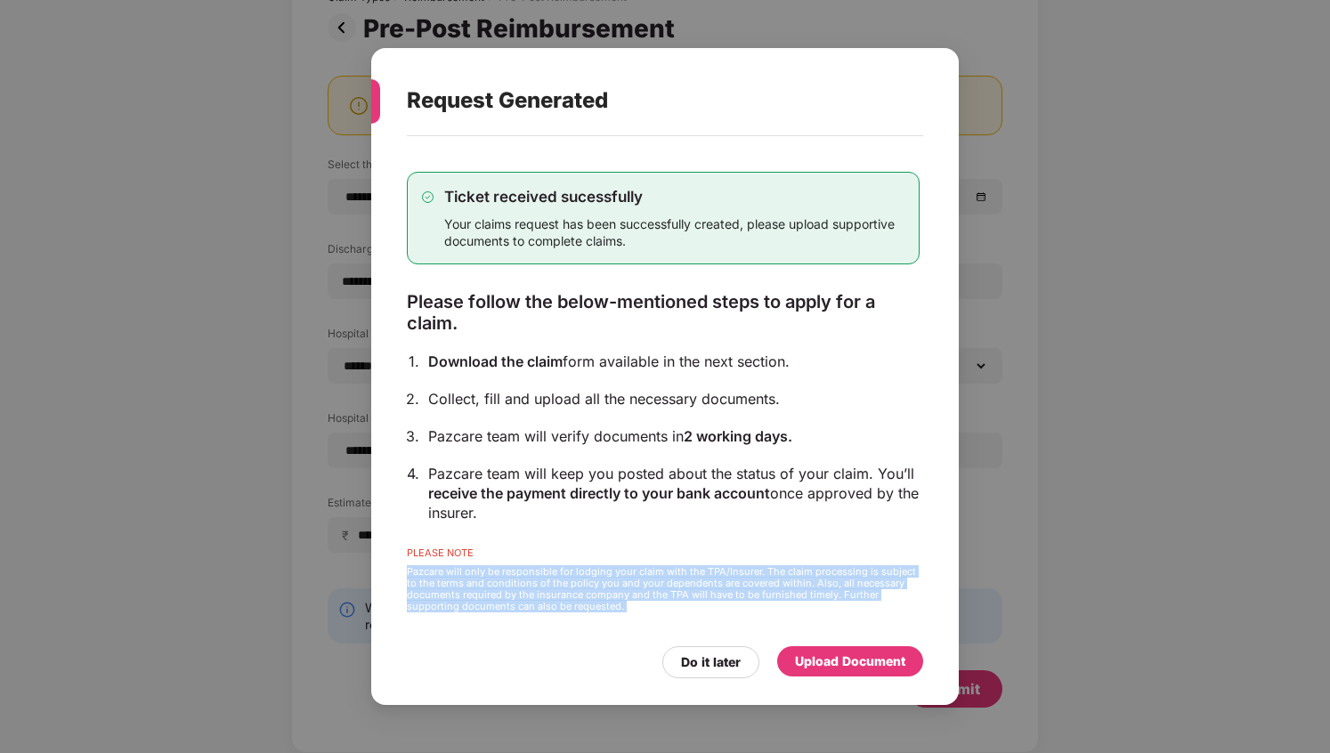
click at [657, 604] on div "Pazcare will only be responsible for lodging your claim with the TPA/Insurer. T…" at bounding box center [663, 589] width 513 height 46
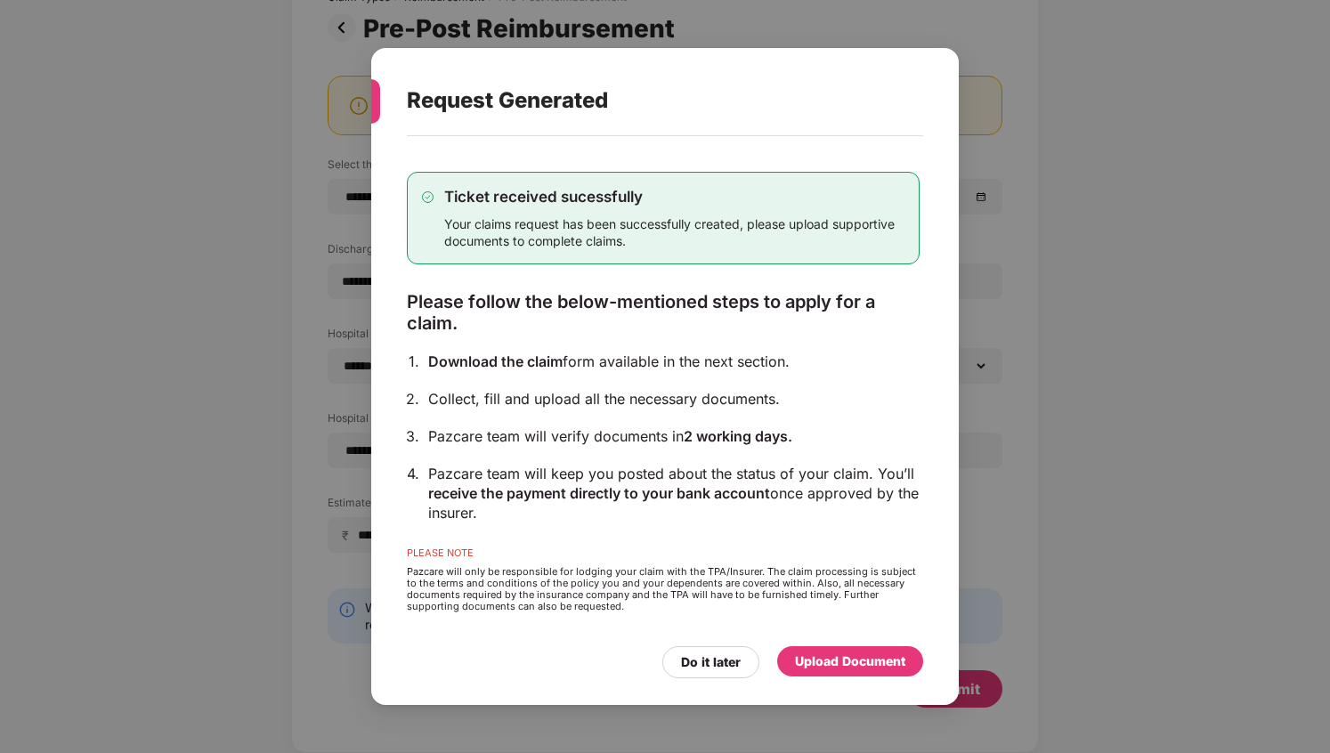
click at [836, 669] on div "Upload Document" at bounding box center [850, 662] width 110 height 20
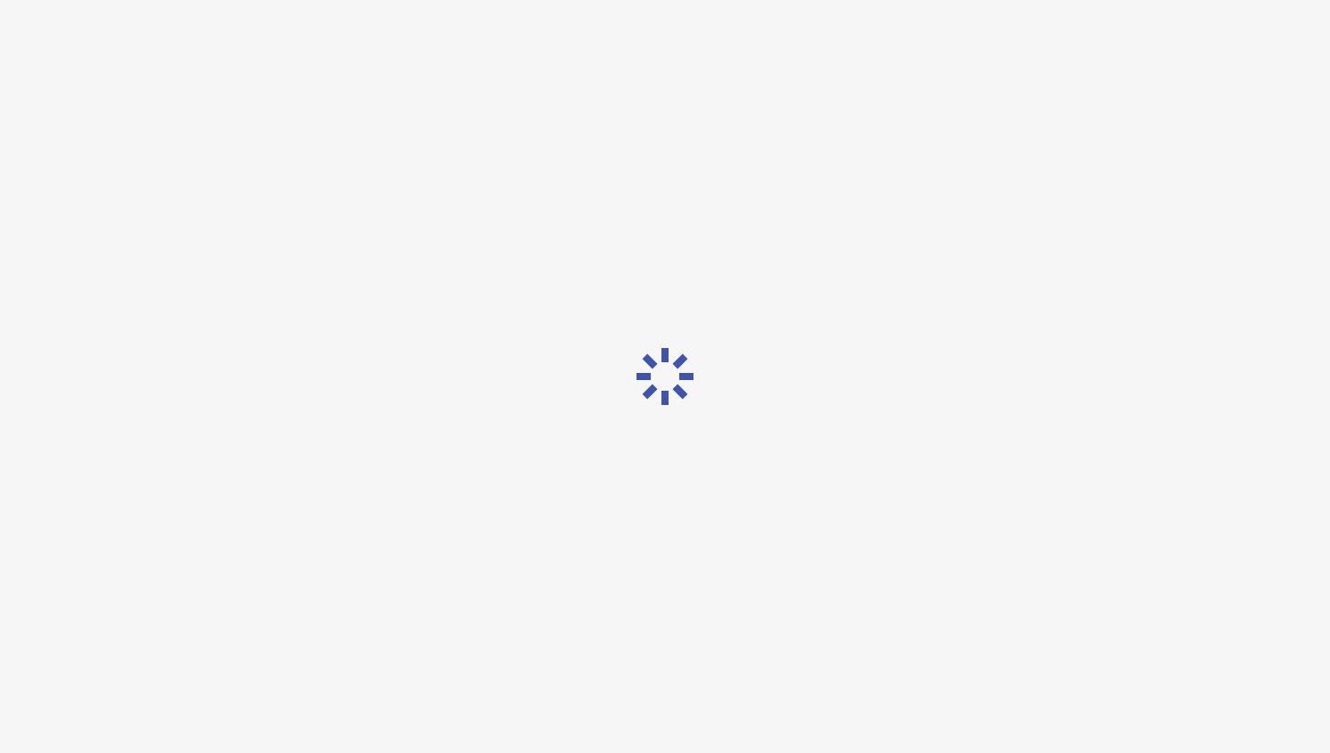
scroll to position [0, 0]
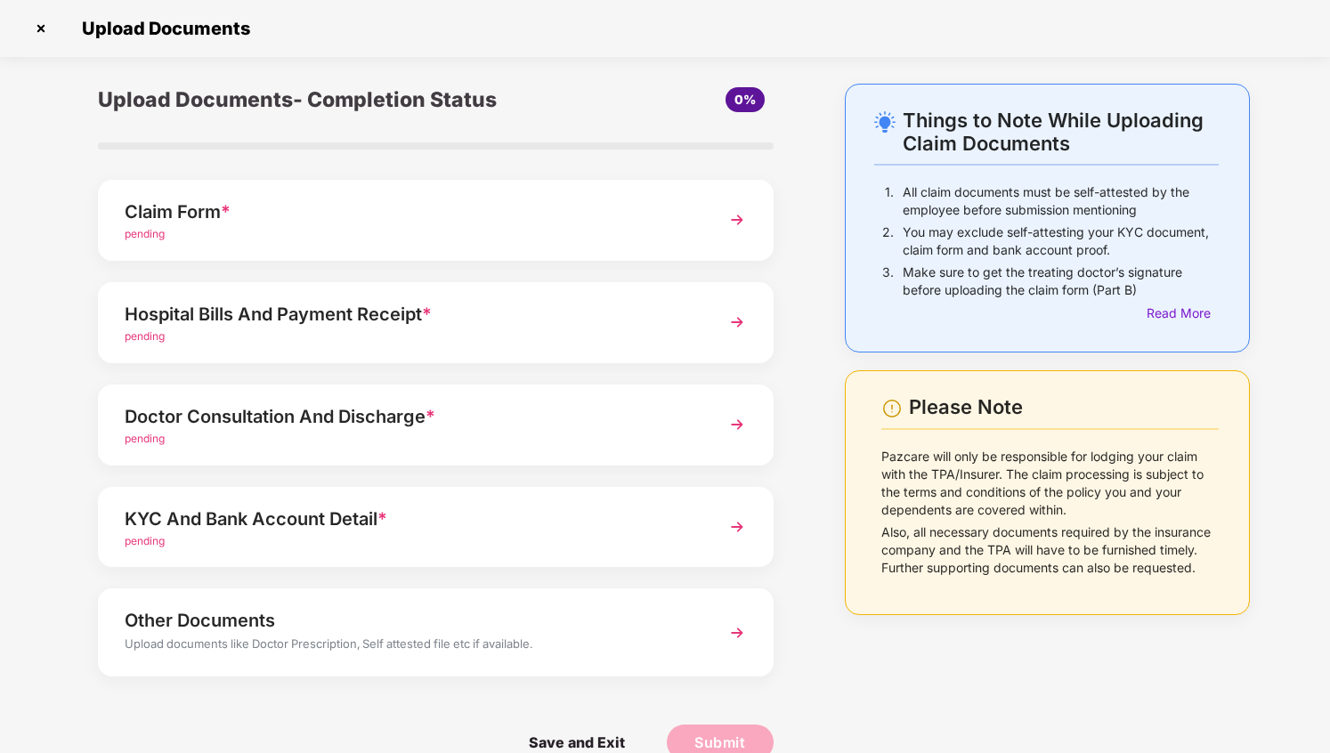
click at [1052, 210] on p "All claim documents must be self-attested by the employee before submission men…" at bounding box center [1061, 201] width 316 height 36
click at [1063, 234] on p "You may exclude self-attesting your KYC document, claim form and bank account p…" at bounding box center [1061, 242] width 316 height 36
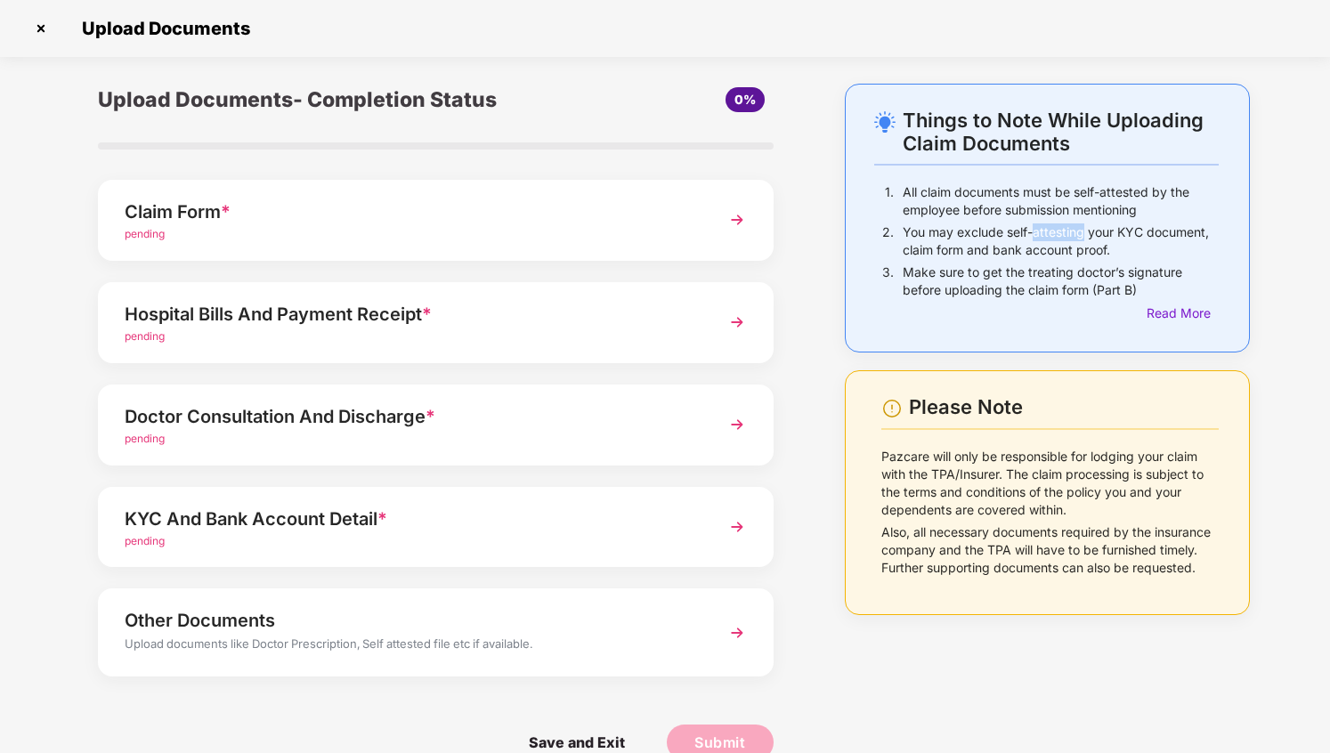
click at [1063, 234] on p "You may exclude self-attesting your KYC document, claim form and bank account p…" at bounding box center [1061, 242] width 316 height 36
click at [1063, 251] on p "You may exclude self-attesting your KYC document, claim form and bank account p…" at bounding box center [1061, 242] width 316 height 36
click at [1070, 287] on p "Make sure to get the treating doctor’s signature before uploading the claim for…" at bounding box center [1061, 282] width 316 height 36
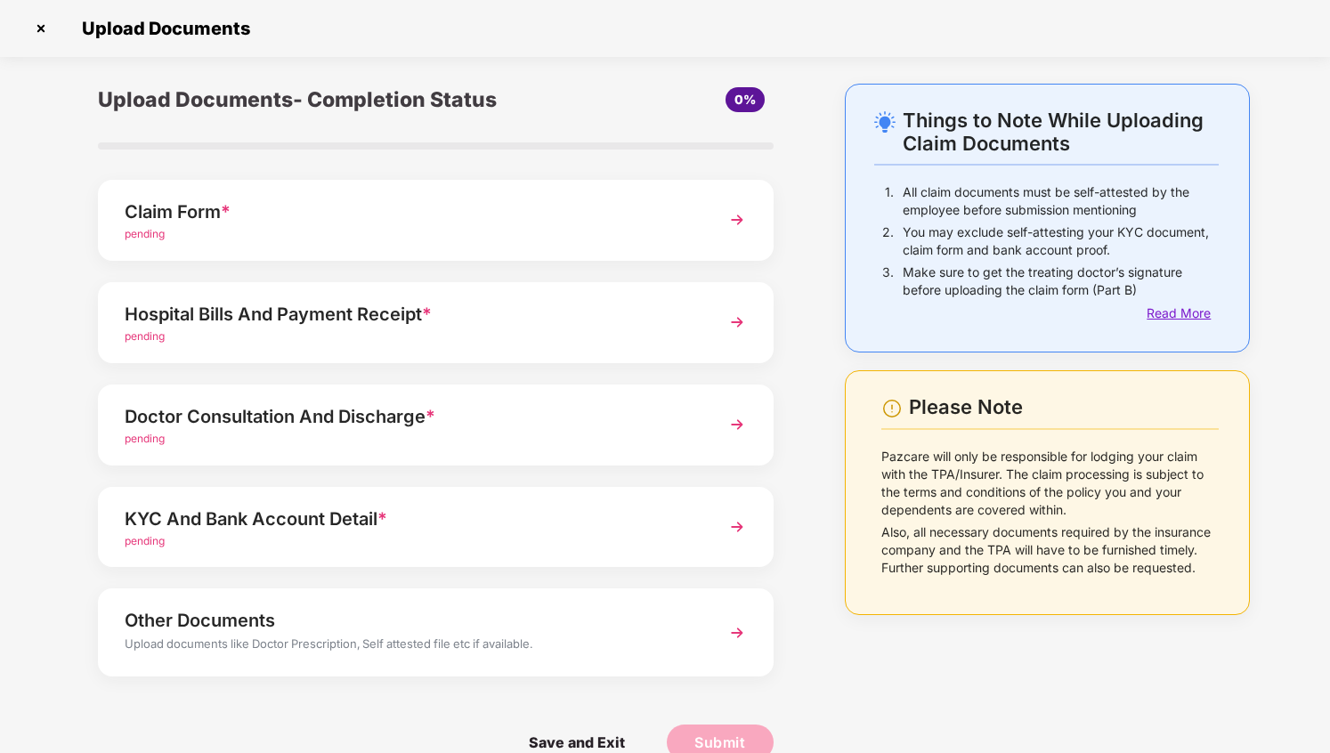
click at [1158, 309] on div "Read More" at bounding box center [1183, 314] width 72 height 20
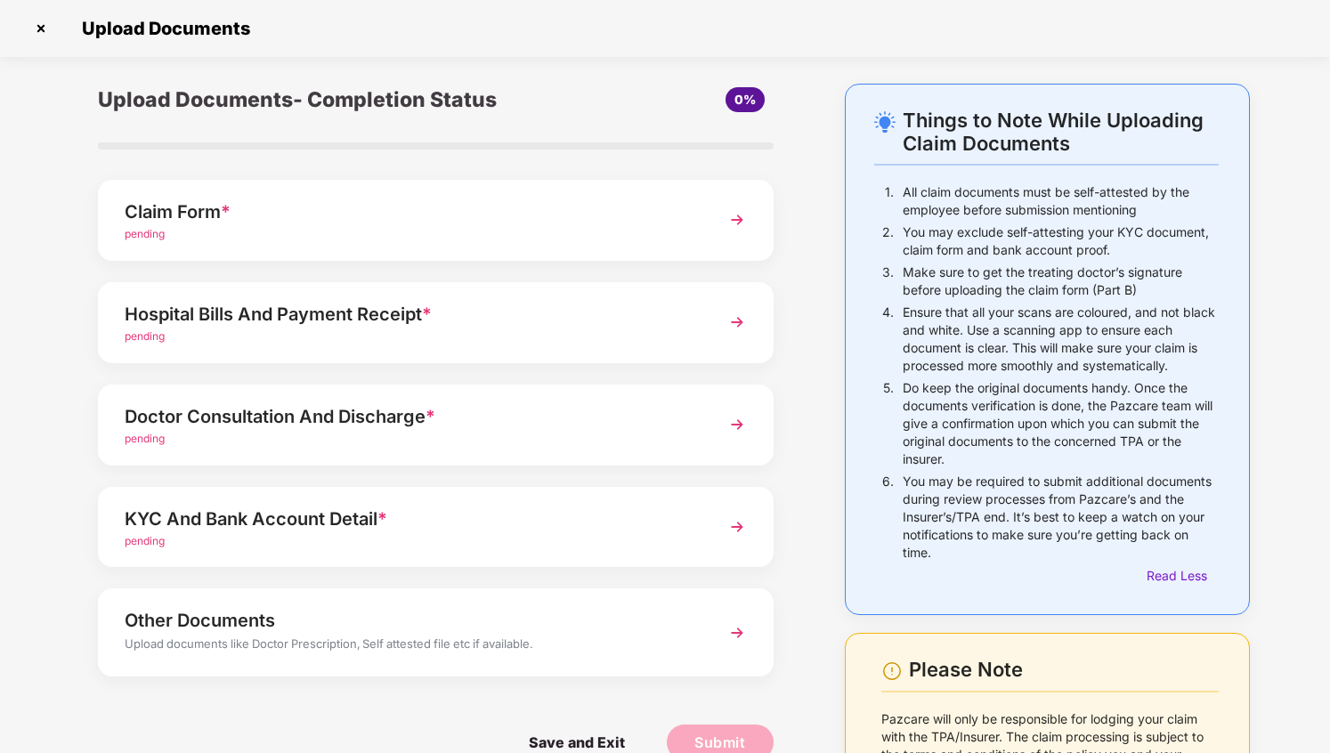
click at [1078, 362] on p "Ensure that all your scans are coloured, and not black and white. Use a scannin…" at bounding box center [1061, 339] width 316 height 71
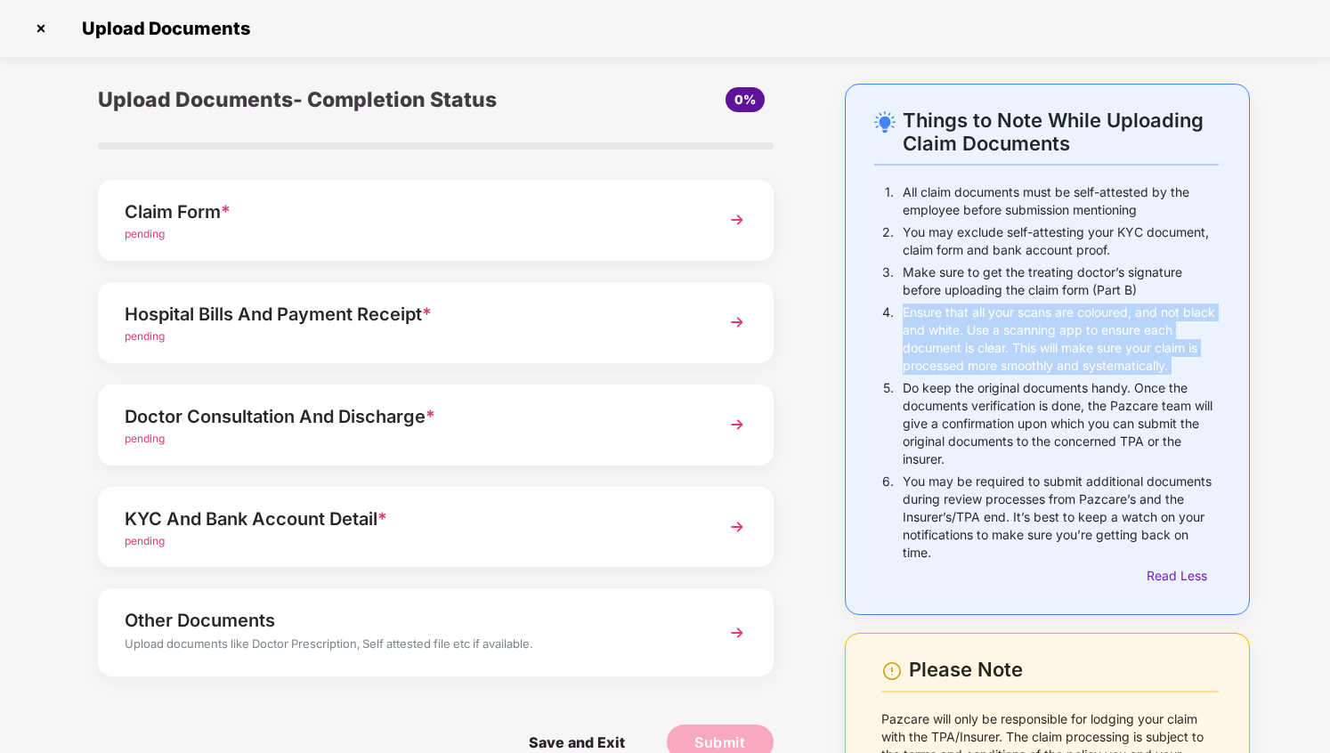
click at [1062, 268] on p "Make sure to get the treating doctor’s signature before uploading the claim for…" at bounding box center [1061, 282] width 316 height 36
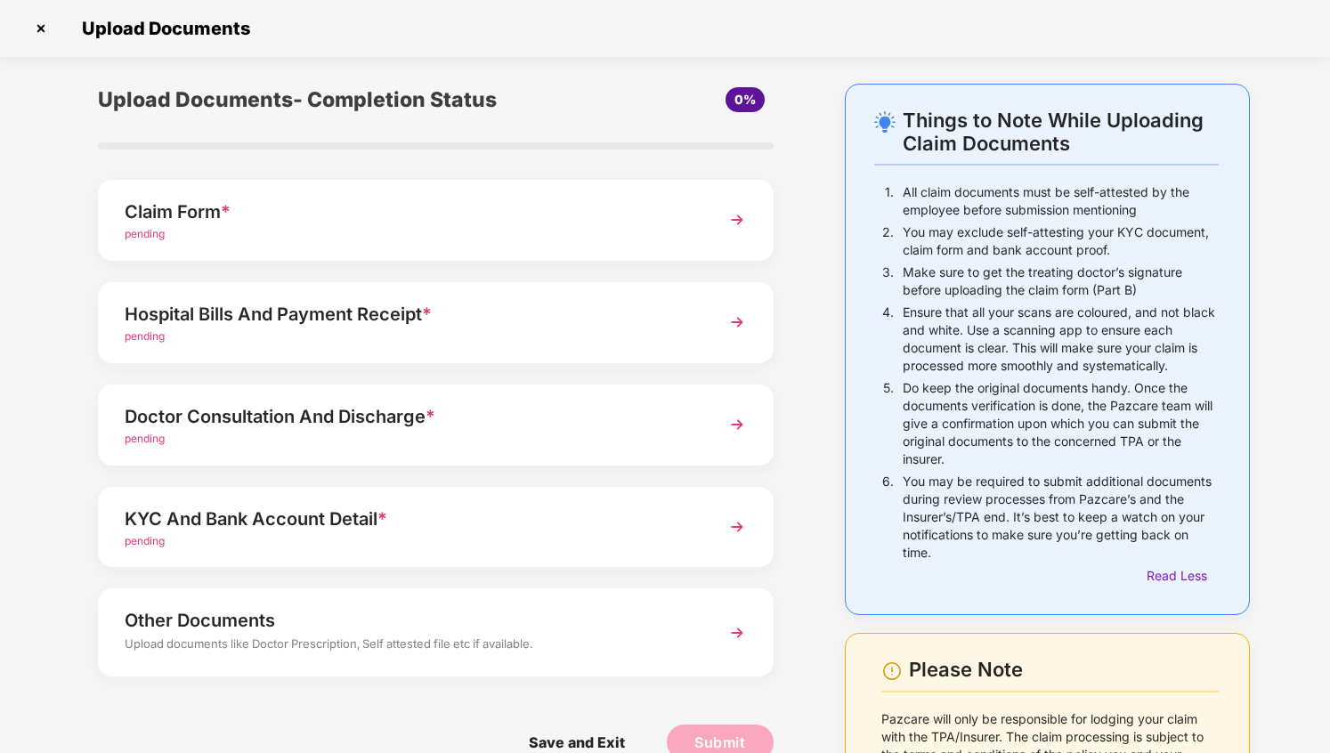
click at [1062, 268] on p "Make sure to get the treating doctor’s signature before uploading the claim for…" at bounding box center [1061, 282] width 316 height 36
click at [1046, 287] on p "Make sure to get the treating doctor’s signature before uploading the claim for…" at bounding box center [1061, 282] width 316 height 36
click at [1032, 305] on p "Ensure that all your scans are coloured, and not black and white. Use a scannin…" at bounding box center [1061, 339] width 316 height 71
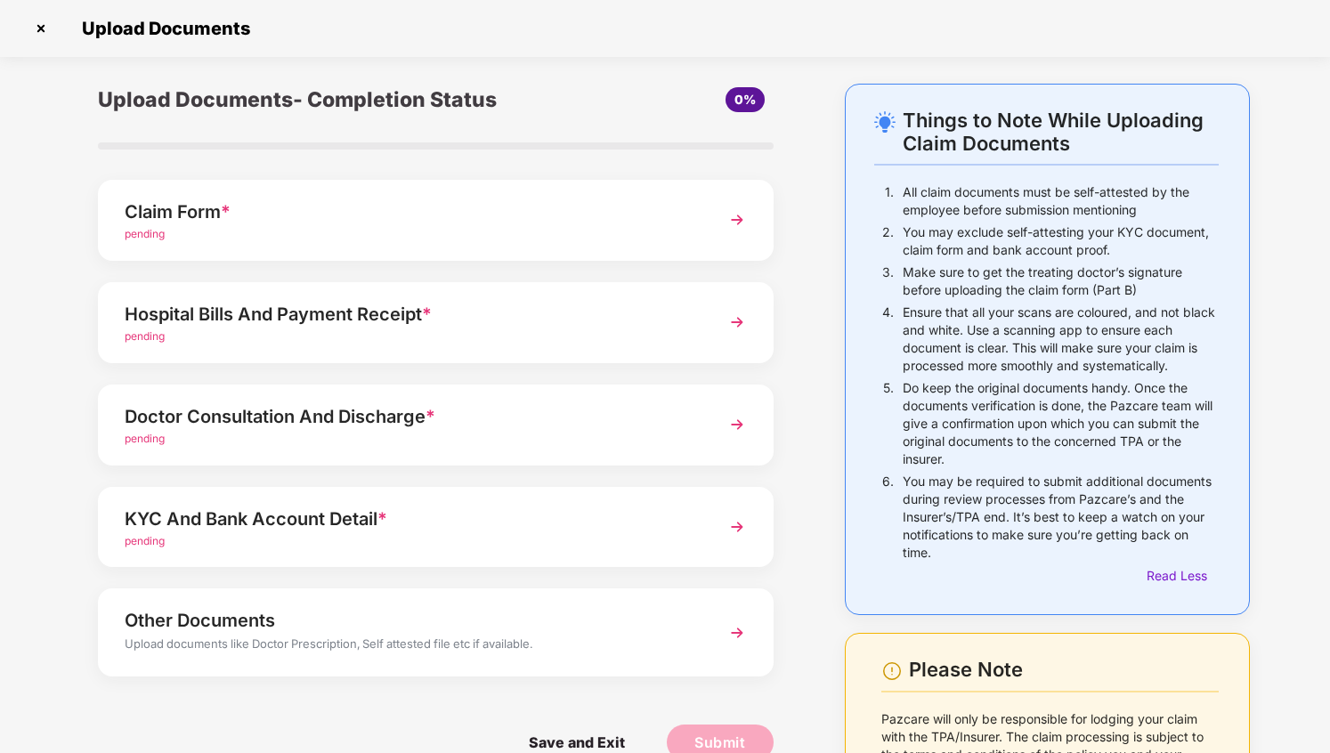
click at [1032, 305] on p "Ensure that all your scans are coloured, and not black and white. Use a scannin…" at bounding box center [1061, 339] width 316 height 71
click at [1013, 341] on p "Ensure that all your scans are coloured, and not black and white. Use a scannin…" at bounding box center [1061, 339] width 316 height 71
click at [1059, 345] on p "Ensure that all your scans are coloured, and not black and white. Use a scannin…" at bounding box center [1061, 339] width 316 height 71
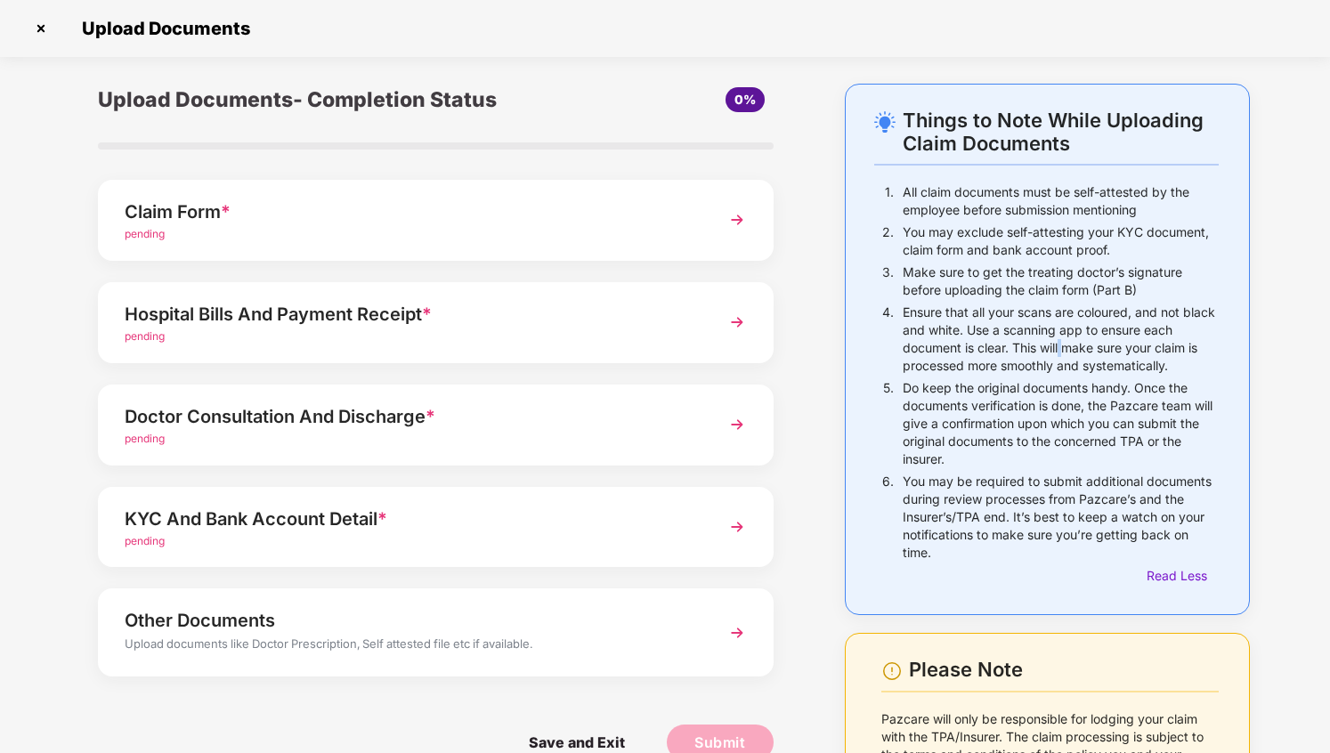
click at [1008, 345] on p "Ensure that all your scans are coloured, and not black and white. Use a scannin…" at bounding box center [1061, 339] width 316 height 71
click at [998, 450] on p "Do keep the original documents handy. Once the documents verification is done, …" at bounding box center [1061, 423] width 316 height 89
click at [926, 126] on div "Things to Note While Uploading Claim Documents" at bounding box center [1061, 132] width 316 height 46
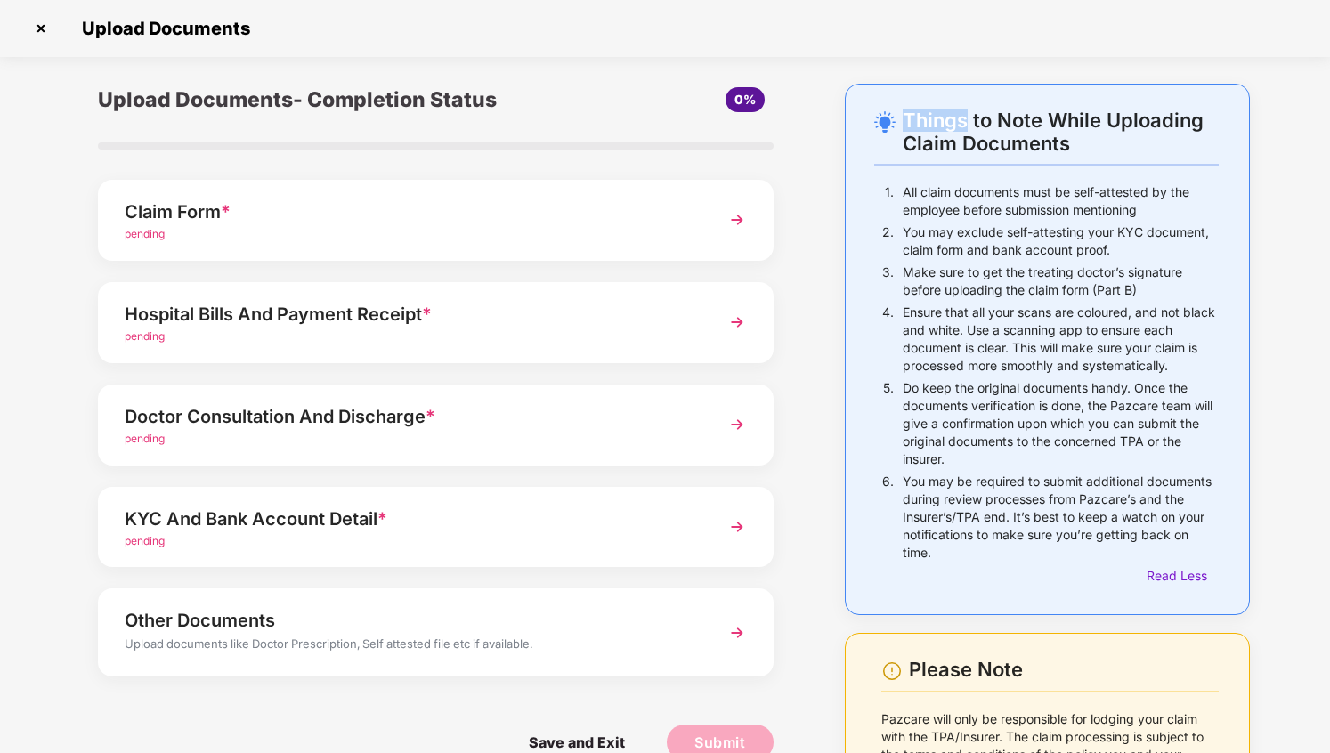
click at [947, 164] on div at bounding box center [1046, 165] width 345 height 2
click at [959, 215] on p "All claim documents must be self-attested by the employee before submission men…" at bounding box center [1061, 201] width 316 height 36
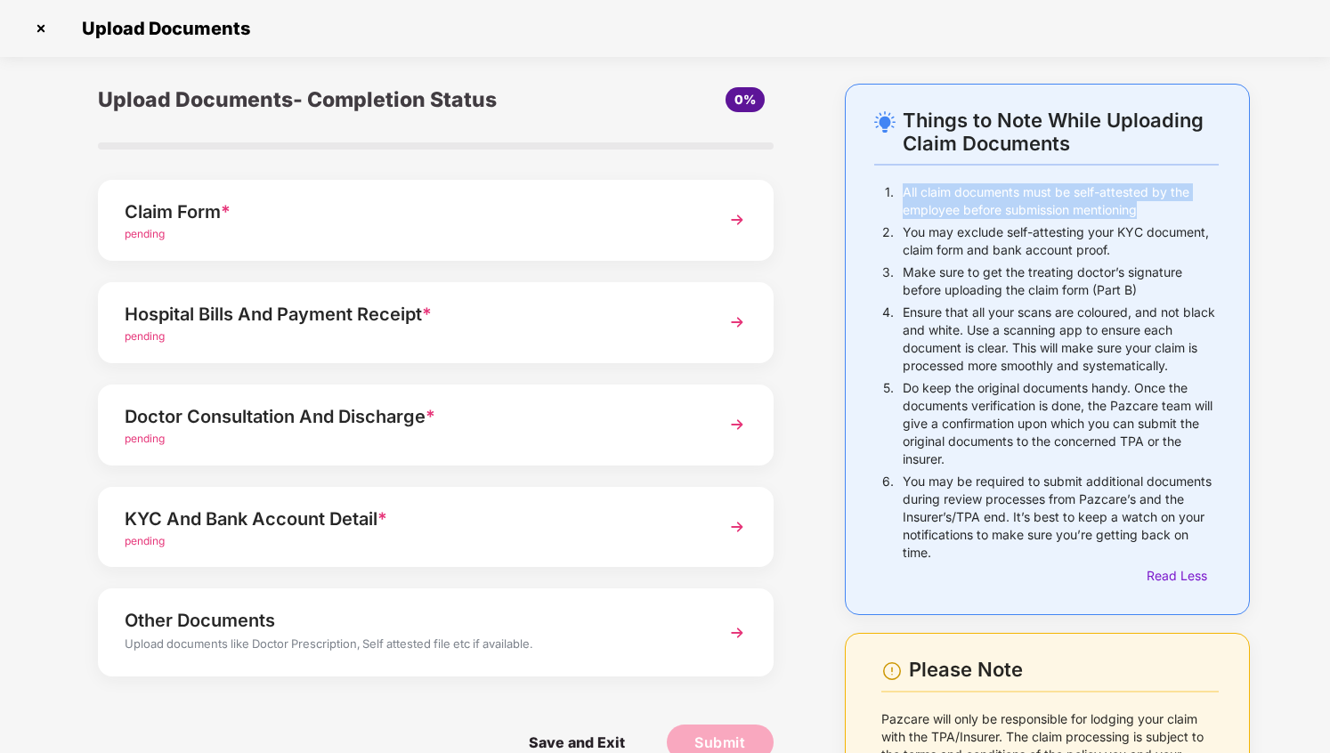
click at [957, 251] on p "You may exclude self-attesting your KYC document, claim form and bank account p…" at bounding box center [1061, 242] width 316 height 36
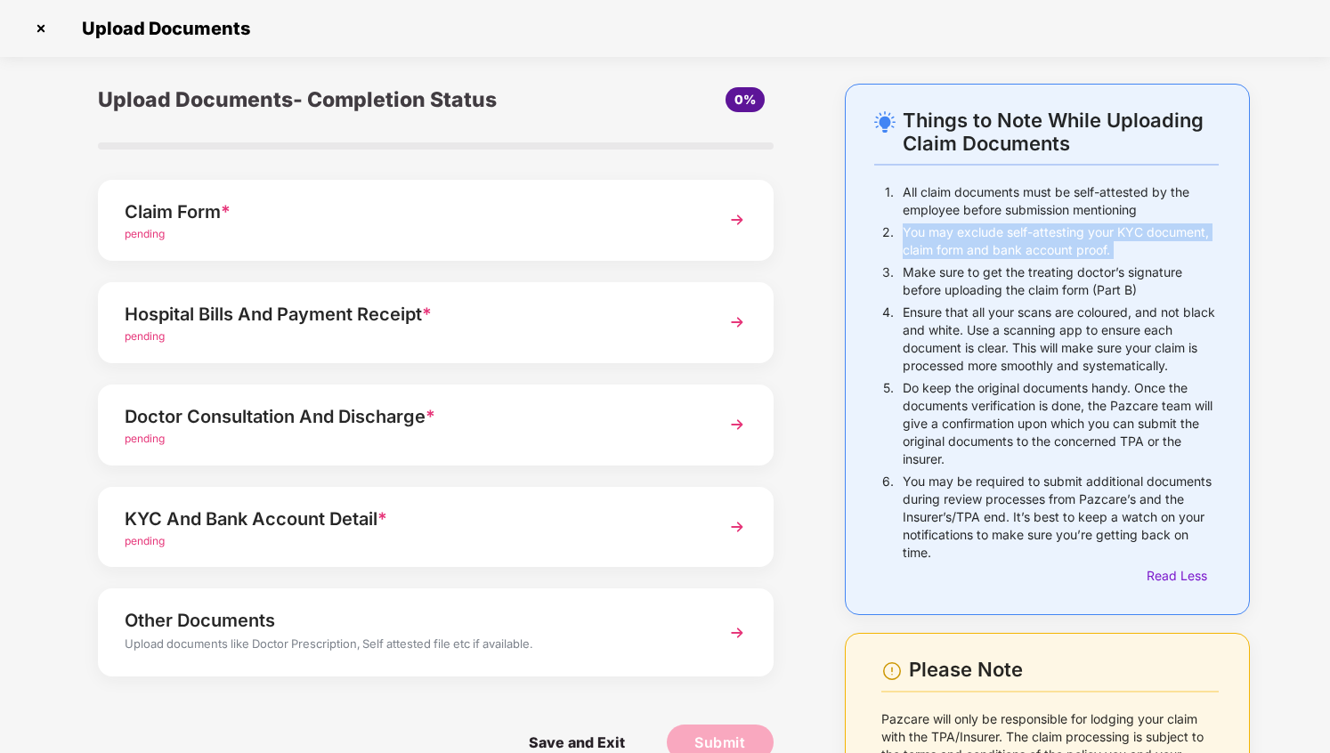
click at [979, 247] on p "You may exclude self-attesting your KYC document, claim form and bank account p…" at bounding box center [1061, 242] width 316 height 36
click at [987, 258] on div "You may exclude self-attesting your KYC document, claim form and bank account p…" at bounding box center [1061, 244] width 316 height 40
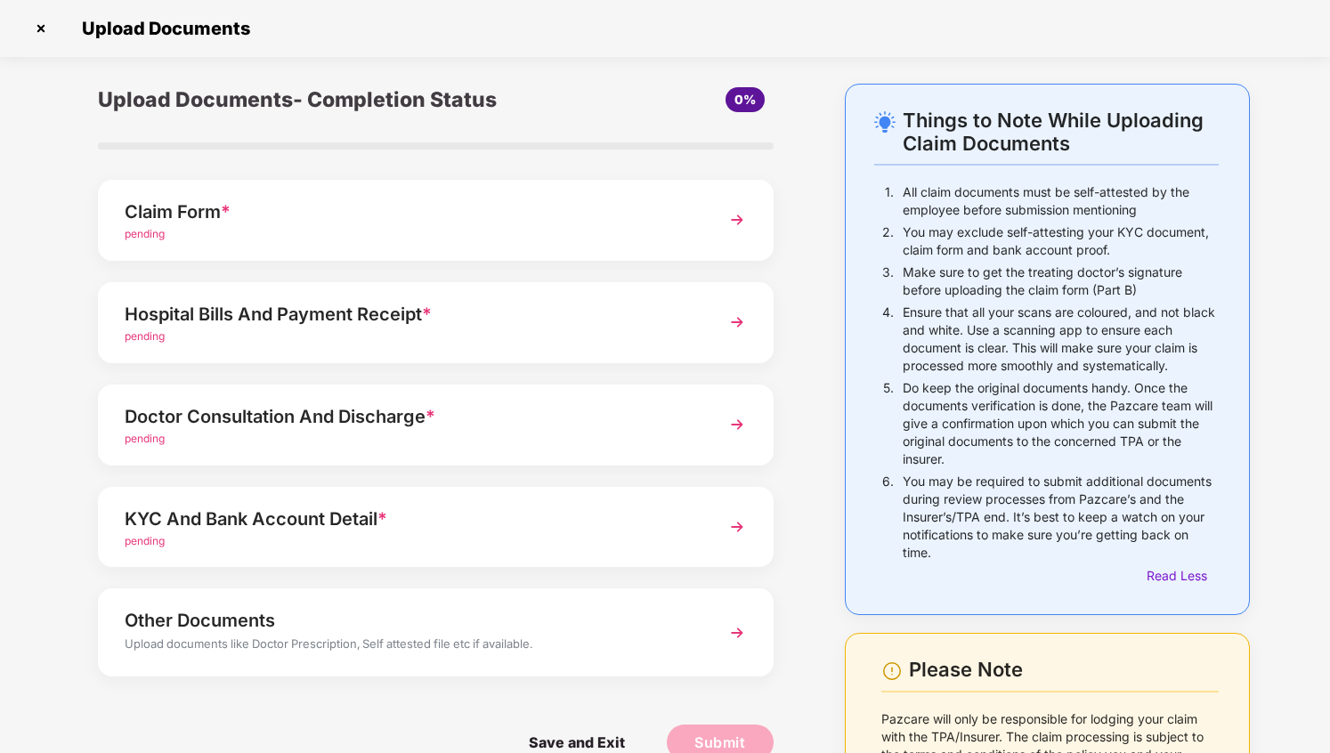
click at [987, 258] on div "You may exclude self-attesting your KYC document, claim form and bank account p…" at bounding box center [1061, 244] width 316 height 40
click at [980, 276] on p "Make sure to get the treating doctor’s signature before uploading the claim for…" at bounding box center [1061, 282] width 316 height 36
click at [968, 280] on p "Make sure to get the treating doctor’s signature before uploading the claim for…" at bounding box center [1061, 282] width 316 height 36
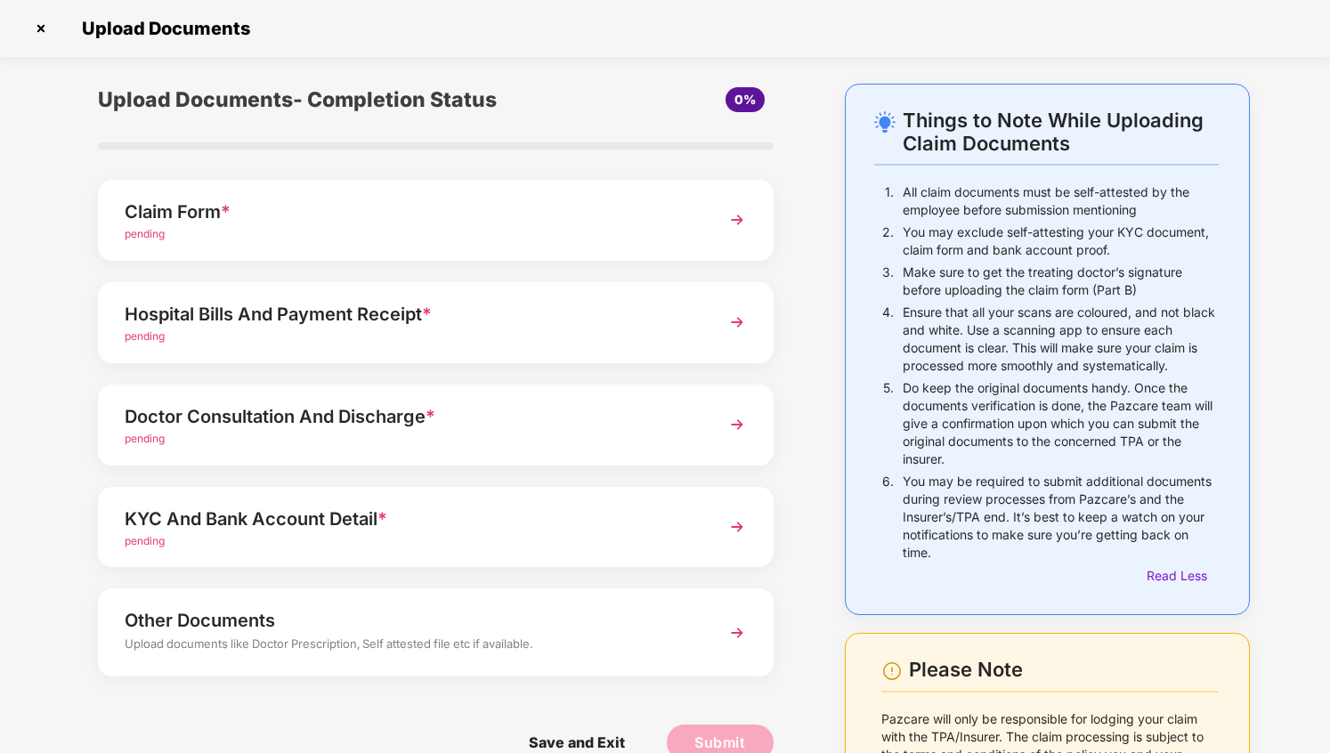
click at [968, 280] on p "Make sure to get the treating doctor’s signature before uploading the claim for…" at bounding box center [1061, 282] width 316 height 36
click at [953, 289] on p "Make sure to get the treating doctor’s signature before uploading the claim for…" at bounding box center [1061, 282] width 316 height 36
click at [944, 316] on p "Ensure that all your scans are coloured, and not black and white. Use a scannin…" at bounding box center [1061, 339] width 316 height 71
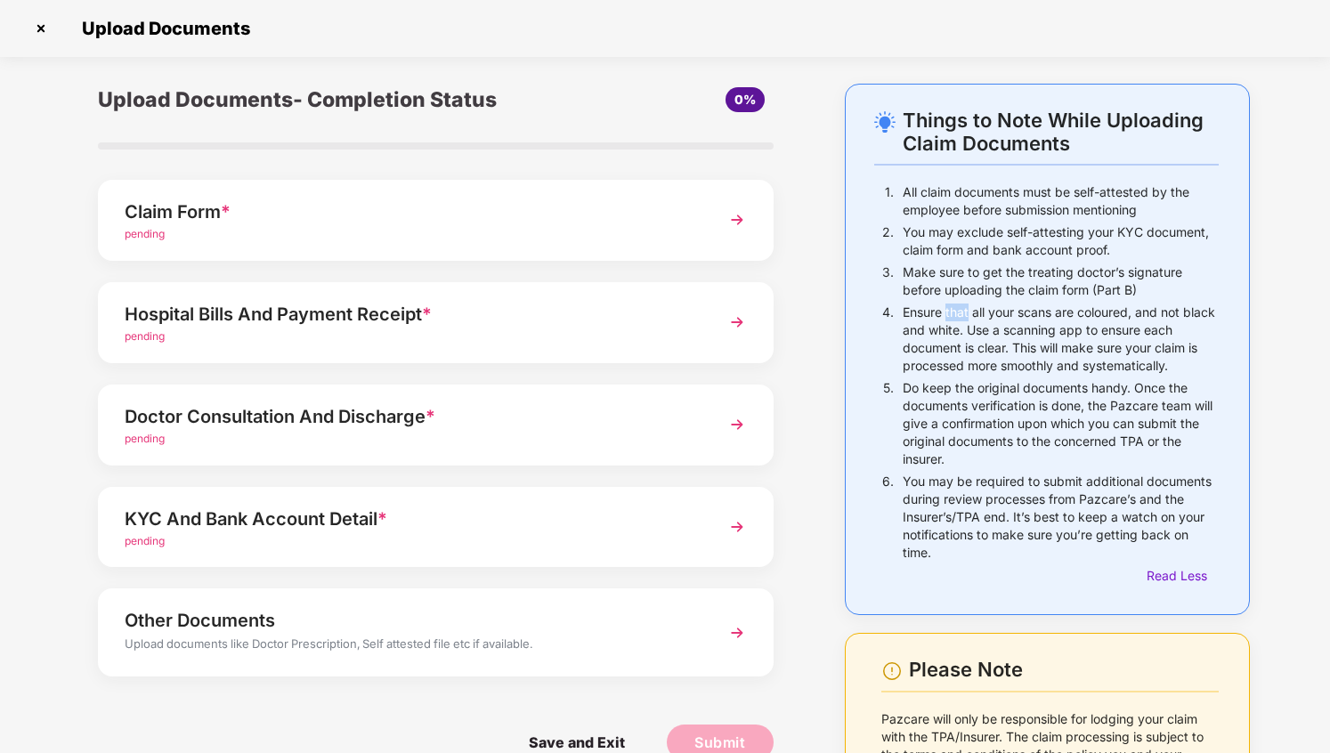
click at [934, 321] on p "Ensure that all your scans are coloured, and not black and white. Use a scannin…" at bounding box center [1061, 339] width 316 height 71
click at [939, 311] on p "Ensure that all your scans are coloured, and not black and white. Use a scannin…" at bounding box center [1061, 339] width 316 height 71
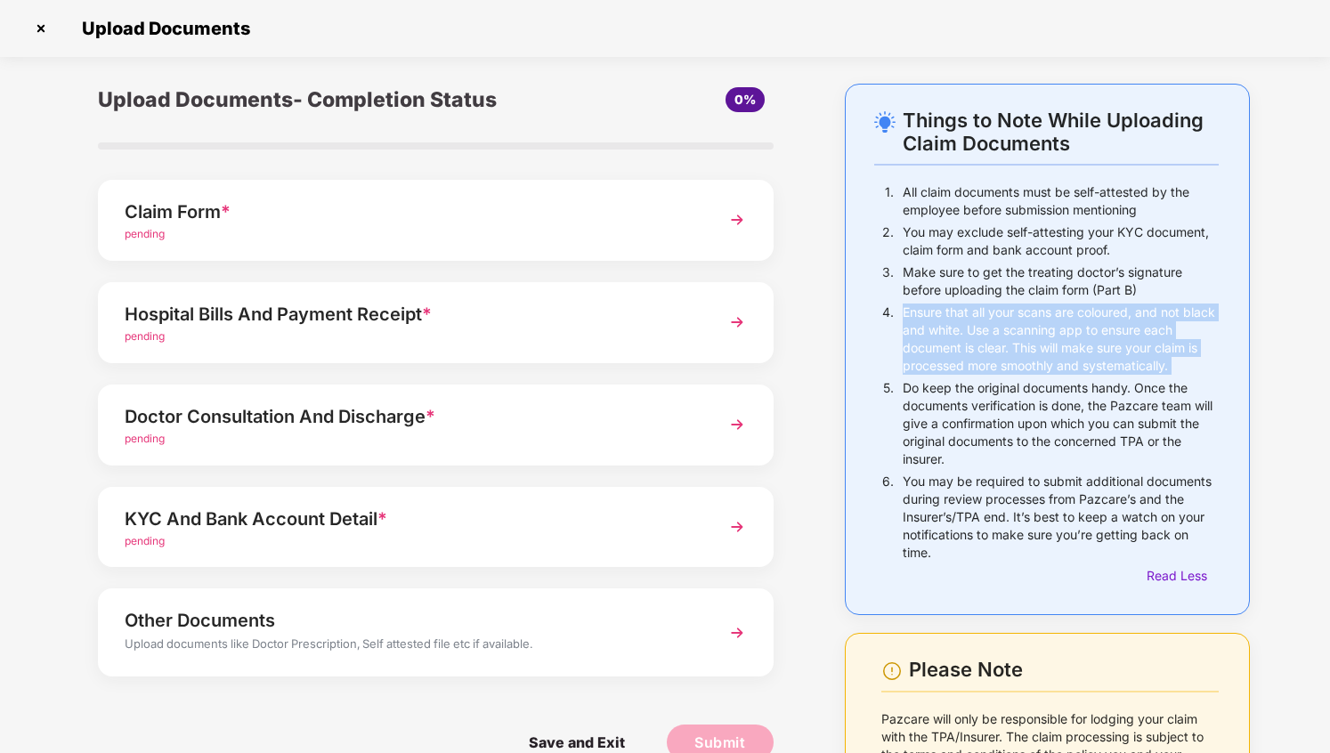
click at [974, 305] on p "Ensure that all your scans are coloured, and not black and white. Use a scannin…" at bounding box center [1061, 339] width 316 height 71
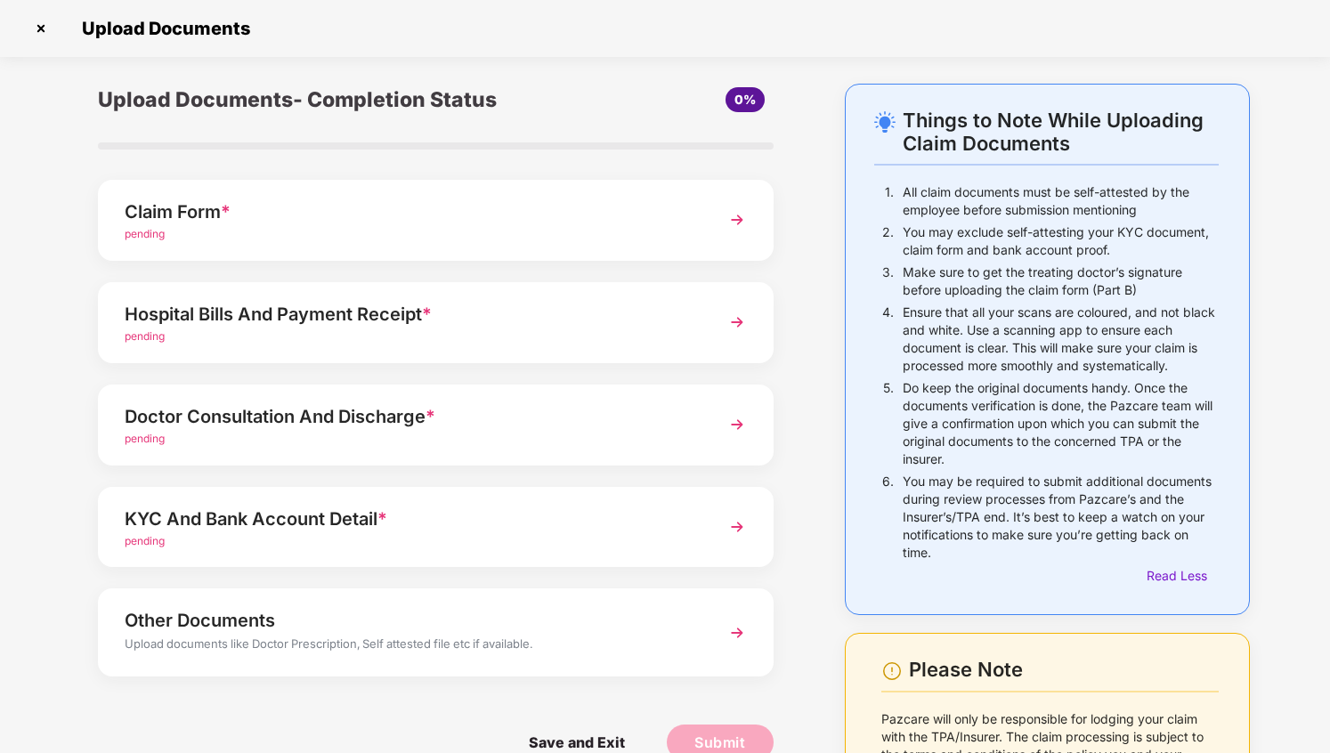
click at [974, 305] on p "Ensure that all your scans are coloured, and not black and white. Use a scannin…" at bounding box center [1061, 339] width 316 height 71
click at [950, 305] on p "Ensure that all your scans are coloured, and not black and white. Use a scannin…" at bounding box center [1061, 339] width 316 height 71
click at [940, 313] on p "Ensure that all your scans are coloured, and not black and white. Use a scannin…" at bounding box center [1061, 339] width 316 height 71
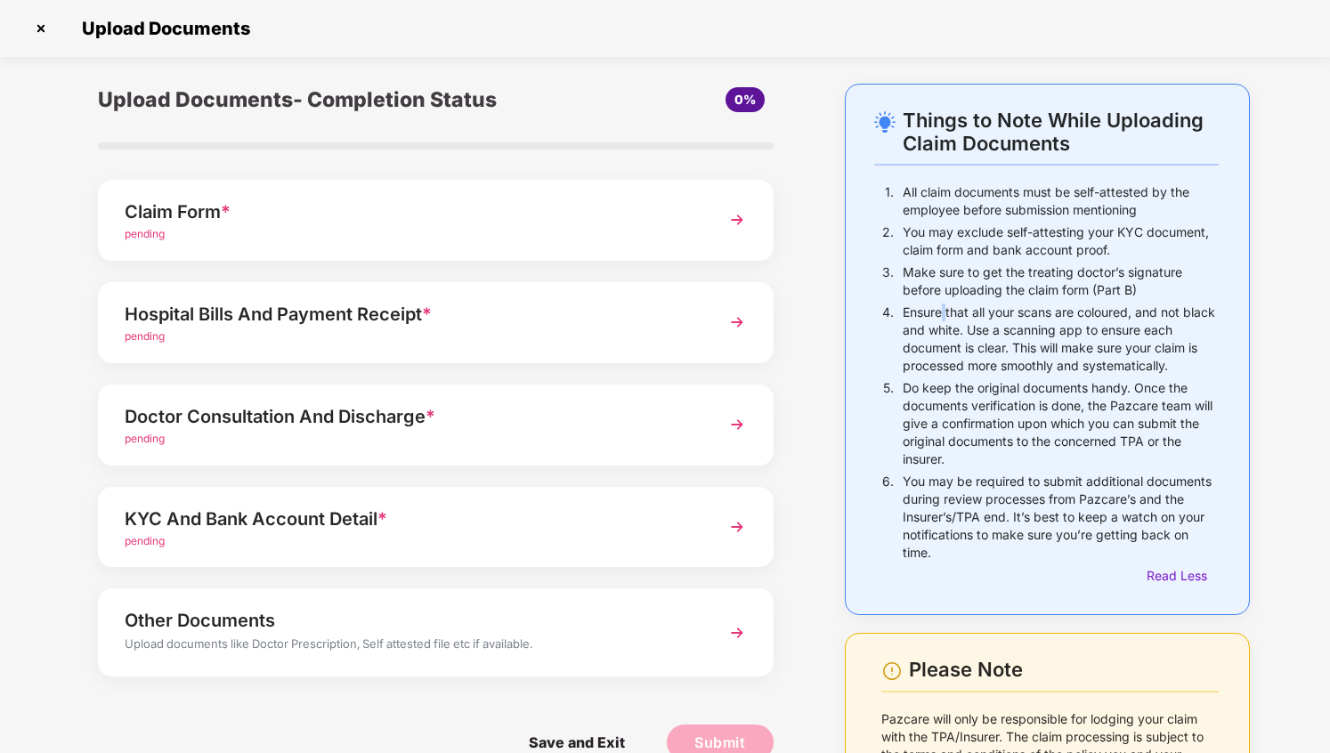
click at [931, 320] on p "Ensure that all your scans are coloured, and not black and white. Use a scannin…" at bounding box center [1061, 339] width 316 height 71
click at [950, 314] on p "Ensure that all your scans are coloured, and not black and white. Use a scannin…" at bounding box center [1061, 339] width 316 height 71
click at [987, 298] on div "Make sure to get the treating doctor’s signature before uploading the claim for…" at bounding box center [1061, 284] width 316 height 40
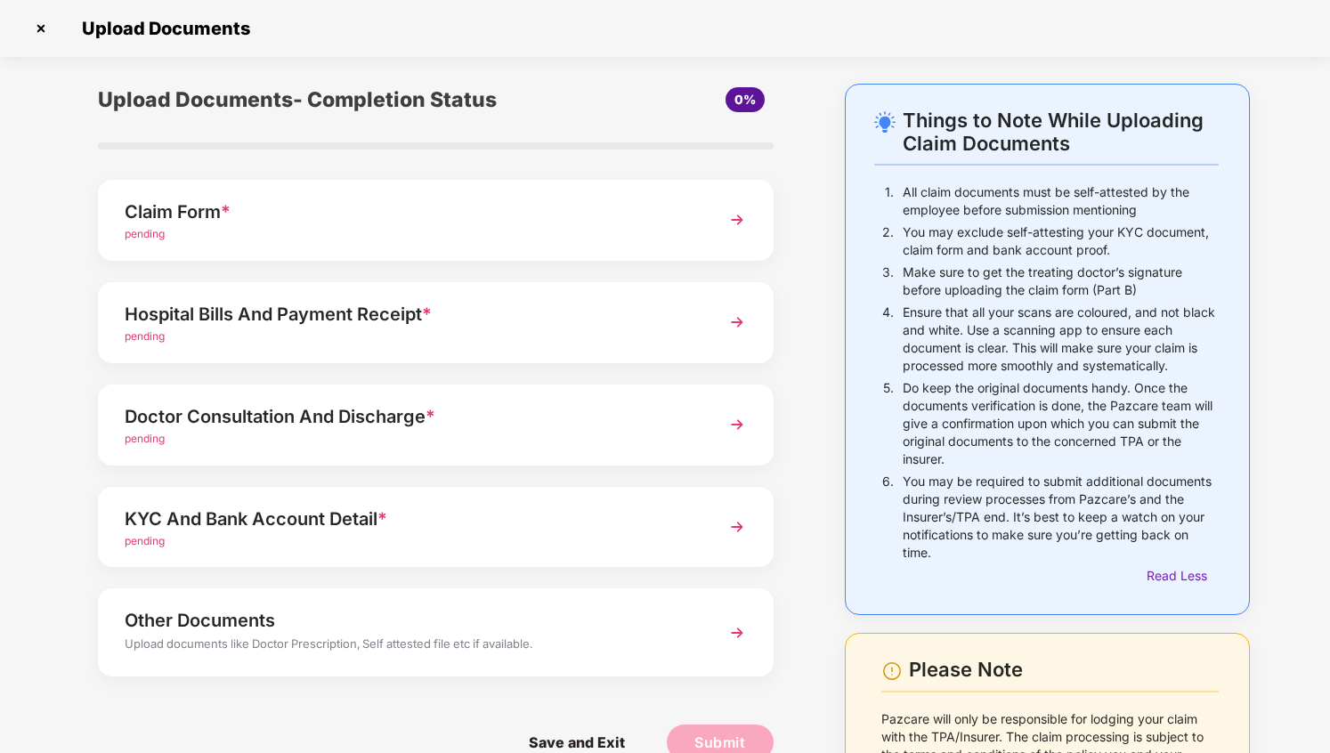
click at [987, 298] on div "Make sure to get the treating doctor’s signature before uploading the claim for…" at bounding box center [1061, 284] width 316 height 40
click at [1012, 288] on p "Make sure to get the treating doctor’s signature before uploading the claim for…" at bounding box center [1061, 282] width 316 height 36
click at [991, 305] on p "Ensure that all your scans are coloured, and not black and white. Use a scannin…" at bounding box center [1061, 339] width 316 height 71
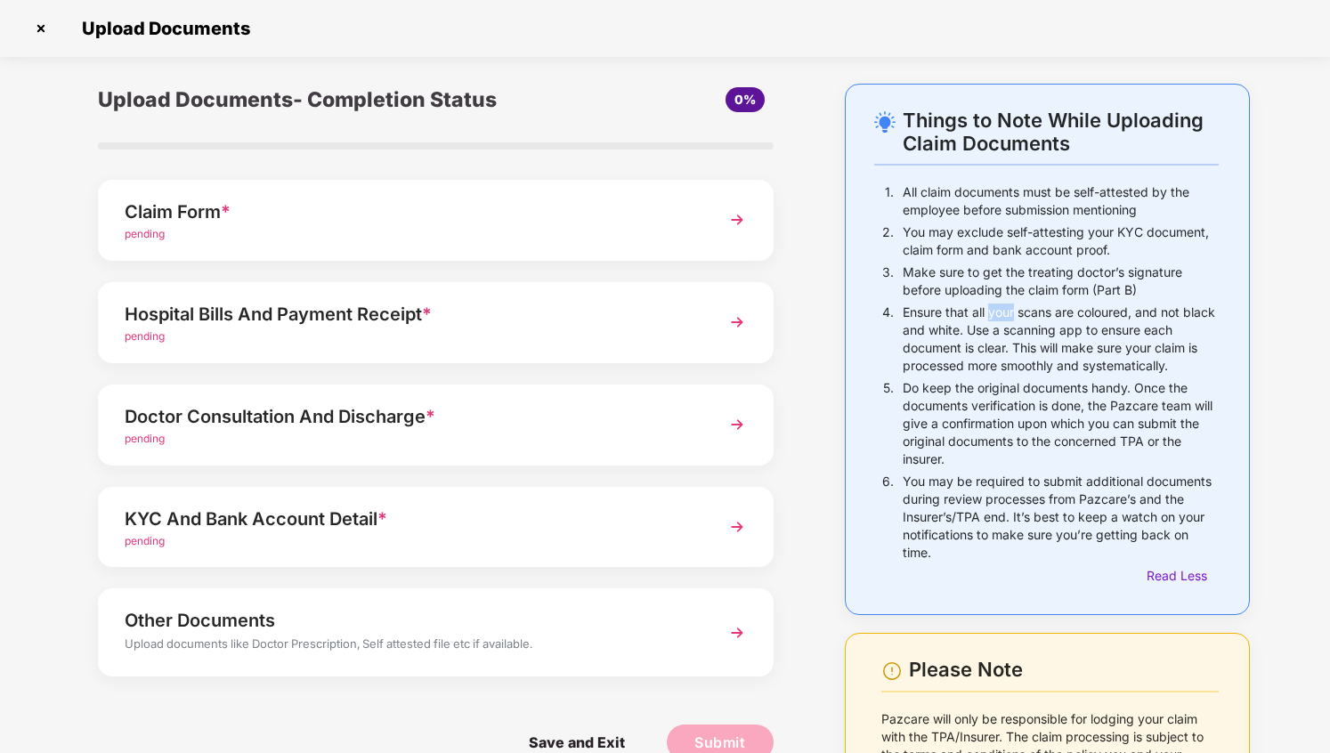
click at [991, 305] on p "Ensure that all your scans are coloured, and not black and white. Use a scannin…" at bounding box center [1061, 339] width 316 height 71
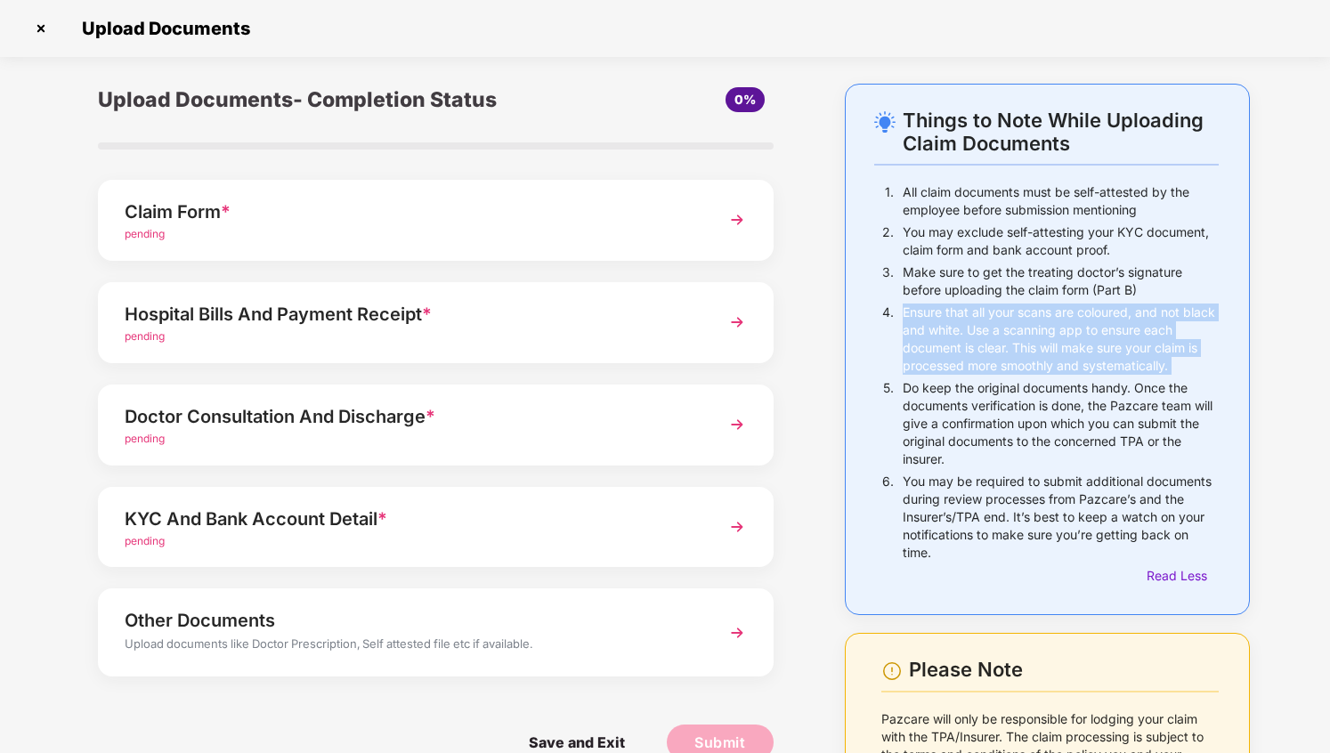
click at [1028, 330] on p "Ensure that all your scans are coloured, and not black and white. Use a scannin…" at bounding box center [1061, 339] width 316 height 71
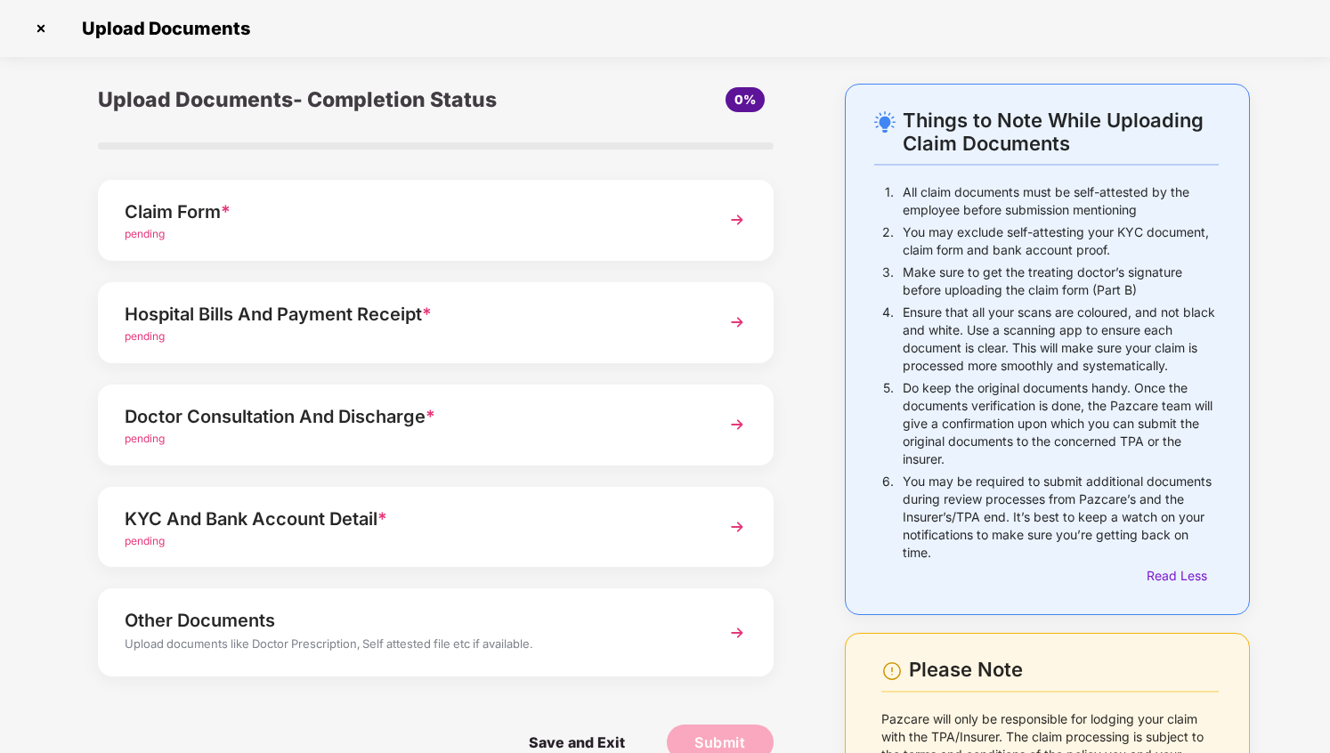
click at [1028, 330] on p "Ensure that all your scans are coloured, and not black and white. Use a scannin…" at bounding box center [1061, 339] width 316 height 71
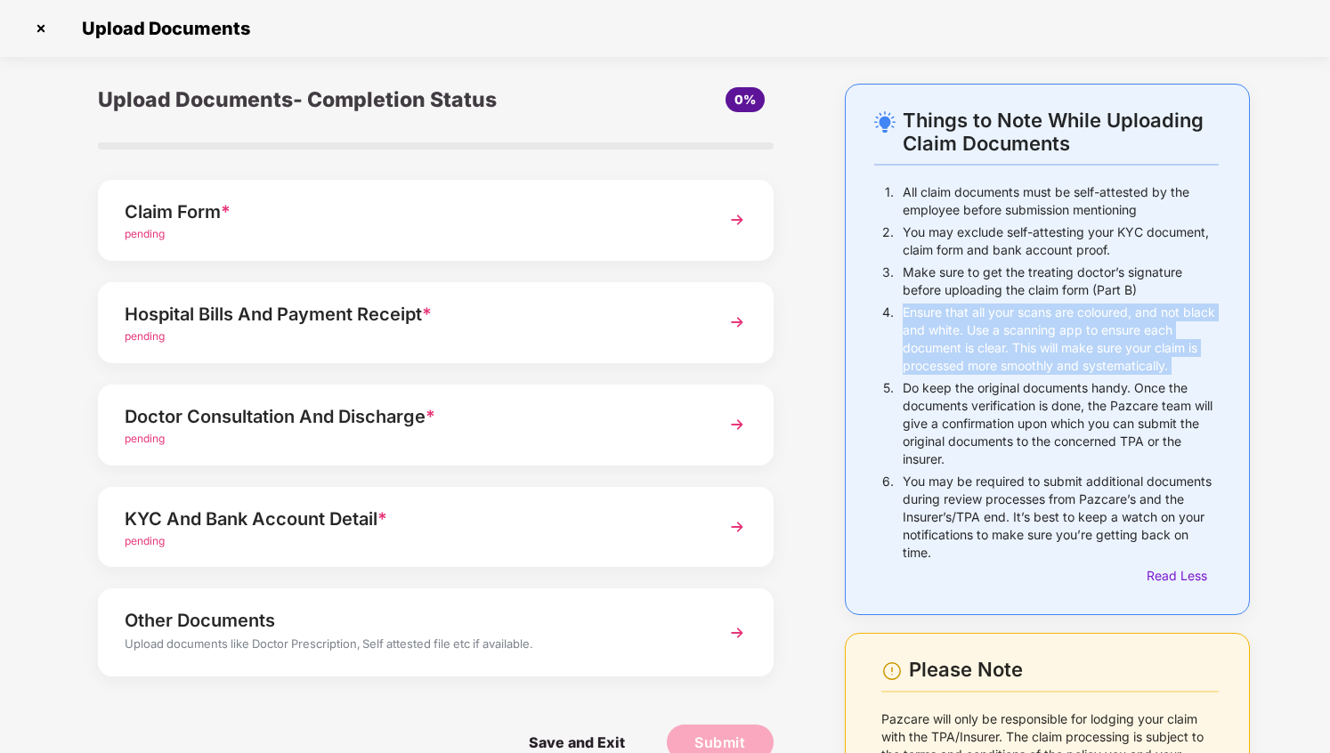
click at [1038, 337] on p "Ensure that all your scans are coloured, and not black and white. Use a scannin…" at bounding box center [1061, 339] width 316 height 71
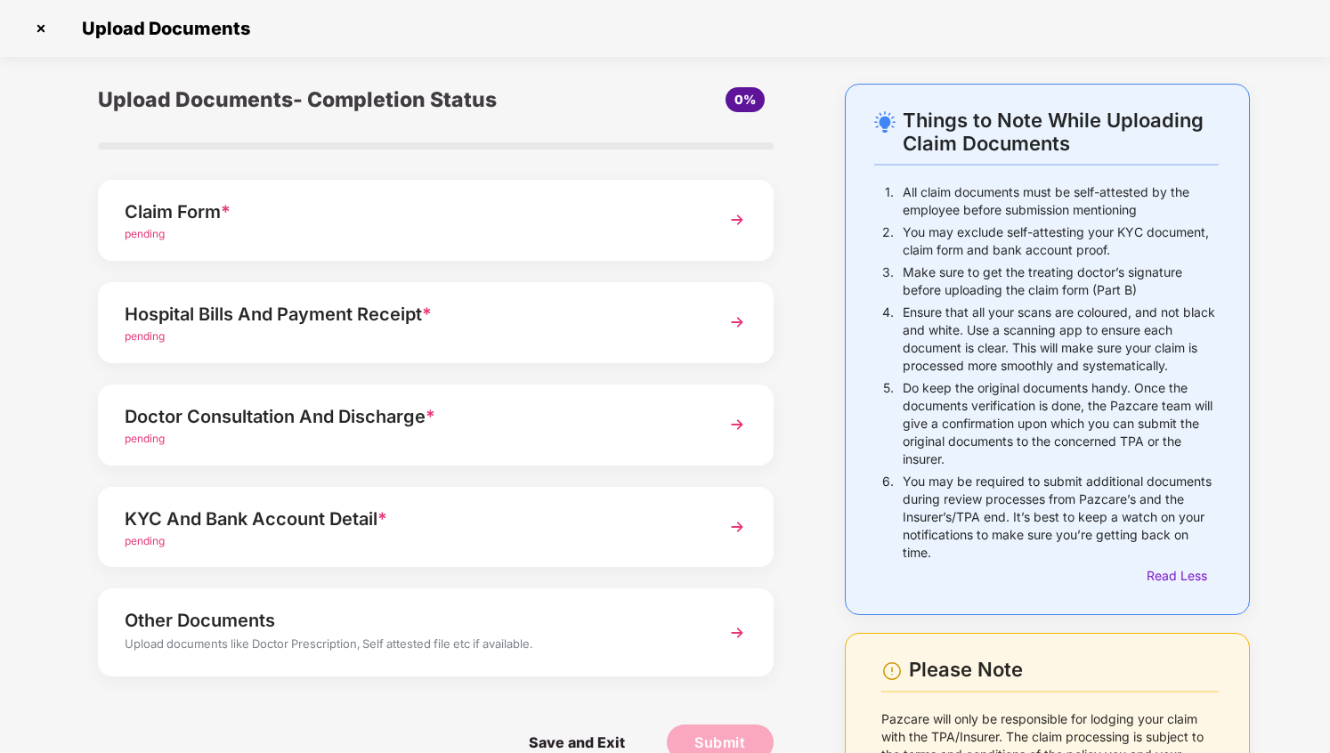
click at [1038, 337] on p "Ensure that all your scans are coloured, and not black and white. Use a scannin…" at bounding box center [1061, 339] width 316 height 71
click at [1015, 339] on p "Ensure that all your scans are coloured, and not black and white. Use a scannin…" at bounding box center [1061, 339] width 316 height 71
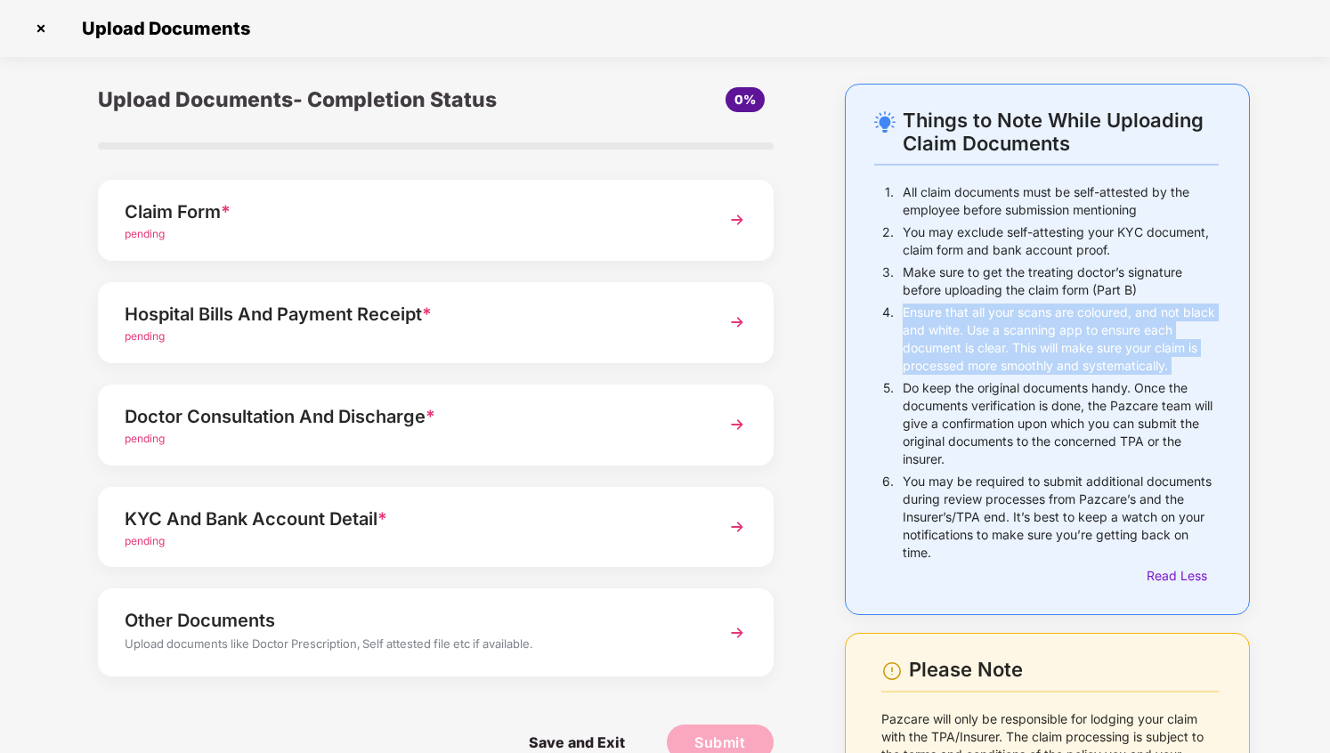
click at [1028, 353] on p "Ensure that all your scans are coloured, and not black and white. Use a scannin…" at bounding box center [1061, 339] width 316 height 71
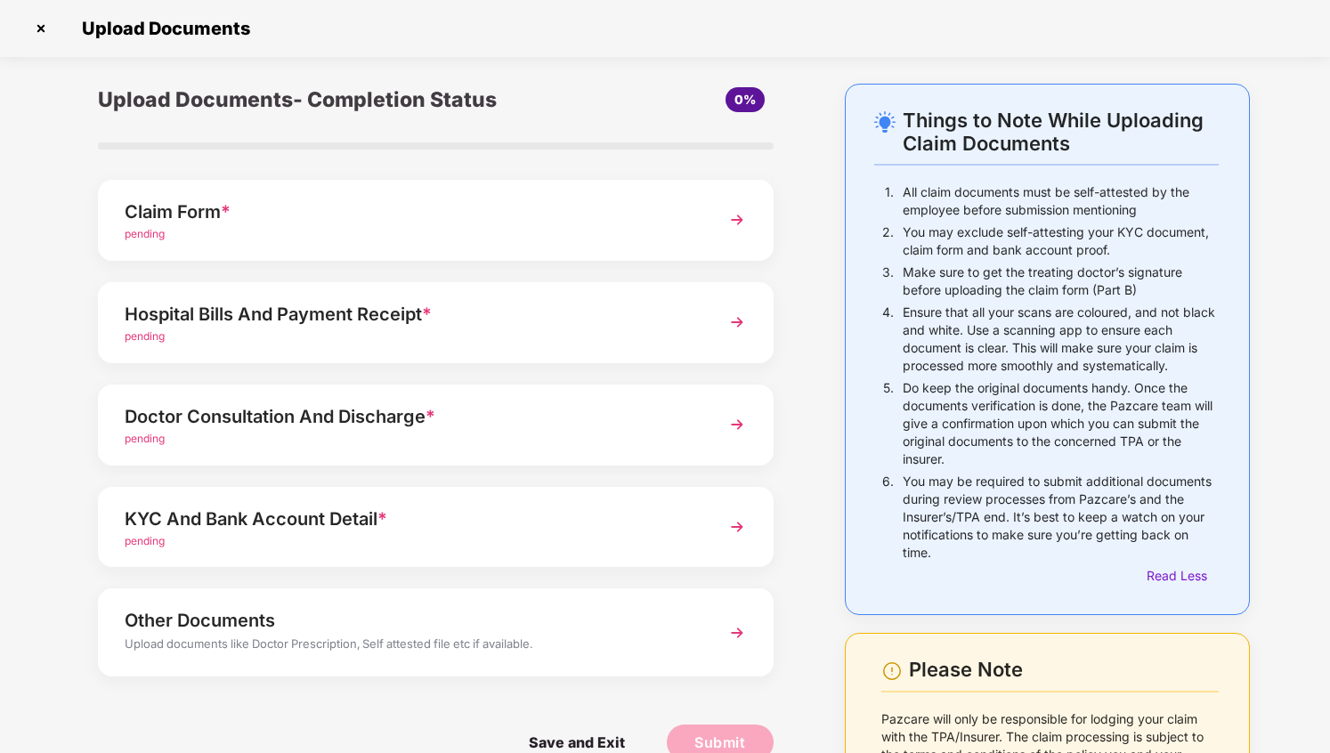
click at [1028, 353] on p "Ensure that all your scans are coloured, and not black and white. Use a scannin…" at bounding box center [1061, 339] width 316 height 71
click at [1053, 345] on p "Ensure that all your scans are coloured, and not black and white. Use a scannin…" at bounding box center [1061, 339] width 316 height 71
click at [1027, 336] on p "Ensure that all your scans are coloured, and not black and white. Use a scannin…" at bounding box center [1061, 339] width 316 height 71
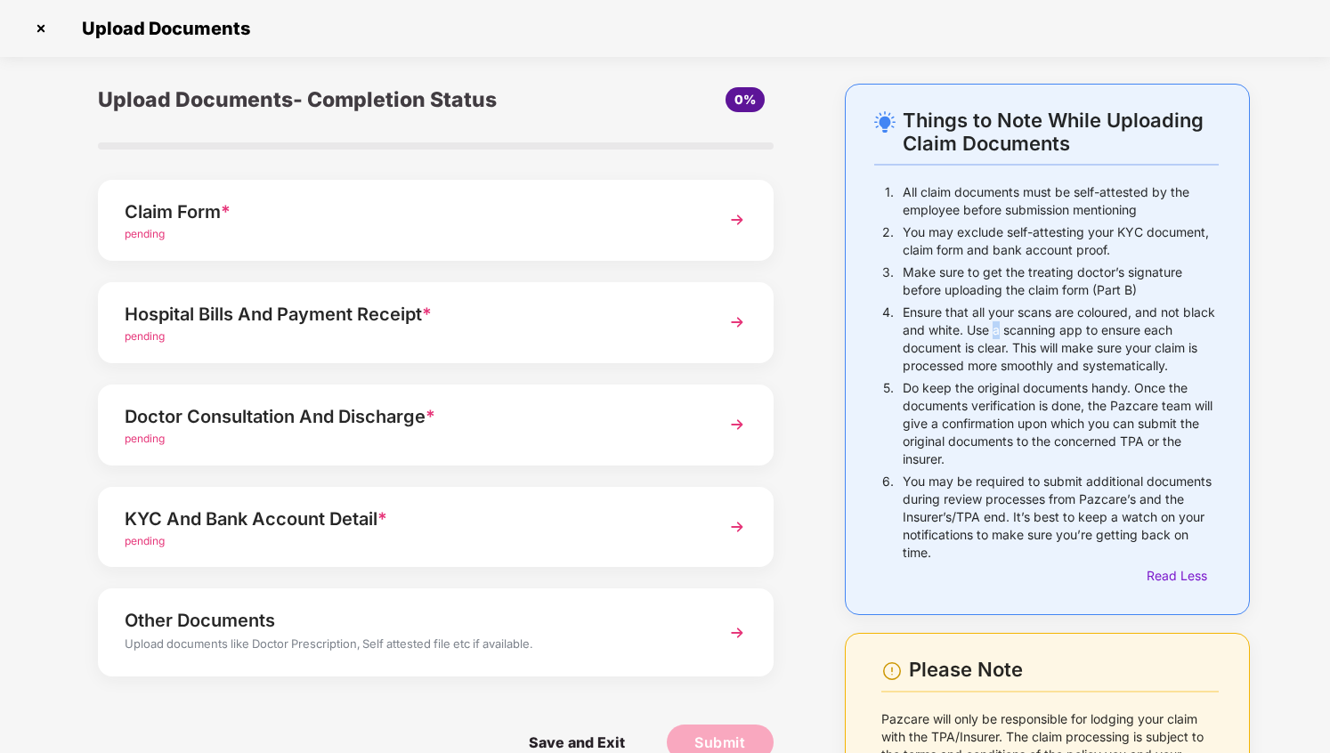
click at [1027, 336] on p "Ensure that all your scans are coloured, and not black and white. Use a scannin…" at bounding box center [1061, 339] width 316 height 71
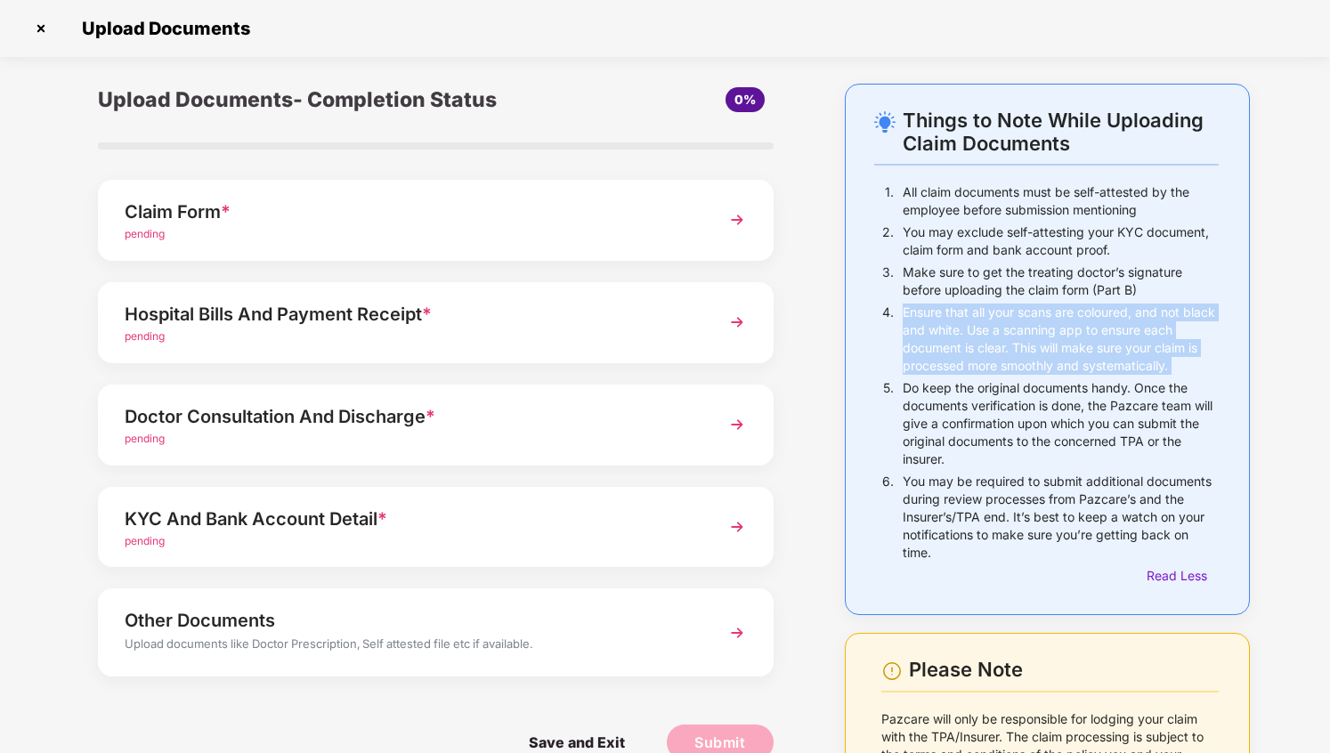
click at [1027, 336] on p "Ensure that all your scans are coloured, and not black and white. Use a scannin…" at bounding box center [1061, 339] width 316 height 71
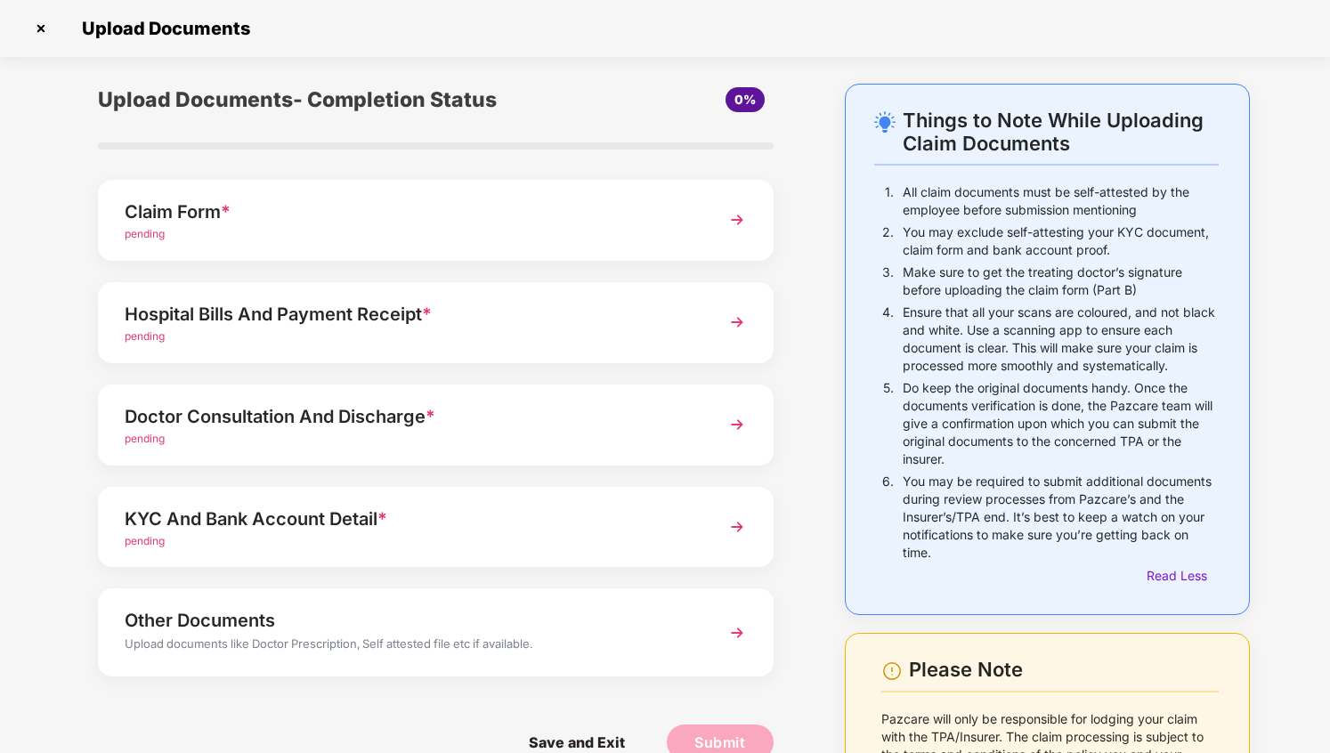
click at [1027, 336] on p "Ensure that all your scans are coloured, and not black and white. Use a scannin…" at bounding box center [1061, 339] width 316 height 71
click at [1028, 352] on p "Ensure that all your scans are coloured, and not black and white. Use a scannin…" at bounding box center [1061, 339] width 316 height 71
click at [581, 218] on div "Claim Form *" at bounding box center [410, 212] width 571 height 28
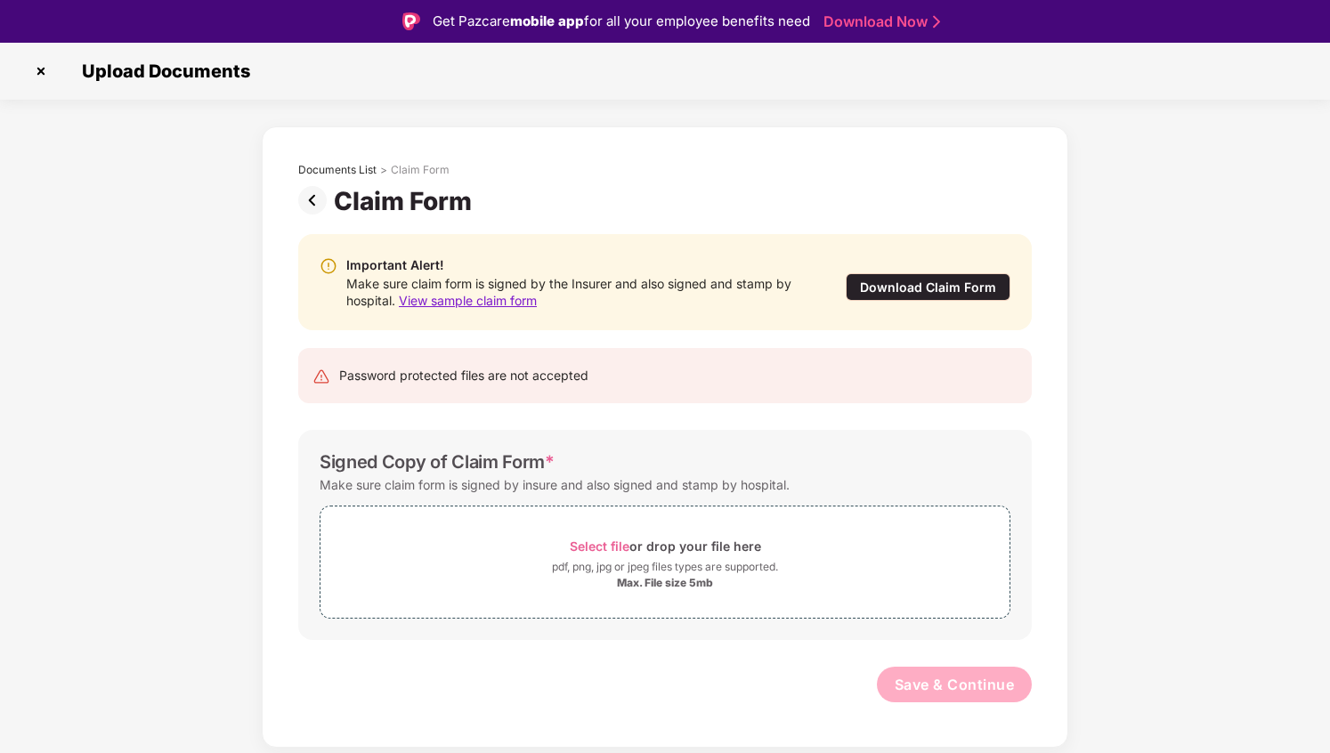
scroll to position [43, 0]
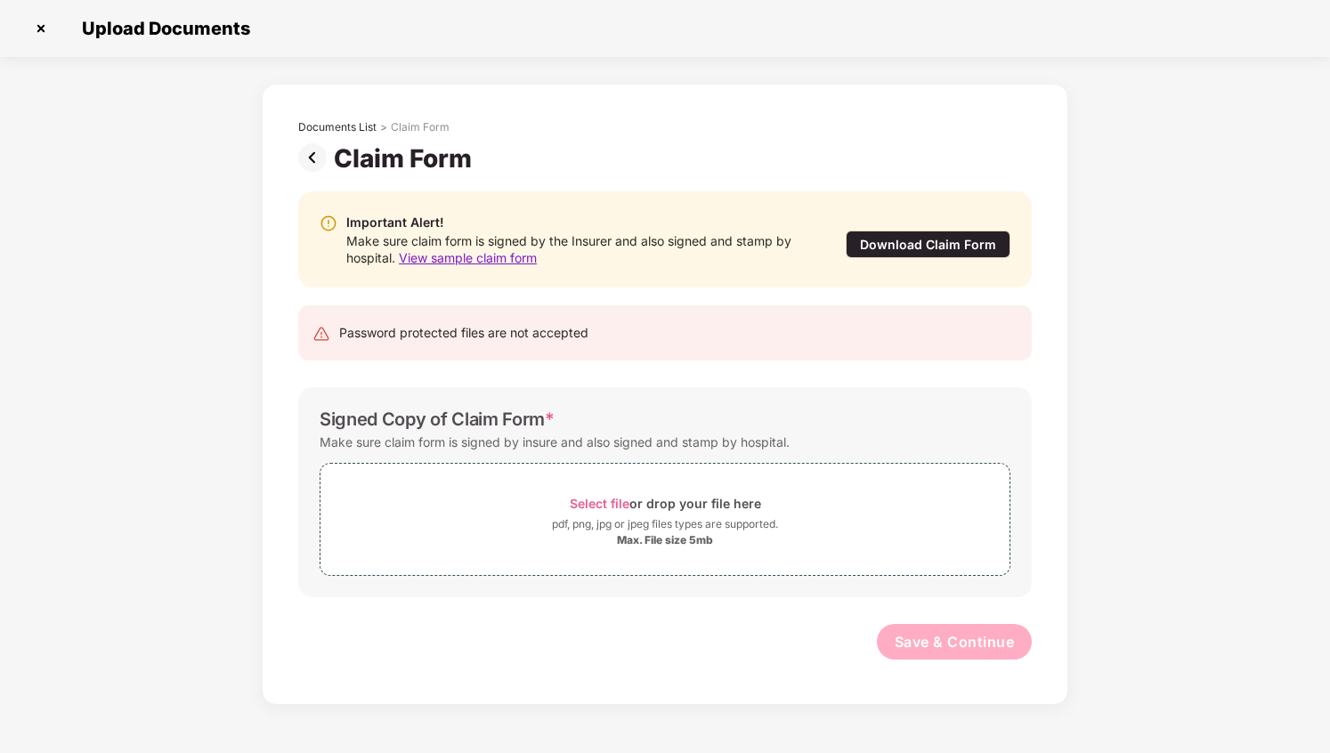
click at [313, 156] on img at bounding box center [316, 157] width 36 height 28
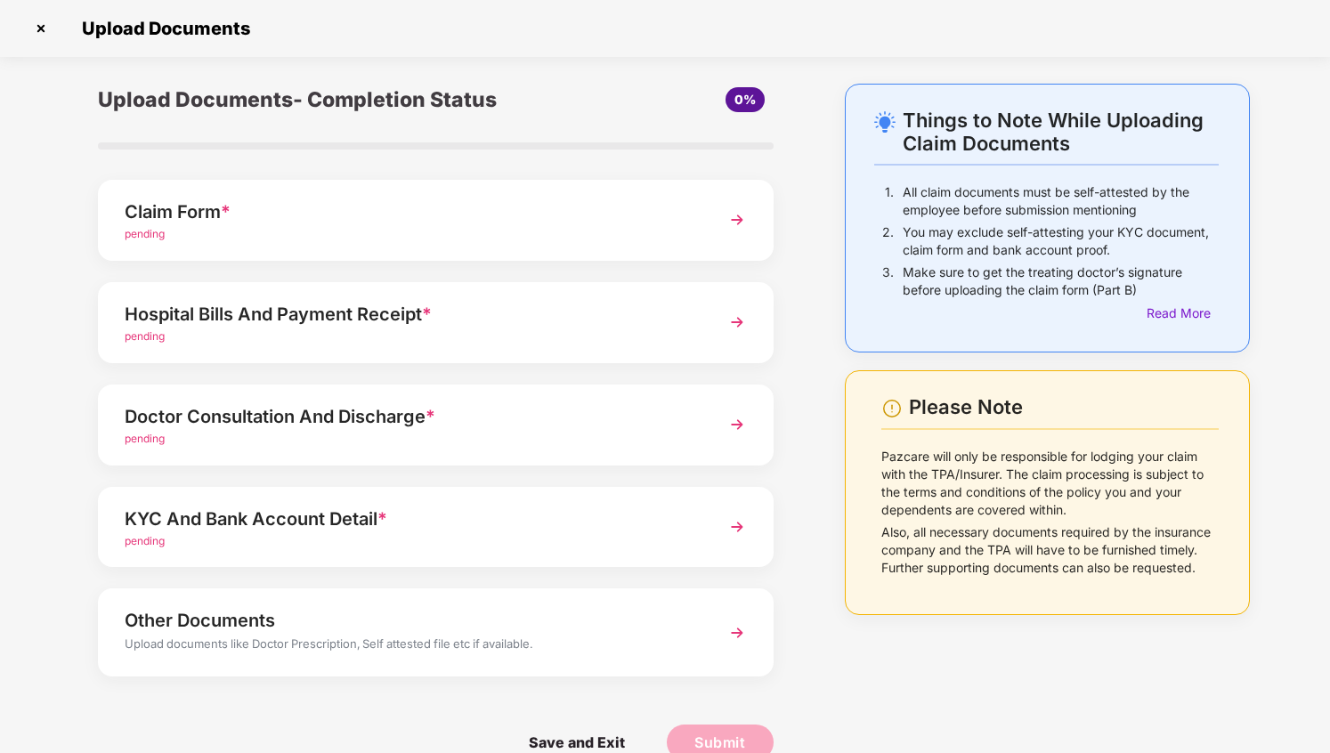
click at [718, 527] on div "KYC And Bank Account Detail * pending" at bounding box center [436, 527] width 676 height 81
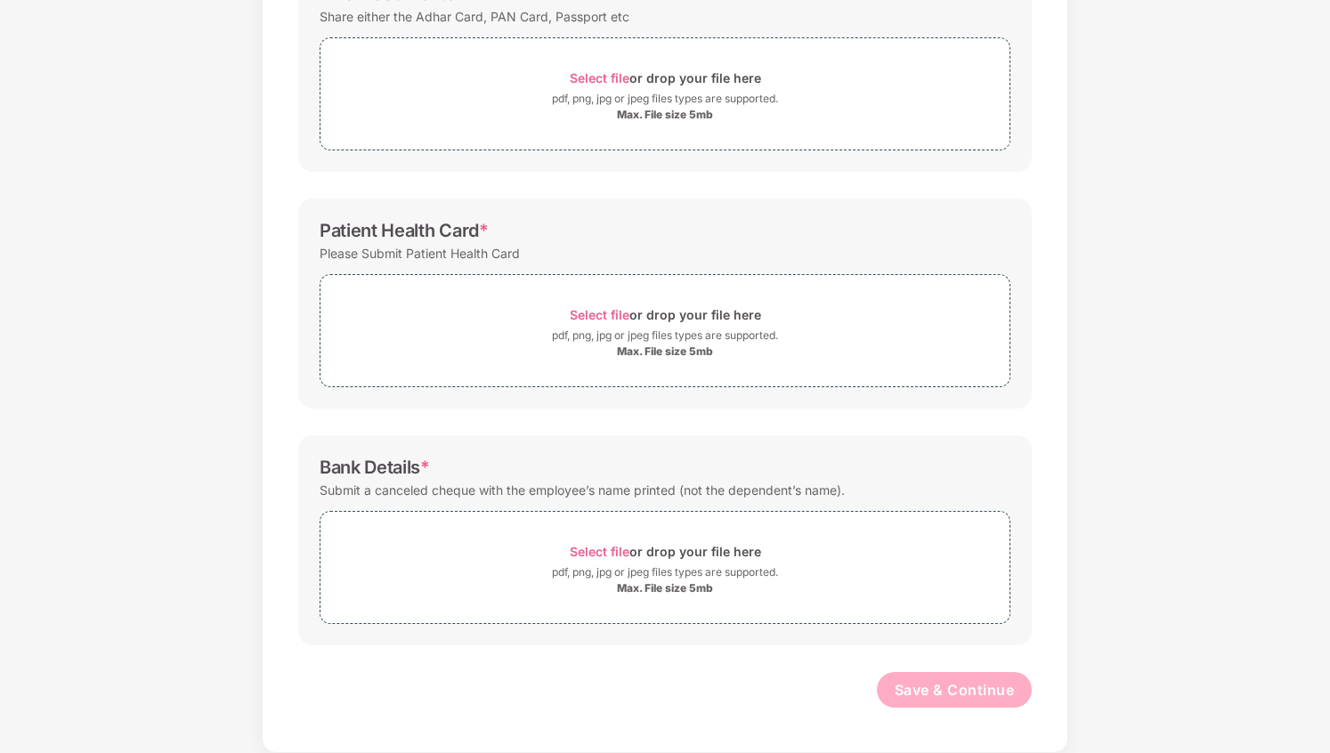
click at [598, 491] on div "Submit a canceled cheque with the employee’s name printed (not the dependent’s …" at bounding box center [582, 490] width 525 height 24
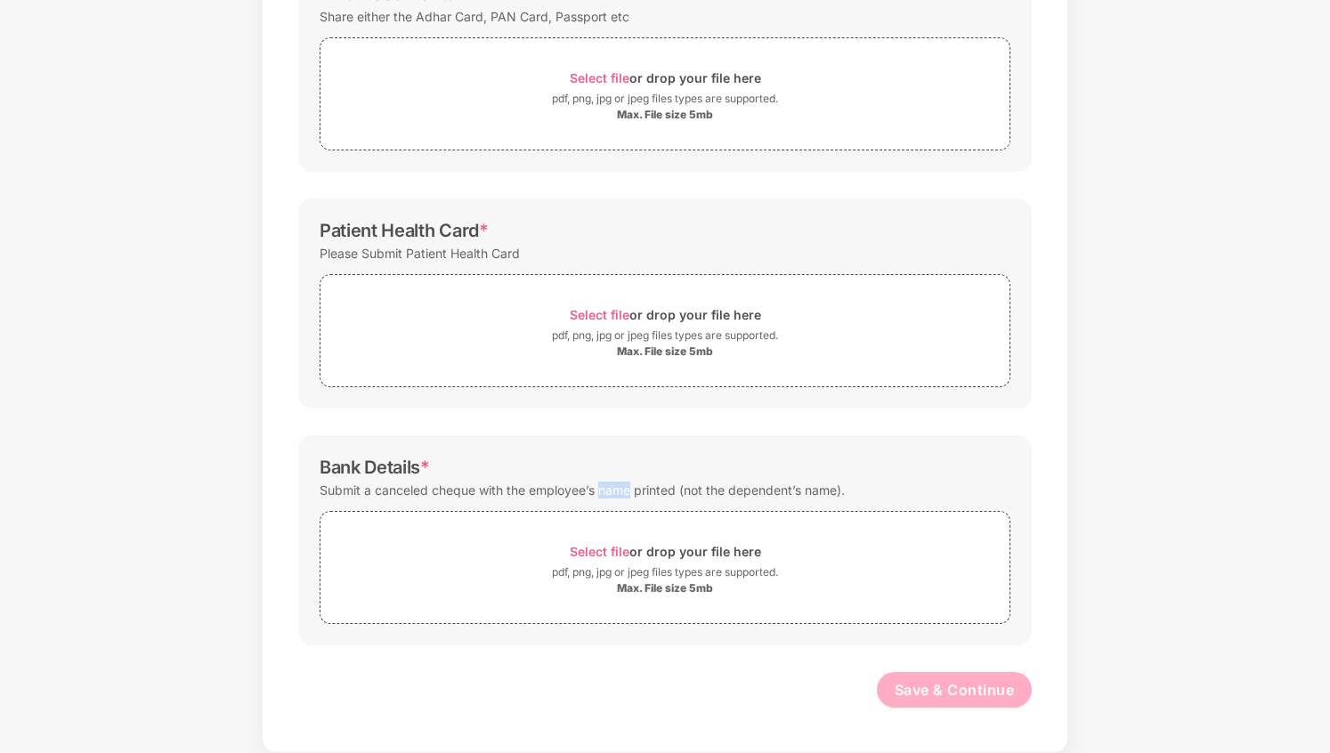
click at [607, 492] on div "Submit a canceled cheque with the employee’s name printed (not the dependent’s …" at bounding box center [582, 490] width 525 height 24
click at [628, 492] on div "Submit a canceled cheque with the employee’s name printed (not the dependent’s …" at bounding box center [582, 490] width 525 height 24
click at [637, 493] on div "Submit a canceled cheque with the employee’s name printed (not the dependent’s …" at bounding box center [582, 490] width 525 height 24
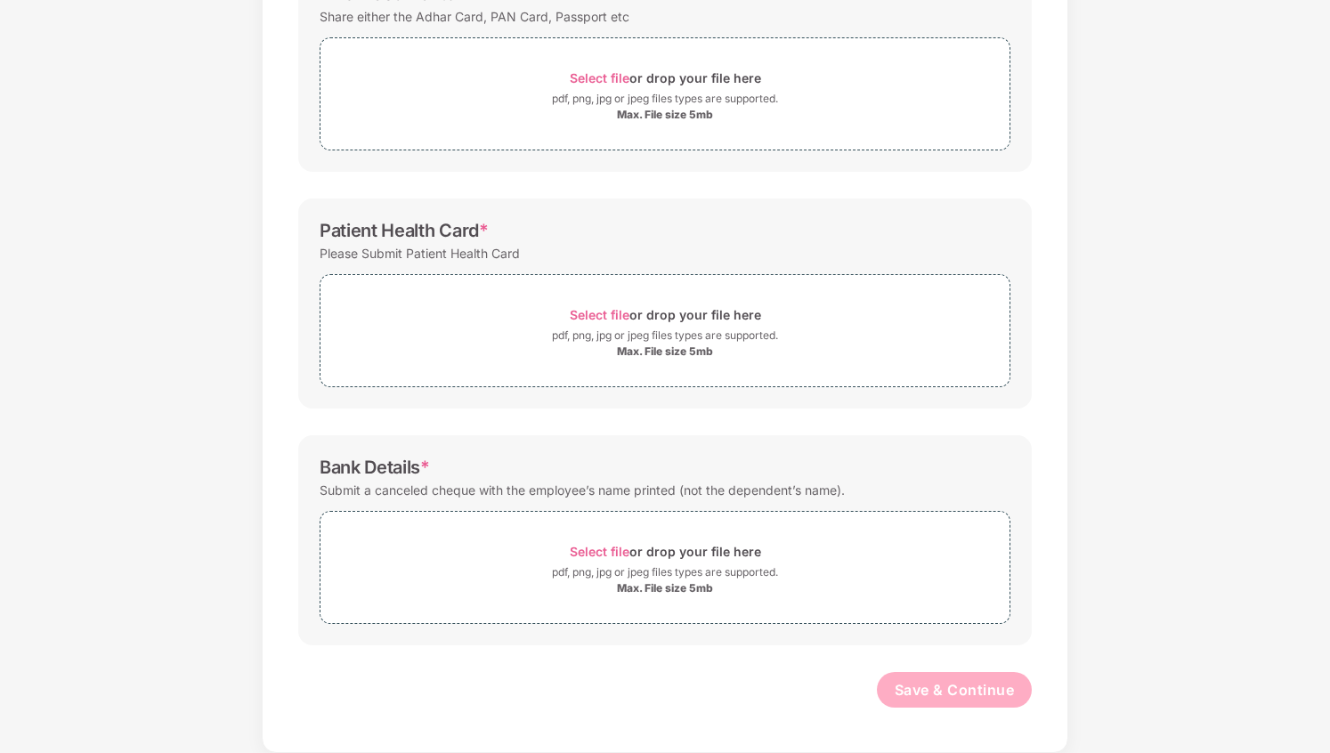
click at [637, 493] on div "Submit a canceled cheque with the employee’s name printed (not the dependent’s …" at bounding box center [582, 490] width 525 height 24
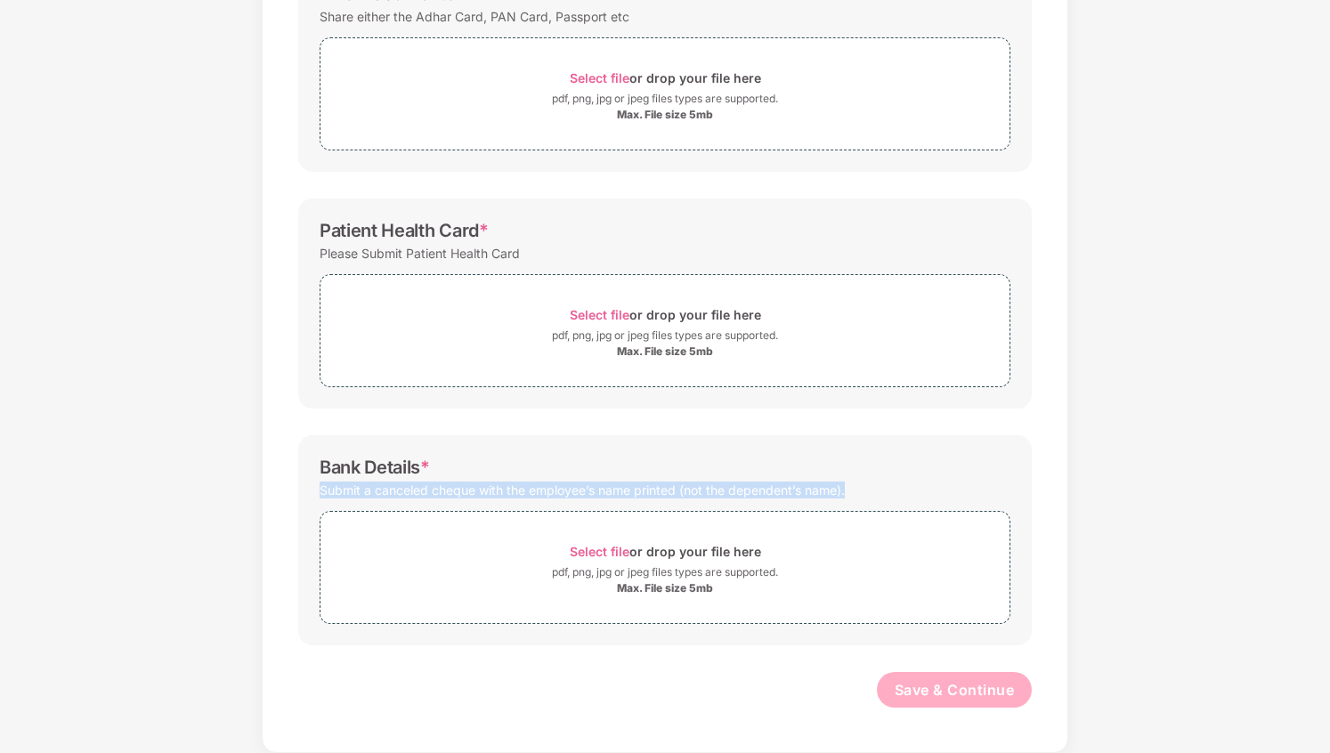
click at [637, 493] on div "Submit a canceled cheque with the employee’s name printed (not the dependent’s …" at bounding box center [582, 490] width 525 height 24
click at [585, 497] on div "Submit a canceled cheque with the employee’s name printed (not the dependent’s …" at bounding box center [582, 490] width 525 height 24
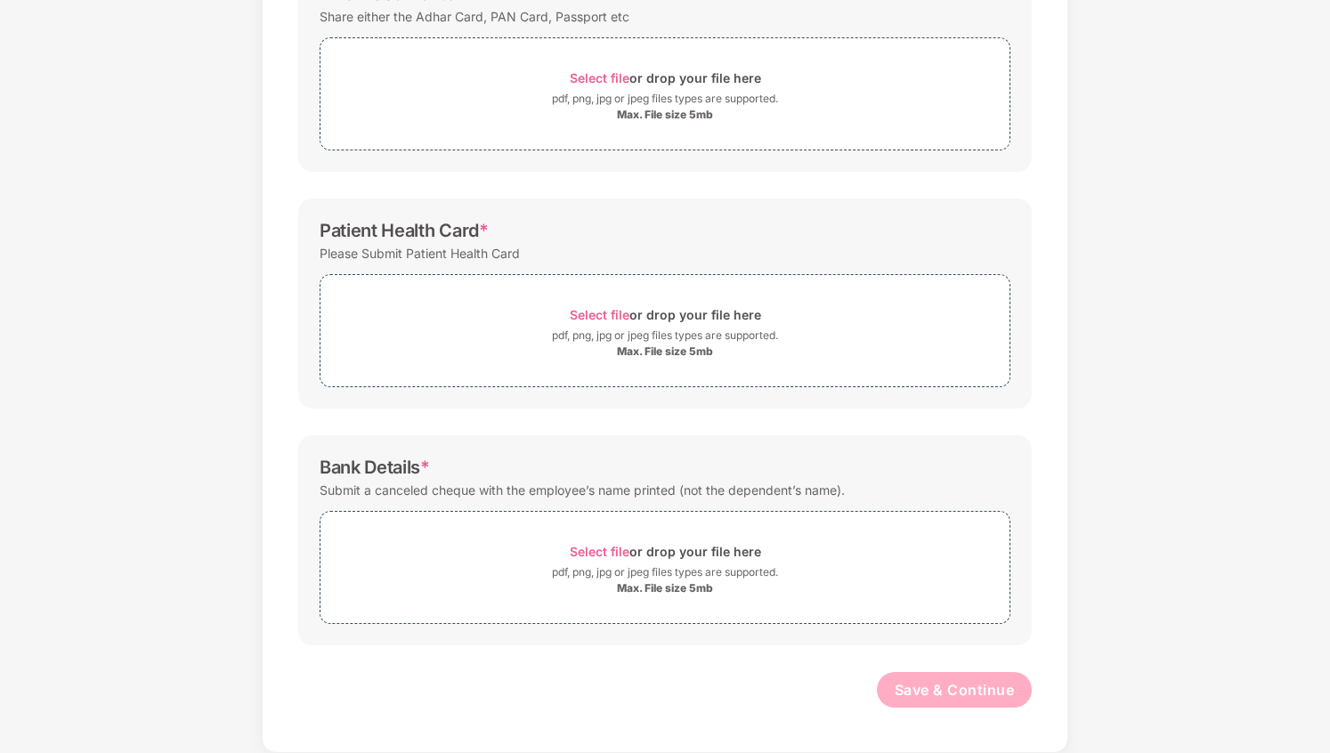
click at [585, 497] on div "Submit a canceled cheque with the employee’s name printed (not the dependent’s …" at bounding box center [582, 490] width 525 height 24
click at [416, 484] on div "Submit a canceled cheque with the employee’s name printed (not the dependent’s …" at bounding box center [582, 490] width 525 height 24
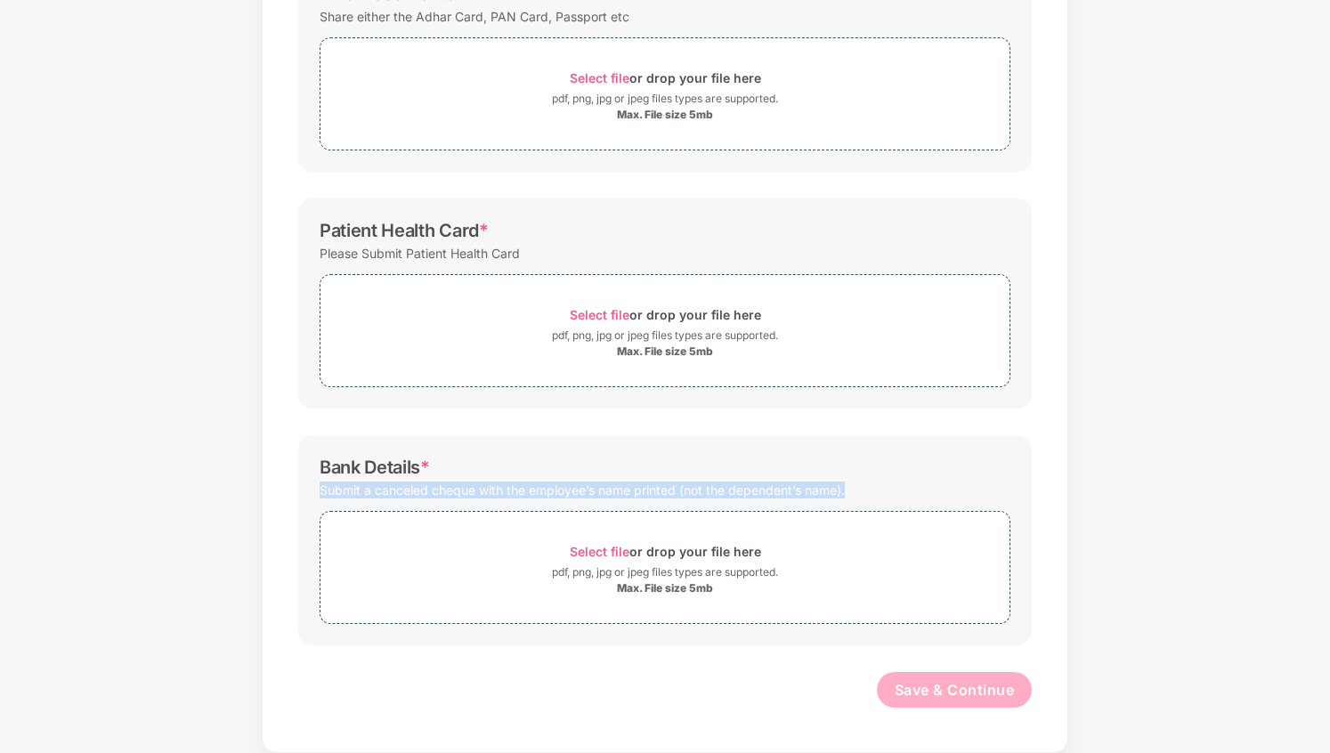
click at [405, 472] on div "Bank Details *" at bounding box center [375, 467] width 110 height 21
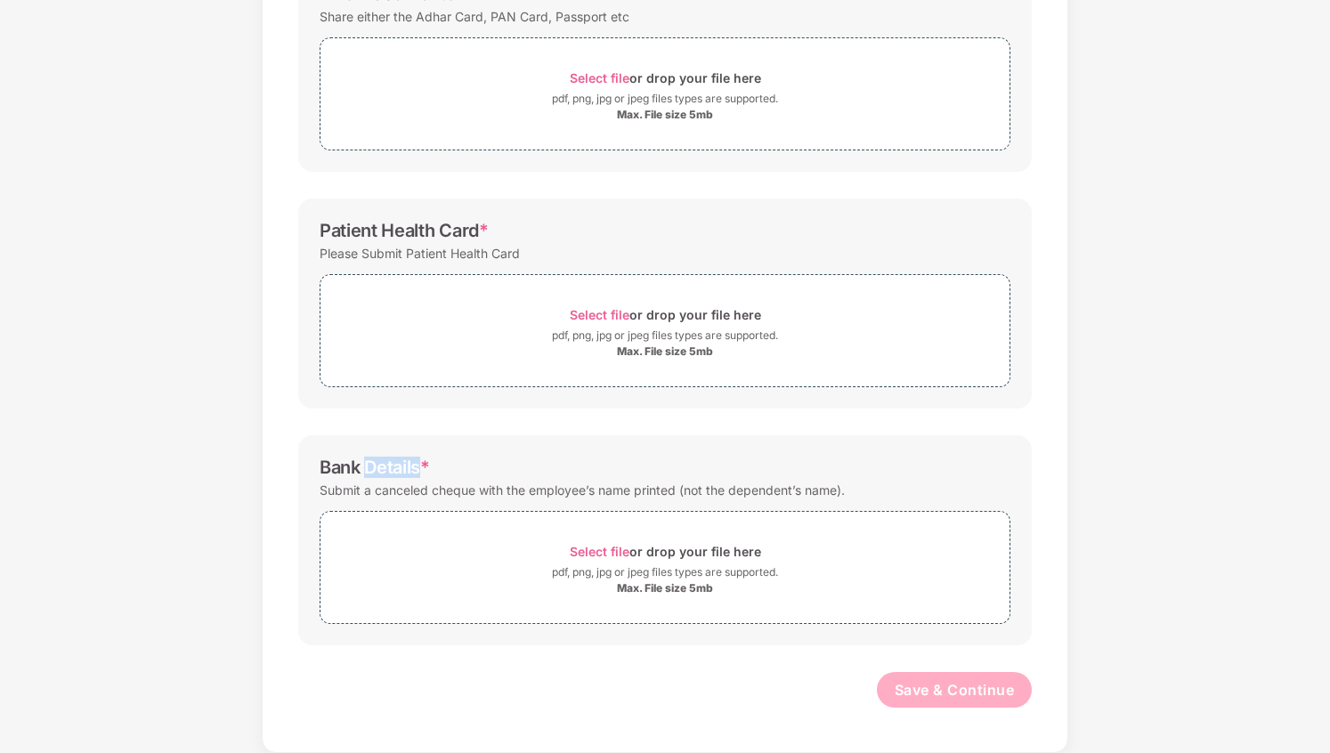
click at [405, 472] on div "Bank Details *" at bounding box center [375, 467] width 110 height 21
click at [404, 496] on div "Submit a canceled cheque with the employee’s name printed (not the dependent’s …" at bounding box center [582, 490] width 525 height 24
click at [481, 497] on div "Submit a canceled cheque with the employee’s name printed (not the dependent’s …" at bounding box center [582, 490] width 525 height 24
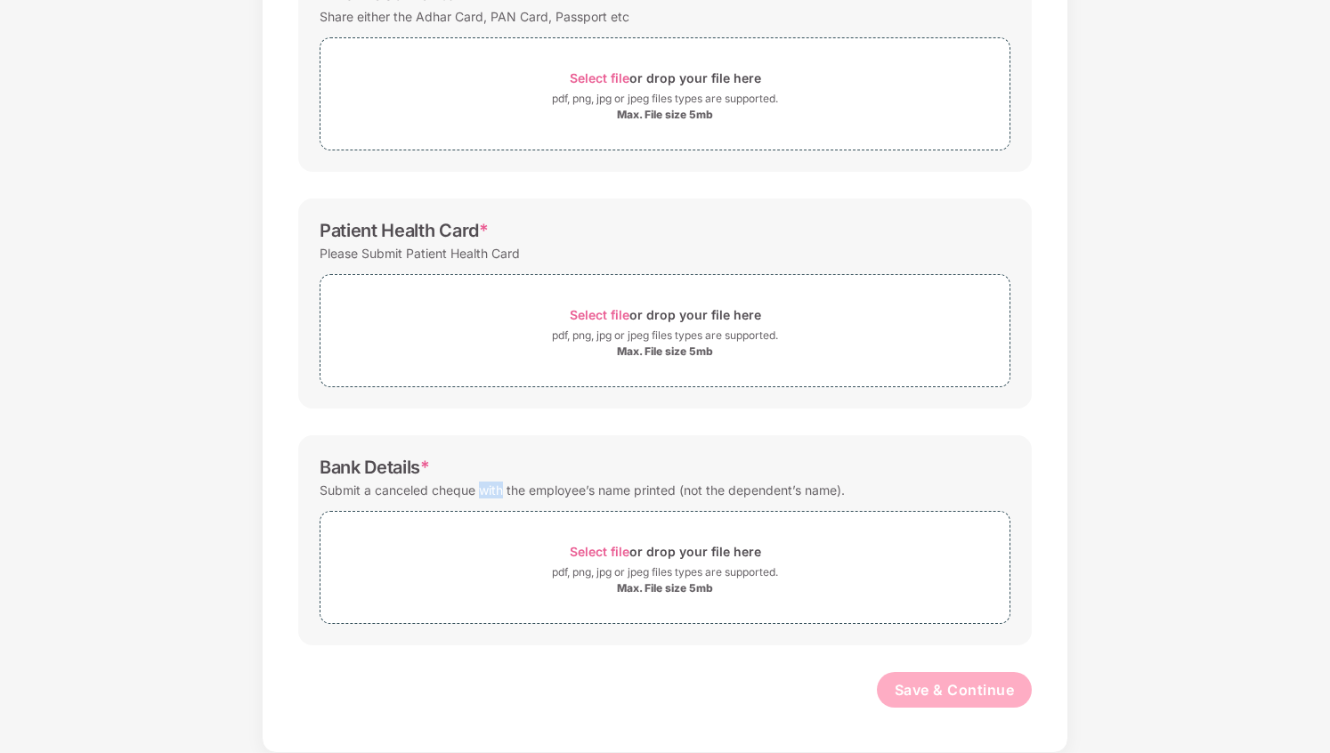
click at [481, 497] on div "Submit a canceled cheque with the employee’s name printed (not the dependent’s …" at bounding box center [582, 490] width 525 height 24
click at [537, 494] on div "Submit a canceled cheque with the employee’s name printed (not the dependent’s …" at bounding box center [582, 490] width 525 height 24
click at [550, 492] on div "Submit a canceled cheque with the employee’s name printed (not the dependent’s …" at bounding box center [582, 490] width 525 height 24
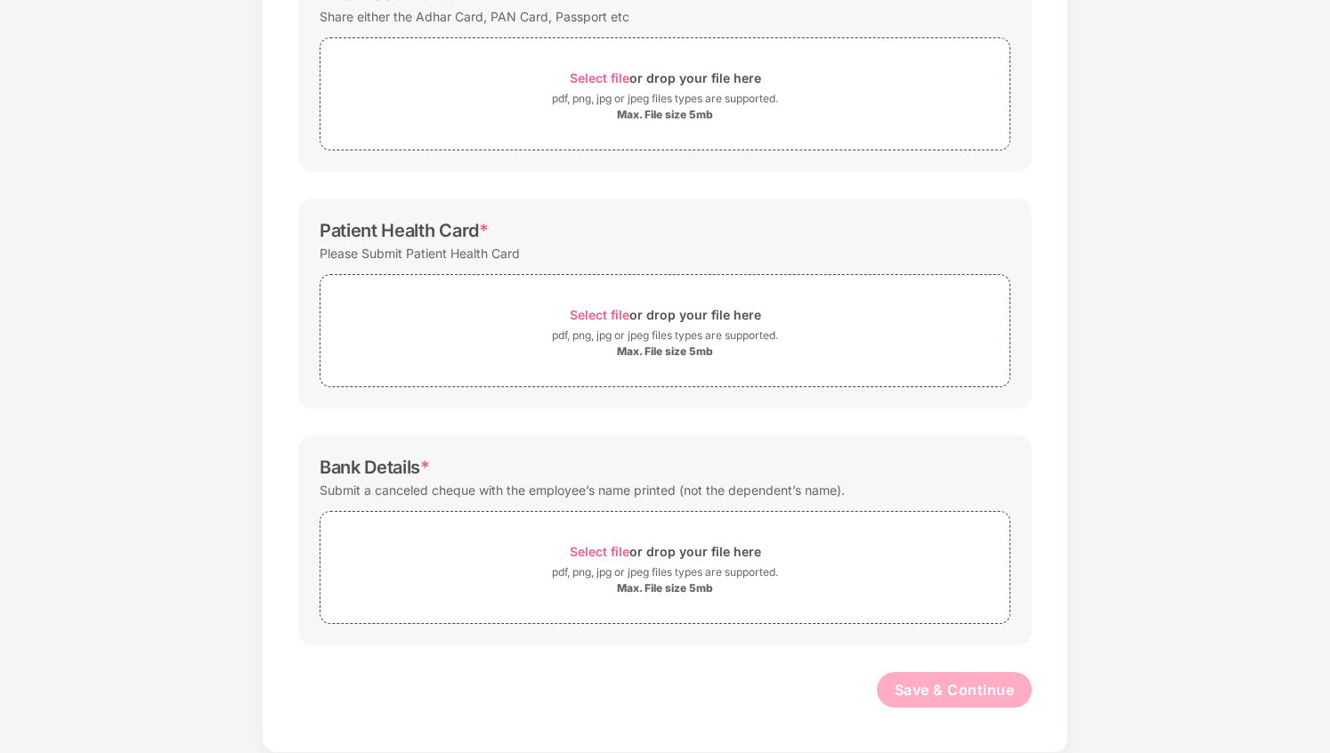
click at [550, 492] on div "Submit a canceled cheque with the employee’s name printed (not the dependent’s …" at bounding box center [582, 490] width 525 height 24
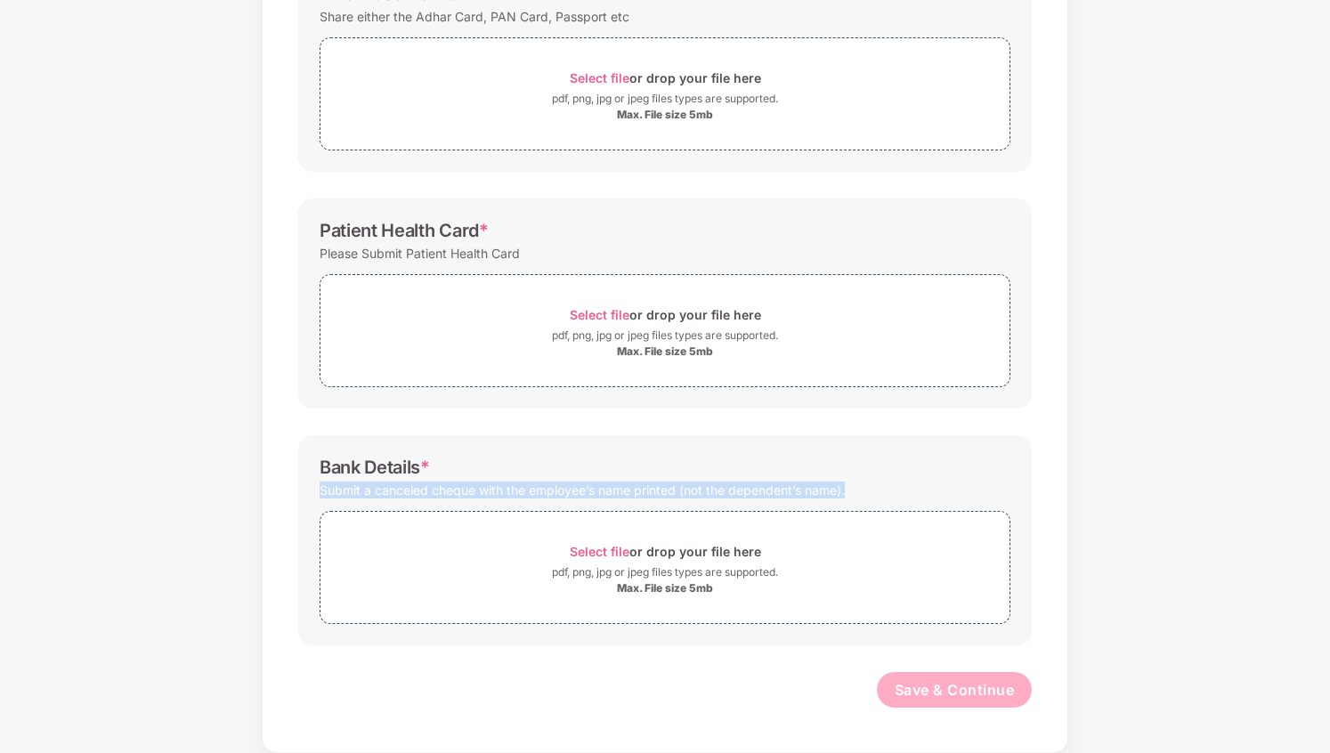
click at [550, 492] on div "Submit a canceled cheque with the employee’s name printed (not the dependent’s …" at bounding box center [582, 490] width 525 height 24
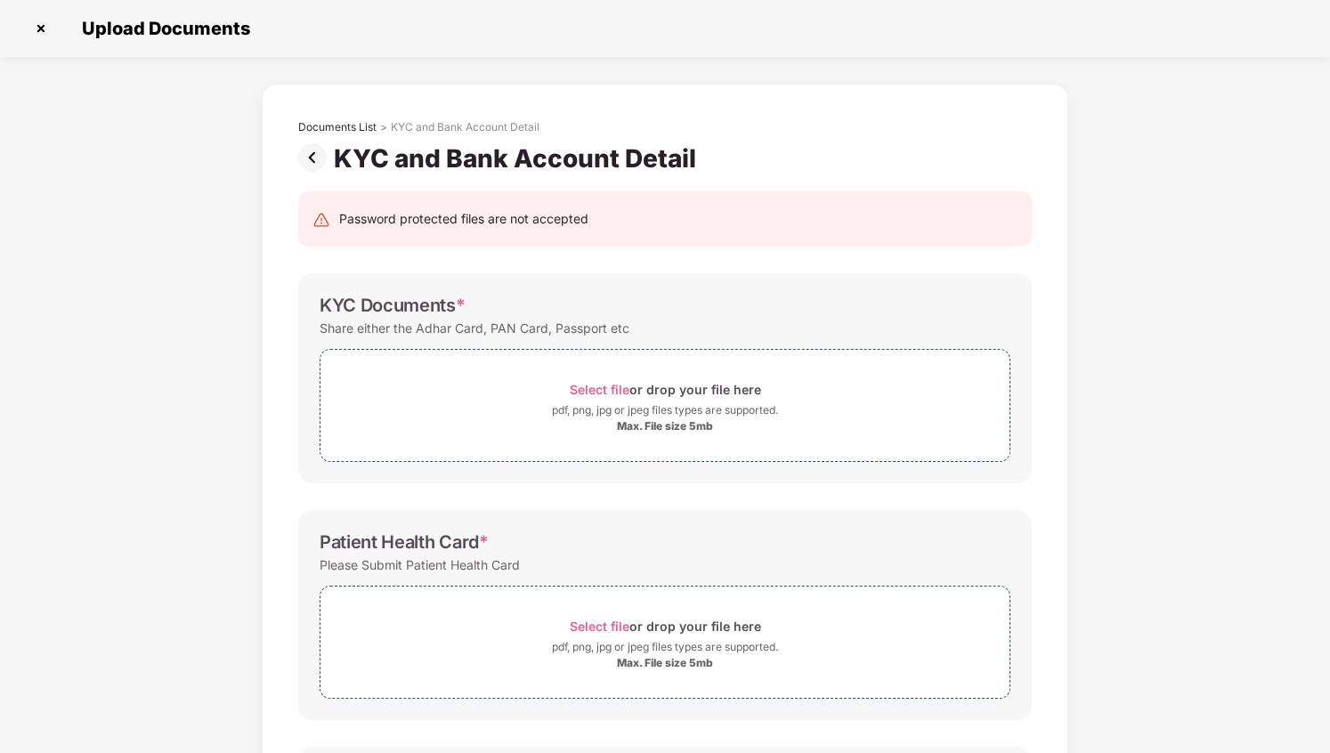
click at [317, 164] on img at bounding box center [316, 157] width 36 height 28
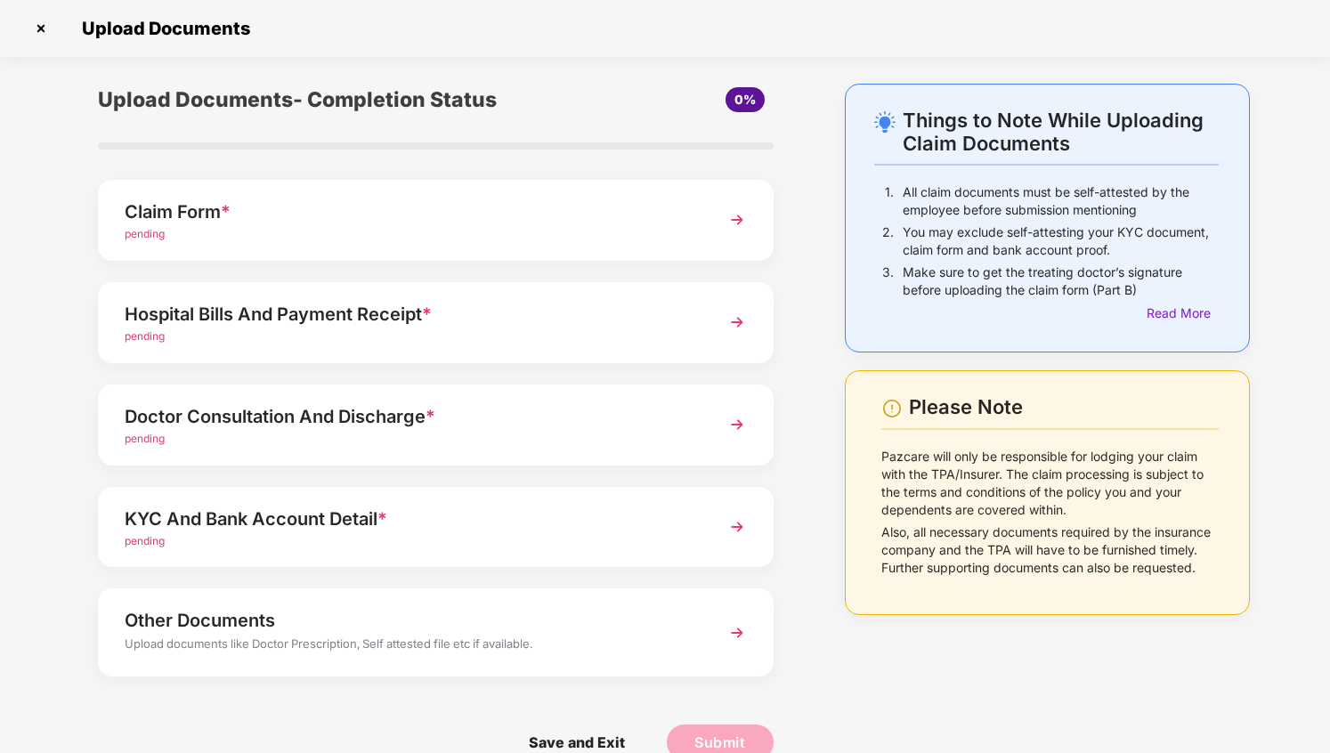
click at [666, 319] on div "Hospital Bills And Payment Receipt *" at bounding box center [410, 314] width 571 height 28
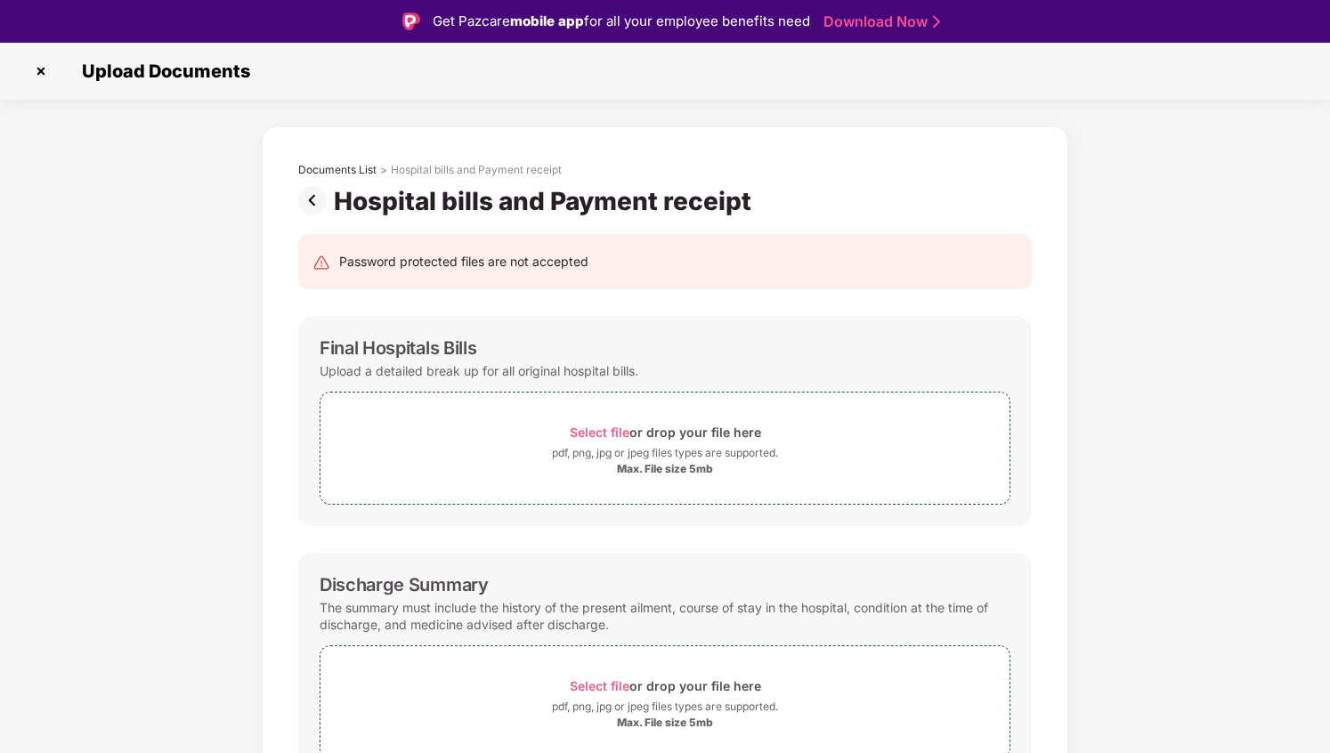
click at [317, 200] on img at bounding box center [316, 200] width 36 height 28
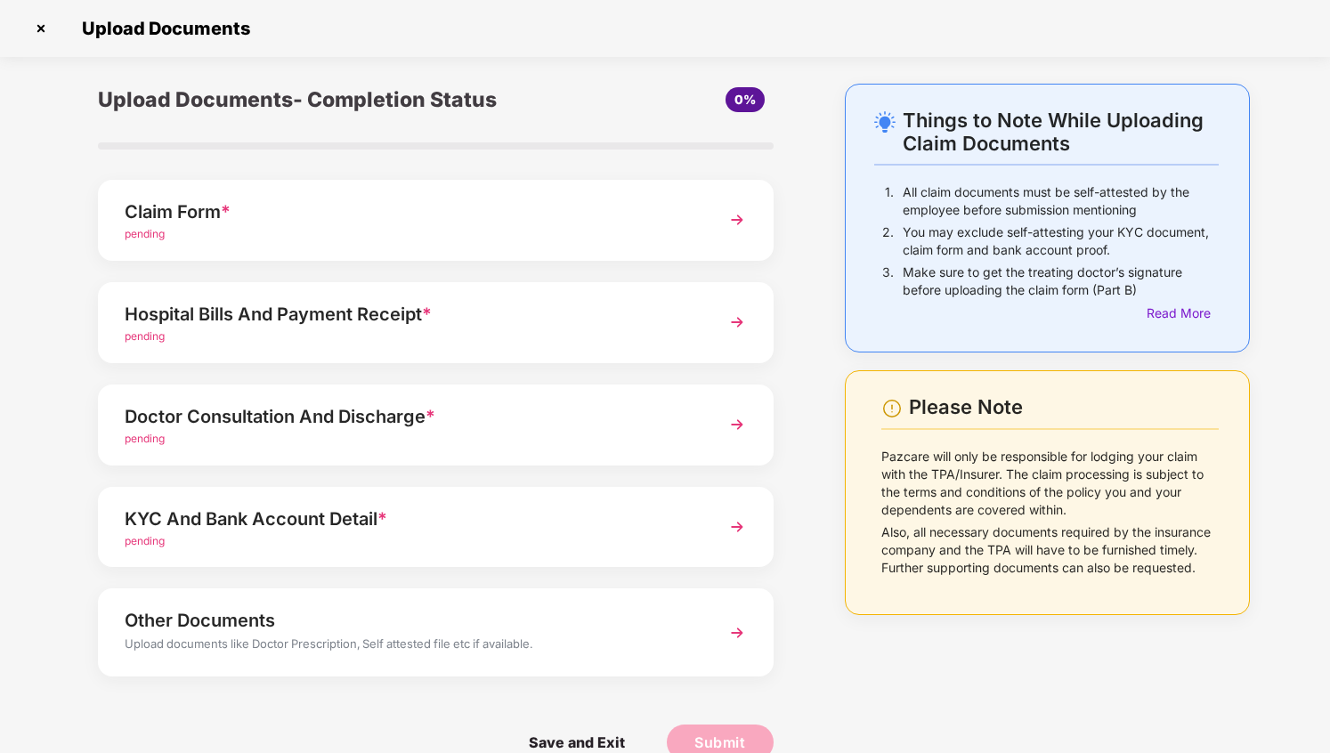
scroll to position [34, 0]
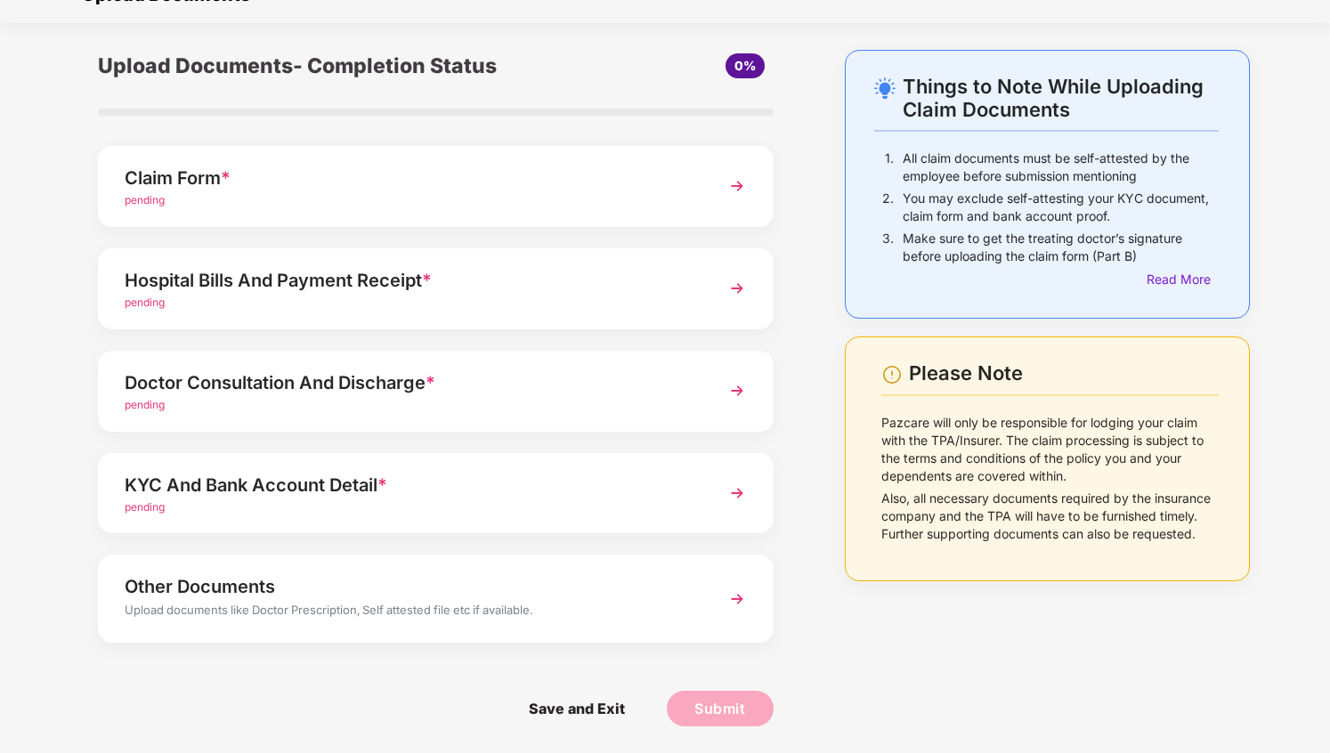
click at [713, 207] on div "Claim Form * pending" at bounding box center [436, 186] width 676 height 81
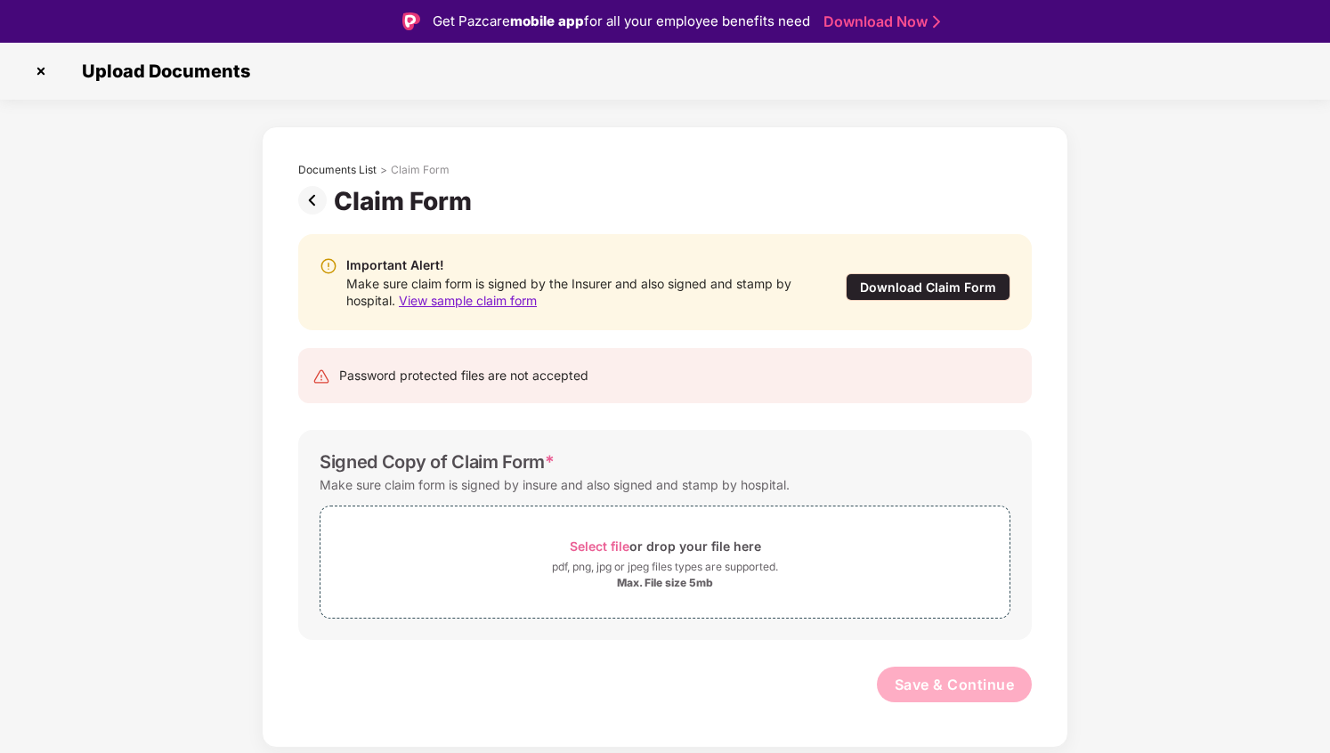
click at [930, 282] on div "Download Claim Form" at bounding box center [928, 287] width 165 height 28
click at [307, 201] on img at bounding box center [316, 200] width 36 height 28
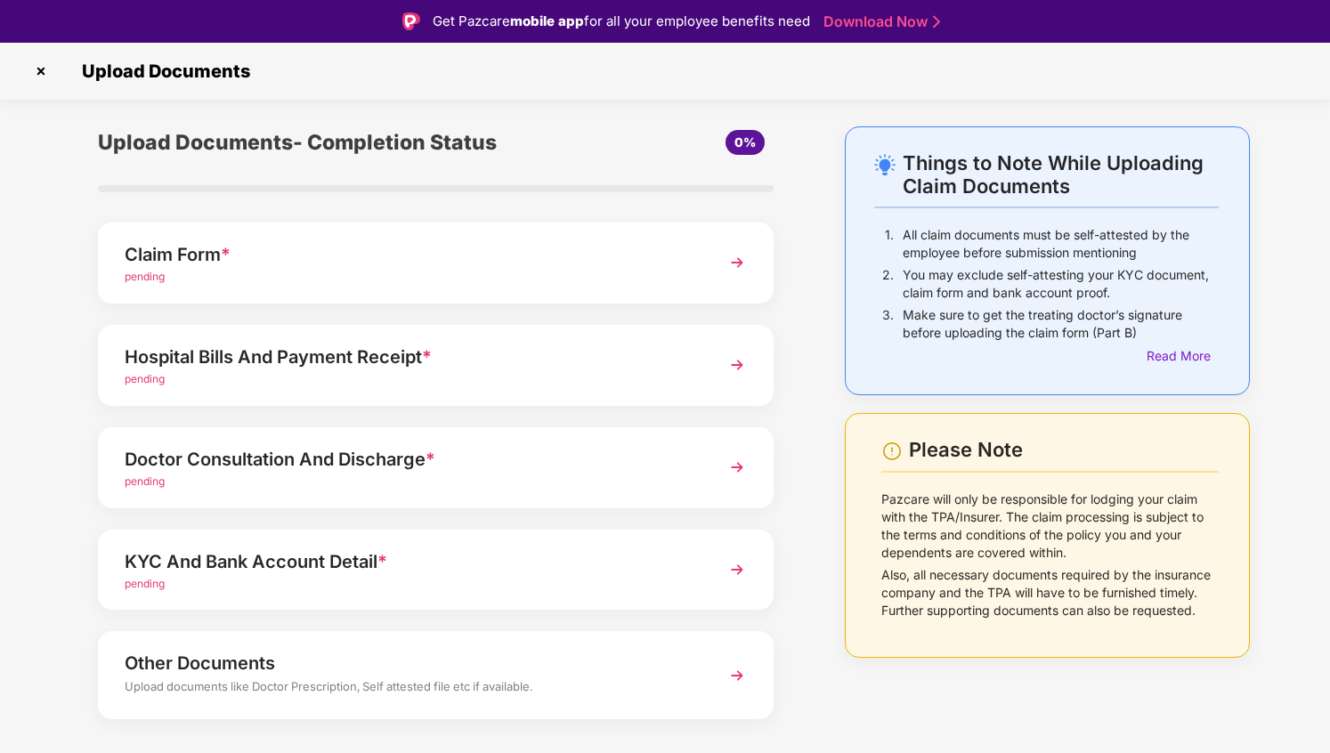
scroll to position [34, 0]
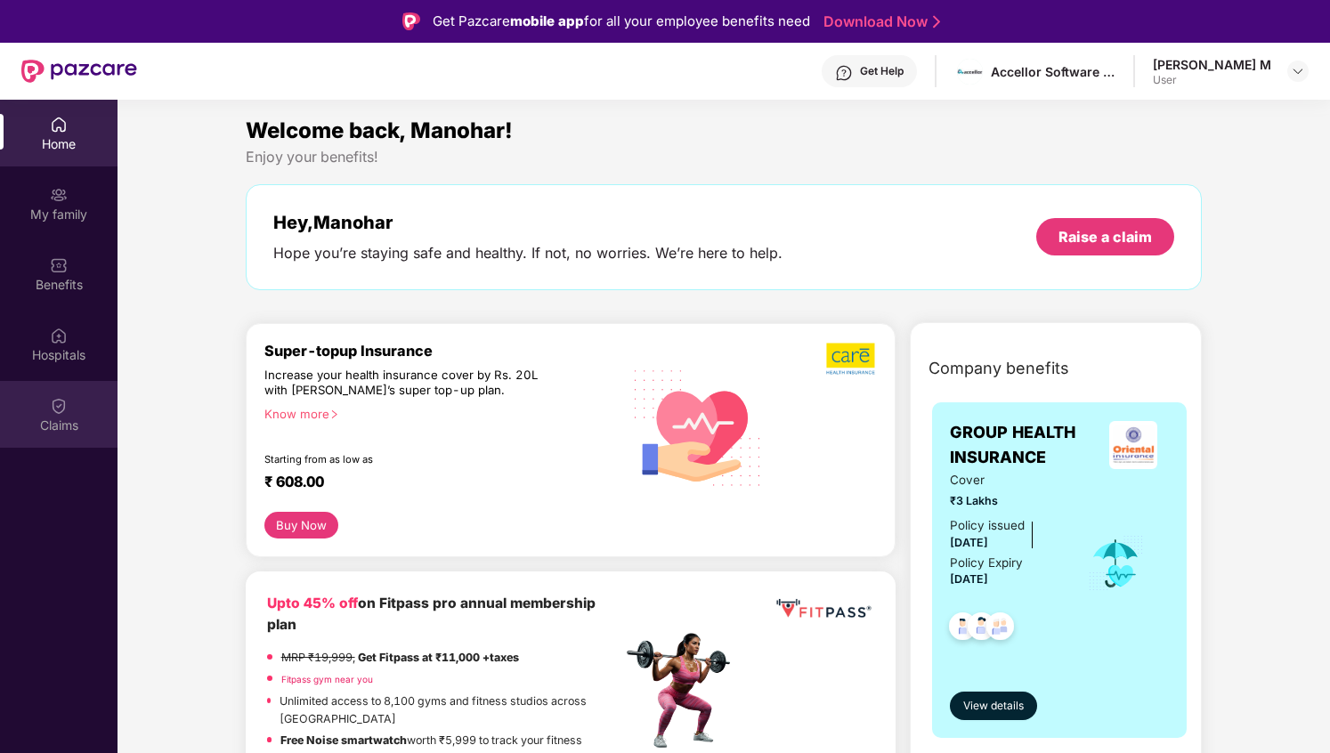
click at [64, 422] on div "Claims" at bounding box center [59, 426] width 118 height 18
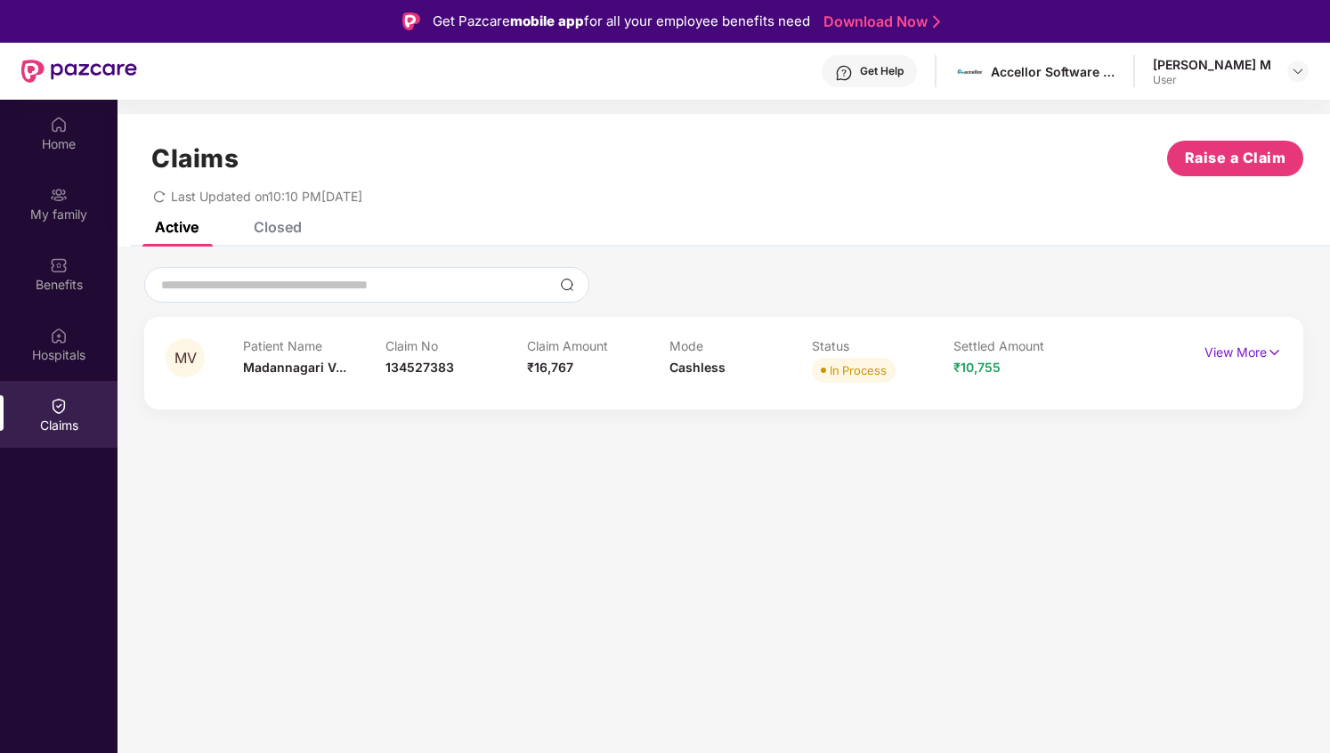
click at [359, 365] on div "Patient Name [PERSON_NAME] V..." at bounding box center [314, 362] width 142 height 49
click at [1251, 357] on p "View More" at bounding box center [1243, 350] width 77 height 24
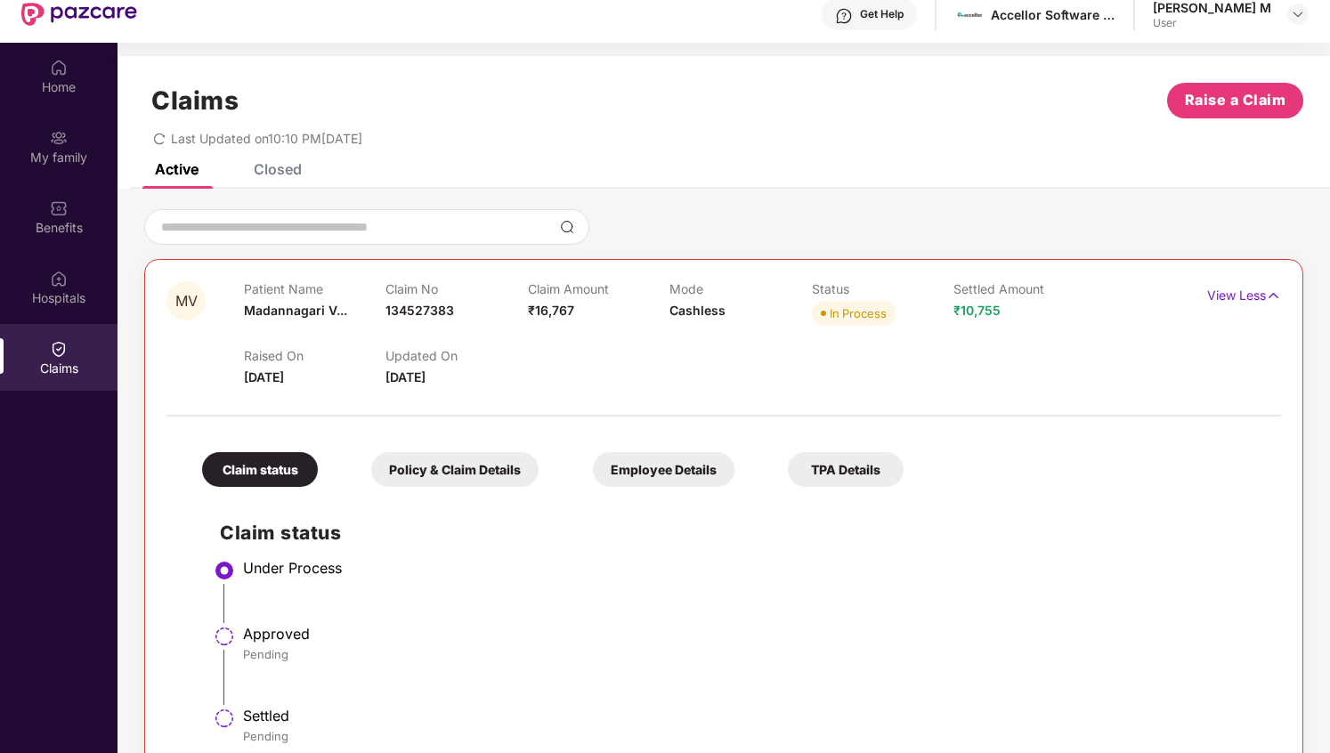
scroll to position [100, 0]
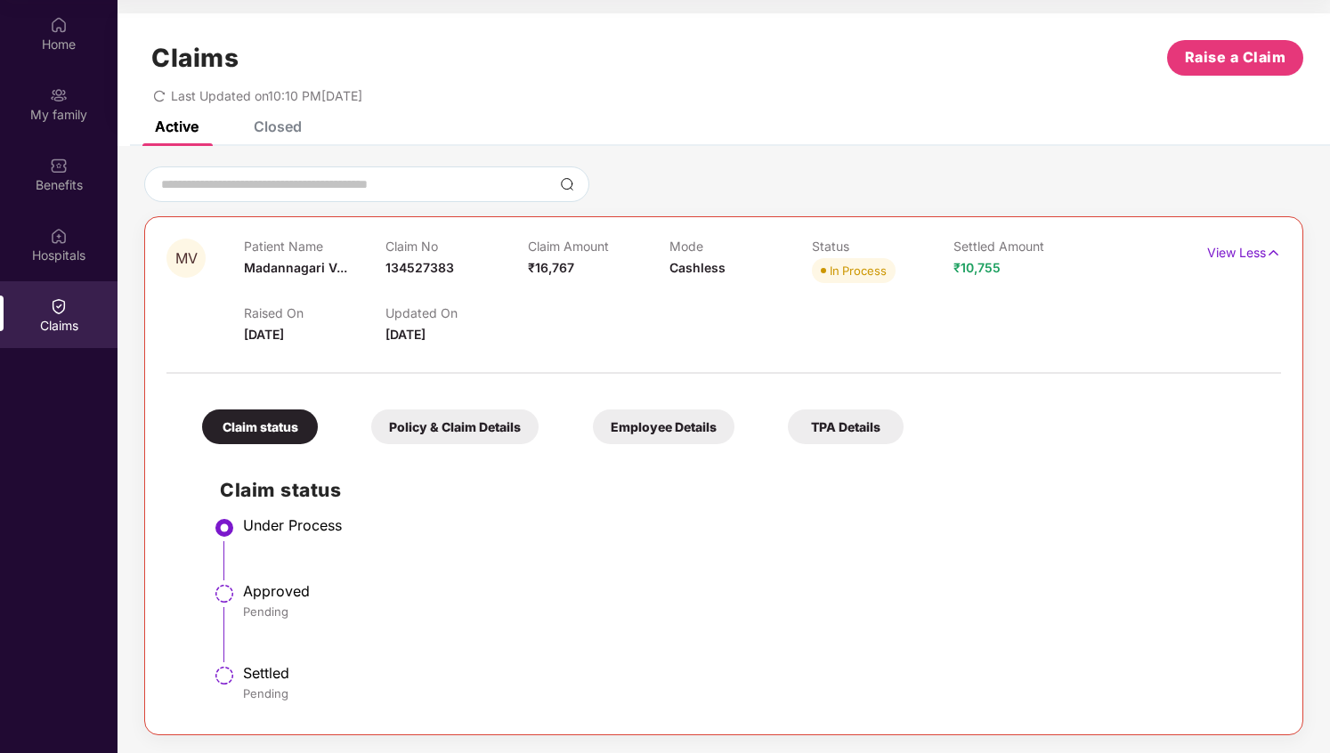
click at [489, 419] on div "Policy & Claim Details" at bounding box center [454, 427] width 167 height 35
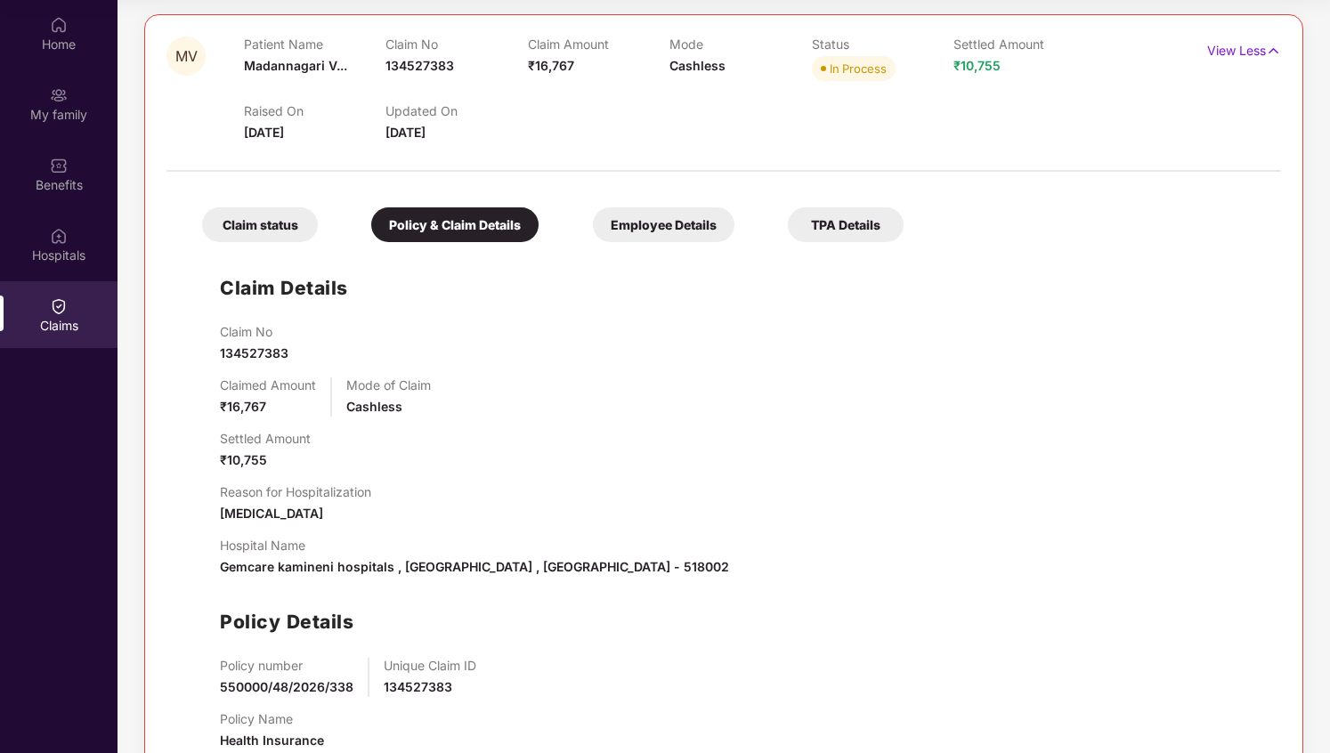
scroll to position [255, 0]
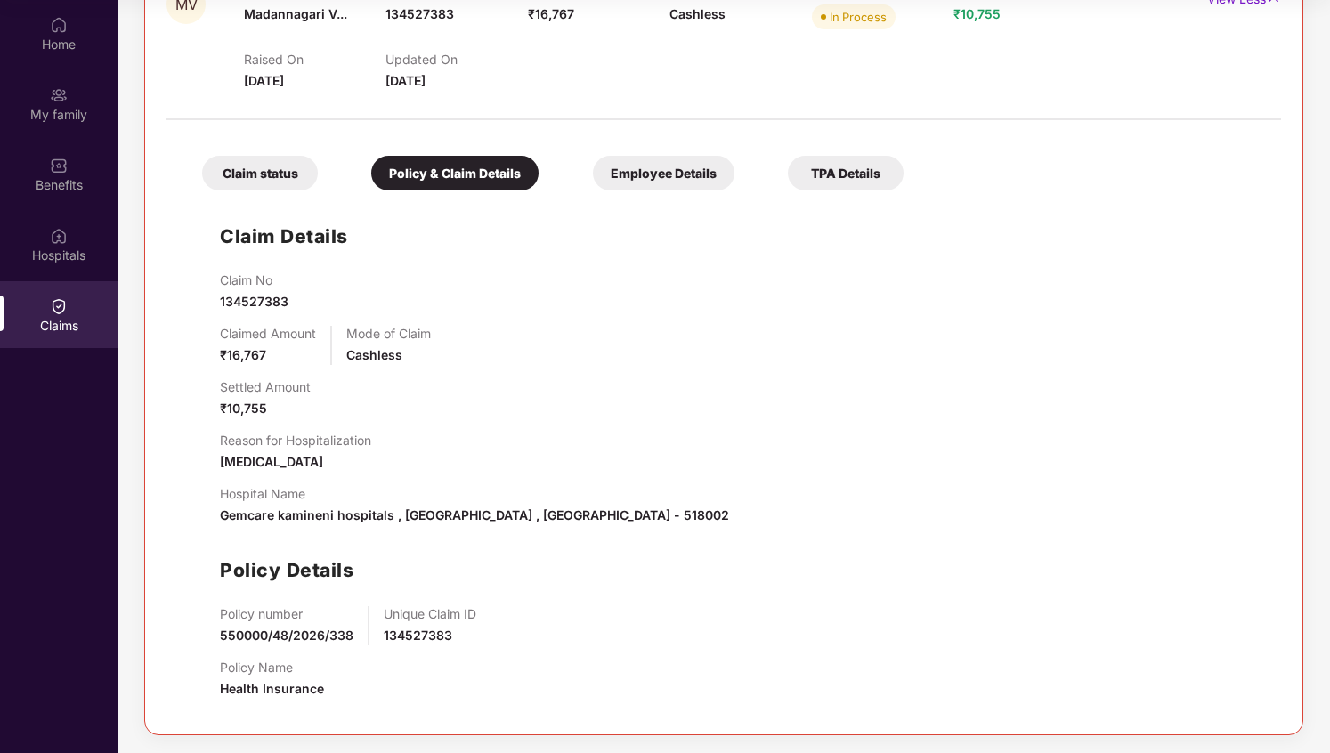
click at [646, 172] on div "Employee Details" at bounding box center [664, 173] width 142 height 35
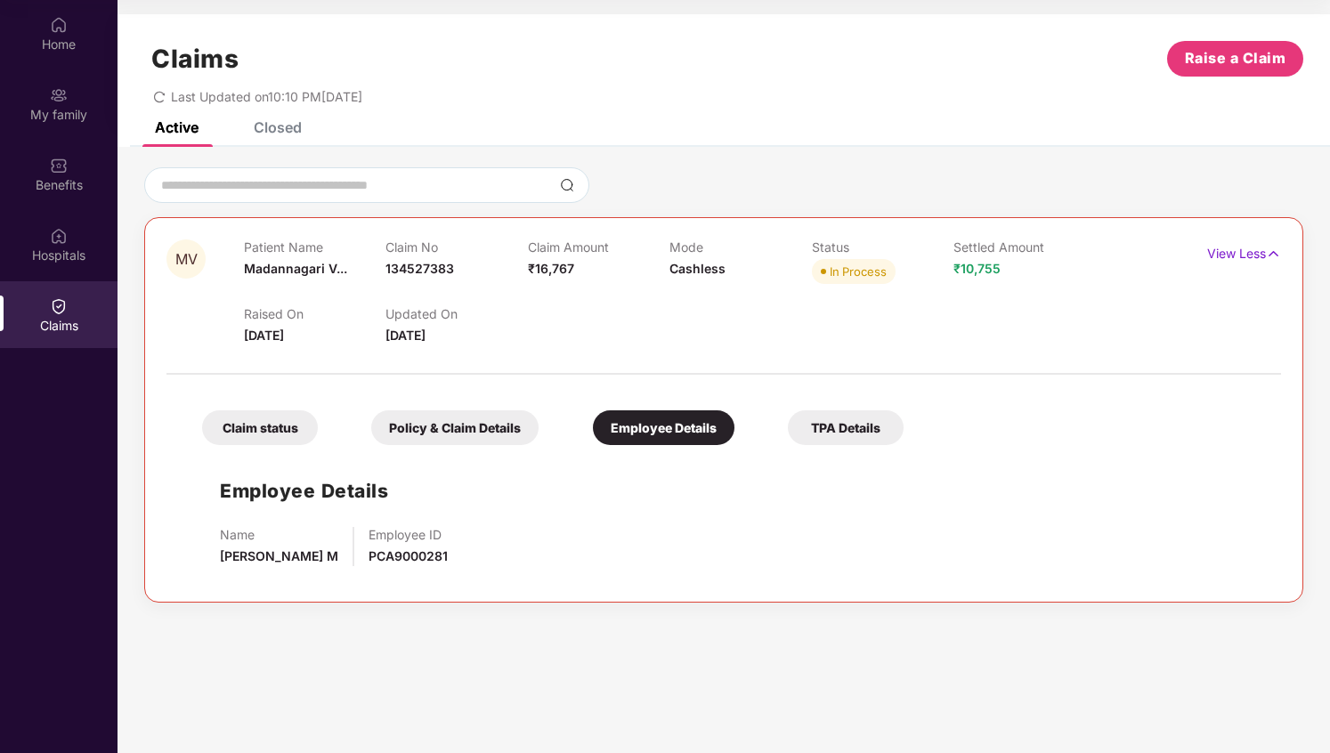
scroll to position [0, 0]
click at [844, 419] on div "TPA Details" at bounding box center [846, 427] width 116 height 35
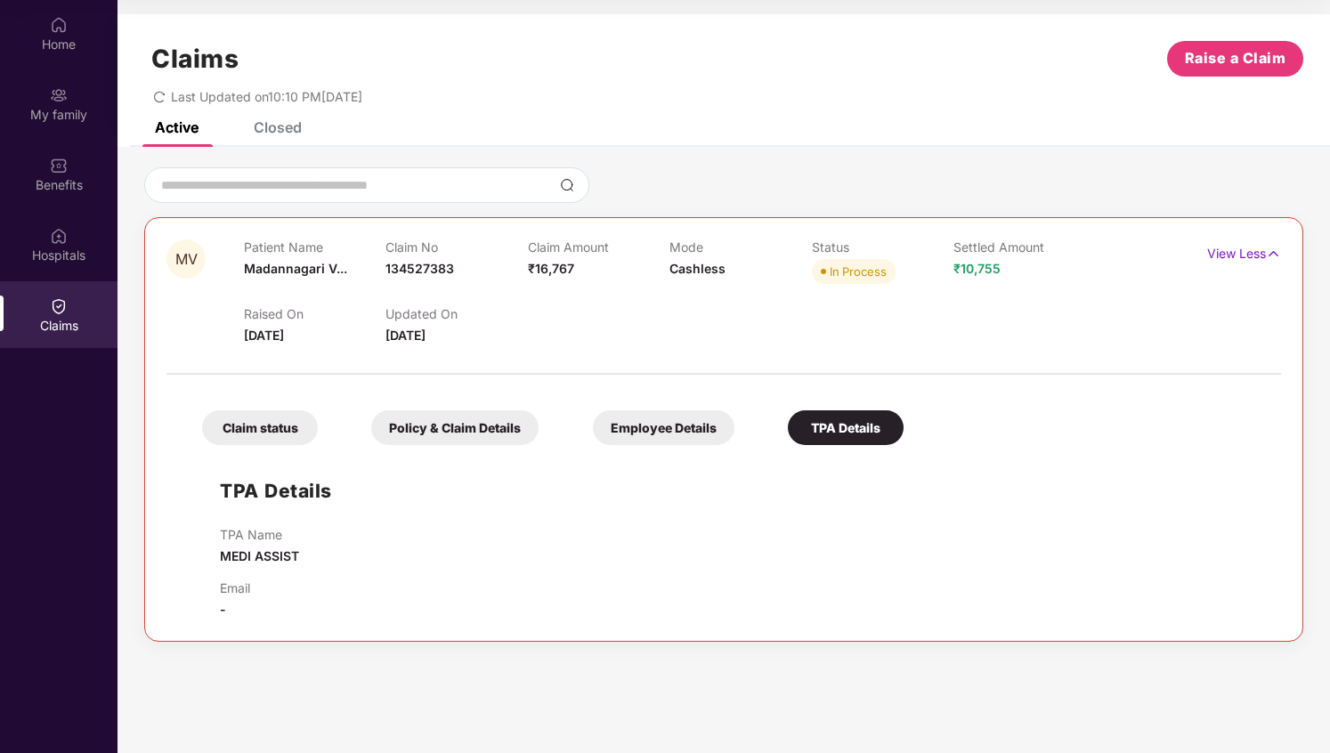
click at [456, 426] on div "Policy & Claim Details" at bounding box center [454, 427] width 167 height 35
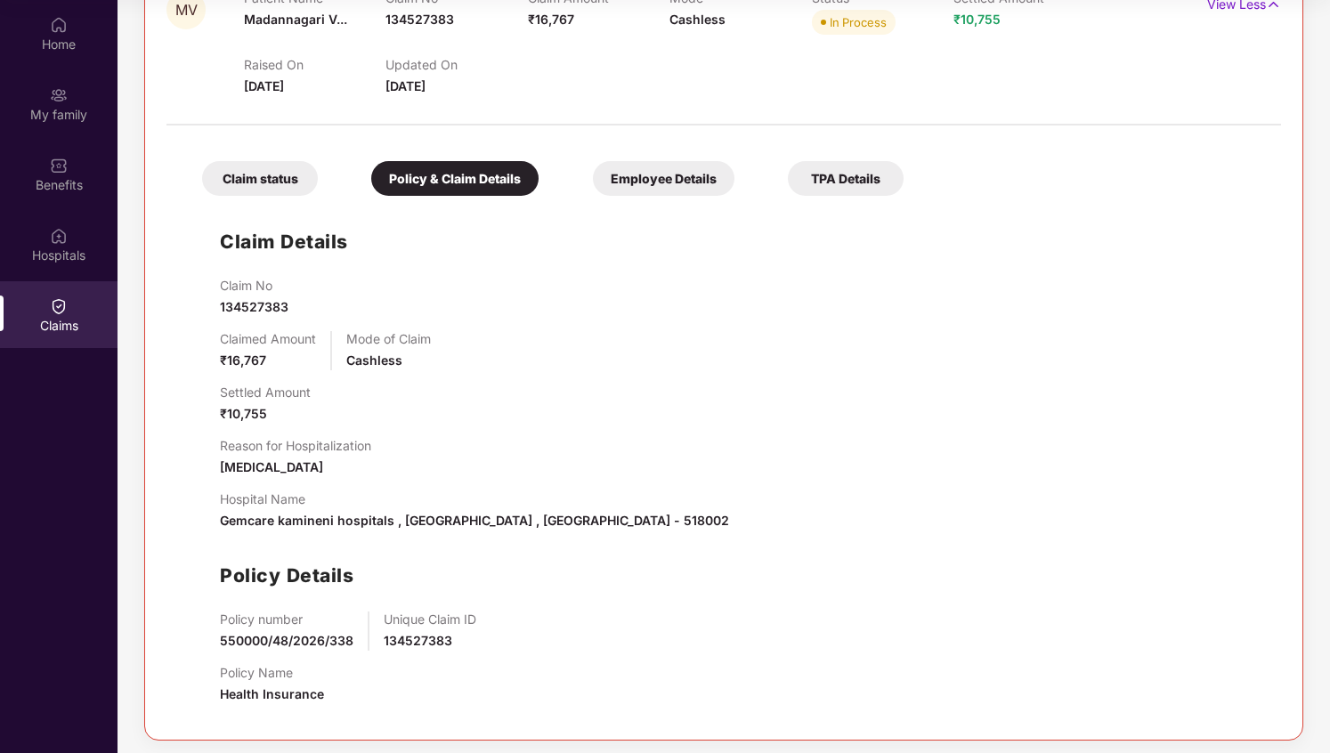
scroll to position [255, 0]
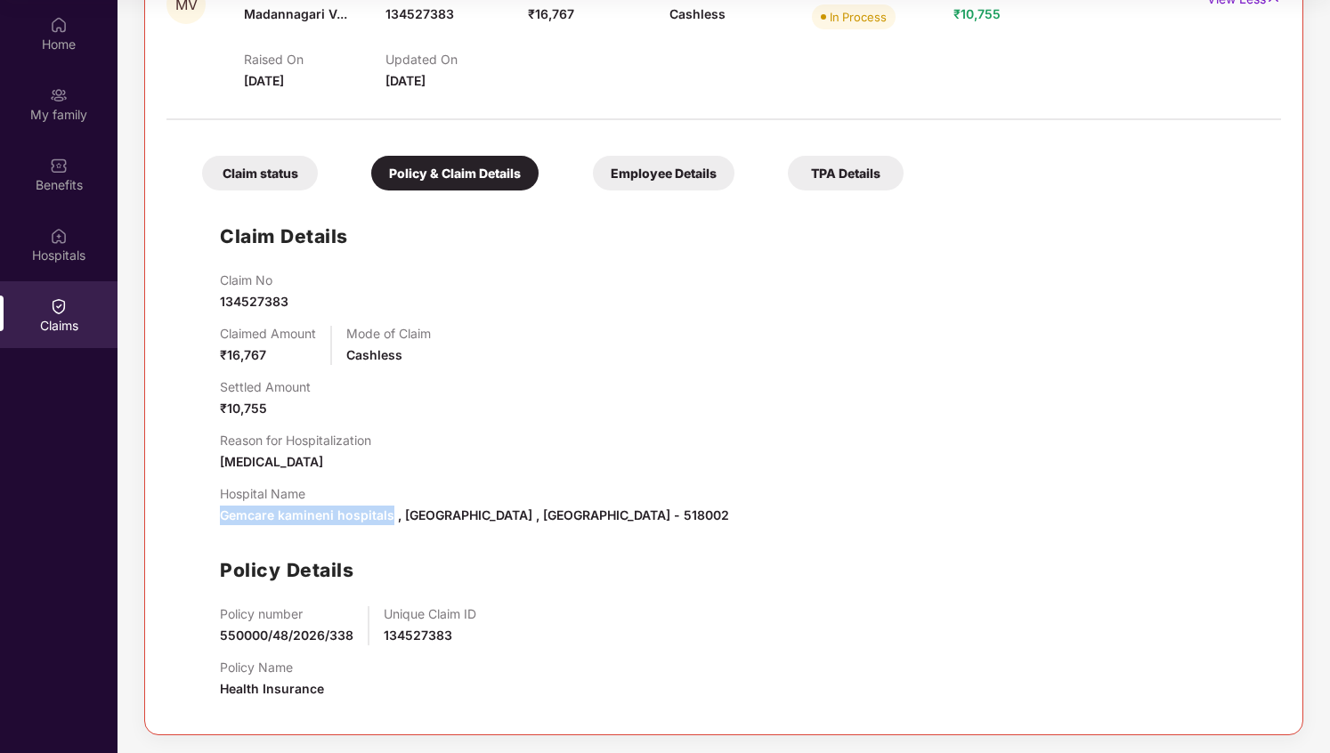
drag, startPoint x: 221, startPoint y: 516, endPoint x: 388, endPoint y: 518, distance: 167.4
click at [388, 518] on span "Gemcare kamineni hospitals , [GEOGRAPHIC_DATA] , [GEOGRAPHIC_DATA] - 518002" at bounding box center [474, 515] width 509 height 15
copy span "Gemcare kamineni hospitals"
click at [388, 518] on span "Gemcare kamineni hospitals , [GEOGRAPHIC_DATA] , [GEOGRAPHIC_DATA] - 518002" at bounding box center [474, 515] width 509 height 15
click at [588, 511] on span "Gemcare kamineni hospitals , [GEOGRAPHIC_DATA] , [GEOGRAPHIC_DATA] - 518002" at bounding box center [474, 515] width 509 height 15
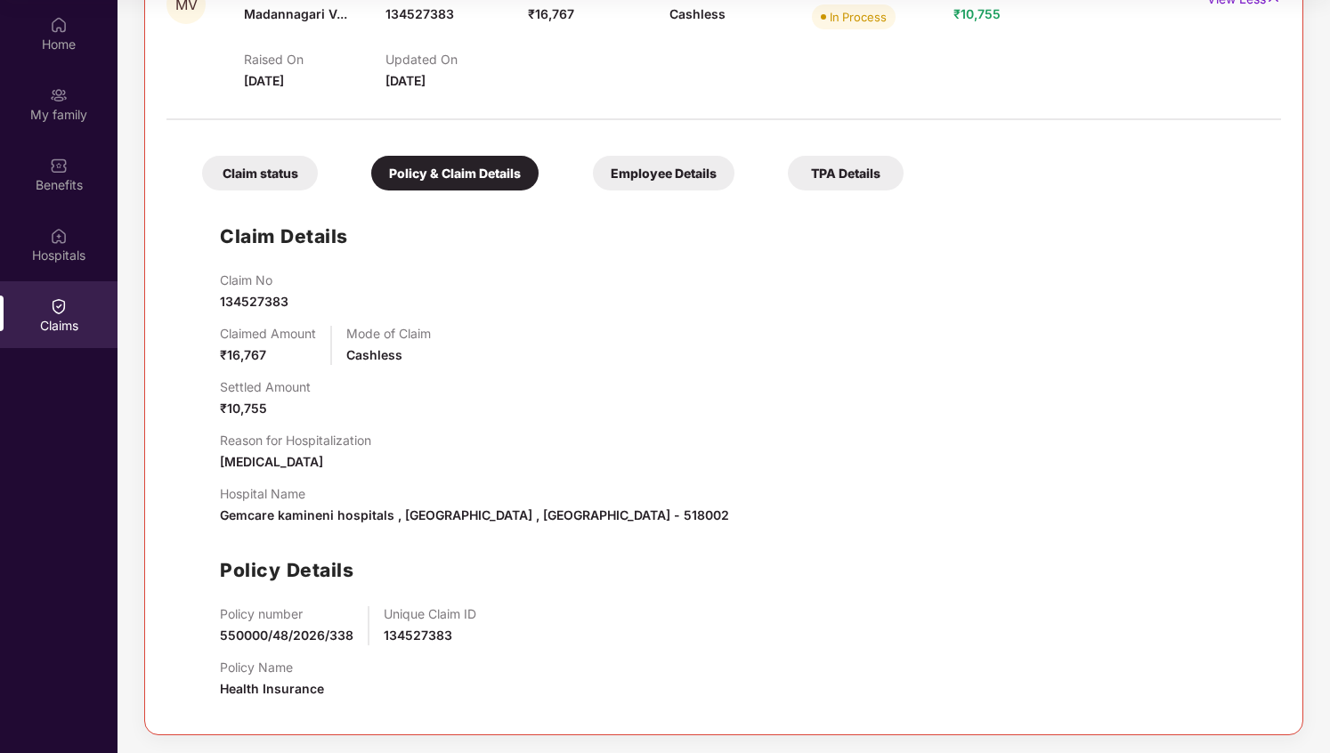
click at [588, 511] on span "Gemcare kamineni hospitals , [GEOGRAPHIC_DATA] , [GEOGRAPHIC_DATA] - 518002" at bounding box center [474, 515] width 509 height 15
copy span "518002"
click at [67, 251] on div "Hospitals" at bounding box center [59, 256] width 118 height 18
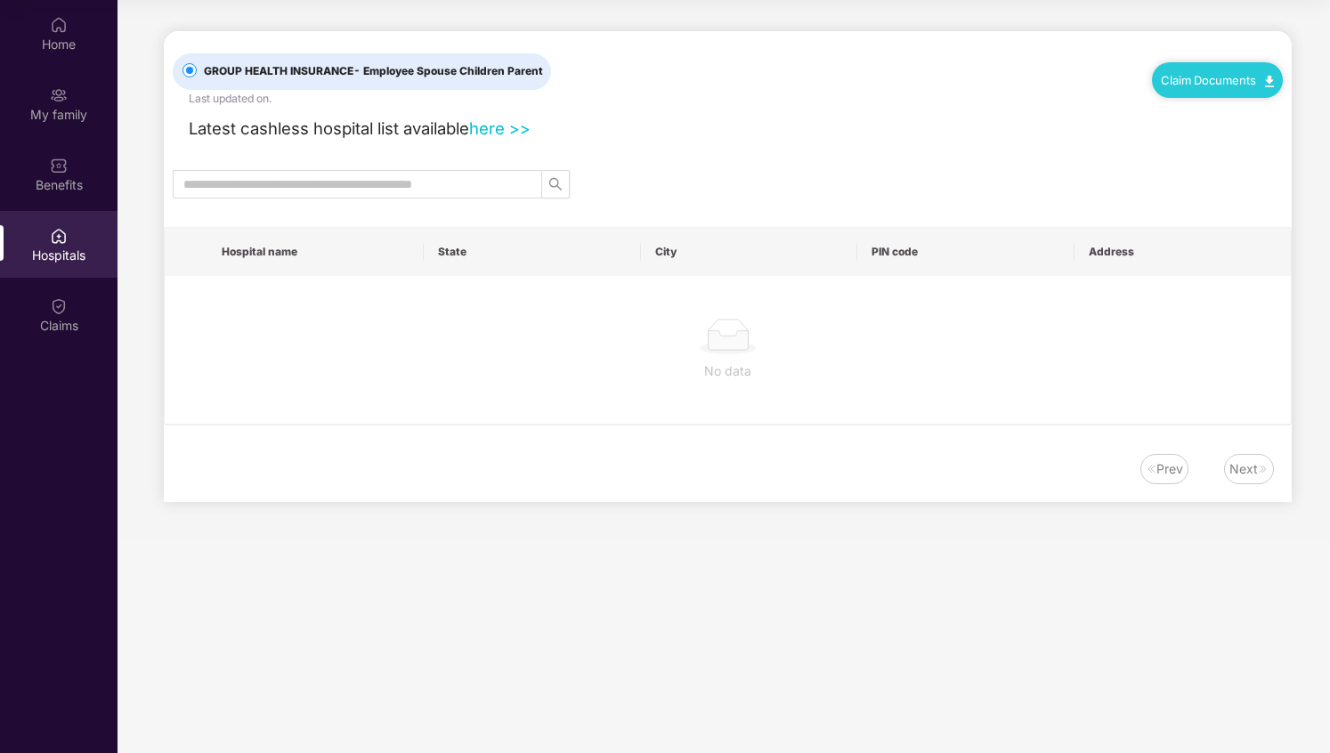
scroll to position [0, 0]
click at [73, 320] on div "Claims" at bounding box center [59, 326] width 118 height 18
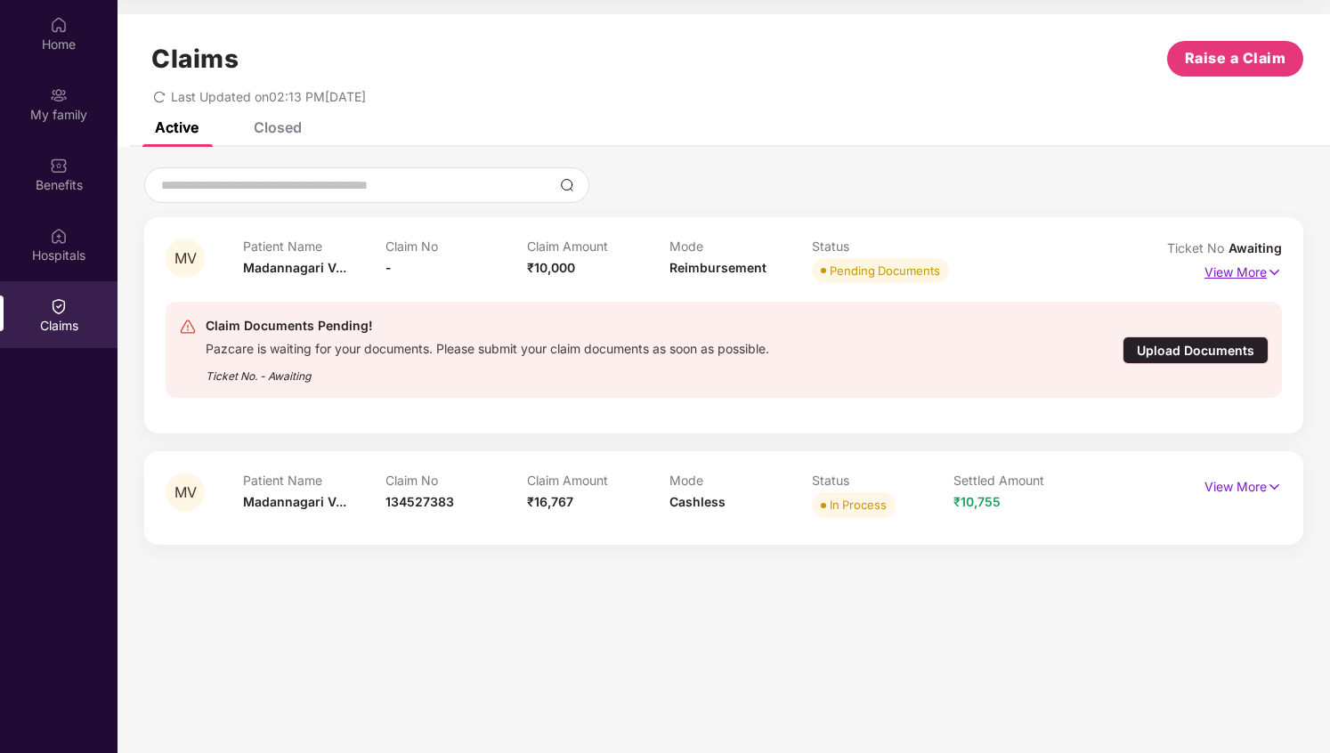
click at [1251, 272] on p "View More" at bounding box center [1243, 270] width 77 height 24
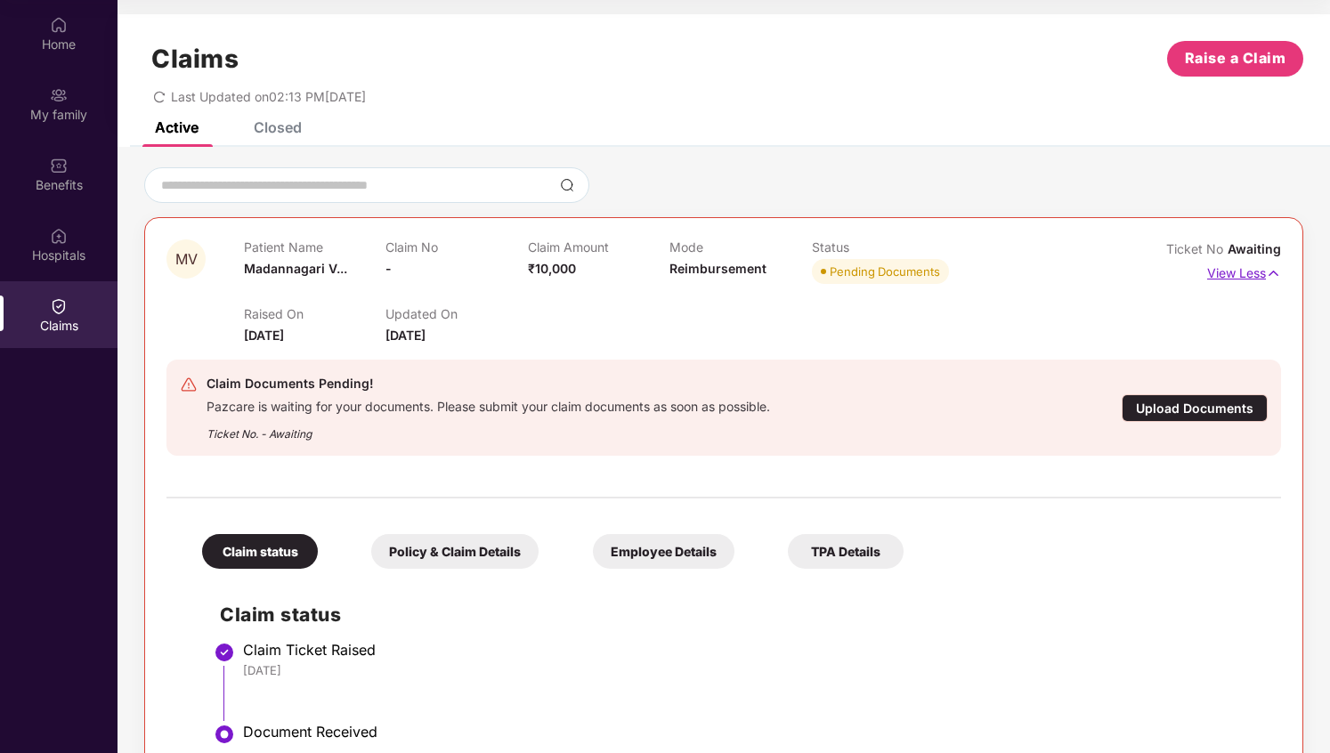
click at [1248, 280] on p "View Less" at bounding box center [1244, 271] width 74 height 24
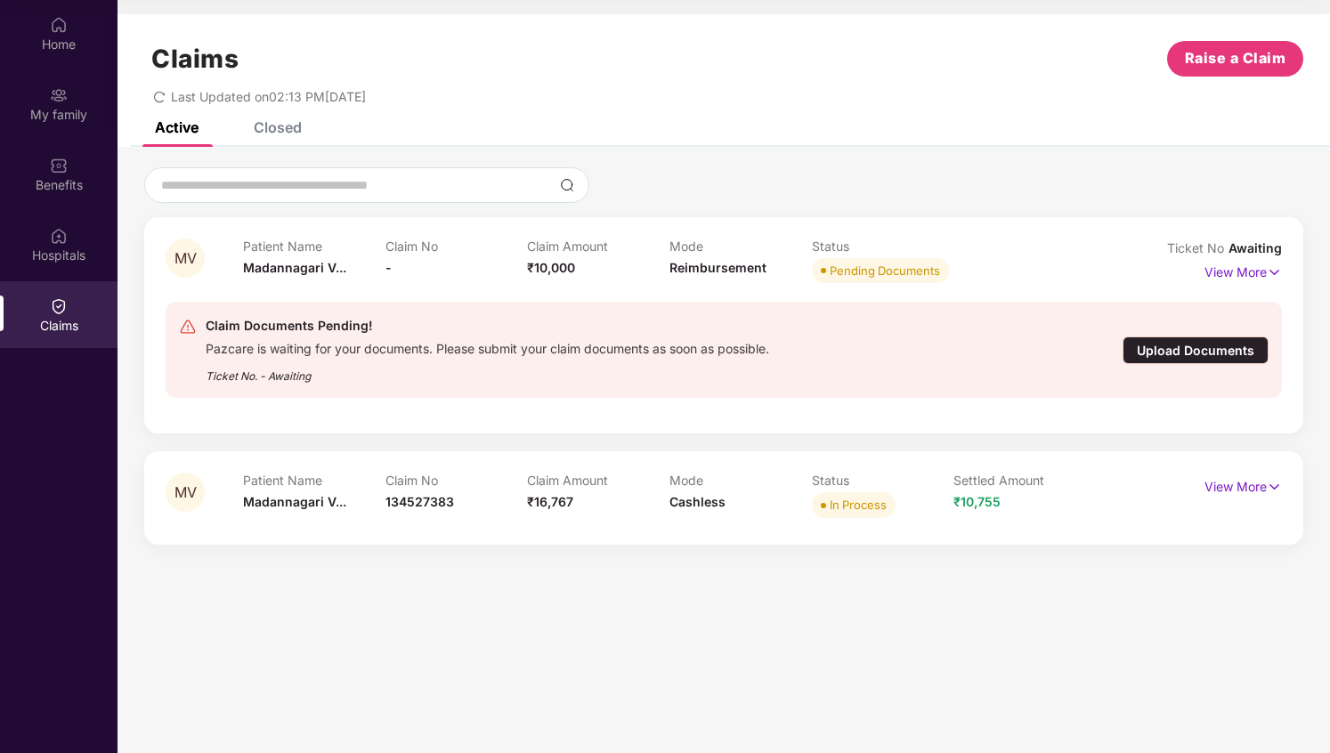
click at [1173, 351] on div "Upload Documents" at bounding box center [1196, 351] width 146 height 28
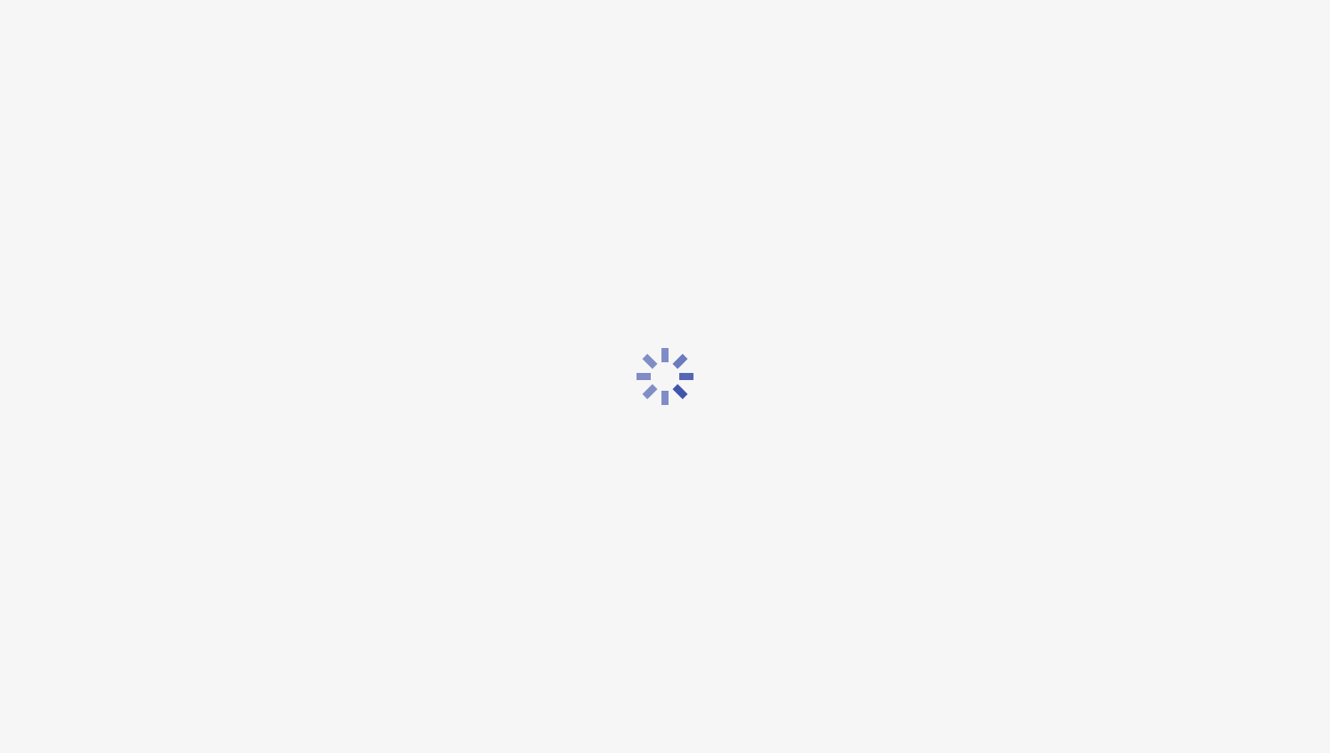
scroll to position [43, 0]
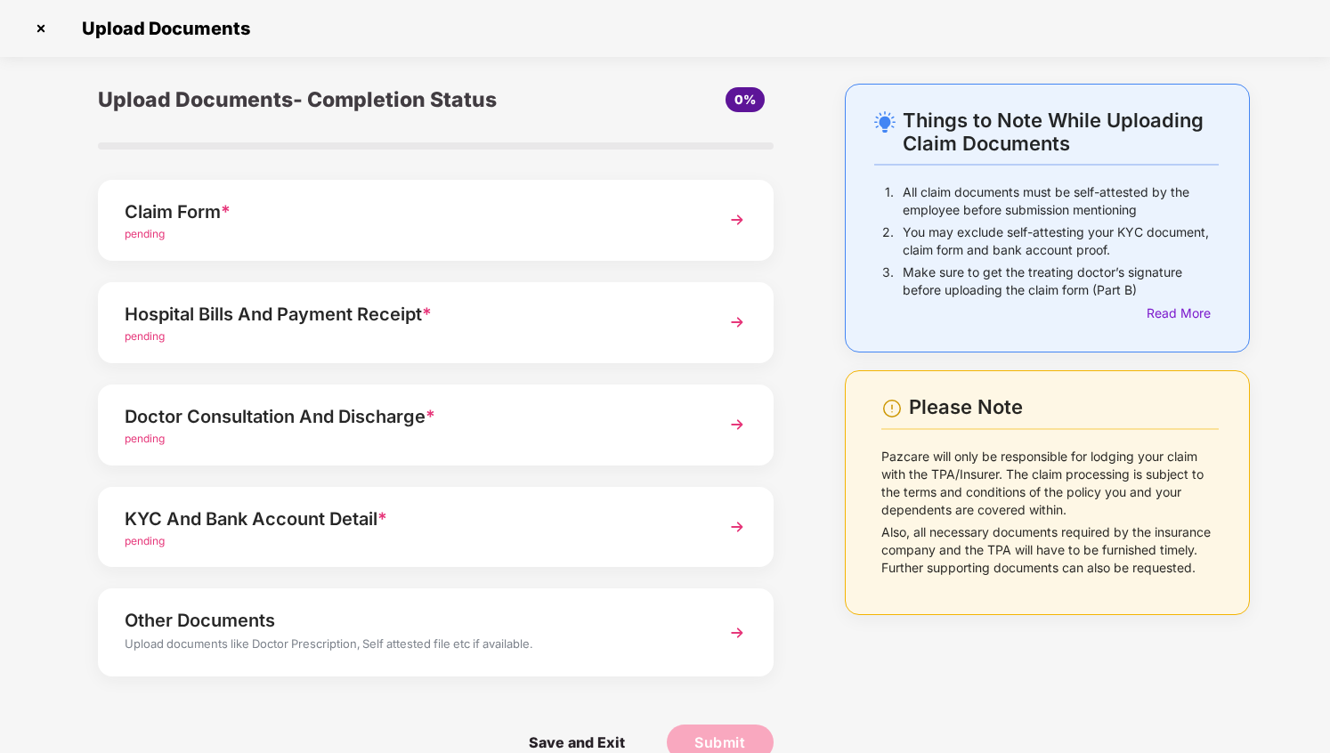
click at [702, 220] on div "Claim Form * pending" at bounding box center [436, 220] width 676 height 81
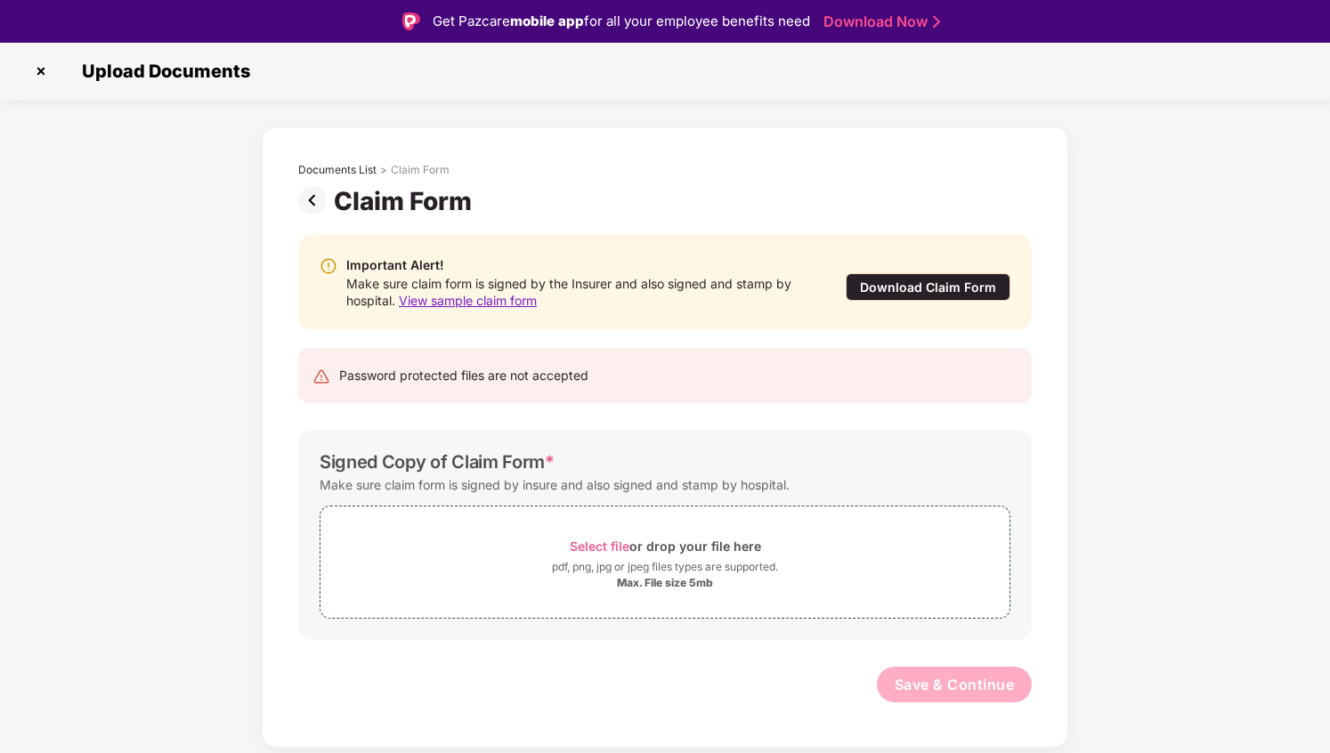
click at [574, 279] on div "Make sure claim form is signed by the Insurer and also signed and stamp by hosp…" at bounding box center [577, 292] width 463 height 34
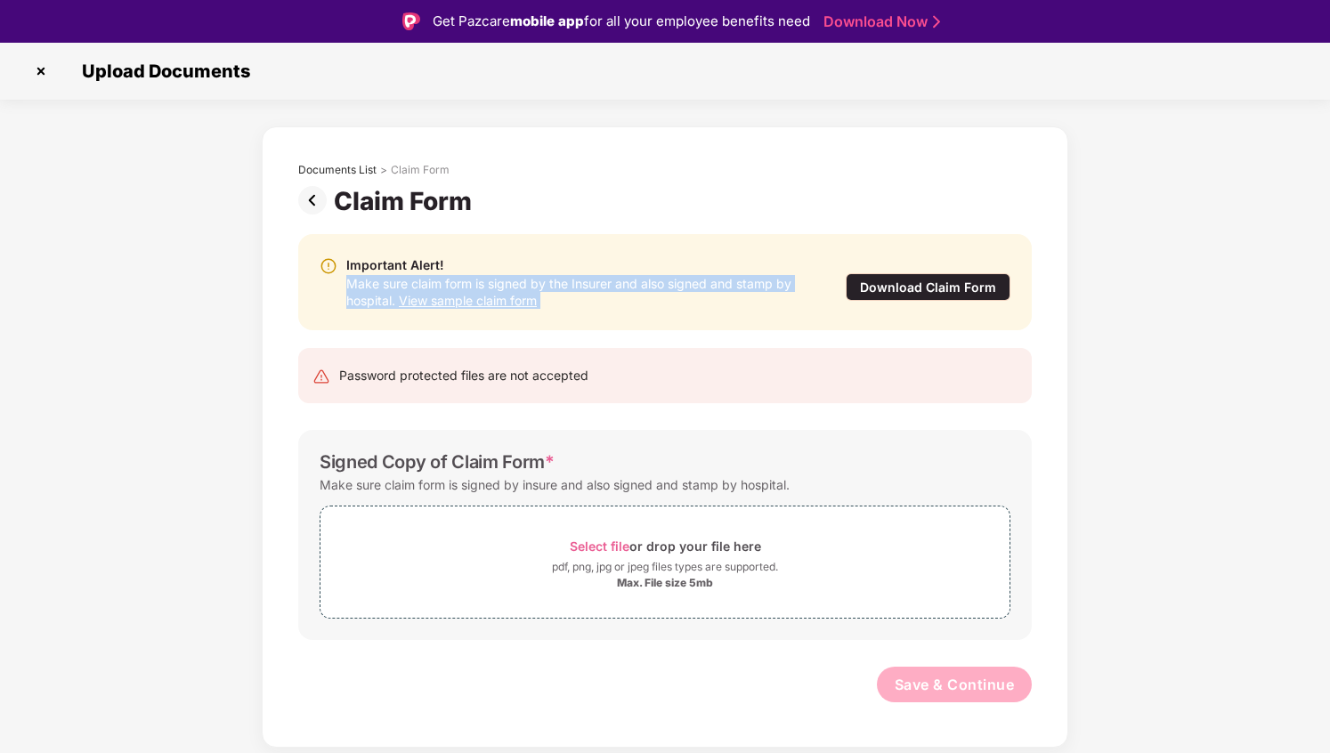
click at [597, 280] on div "Make sure claim form is signed by the Insurer and also signed and stamp by hosp…" at bounding box center [577, 292] width 463 height 34
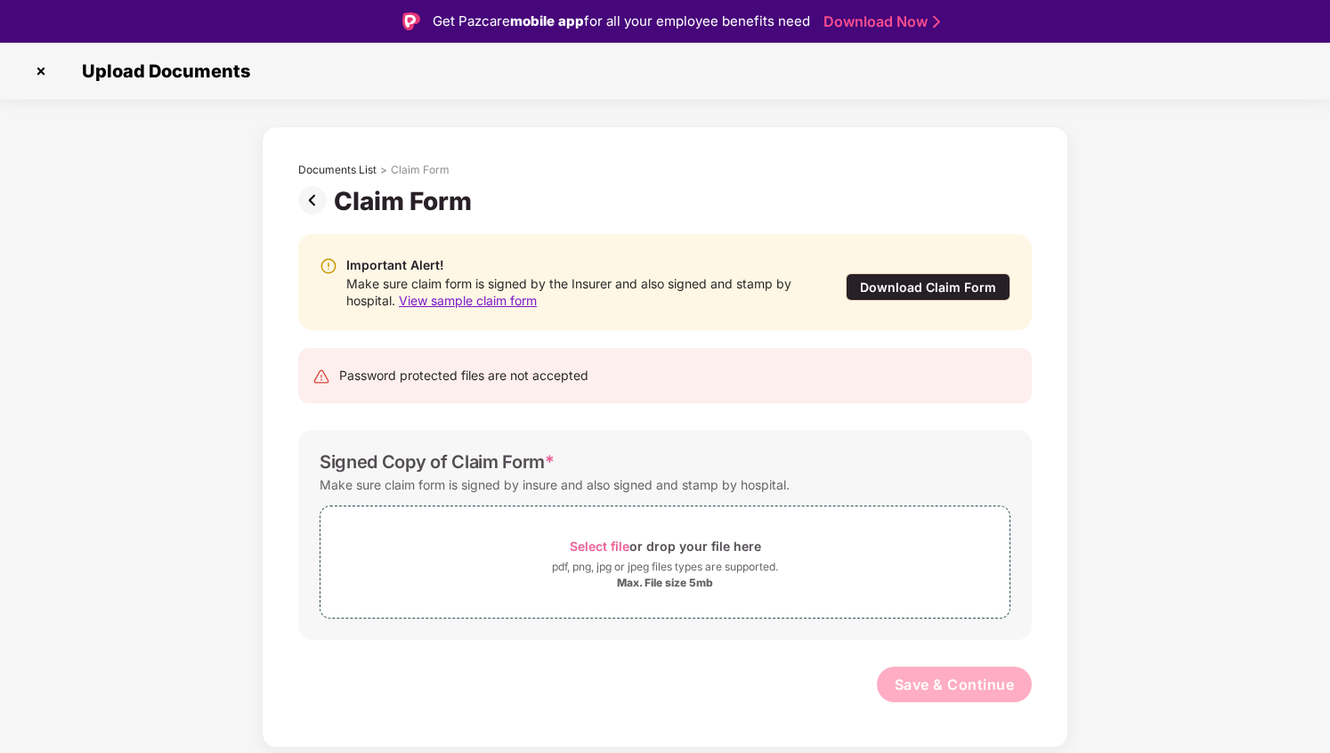
click at [597, 280] on div "Make sure claim form is signed by the Insurer and also signed and stamp by hosp…" at bounding box center [577, 292] width 463 height 34
click at [614, 279] on div "Make sure claim form is signed by the Insurer and also signed and stamp by hosp…" at bounding box center [577, 292] width 463 height 34
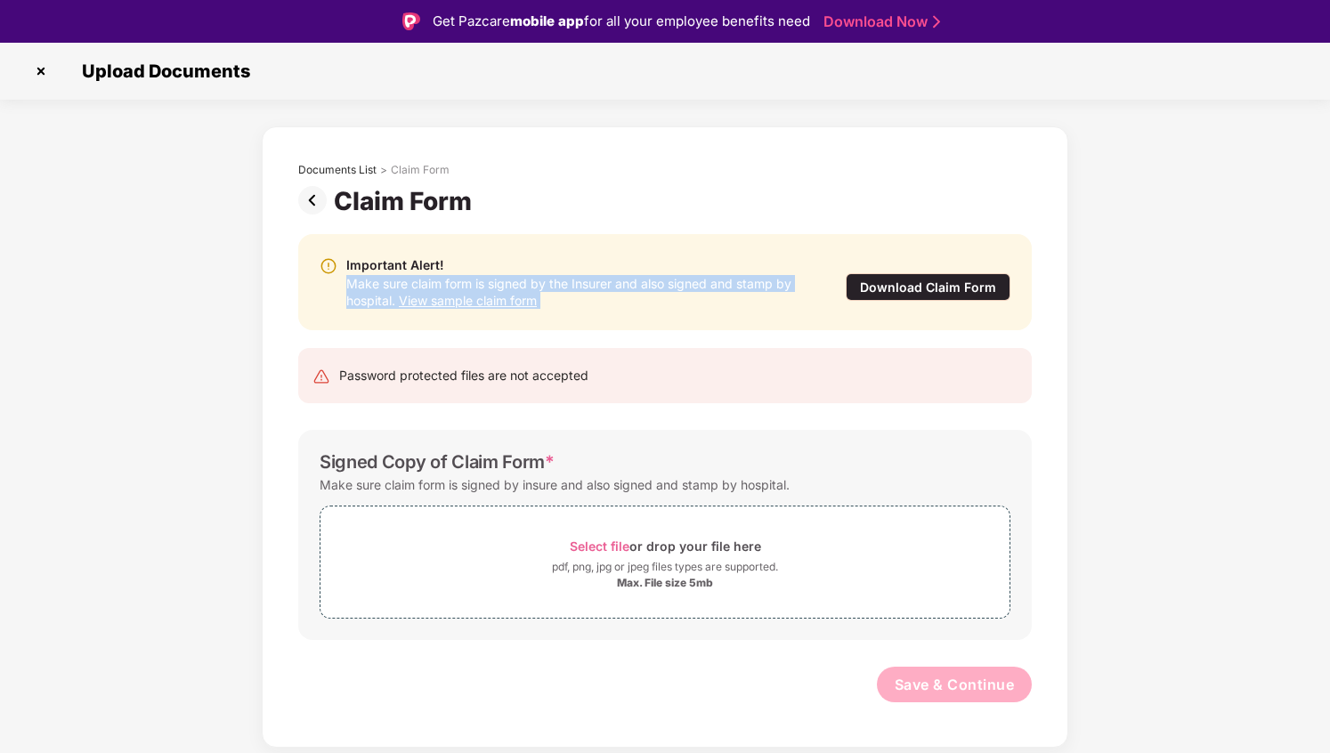
click at [622, 289] on div "Make sure claim form is signed by the Insurer and also signed and stamp by hosp…" at bounding box center [577, 292] width 463 height 34
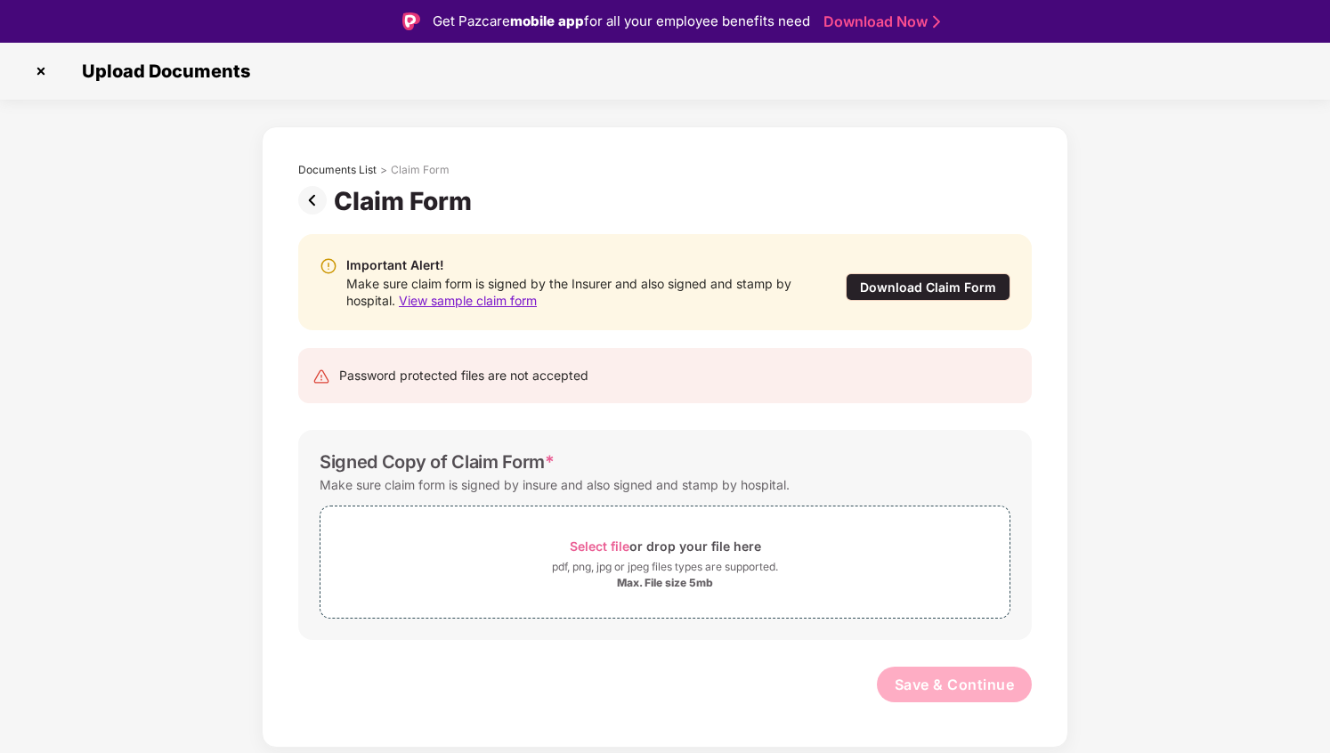
click at [622, 289] on div "Make sure claim form is signed by the Insurer and also signed and stamp by hosp…" at bounding box center [577, 292] width 463 height 34
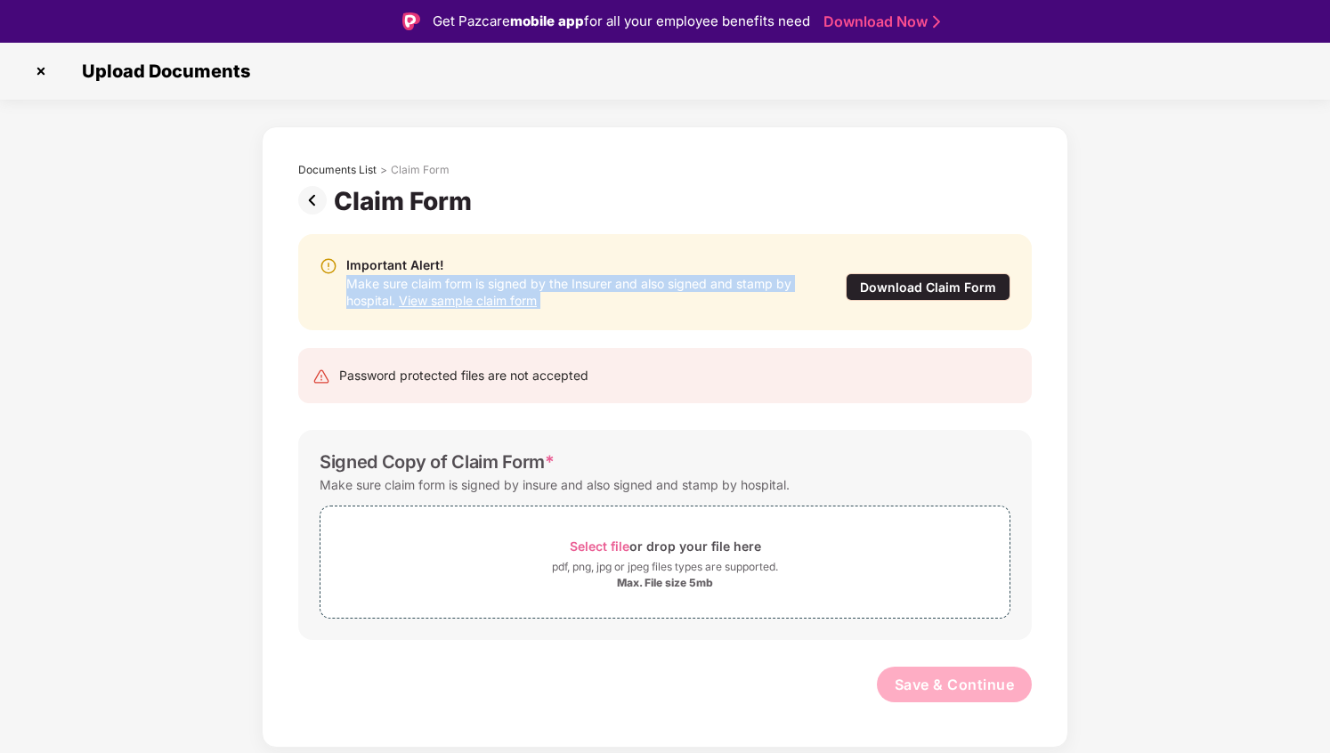
click at [637, 287] on div "Make sure claim form is signed by the Insurer and also signed and stamp by hosp…" at bounding box center [577, 292] width 463 height 34
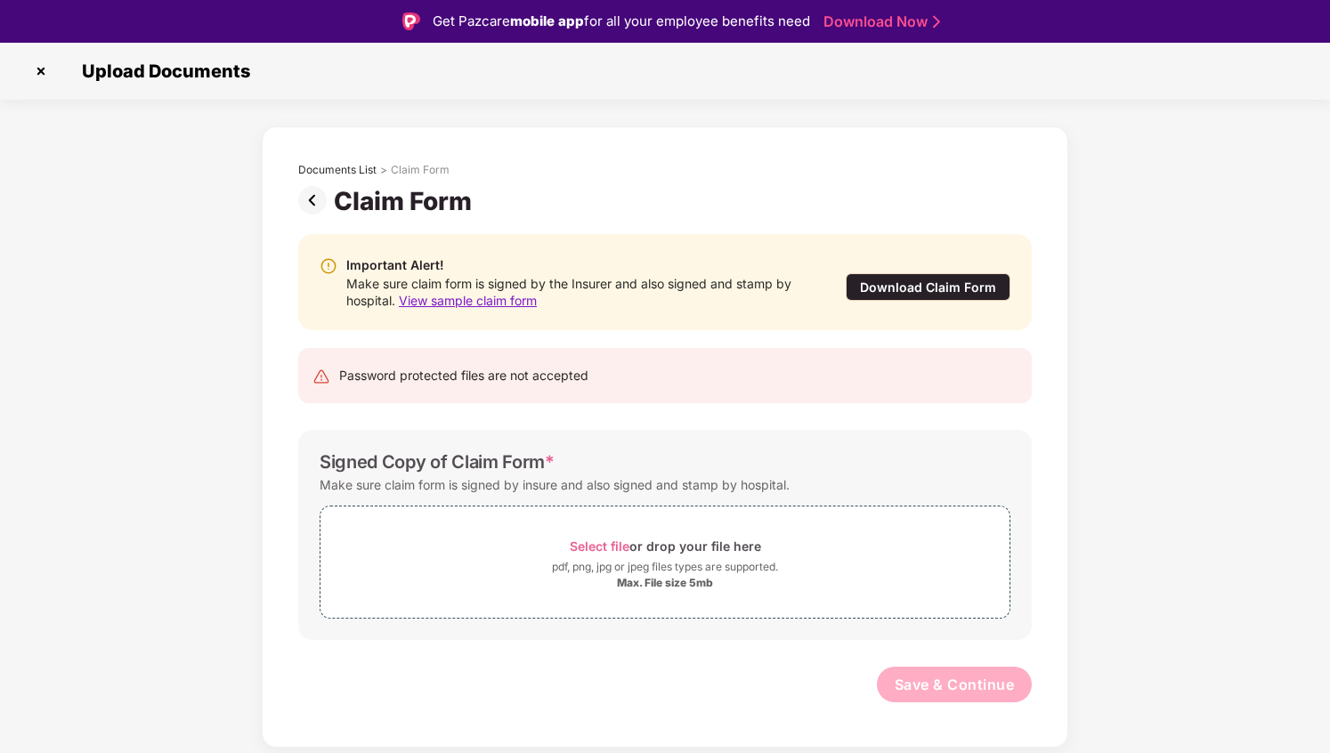
click at [637, 287] on div "Make sure claim form is signed by the Insurer and also signed and stamp by hosp…" at bounding box center [577, 292] width 463 height 34
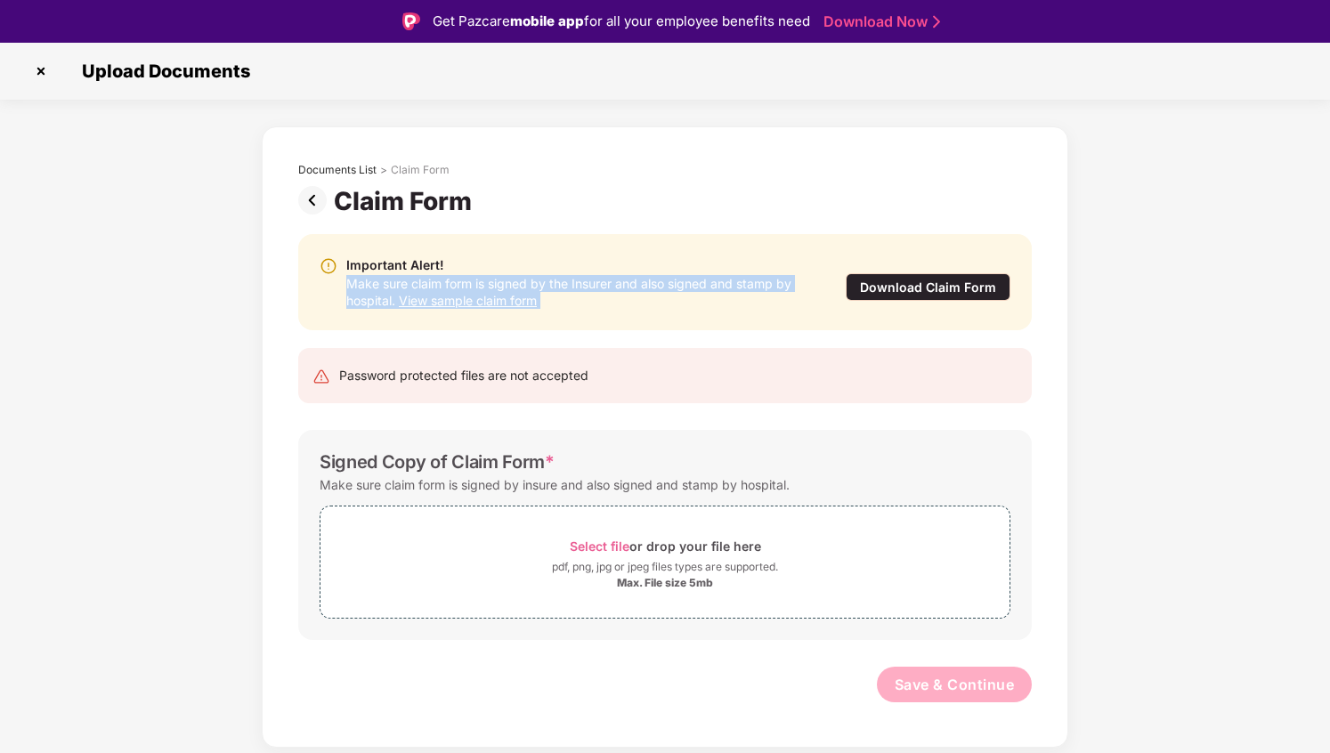
click at [621, 289] on div "Make sure claim form is signed by the Insurer and also signed and stamp by hosp…" at bounding box center [577, 292] width 463 height 34
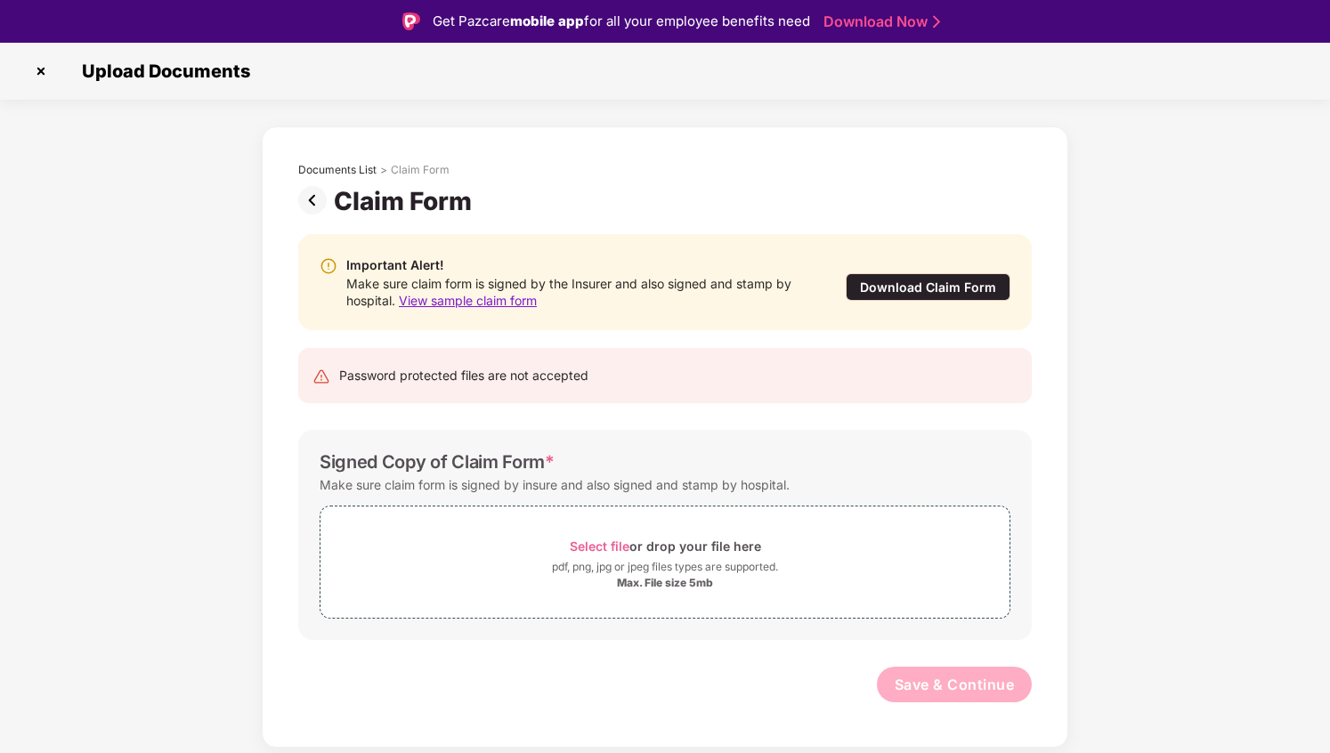
click at [608, 288] on div "Make sure claim form is signed by the Insurer and also signed and stamp by hosp…" at bounding box center [577, 292] width 463 height 34
click at [629, 285] on div "Make sure claim form is signed by the Insurer and also signed and stamp by hosp…" at bounding box center [577, 292] width 463 height 34
click at [642, 285] on div "Make sure claim form is signed by the Insurer and also signed and stamp by hosp…" at bounding box center [577, 292] width 463 height 34
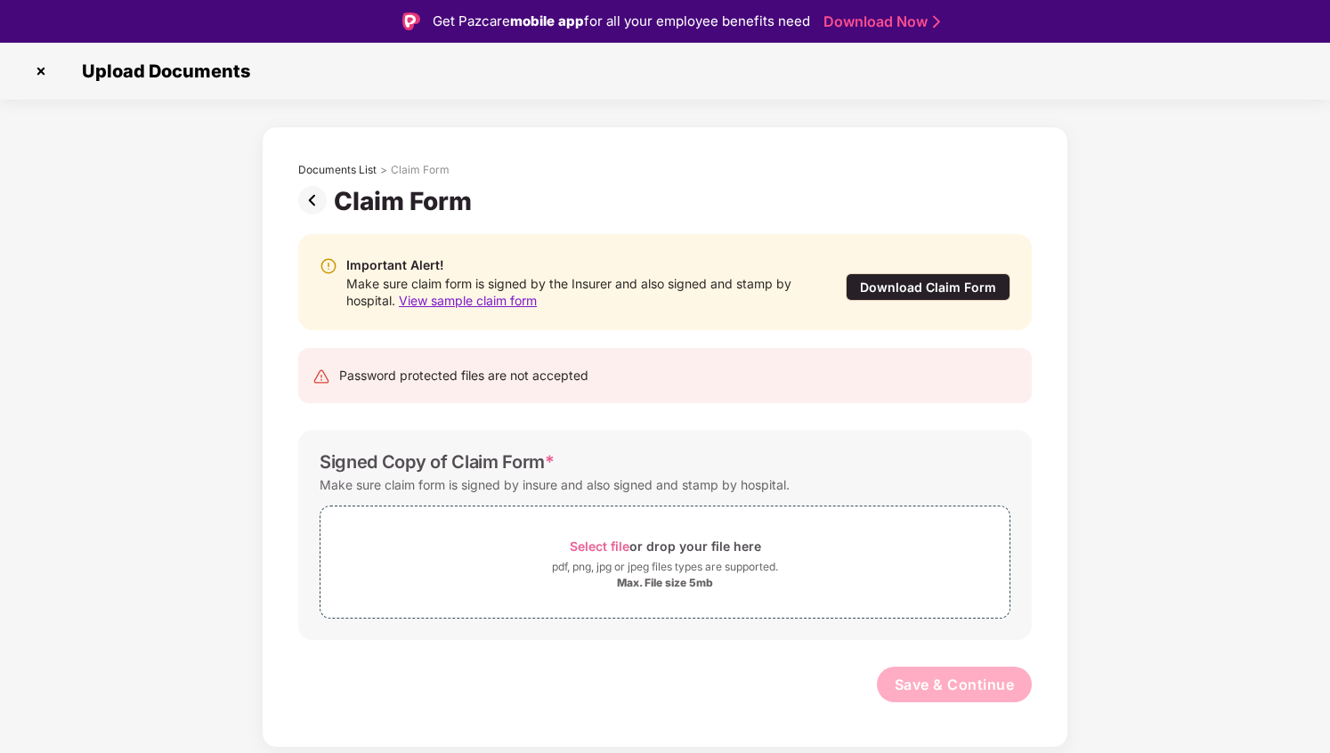
click at [642, 285] on div "Make sure claim form is signed by the Insurer and also signed and stamp by hosp…" at bounding box center [577, 292] width 463 height 34
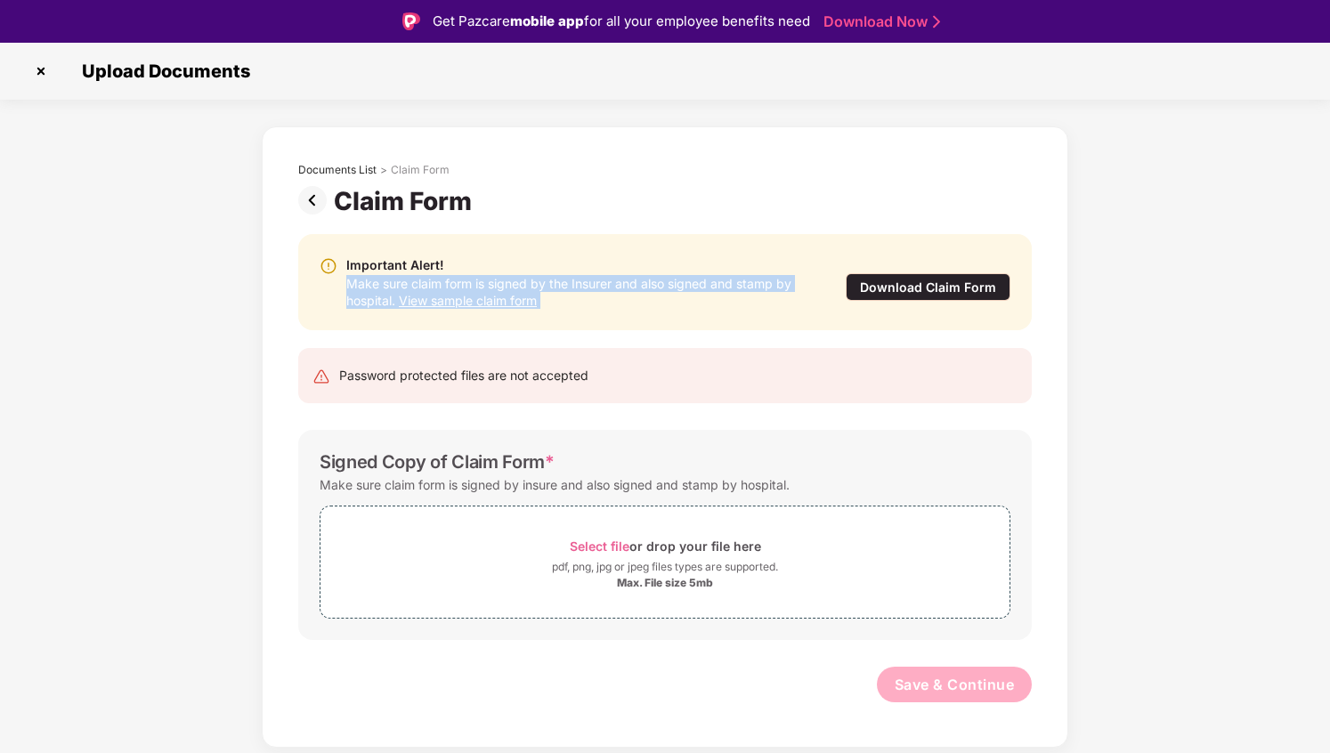
click at [642, 285] on div "Make sure claim form is signed by the Insurer and also signed and stamp by hosp…" at bounding box center [577, 292] width 463 height 34
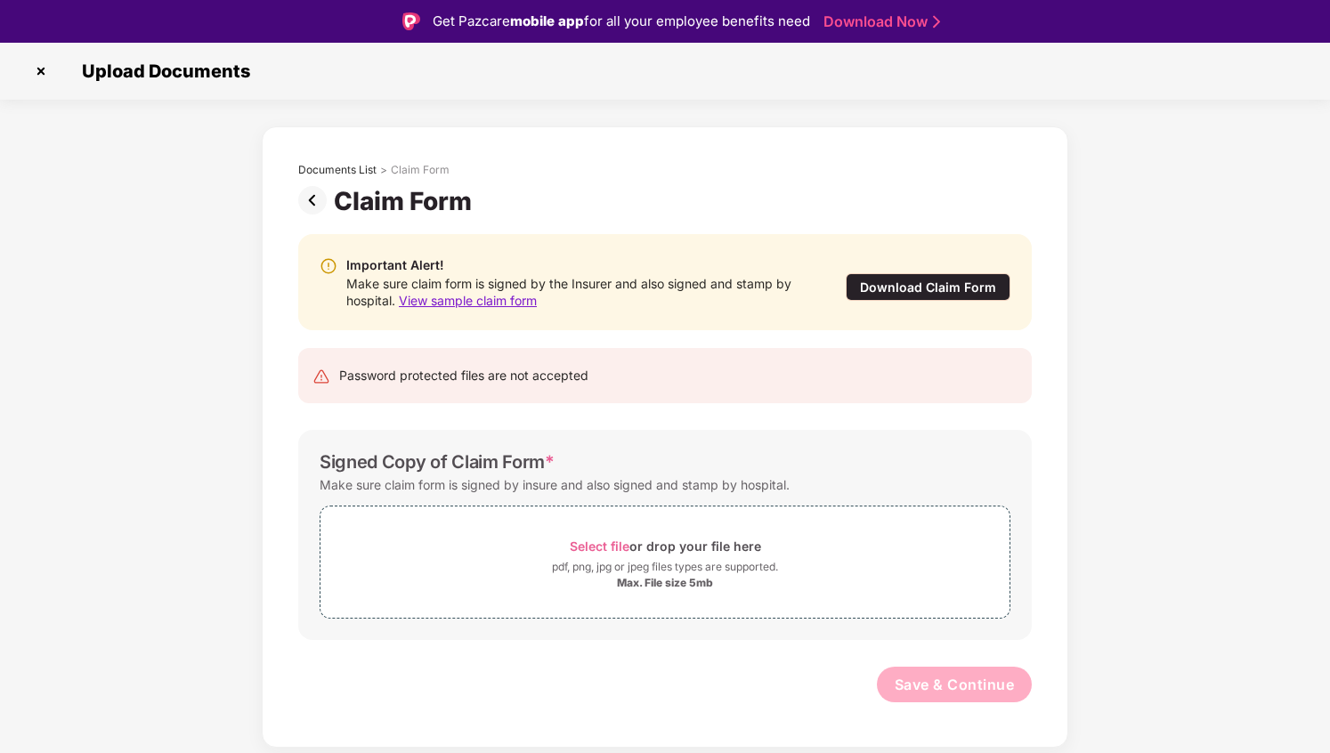
click at [642, 285] on div "Make sure claim form is signed by the Insurer and also signed and stamp by hosp…" at bounding box center [577, 292] width 463 height 34
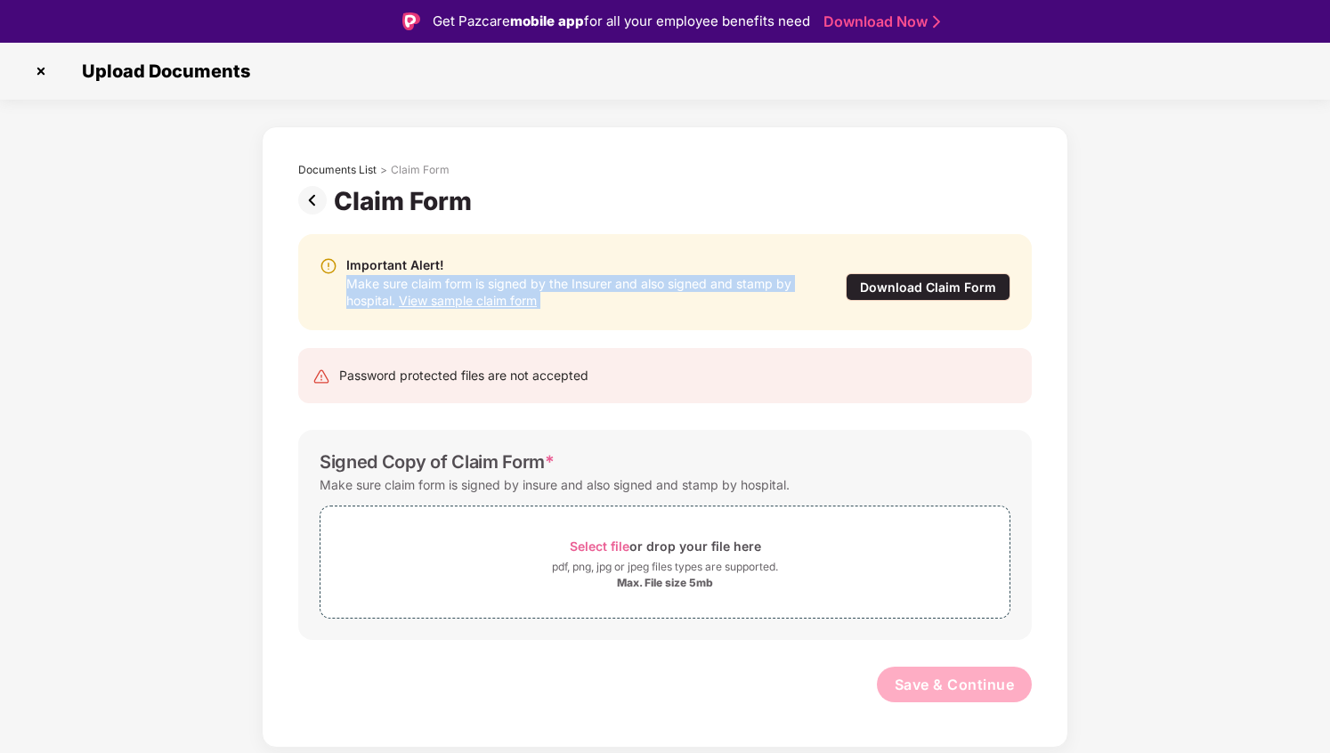
click at [642, 285] on div "Make sure claim form is signed by the Insurer and also signed and stamp by hosp…" at bounding box center [577, 292] width 463 height 34
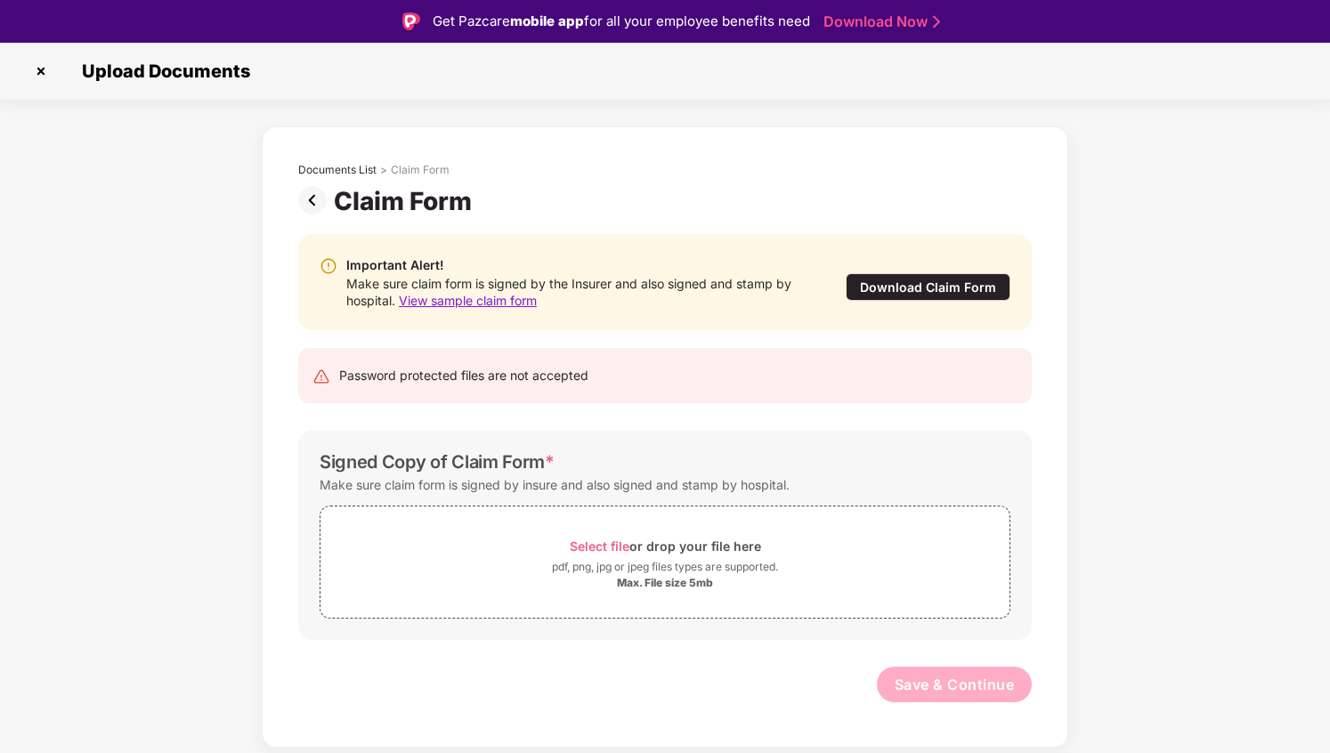
click at [312, 198] on img at bounding box center [316, 200] width 36 height 28
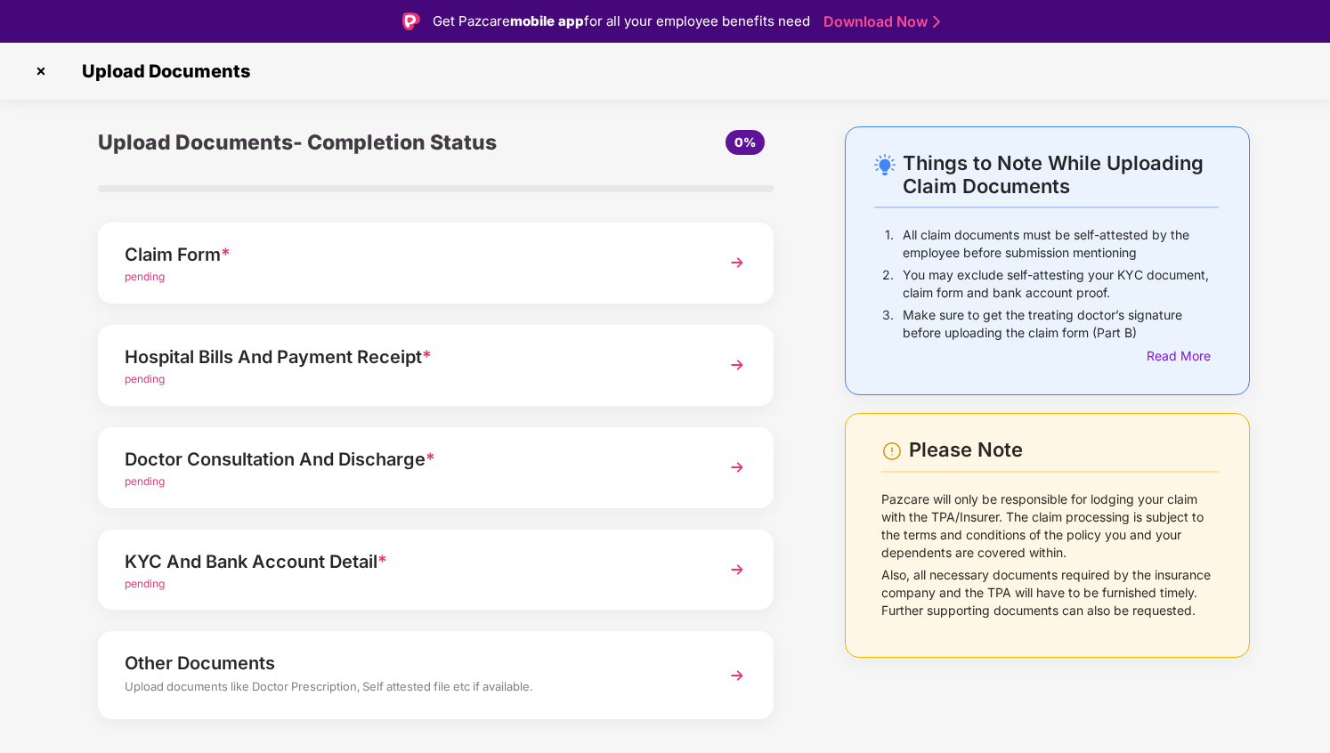
click at [37, 70] on img at bounding box center [41, 71] width 28 height 28
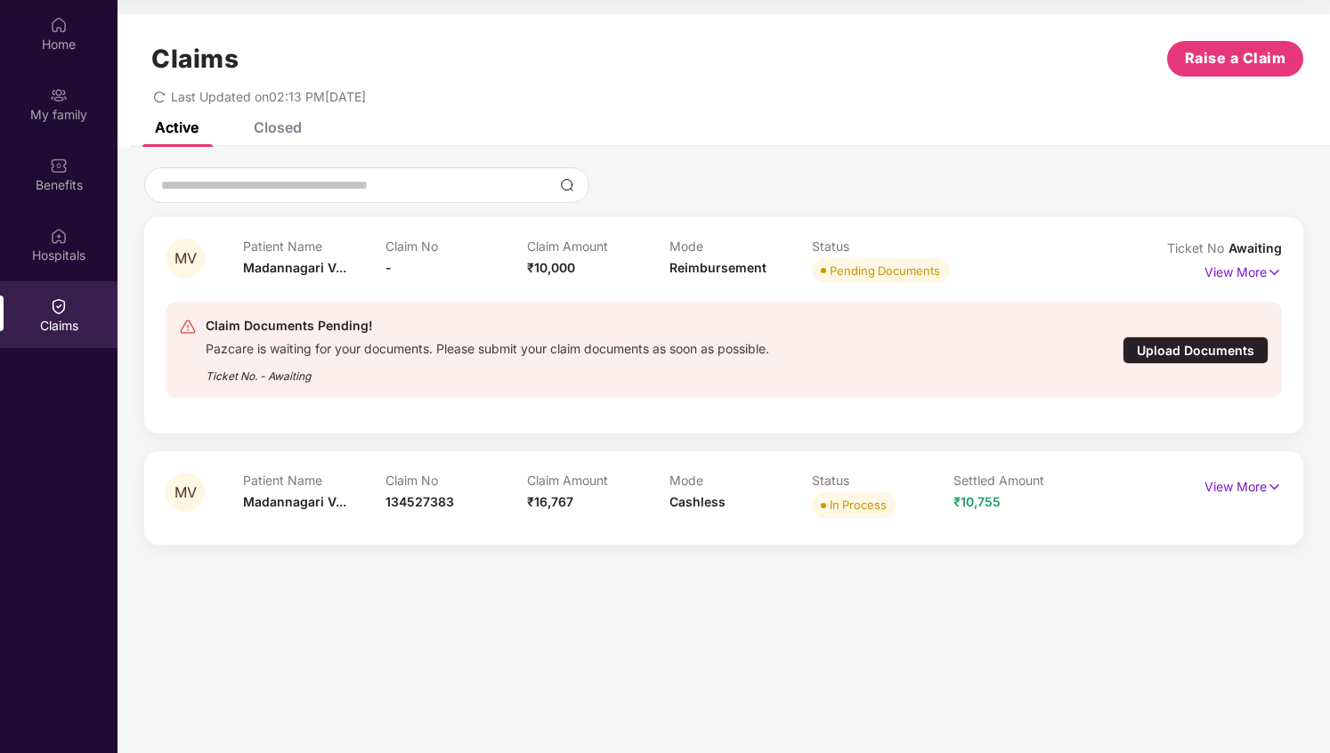
click at [1224, 283] on div "View More" at bounding box center [1243, 272] width 77 height 28
click at [1224, 275] on p "View More" at bounding box center [1243, 270] width 77 height 24
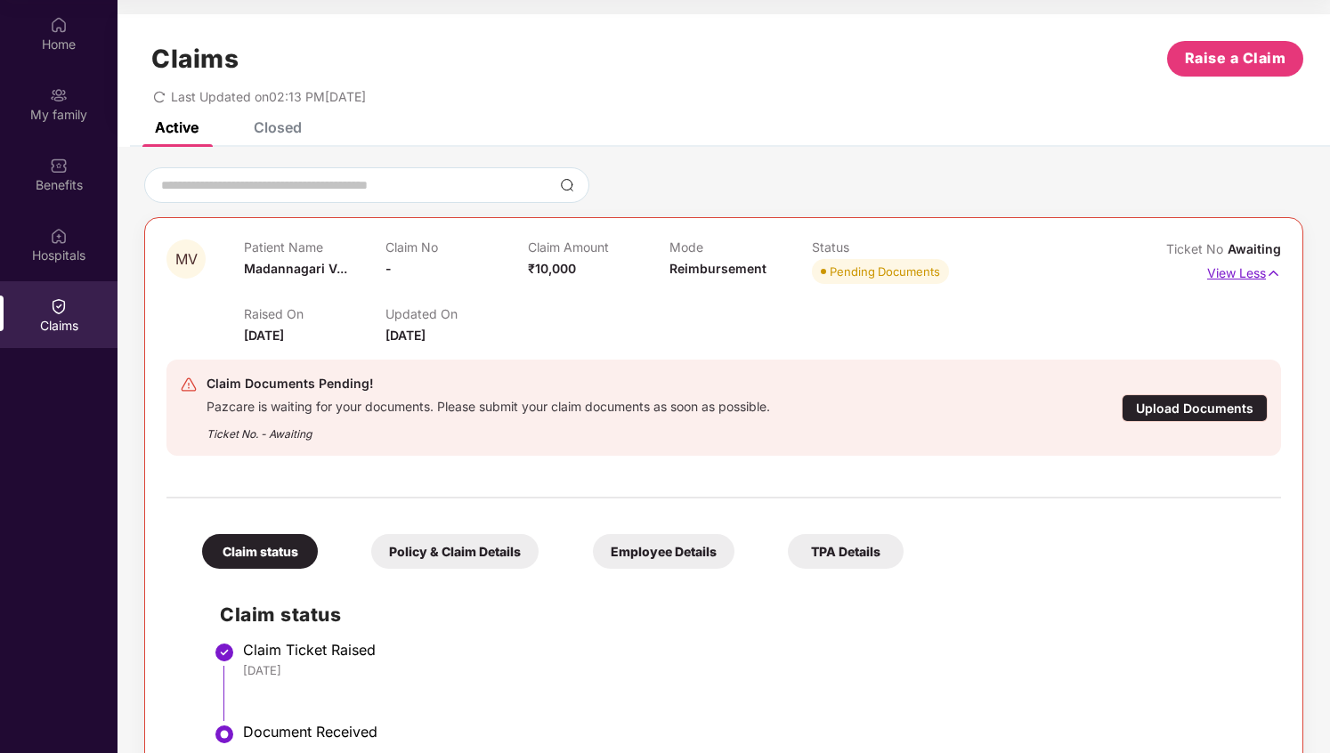
click at [1224, 275] on p "View Less" at bounding box center [1244, 271] width 74 height 24
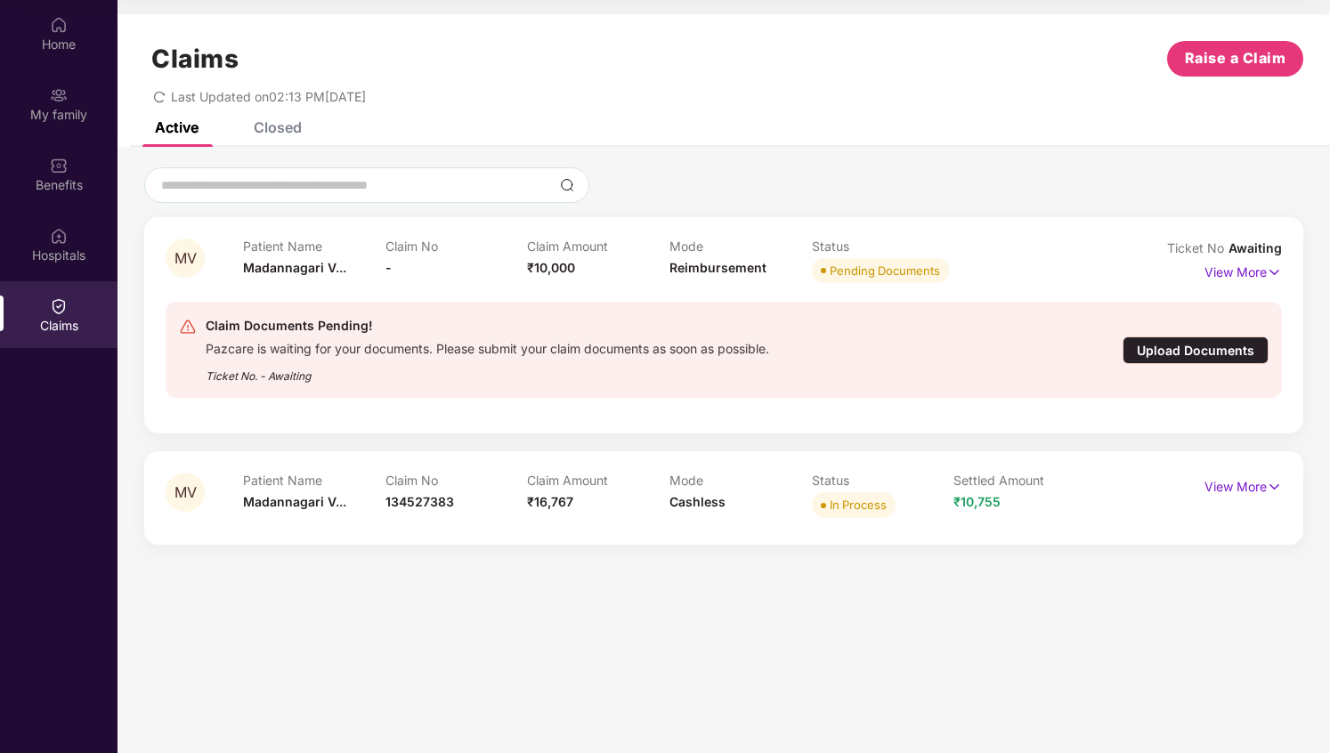
click at [803, 275] on div "Mode Reimbursement" at bounding box center [741, 263] width 142 height 49
click at [825, 272] on span at bounding box center [823, 270] width 5 height 5
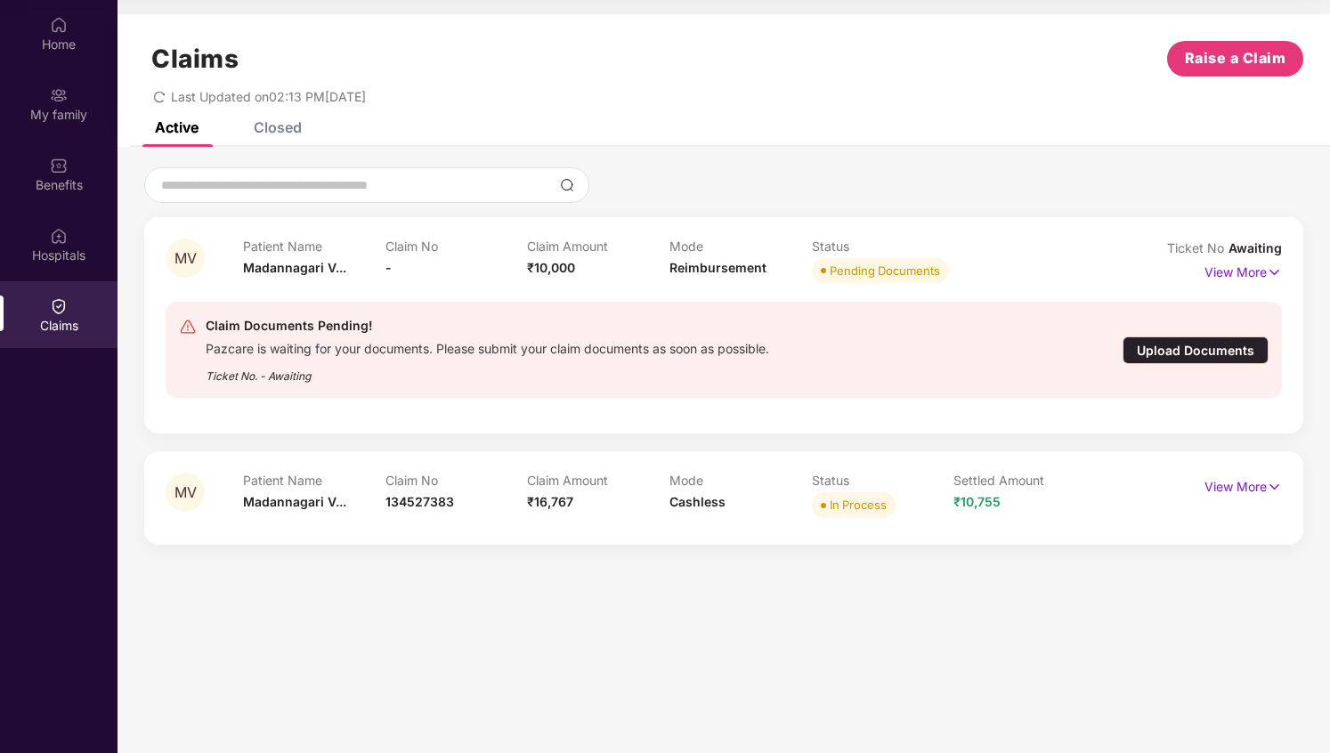
click at [825, 272] on span at bounding box center [823, 270] width 5 height 5
click at [857, 271] on div "Pending Documents" at bounding box center [885, 271] width 110 height 18
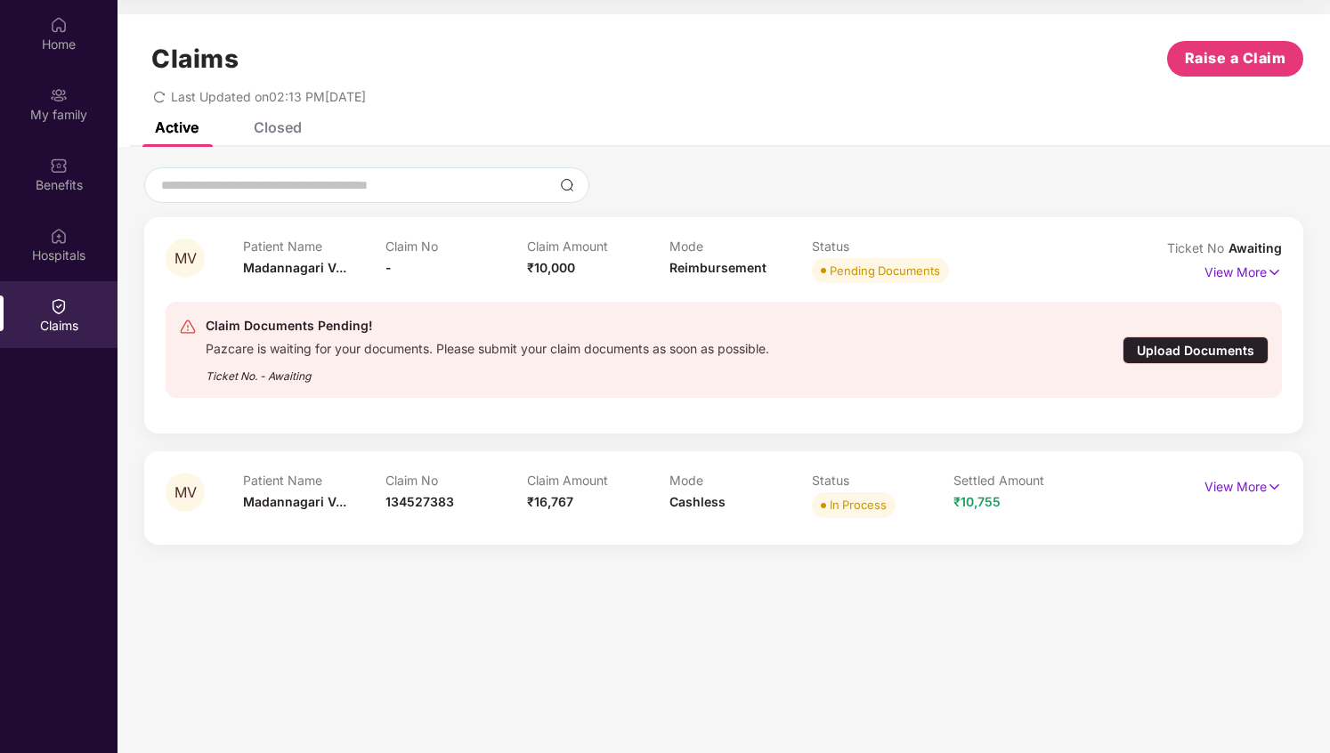
click at [1151, 349] on div "Upload Documents" at bounding box center [1196, 351] width 146 height 28
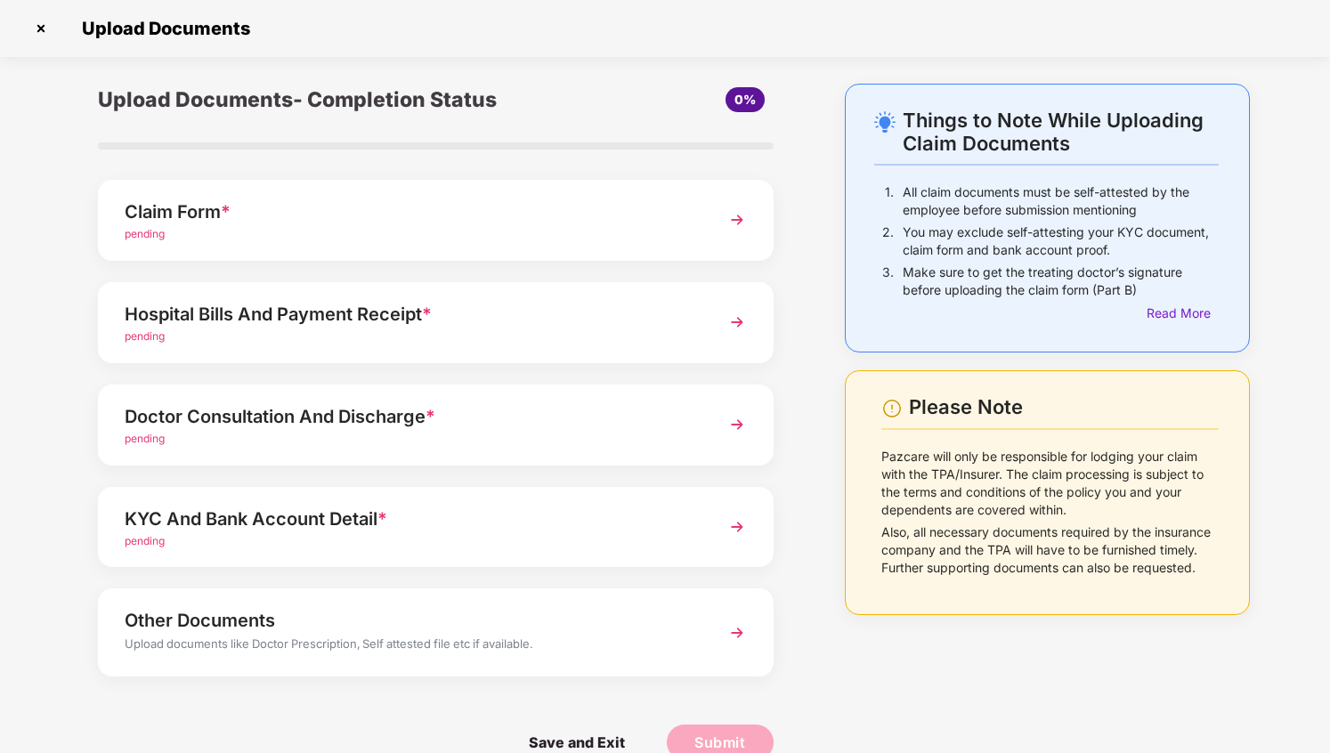
scroll to position [34, 0]
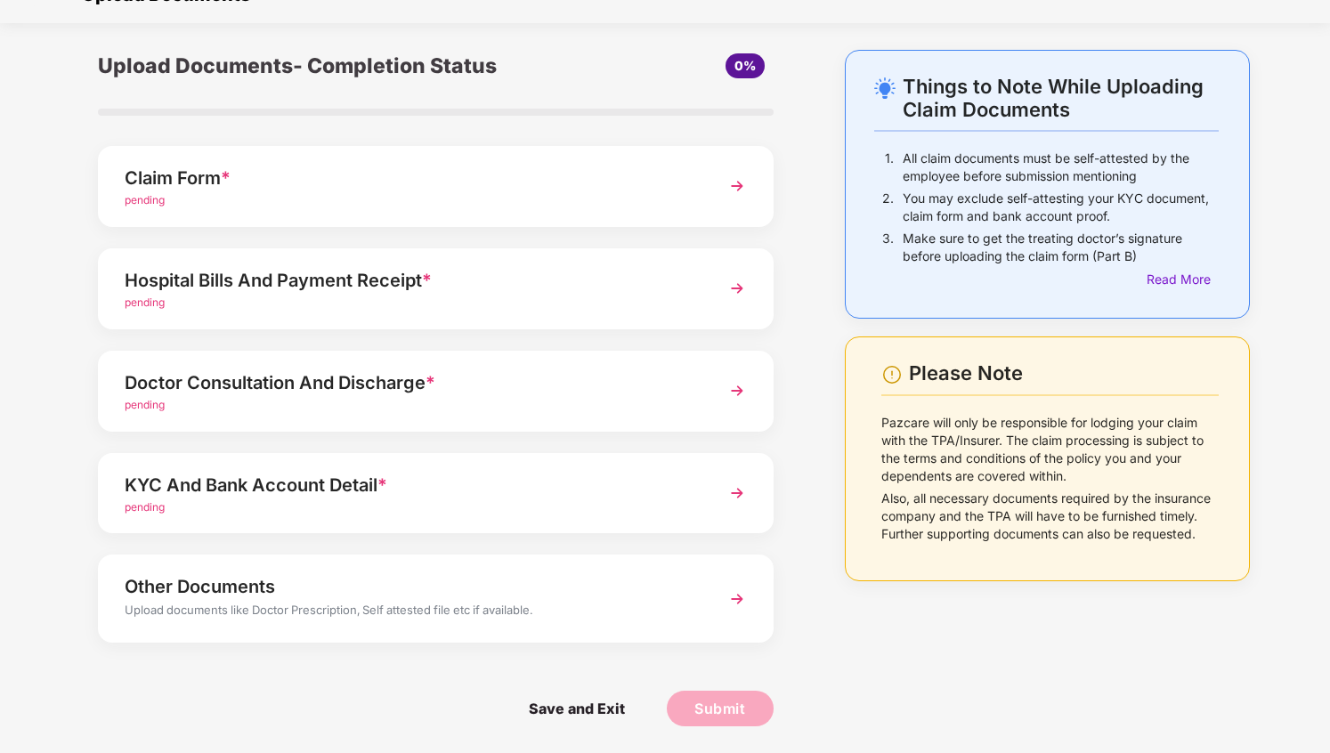
click at [948, 430] on p "Pazcare will only be responsible for lodging your claim with the TPA/Insurer. T…" at bounding box center [1050, 449] width 337 height 71
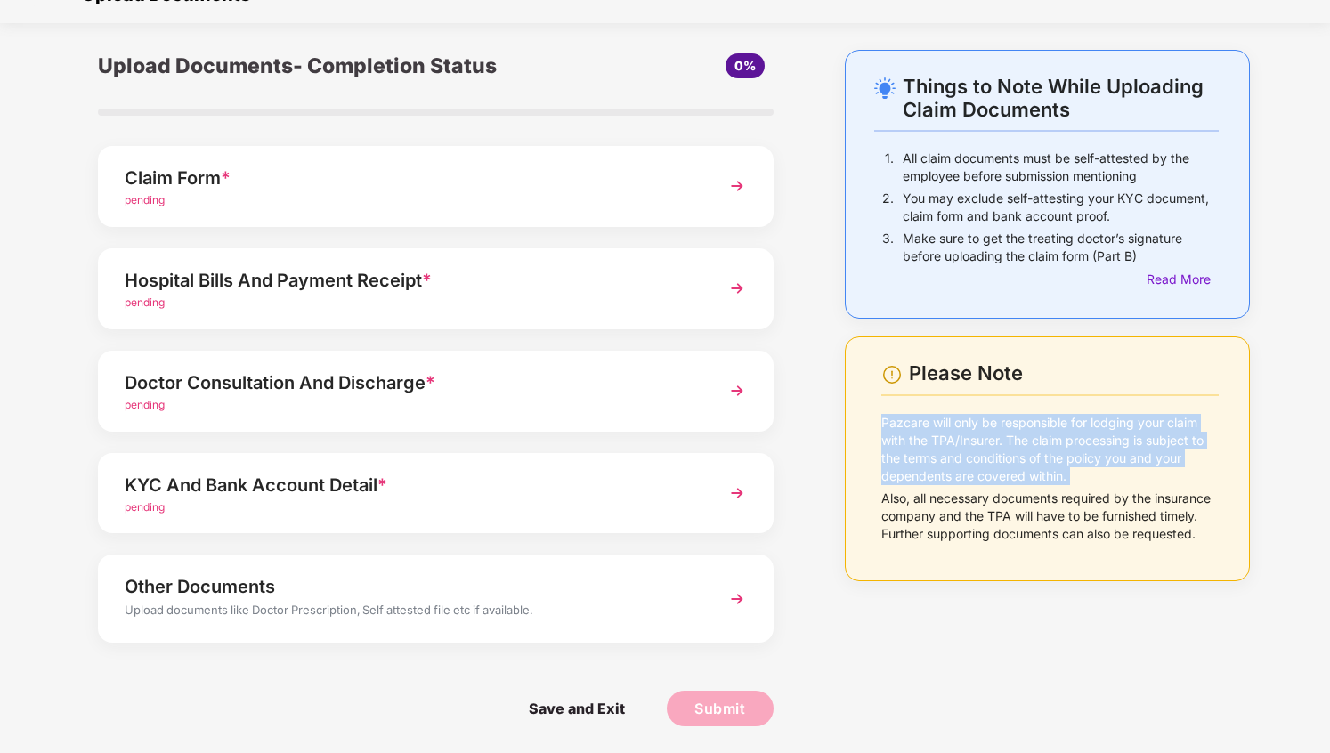
click at [947, 464] on p "Pazcare will only be responsible for lodging your claim with the TPA/Insurer. T…" at bounding box center [1050, 449] width 337 height 71
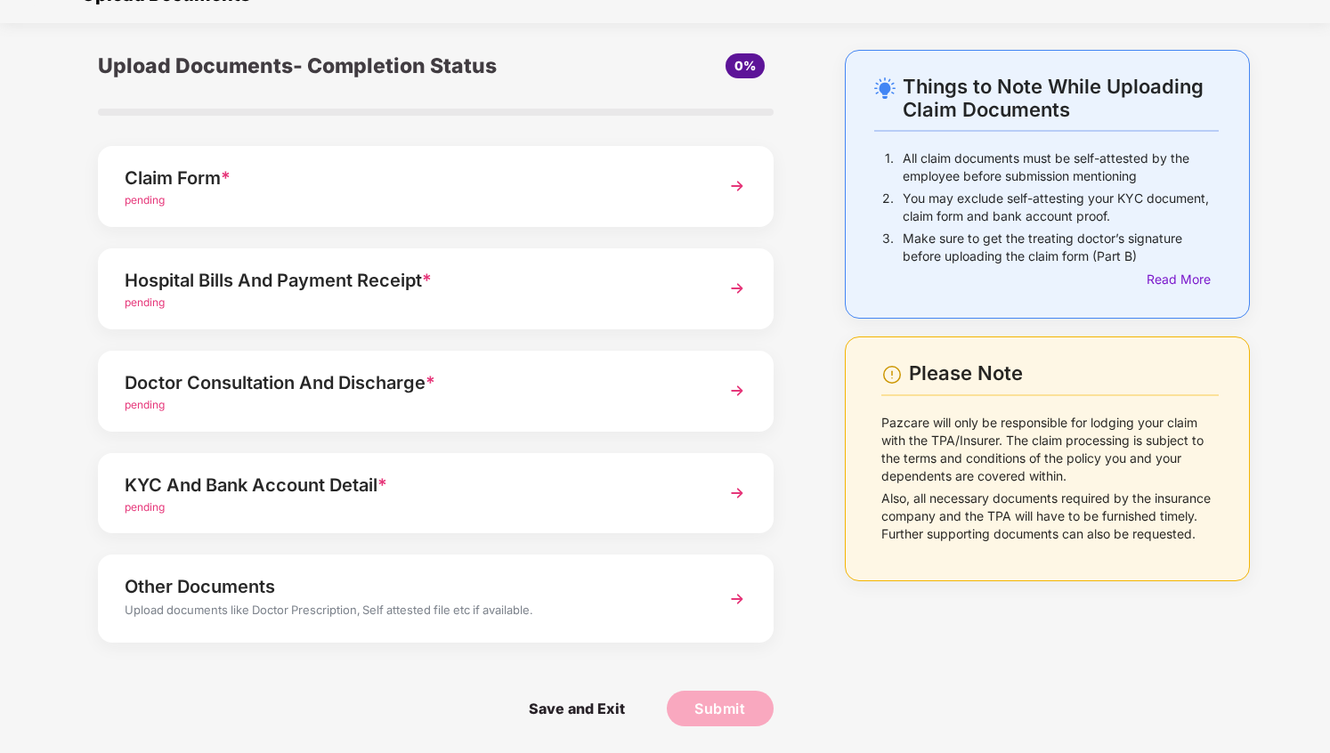
click at [947, 464] on p "Pazcare will only be responsible for lodging your claim with the TPA/Insurer. T…" at bounding box center [1050, 449] width 337 height 71
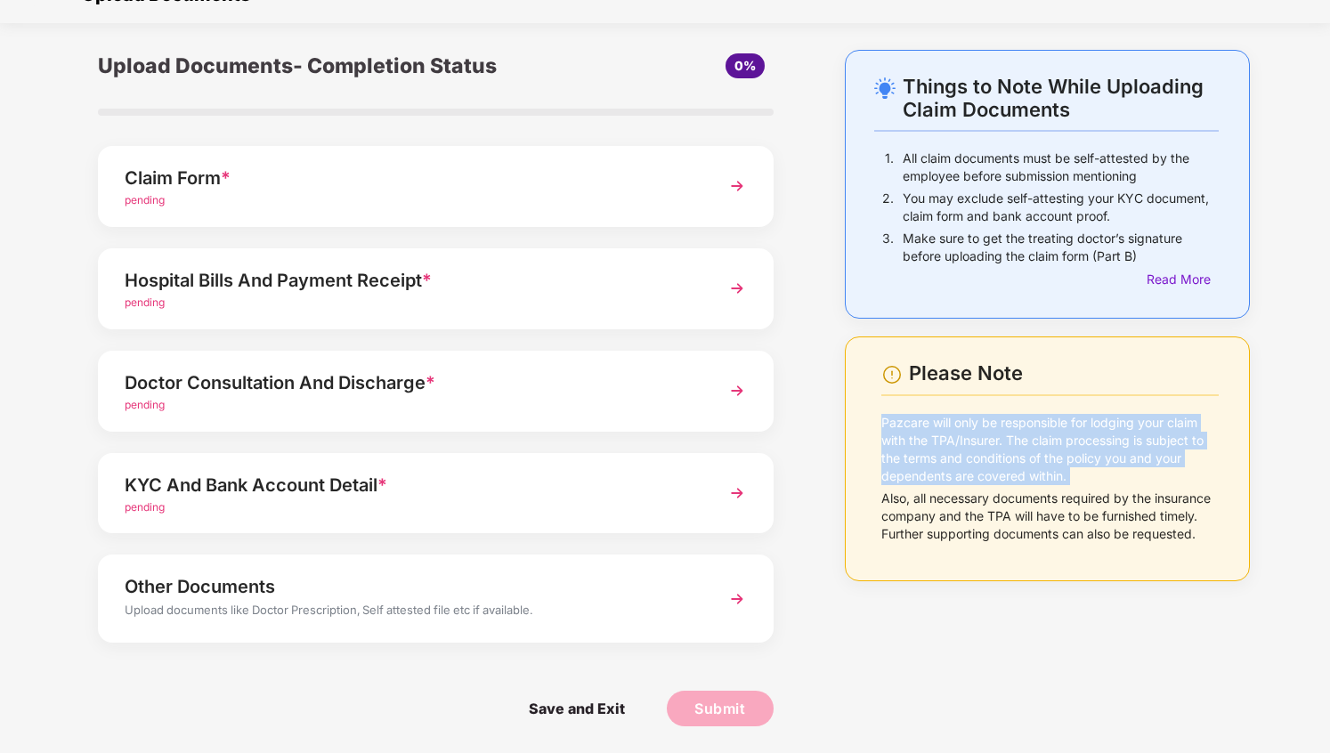
click at [947, 464] on p "Pazcare will only be responsible for lodging your claim with the TPA/Insurer. T…" at bounding box center [1050, 449] width 337 height 71
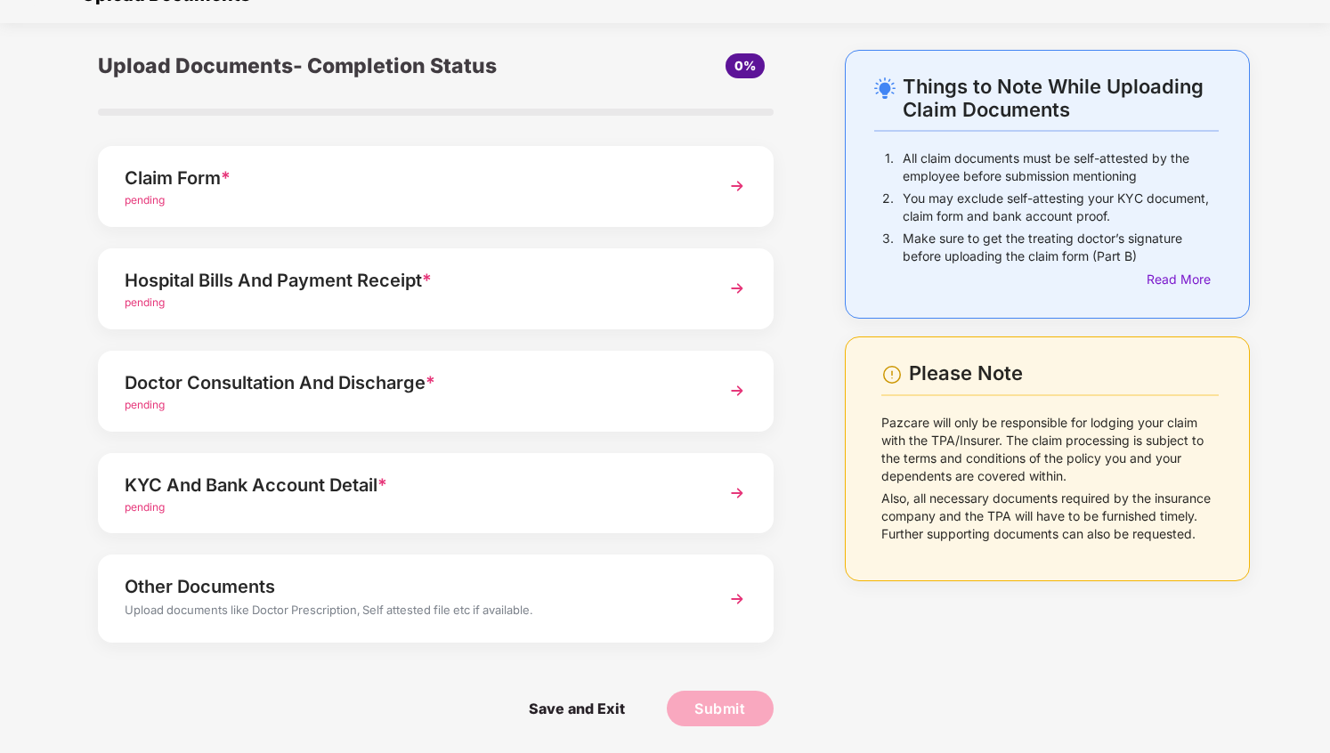
click at [947, 464] on p "Pazcare will only be responsible for lodging your claim with the TPA/Insurer. T…" at bounding box center [1050, 449] width 337 height 71
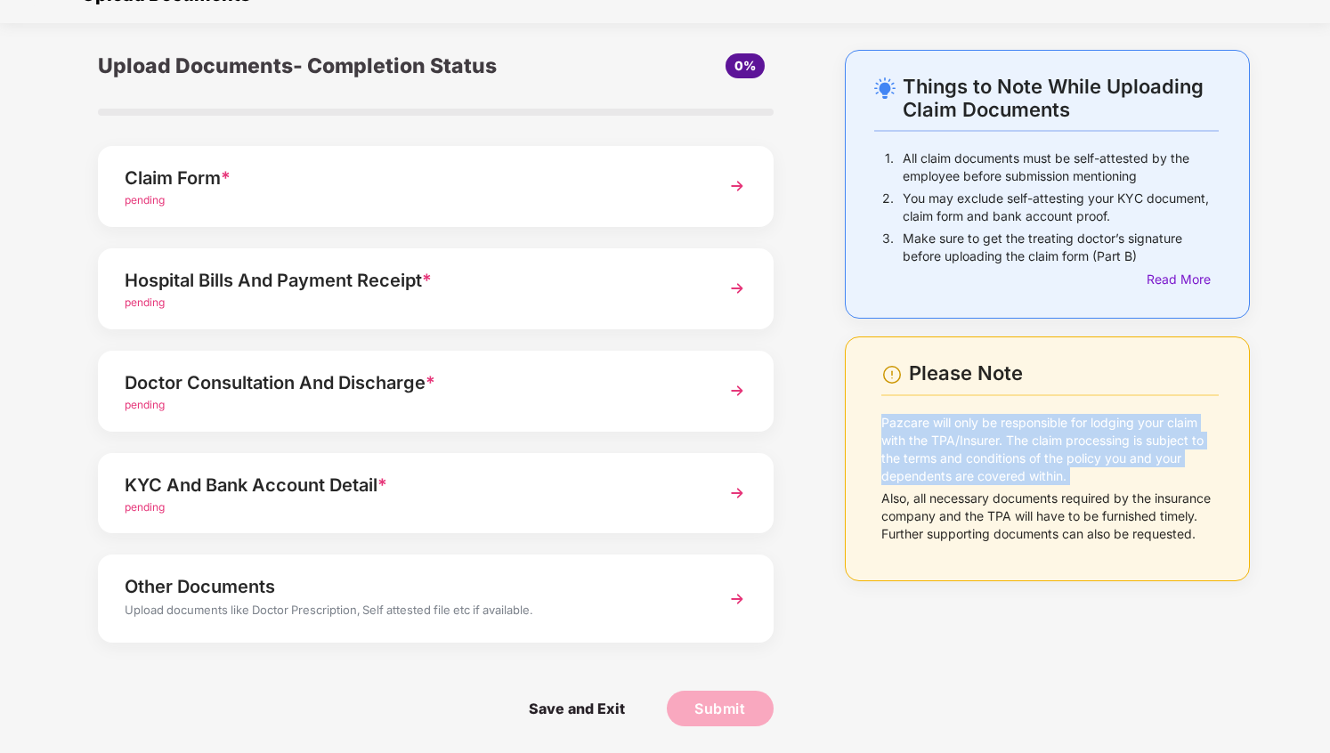
click at [947, 464] on p "Pazcare will only be responsible for lodging your claim with the TPA/Insurer. T…" at bounding box center [1050, 449] width 337 height 71
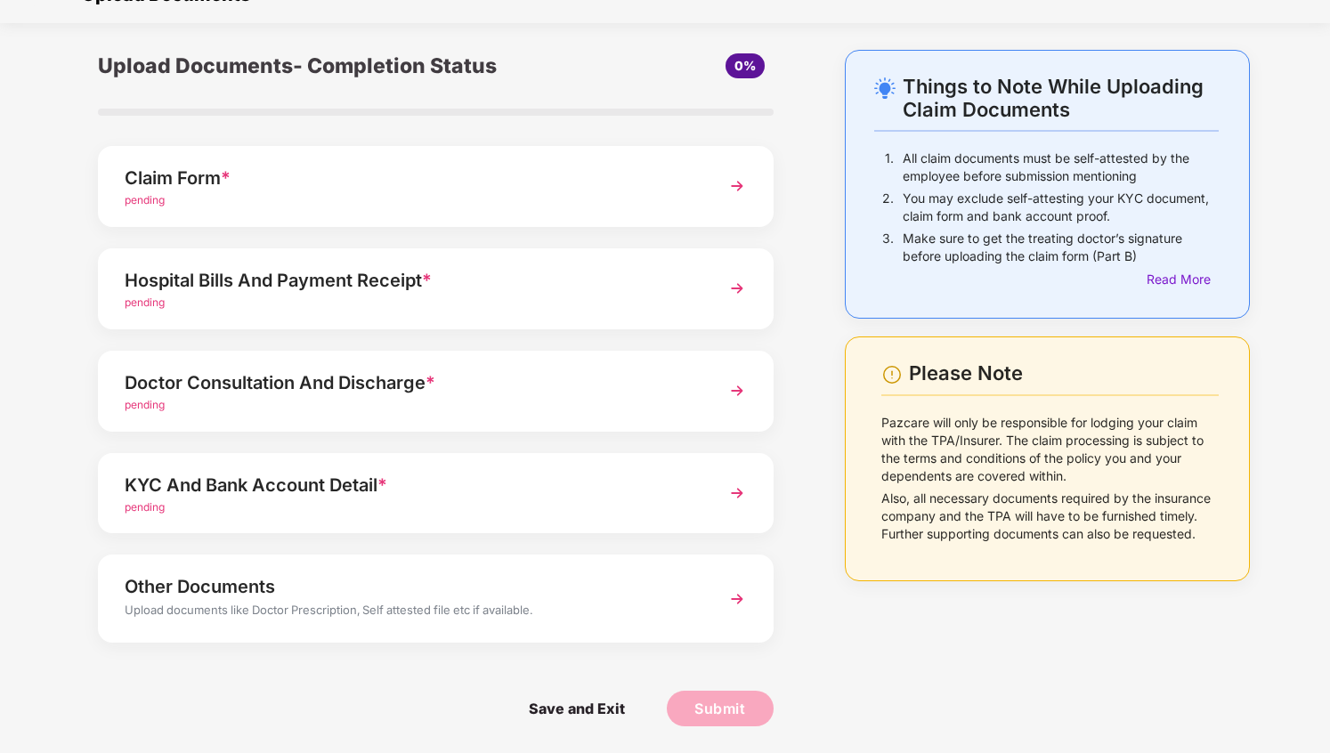
click at [954, 511] on p "Also, all necessary documents required by the insurance company and the TPA wil…" at bounding box center [1050, 516] width 337 height 53
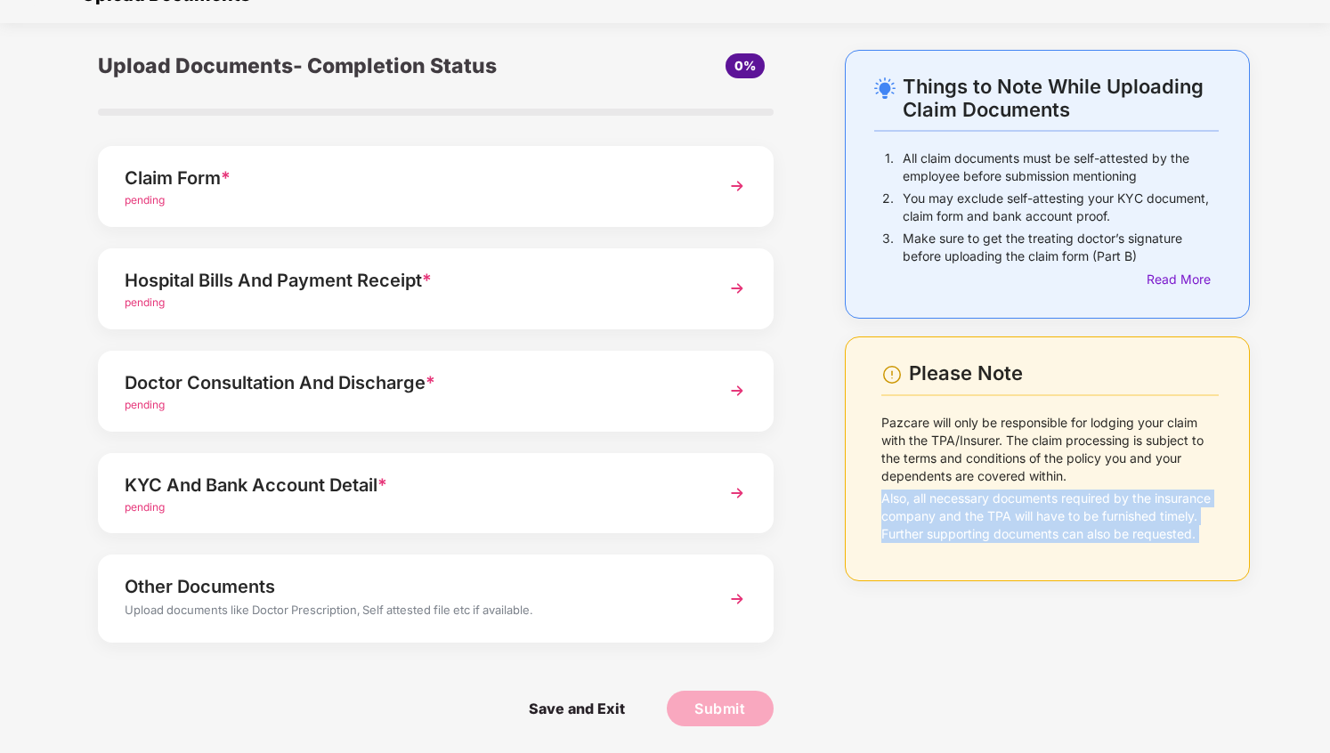
click at [949, 532] on p "Also, all necessary documents required by the insurance company and the TPA wil…" at bounding box center [1050, 516] width 337 height 53
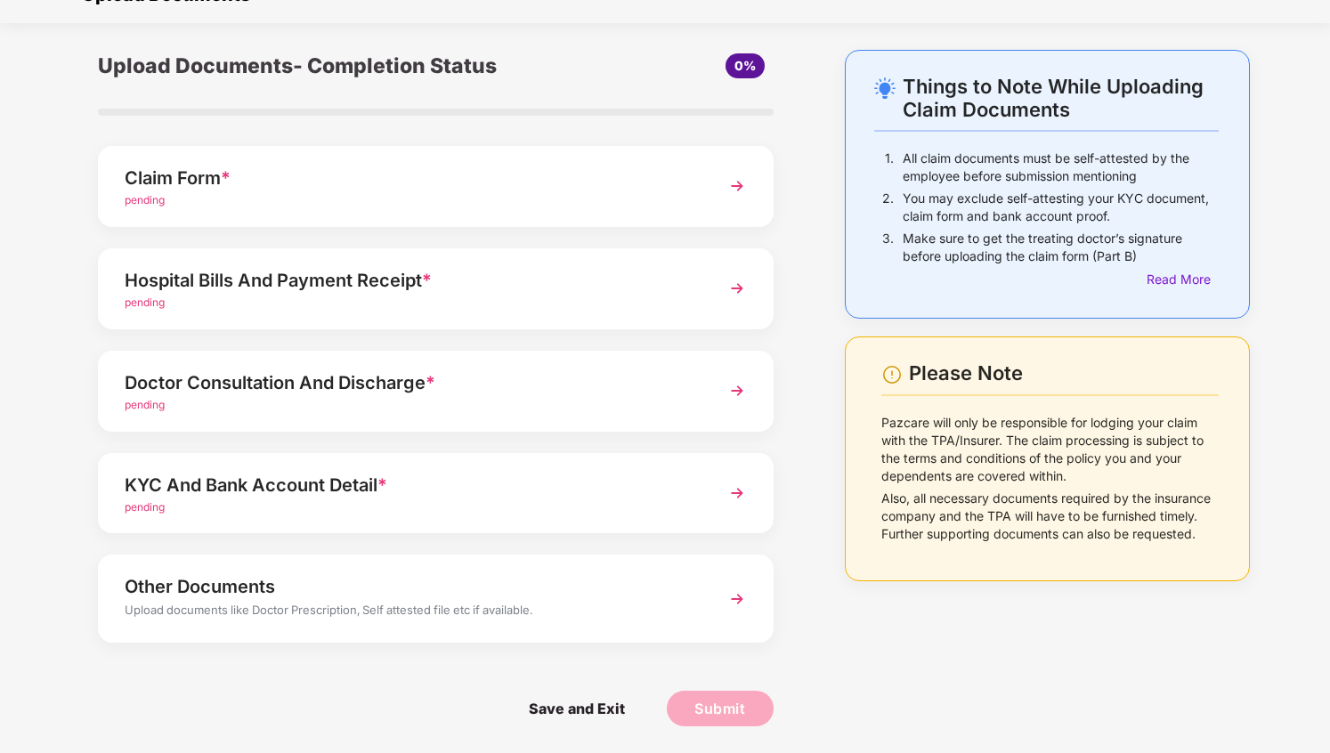
click at [987, 537] on p "Also, all necessary documents required by the insurance company and the TPA wil…" at bounding box center [1050, 516] width 337 height 53
click at [735, 193] on img at bounding box center [737, 186] width 32 height 32
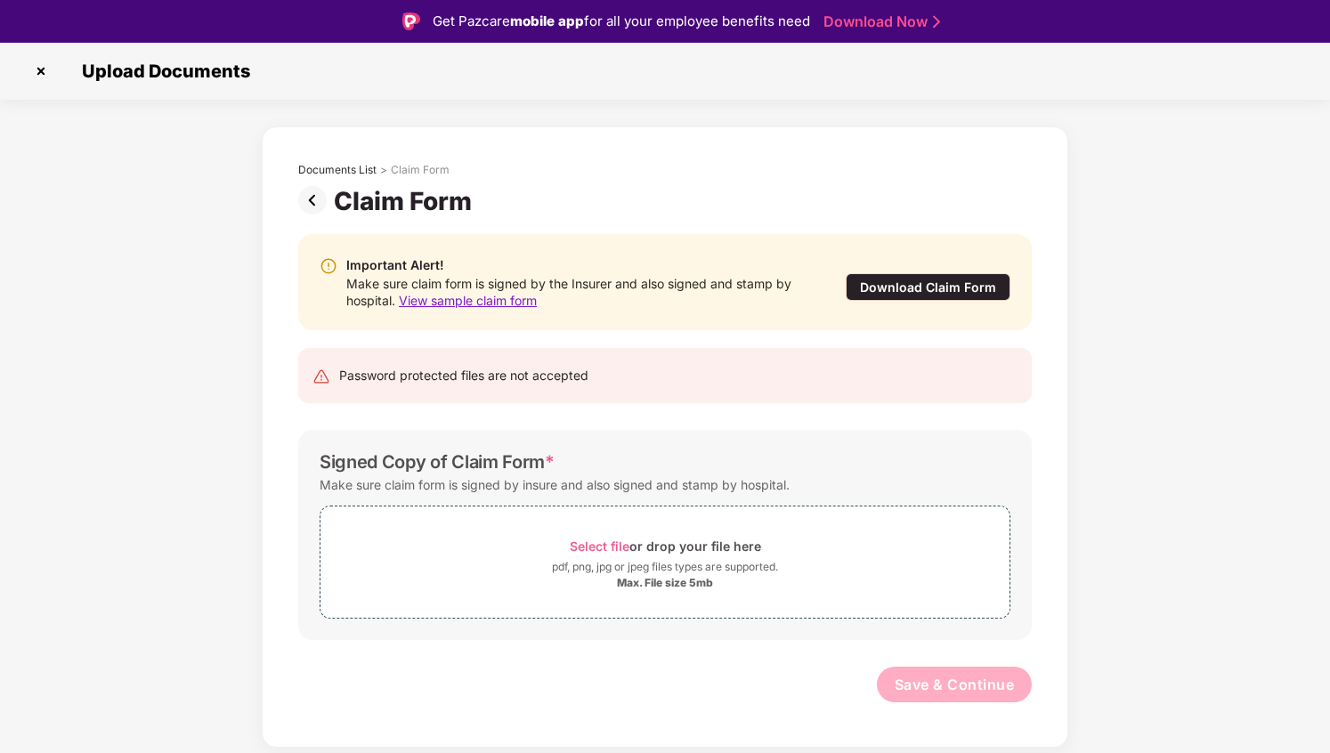
scroll to position [0, 0]
click at [570, 287] on div "Make sure claim form is signed by the Insurer and also signed and stamp by hosp…" at bounding box center [577, 292] width 463 height 34
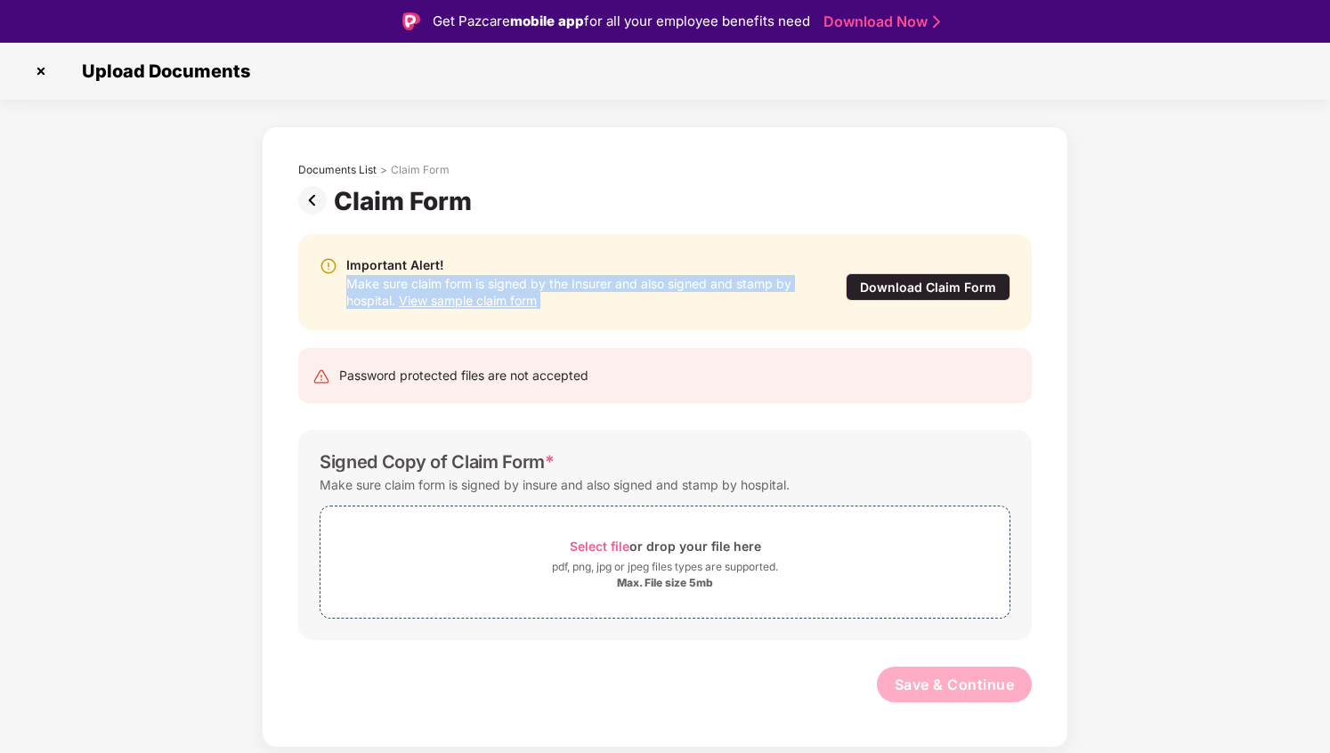
click at [593, 285] on div "Make sure claim form is signed by the Insurer and also signed and stamp by hosp…" at bounding box center [577, 292] width 463 height 34
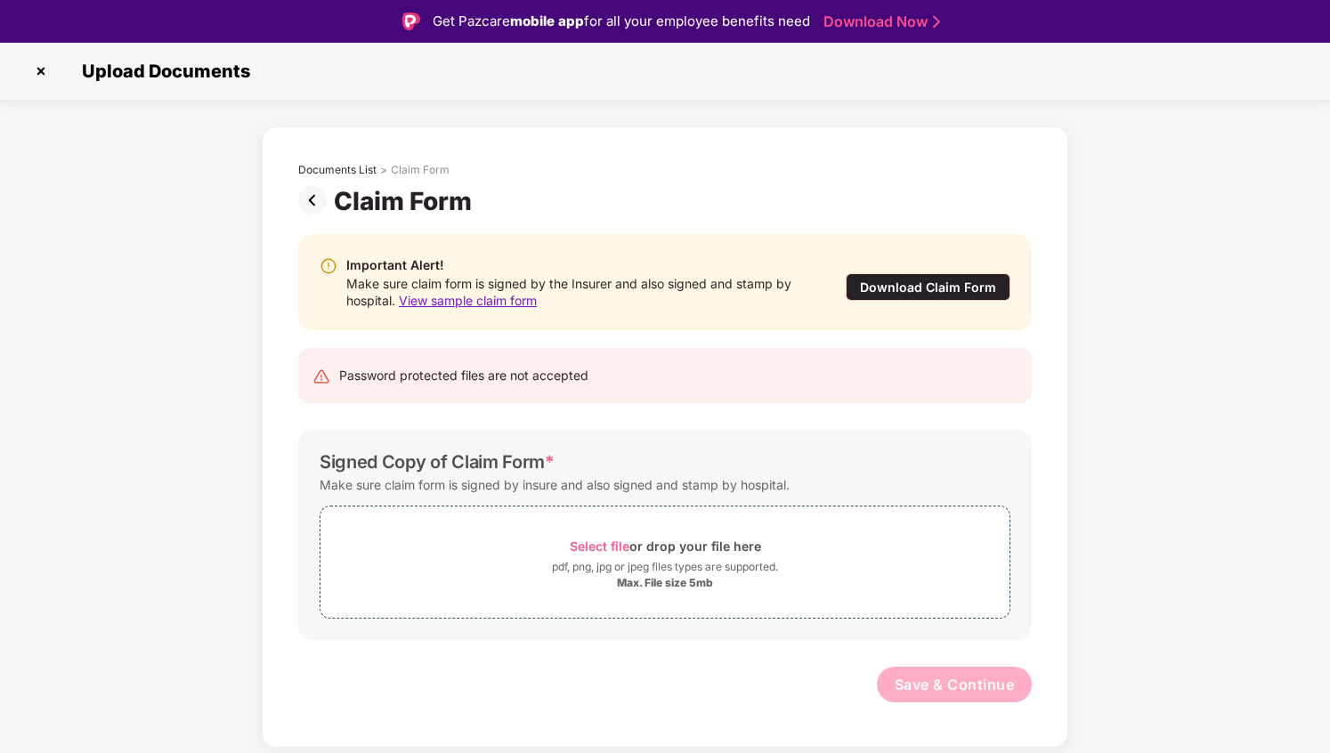
click at [514, 383] on div "Password protected files are not accepted" at bounding box center [463, 376] width 249 height 20
click at [563, 387] on div "Password protected files are not accepted" at bounding box center [665, 375] width 734 height 55
click at [580, 487] on div "Make sure claim form is signed by insure and also signed and stamp by hospital." at bounding box center [555, 485] width 470 height 24
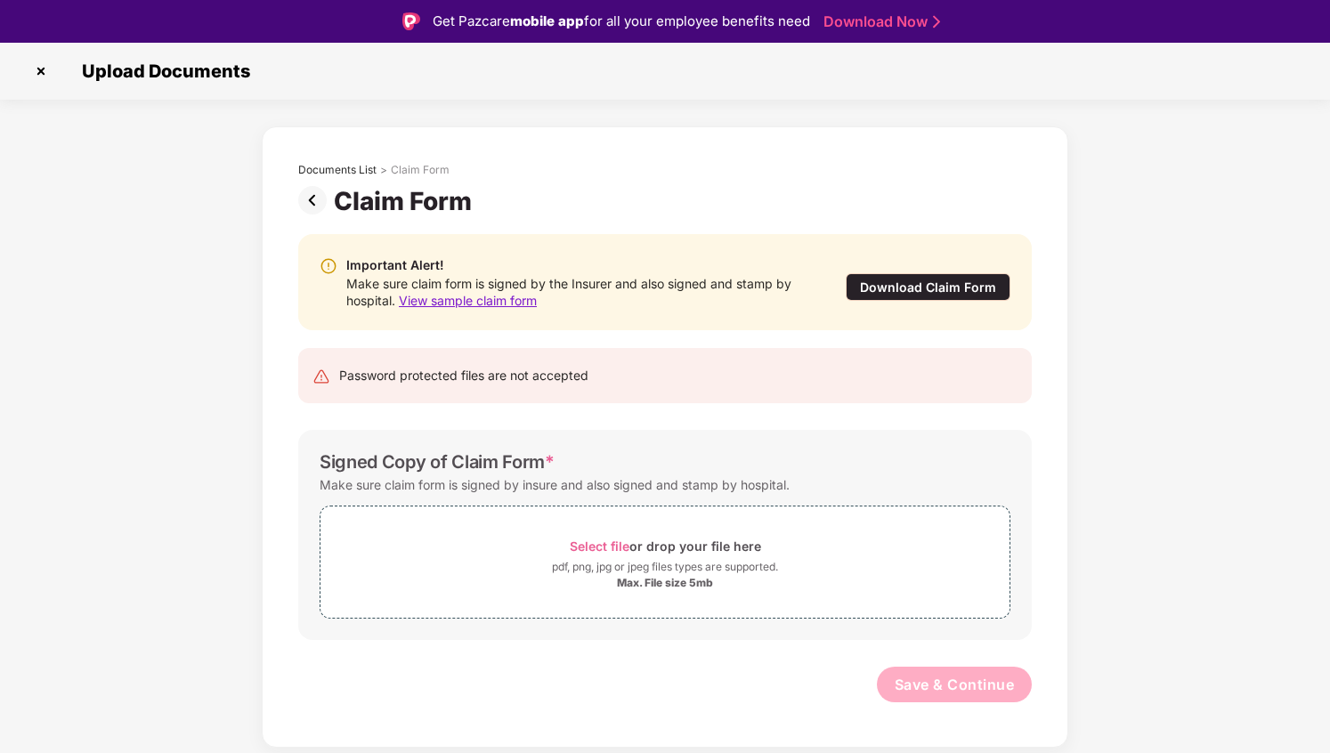
click at [580, 487] on div "Make sure claim form is signed by insure and also signed and stamp by hospital." at bounding box center [555, 485] width 470 height 24
click at [610, 490] on div "Make sure claim form is signed by insure and also signed and stamp by hospital." at bounding box center [555, 485] width 470 height 24
click at [650, 486] on div "Make sure claim form is signed by insure and also signed and stamp by hospital." at bounding box center [555, 485] width 470 height 24
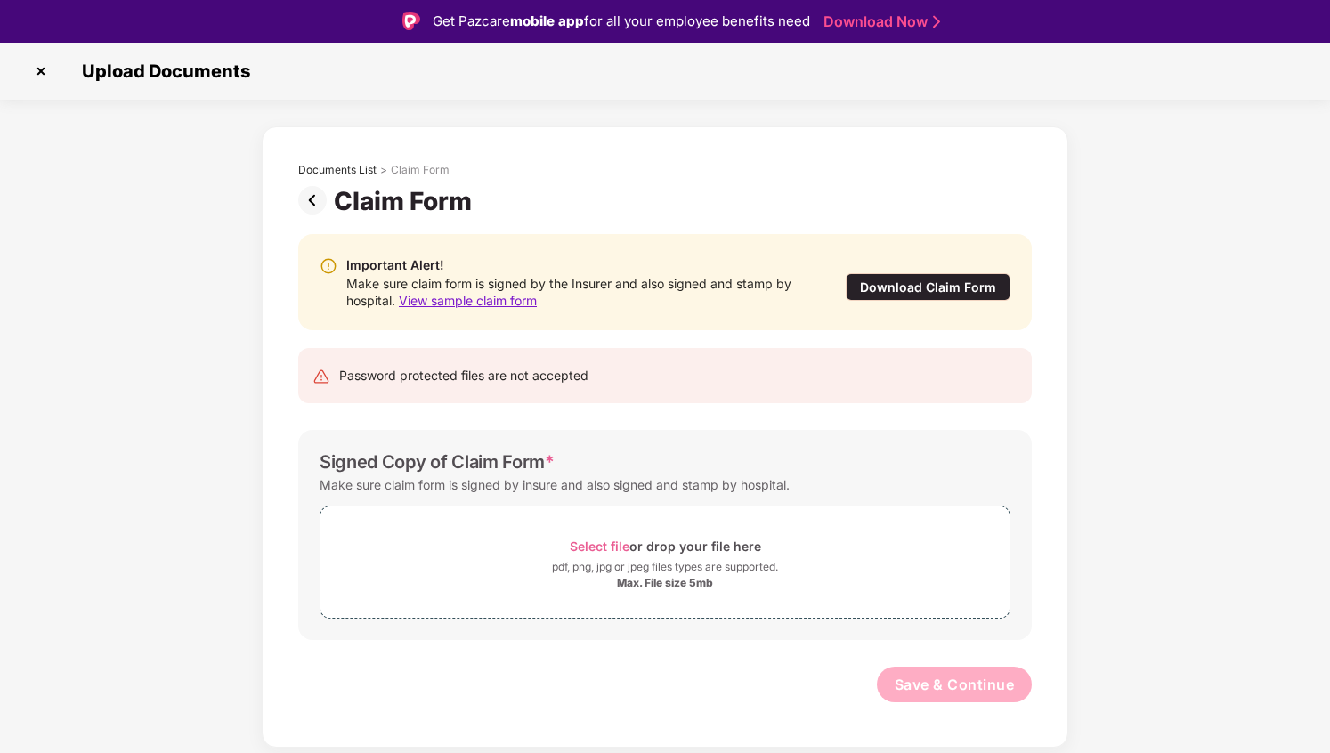
click at [650, 486] on div "Make sure claim form is signed by insure and also signed and stamp by hospital." at bounding box center [555, 485] width 470 height 24
click at [700, 482] on div "Make sure claim form is signed by insure and also signed and stamp by hospital." at bounding box center [555, 485] width 470 height 24
click at [746, 484] on div "Make sure claim form is signed by insure and also signed and stamp by hospital." at bounding box center [555, 485] width 470 height 24
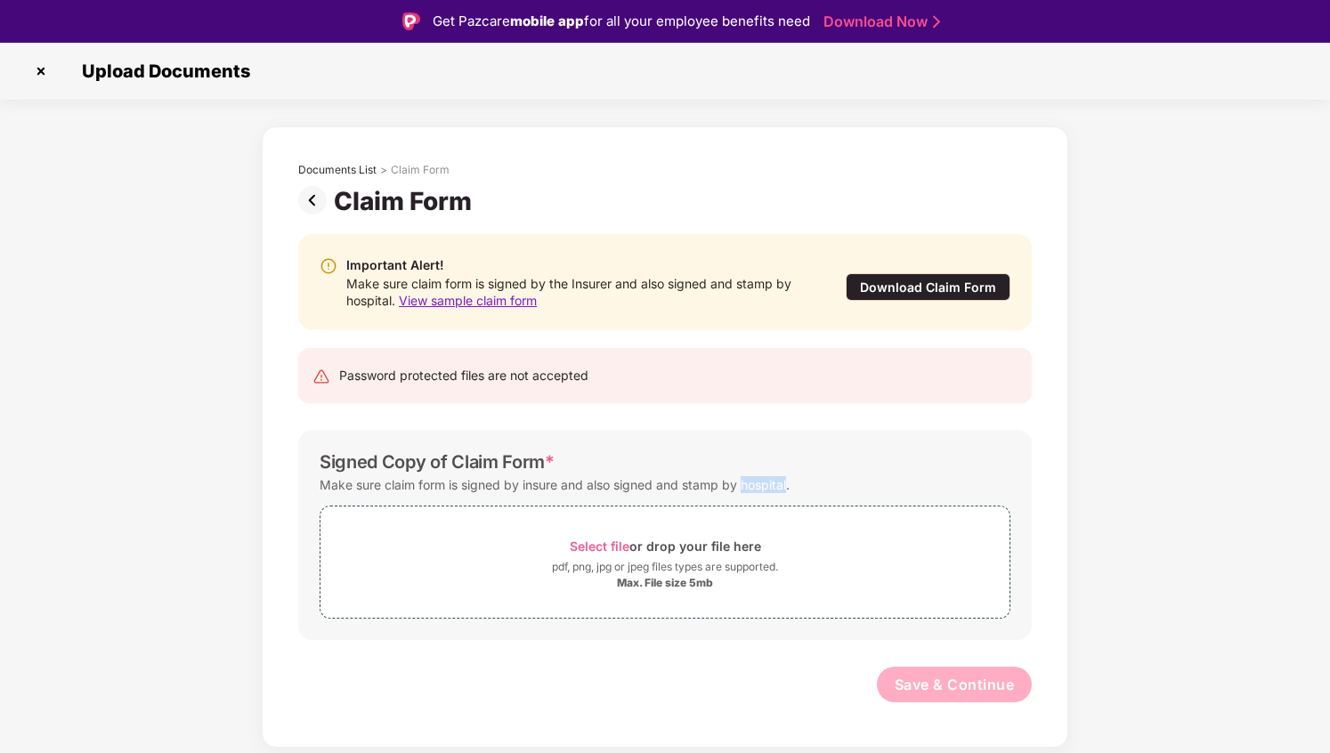
click at [772, 484] on div "Make sure claim form is signed by insure and also signed and stamp by hospital." at bounding box center [555, 485] width 470 height 24
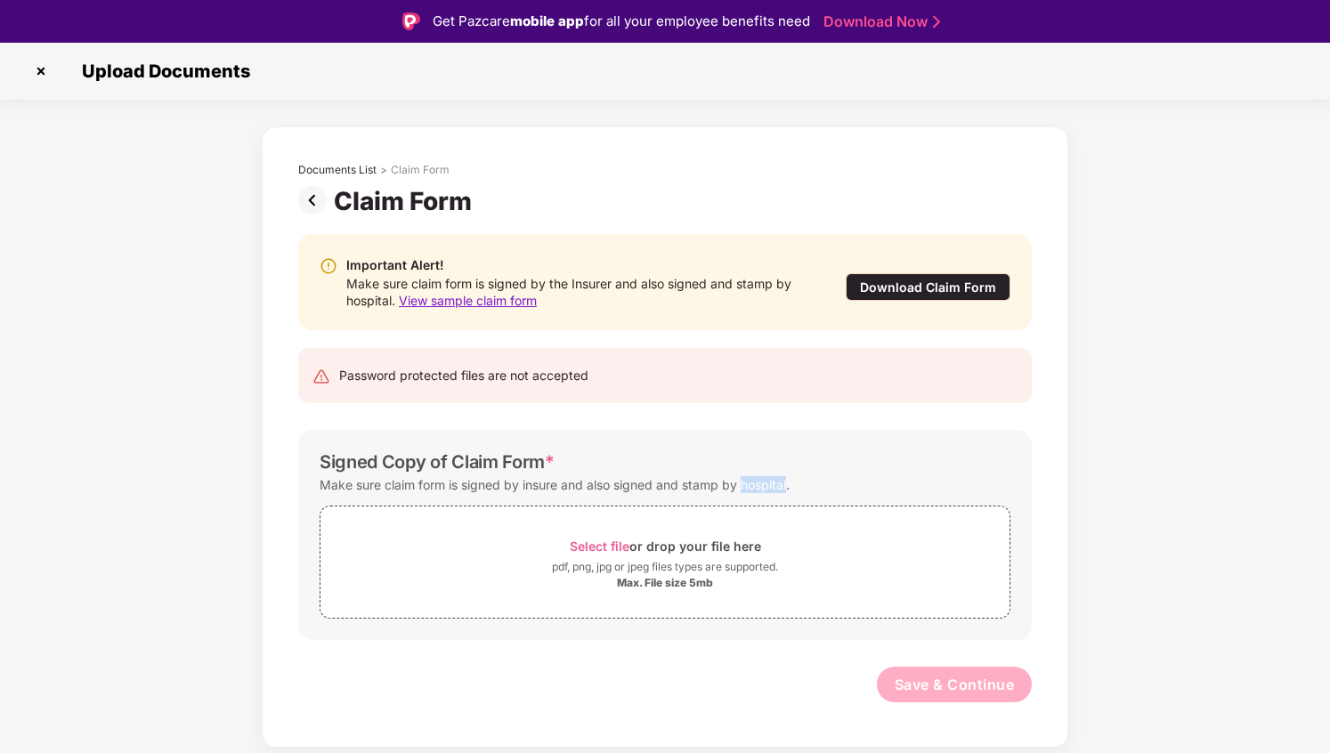
click at [772, 484] on div "Make sure claim form is signed by insure and also signed and stamp by hospital." at bounding box center [555, 485] width 470 height 24
click at [870, 419] on div "Important Alert! Make sure claim form is signed by the Insurer and also signed …" at bounding box center [665, 477] width 787 height 522
click at [937, 291] on div "Download Claim Form" at bounding box center [928, 287] width 165 height 28
click at [37, 71] on img at bounding box center [41, 71] width 28 height 28
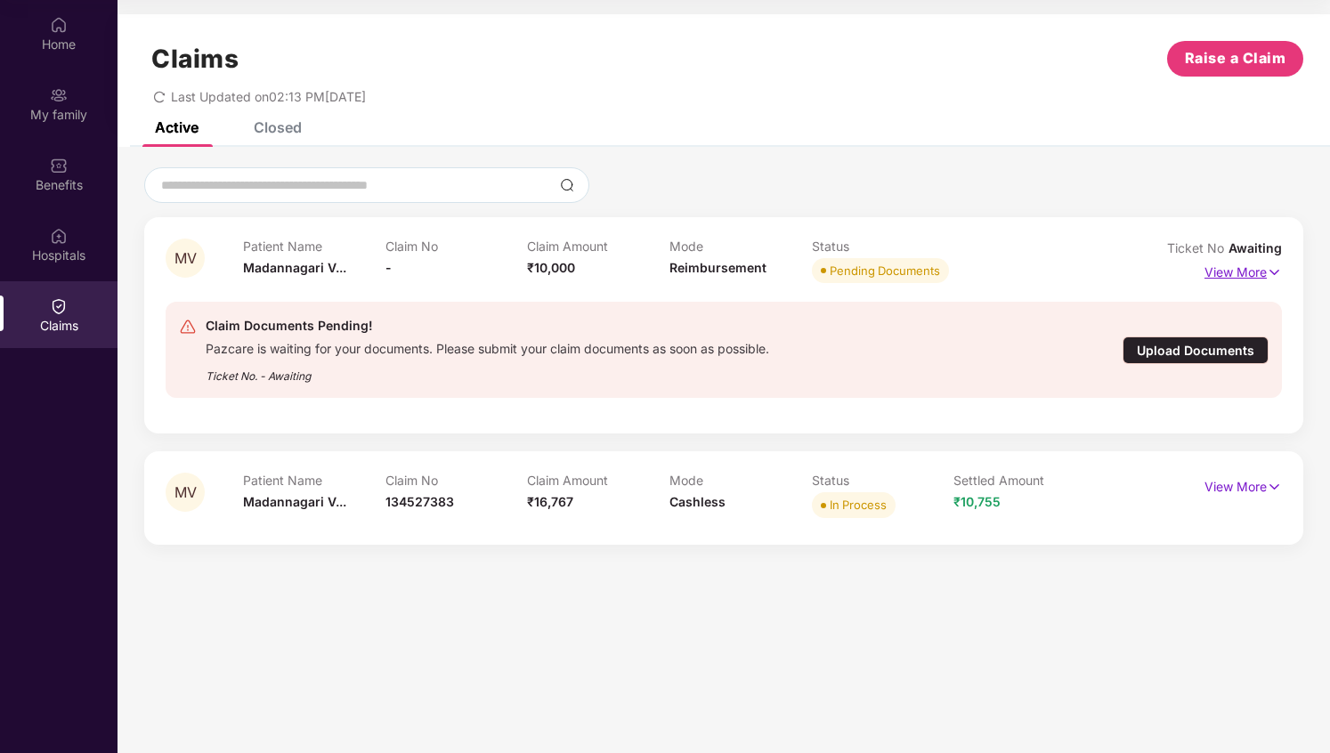
click at [1236, 268] on p "View More" at bounding box center [1243, 270] width 77 height 24
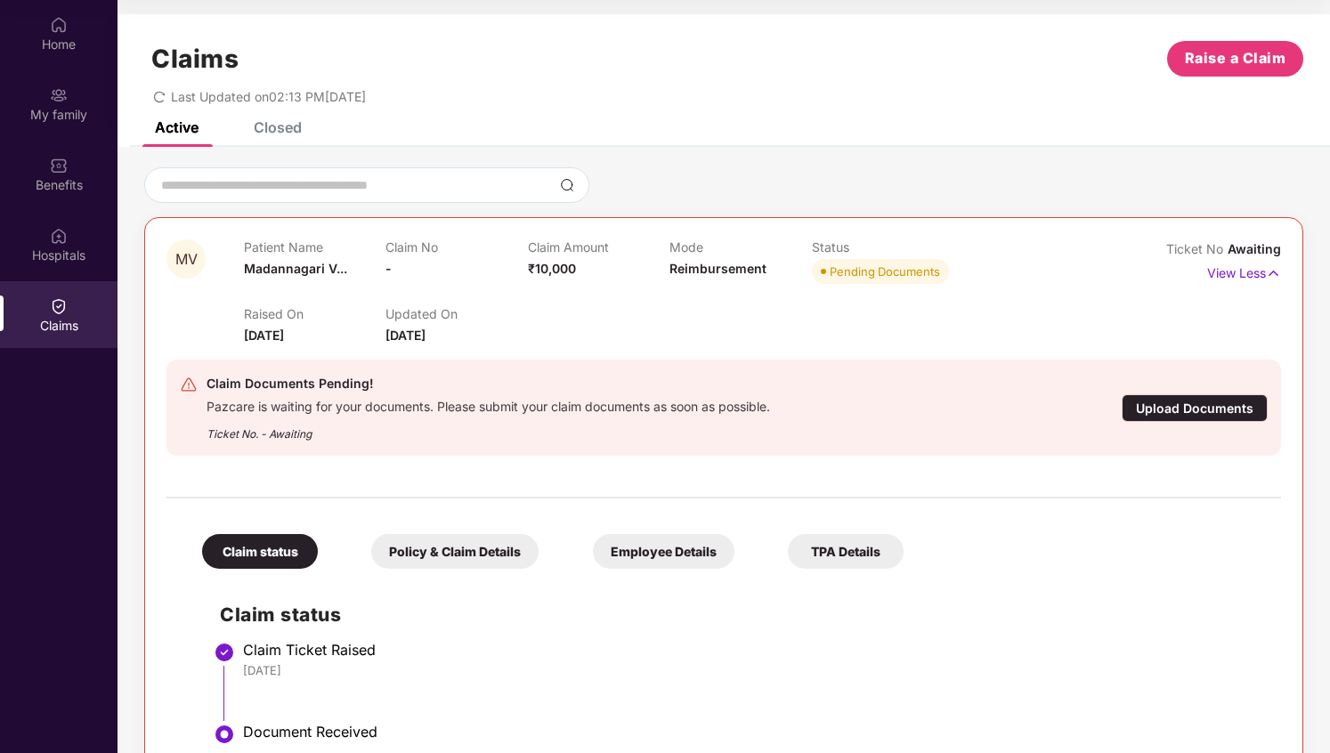
click at [471, 548] on div "Policy & Claim Details" at bounding box center [454, 551] width 167 height 35
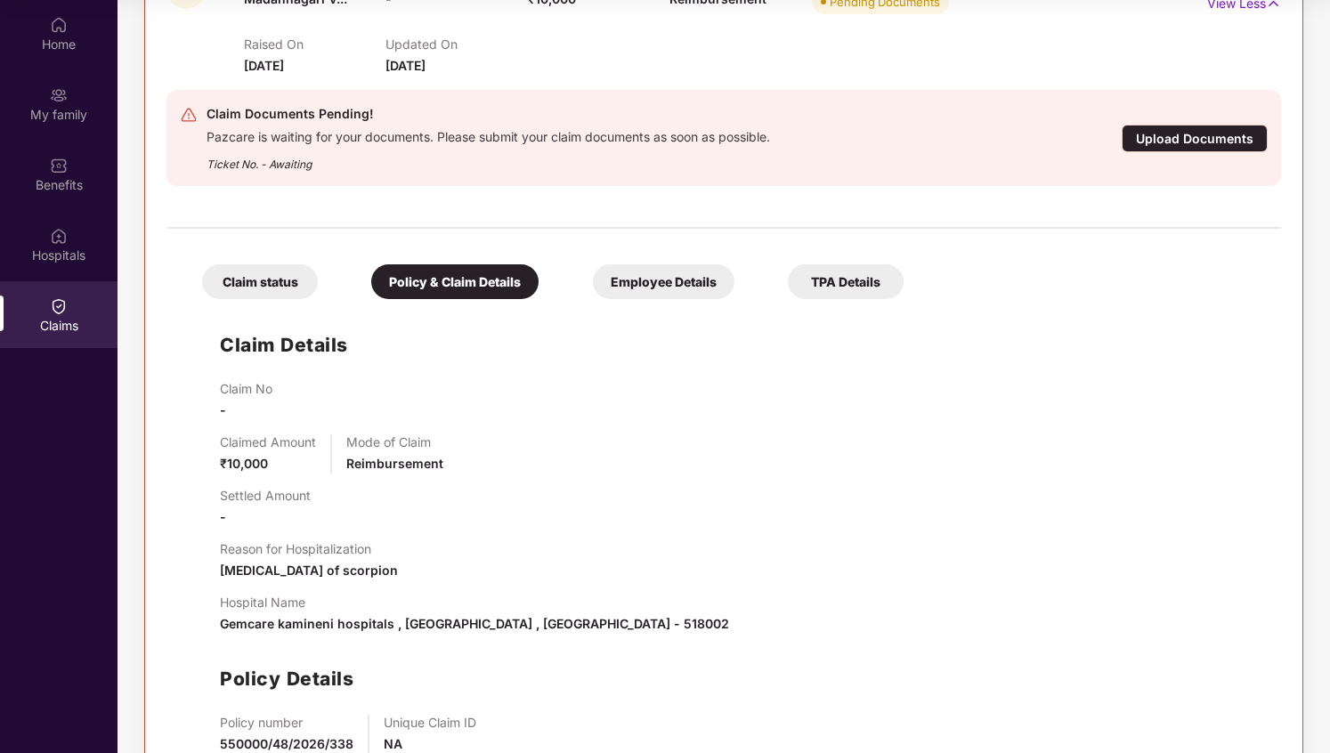
scroll to position [490, 0]
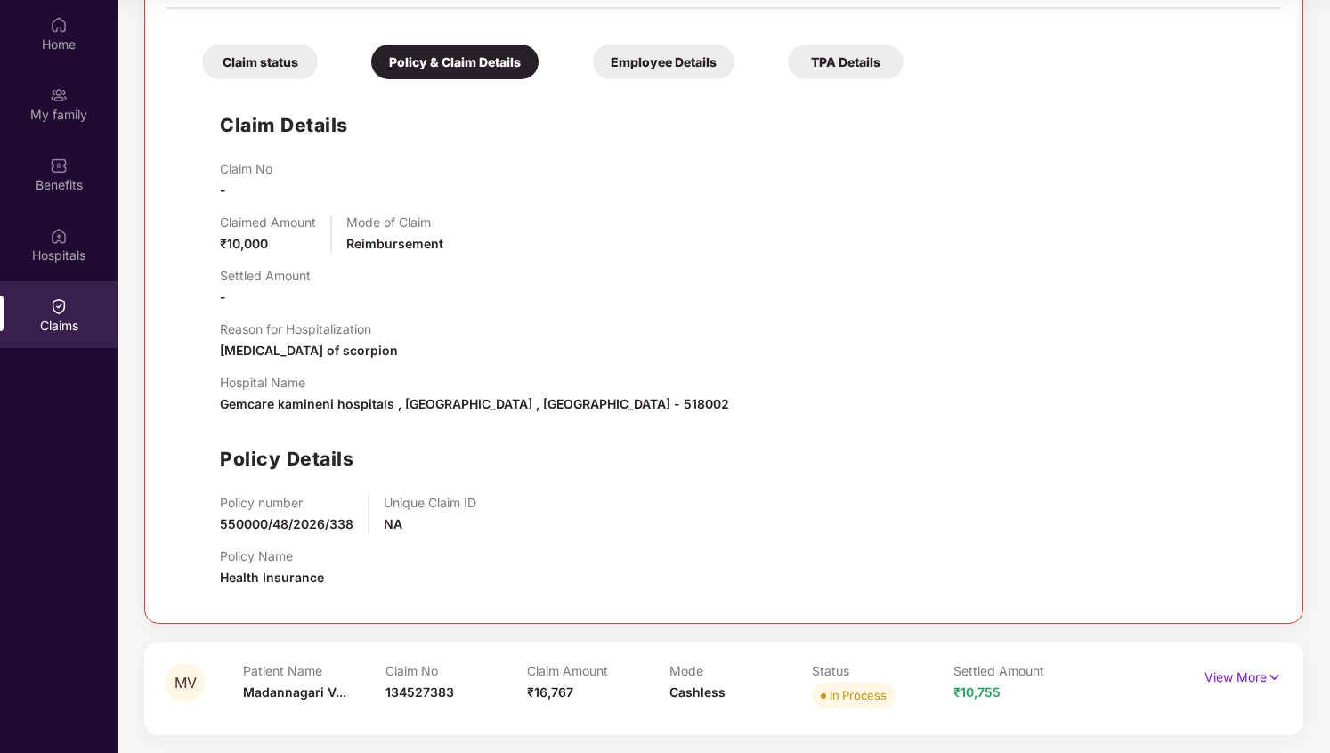
click at [684, 69] on div "Employee Details" at bounding box center [664, 62] width 142 height 35
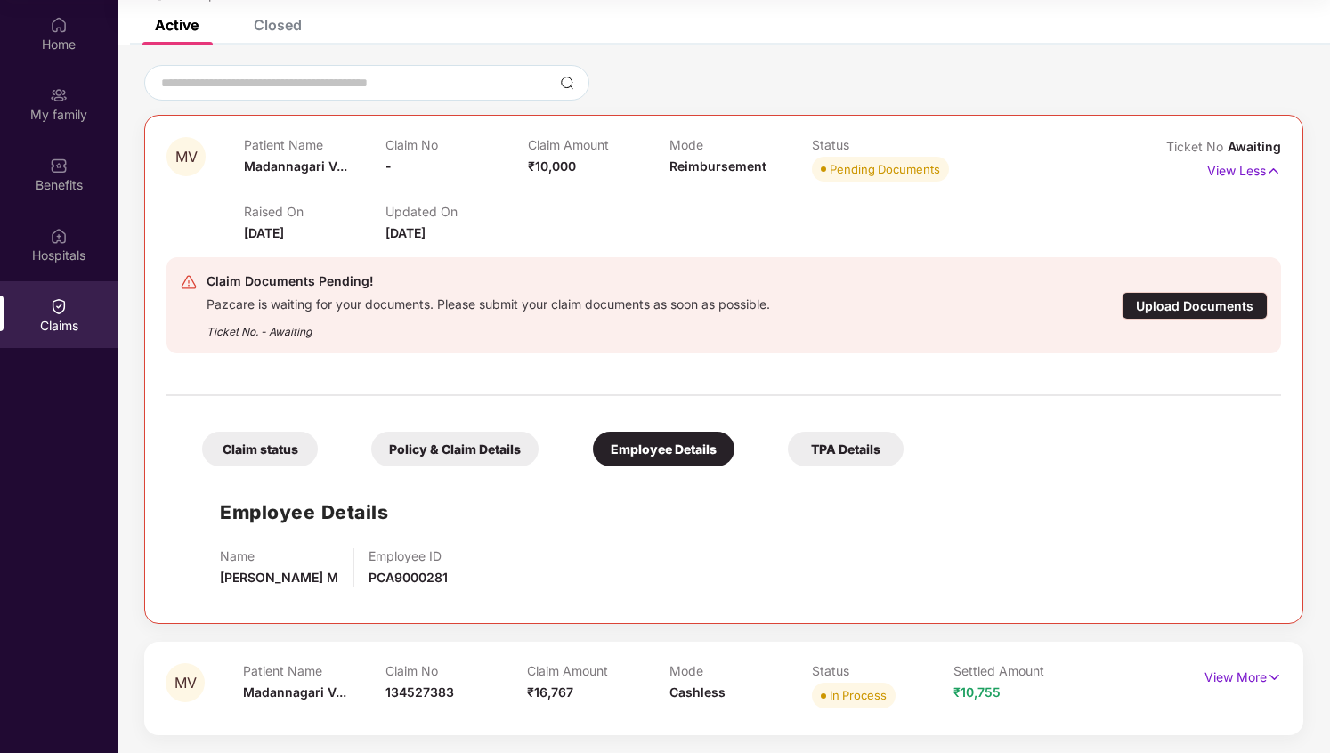
scroll to position [102, 0]
click at [818, 441] on div "TPA Details" at bounding box center [846, 449] width 116 height 35
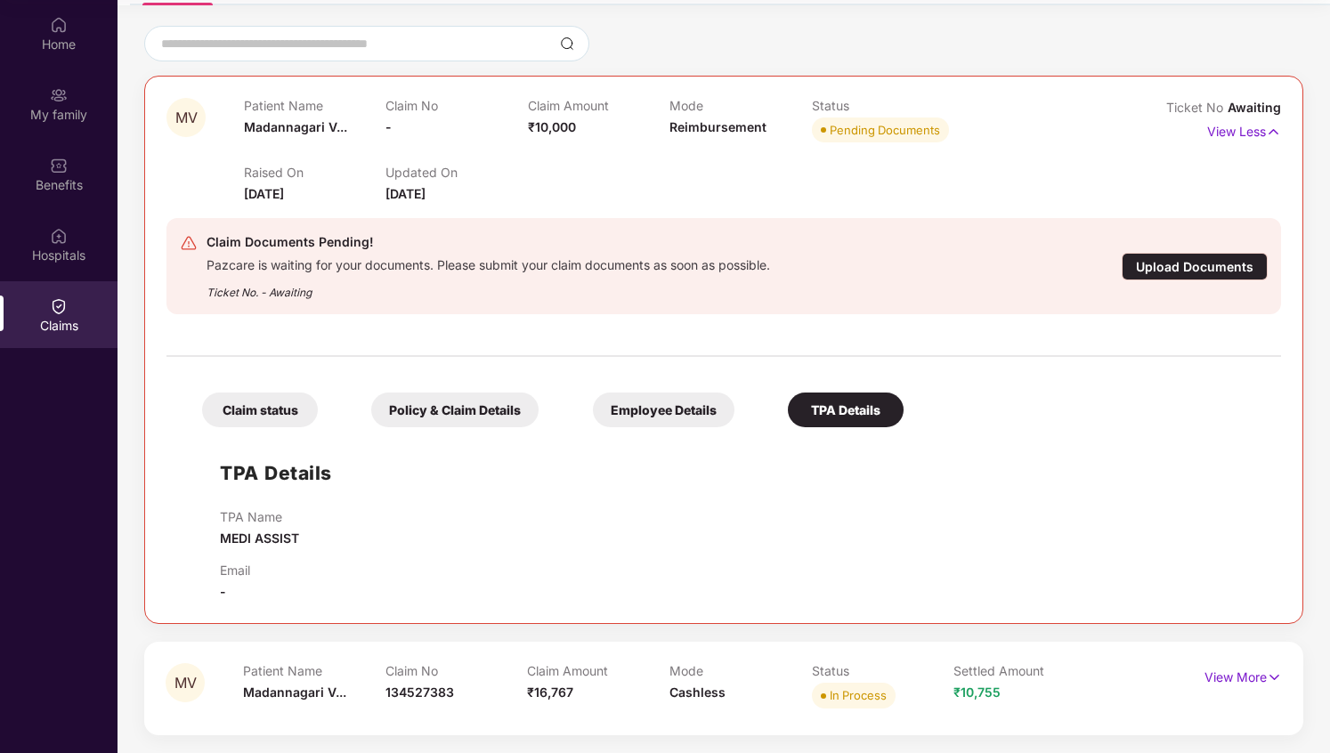
click at [499, 417] on div "Policy & Claim Details" at bounding box center [454, 410] width 167 height 35
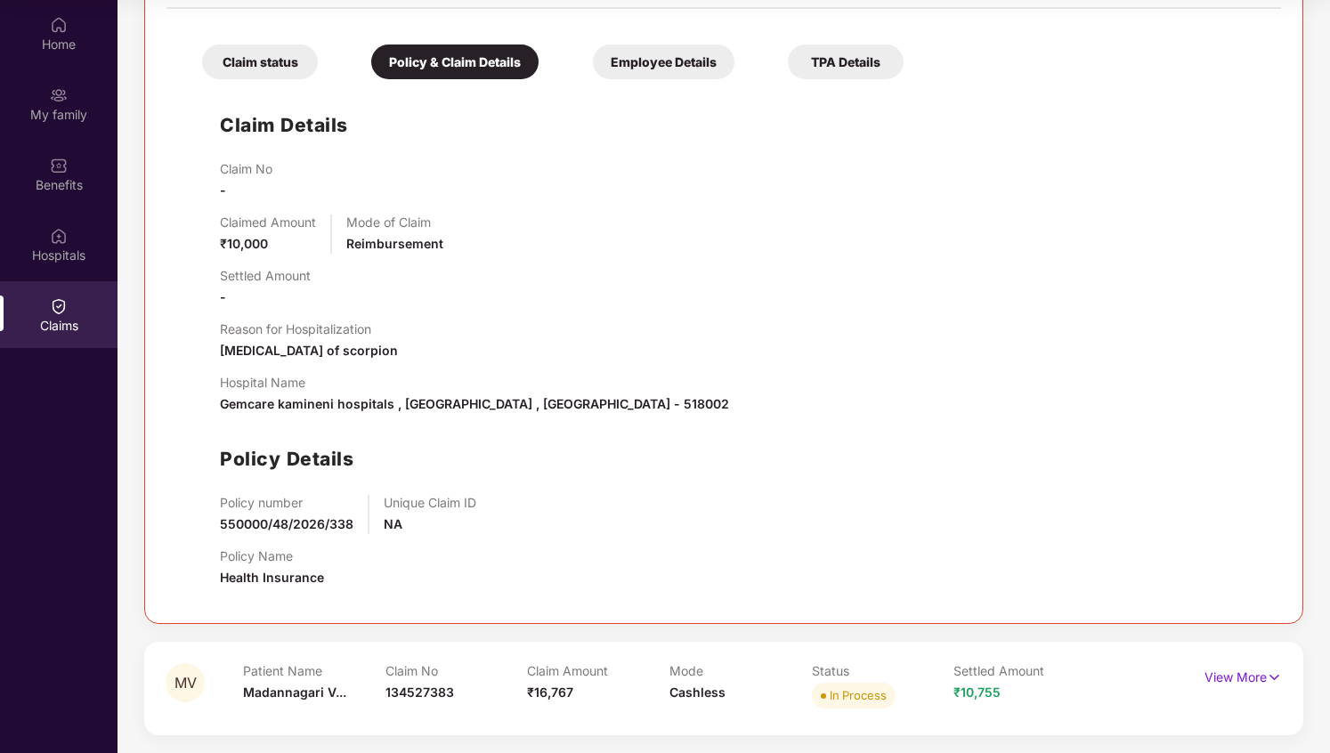
click at [288, 60] on div "Claim status" at bounding box center [260, 62] width 116 height 35
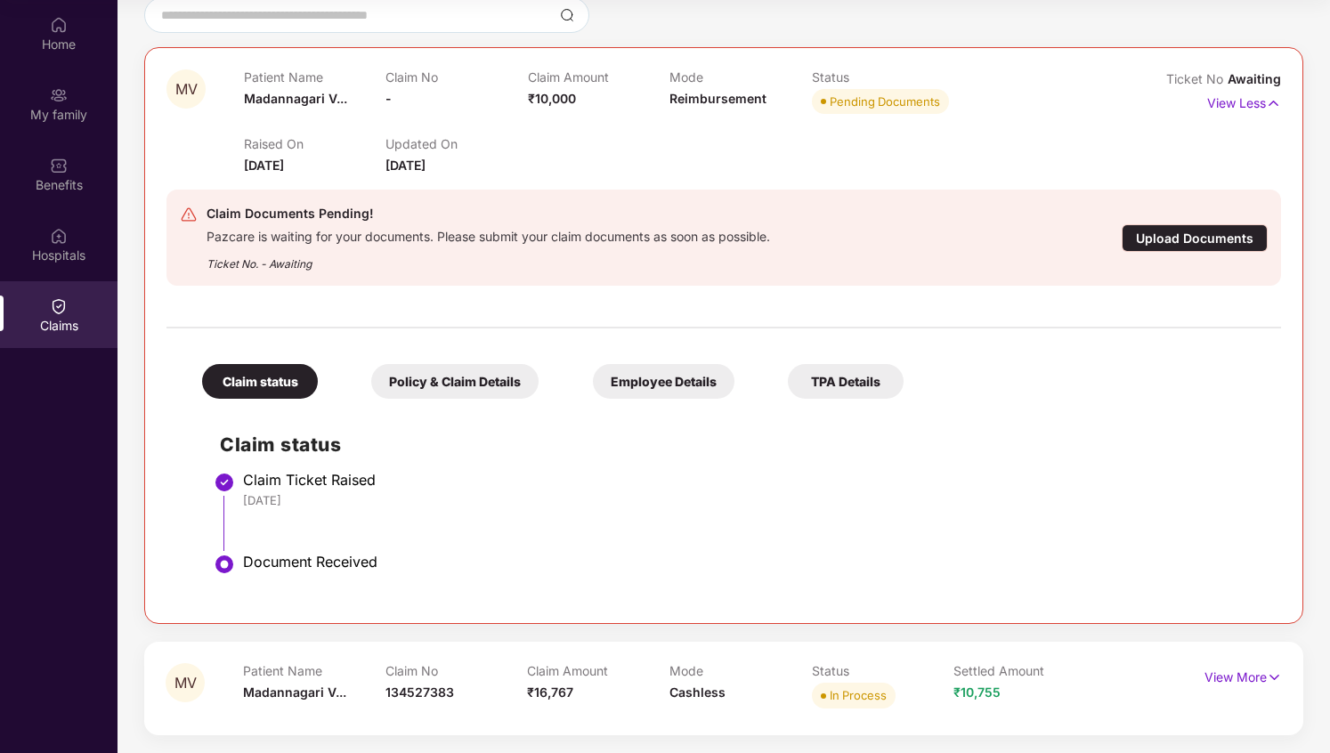
scroll to position [170, 0]
click at [1200, 243] on div "Upload Documents" at bounding box center [1195, 238] width 146 height 28
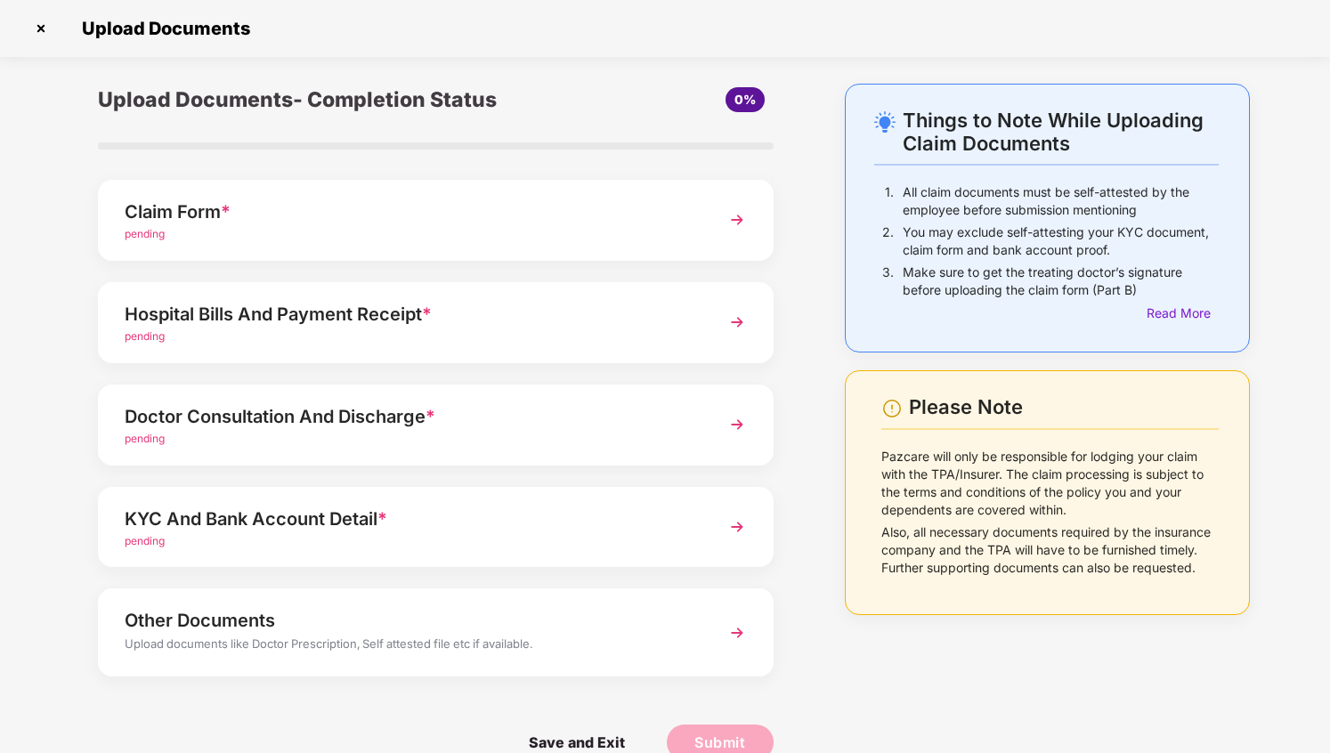
click at [588, 291] on div "Hospital Bills And Payment Receipt * pending" at bounding box center [436, 322] width 676 height 81
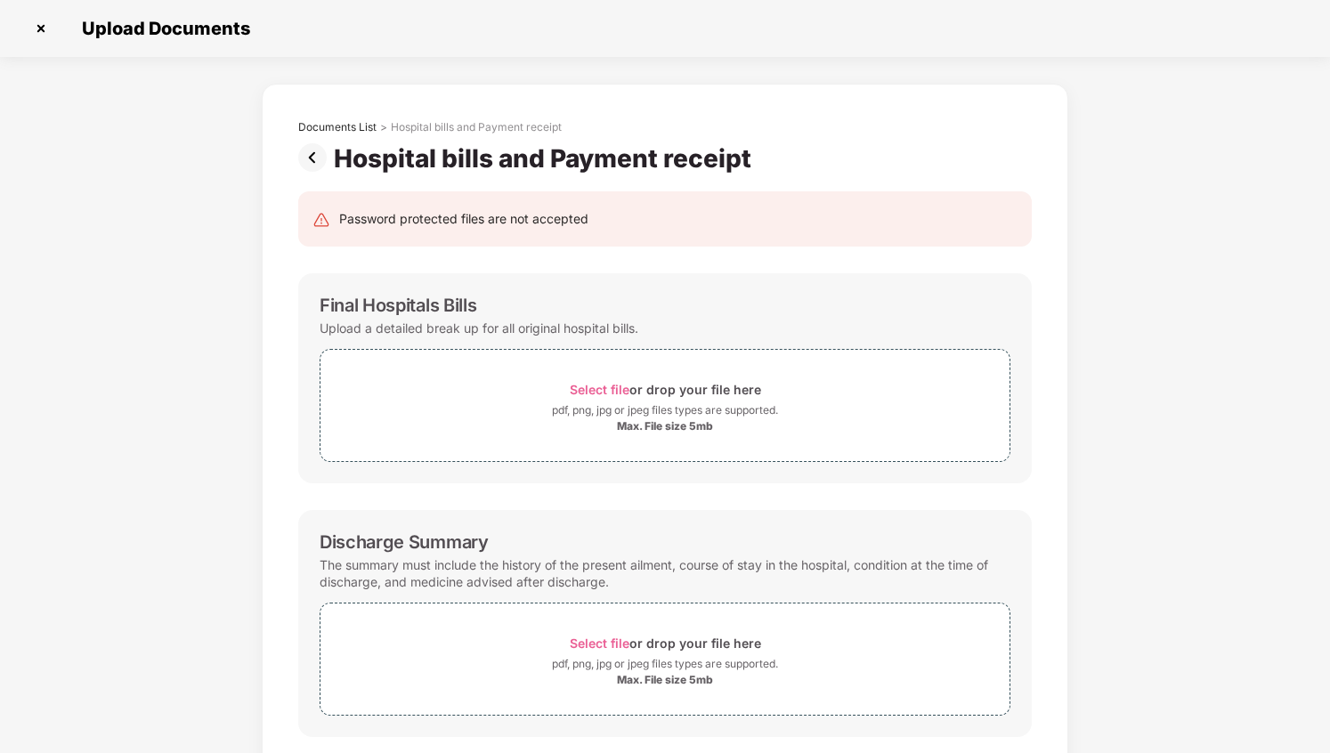
scroll to position [0, 0]
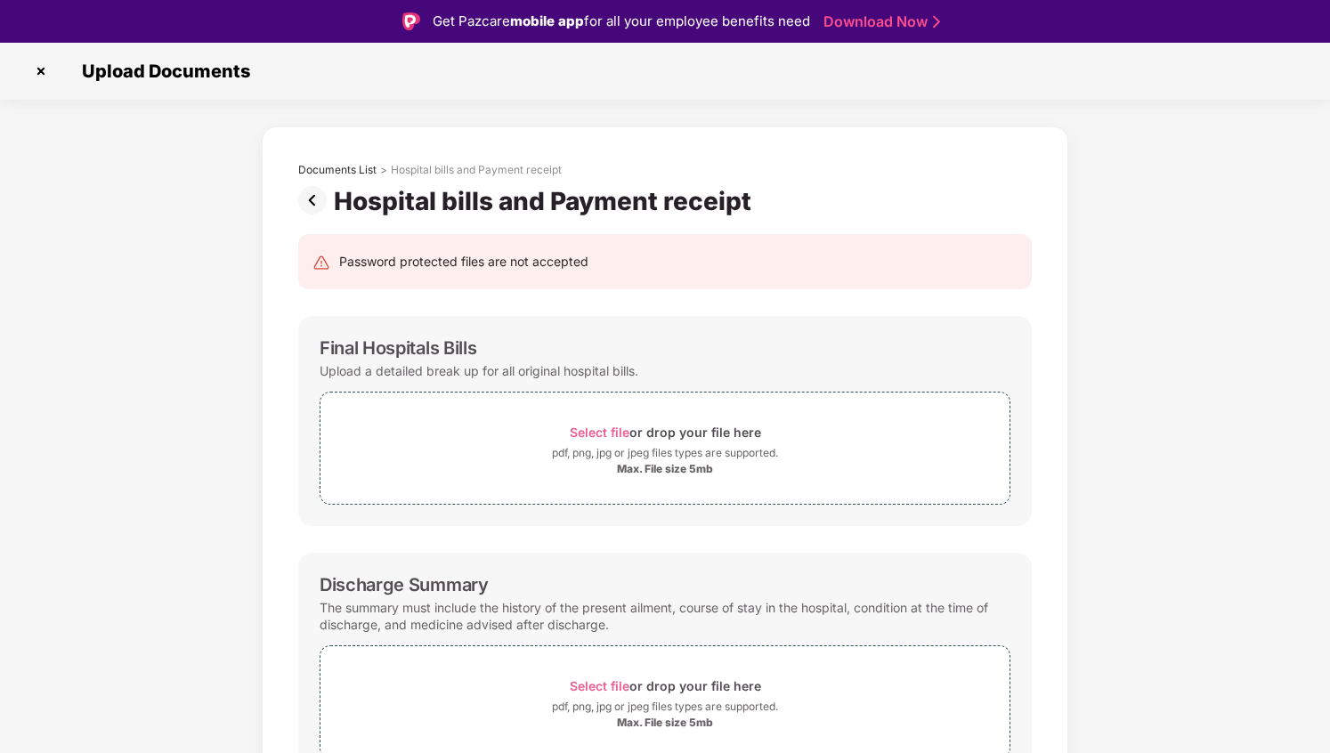
click at [562, 203] on div "Hospital bills and Payment receipt" at bounding box center [546, 201] width 425 height 30
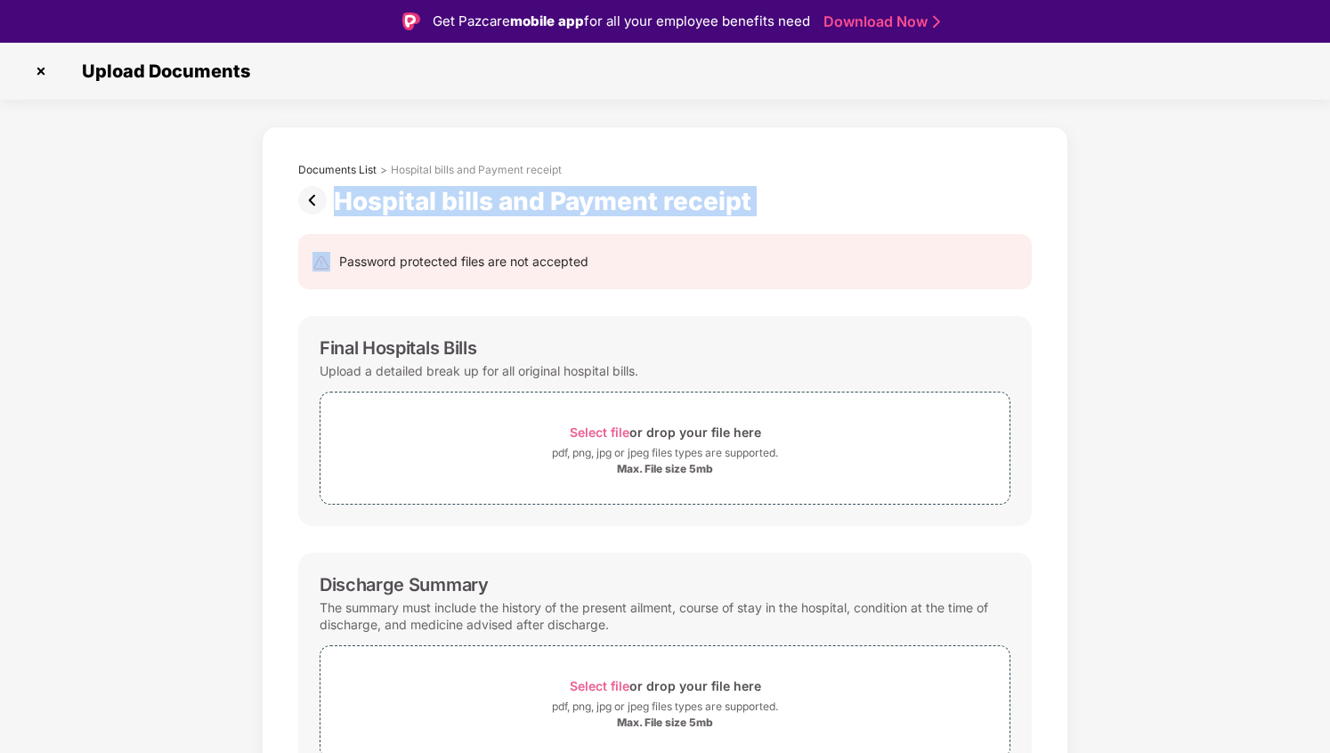
click at [591, 212] on div "Hospital bills and Payment receipt" at bounding box center [546, 201] width 425 height 30
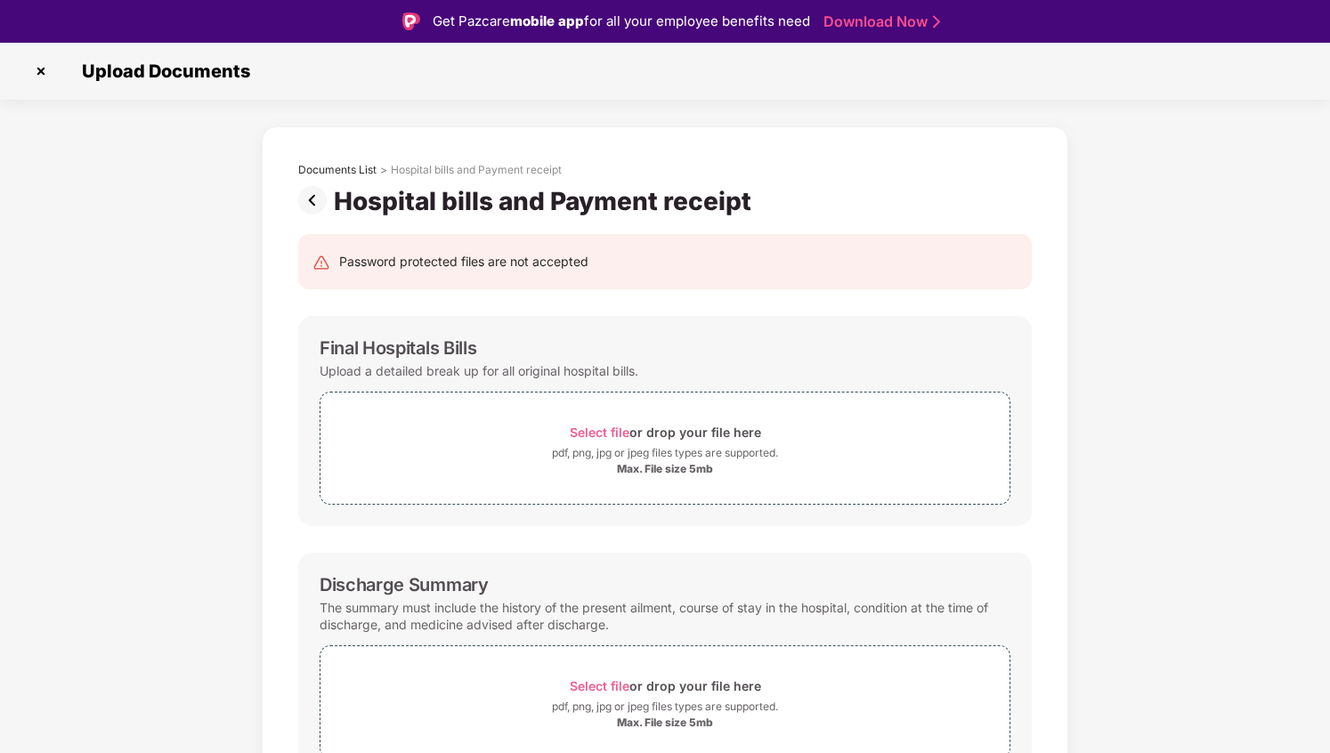
click at [591, 212] on div "Hospital bills and Payment receipt" at bounding box center [546, 201] width 425 height 30
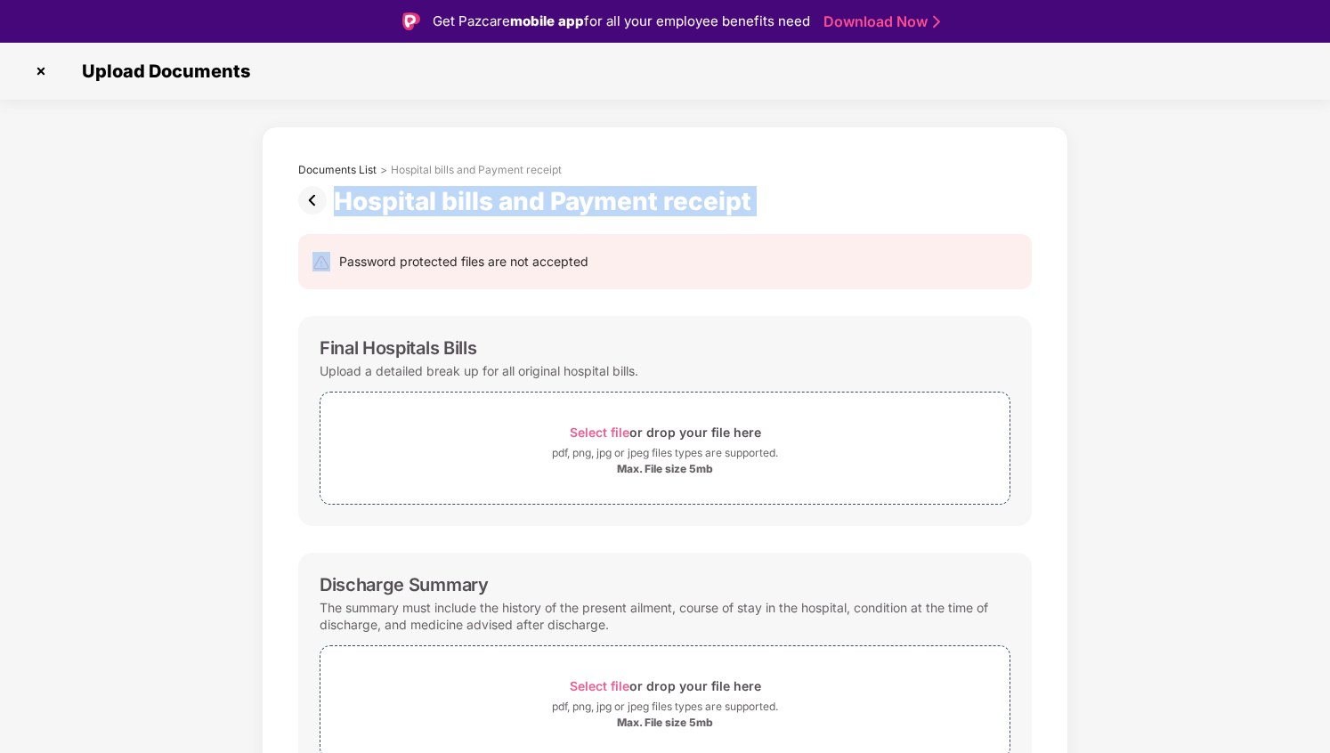
click at [578, 262] on div "Password protected files are not accepted" at bounding box center [463, 262] width 249 height 20
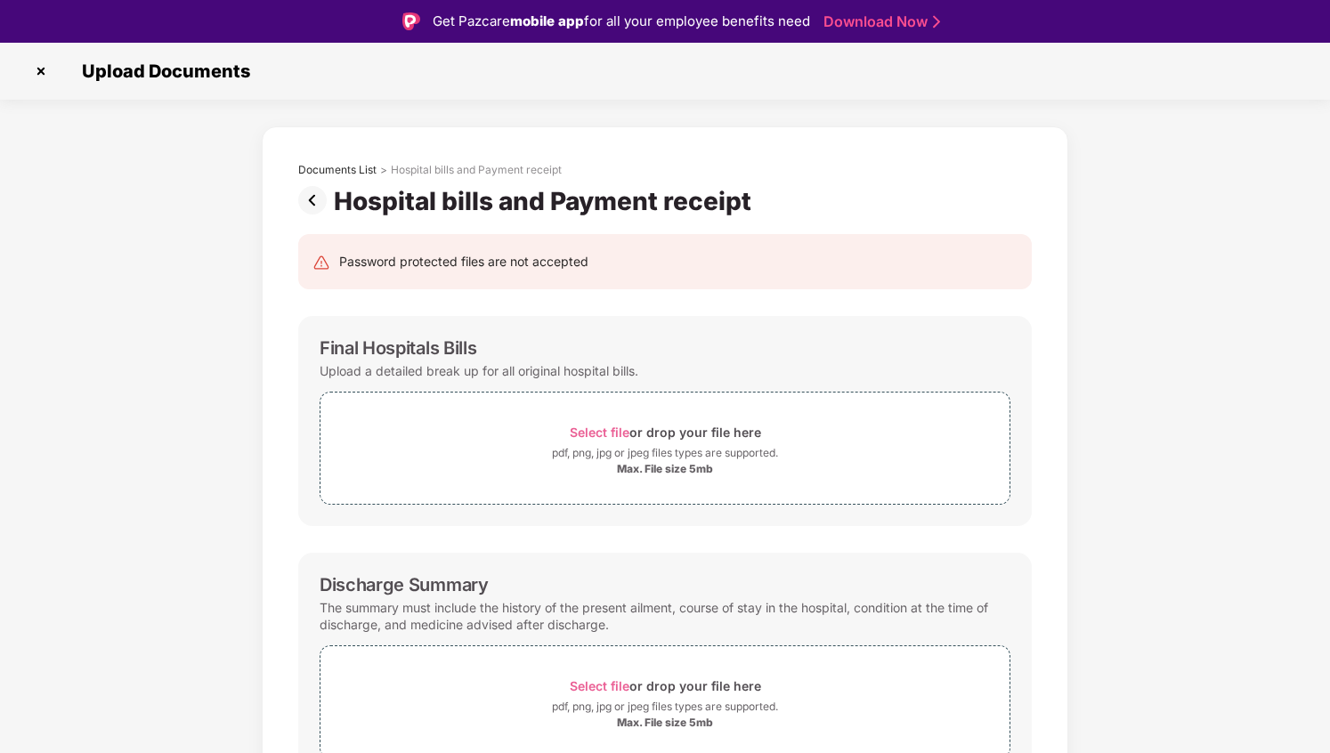
click at [578, 262] on div "Password protected files are not accepted" at bounding box center [463, 262] width 249 height 20
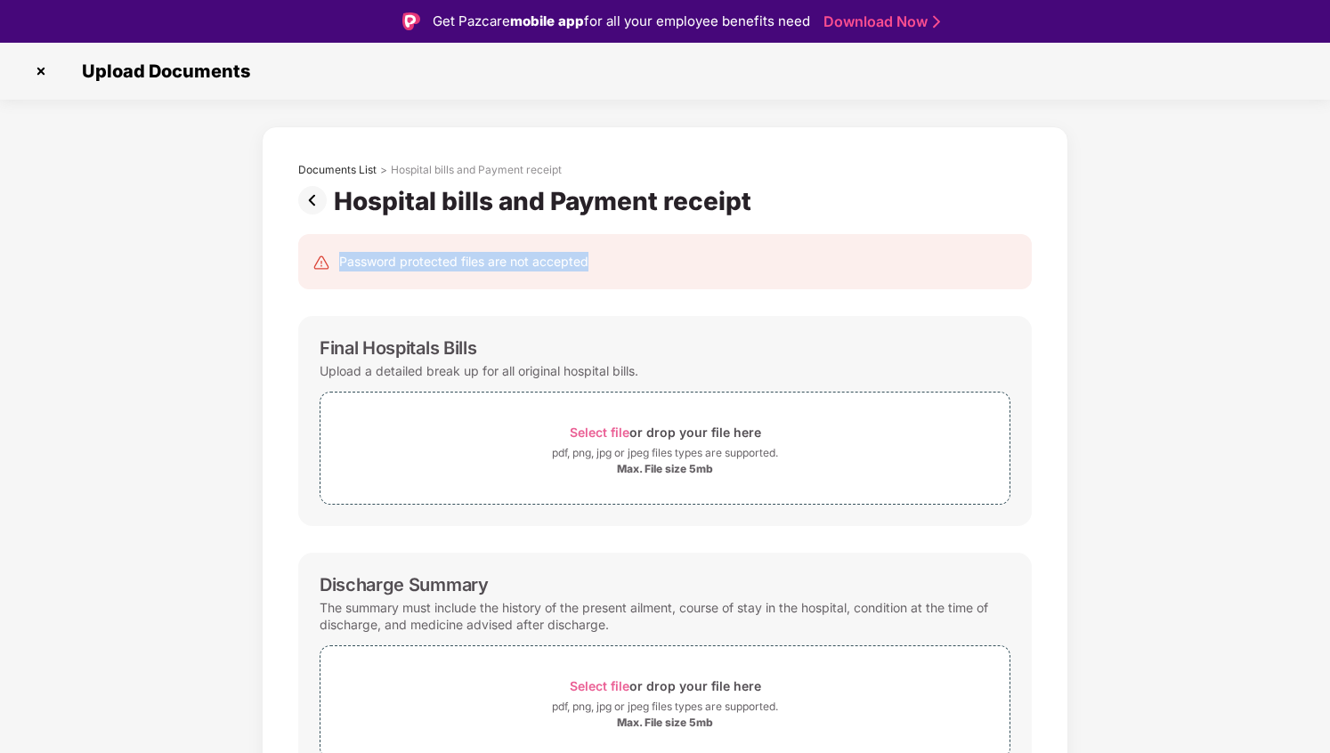
click at [503, 277] on div "Password protected files are not accepted" at bounding box center [665, 261] width 734 height 55
click at [522, 262] on div "Password protected files are not accepted" at bounding box center [463, 262] width 249 height 20
click at [573, 300] on div "Password protected files are not accepted Final Hospitals Bills Upload a detail…" at bounding box center [665, 665] width 787 height 898
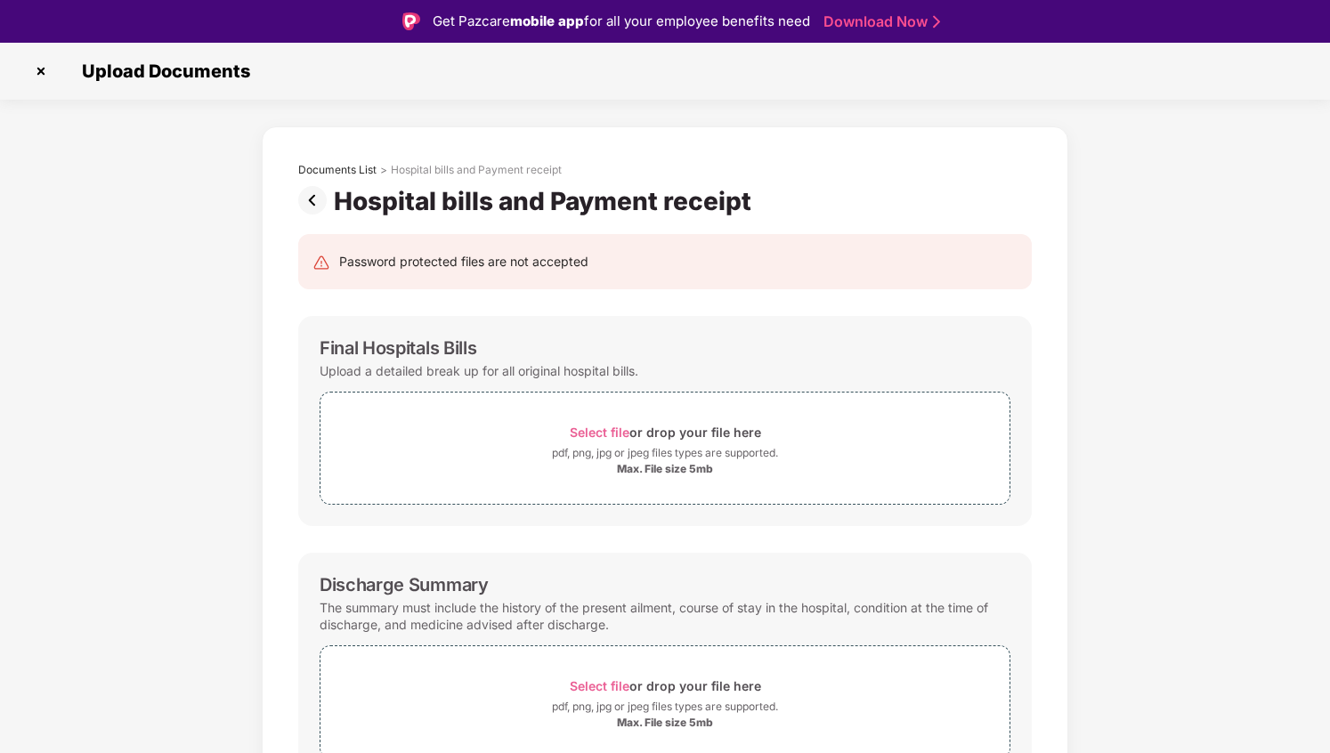
click at [606, 215] on div "Hospital bills and Payment receipt" at bounding box center [546, 201] width 425 height 30
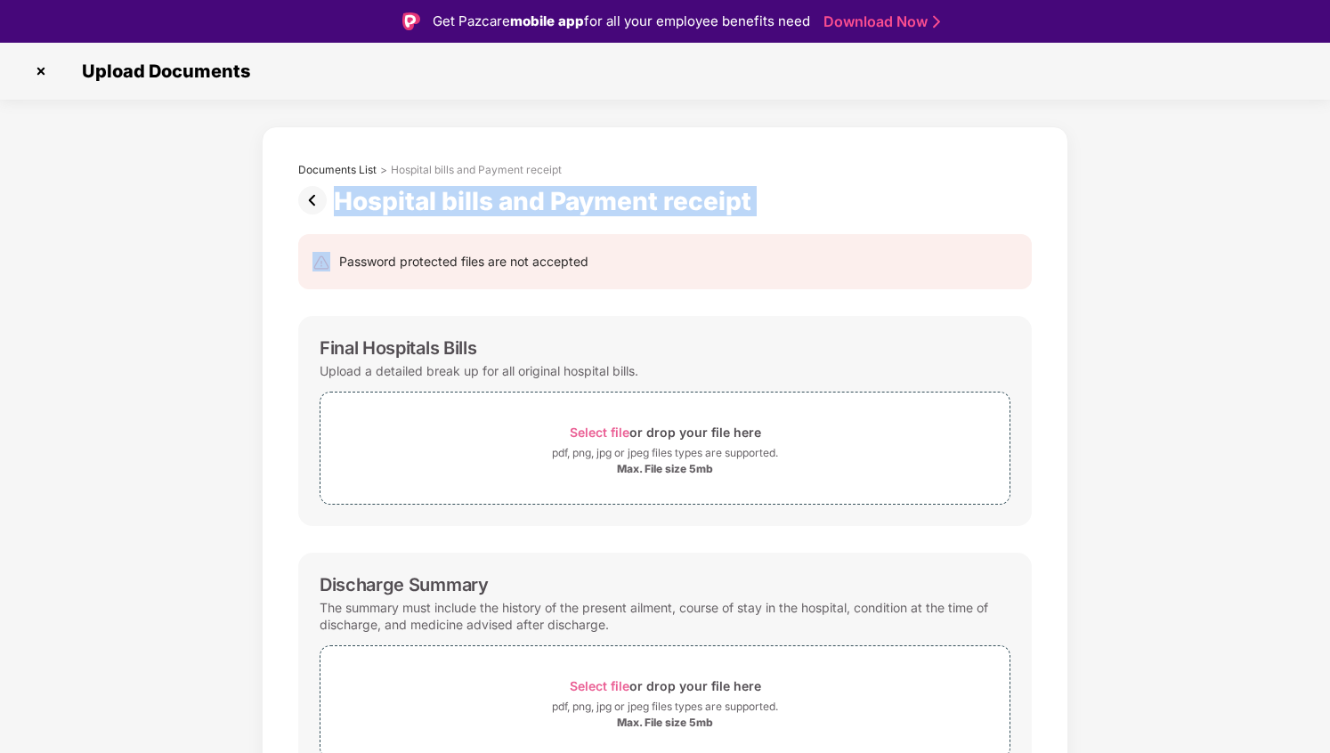
click at [307, 202] on img at bounding box center [316, 200] width 36 height 28
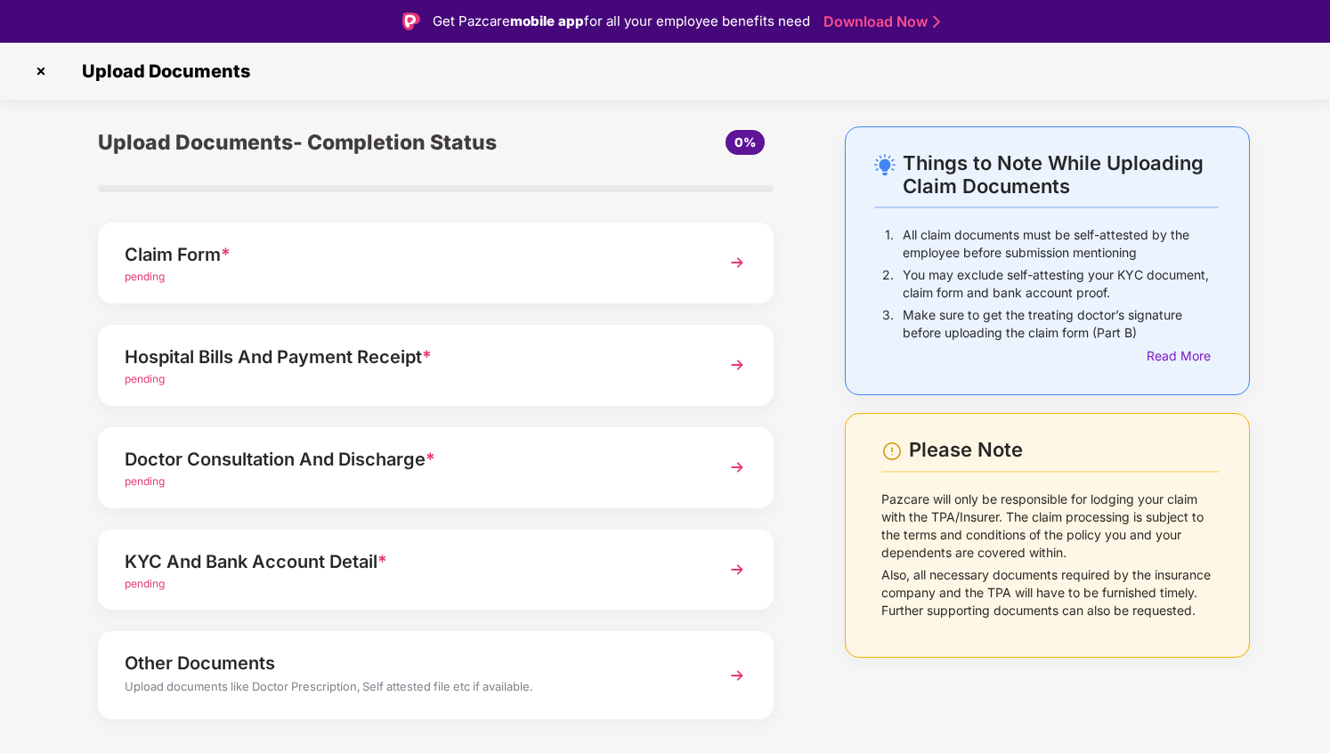
click at [477, 267] on div "Claim Form *" at bounding box center [410, 254] width 571 height 28
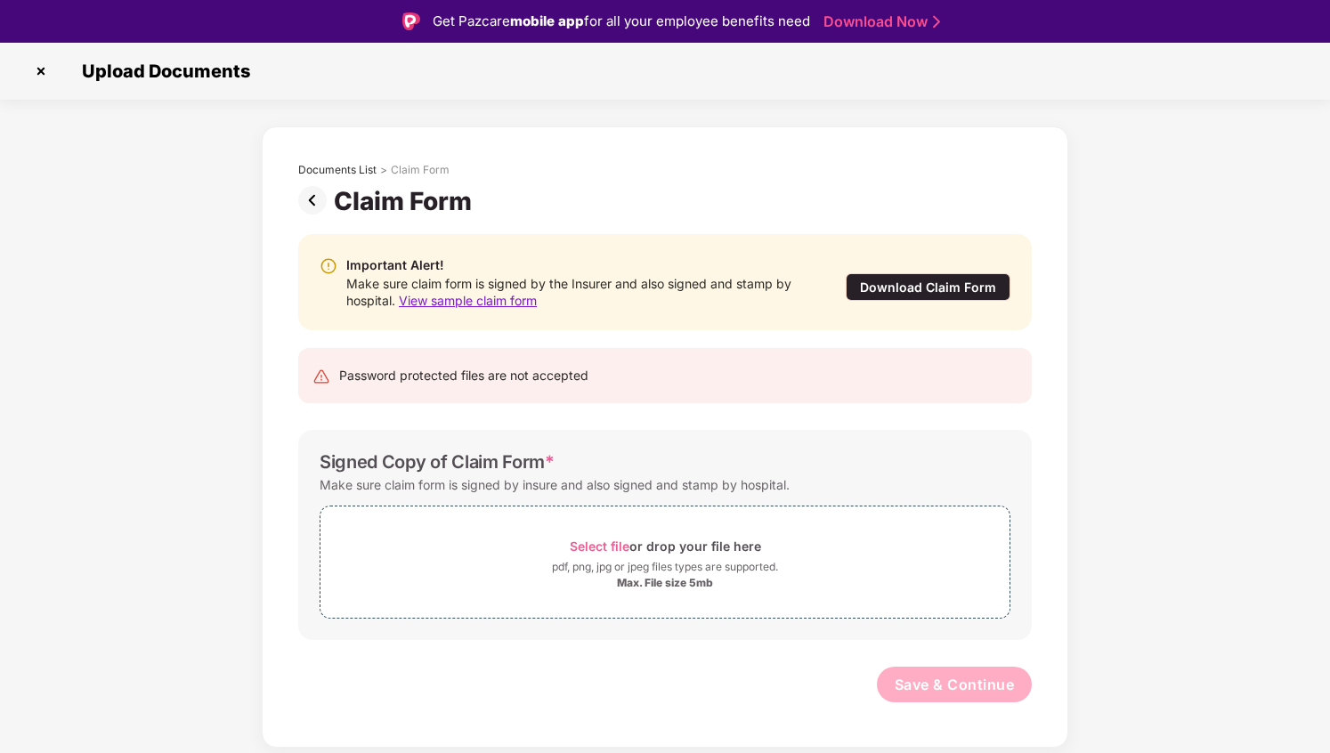
click at [597, 476] on div "Make sure claim form is signed by insure and also signed and stamp by hospital." at bounding box center [555, 485] width 470 height 24
click at [636, 485] on div "Make sure claim form is signed by insure and also signed and stamp by hospital." at bounding box center [555, 485] width 470 height 24
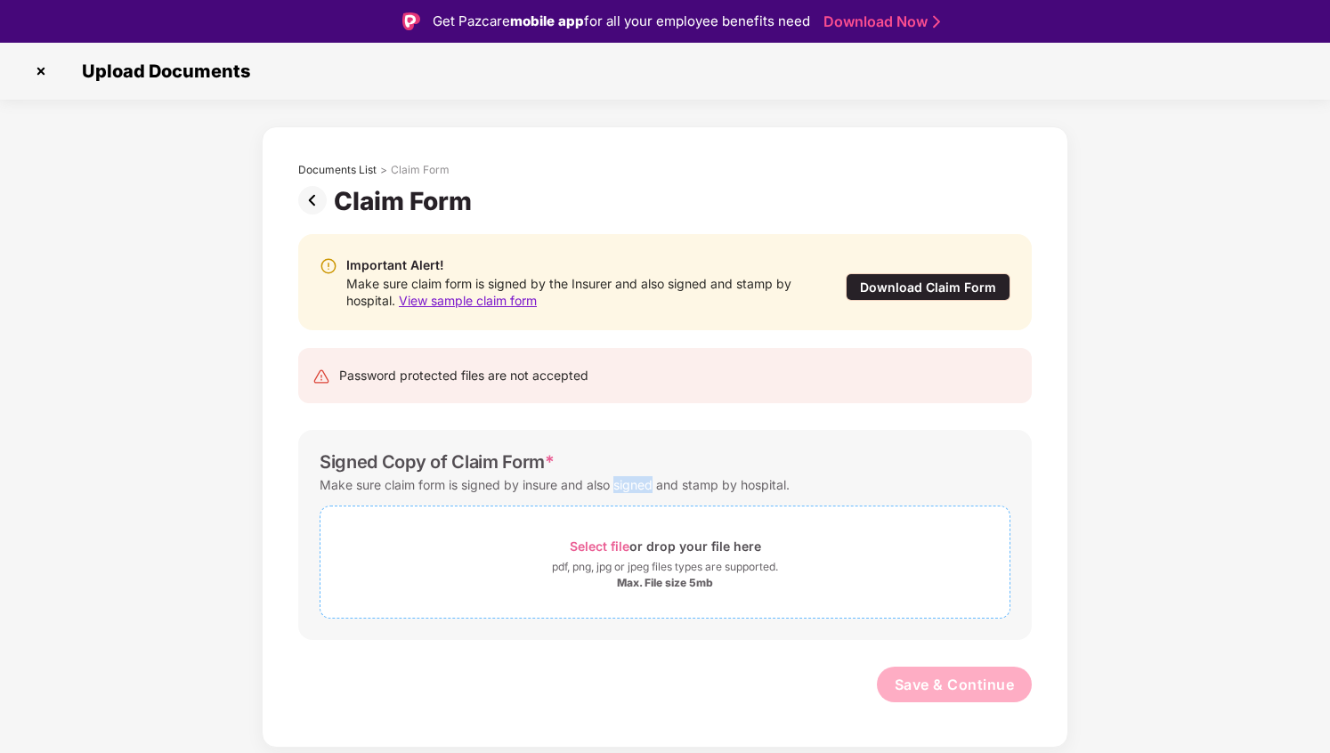
click at [661, 522] on span "Select file or drop your file here pdf, png, jpg or jpeg files types are suppor…" at bounding box center [665, 562] width 689 height 85
click at [577, 287] on div "Make sure claim form is signed by the Insurer and also signed and stamp by hosp…" at bounding box center [577, 292] width 463 height 34
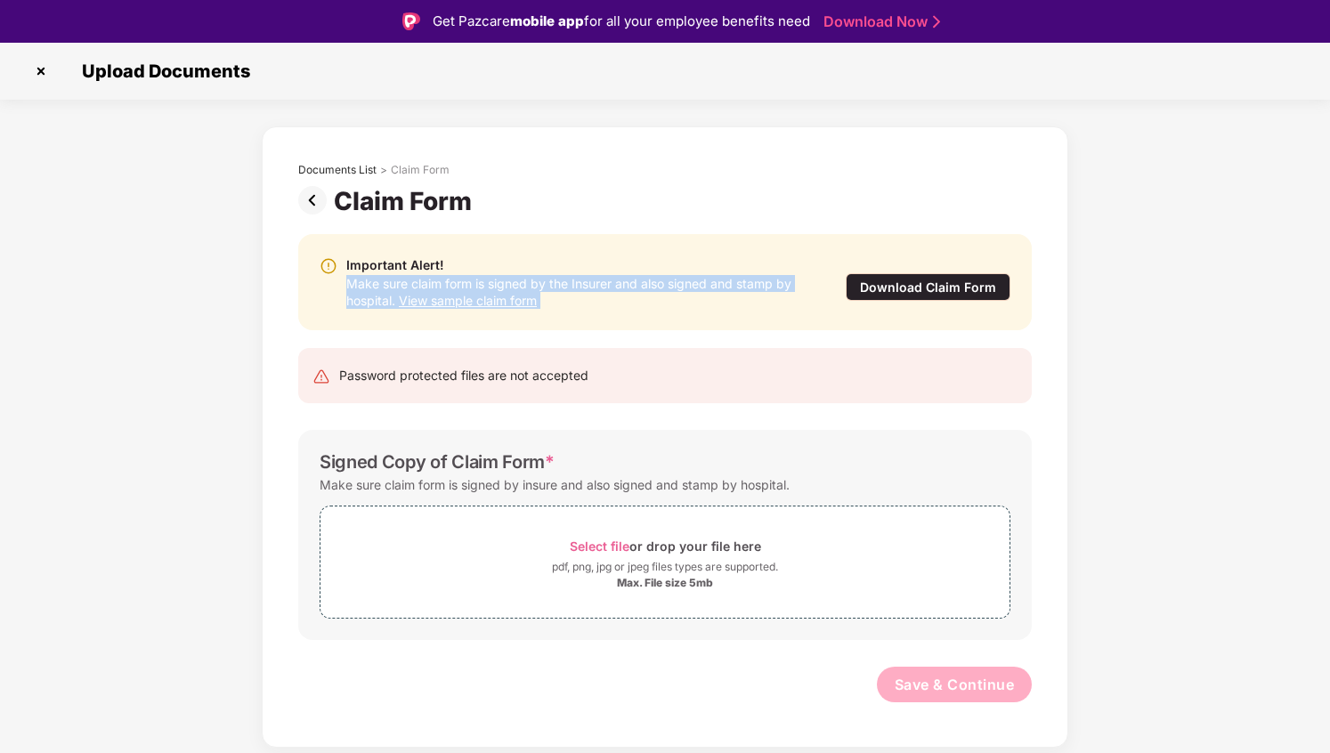
click at [560, 270] on div "Important Alert!" at bounding box center [577, 266] width 463 height 20
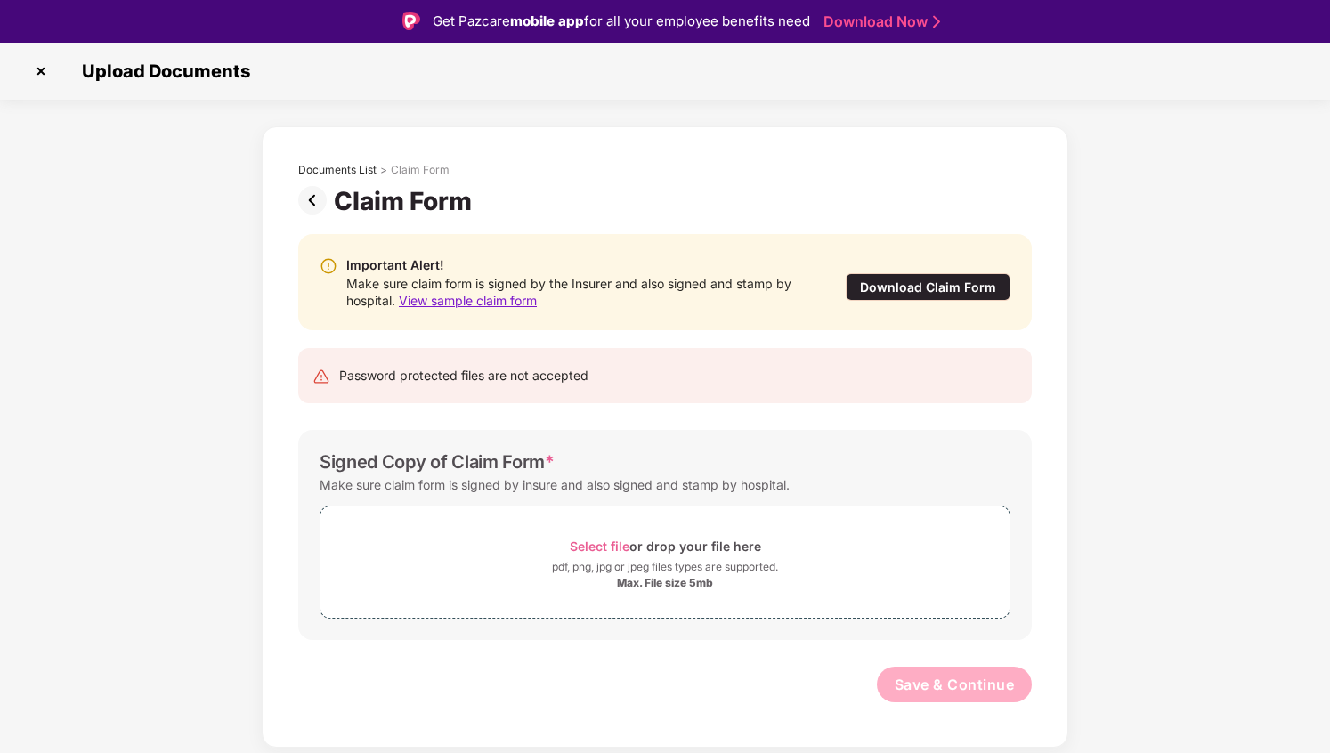
click at [522, 298] on span "View sample claim form" at bounding box center [468, 300] width 138 height 15
click at [36, 66] on img at bounding box center [41, 71] width 28 height 28
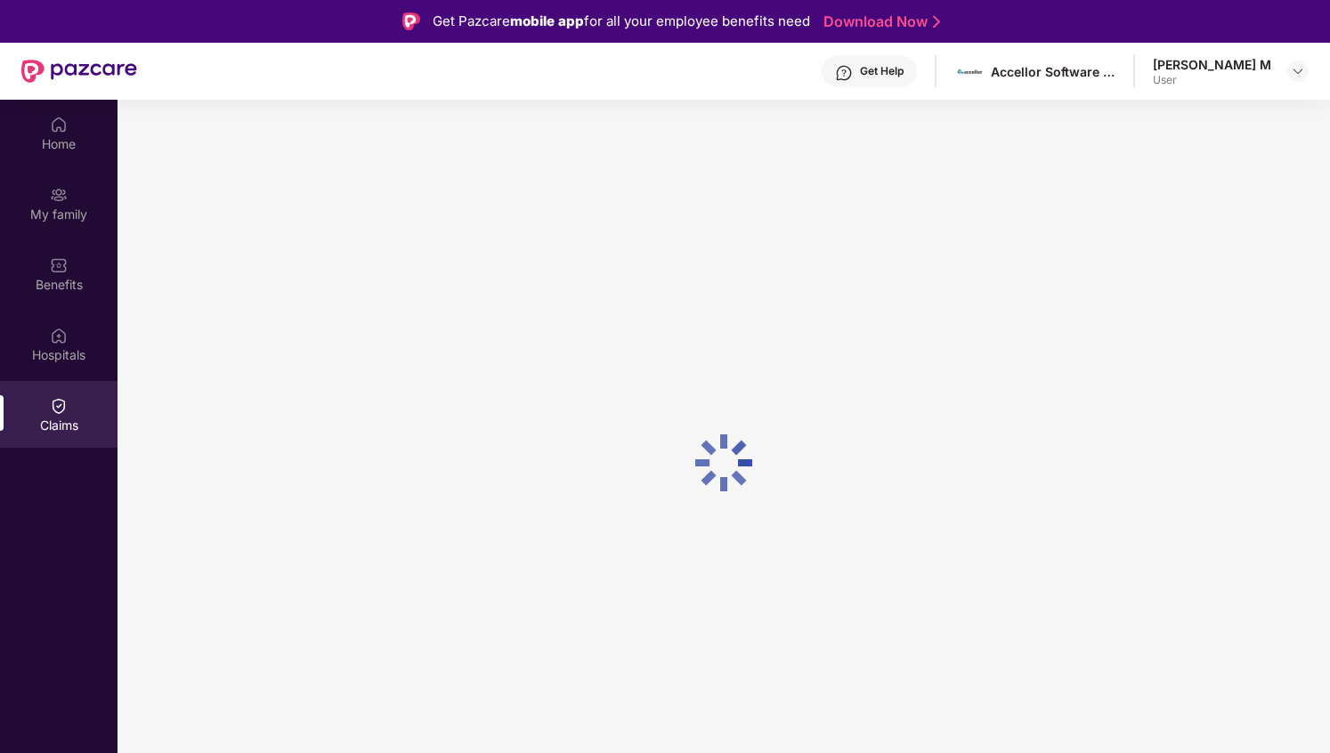
scroll to position [100, 0]
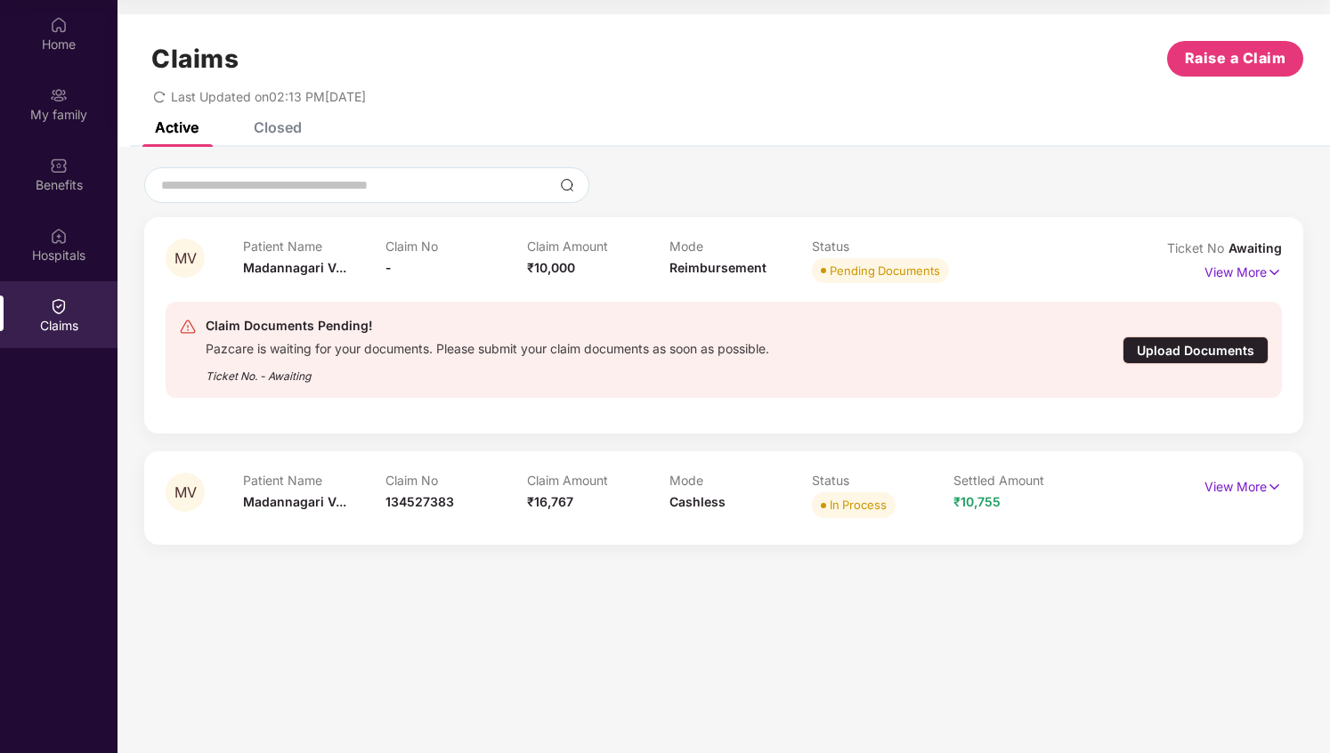
click at [1175, 345] on div "Upload Documents" at bounding box center [1196, 351] width 146 height 28
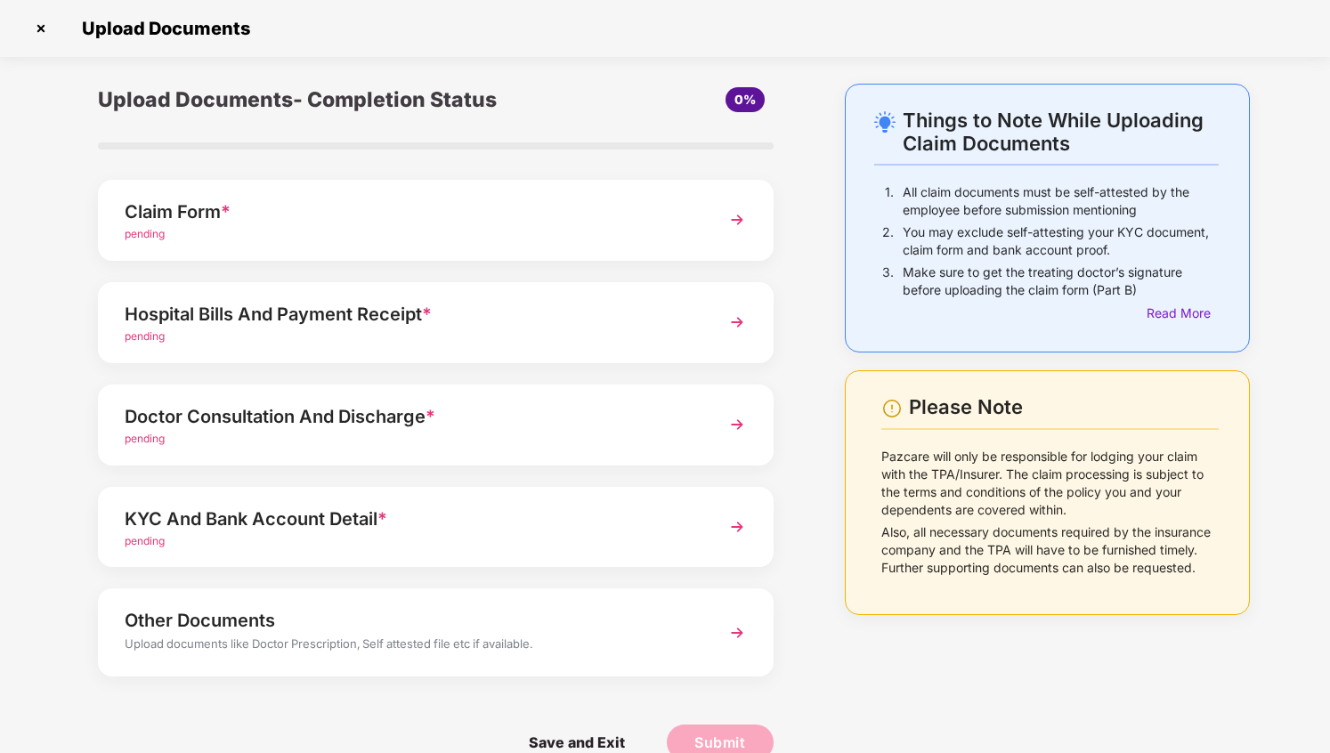
click at [44, 28] on img at bounding box center [41, 28] width 28 height 28
